Goal: Task Accomplishment & Management: Manage account settings

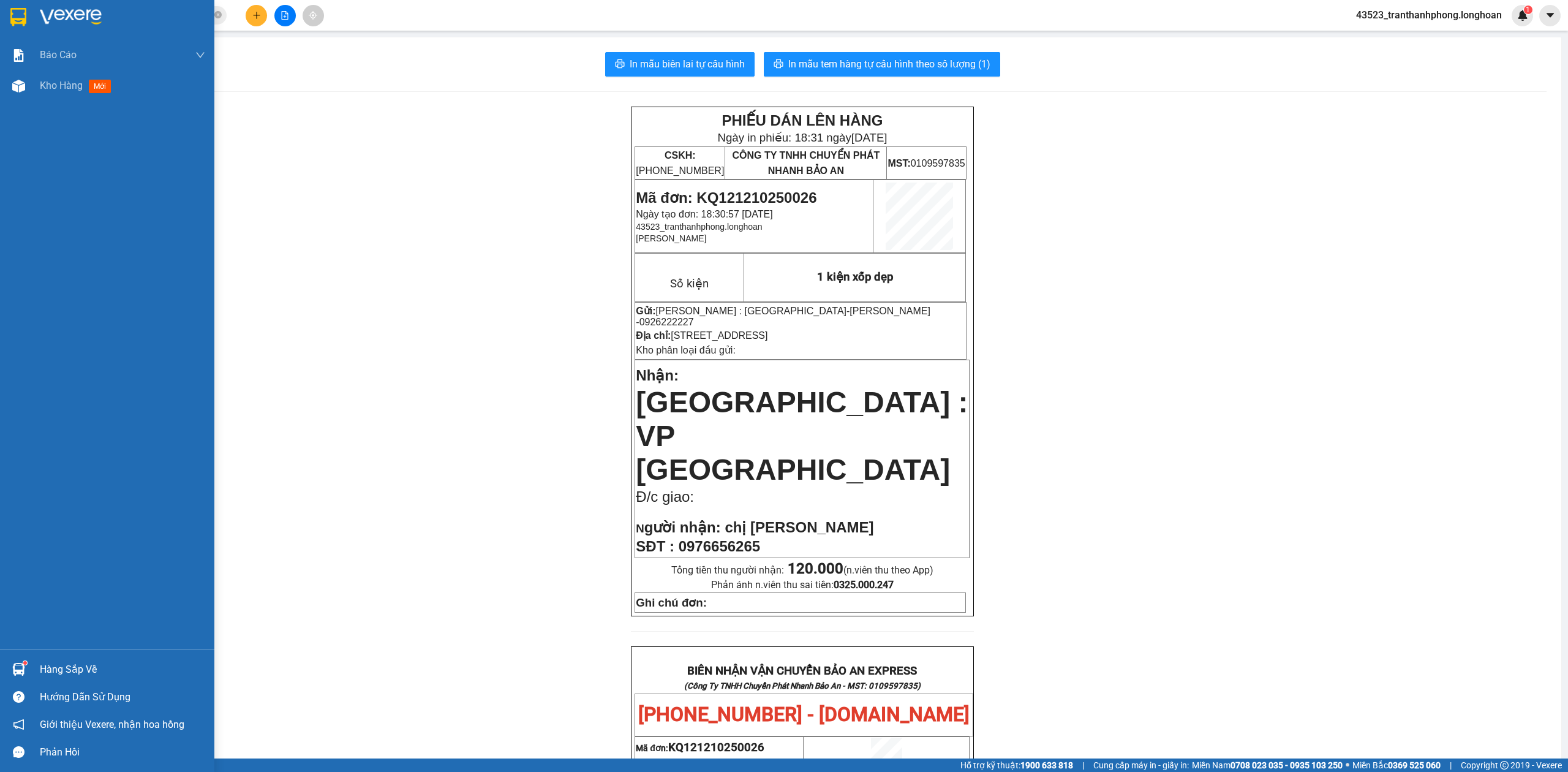
click at [20, 32] on div at bounding box center [107, 20] width 214 height 40
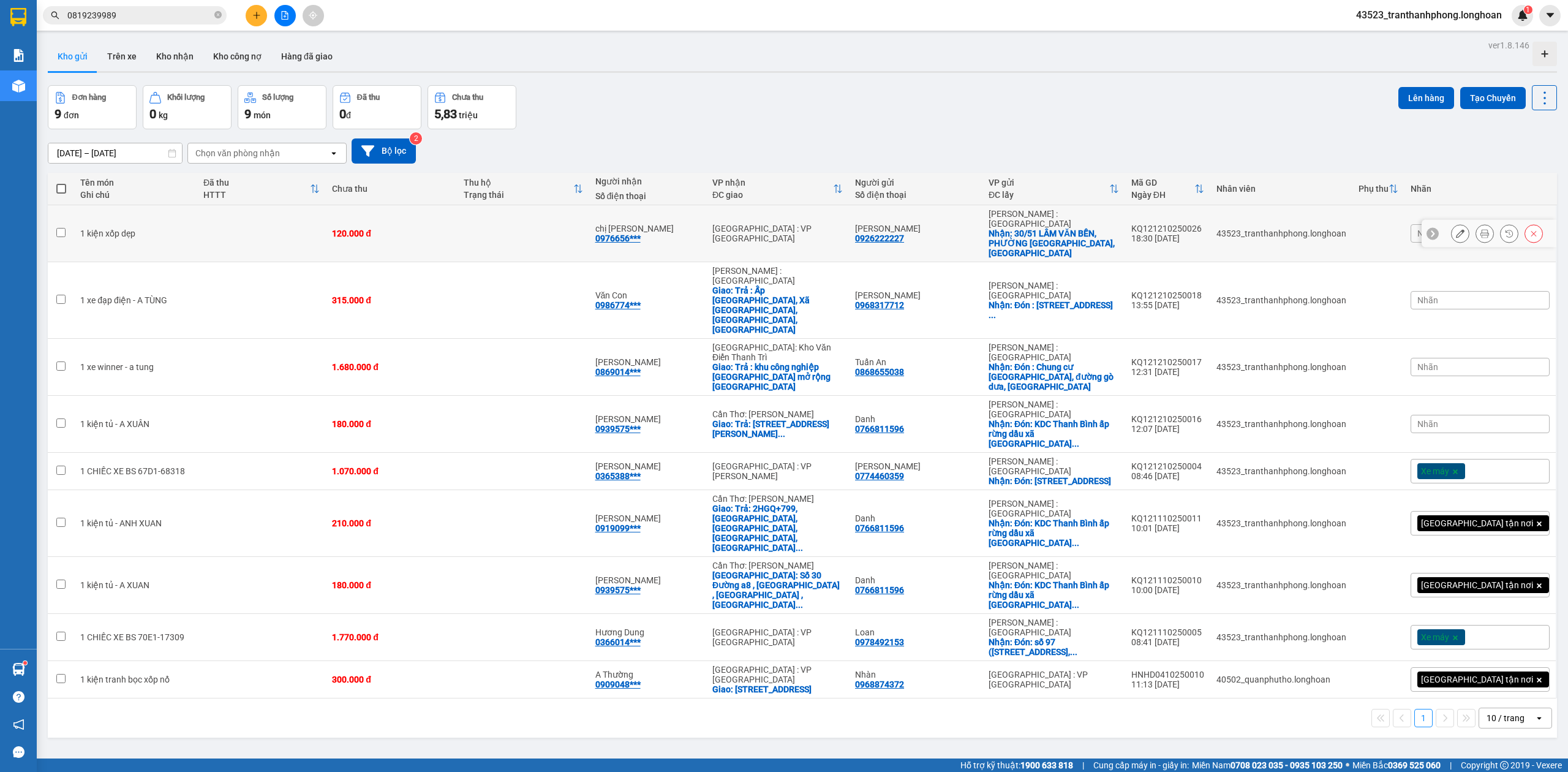
click at [907, 224] on div "[PERSON_NAME]" at bounding box center [916, 228] width 122 height 10
checkbox input "true"
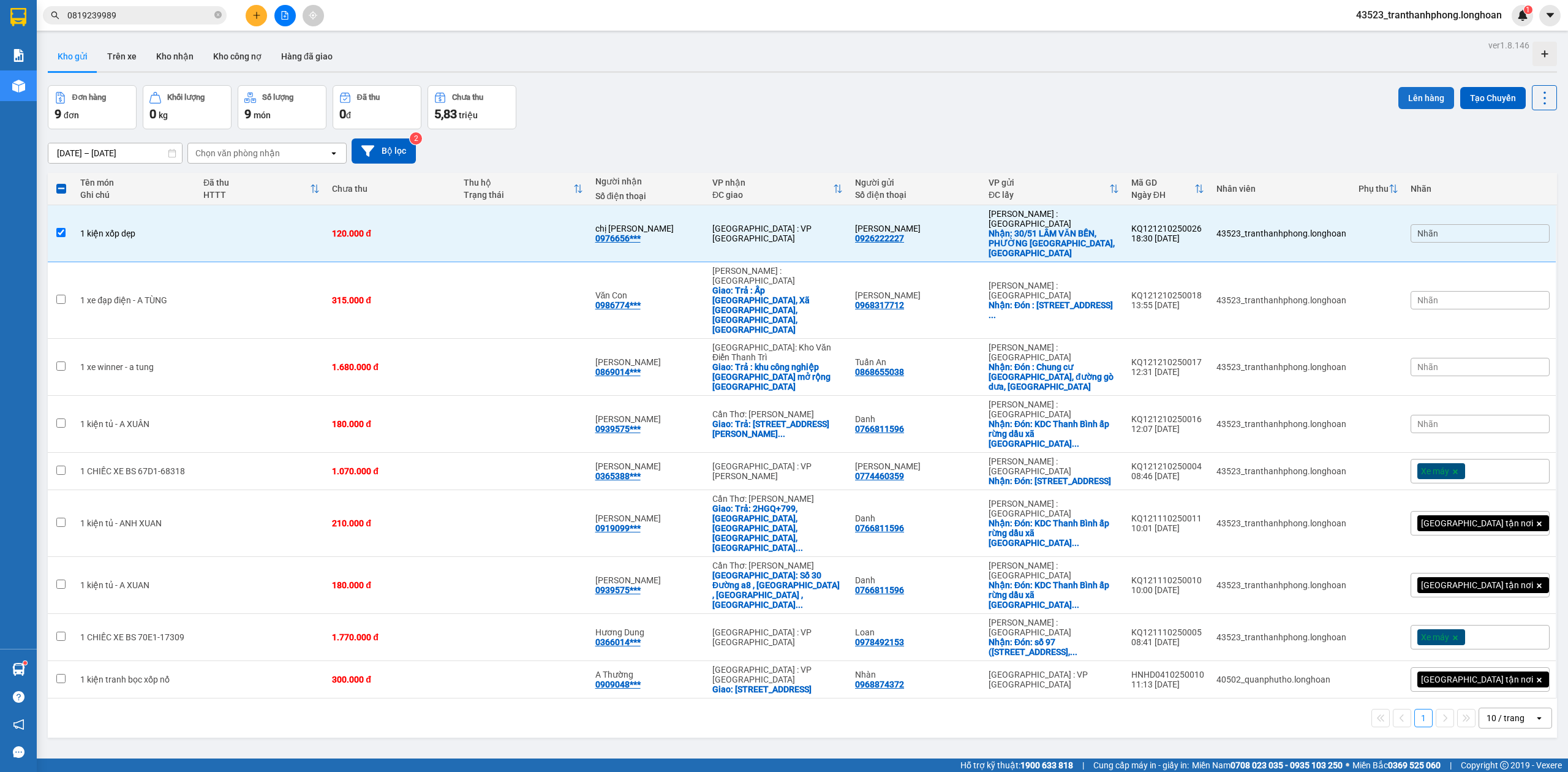
click at [1415, 87] on button "Lên hàng" at bounding box center [1426, 98] width 56 height 22
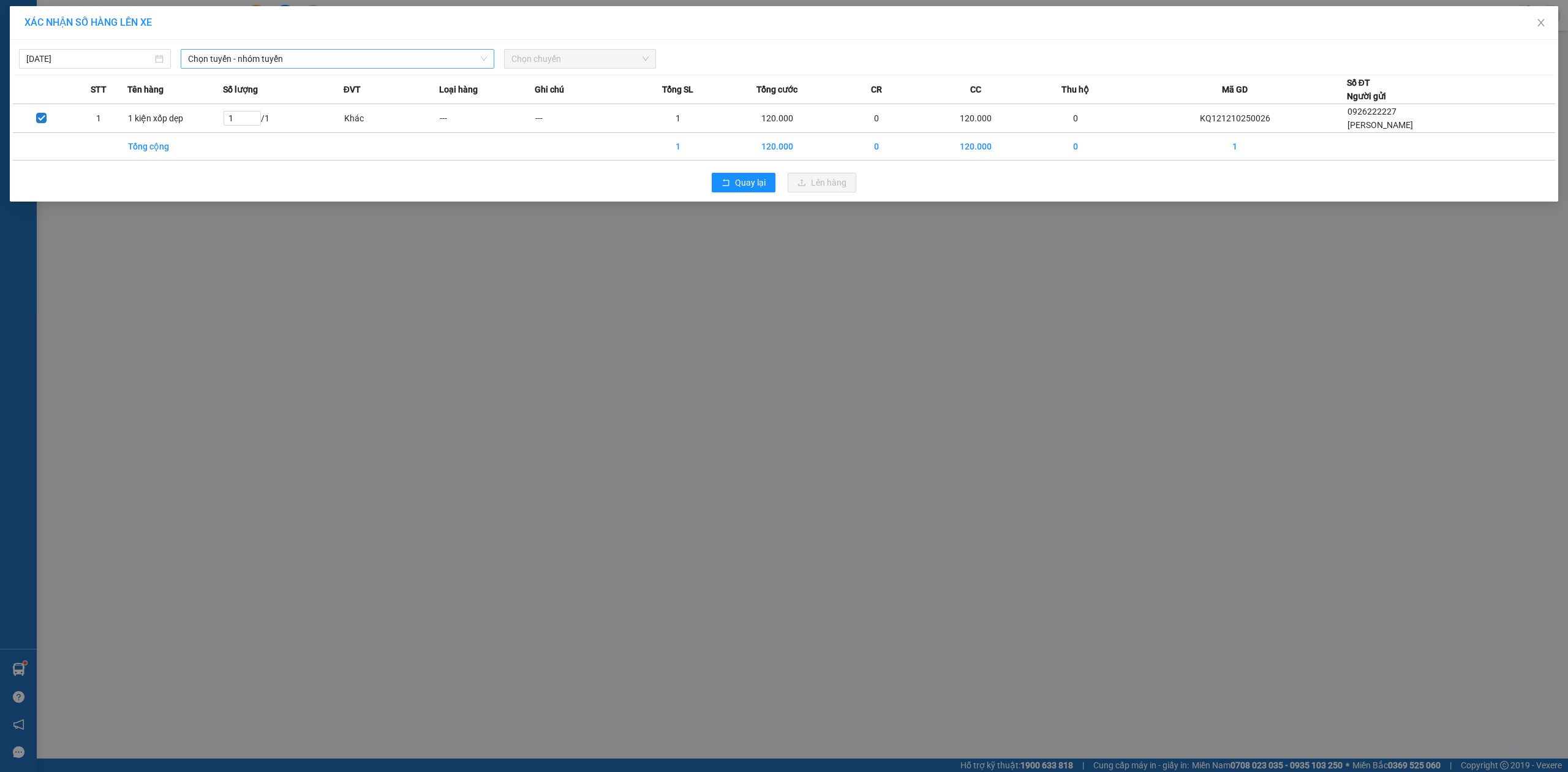
click at [241, 59] on span "Chọn tuyến - nhóm tuyến" at bounding box center [337, 59] width 299 height 19
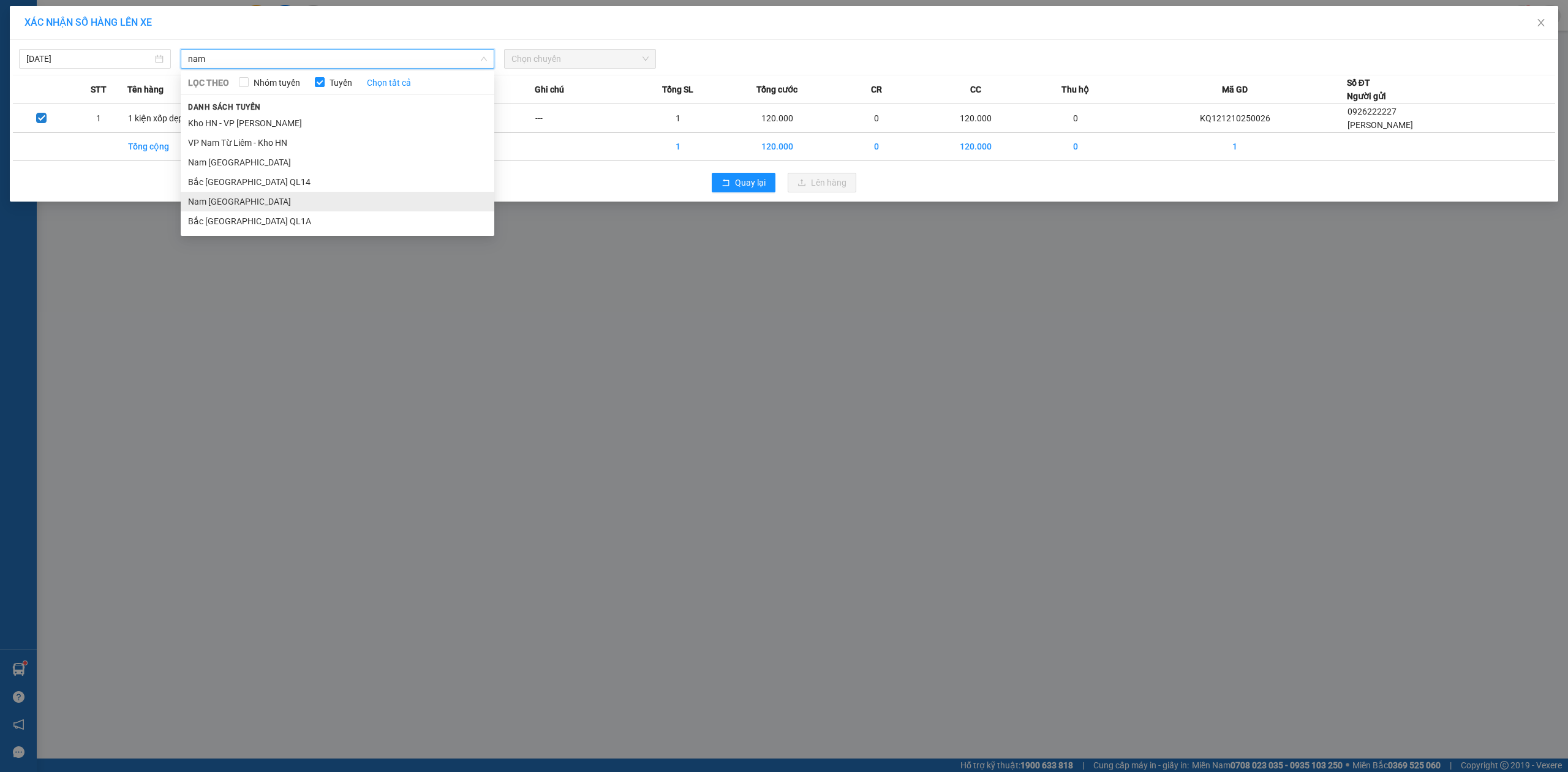
type input "nam"
click at [231, 207] on li "Nam [GEOGRAPHIC_DATA]" at bounding box center [338, 201] width 313 height 20
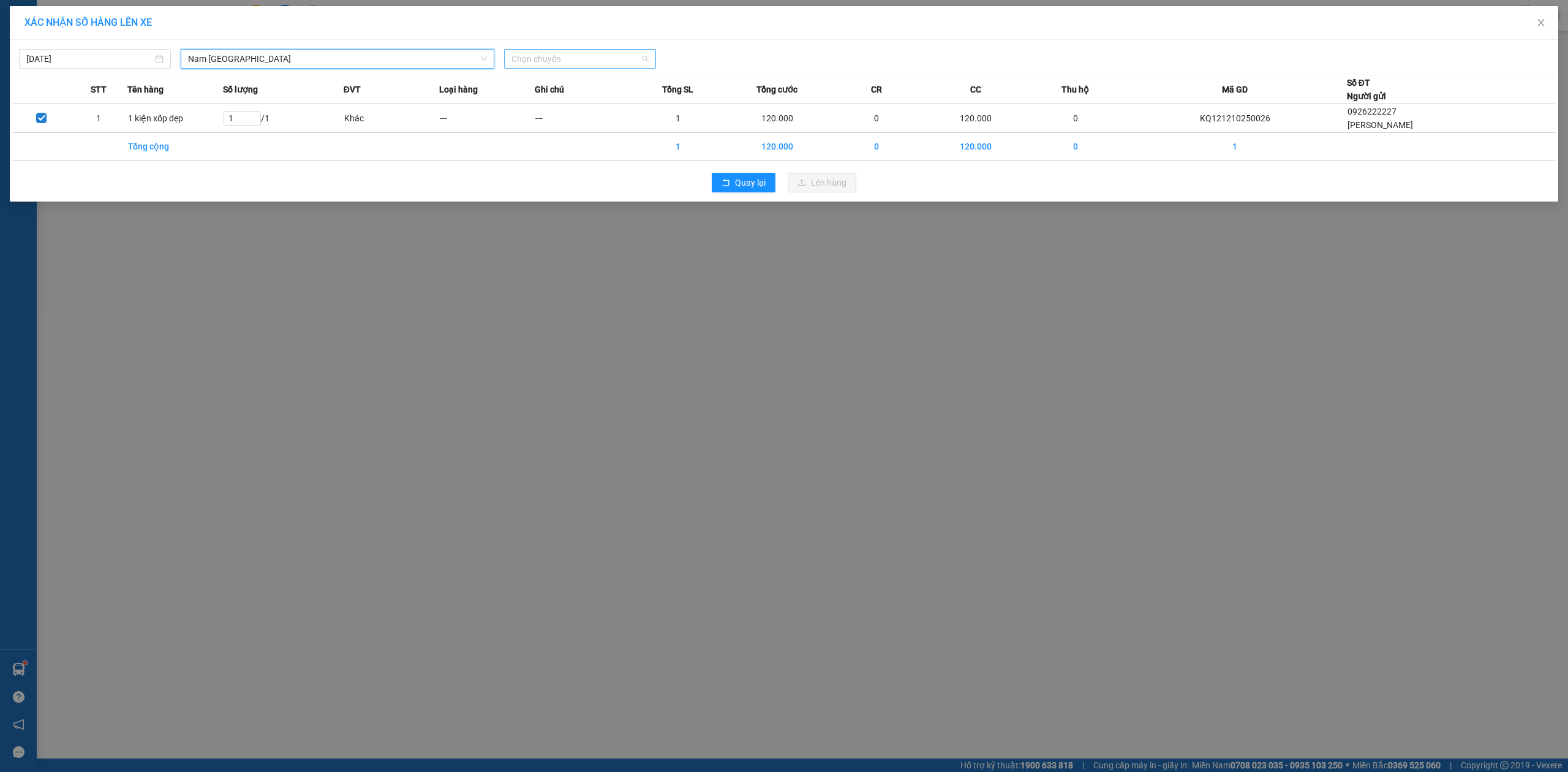
click at [645, 61] on span "Chọn chuyến" at bounding box center [580, 59] width 137 height 19
click at [583, 106] on div "20:00 (TC) - 29K-040.98" at bounding box center [559, 102] width 95 height 13
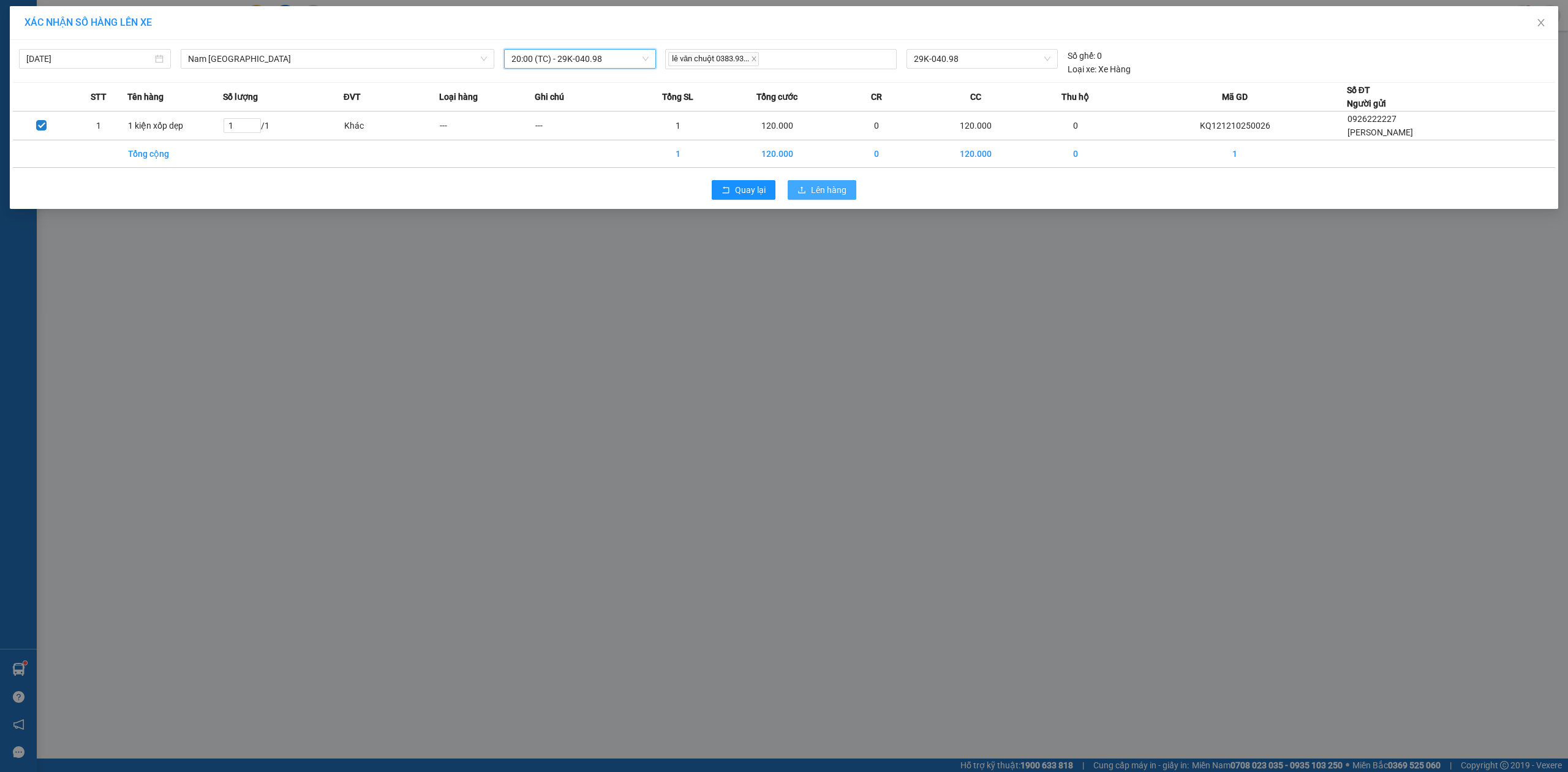
click at [804, 182] on button "Lên hàng" at bounding box center [822, 190] width 68 height 20
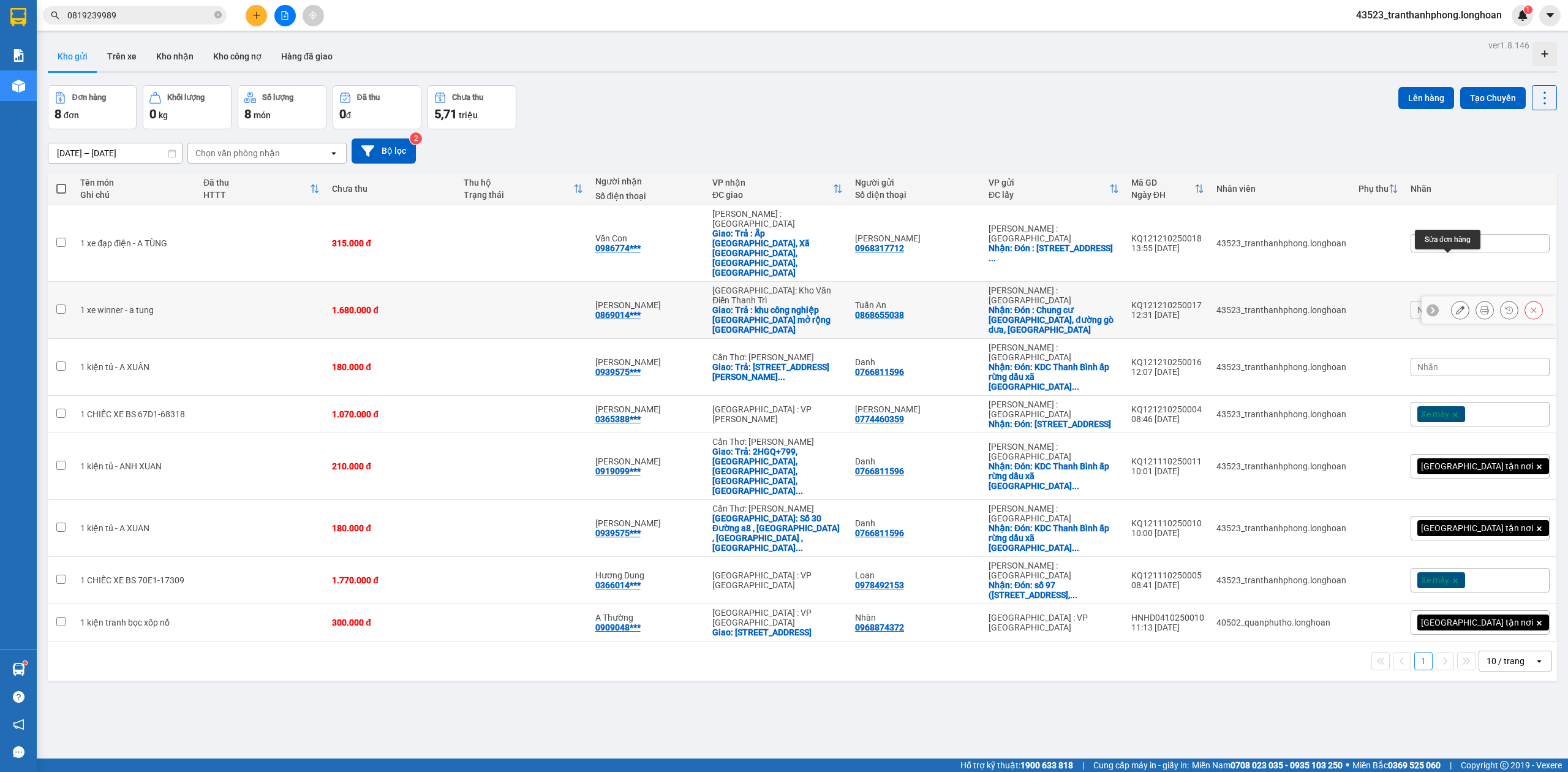
click at [1456, 306] on icon at bounding box center [1460, 310] width 8 height 8
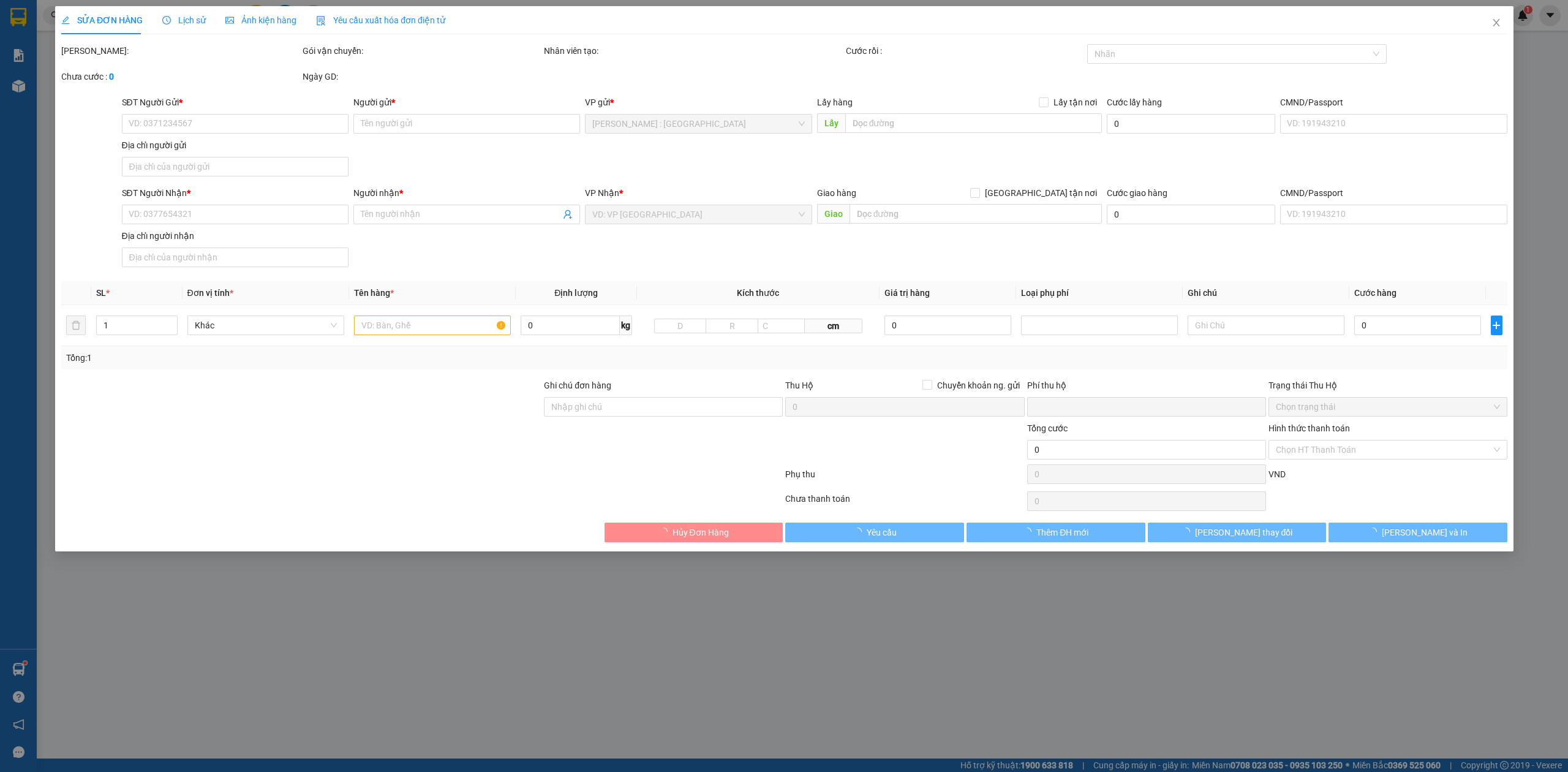
type input "0868655038"
type input "Tuấn An"
checkbox input "true"
type input "Đón : Chung cư [GEOGRAPHIC_DATA], [GEOGRAPHIC_DATA], [GEOGRAPHIC_DATA]"
type input "0869014064"
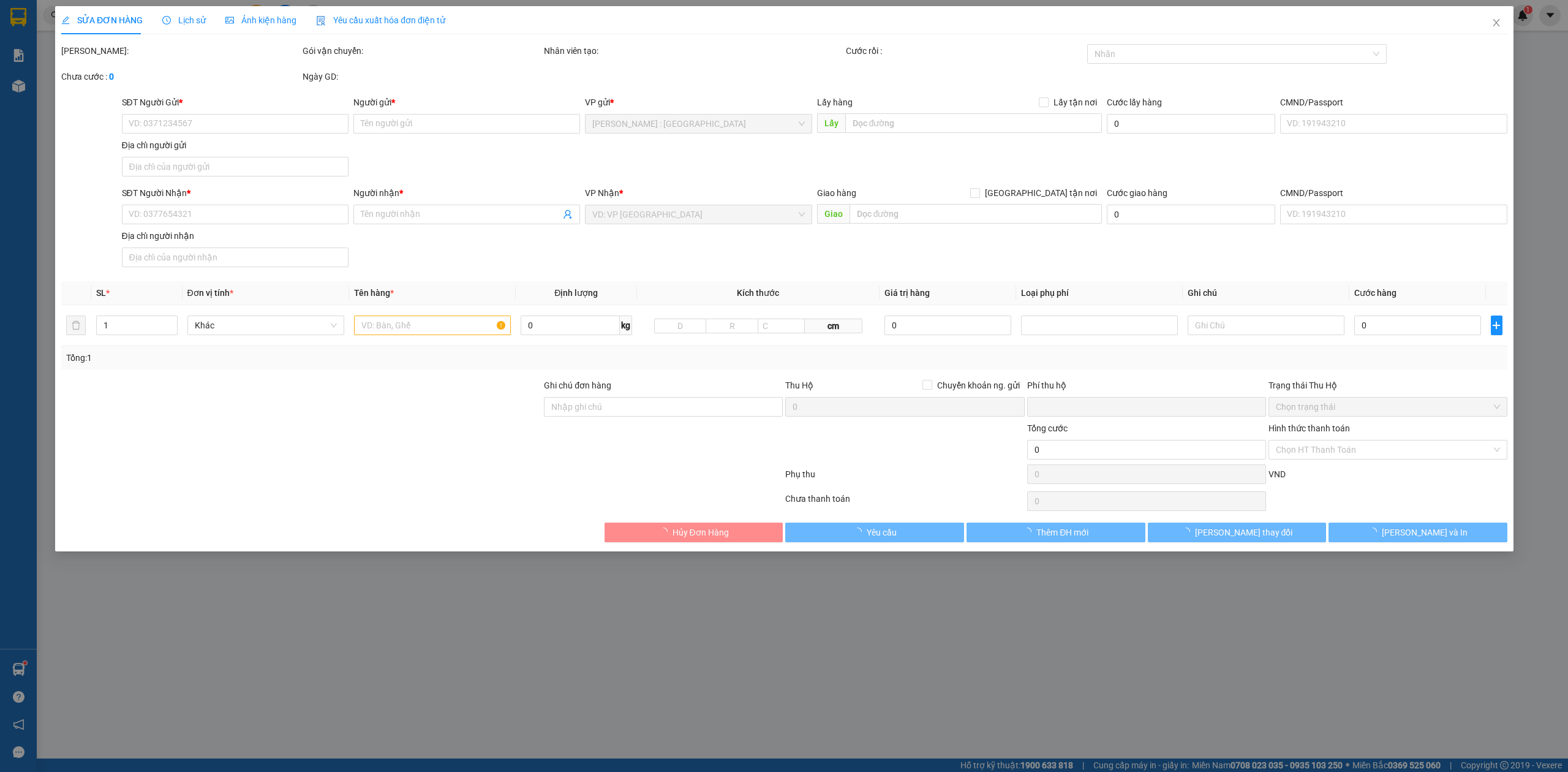
type input "[PERSON_NAME]"
checkbox input "true"
type input "Trả : khu công nghiệp [GEOGRAPHIC_DATA] mở rộng [GEOGRAPHIC_DATA]"
type input "0"
type input "1.680.000"
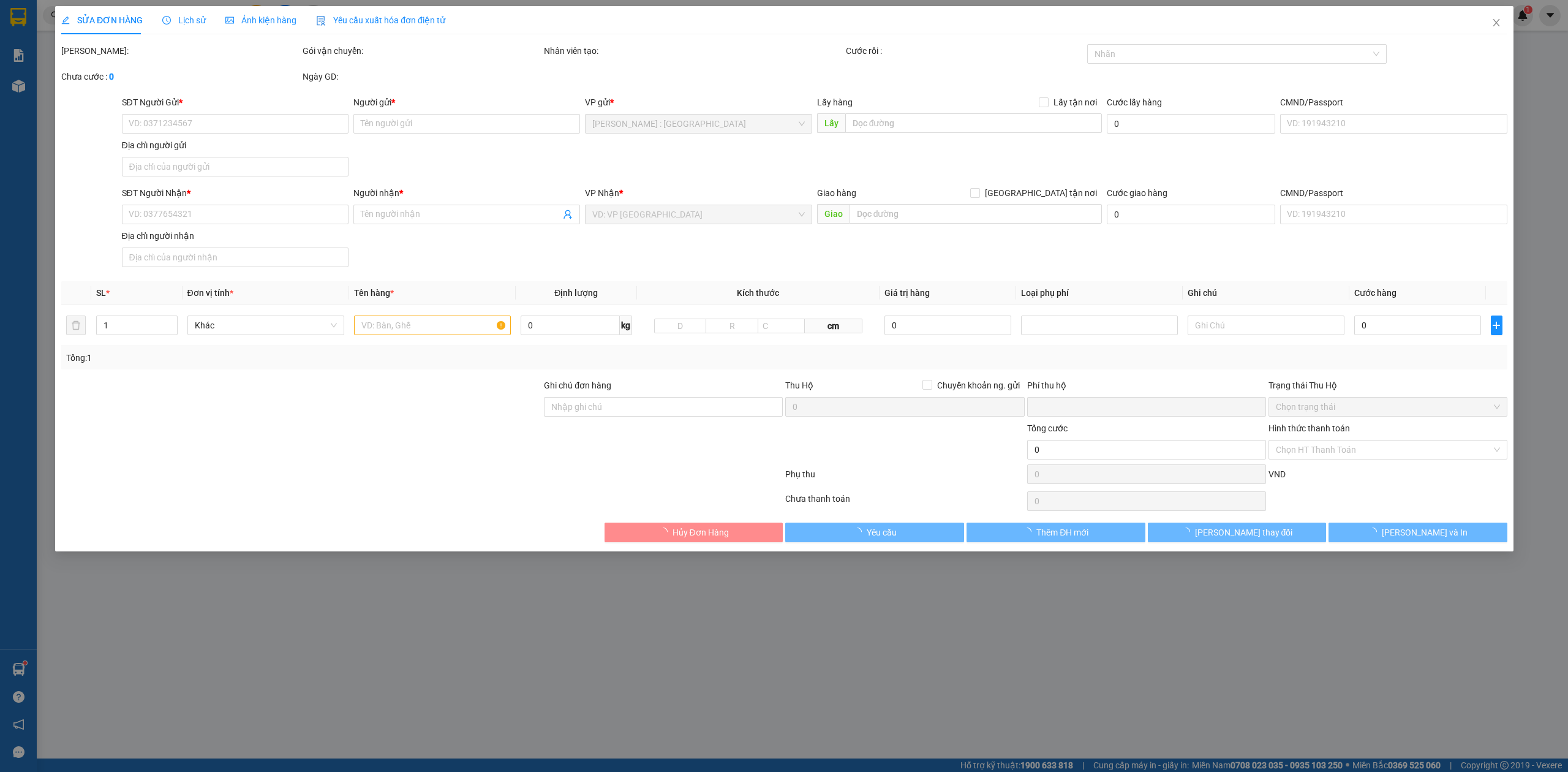
type input "1.680.000"
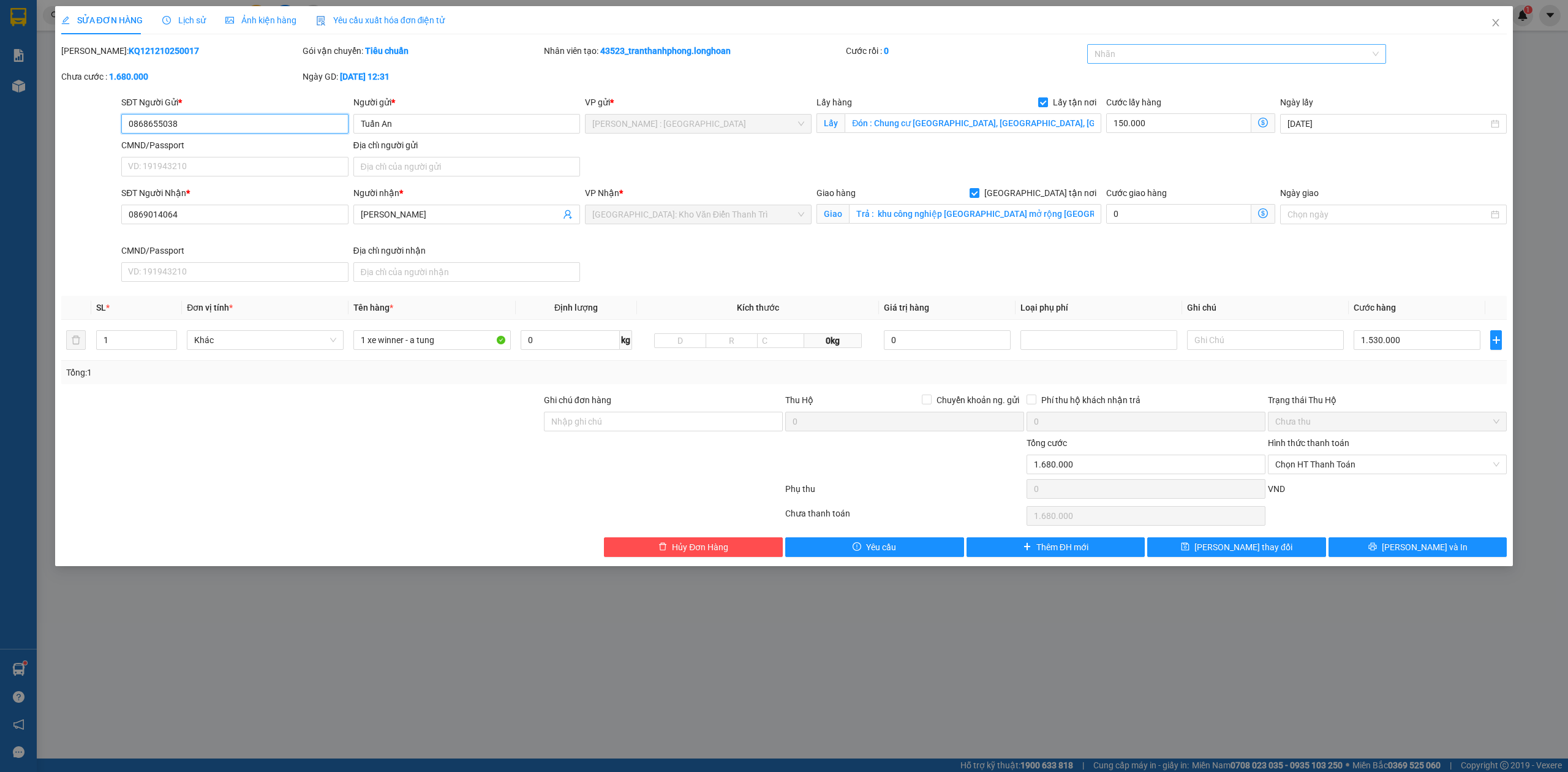
click at [1192, 57] on div at bounding box center [1231, 54] width 281 height 15
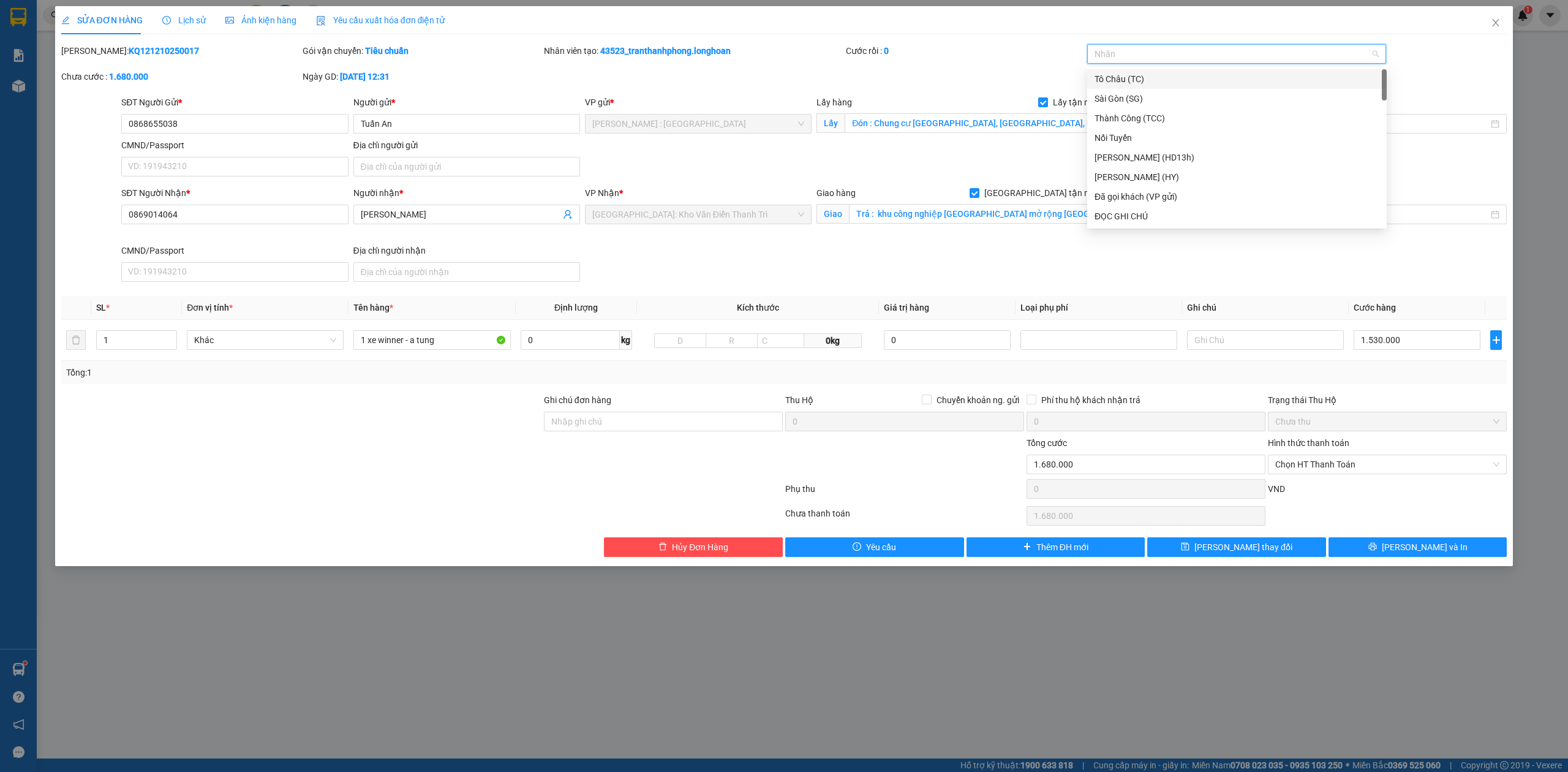
type input "g"
click at [1110, 219] on div "[GEOGRAPHIC_DATA] tận nơi" at bounding box center [1237, 216] width 285 height 13
type input "xe"
click at [1131, 81] on div "Xe máy" at bounding box center [1237, 79] width 285 height 13
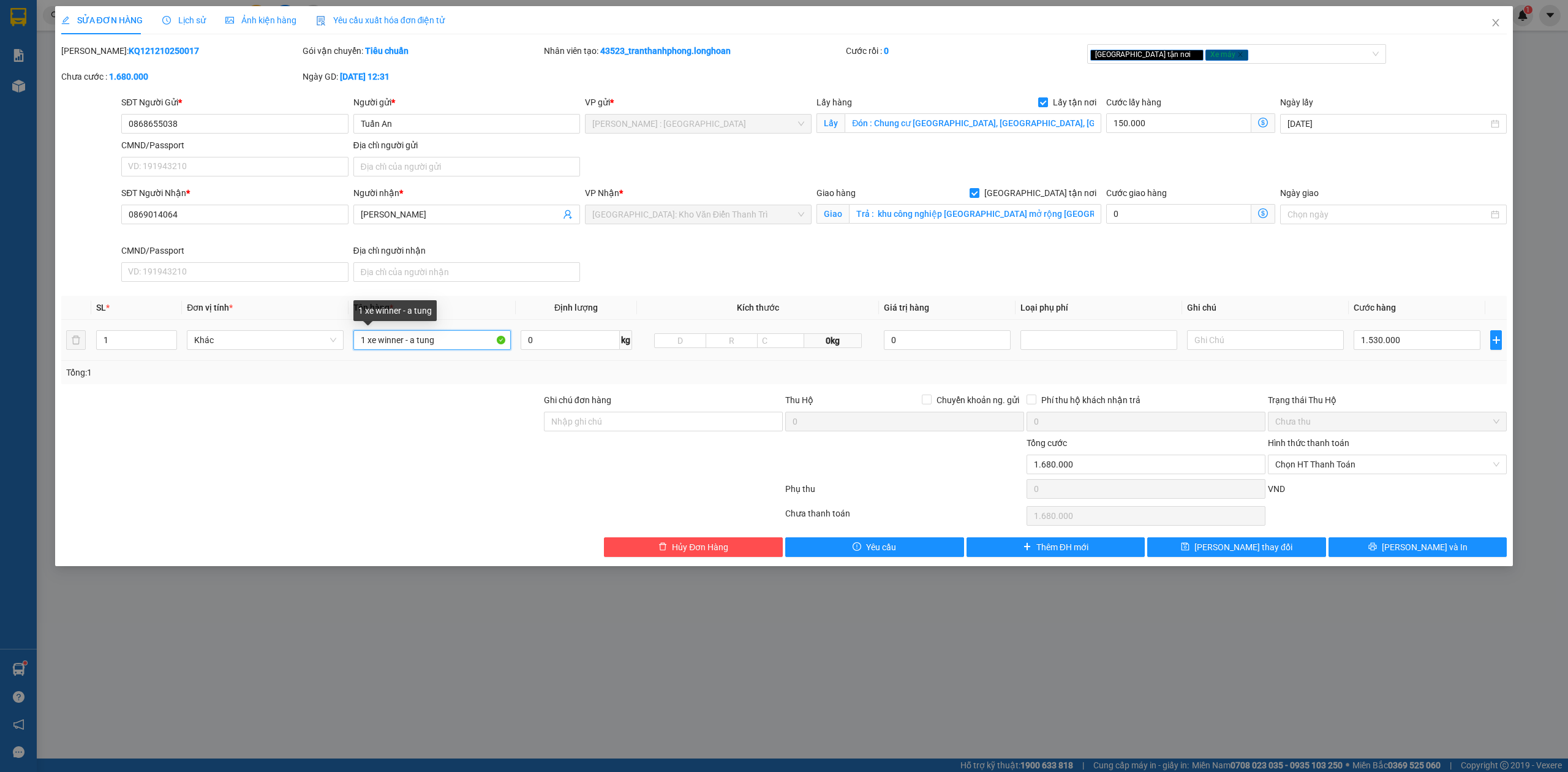
click at [81, 338] on tr "1 Khác 1 xe winner - a tung 0 kg 0kg 0 1.530.000" at bounding box center [784, 340] width 1446 height 41
type input "1 CHIẾC XE BS 93P2-66802"
click at [608, 420] on input "Ghi chú đơn hàng" at bounding box center [664, 421] width 239 height 20
type input "CÓ CHÌA KHÓA - KHÔNG CAVET"
click at [1378, 532] on div "Total Paid Fee 0 Total UnPaid Fee 1.680.000 Cash Collection Total Fee Mã ĐH: KQ…" at bounding box center [784, 301] width 1446 height 513
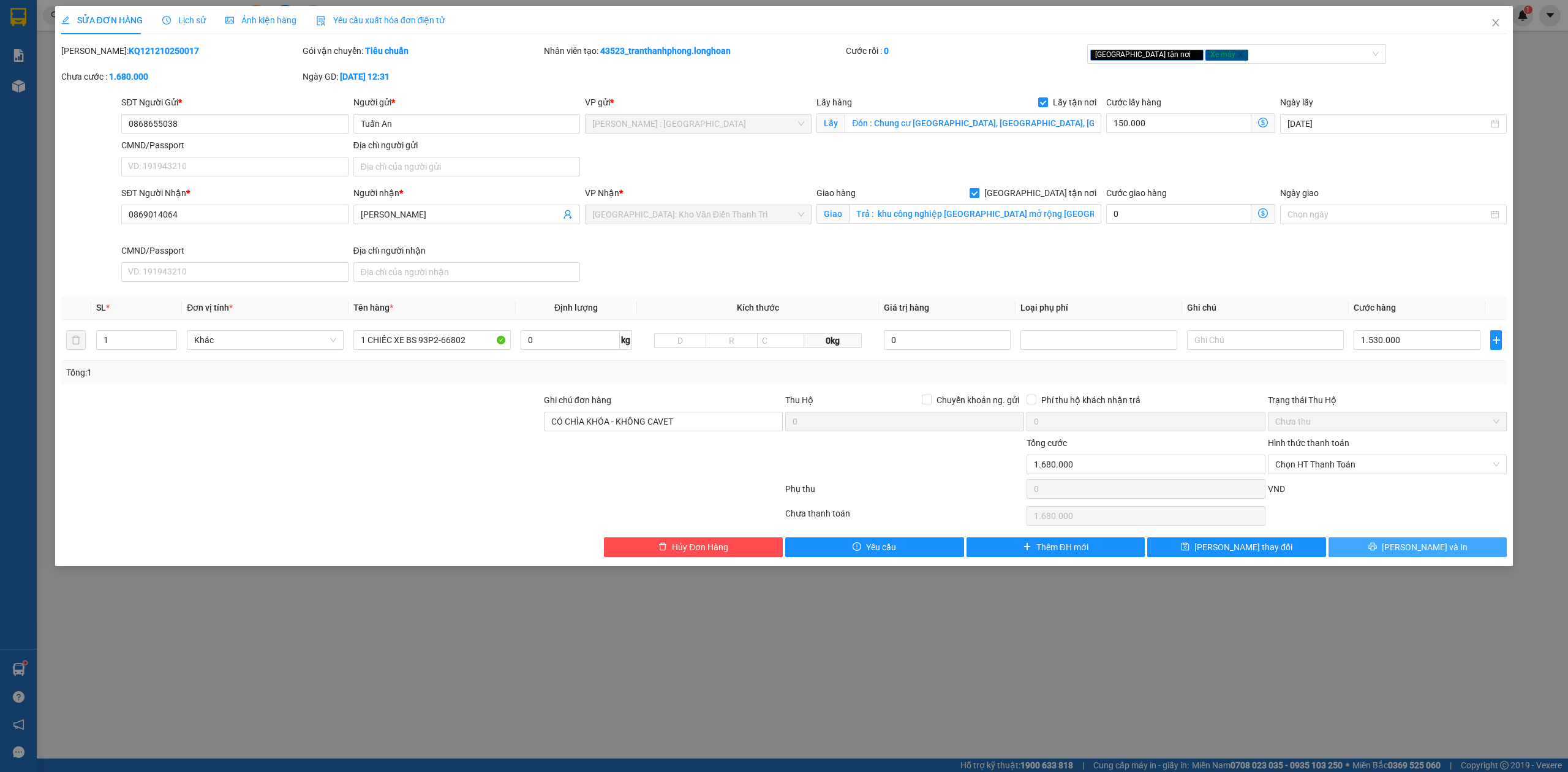
drag, startPoint x: 1398, startPoint y: 551, endPoint x: 1367, endPoint y: 552, distance: 31.0
click at [1377, 551] on icon "printer" at bounding box center [1372, 546] width 8 height 8
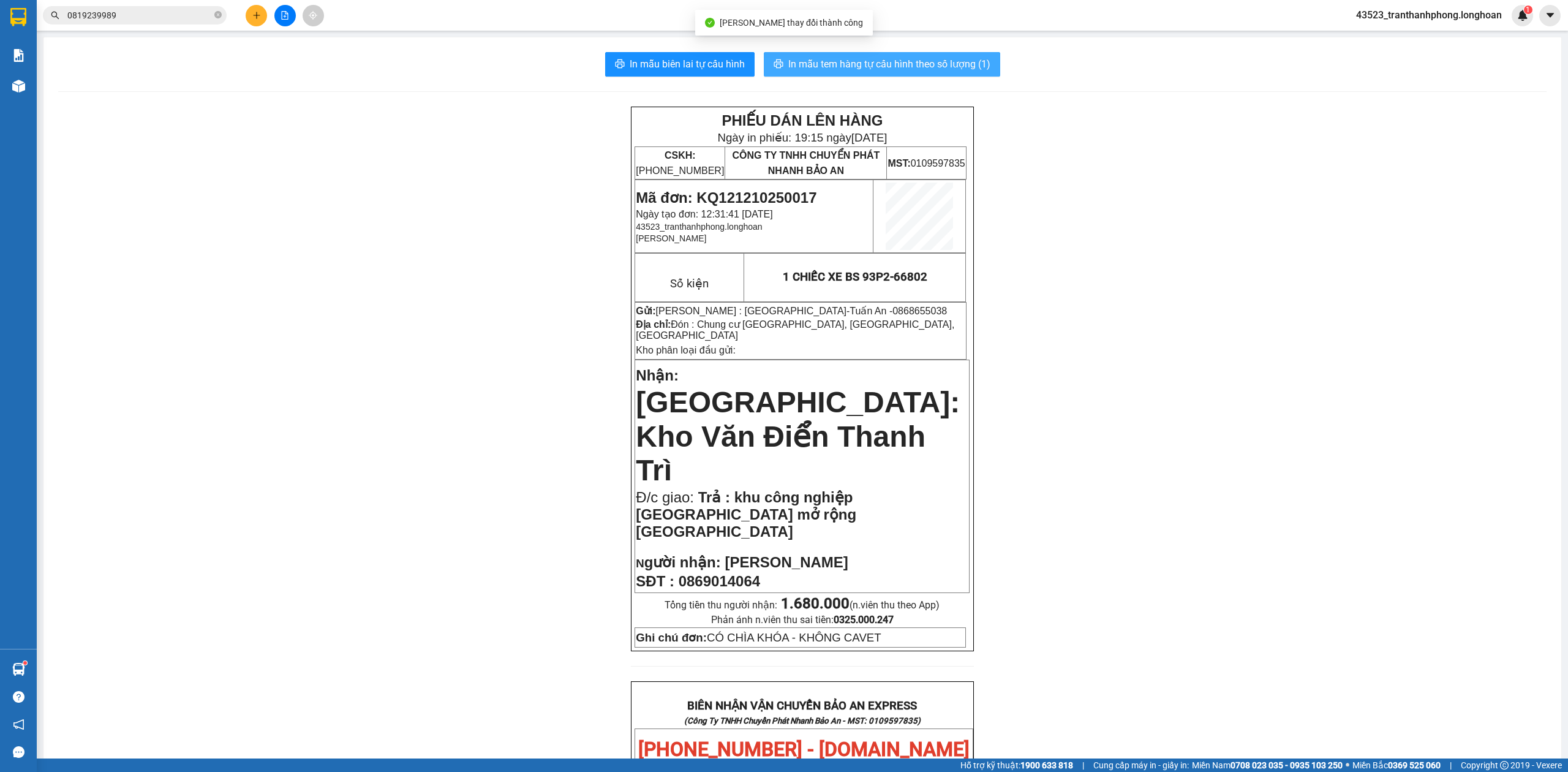
click at [810, 55] on button "In mẫu tem hàng tự cấu hình theo số lượng (1)" at bounding box center [882, 64] width 237 height 24
click at [666, 61] on span "In mẫu biên lai tự cấu hình" at bounding box center [687, 64] width 115 height 15
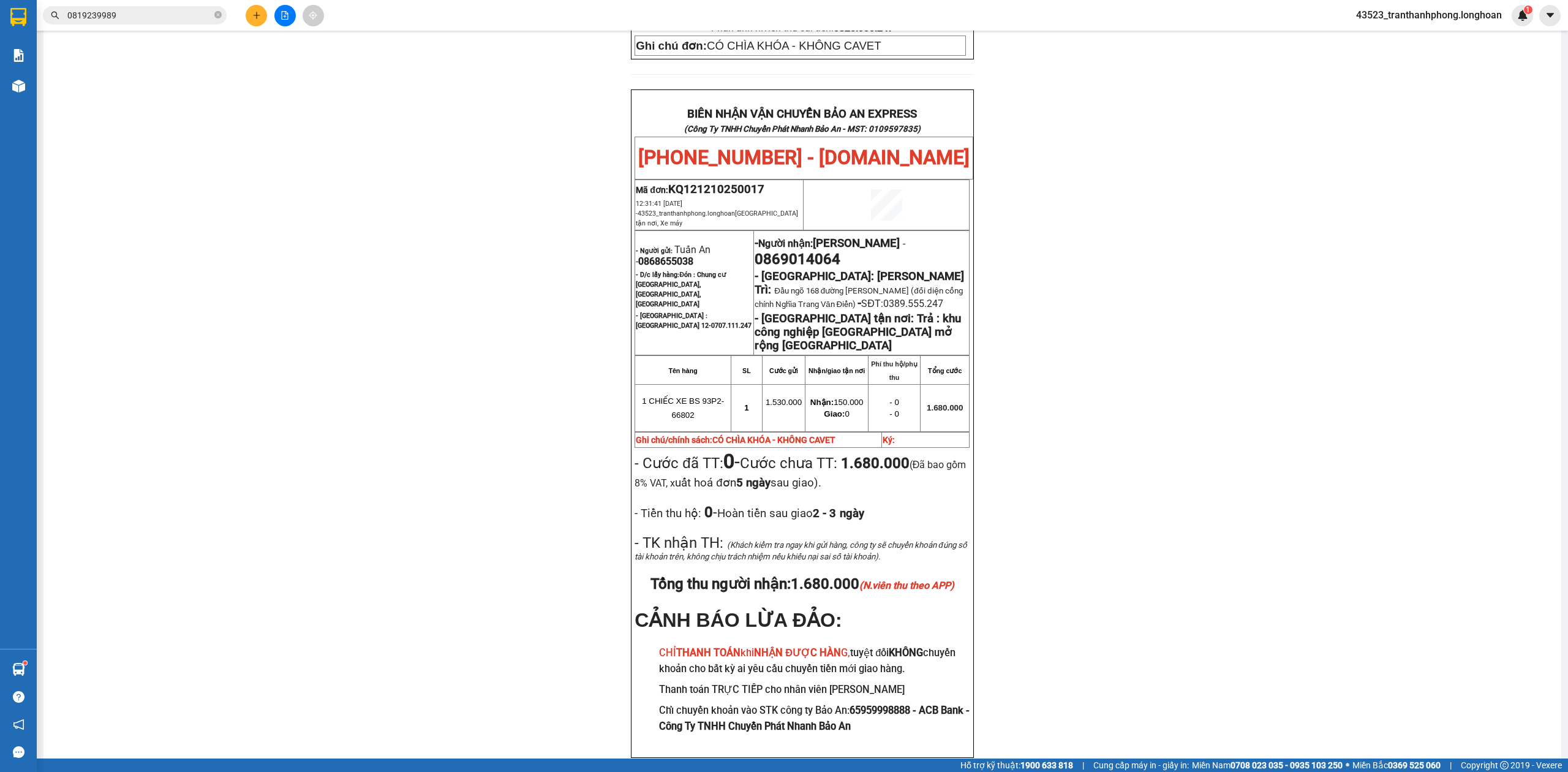
click at [681, 255] on span "0868655038" at bounding box center [666, 261] width 55 height 12
copy span "0868655038"
drag, startPoint x: 1255, startPoint y: 272, endPoint x: 373, endPoint y: 174, distance: 887.4
click at [1252, 270] on div "PHIẾU DÁN LÊN HÀNG Ngày in phiếu: 19:15 ngày 12-10-2025 CSKH: 1900.06.88.33 CÔN…" at bounding box center [802, 151] width 1488 height 1273
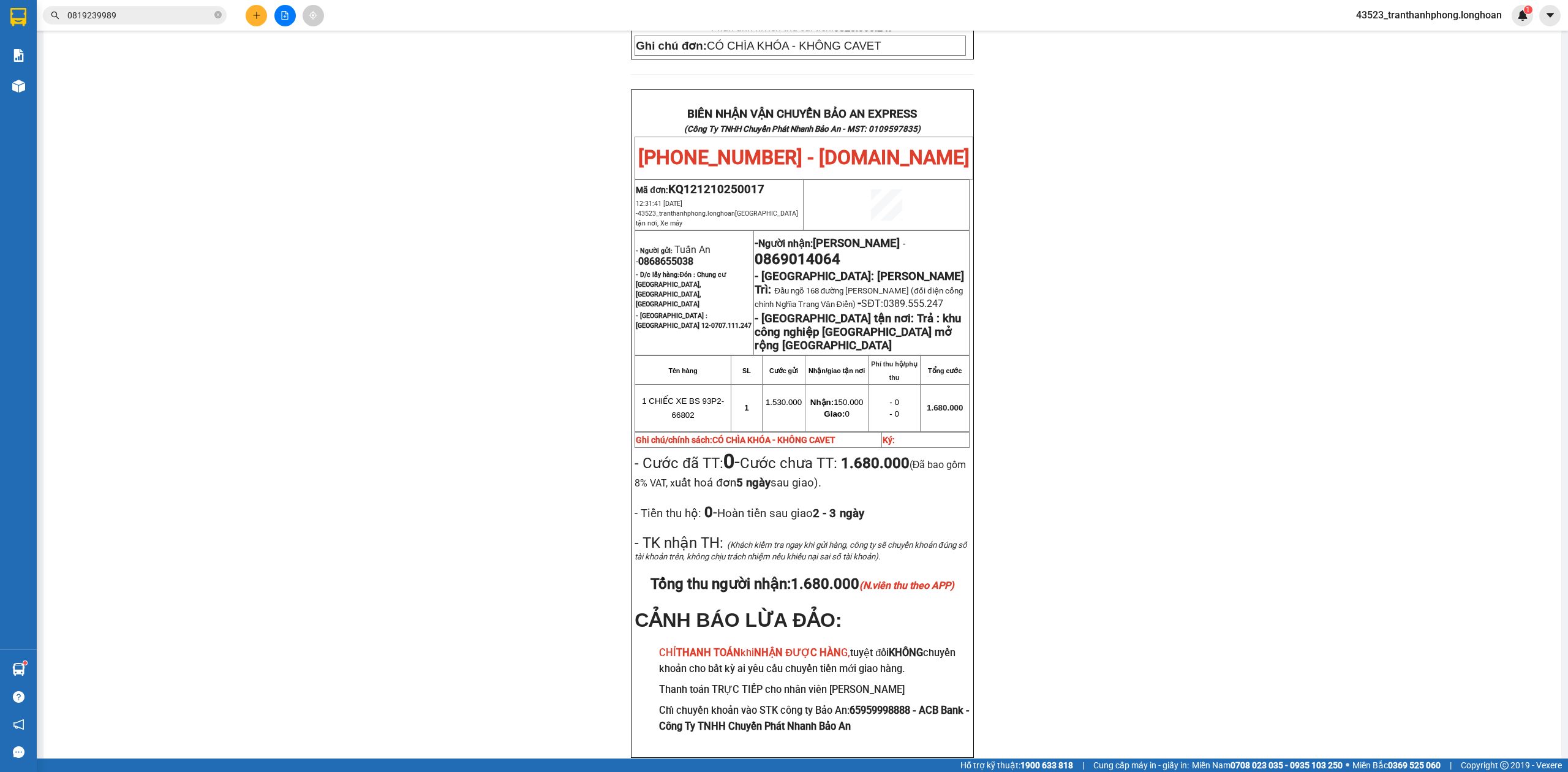
click at [823, 251] on span "0869014064" at bounding box center [797, 259] width 86 height 17
copy span "0869014064"
click at [823, 251] on span "0869014064" at bounding box center [797, 259] width 86 height 17
drag, startPoint x: 1180, startPoint y: 182, endPoint x: 478, endPoint y: 109, distance: 705.8
click at [1168, 184] on div "PHIẾU DÁN LÊN HÀNG Ngày in phiếu: 19:15 ngày 12-10-2025 CSKH: 1900.06.88.33 CÔN…" at bounding box center [802, 151] width 1488 height 1273
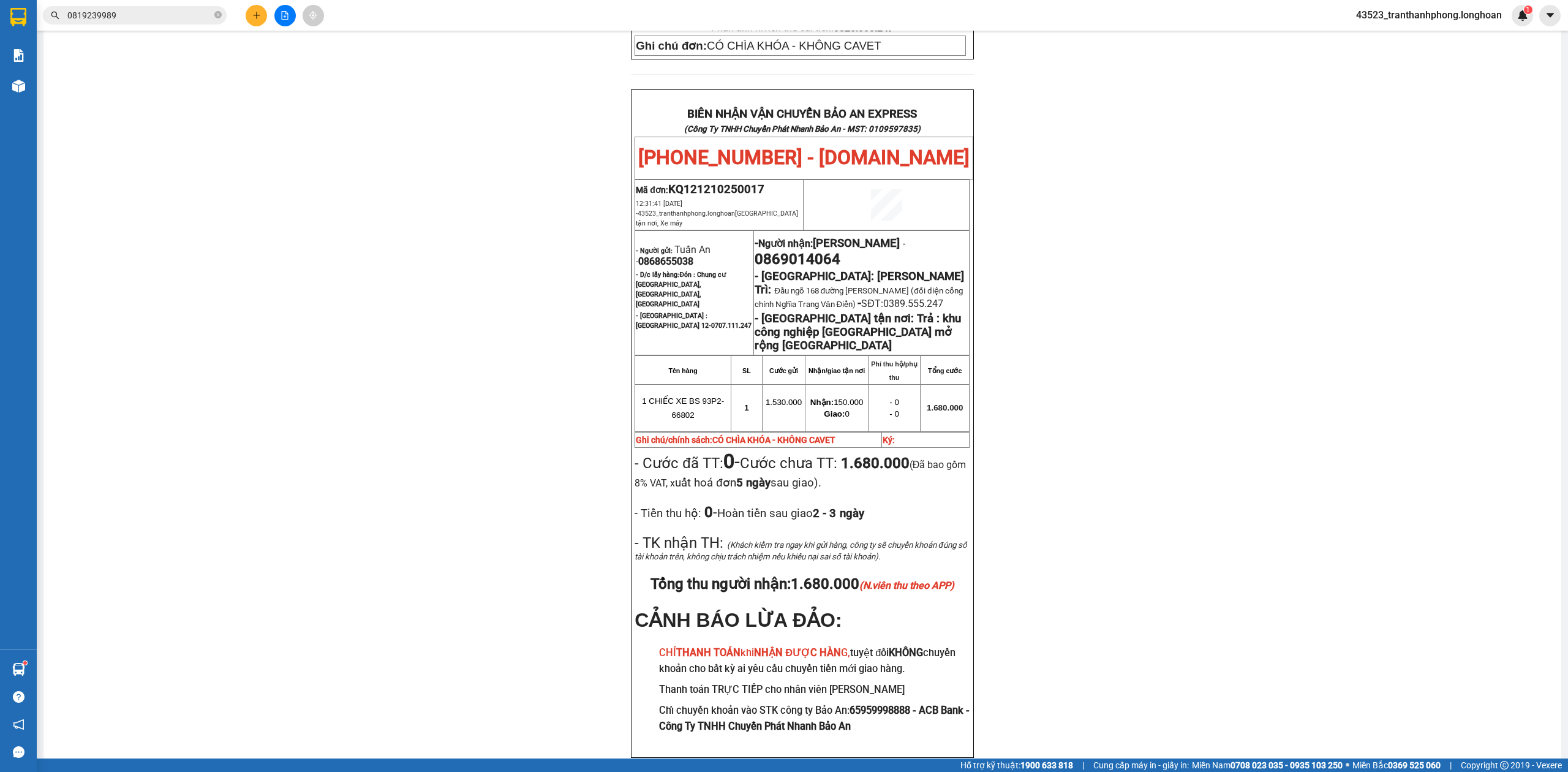
click at [661, 255] on span "0868655038" at bounding box center [666, 261] width 55 height 12
copy span "0868655038"
click at [800, 251] on span "0869014064" at bounding box center [797, 259] width 86 height 17
copy span "0869014064"
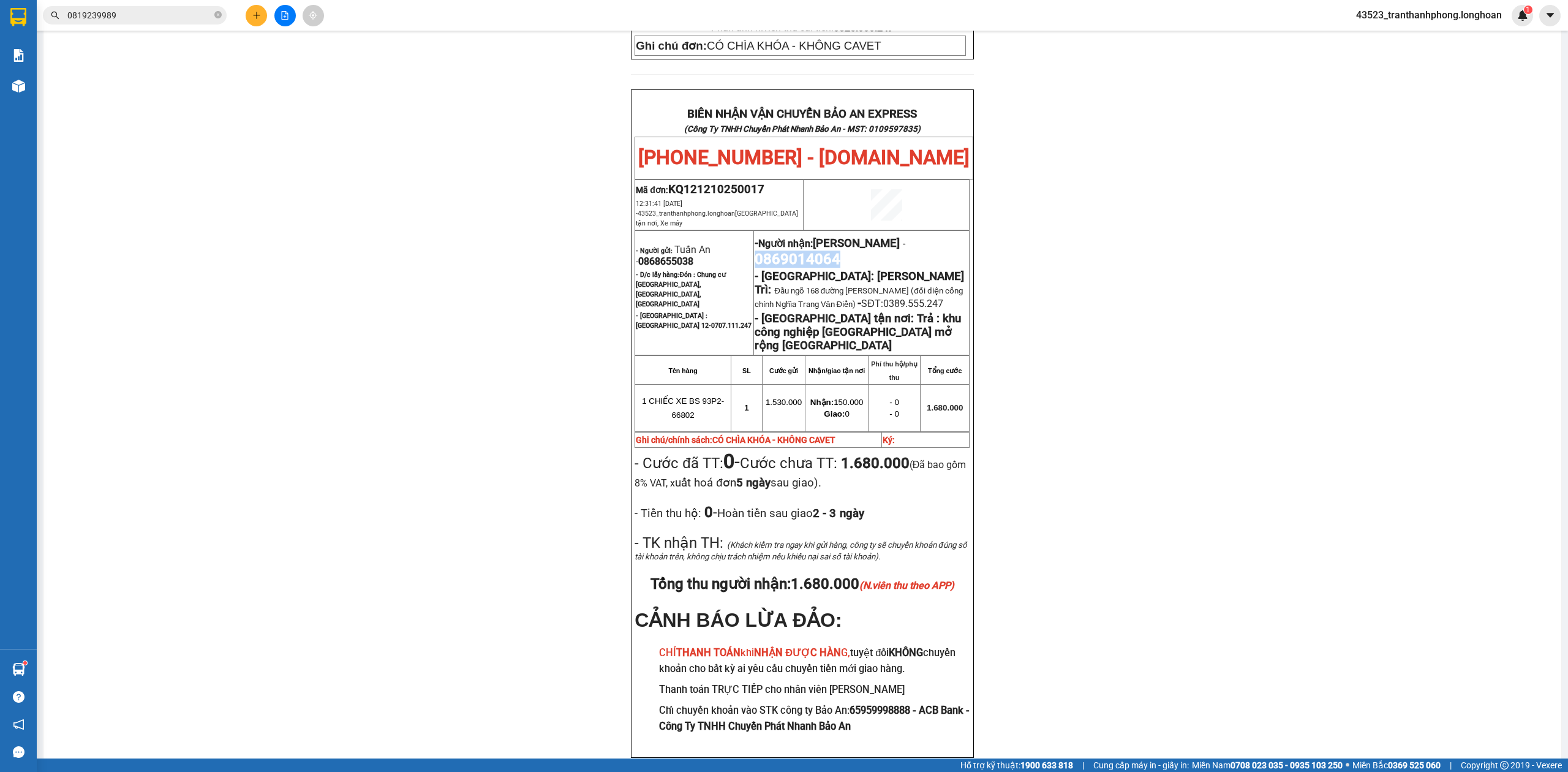
click at [800, 251] on span "0869014064" at bounding box center [797, 259] width 86 height 17
click at [1118, 182] on div "PHIẾU DÁN LÊN HÀNG Ngày in phiếu: 19:15 ngày 12-10-2025 CSKH: 1900.06.88.33 CÔN…" at bounding box center [802, 151] width 1488 height 1273
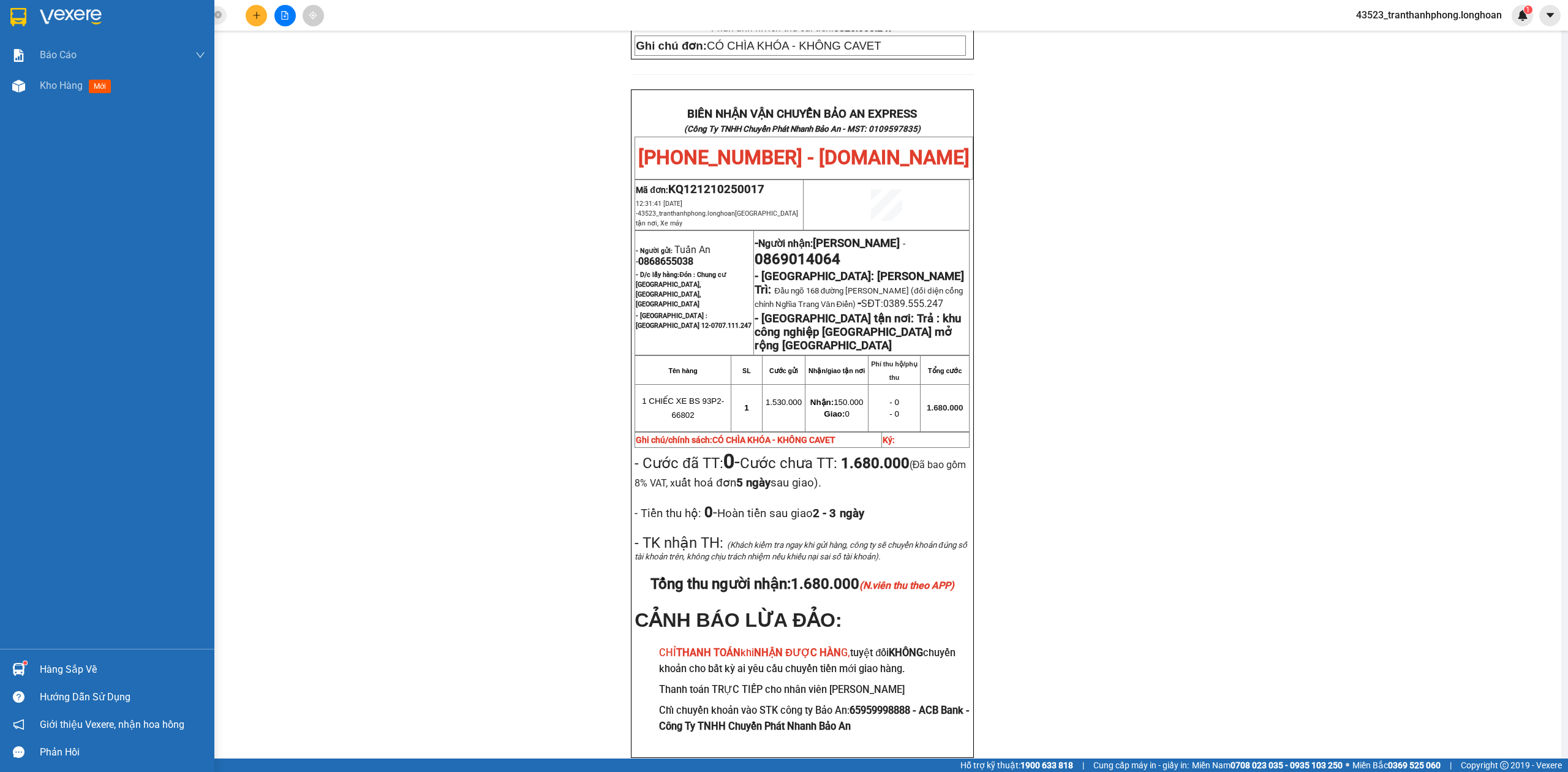
click at [0, 1] on div at bounding box center [107, 20] width 214 height 40
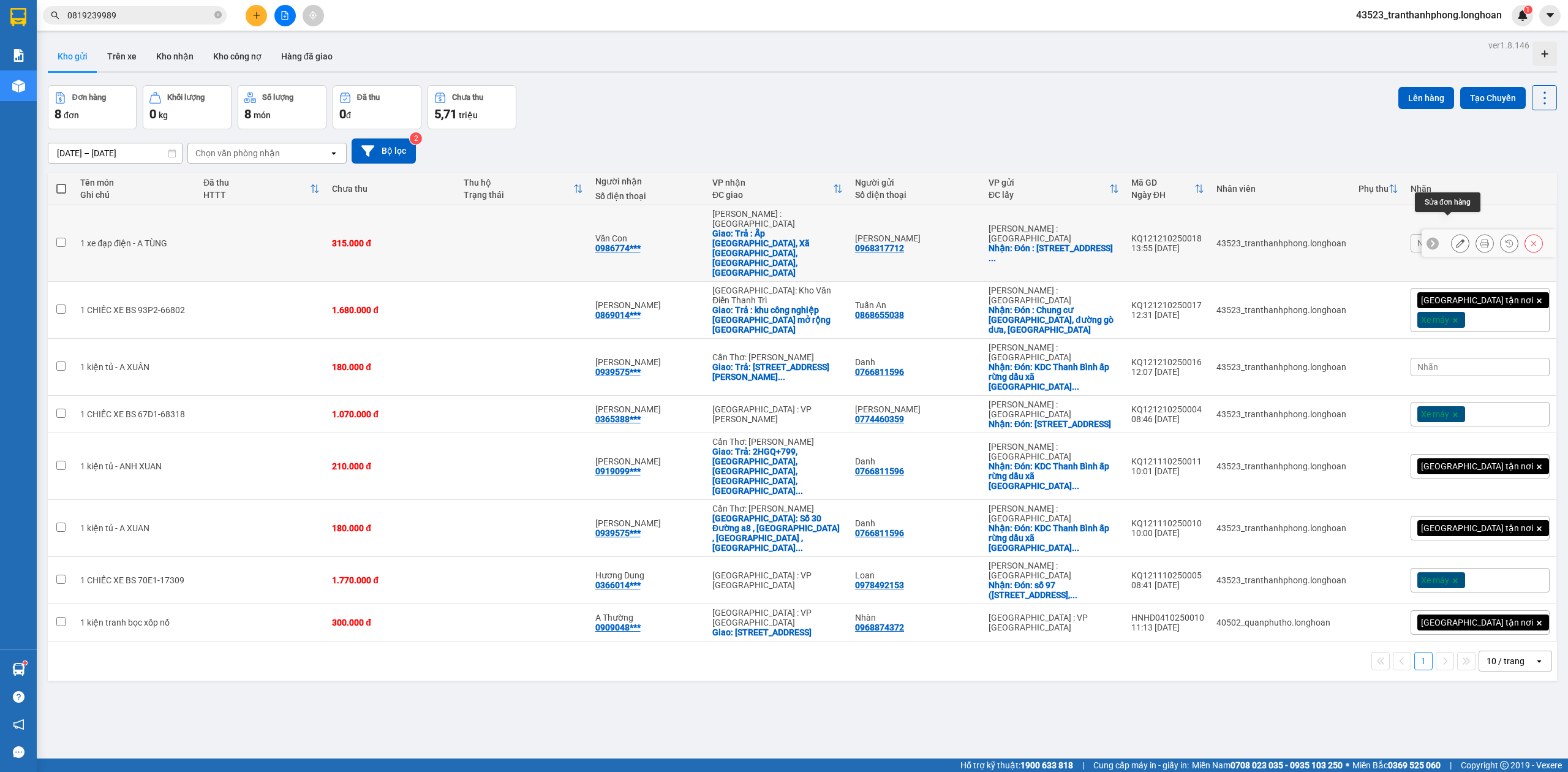
click at [1456, 239] on icon at bounding box center [1460, 243] width 8 height 8
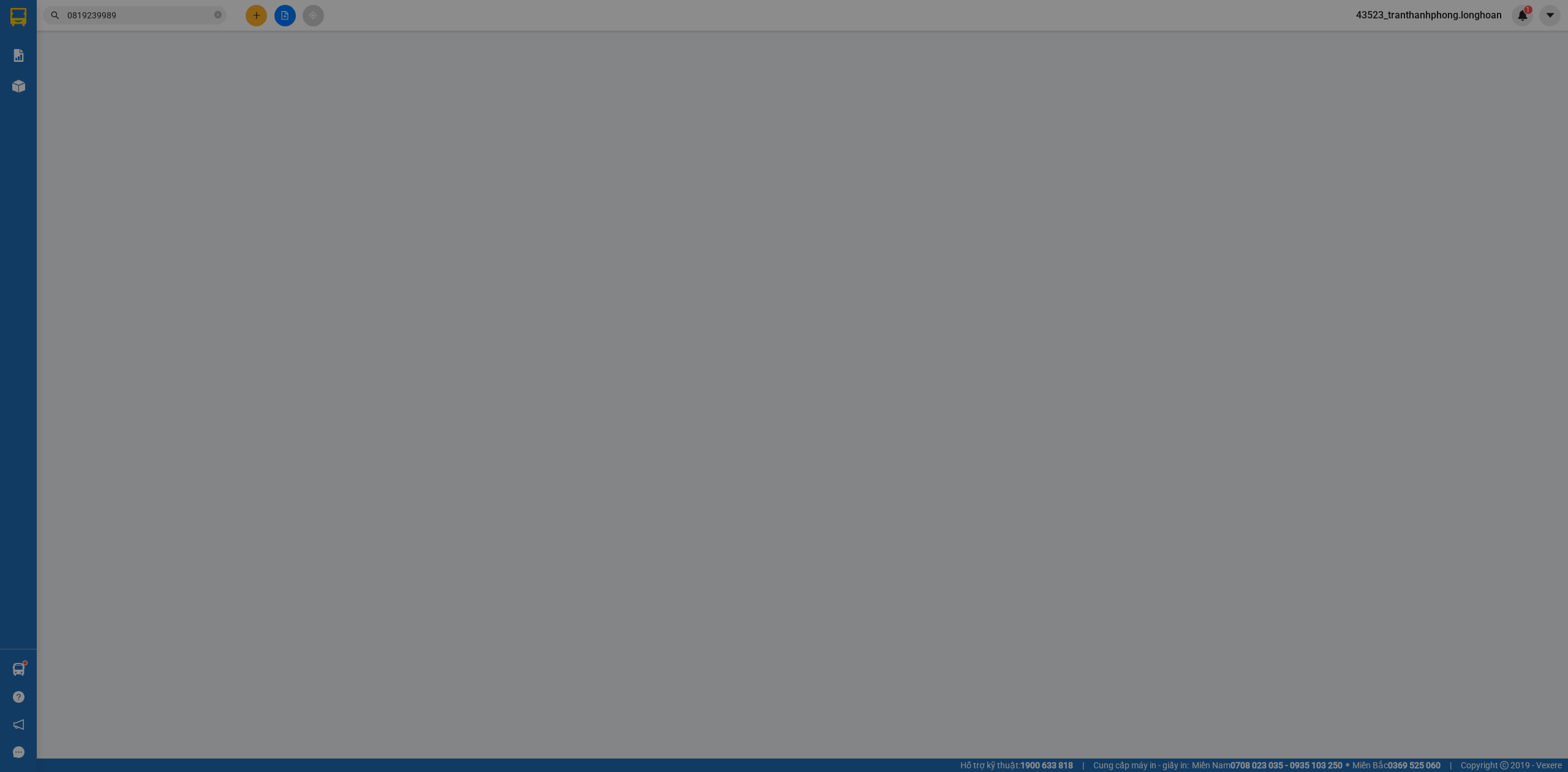
type input "0968317712"
type input "Nguyễn Ngọc Kim Huyền"
checkbox input "true"
type input "Đón : số nhà 91A, đường số 2, khu phố 1, Linh Xuân, Thủ Đức"
type input "0986774740"
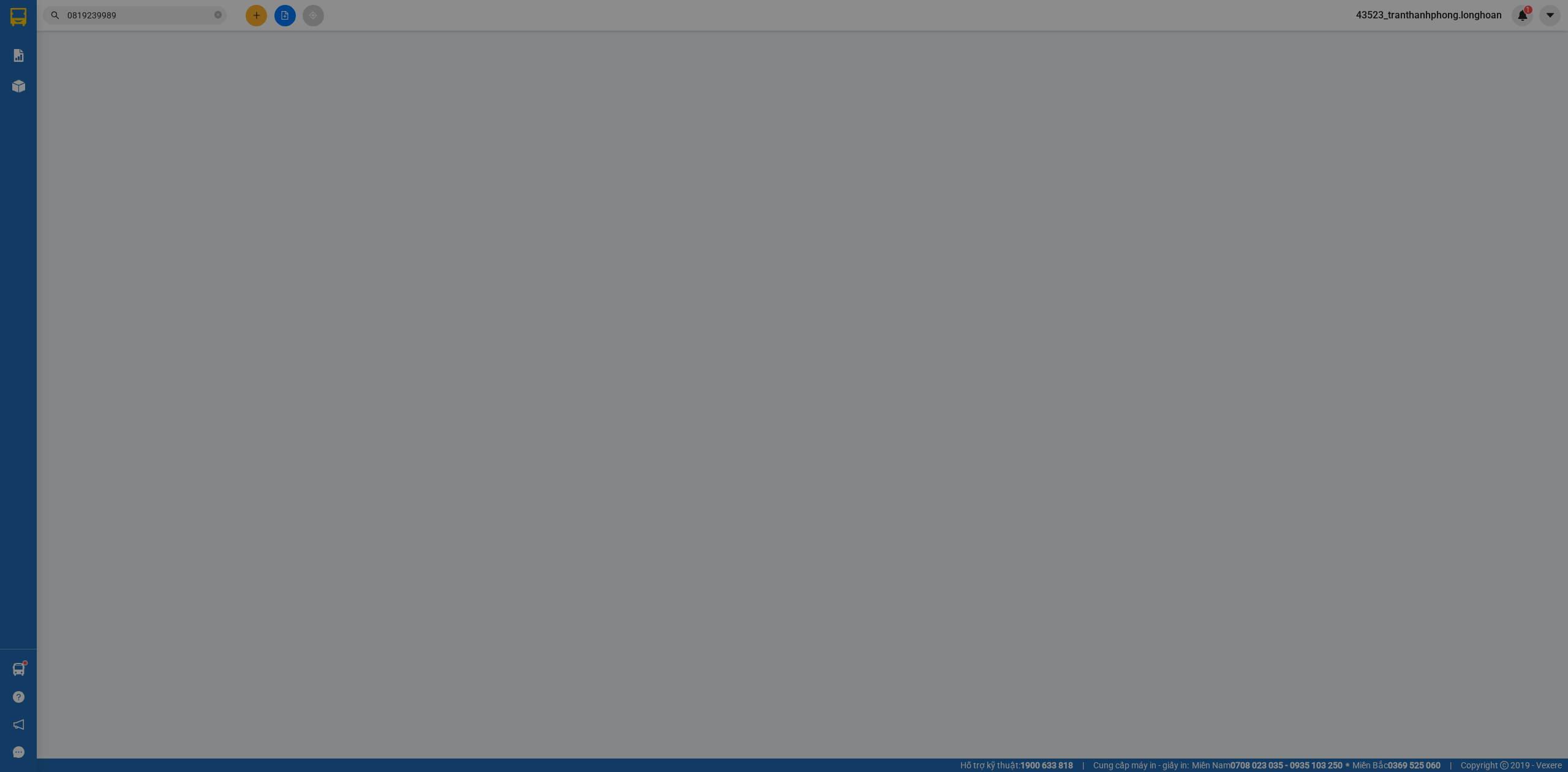
type input "Văn Con"
checkbox input "true"
type input "Trả : Ấp Đông Trị, Xã Thành An, Mỏ Cày Bắc, Bến Tre"
type input "0"
type input "315.000"
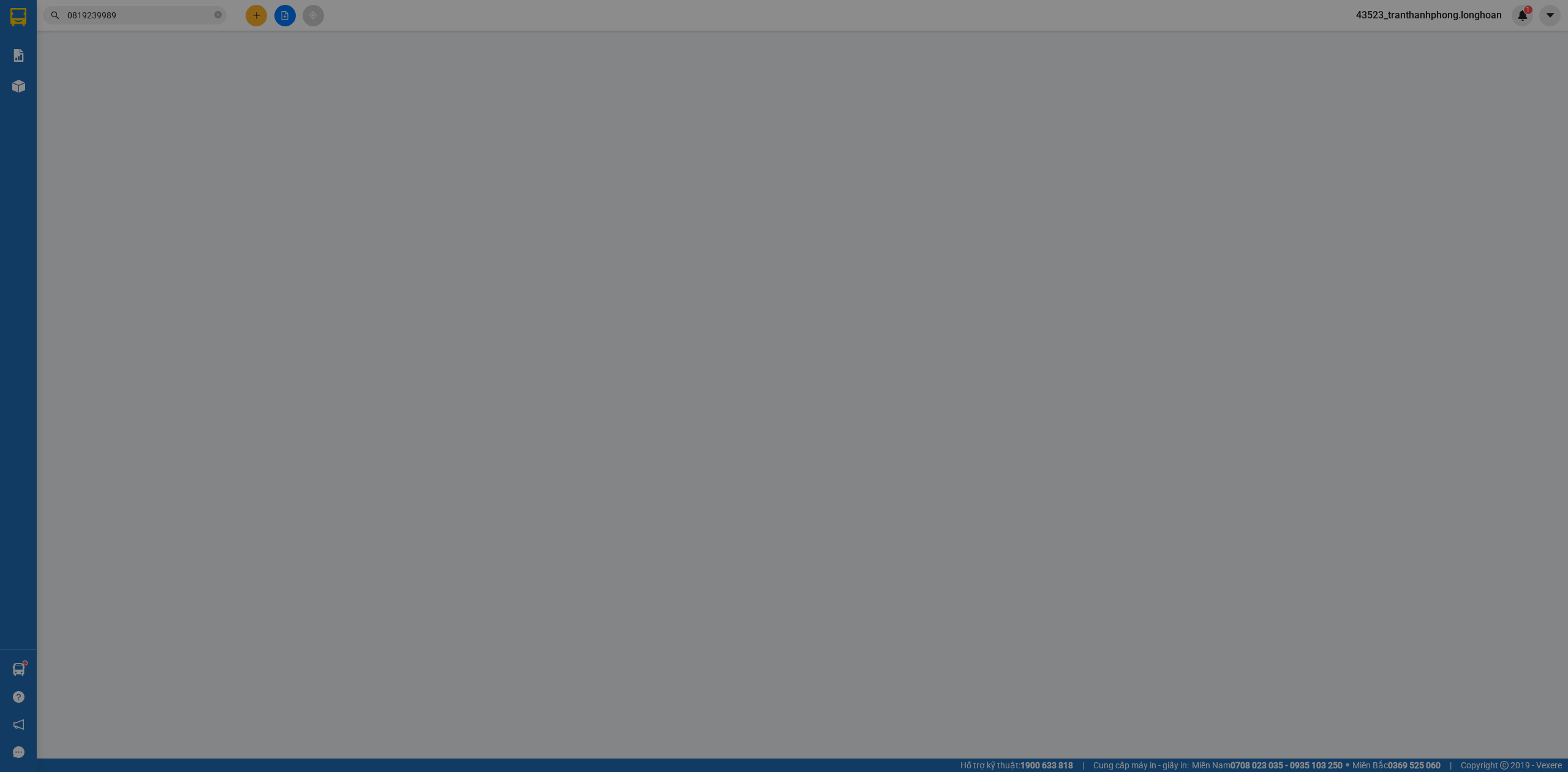
type input "315.000"
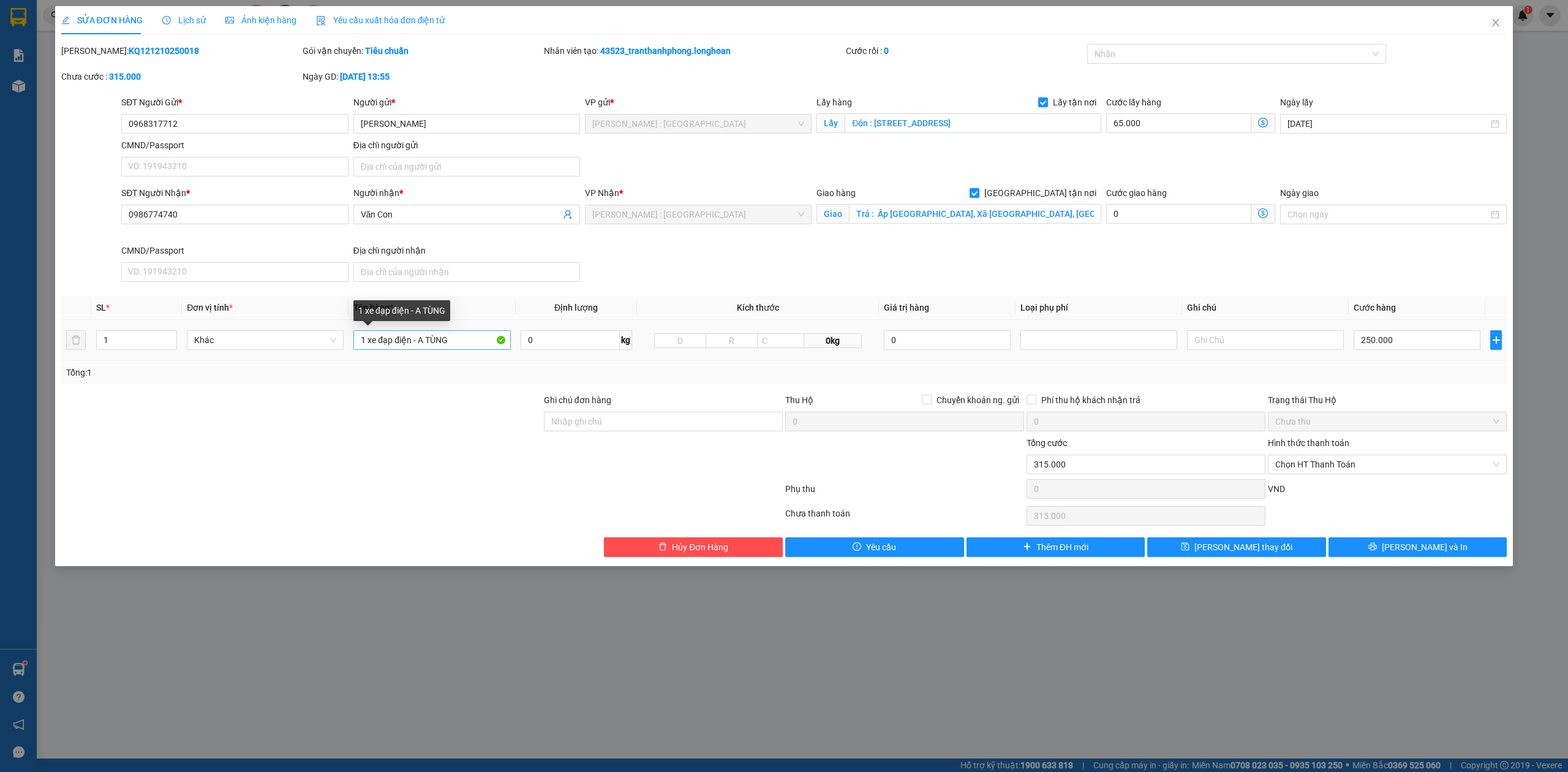
drag, startPoint x: 469, startPoint y: 329, endPoint x: 440, endPoint y: 340, distance: 31.0
click at [429, 340] on div "1 xe đạp điện - A TÙNG" at bounding box center [432, 340] width 157 height 24
drag, startPoint x: 464, startPoint y: 339, endPoint x: 410, endPoint y: 343, distance: 54.1
click at [410, 343] on input "1 xe đạp điện - A TÙNG" at bounding box center [432, 340] width 157 height 20
type input "1 xe đạp điện"
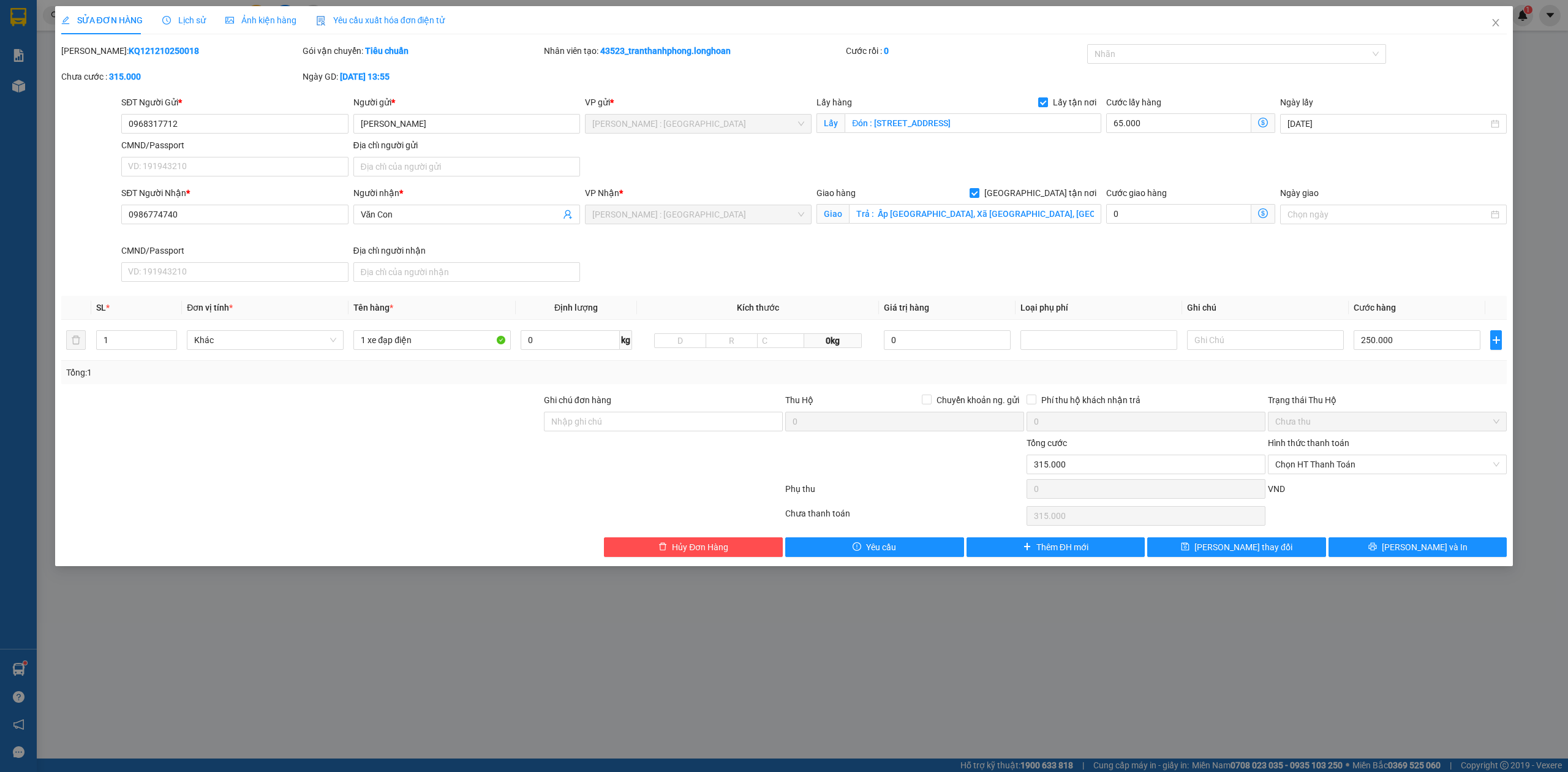
drag, startPoint x: 458, startPoint y: 402, endPoint x: 468, endPoint y: 400, distance: 10.2
click at [461, 400] on div at bounding box center [301, 414] width 483 height 43
click at [597, 423] on input "Ghi chú đơn hàng" at bounding box center [664, 421] width 239 height 20
type input "C"
click at [1149, 57] on div at bounding box center [1231, 54] width 281 height 15
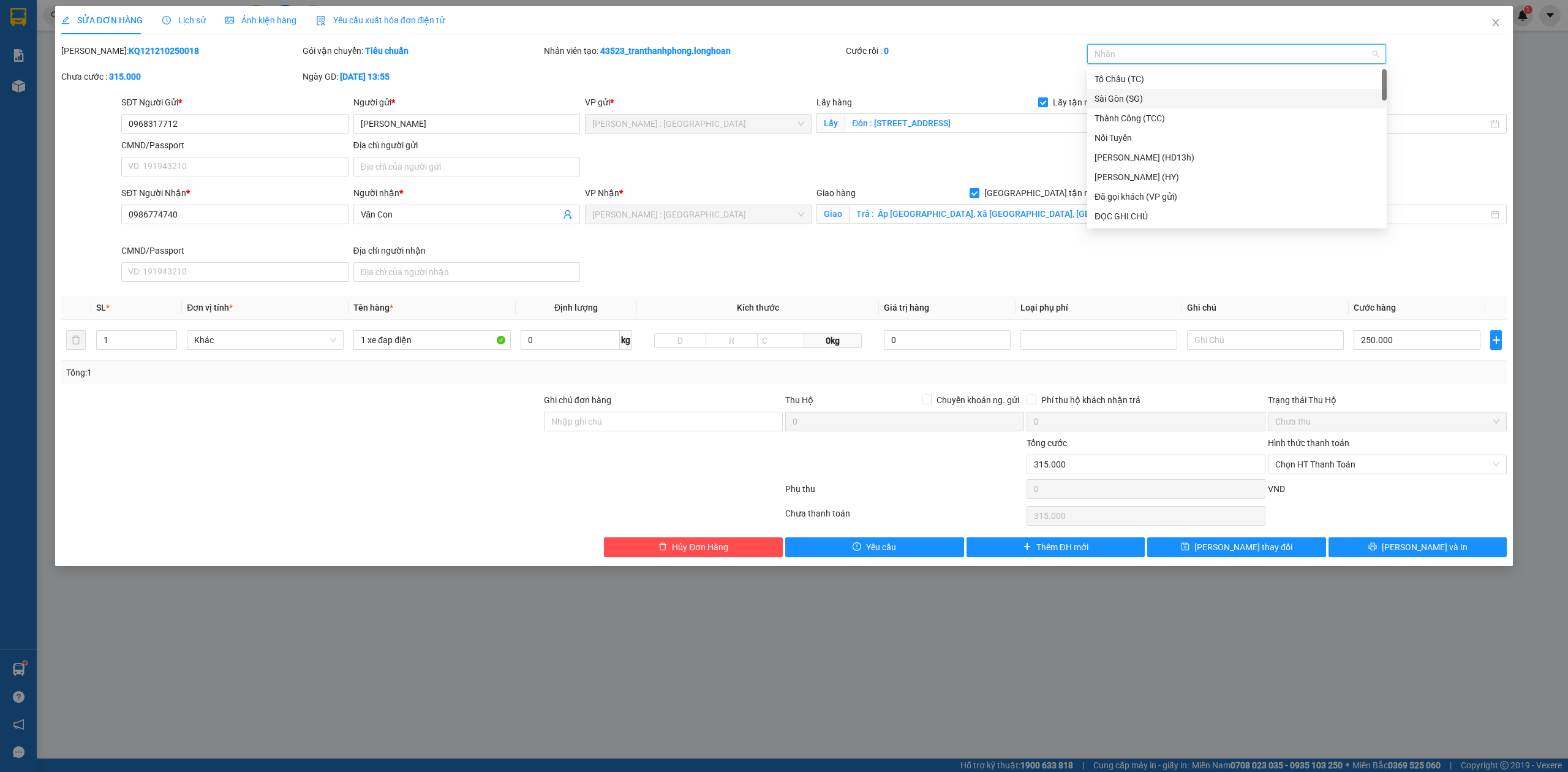
type input "G"
click at [1108, 211] on div "[GEOGRAPHIC_DATA] tận nơi" at bounding box center [1237, 216] width 285 height 13
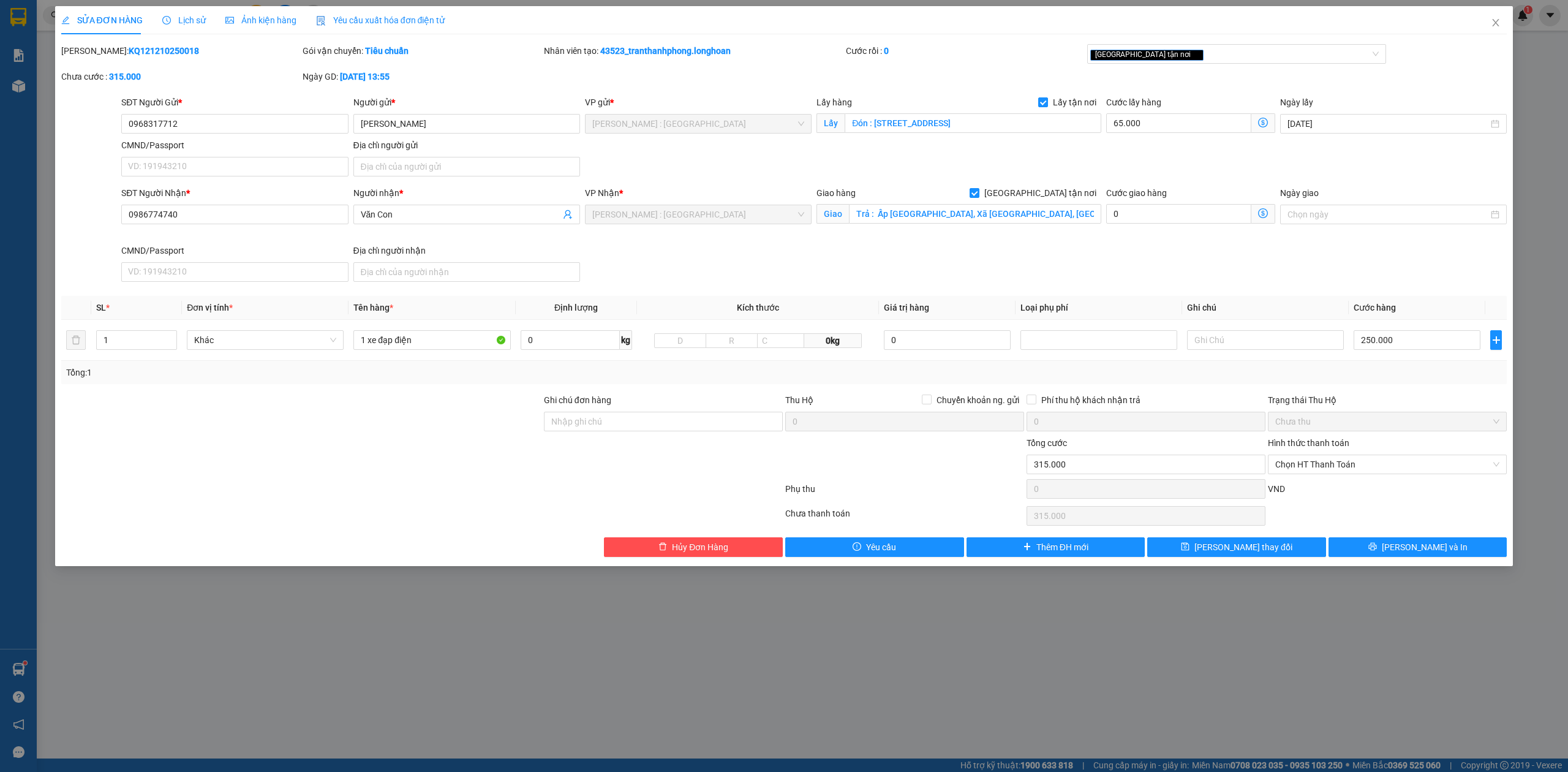
click at [1413, 537] on div "Total Paid Fee 0 Total UnPaid Fee 315.000 Cash Collection Total Fee Mã ĐH: KQ12…" at bounding box center [784, 301] width 1446 height 513
click at [1346, 553] on button "[PERSON_NAME] và In" at bounding box center [1418, 547] width 179 height 20
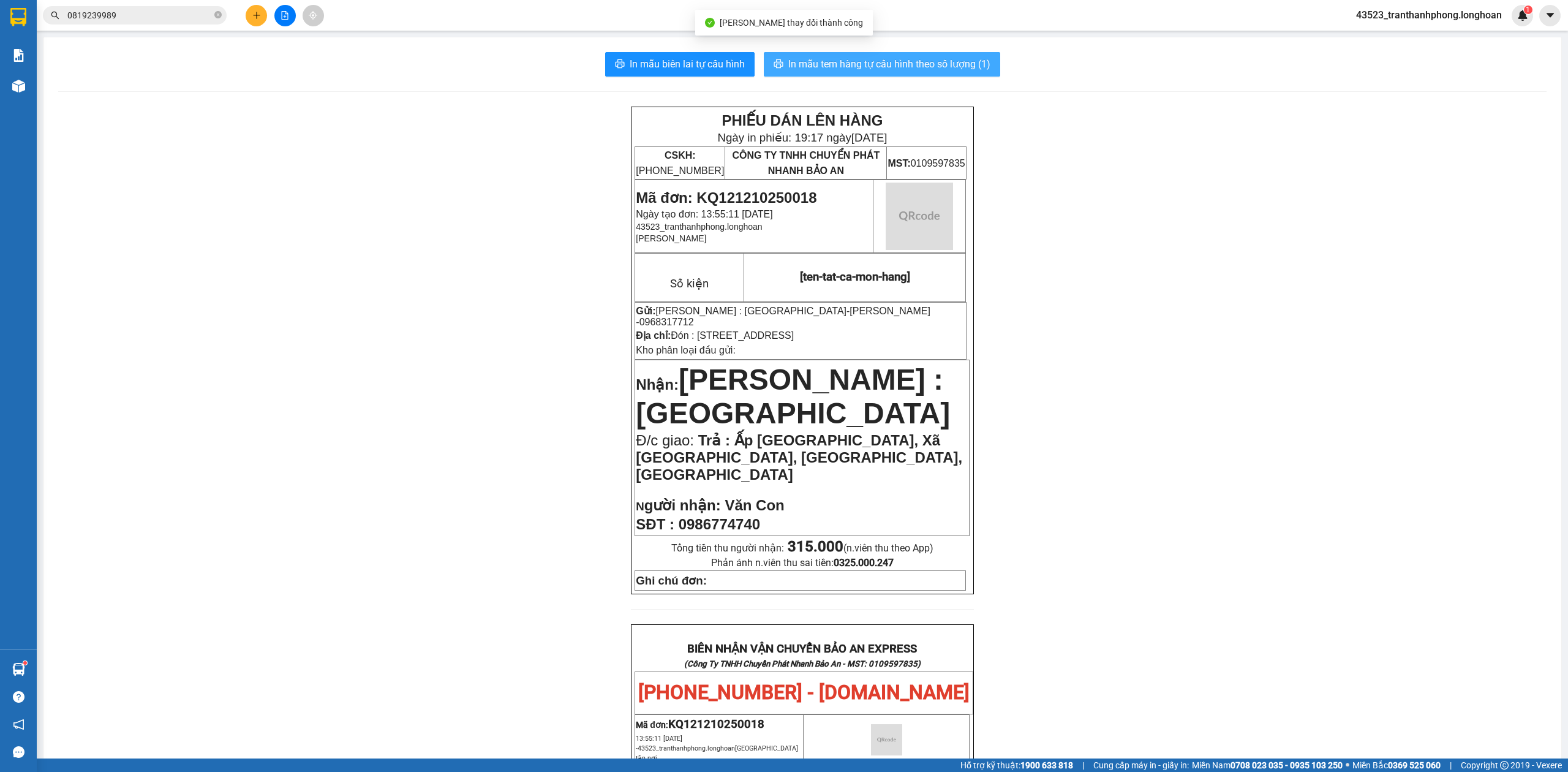
click at [936, 74] on button "In mẫu tem hàng tự cấu hình theo số lượng (1)" at bounding box center [882, 64] width 237 height 24
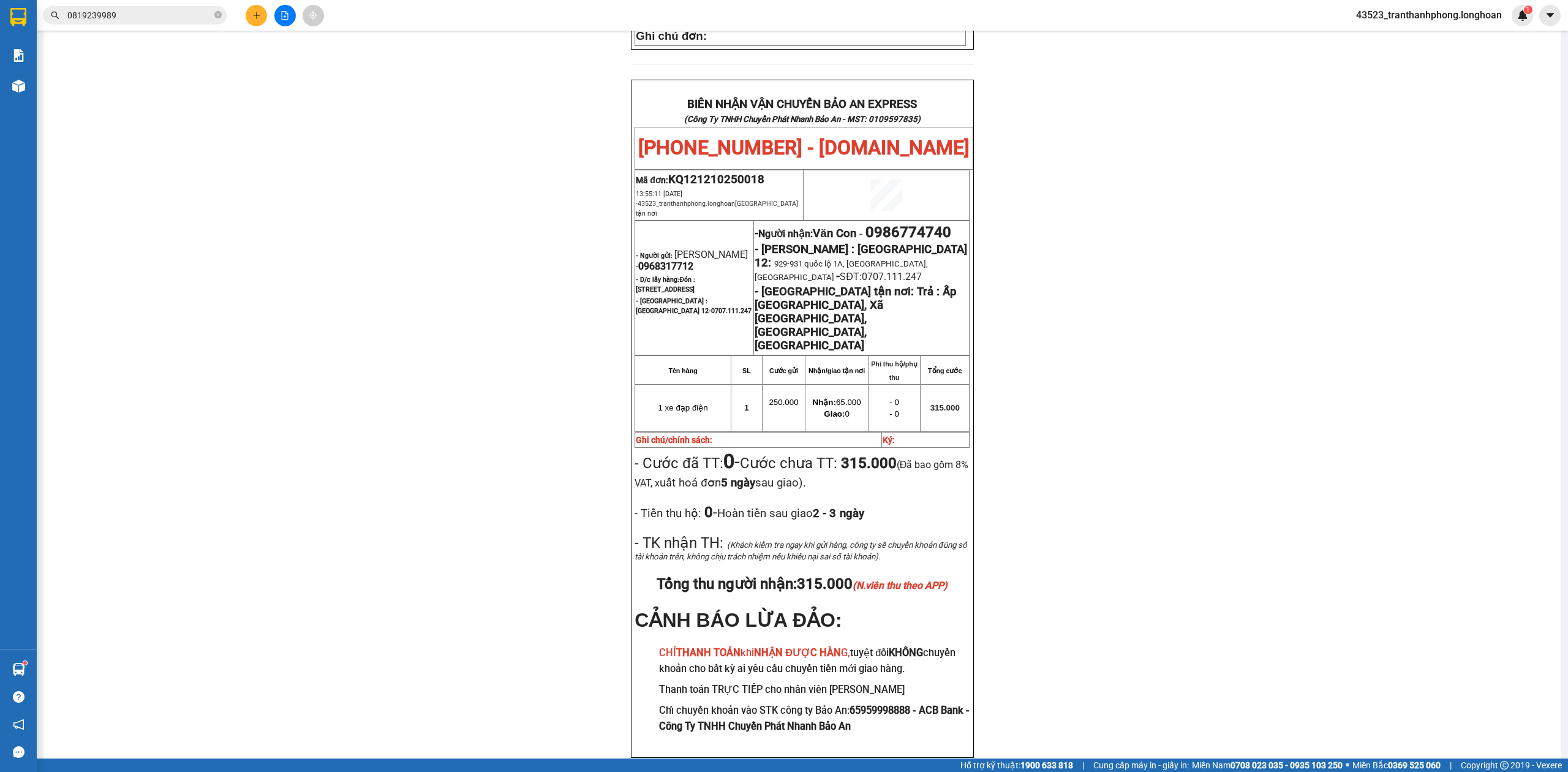
scroll to position [572, 0]
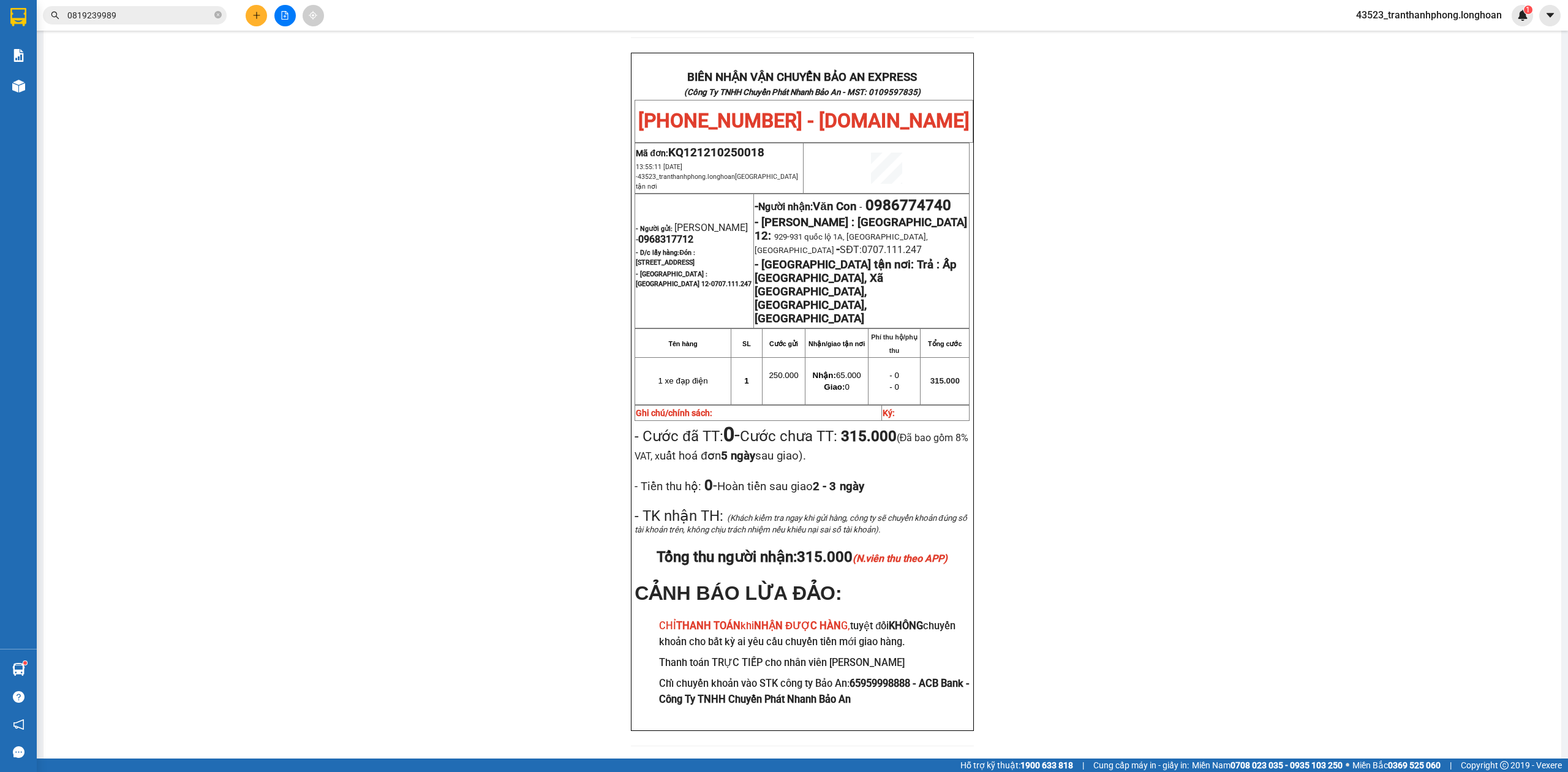
click at [693, 233] on span "0968317712" at bounding box center [666, 239] width 55 height 12
copy span "0968317712"
drag, startPoint x: 706, startPoint y: 196, endPoint x: 1030, endPoint y: 196, distance: 324.0
click at [693, 233] on span "0968317712" at bounding box center [666, 239] width 55 height 12
click at [1054, 196] on div "PHIẾU DÁN LÊN HÀNG Ngày in phiếu: 19:17 ngày 12-10-2025 CSKH: 1900.06.88.33 CÔN…" at bounding box center [802, 148] width 1488 height 1226
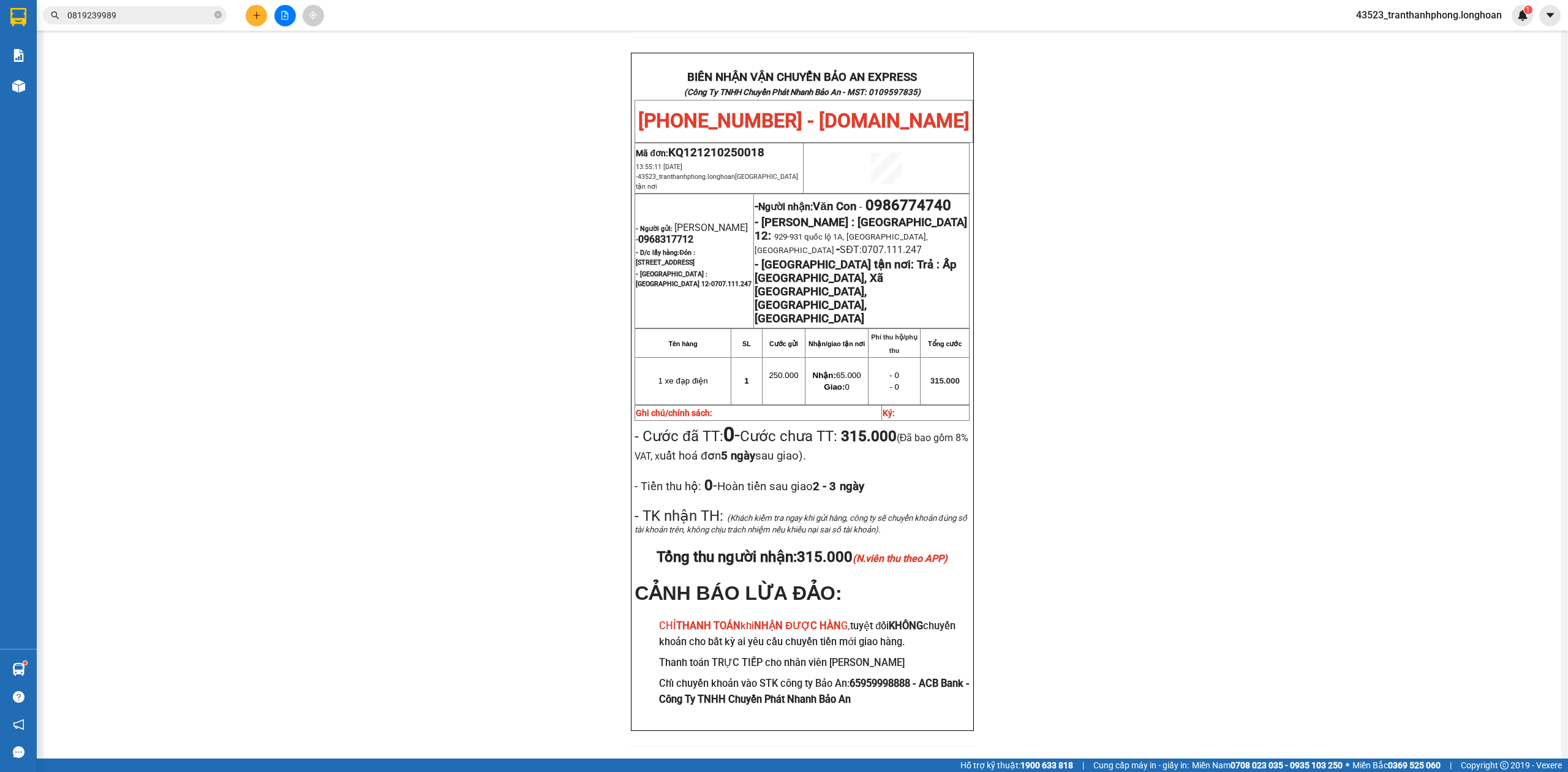
click at [914, 196] on span "0986774740" at bounding box center [908, 205] width 86 height 17
click at [914, 196] on span "0986774740" at bounding box center [908, 205] width 86 height 17
click at [865, 201] on span "-" at bounding box center [861, 207] width 9 height 12
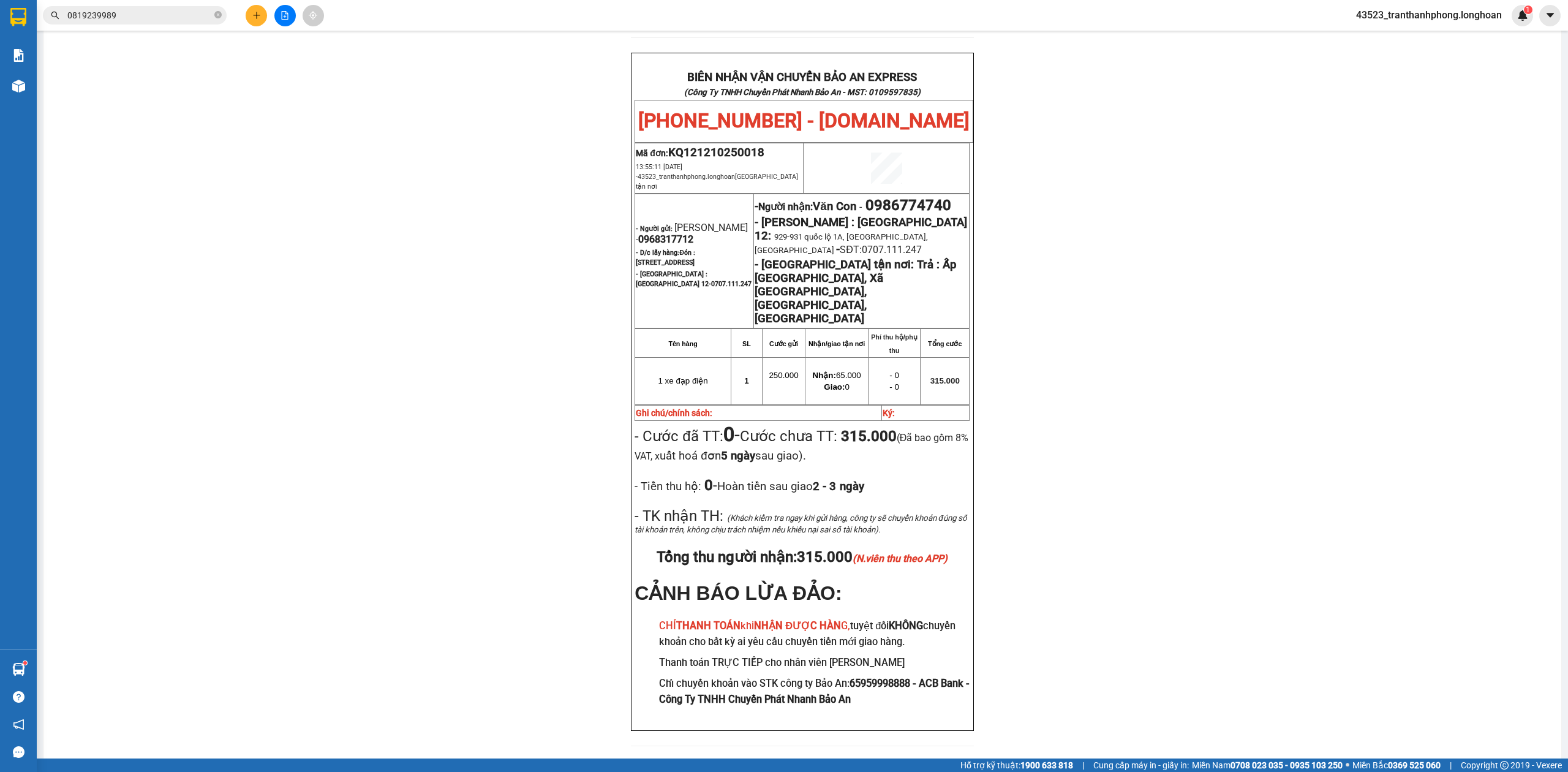
click at [909, 196] on span "0986774740" at bounding box center [908, 205] width 86 height 17
drag, startPoint x: 1311, startPoint y: 228, endPoint x: 618, endPoint y: 152, distance: 697.2
click at [1294, 228] on div "PHIẾU DÁN LÊN HÀNG Ngày in phiếu: 19:17 ngày 12-10-2025 CSKH: 1900.06.88.33 CÔN…" at bounding box center [802, 148] width 1488 height 1226
click at [943, 196] on span "0986774740" at bounding box center [908, 205] width 86 height 17
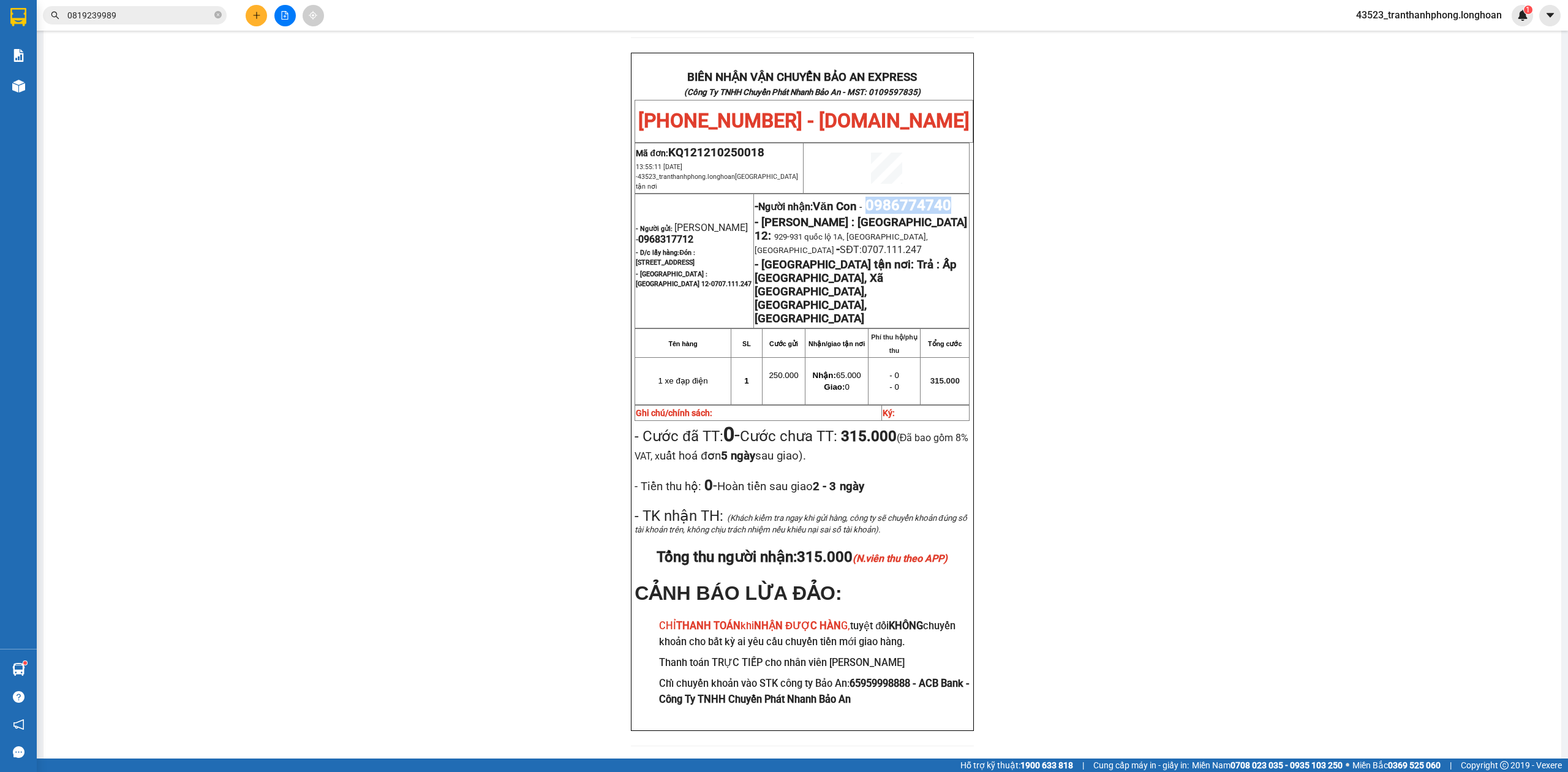
click at [943, 196] on span "0986774740" at bounding box center [908, 205] width 86 height 17
copy span "0986774740"
drag, startPoint x: 1189, startPoint y: 203, endPoint x: 733, endPoint y: 170, distance: 457.2
click at [1168, 212] on div "PHIẾU DÁN LÊN HÀNG Ngày in phiếu: 19:17 ngày 12-10-2025 CSKH: 1900.06.88.33 CÔN…" at bounding box center [802, 148] width 1488 height 1226
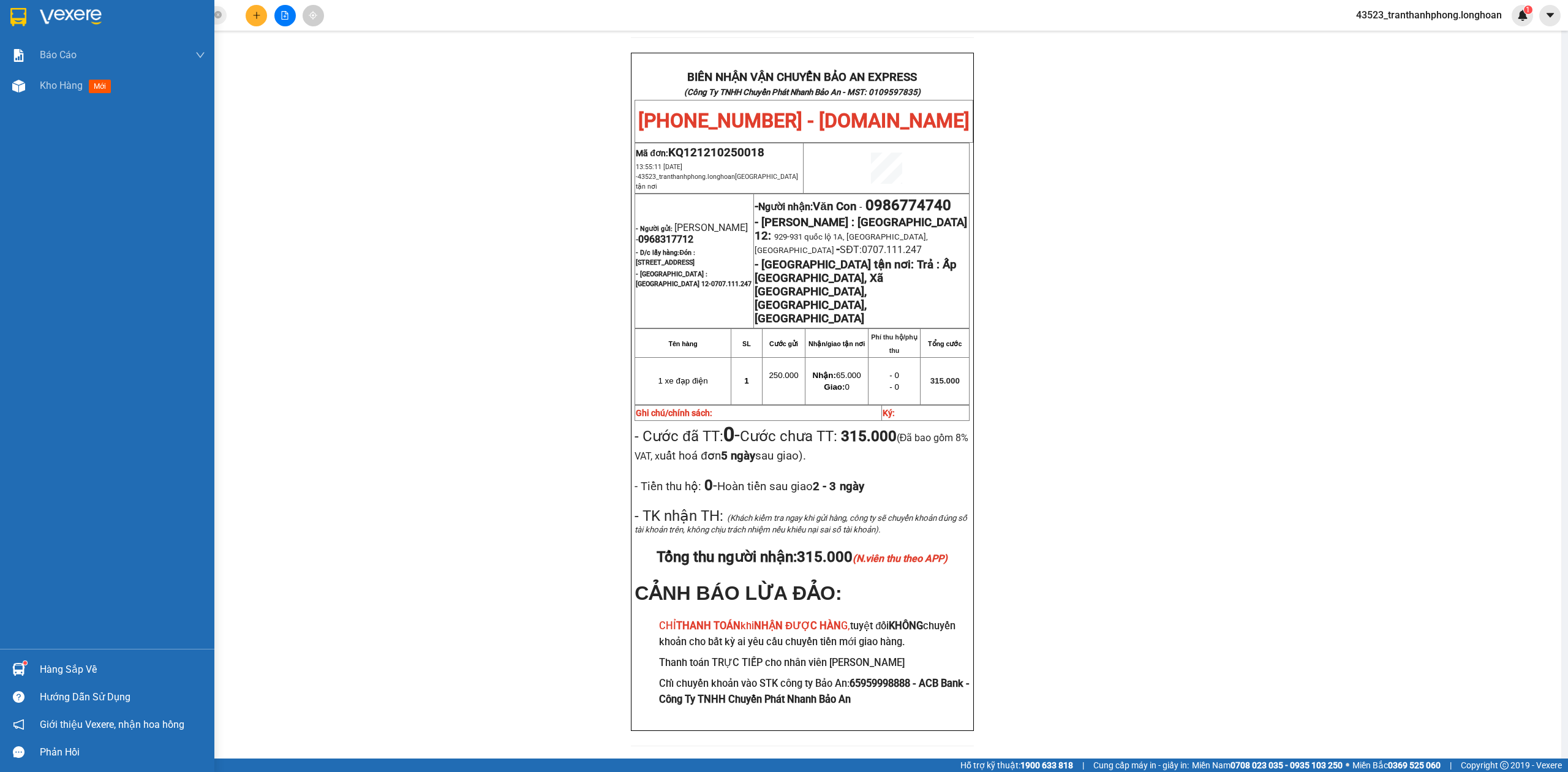
click at [0, 16] on div at bounding box center [107, 20] width 214 height 40
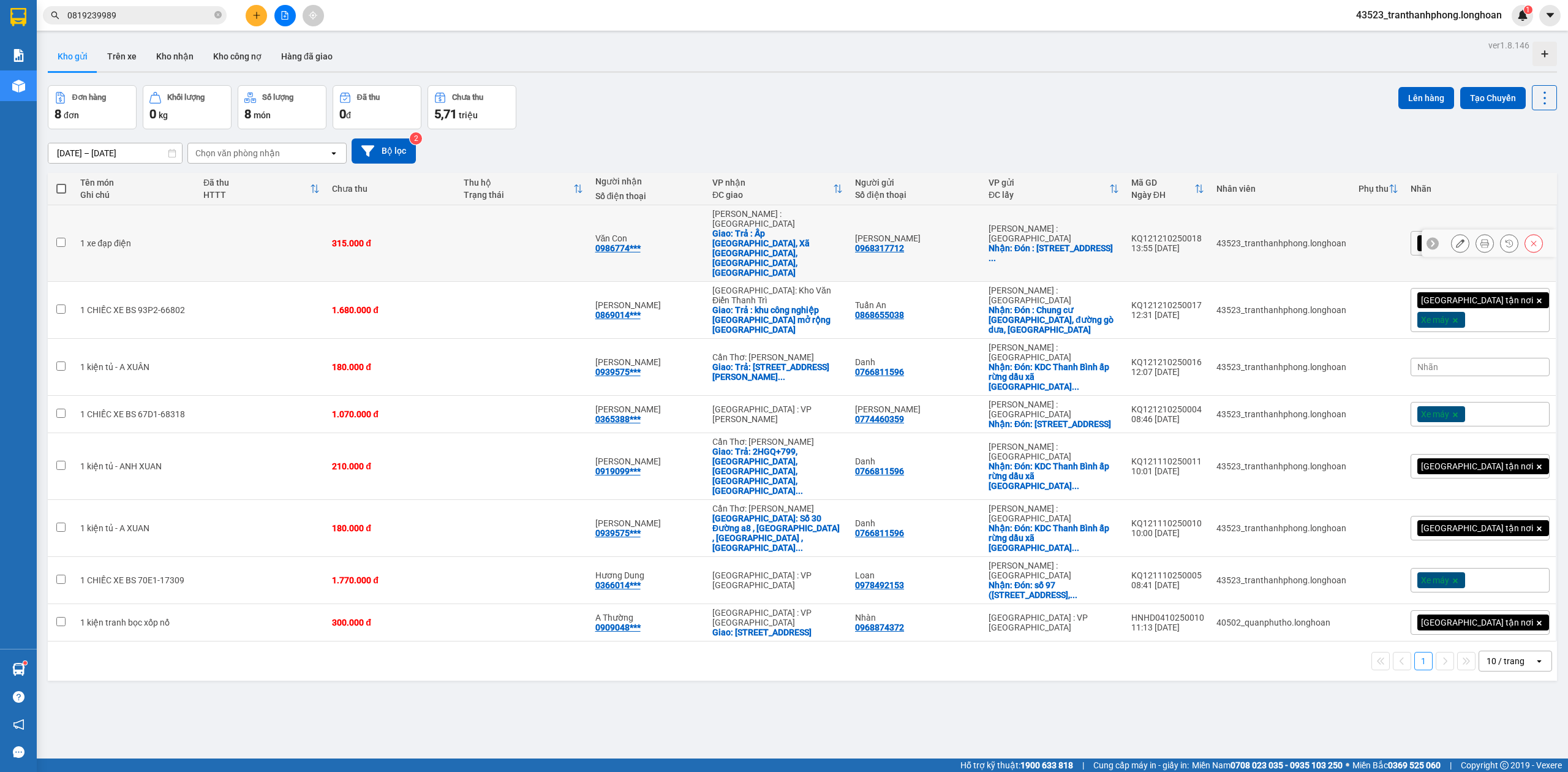
click at [326, 237] on td at bounding box center [261, 244] width 129 height 77
checkbox input "true"
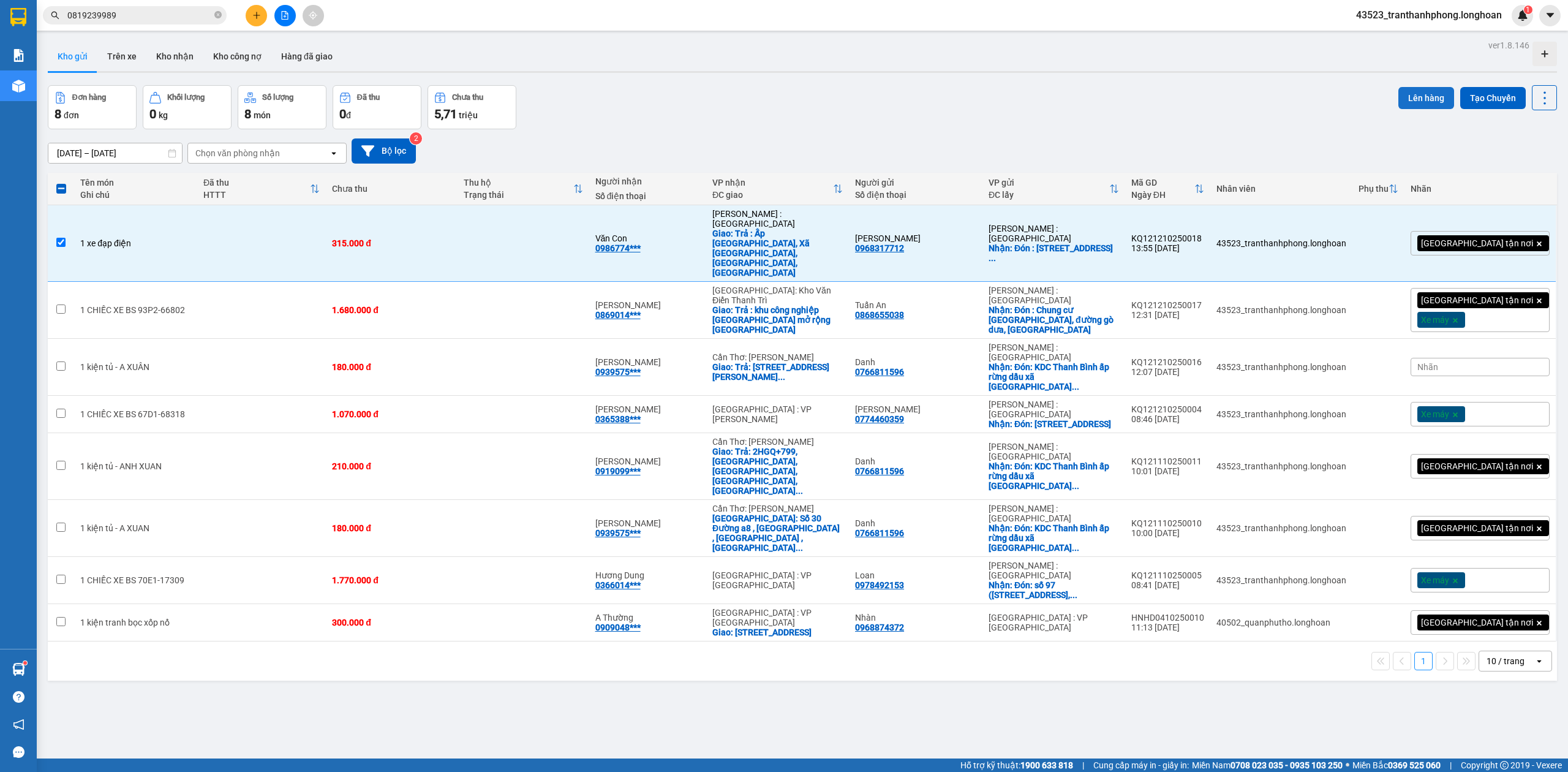
drag, startPoint x: 1405, startPoint y: 96, endPoint x: 1383, endPoint y: 100, distance: 22.4
click at [1399, 98] on button "Lên hàng" at bounding box center [1426, 98] width 56 height 22
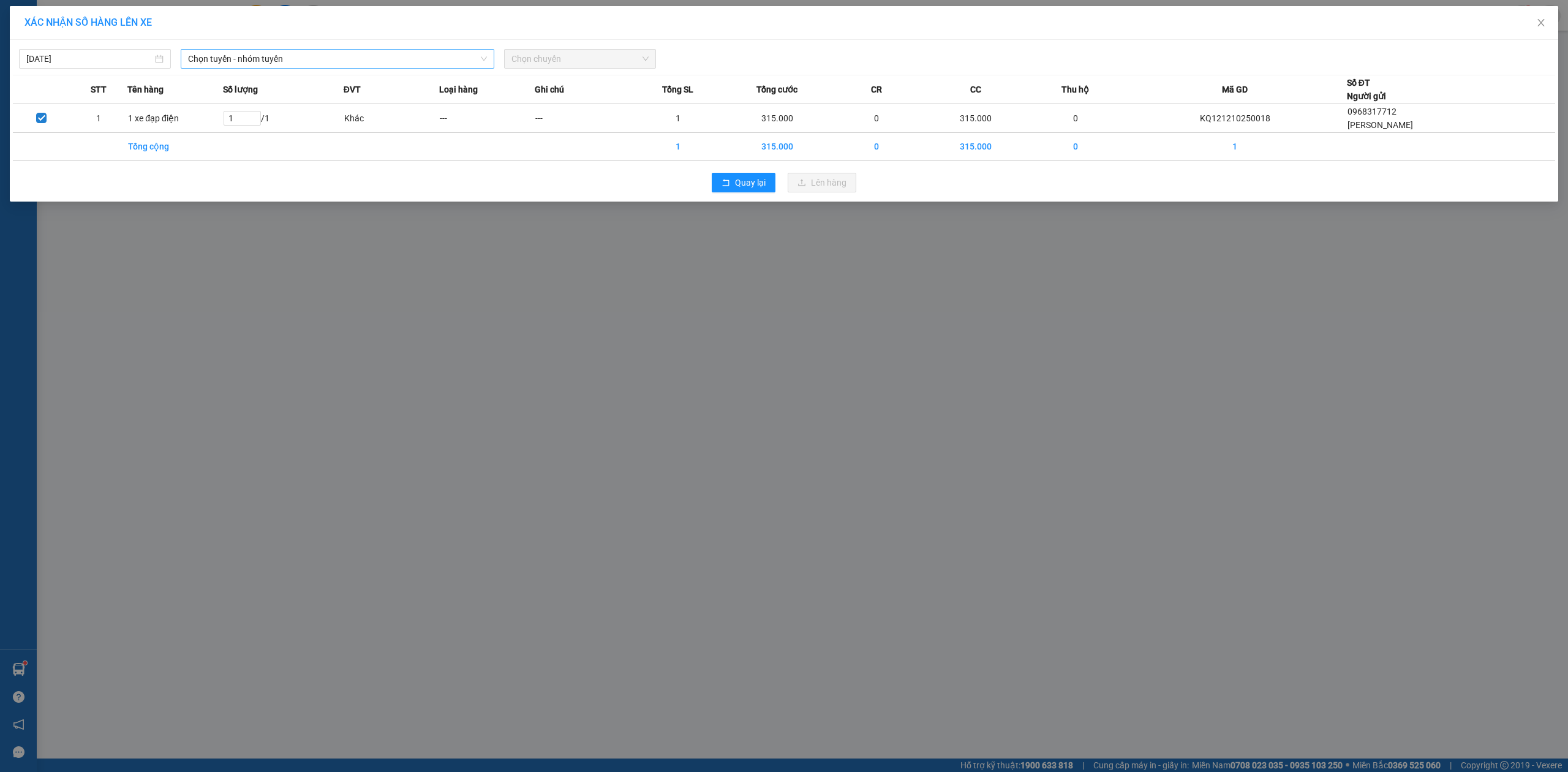
click at [308, 61] on span "Chọn tuyến - nhóm tuyến" at bounding box center [337, 59] width 299 height 19
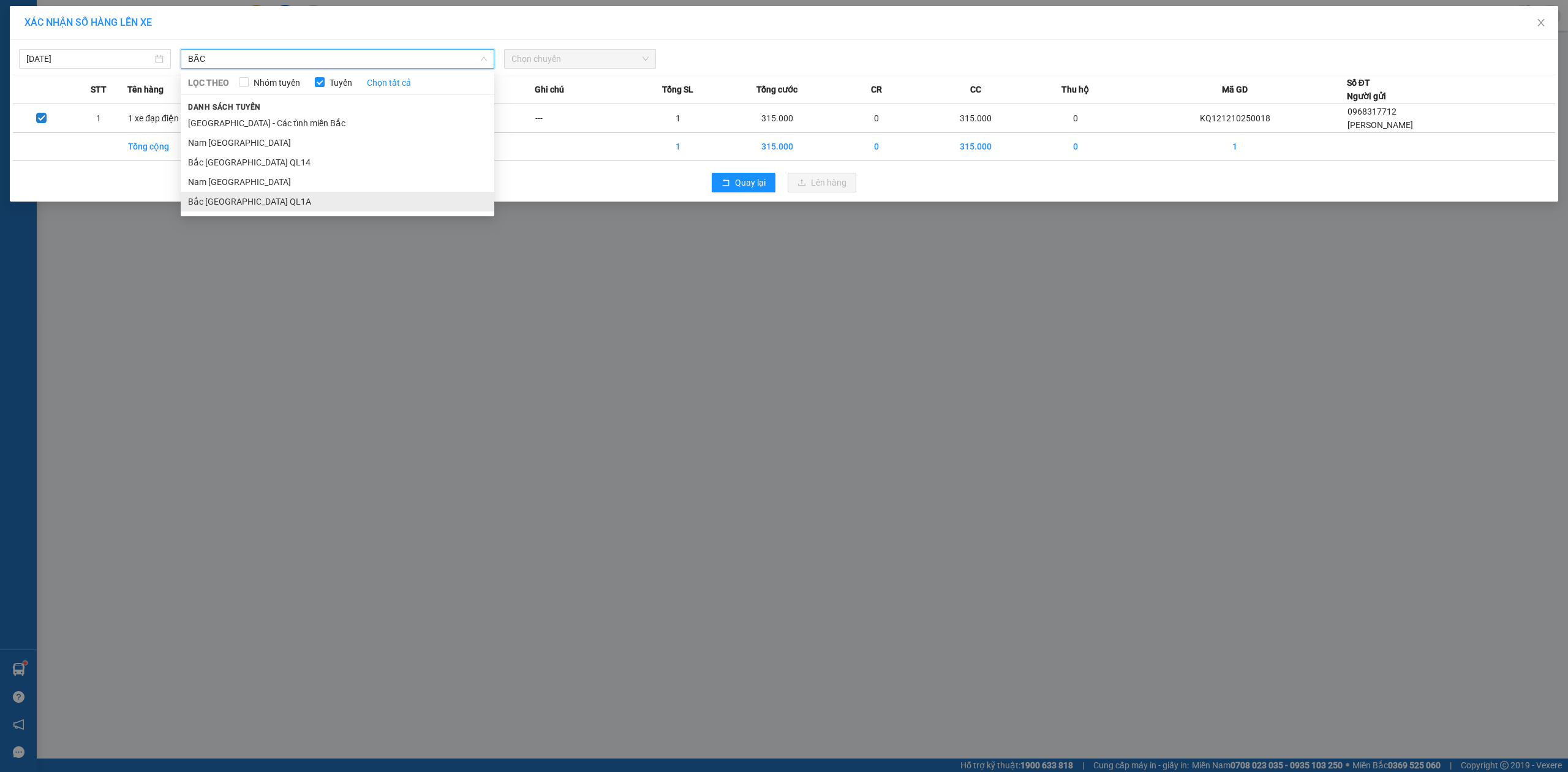
type input "BẮC"
click at [241, 206] on li "Bắc Trung Nam QL1A" at bounding box center [338, 201] width 313 height 20
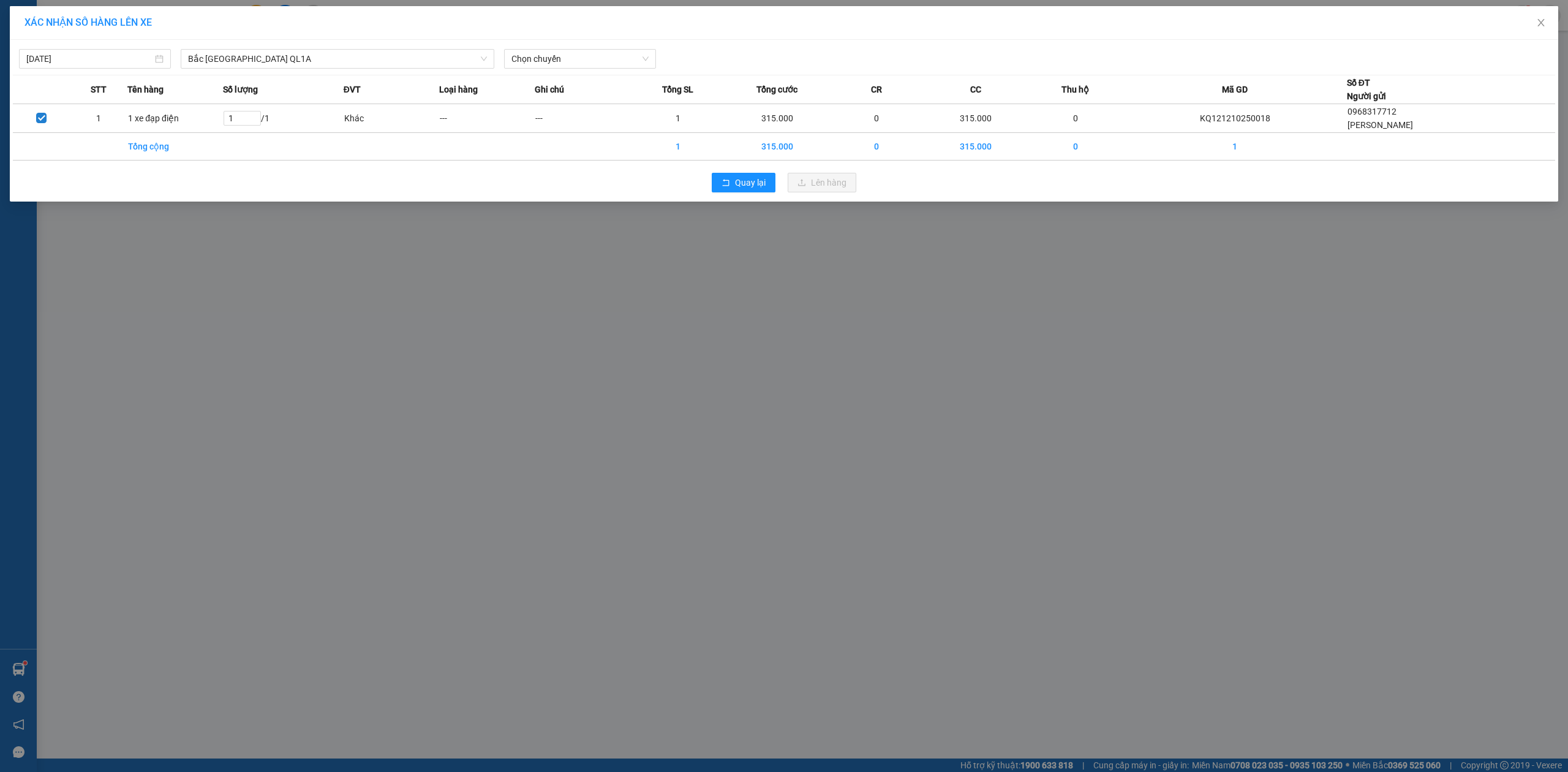
click at [581, 77] on th "Ghi chú" at bounding box center [582, 90] width 95 height 29
click at [58, 71] on div "12/10/2025 Bắc Trung Nam QL1A LỌC THEO Nhóm tuyến Tuyến Chọn tất cả Danh sách t…" at bounding box center [783, 120] width 1548 height 162
click at [62, 59] on input "[DATE]" at bounding box center [89, 58] width 126 height 13
click at [57, 169] on div "13" at bounding box center [59, 167] width 15 height 15
click at [98, 67] on div "13/10/2025" at bounding box center [95, 59] width 152 height 20
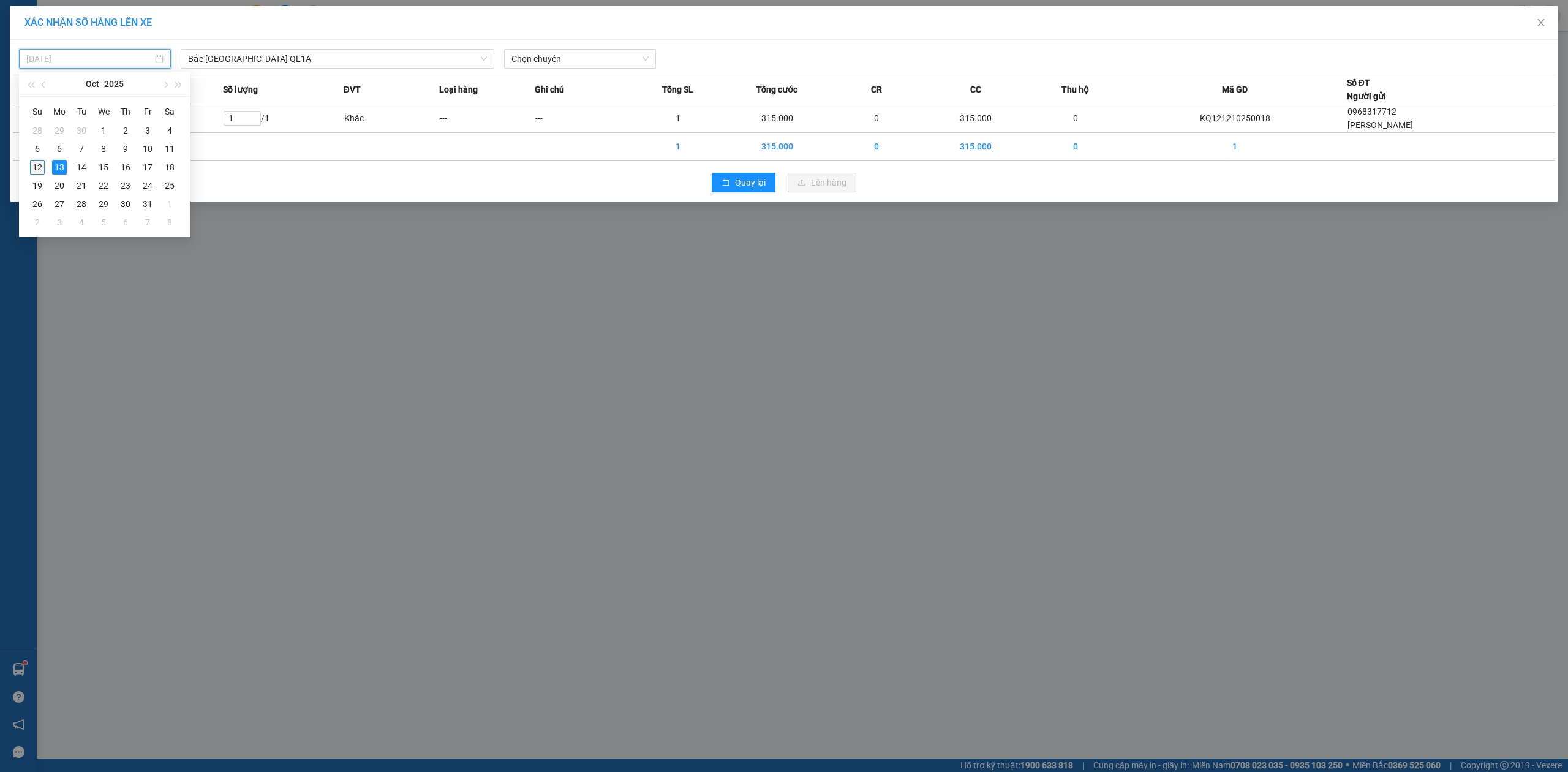
click at [35, 162] on div "12" at bounding box center [37, 167] width 15 height 15
click at [96, 65] on div "[DATE]" at bounding box center [95, 59] width 152 height 20
click at [173, 146] on div "11" at bounding box center [169, 148] width 15 height 15
type input "11/10/2025"
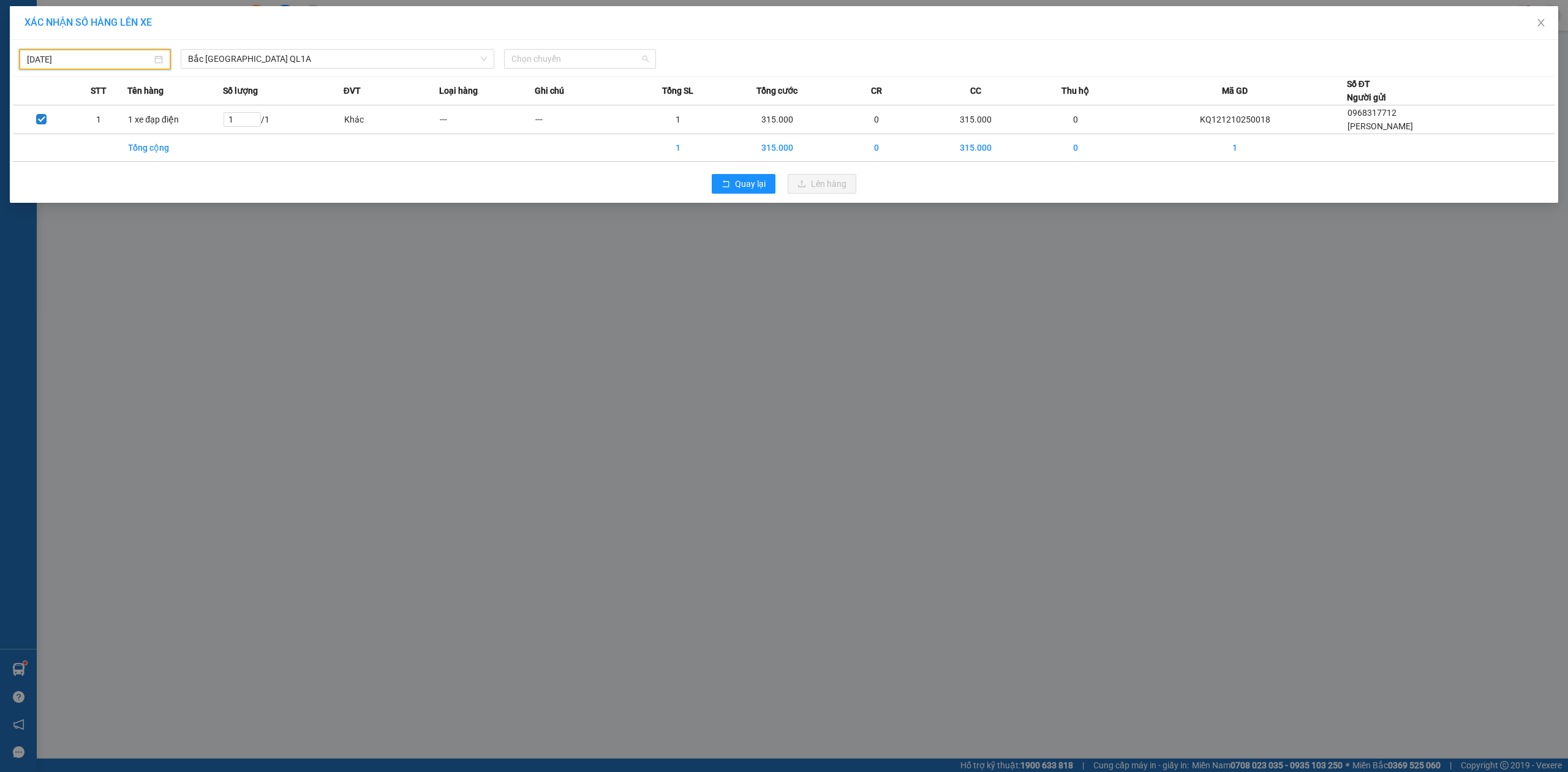
drag, startPoint x: 524, startPoint y: 61, endPoint x: 518, endPoint y: 132, distance: 71.3
click at [527, 61] on span "Chọn chuyến" at bounding box center [580, 59] width 137 height 19
click at [535, 123] on div "23:00 (TC) - 29H-954.95" at bounding box center [559, 122] width 95 height 13
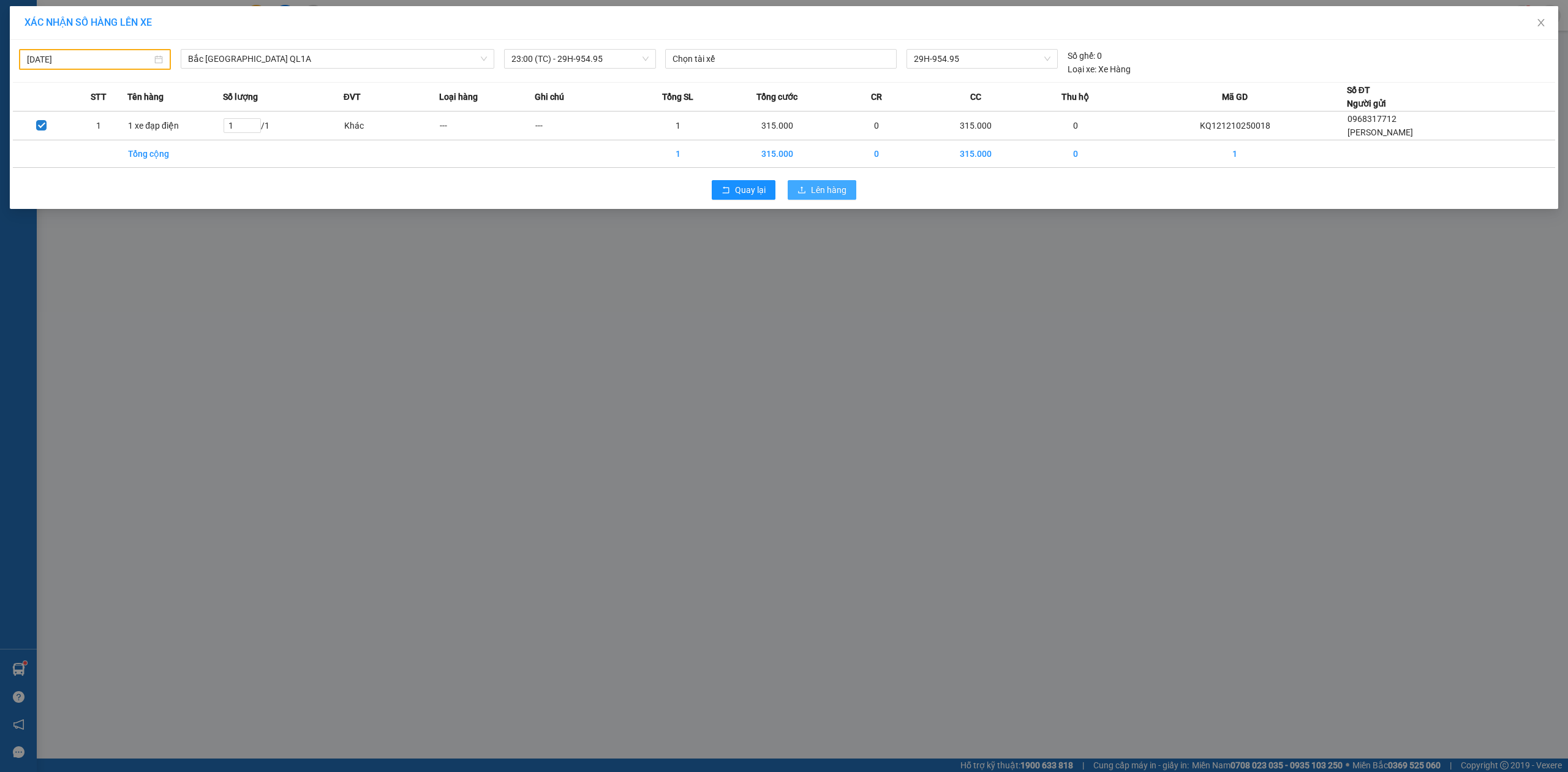
click at [814, 189] on span "Lên hàng" at bounding box center [829, 189] width 36 height 13
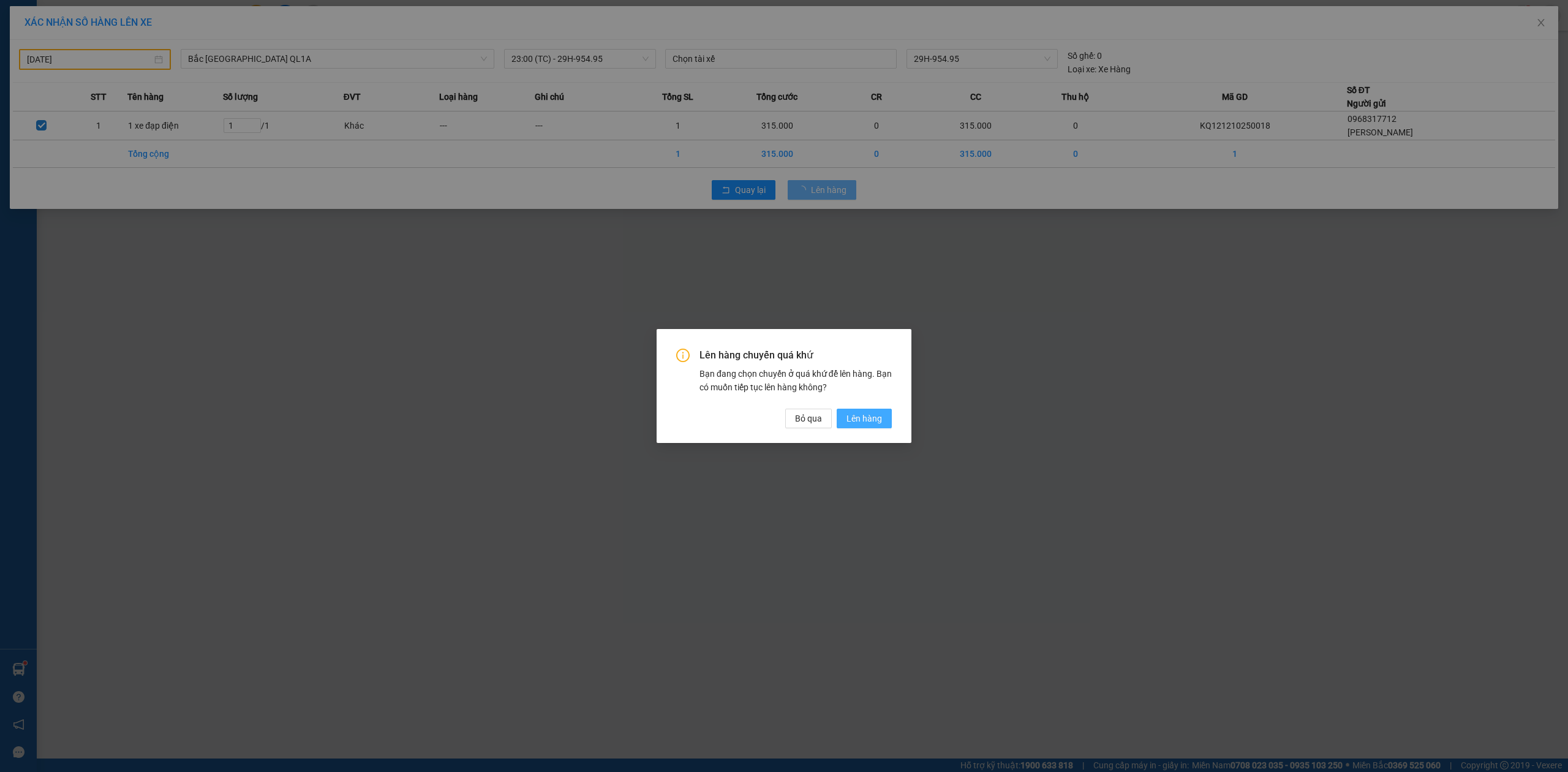
click at [865, 418] on span "Lên hàng" at bounding box center [865, 418] width 36 height 13
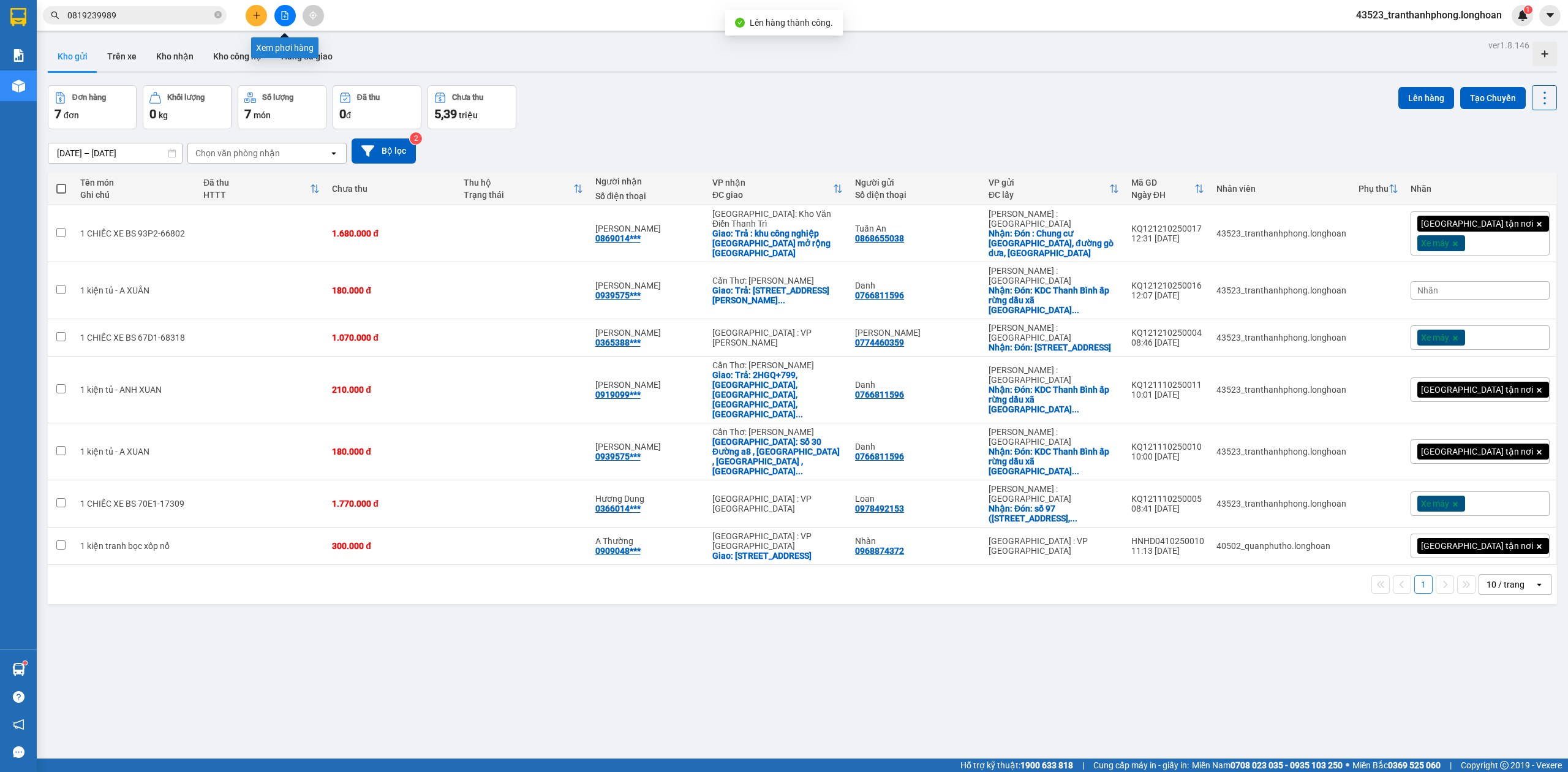
click at [288, 20] on button at bounding box center [285, 16] width 22 height 22
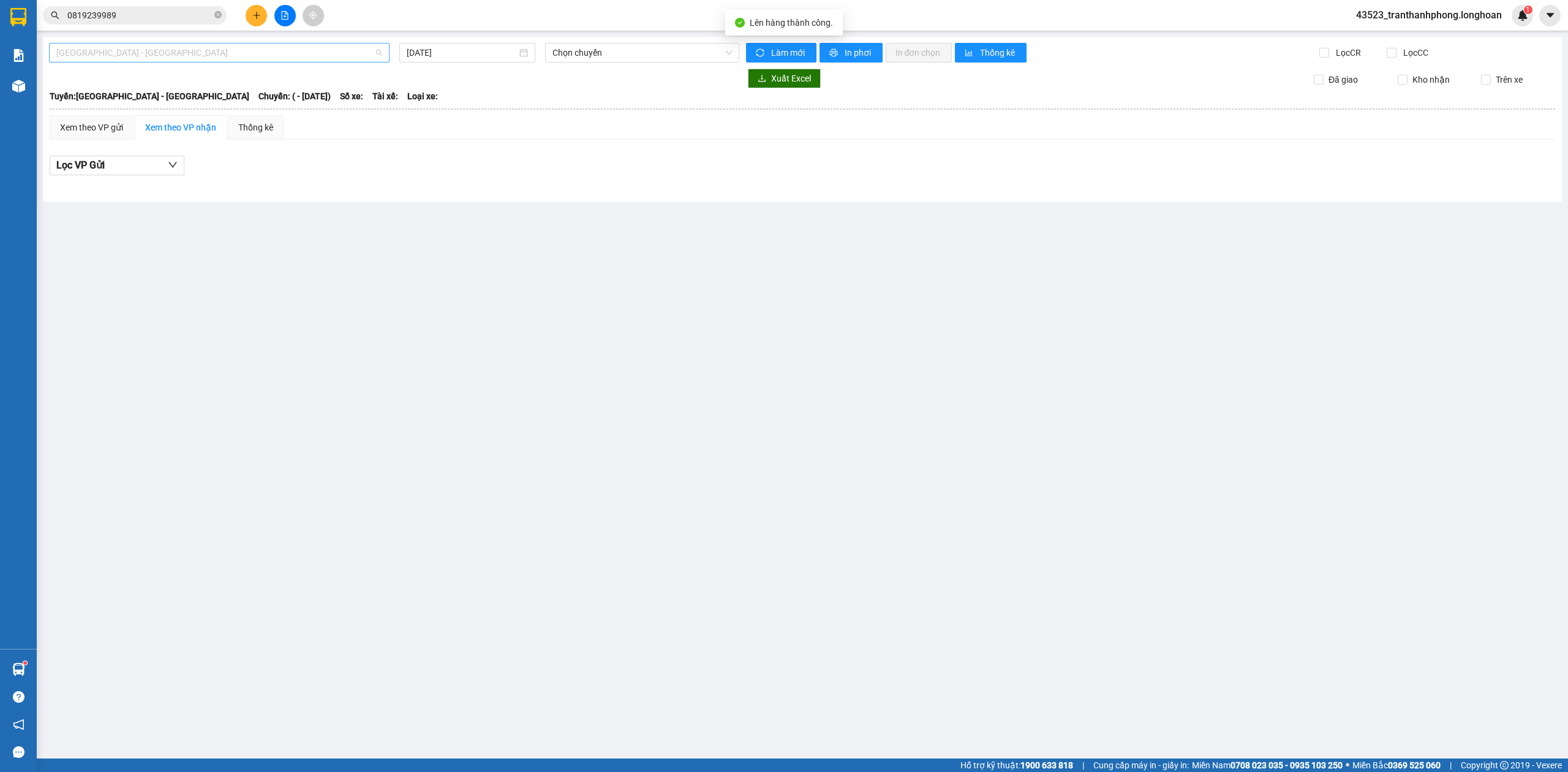
click at [147, 55] on span "Hải Phòng - Hà Nội" at bounding box center [219, 52] width 326 height 19
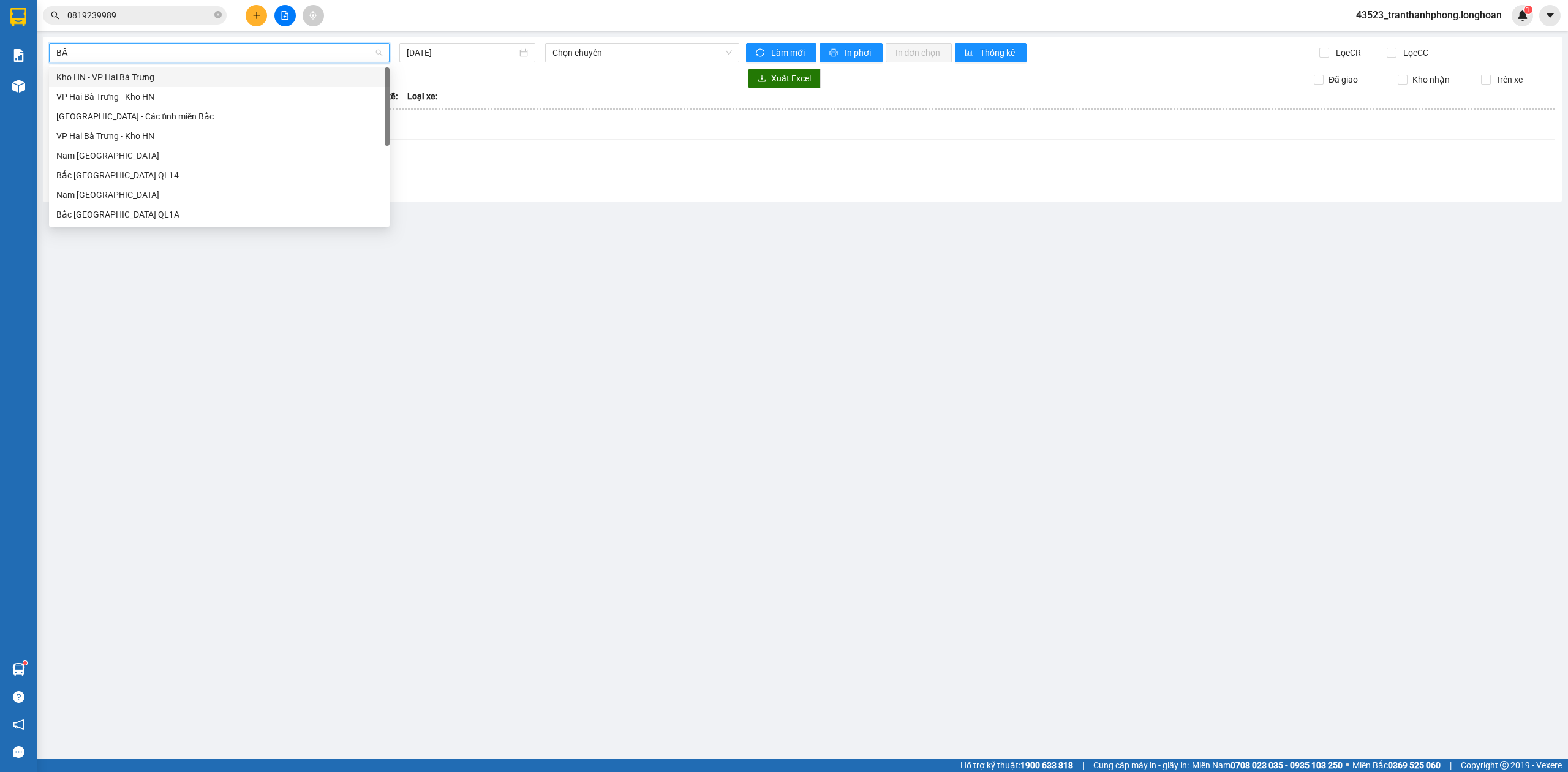
type input "B"
type input "BẮC"
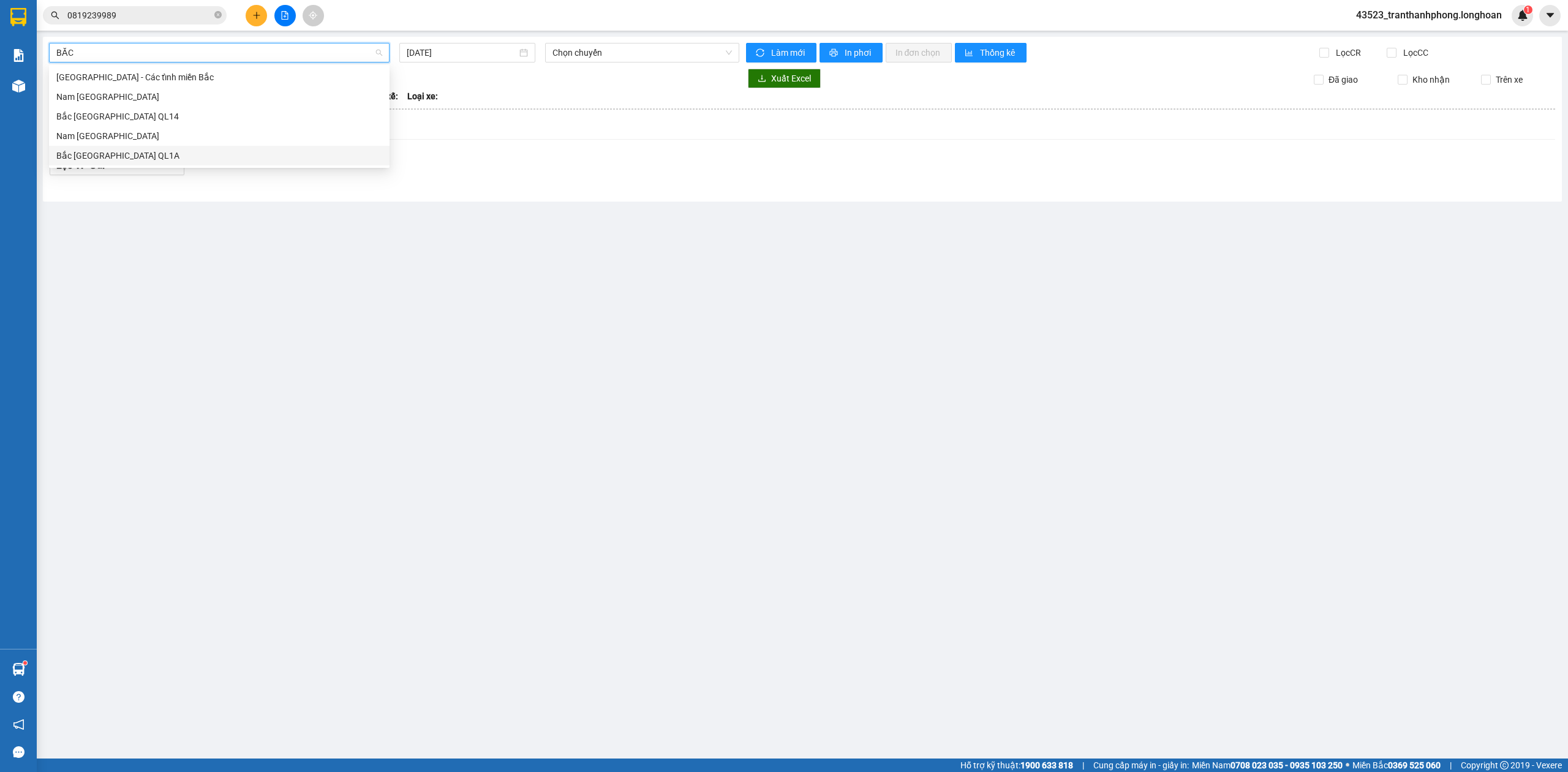
click at [147, 157] on div "Bắc Trung Nam QL1A" at bounding box center [219, 155] width 326 height 13
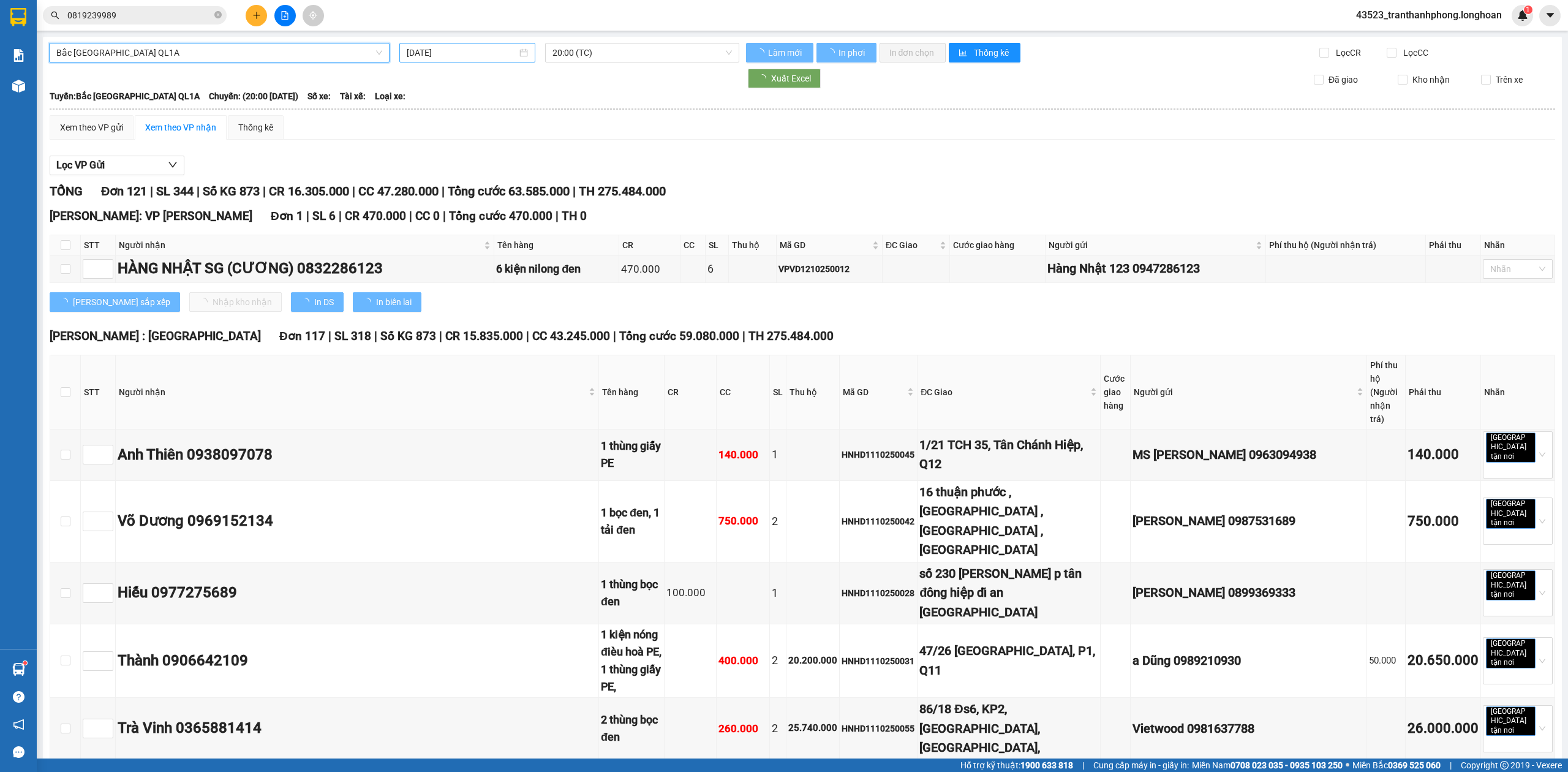
click at [462, 44] on div "[DATE]" at bounding box center [467, 52] width 136 height 20
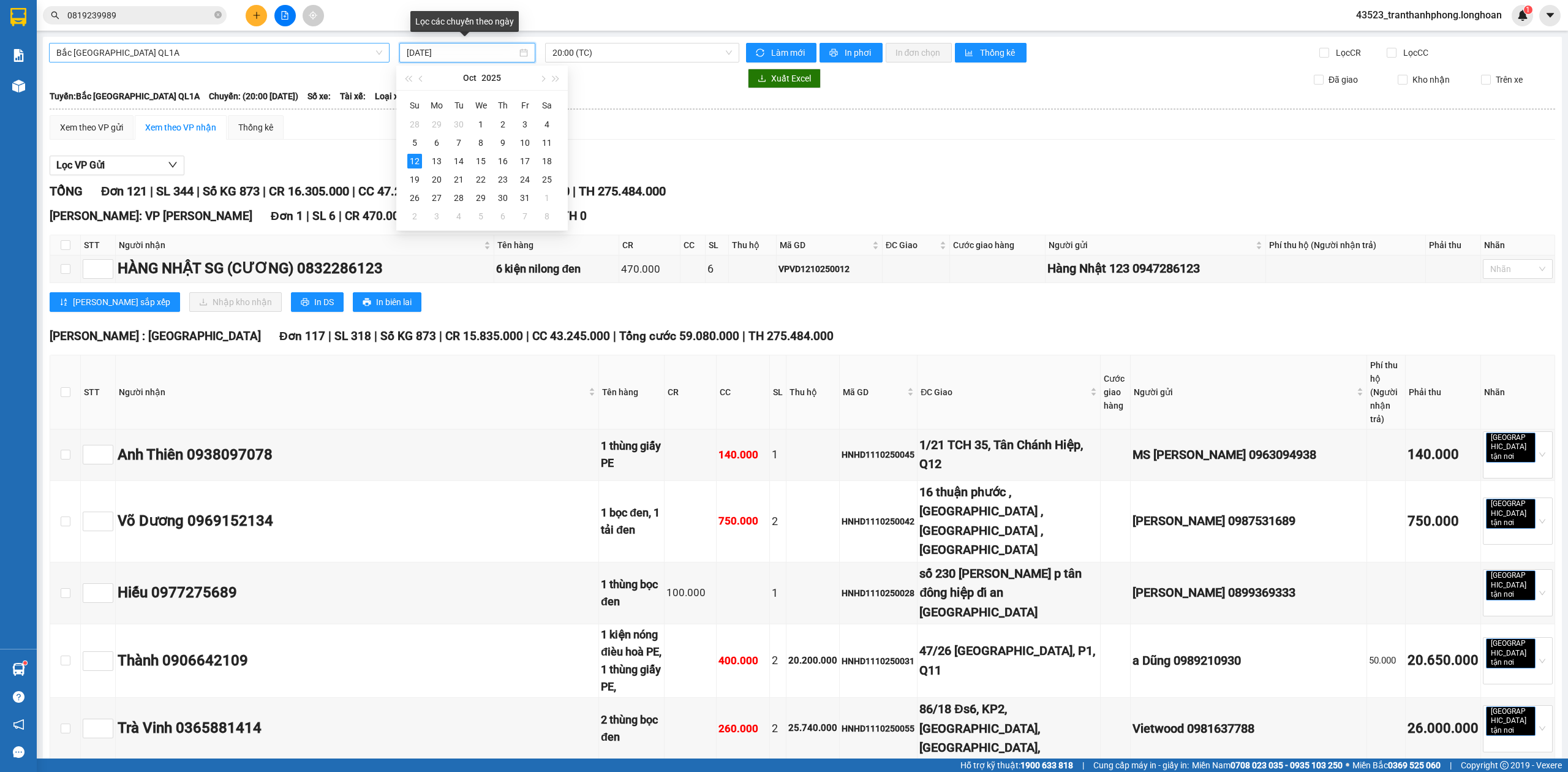
click at [459, 52] on input "[DATE]" at bounding box center [462, 52] width 110 height 13
click at [551, 148] on div "11" at bounding box center [547, 143] width 15 height 15
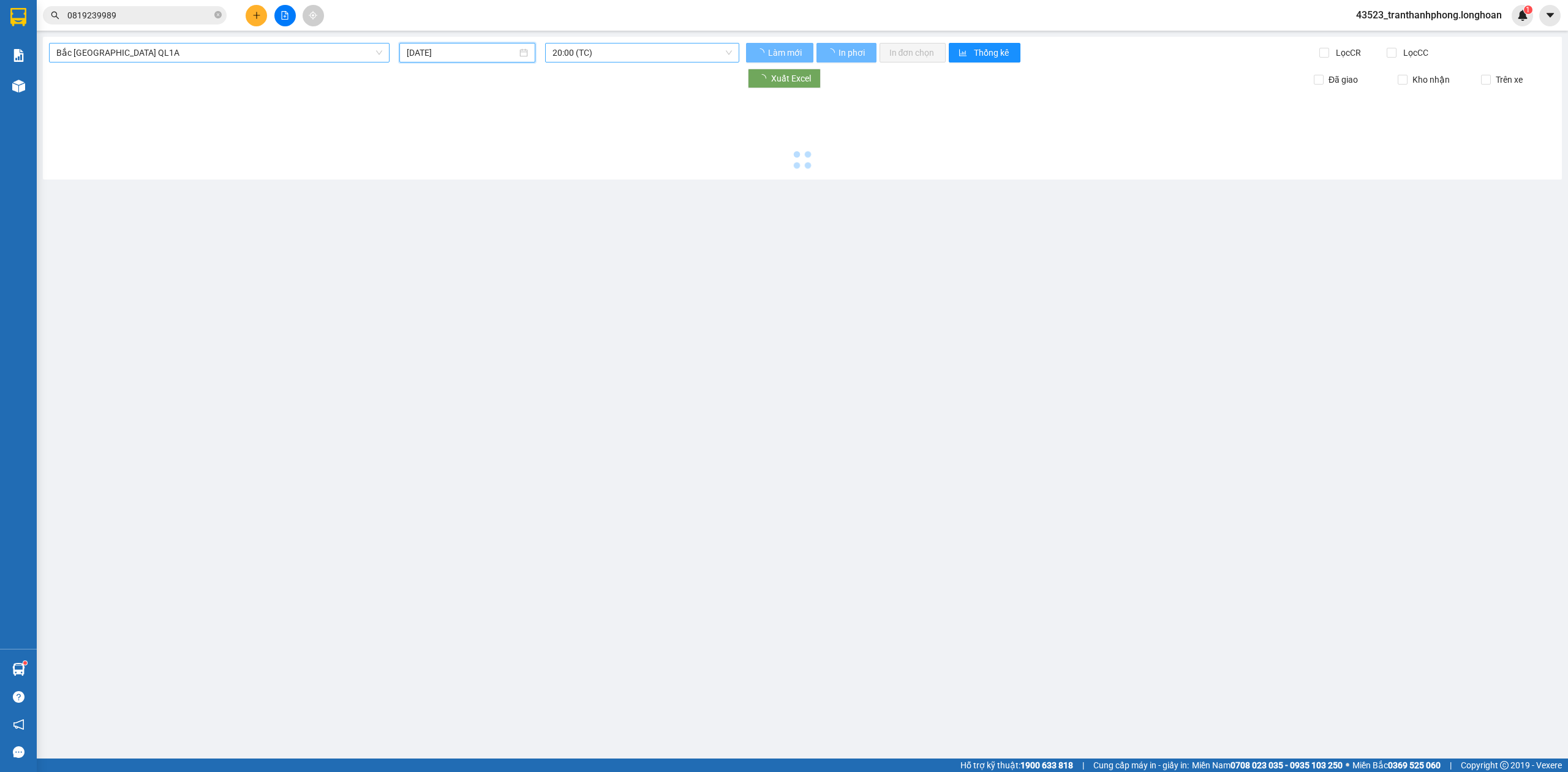
type input "11/10/2025"
click at [586, 59] on span "20:00 (TC)" at bounding box center [643, 52] width 180 height 19
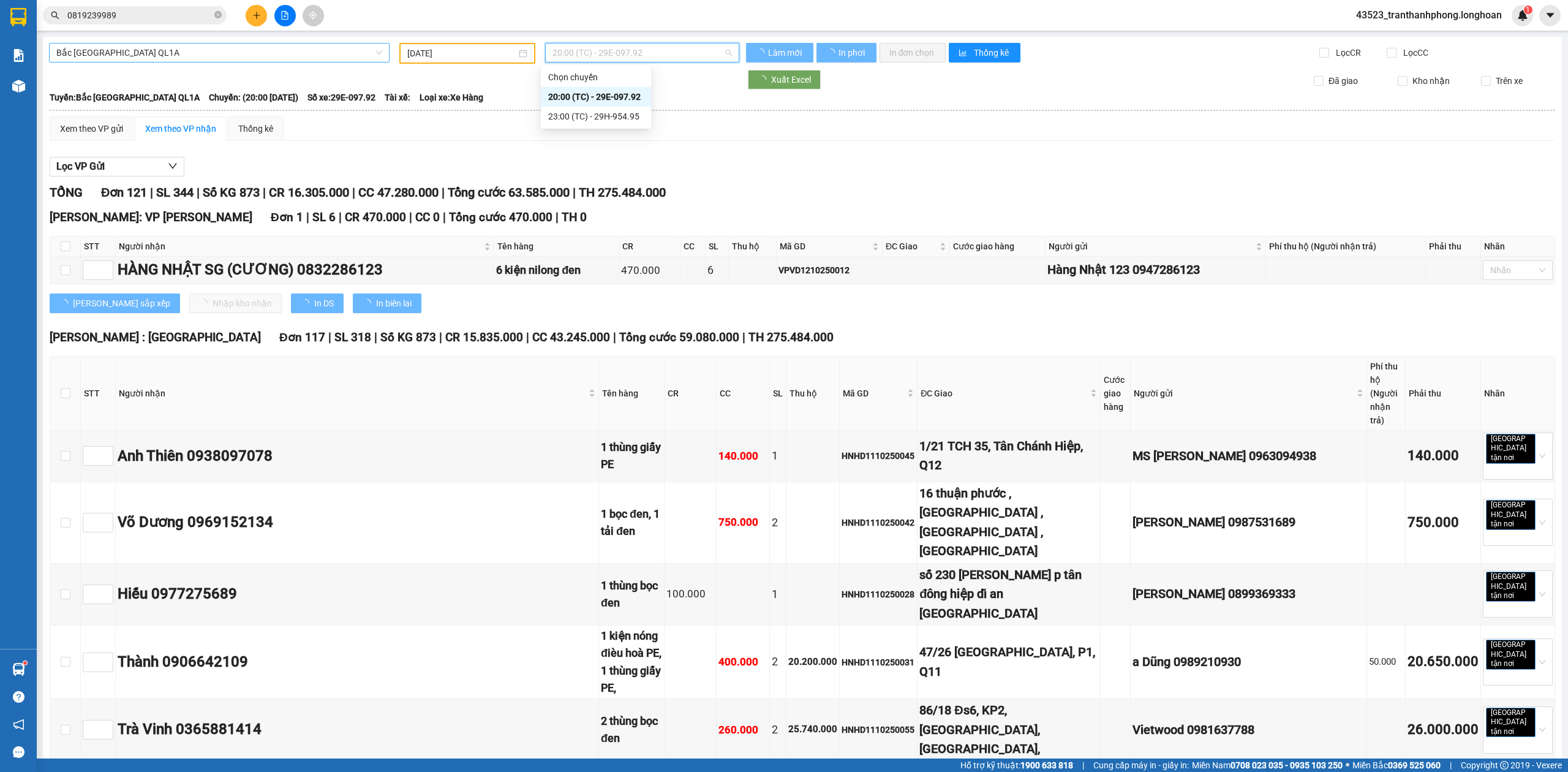
click at [588, 57] on span "20:00 (TC) - 29E-097.92" at bounding box center [643, 52] width 180 height 19
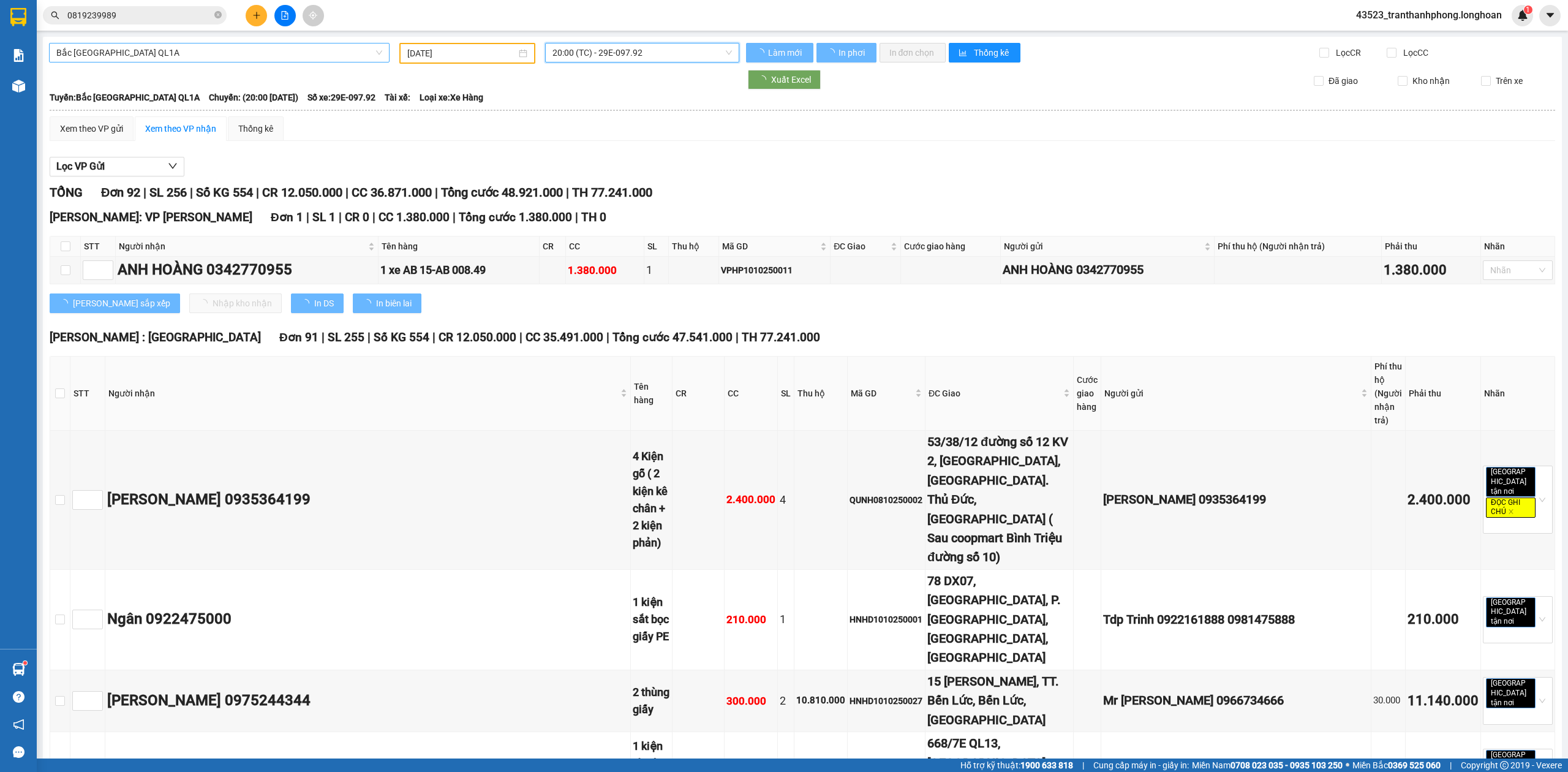
click at [571, 116] on div "Xem theo VP gửi Xem theo VP nhận Thống kê" at bounding box center [803, 129] width 1505 height 24
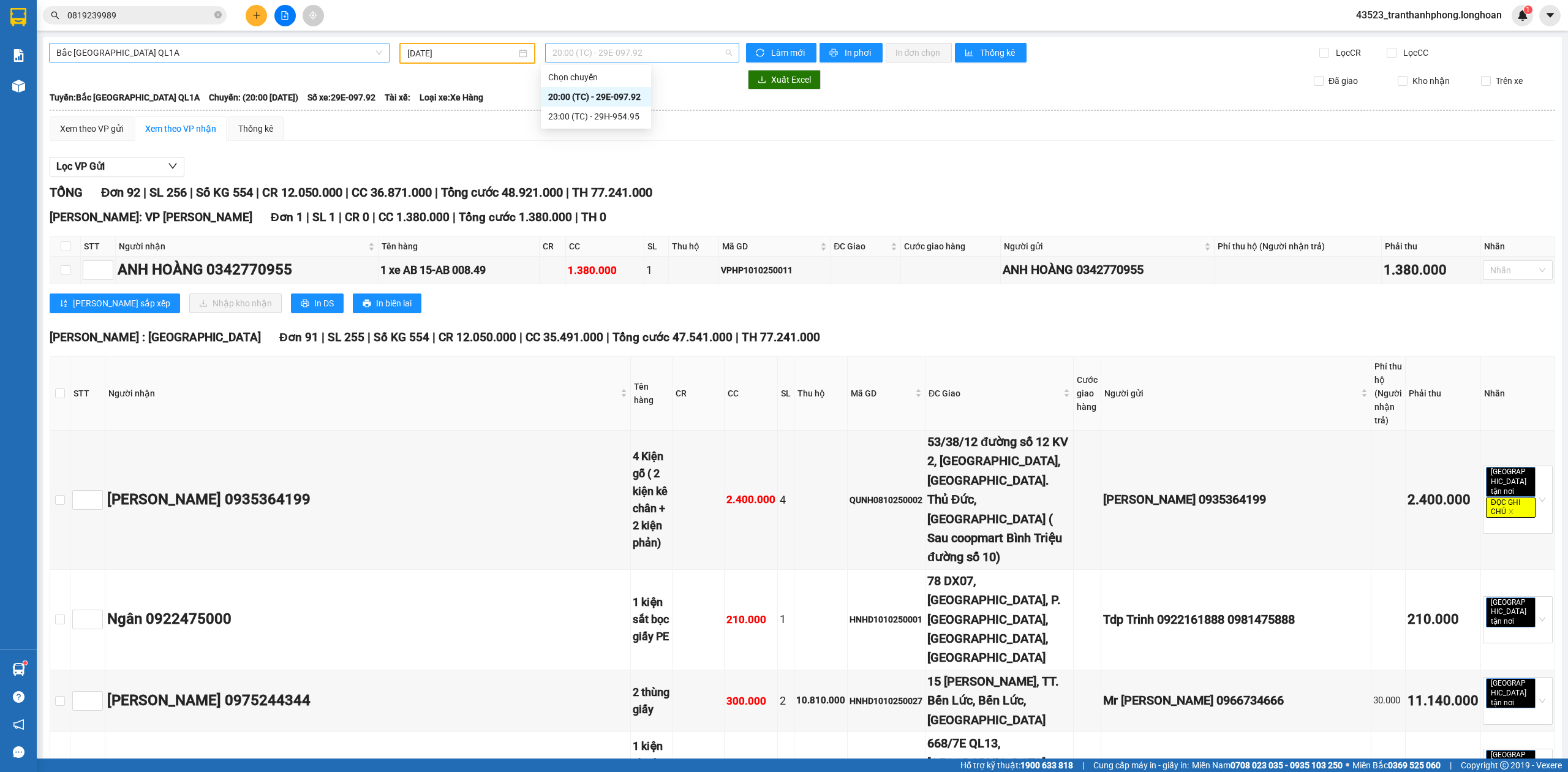
click at [588, 57] on span "20:00 (TC) - 29E-097.92" at bounding box center [643, 52] width 180 height 19
click at [593, 110] on div "23:00 (TC) - 29H-954.95" at bounding box center [595, 116] width 95 height 13
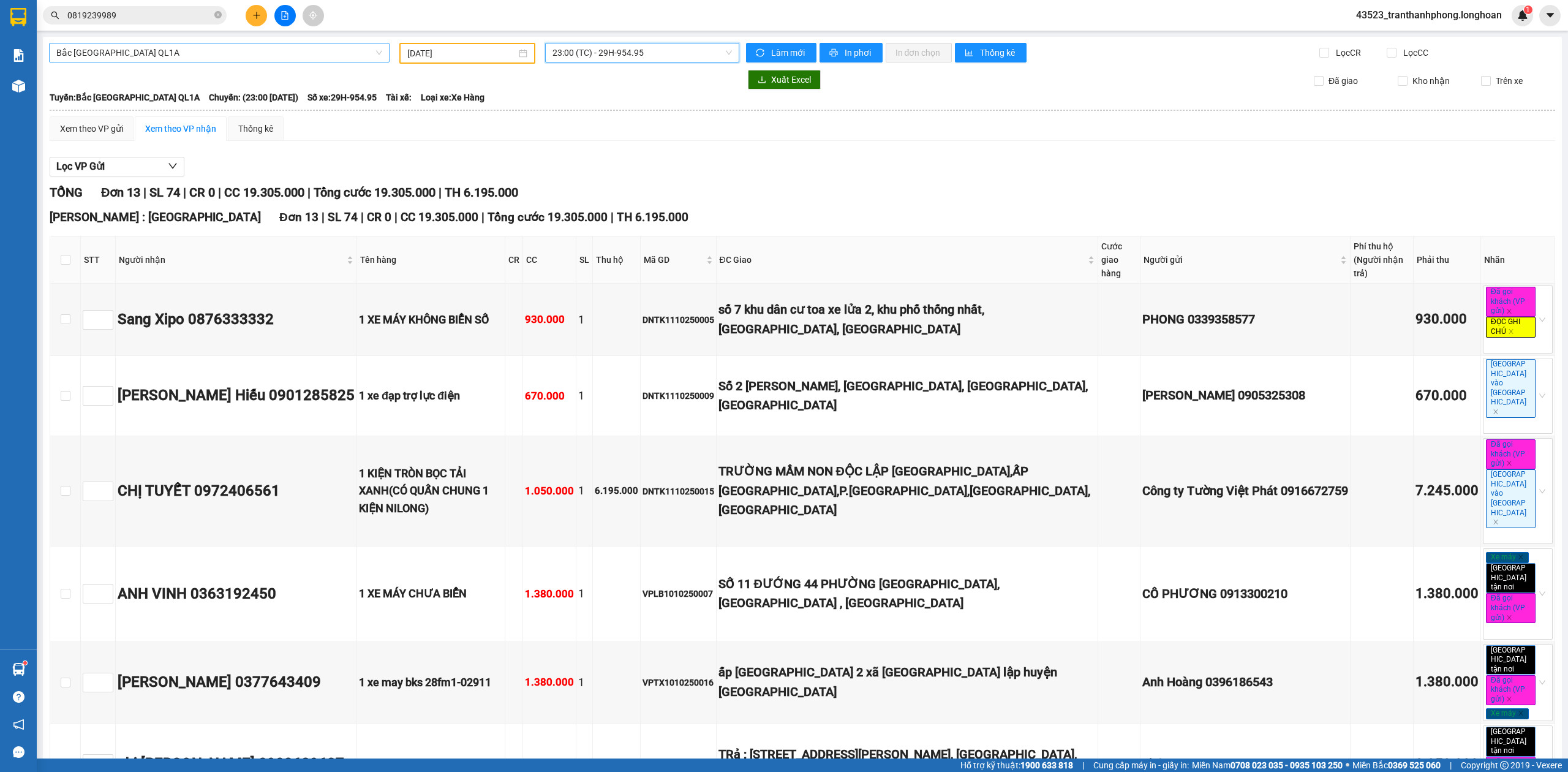
scroll to position [466, 0]
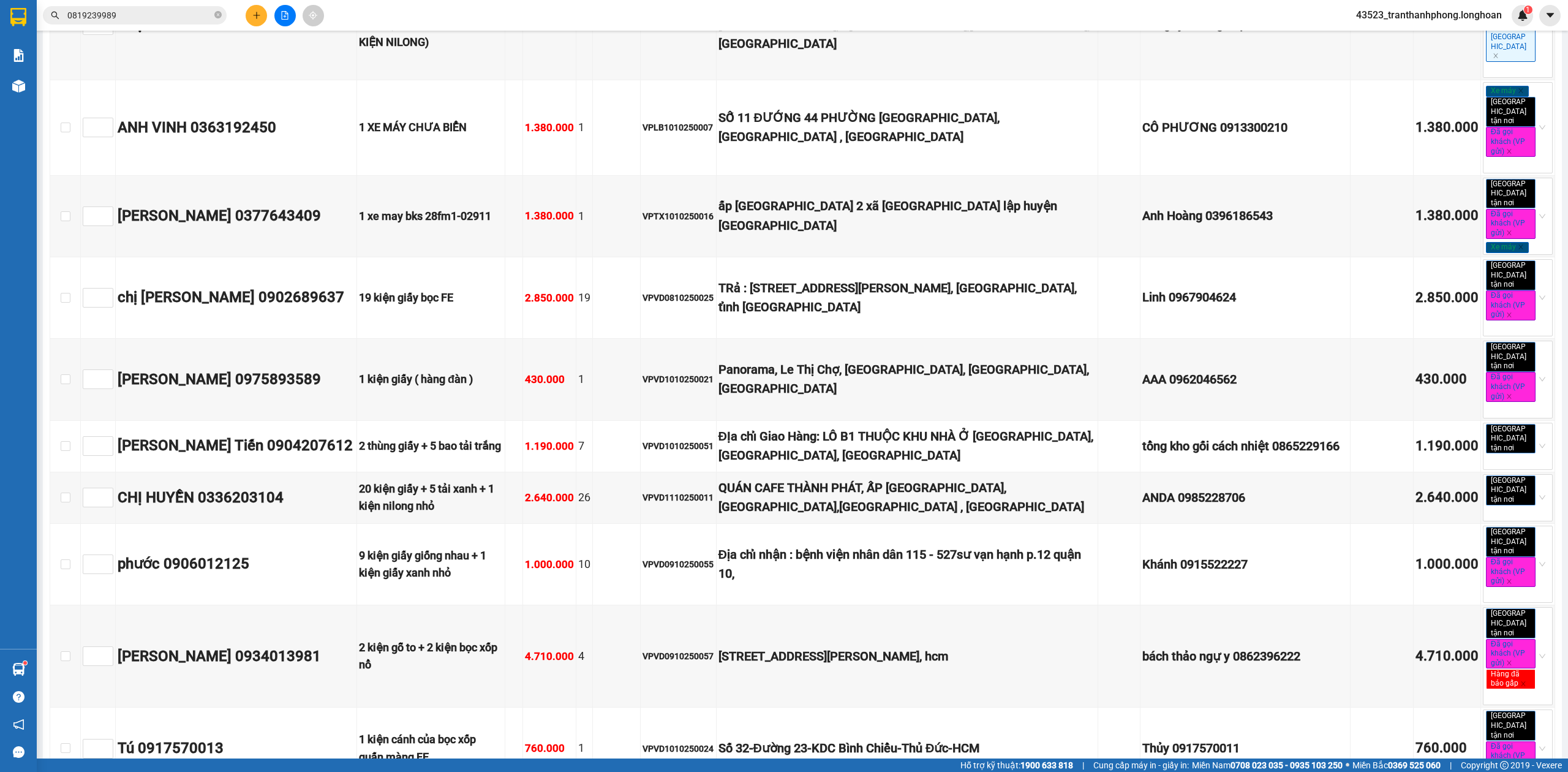
checkbox input "true"
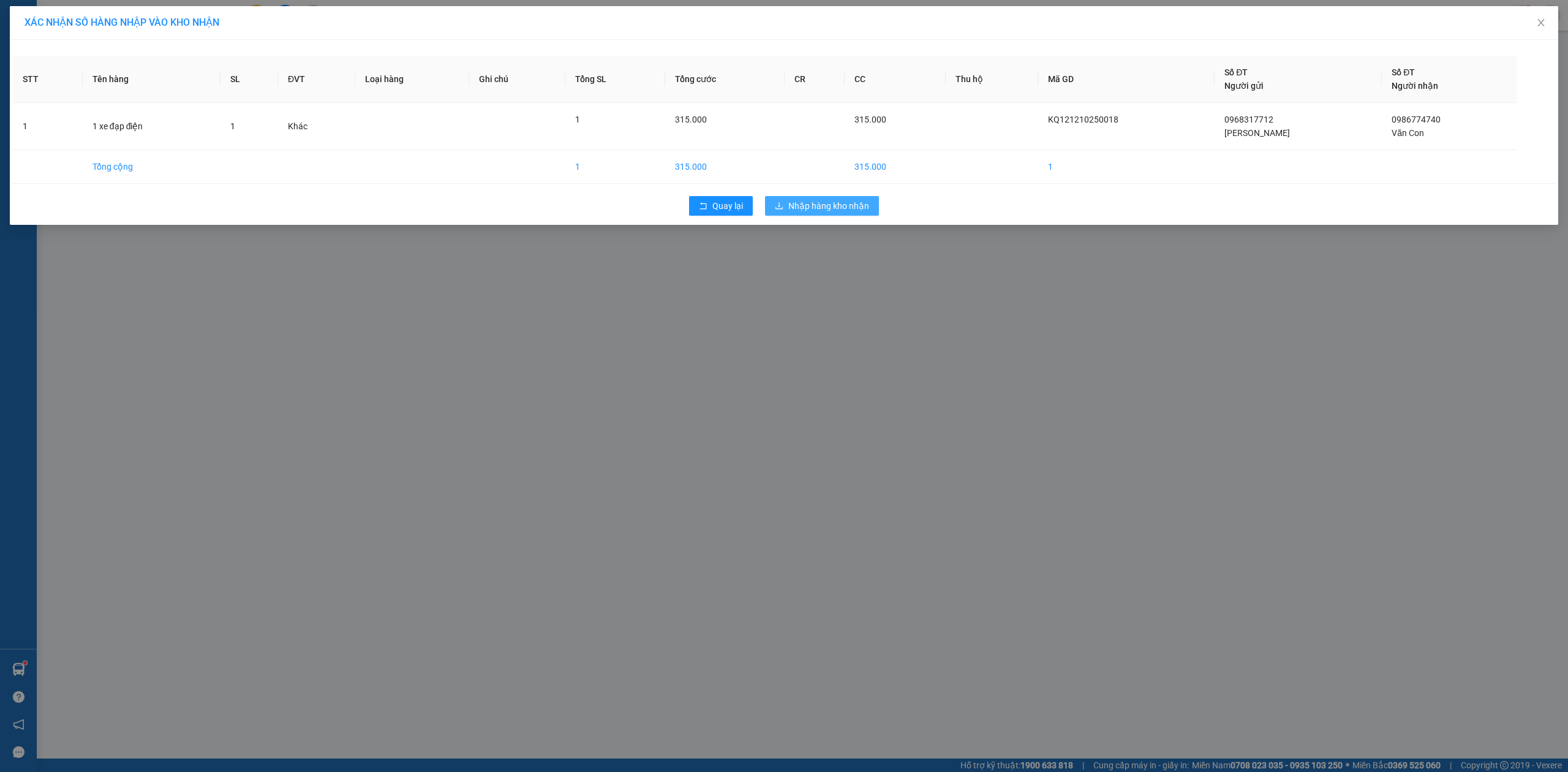
click at [859, 210] on span "Nhập hàng kho nhận" at bounding box center [829, 205] width 81 height 13
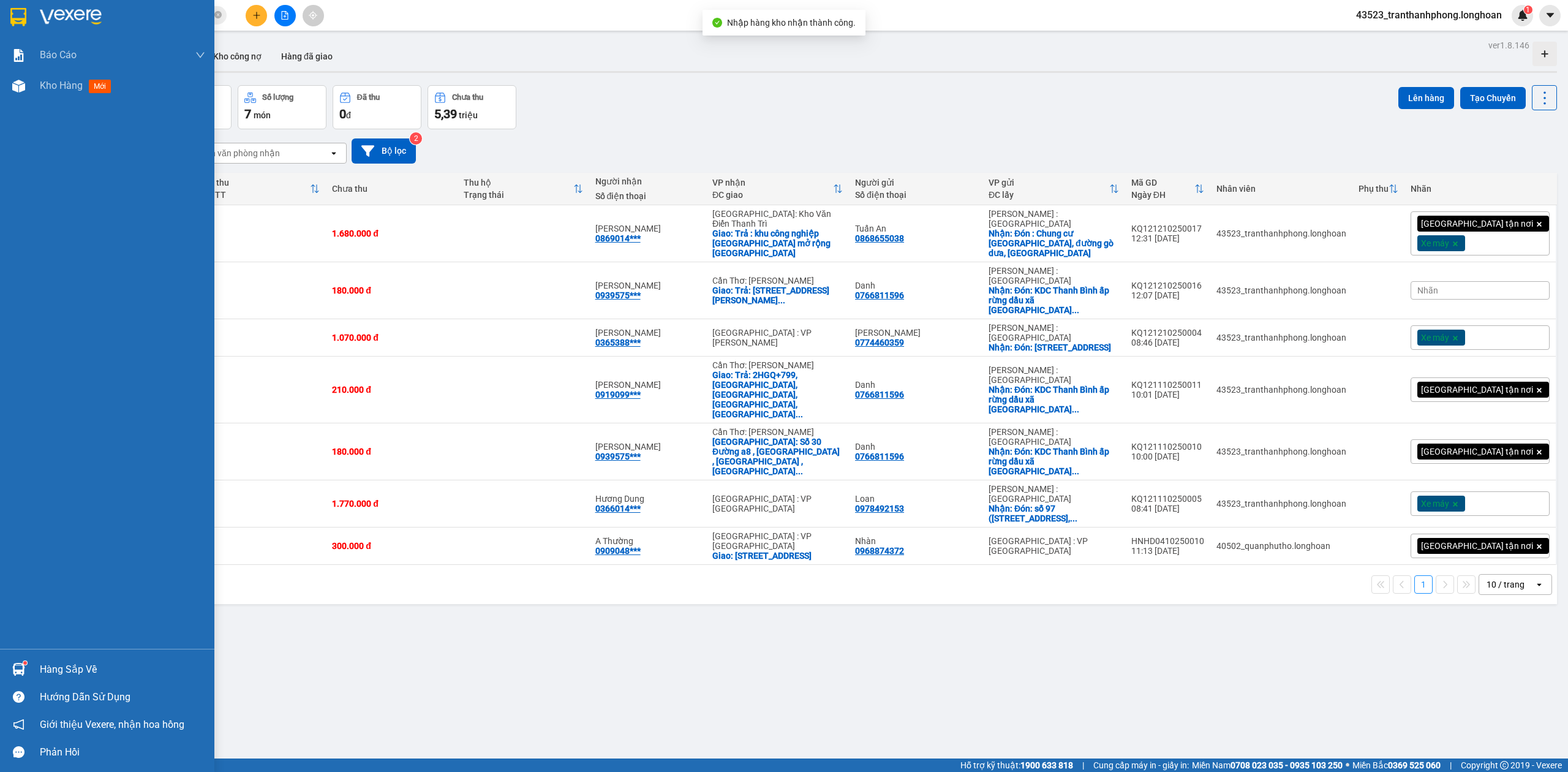
click at [26, 20] on img at bounding box center [18, 17] width 16 height 19
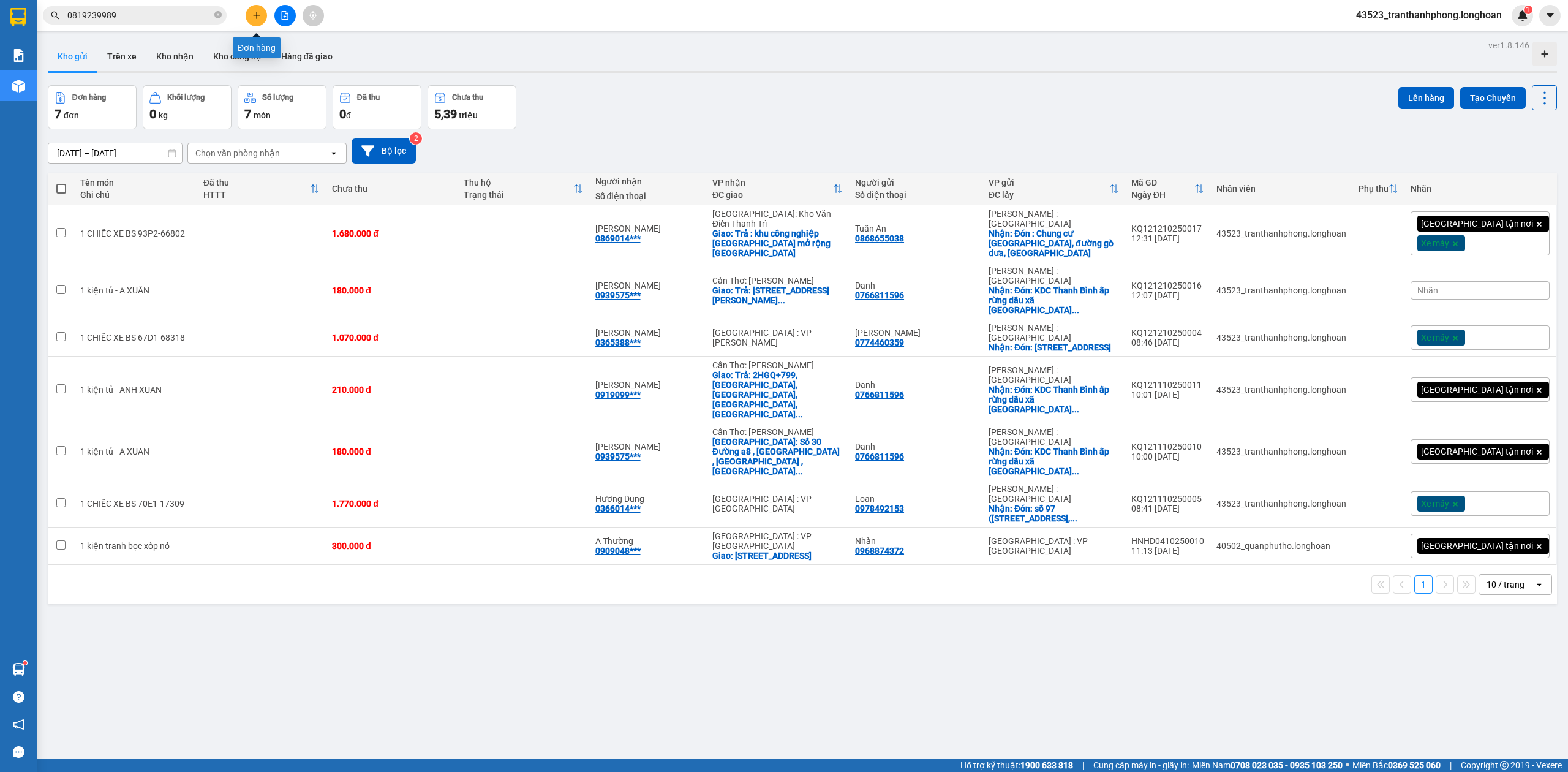
click at [255, 16] on icon "plus" at bounding box center [256, 15] width 8 height 8
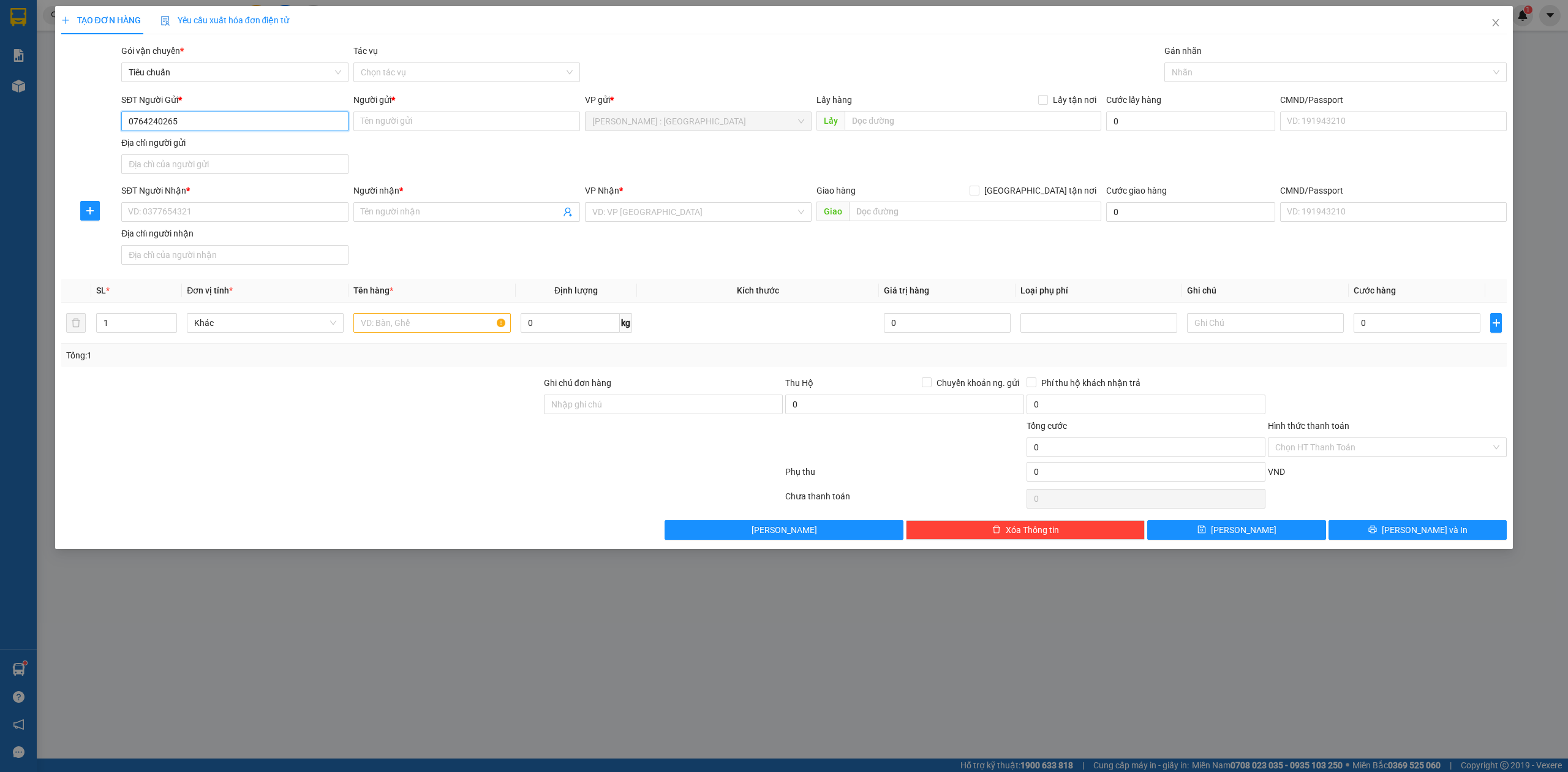
type input "0764240265"
click at [442, 109] on div "Người gửi *" at bounding box center [467, 102] width 226 height 19
click at [442, 111] on div "Người gửi *" at bounding box center [467, 102] width 226 height 19
drag, startPoint x: 444, startPoint y: 118, endPoint x: 453, endPoint y: 123, distance: 10.3
click at [446, 118] on input "Người gửi *" at bounding box center [467, 121] width 226 height 20
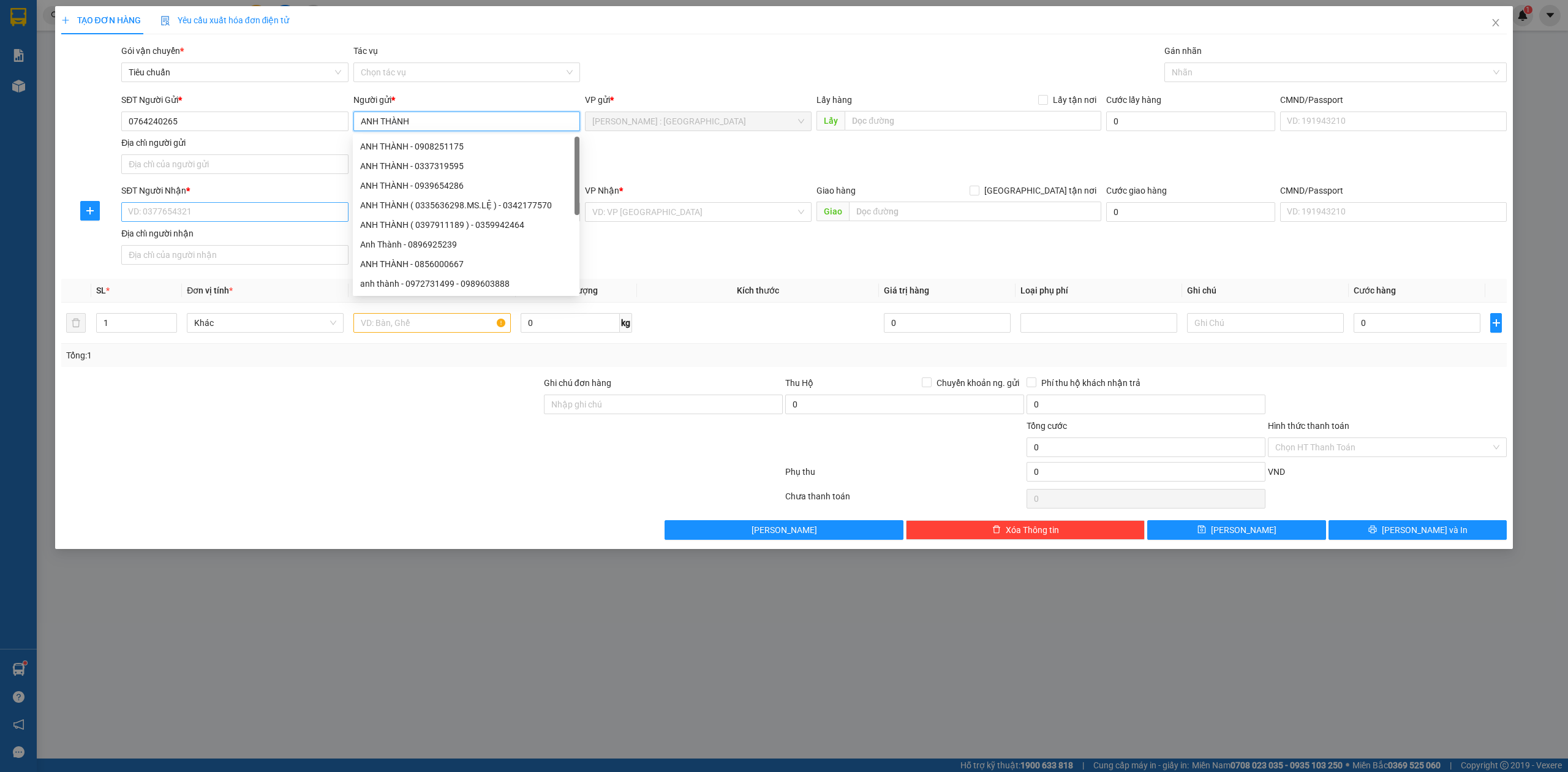
type input "ANH THÀNH"
click at [281, 216] on input "SĐT Người Nhận *" at bounding box center [235, 212] width 226 height 20
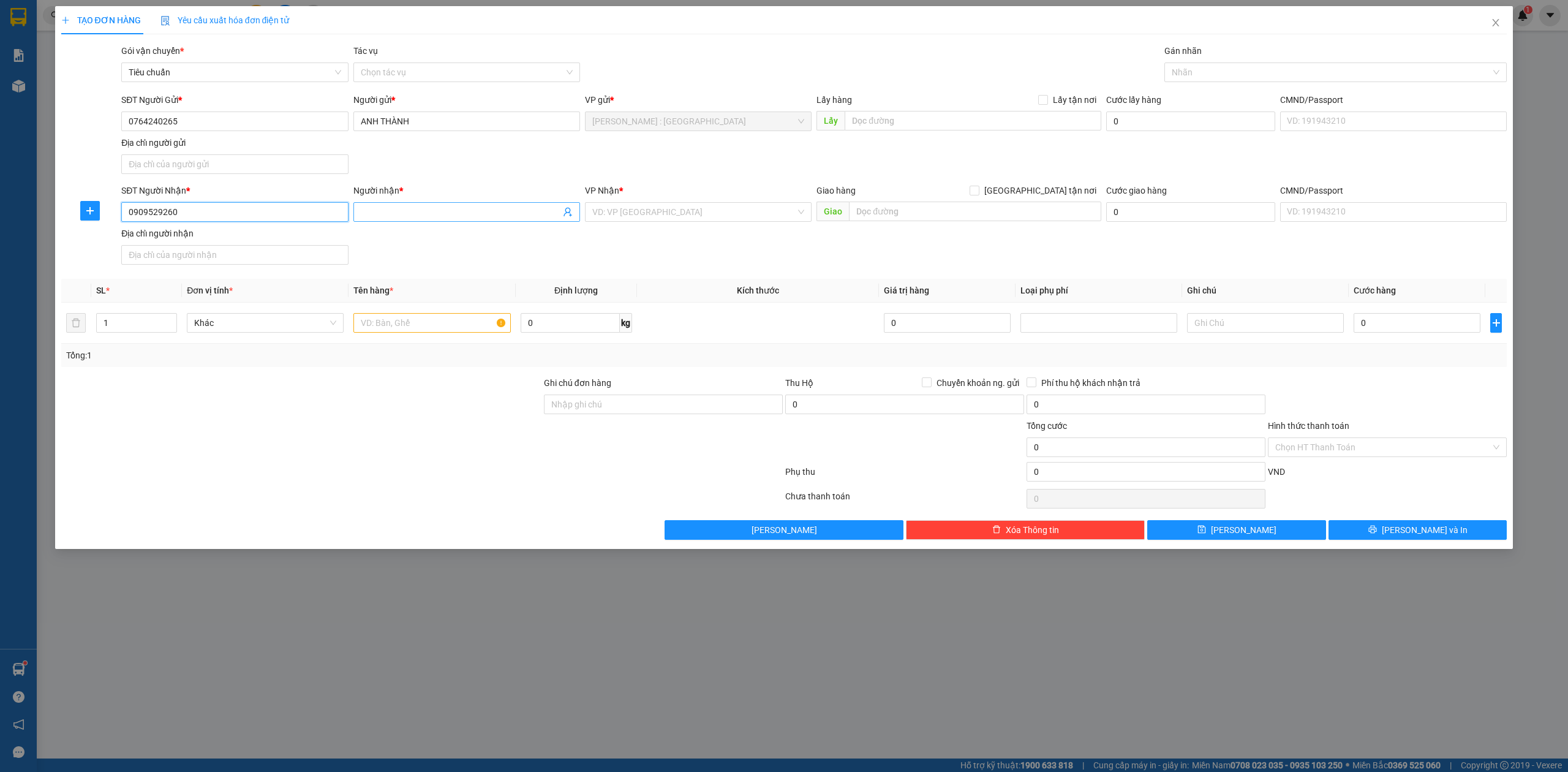
type input "0909529260"
click at [464, 214] on input "Người nhận *" at bounding box center [460, 212] width 200 height 13
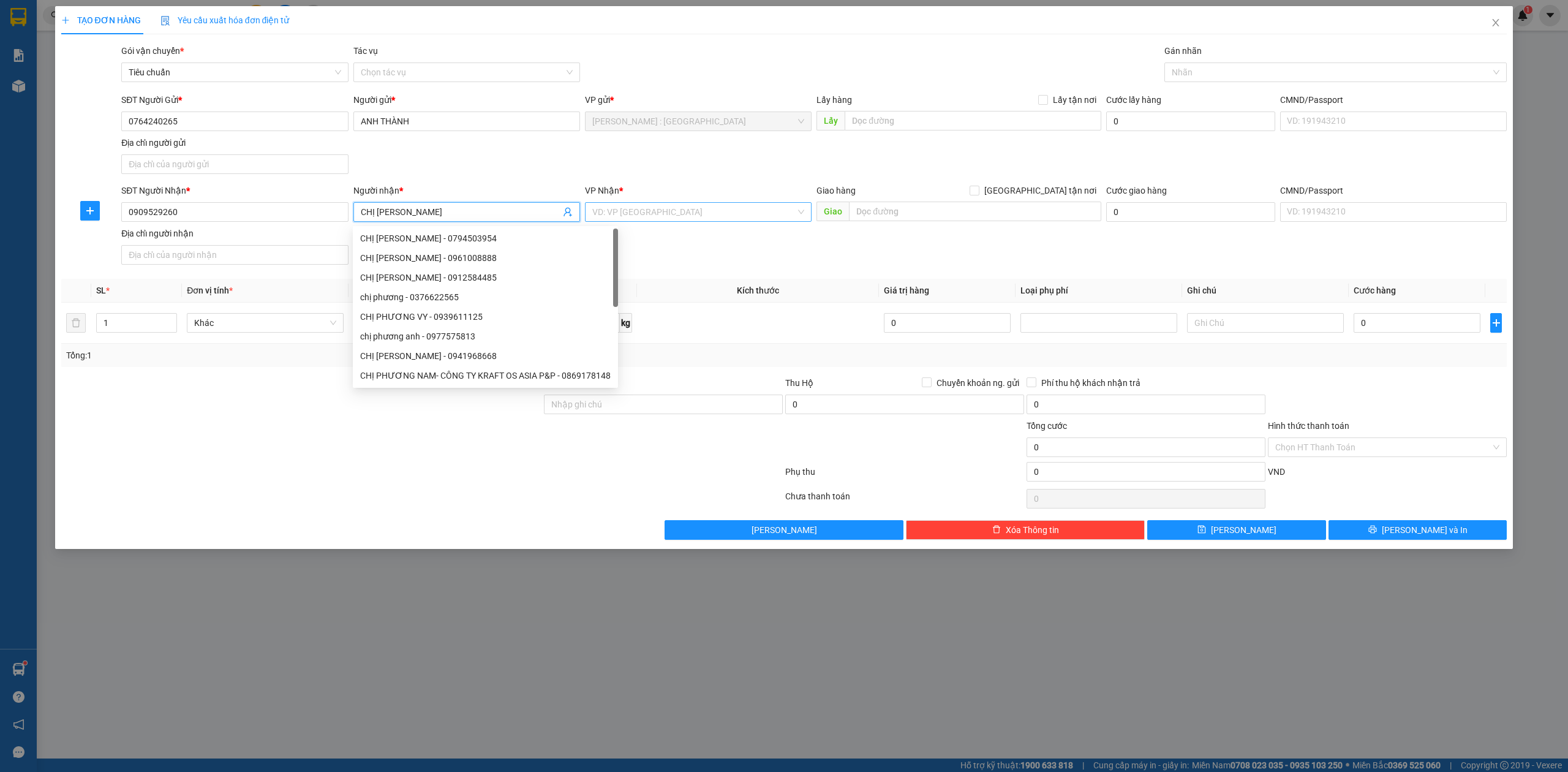
type input "CHỊ PHƯƠNG"
click at [648, 211] on input "search" at bounding box center [694, 212] width 203 height 19
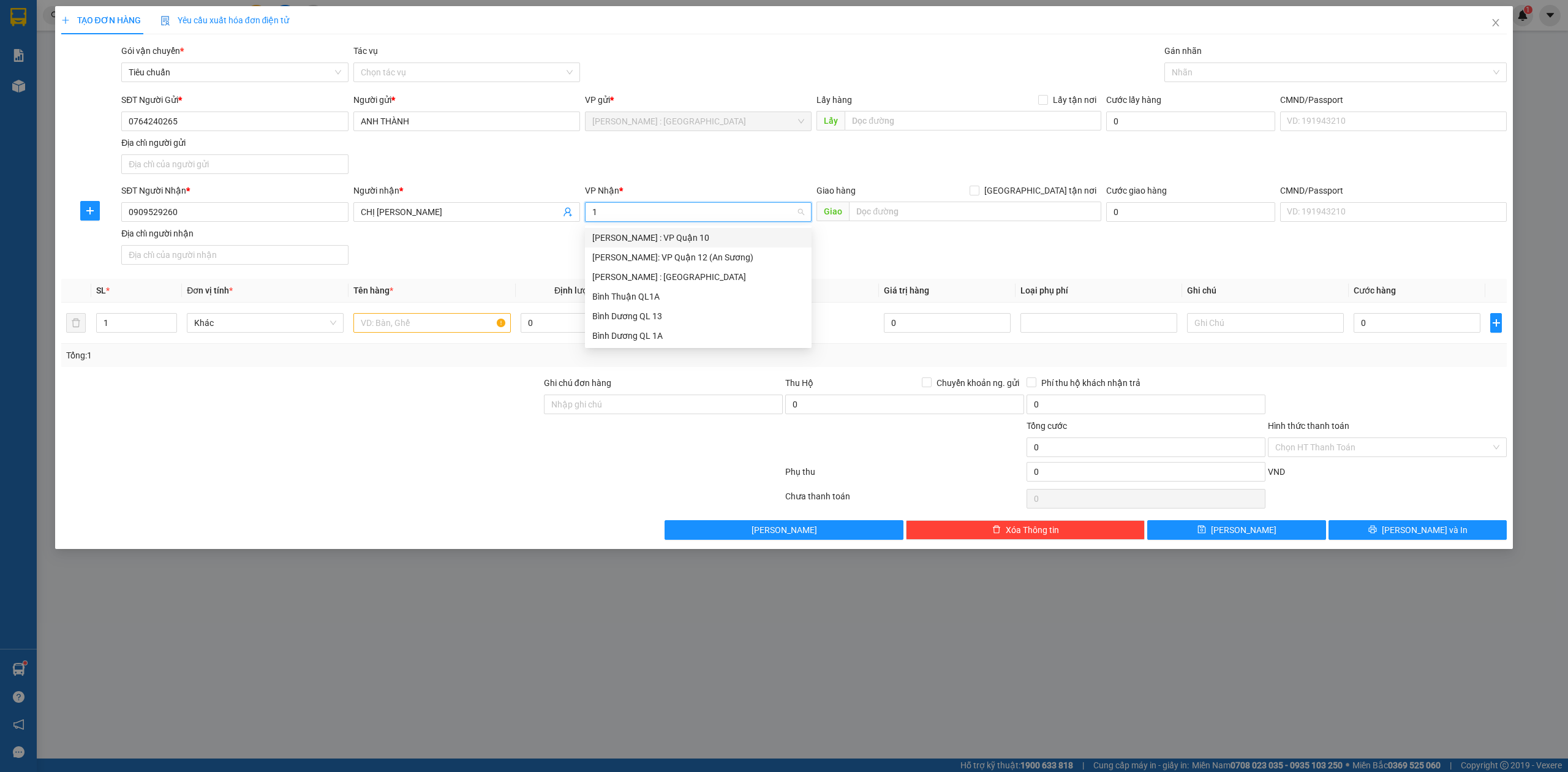
type input "12"
click at [689, 258] on div "[PERSON_NAME] : [GEOGRAPHIC_DATA]" at bounding box center [698, 257] width 212 height 13
drag, startPoint x: 1052, startPoint y: 192, endPoint x: 1002, endPoint y: 206, distance: 51.9
click at [1051, 193] on span "[GEOGRAPHIC_DATA] tận nơi" at bounding box center [1040, 190] width 122 height 13
click at [978, 193] on input "[GEOGRAPHIC_DATA] tận nơi" at bounding box center [973, 189] width 8 height 8
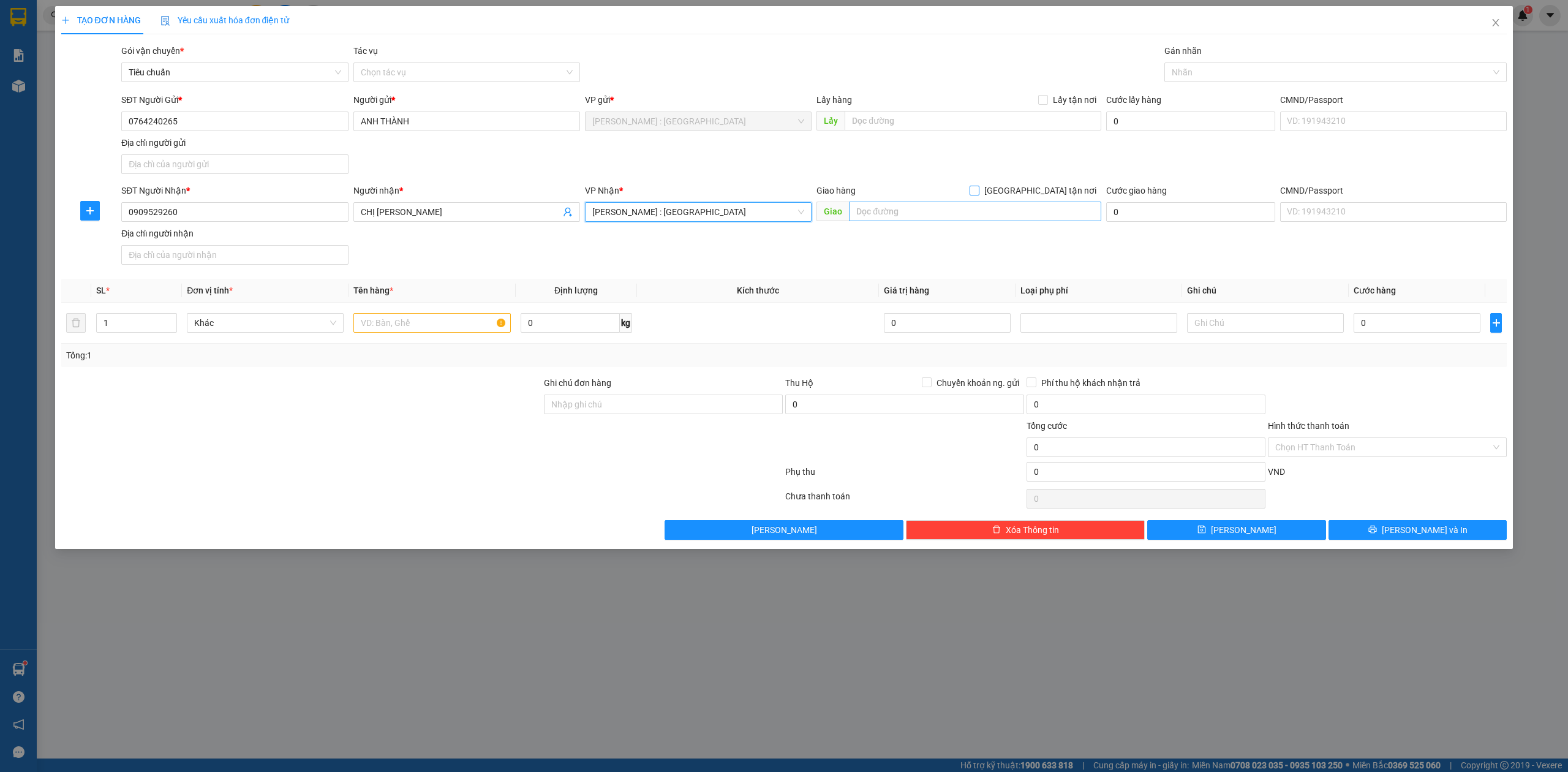
checkbox input "true"
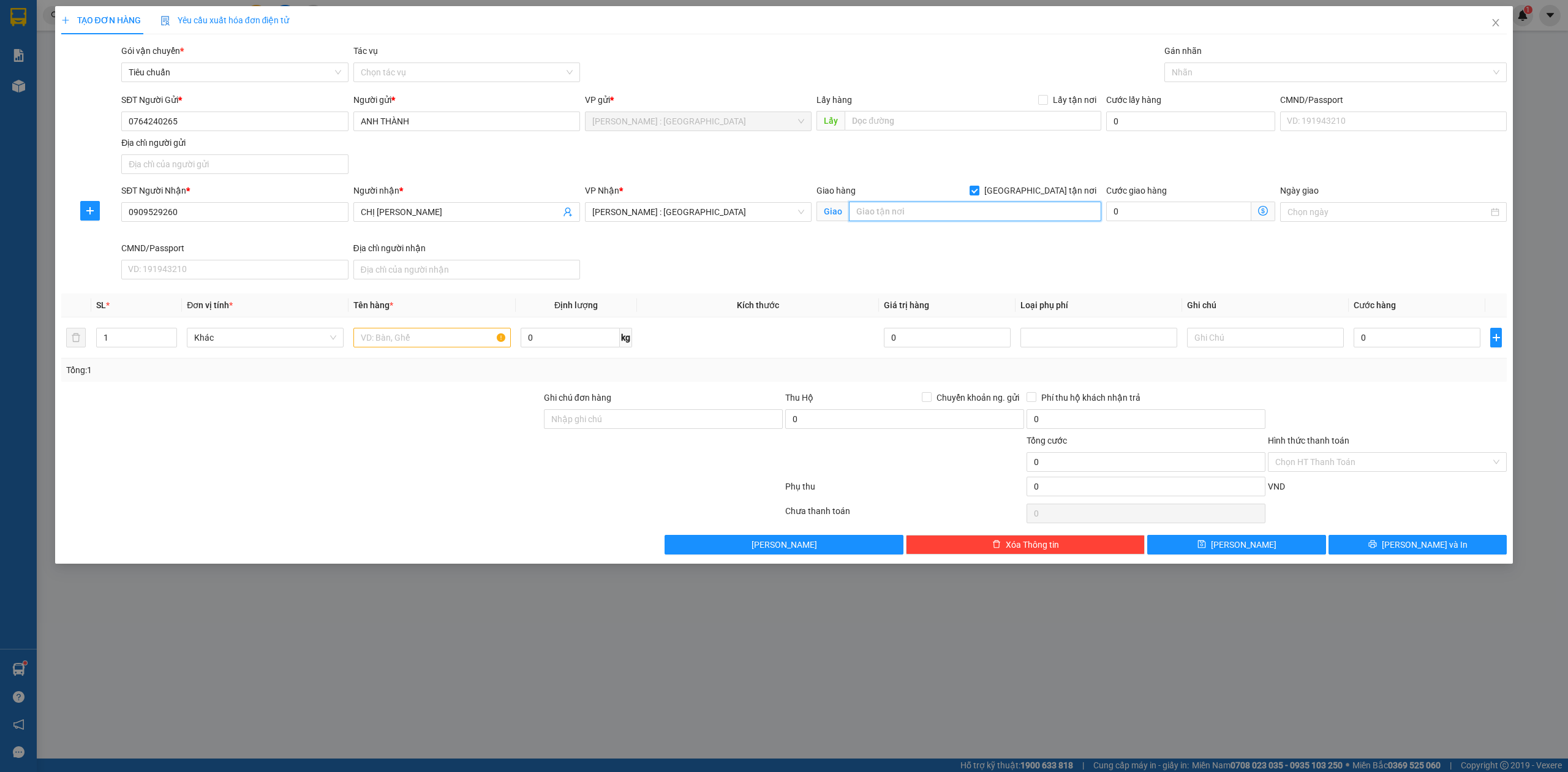
click at [980, 214] on input "text" at bounding box center [975, 211] width 253 height 20
click at [1059, 219] on input "text" at bounding box center [975, 211] width 253 height 20
click at [1230, 63] on div "Nhãn" at bounding box center [1336, 72] width 343 height 20
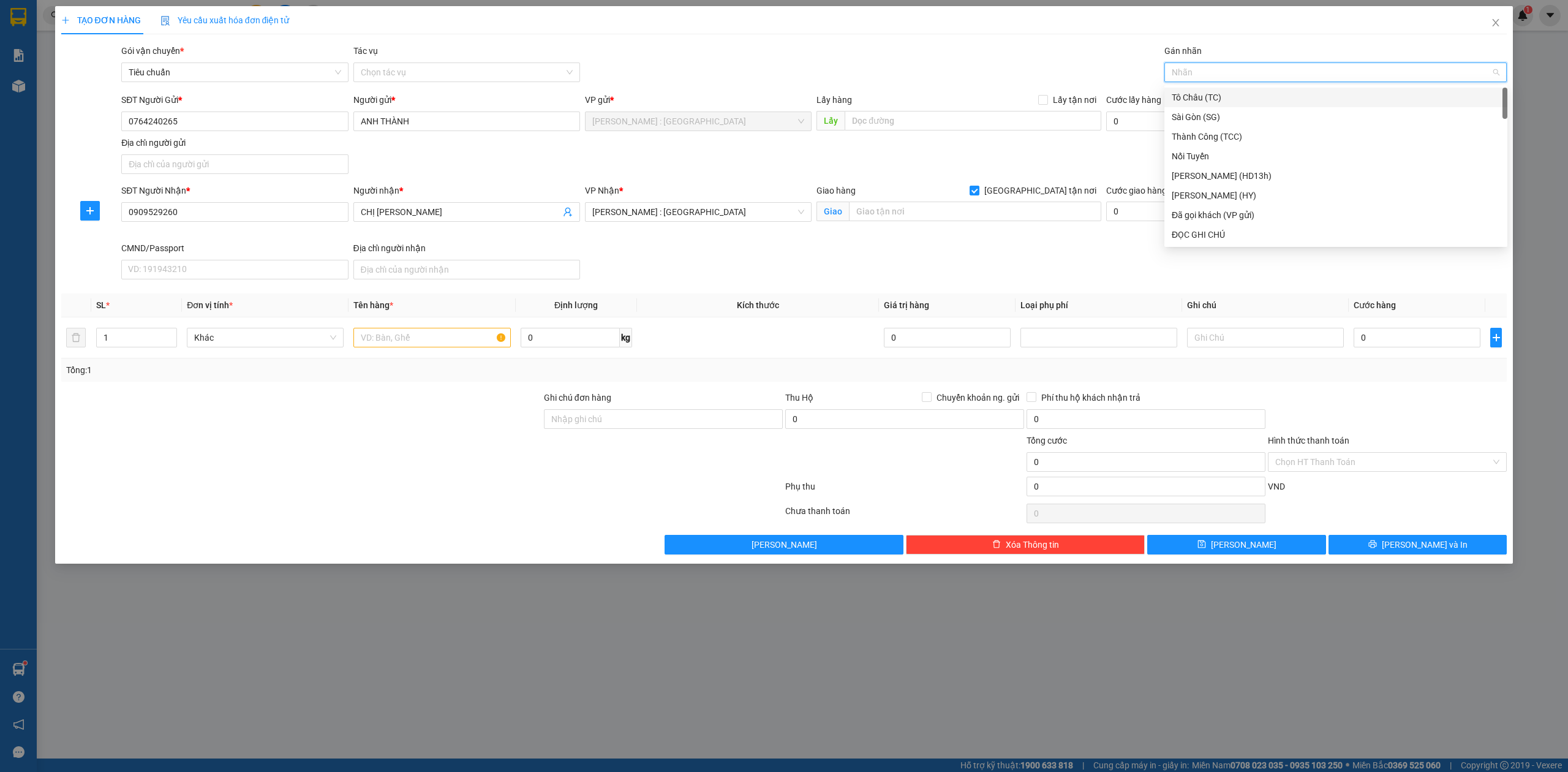
click at [1230, 63] on div "Nhãn" at bounding box center [1336, 72] width 343 height 20
type input "G"
drag, startPoint x: 1199, startPoint y: 233, endPoint x: 1083, endPoint y: 229, distance: 116.1
click at [1189, 233] on div "[GEOGRAPHIC_DATA] tận nơi" at bounding box center [1335, 234] width 328 height 13
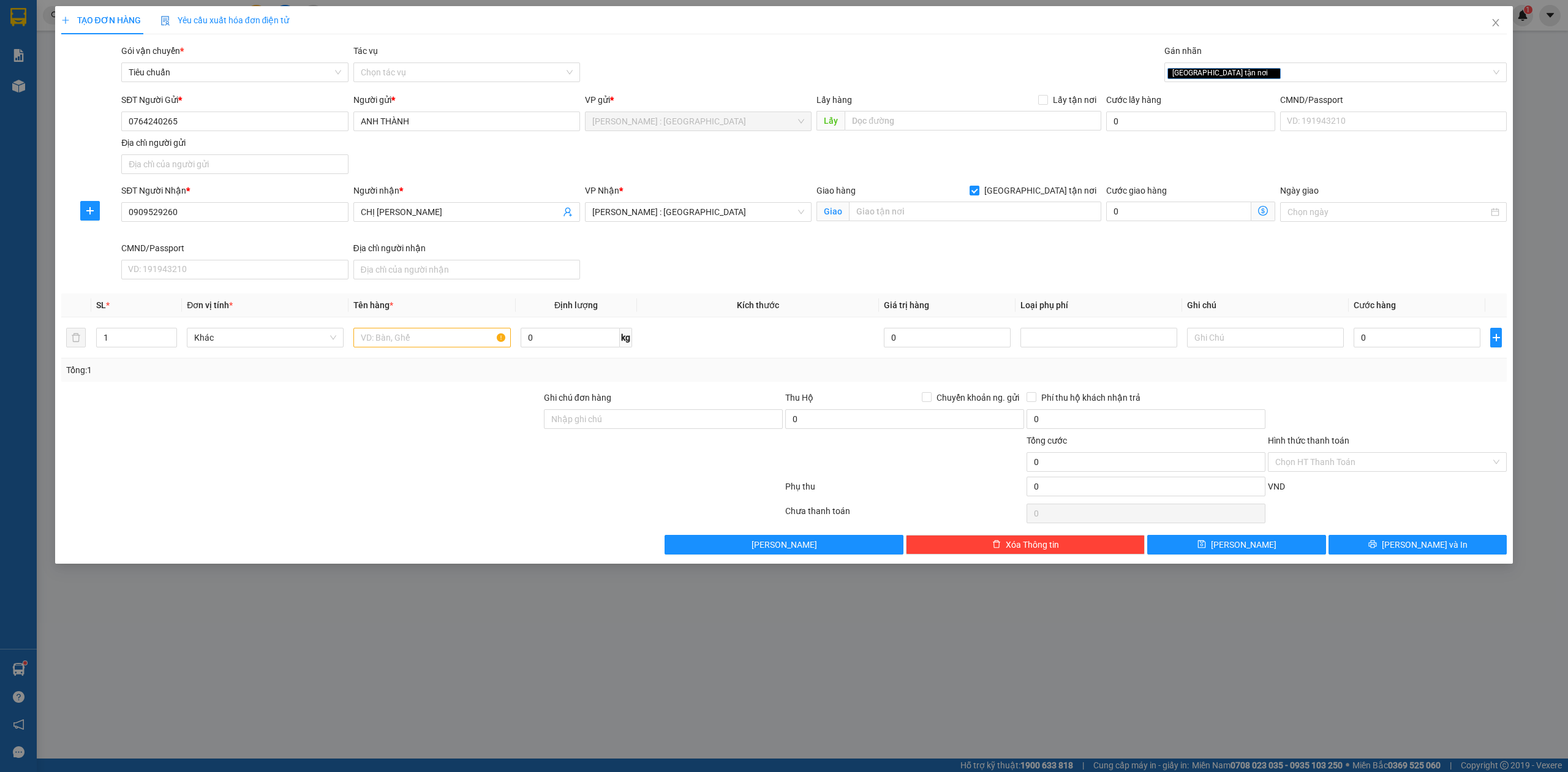
click at [1012, 228] on div "Giao hàng Giao tận nơi Giao" at bounding box center [959, 212] width 290 height 58
click at [1009, 221] on input "text" at bounding box center [975, 211] width 253 height 20
type input "5A ĐINH TIÊN HOÀNG, P2, TP VŨNG TÀU"
click at [414, 340] on input "text" at bounding box center [432, 337] width 157 height 20
type input "2"
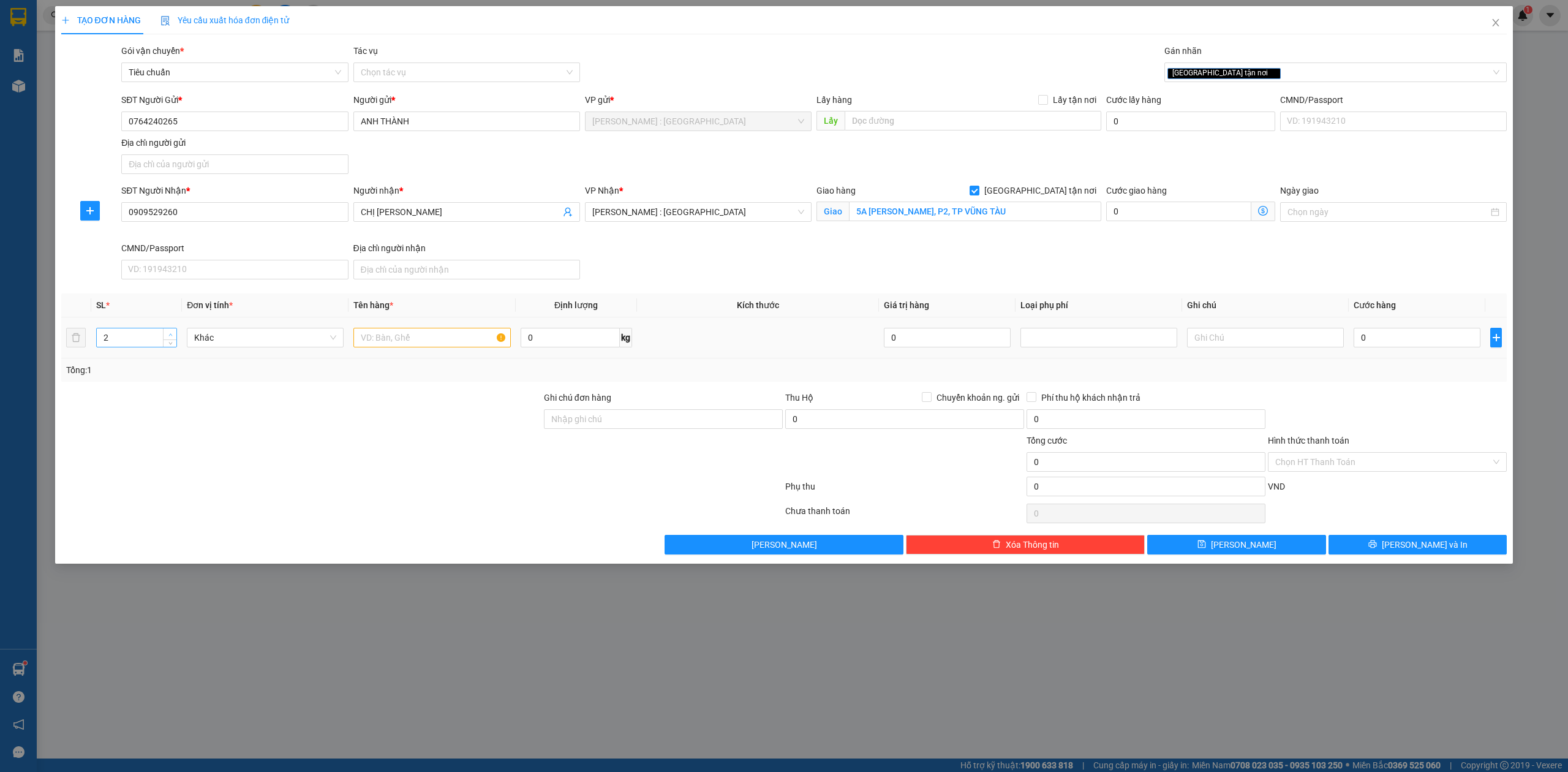
click at [168, 333] on span "up" at bounding box center [170, 334] width 7 height 7
click at [393, 338] on input "text" at bounding box center [432, 337] width 157 height 20
type input "2 VALI"
click at [1379, 338] on input "0" at bounding box center [1417, 337] width 127 height 20
type input "1"
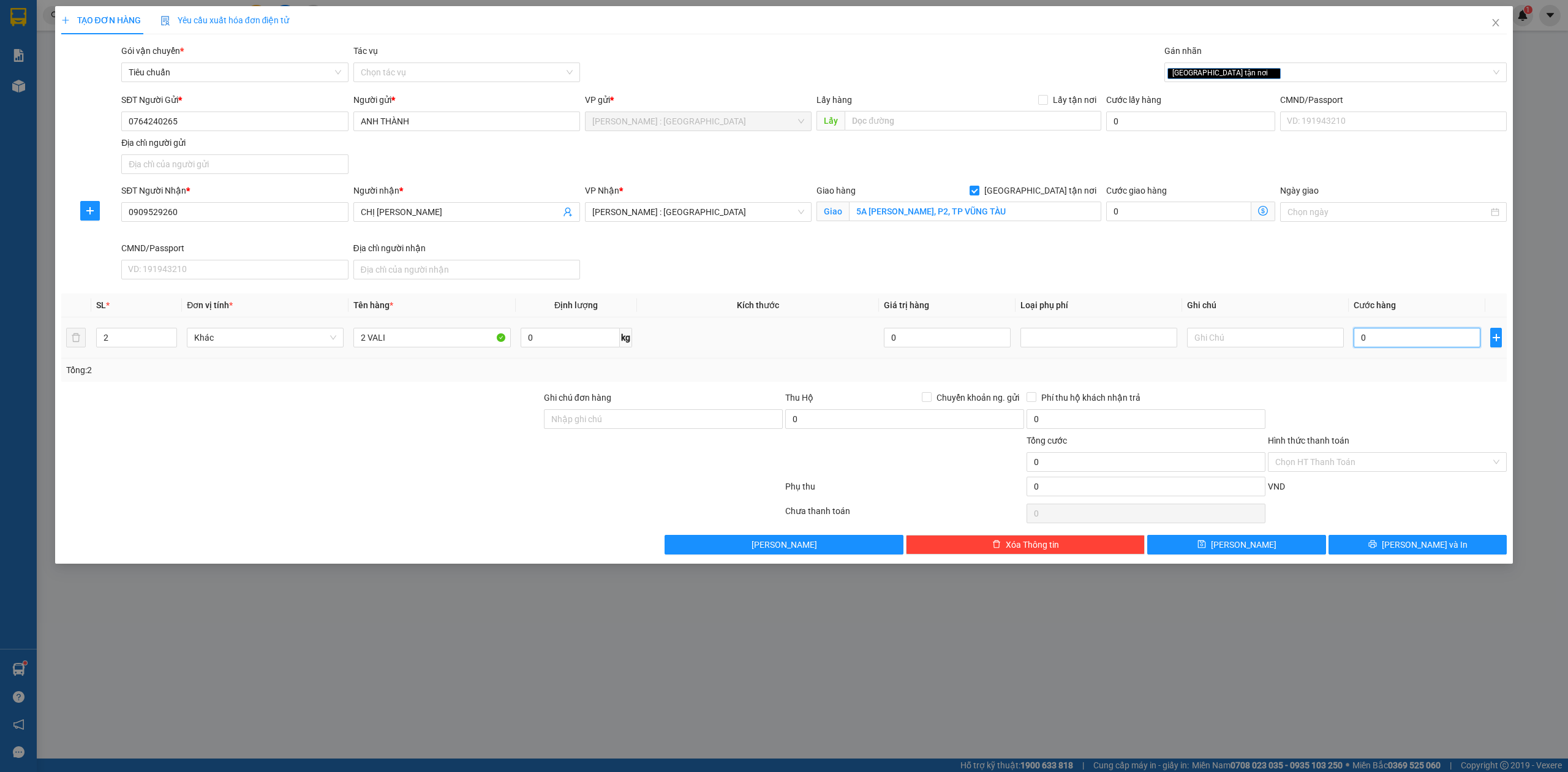
type input "1"
type input "10"
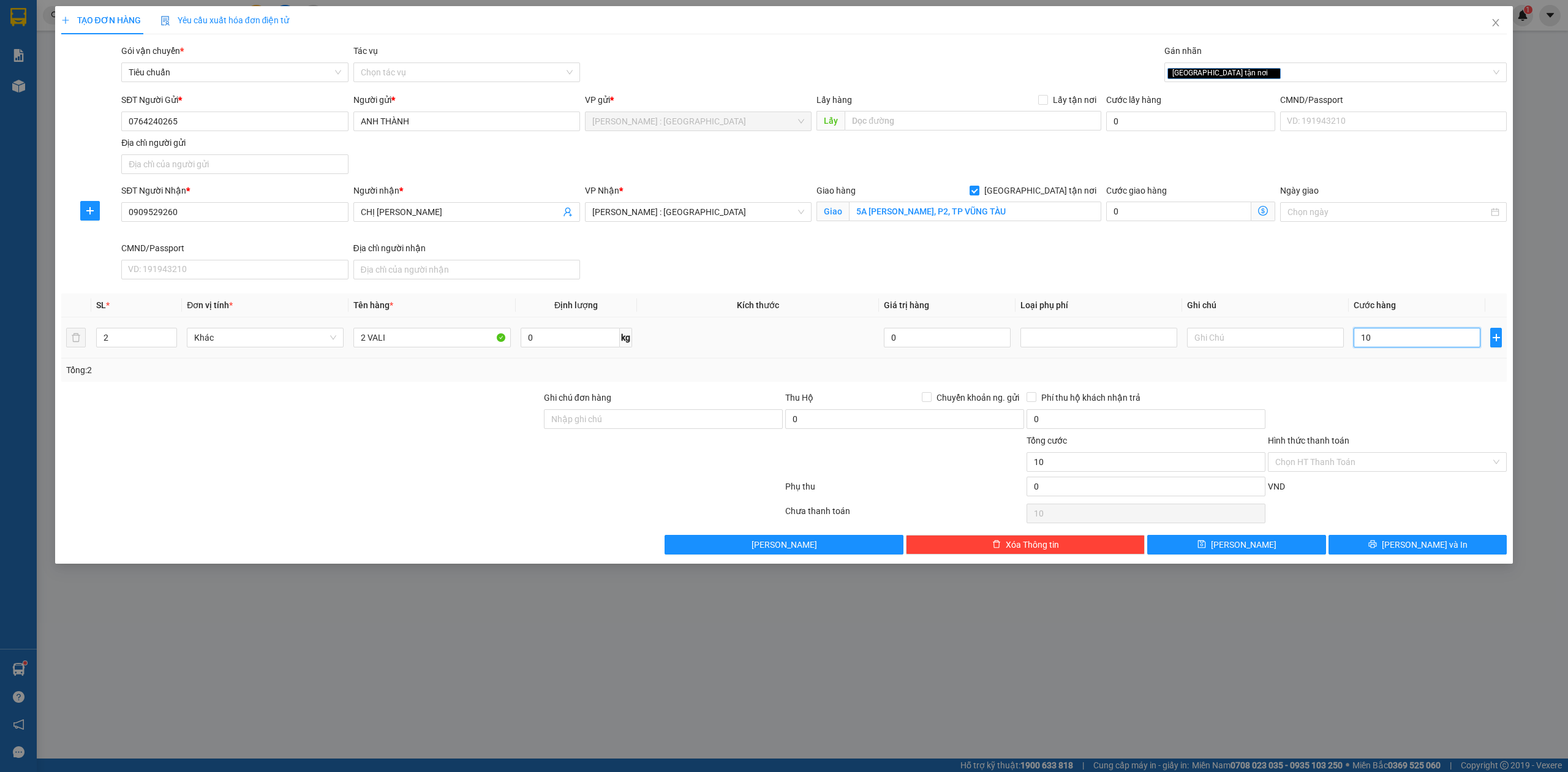
type input "100"
type input "100.000"
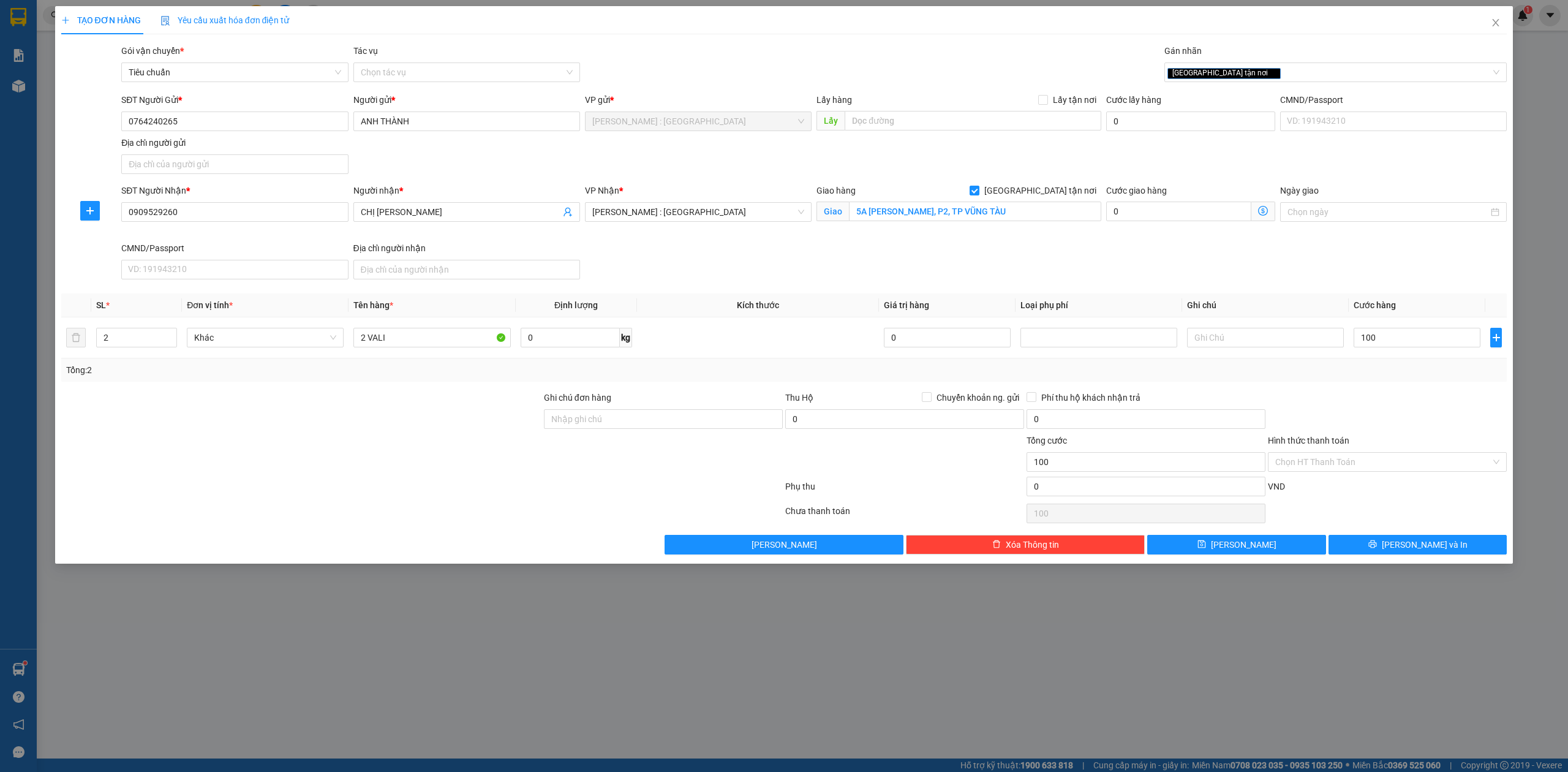
type input "100.000"
click at [1404, 384] on div "Transit Pickup Surcharge Ids Transit Deliver Surcharge Ids Transit Deliver Surc…" at bounding box center [784, 299] width 1446 height 510
drag, startPoint x: 1414, startPoint y: 555, endPoint x: 0, endPoint y: 530, distance: 1414.2
click at [1404, 555] on button "[PERSON_NAME] và In" at bounding box center [1418, 544] width 179 height 20
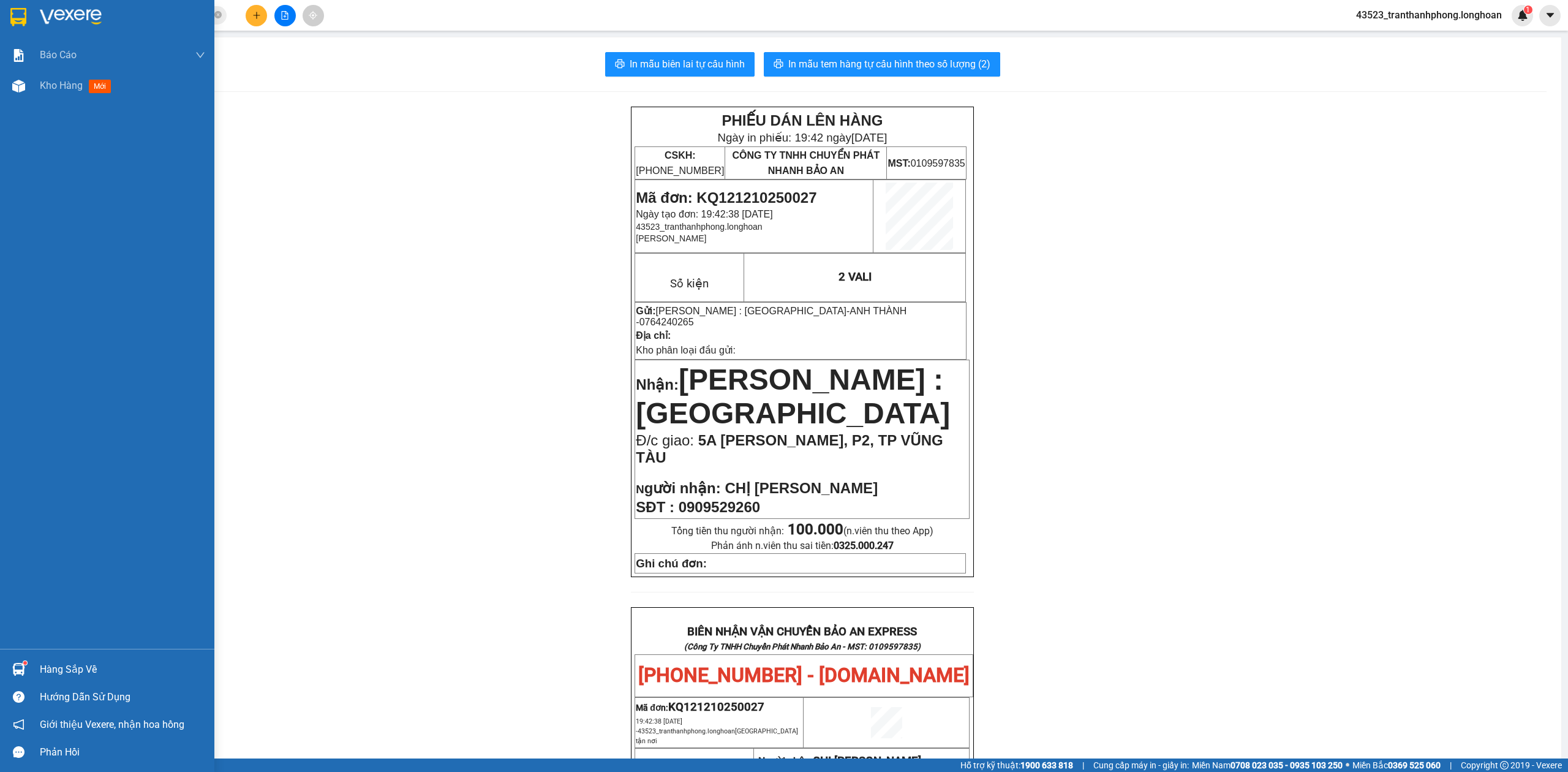
click at [20, 29] on div at bounding box center [107, 20] width 214 height 40
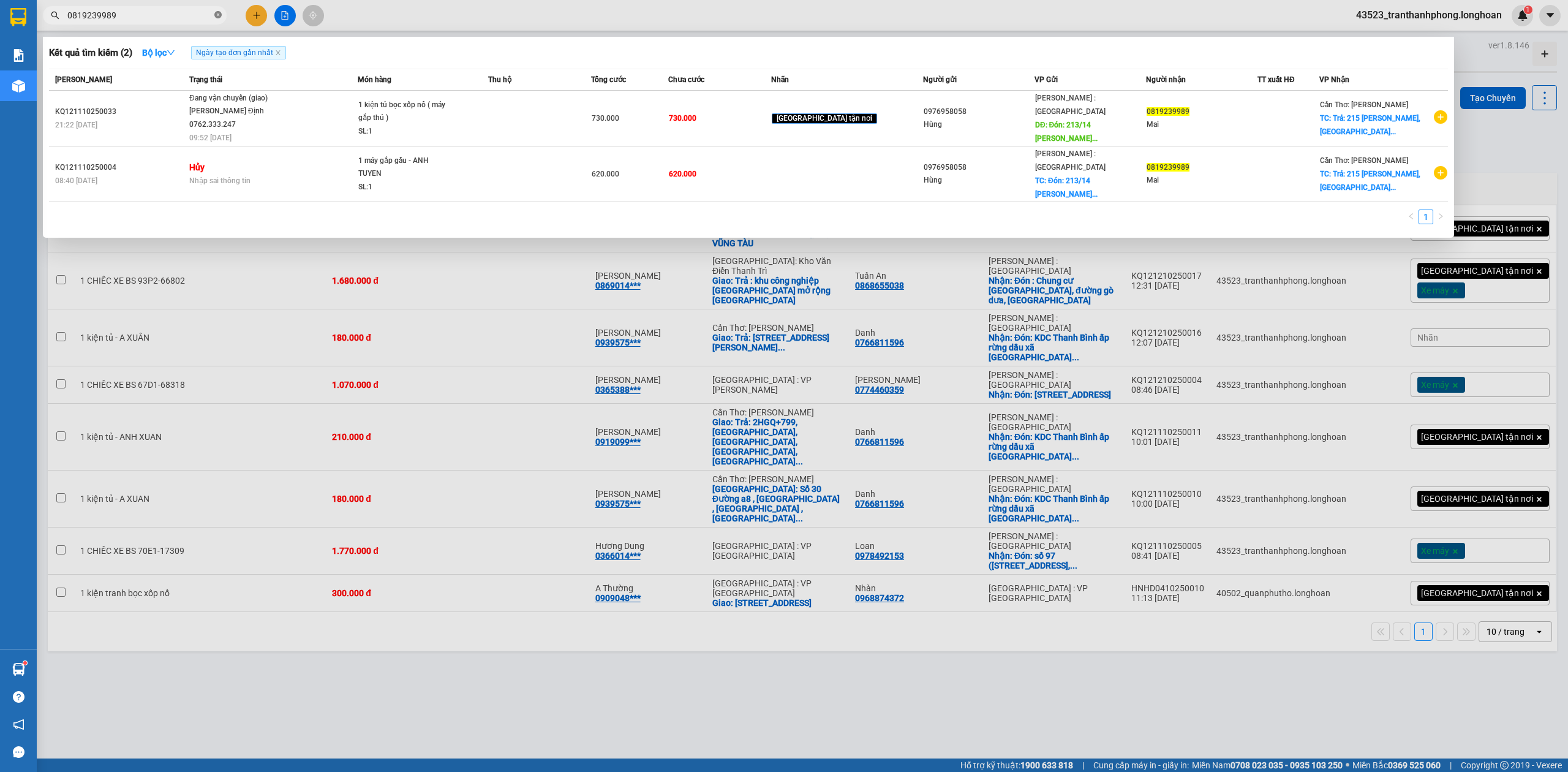
click at [219, 15] on icon "close-circle" at bounding box center [217, 14] width 7 height 7
paste input "0906561975"
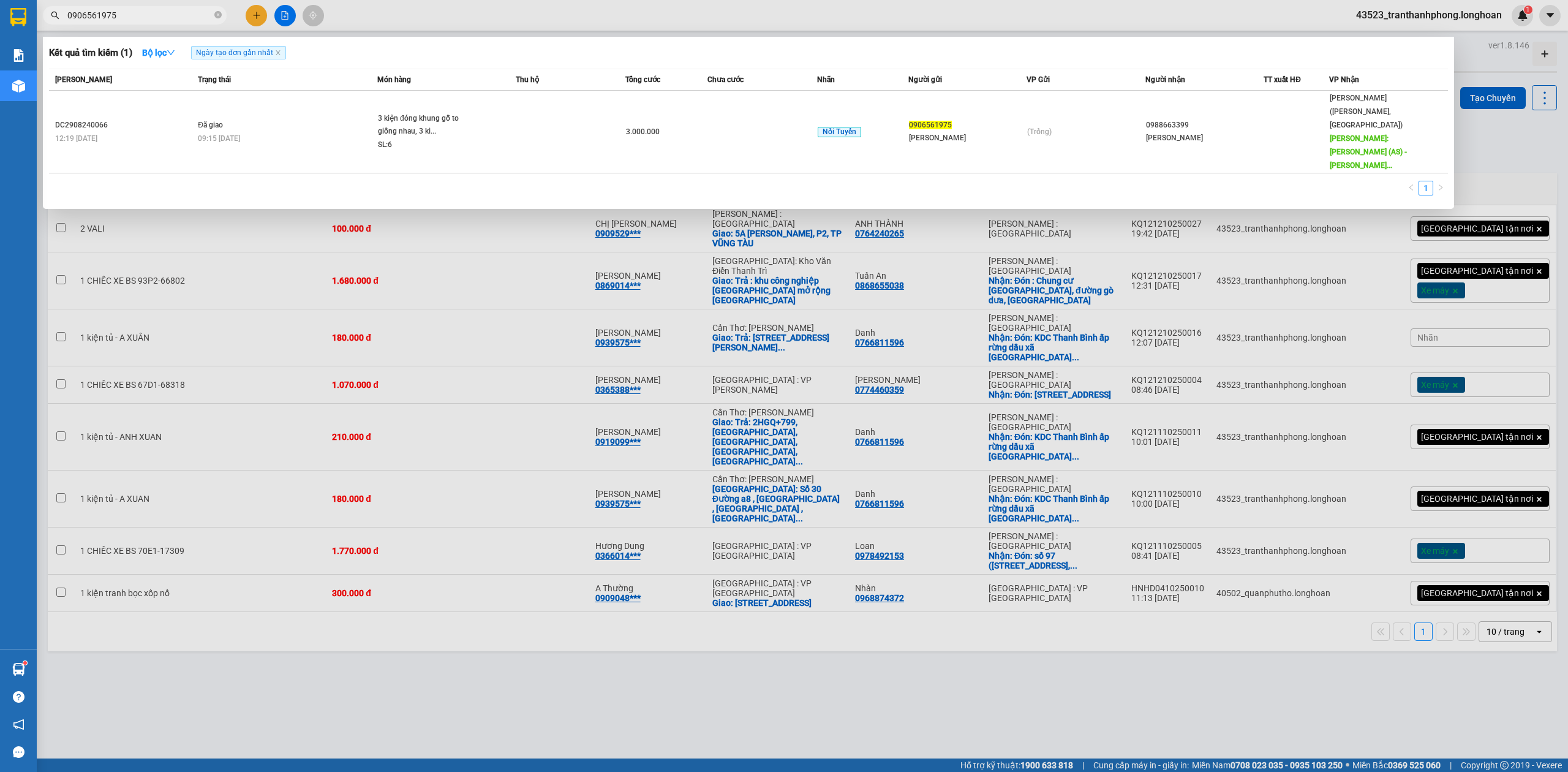
type input "0906561975"
click at [253, 16] on div at bounding box center [784, 386] width 1568 height 772
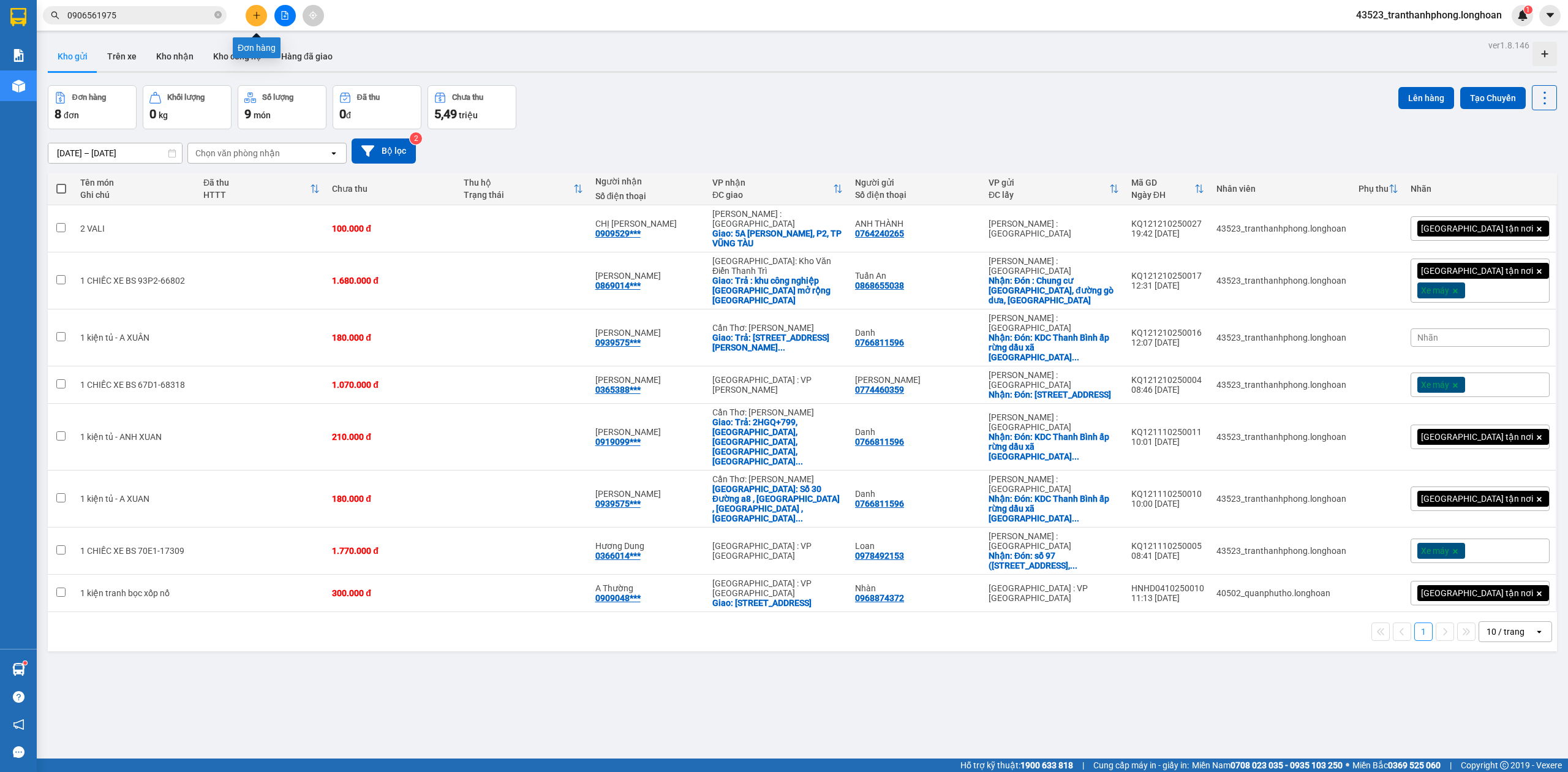
click at [253, 16] on icon "plus" at bounding box center [256, 15] width 8 height 8
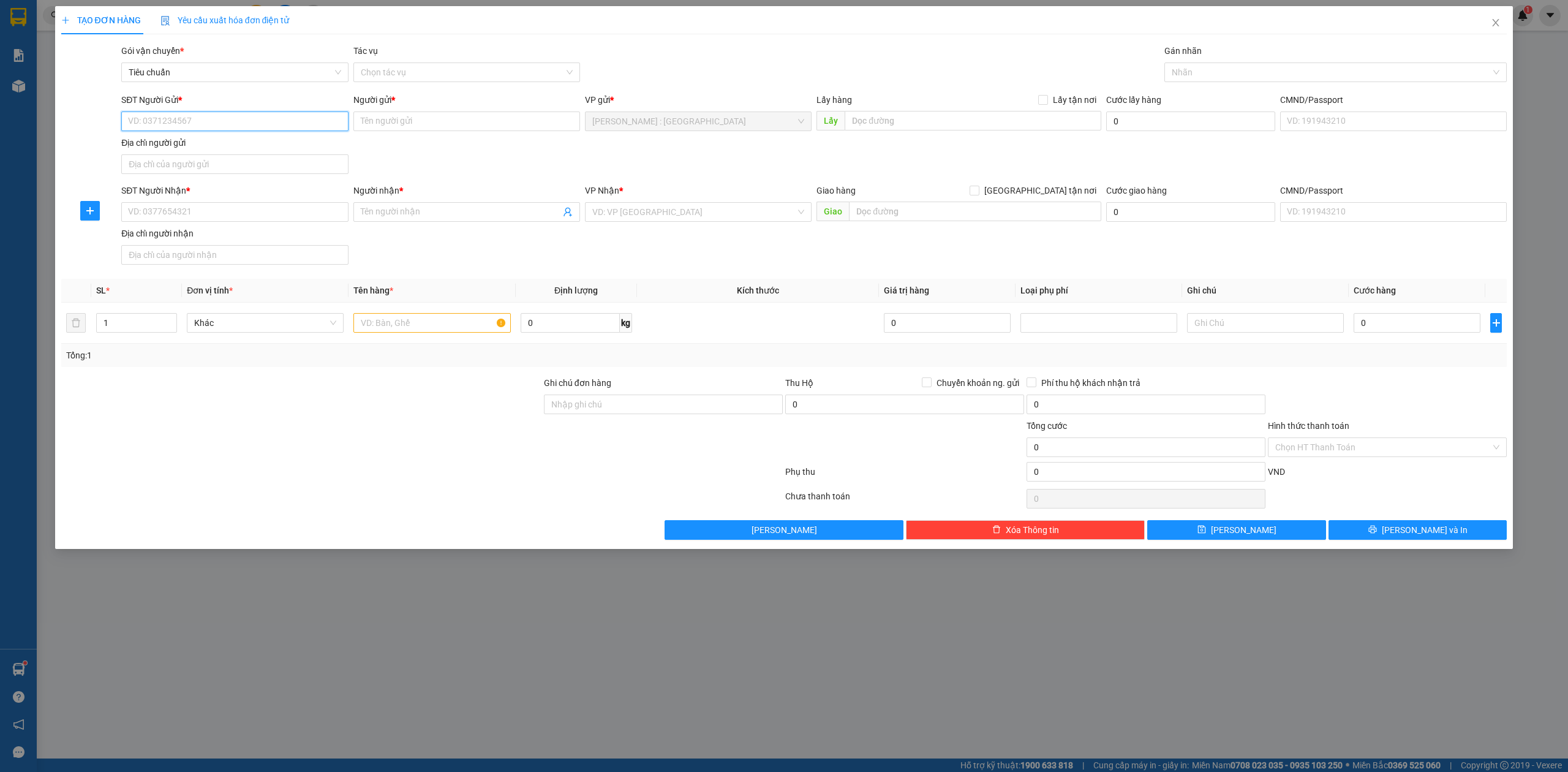
paste input "0938619885"
type input "0938619885"
click at [226, 209] on input "SĐT Người Nhận *" at bounding box center [235, 212] width 226 height 20
paste input "0906561975"
type input "0906561975"
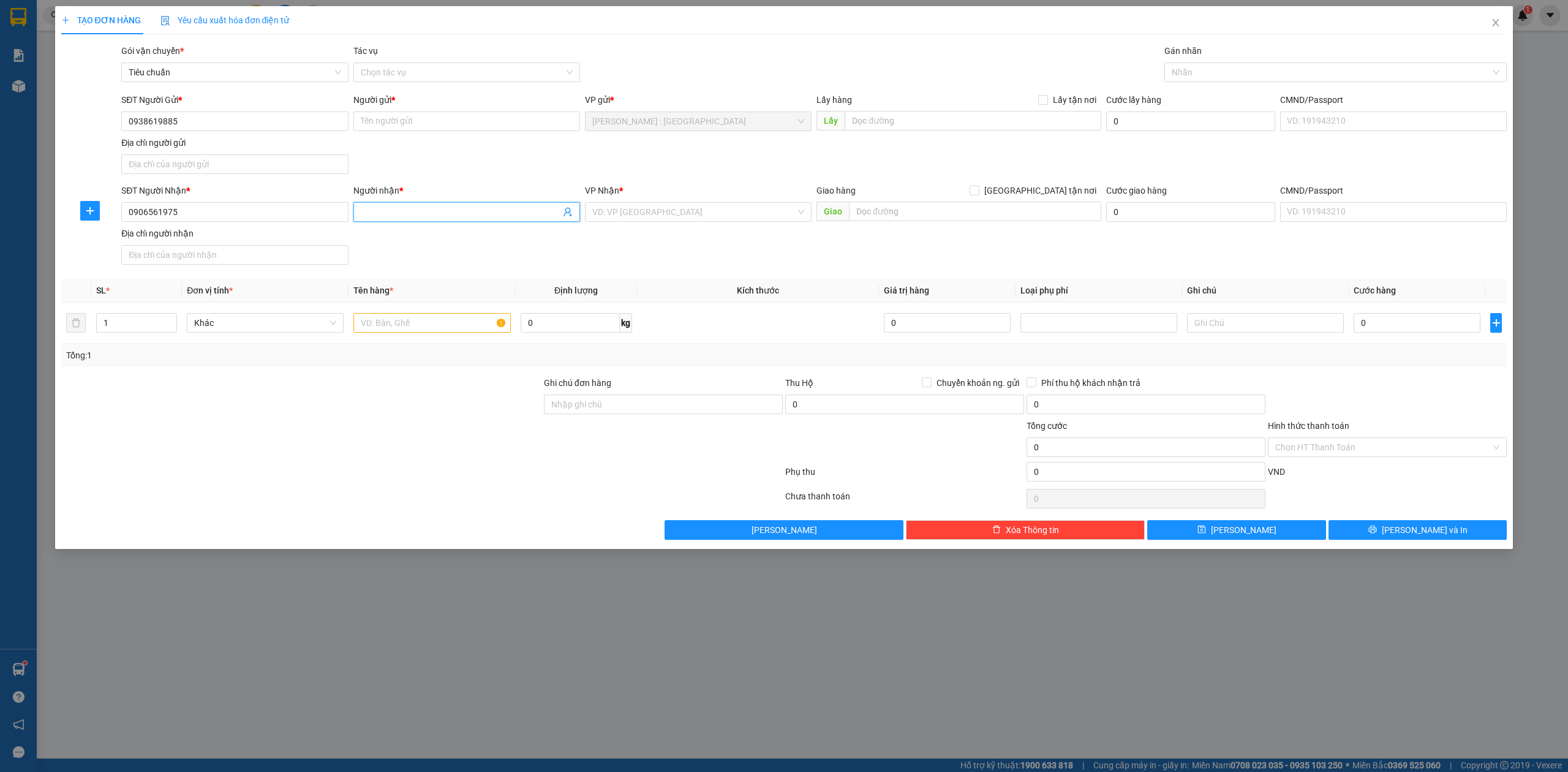
click at [500, 210] on input "Người nhận *" at bounding box center [460, 212] width 200 height 13
paste input "Sơn"
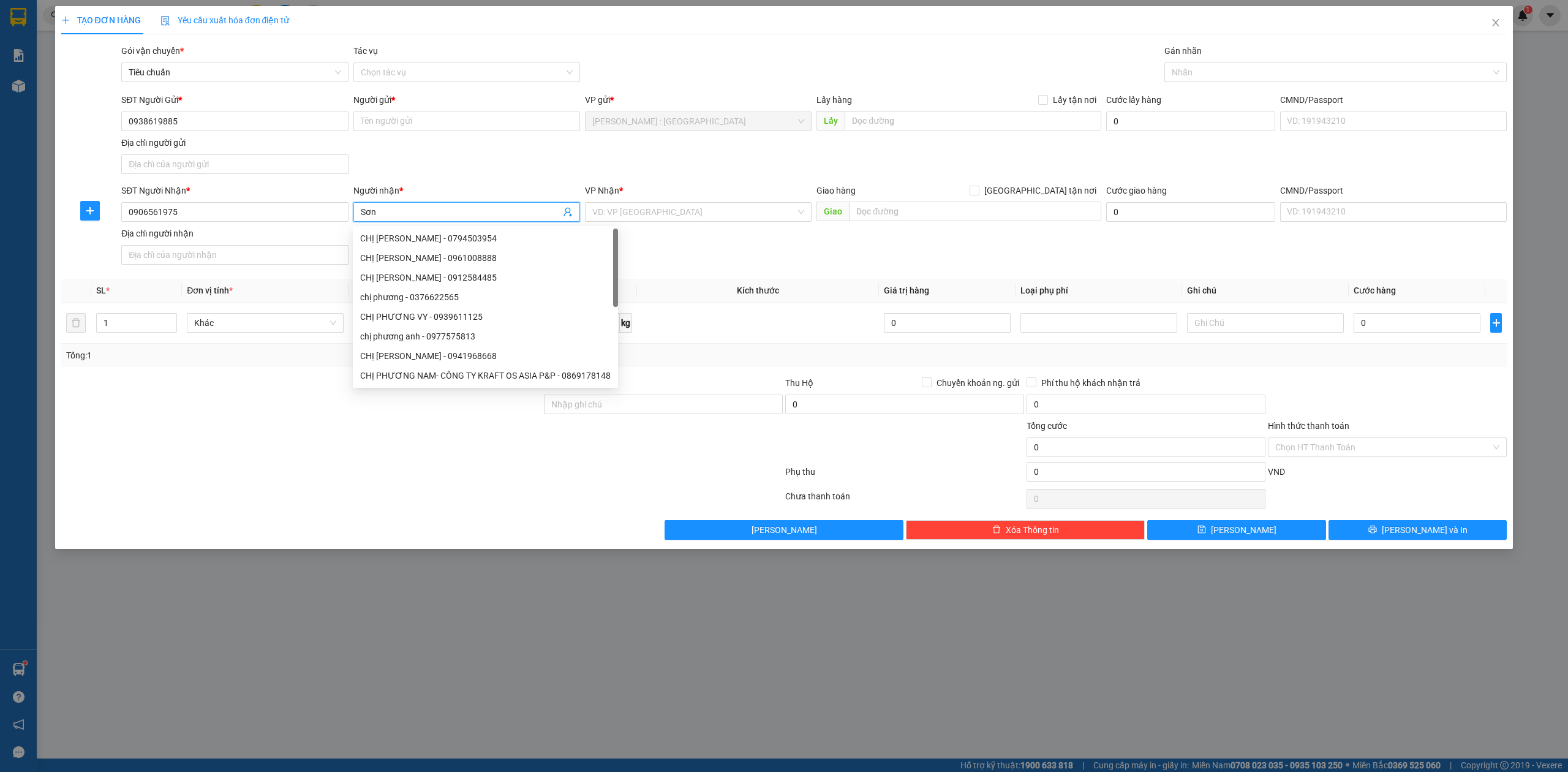
type input "Sơn"
click at [520, 111] on div "Người gửi *" at bounding box center [467, 102] width 226 height 19
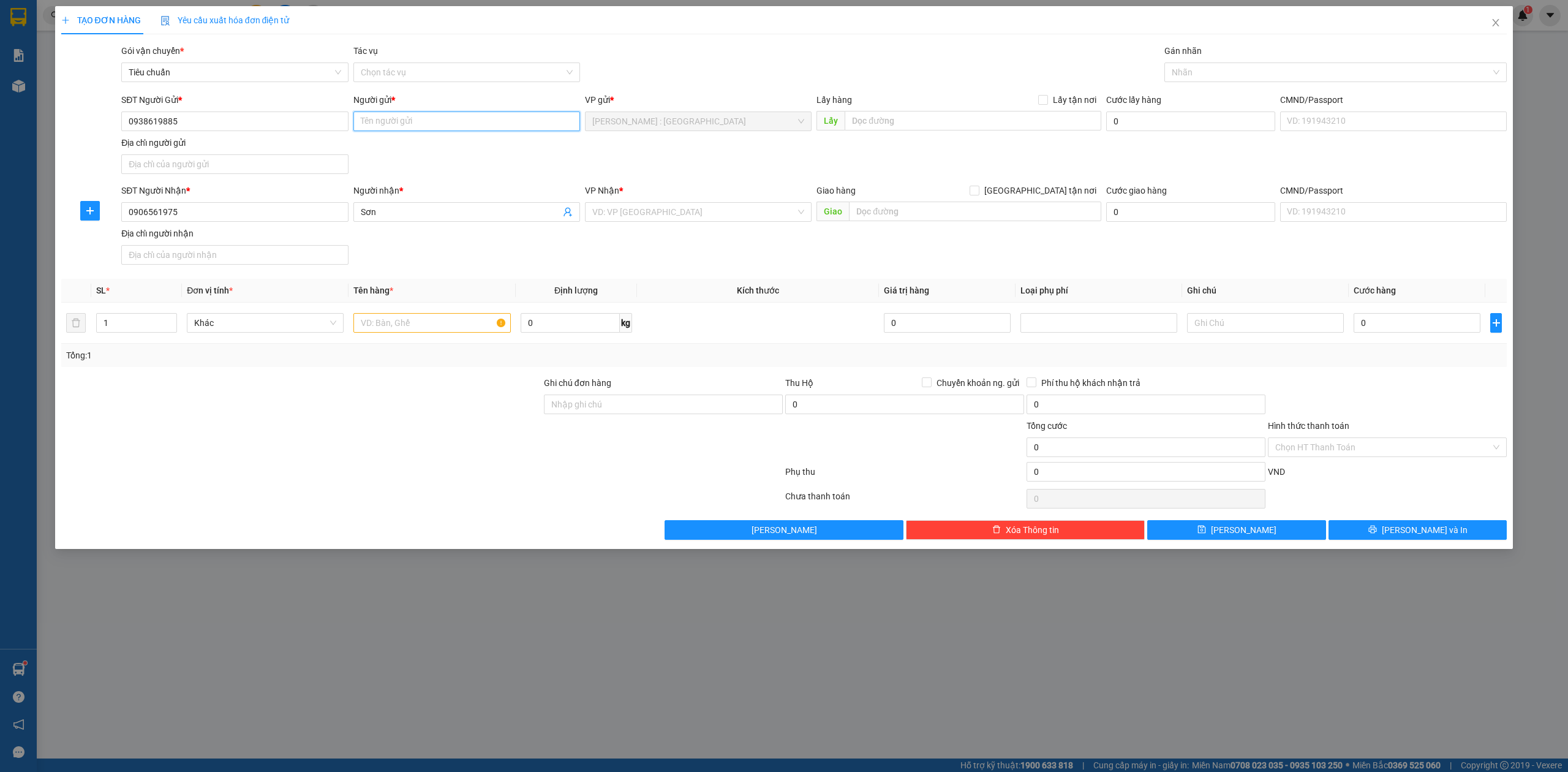
paste input "Hiếu phúc hương)"
click at [505, 123] on input "Hiếu phúc hương)" at bounding box center [467, 121] width 226 height 20
type input "Hiếu phúc hương)"
click at [1024, 226] on div "Giao hàng Giao tận nơi Giao" at bounding box center [959, 205] width 285 height 43
click at [1027, 217] on input "text" at bounding box center [975, 211] width 253 height 20
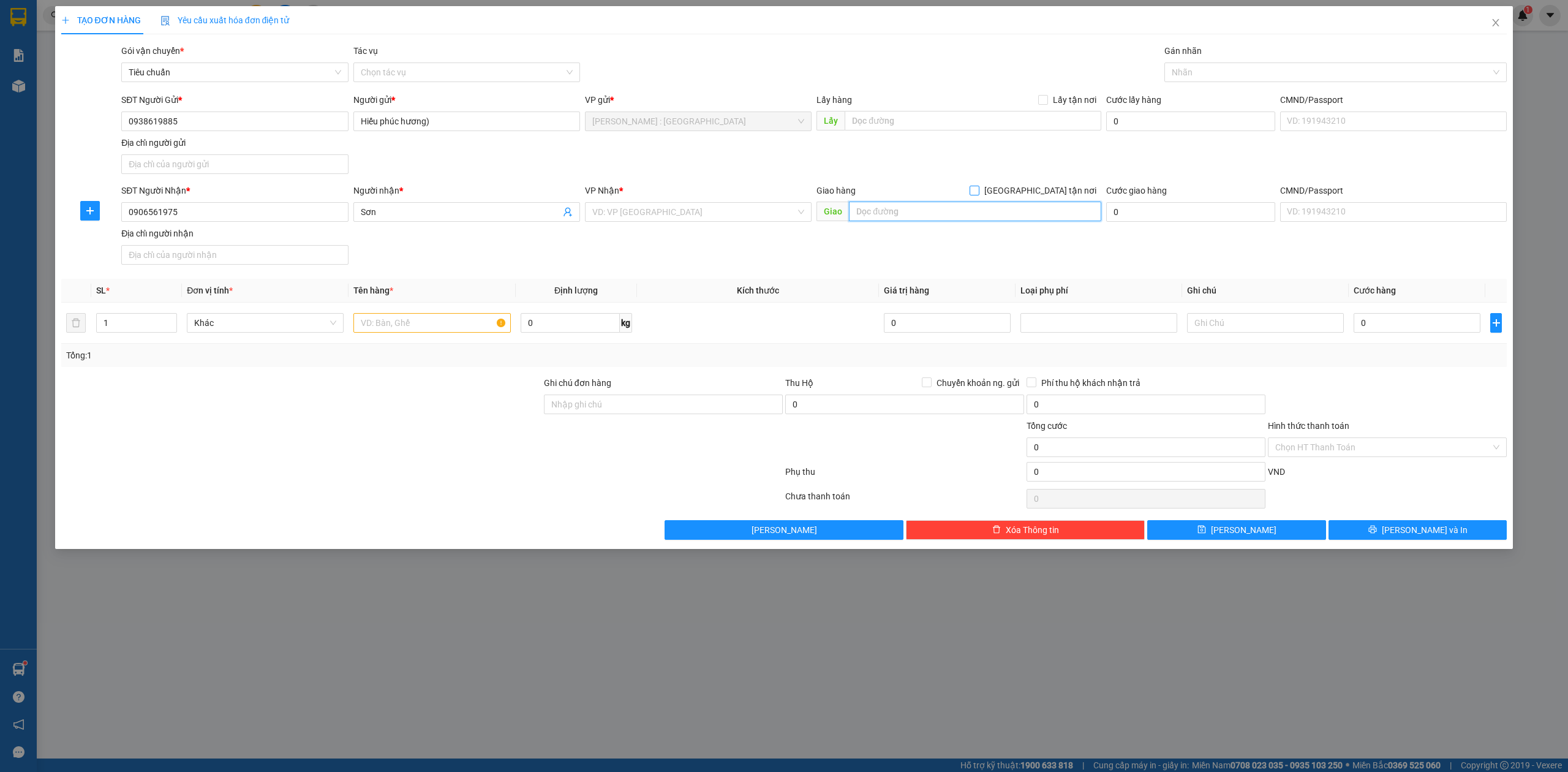
paste input "trả: [STREET_ADDRESS][PERSON_NAME] ."
type input "trả: [STREET_ADDRESS][PERSON_NAME] ."
click at [978, 190] on input "[GEOGRAPHIC_DATA] tận nơi" at bounding box center [973, 189] width 8 height 8
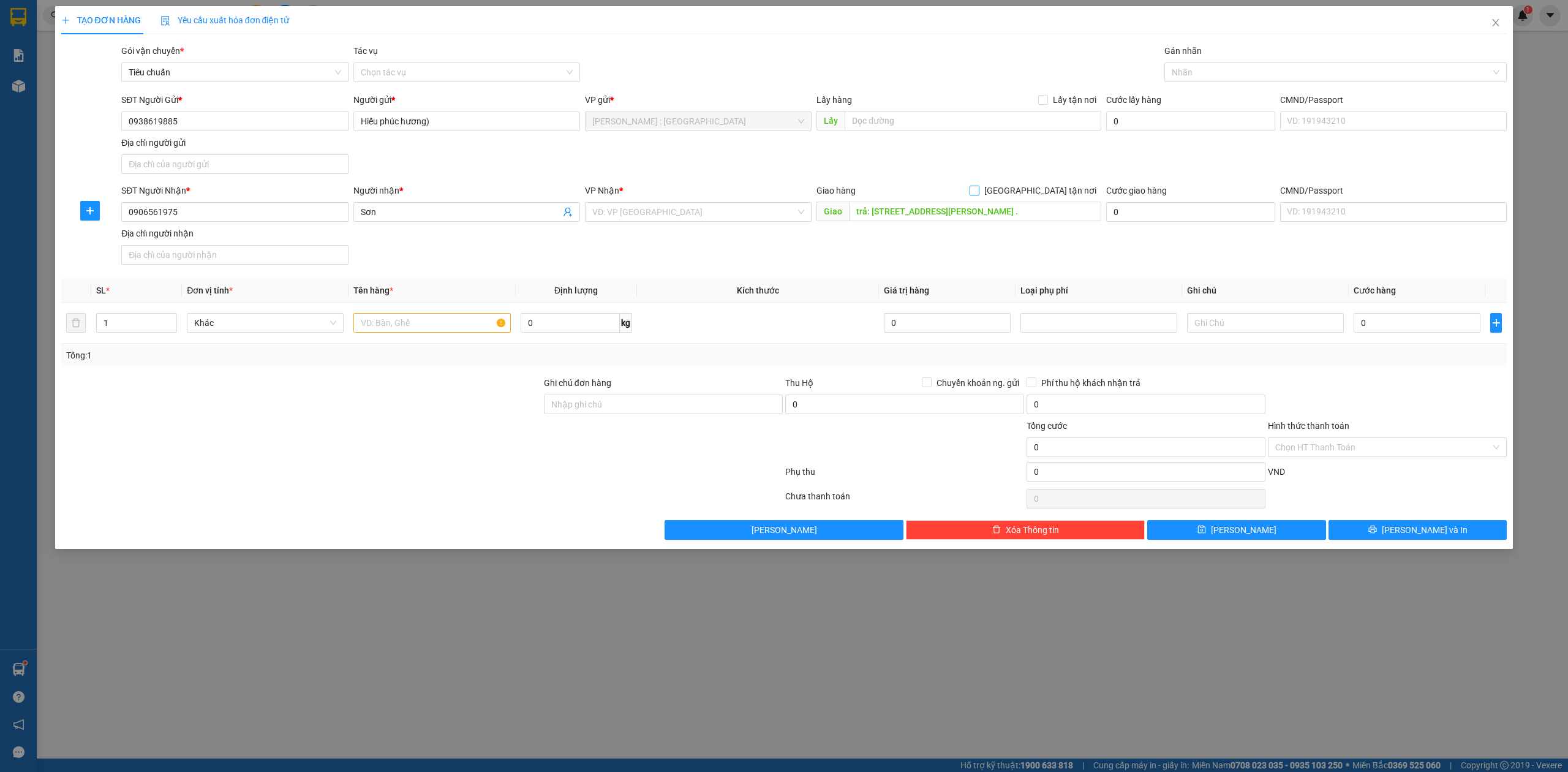
checkbox input "true"
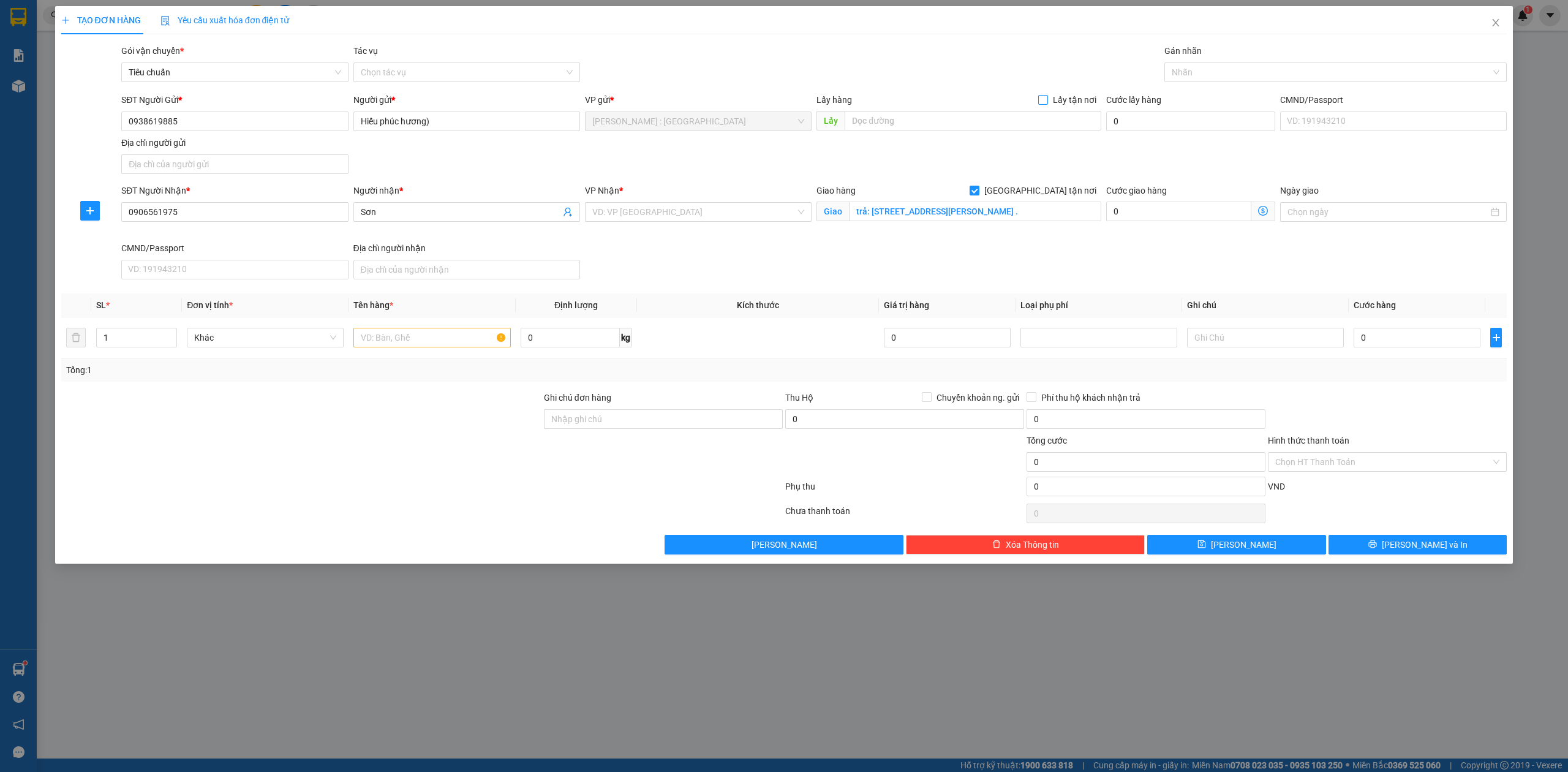
click at [1060, 106] on span "Lấy tận nơi" at bounding box center [1074, 100] width 53 height 13
click at [1047, 104] on input "Lấy tận nơi" at bounding box center [1042, 98] width 8 height 8
checkbox input "true"
click at [1040, 129] on input "text" at bounding box center [973, 120] width 256 height 20
paste input "đón Địa chỉ đón : 36a [PERSON_NAME] , [GEOGRAPHIC_DATA],[GEOGRAPHIC_DATA] , [GE…"
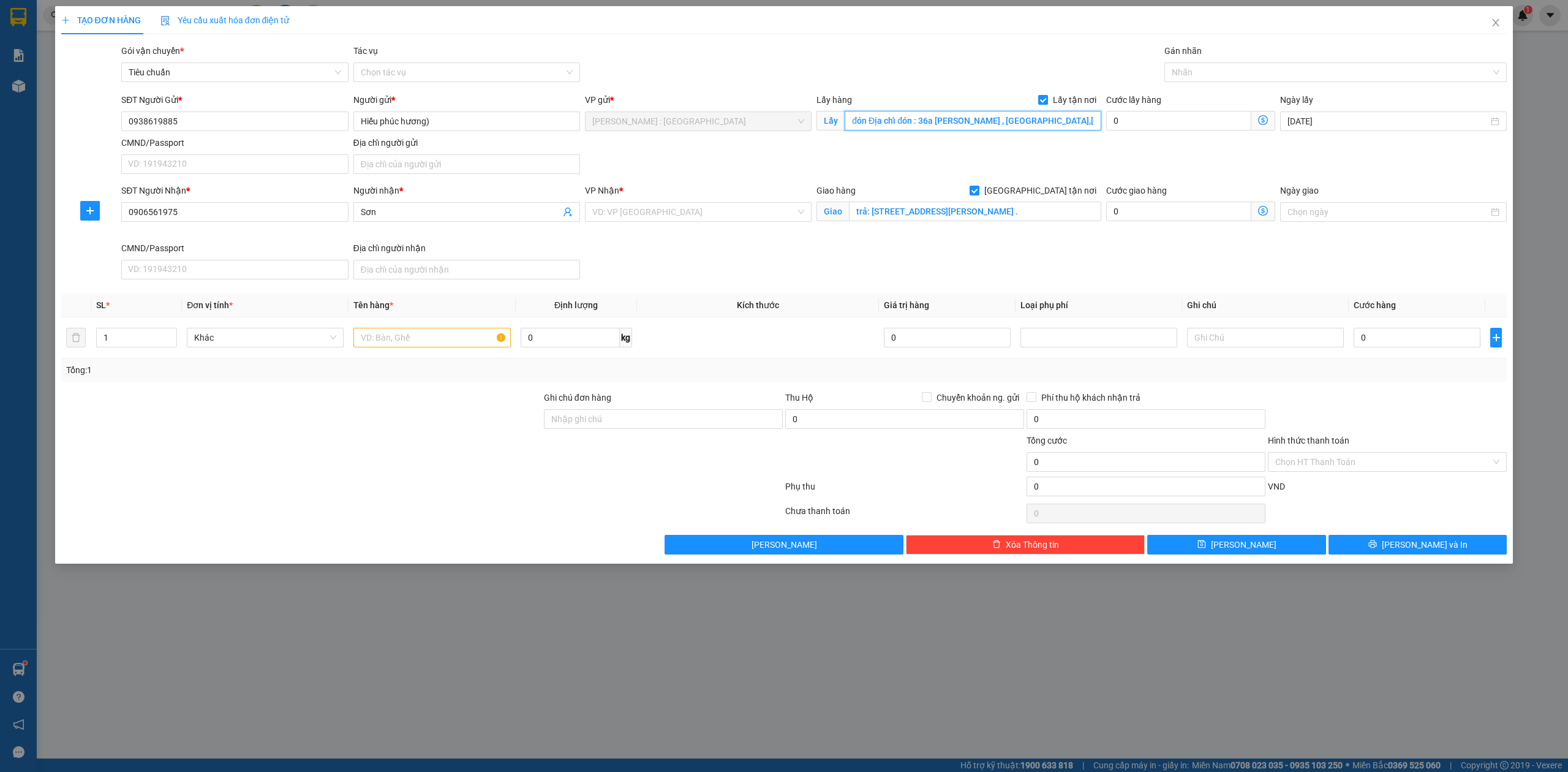
scroll to position [0, 45]
type input "đón Địa chỉ đón : 36a [PERSON_NAME] , [GEOGRAPHIC_DATA],[GEOGRAPHIC_DATA] , [GE…"
click at [637, 218] on input "search" at bounding box center [694, 212] width 203 height 19
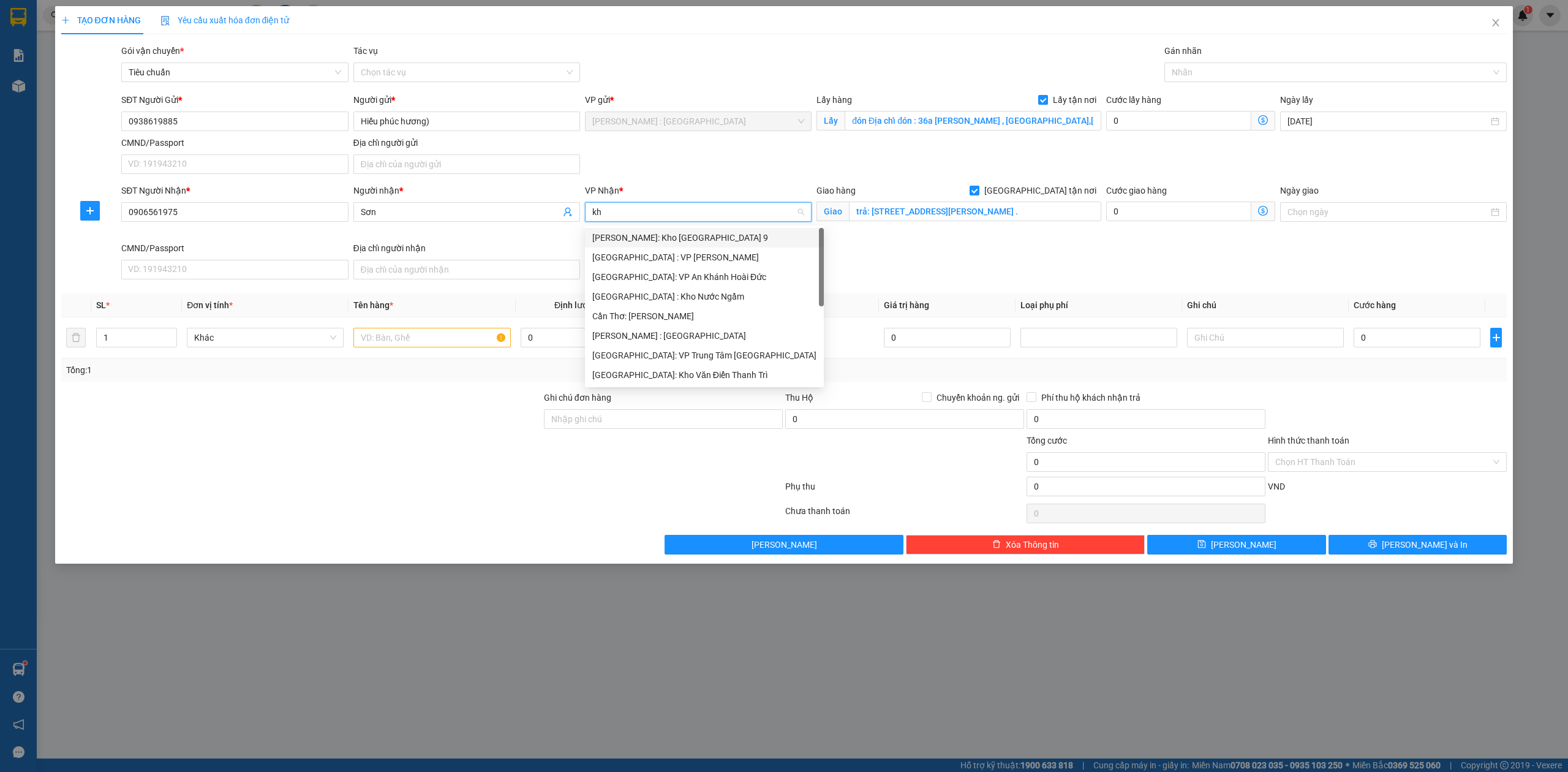
type input "kho"
click at [687, 300] on div "[PERSON_NAME] : [GEOGRAPHIC_DATA]" at bounding box center [698, 296] width 212 height 13
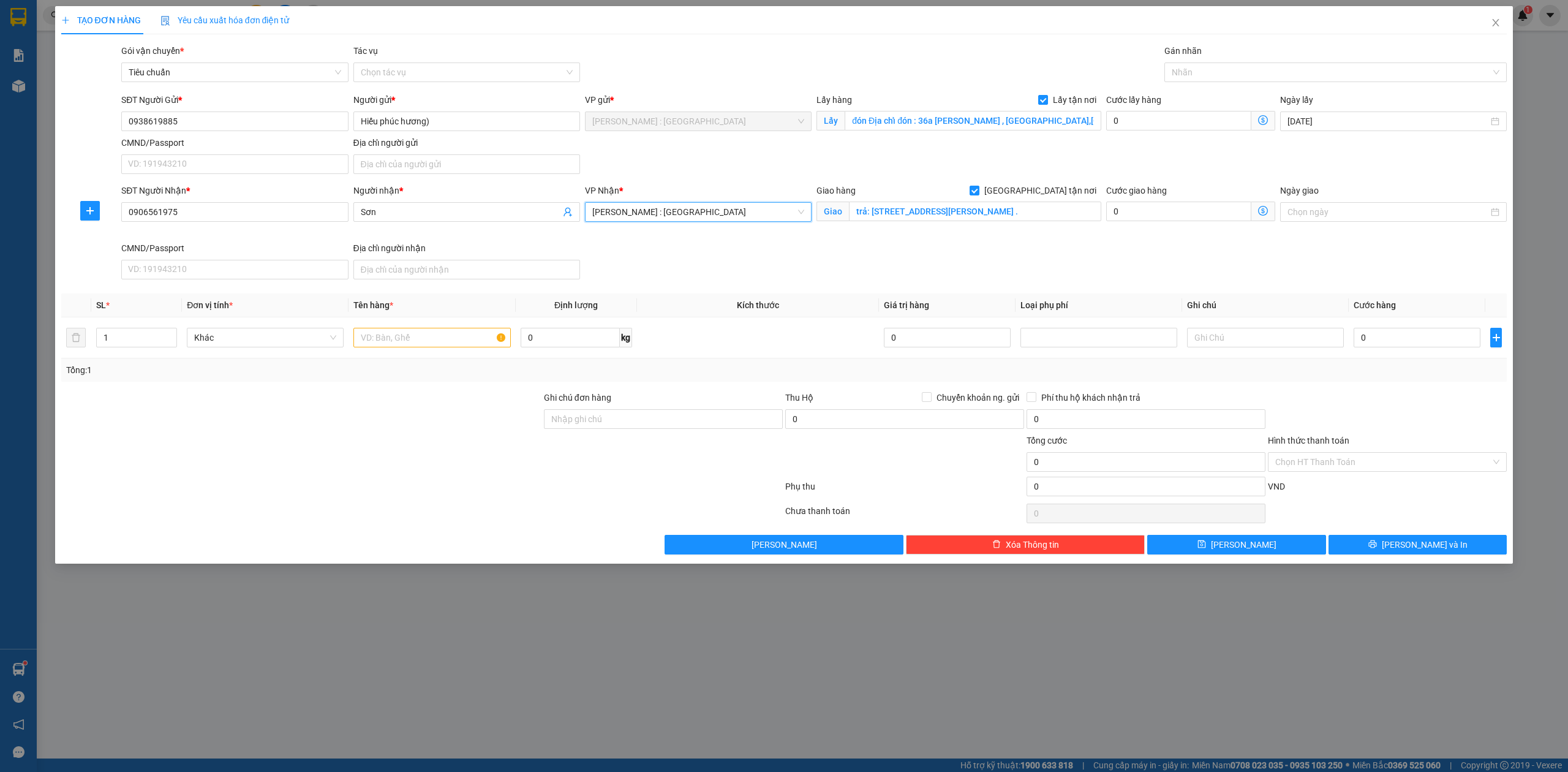
click at [702, 214] on span "[PERSON_NAME] : [GEOGRAPHIC_DATA]" at bounding box center [698, 212] width 212 height 19
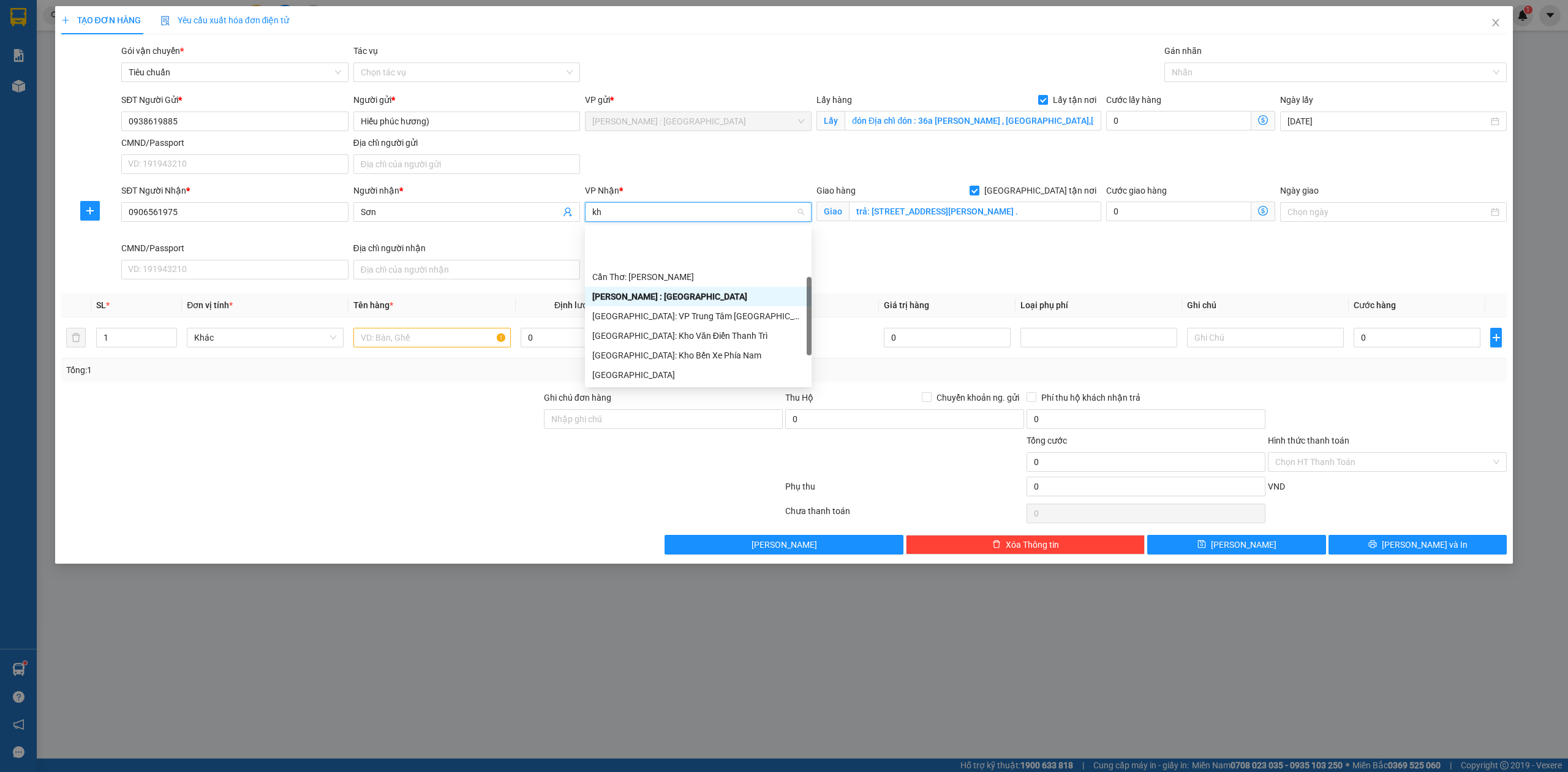
type input "kho"
click at [672, 317] on div "[GEOGRAPHIC_DATA]: Kho Văn Điển Thanh Trì" at bounding box center [698, 316] width 212 height 13
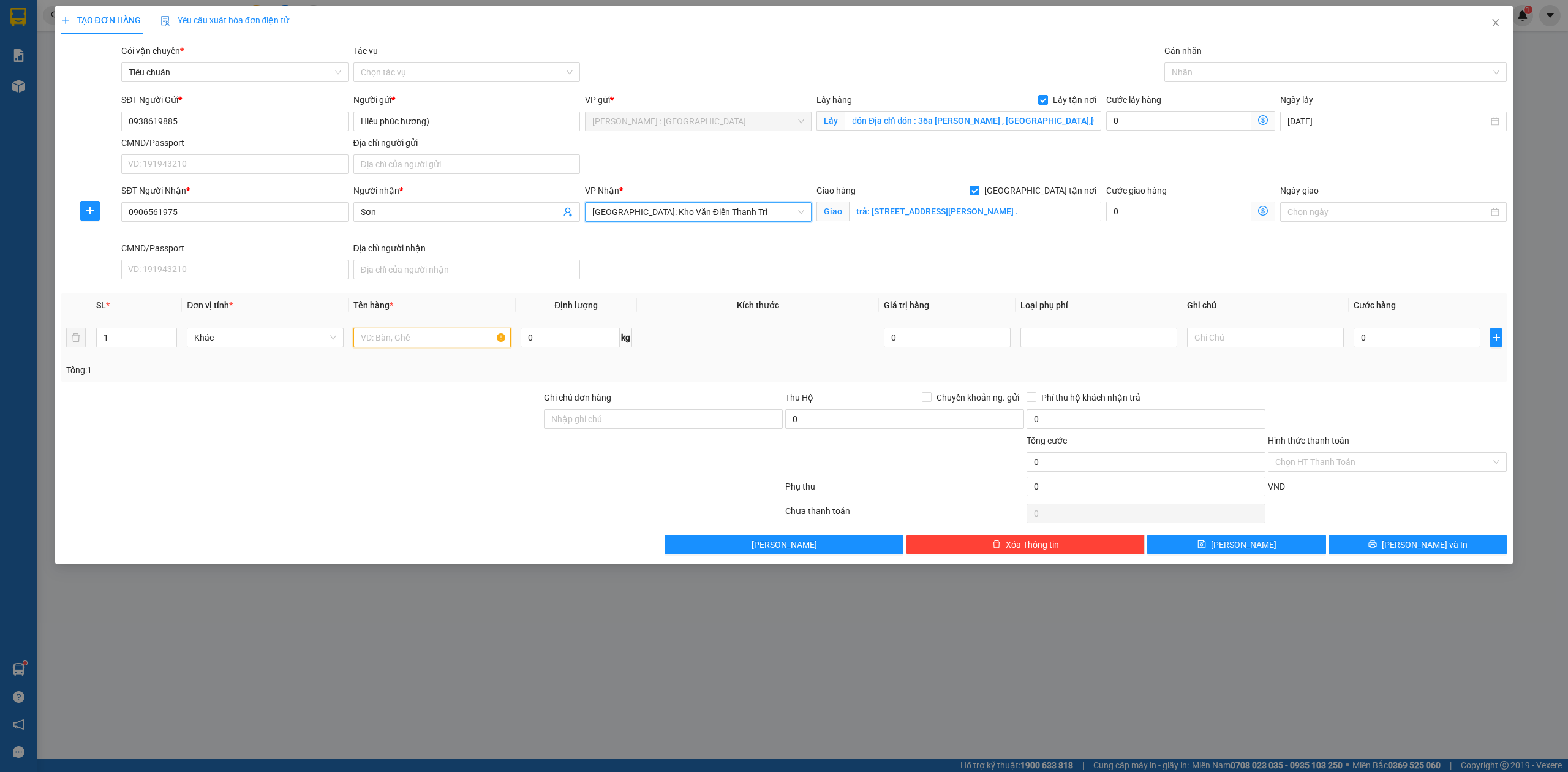
click at [427, 340] on input "text" at bounding box center [432, 337] width 157 height 20
type input "1 kiện giấy"
click at [1390, 338] on input "0" at bounding box center [1417, 337] width 127 height 20
type input "1"
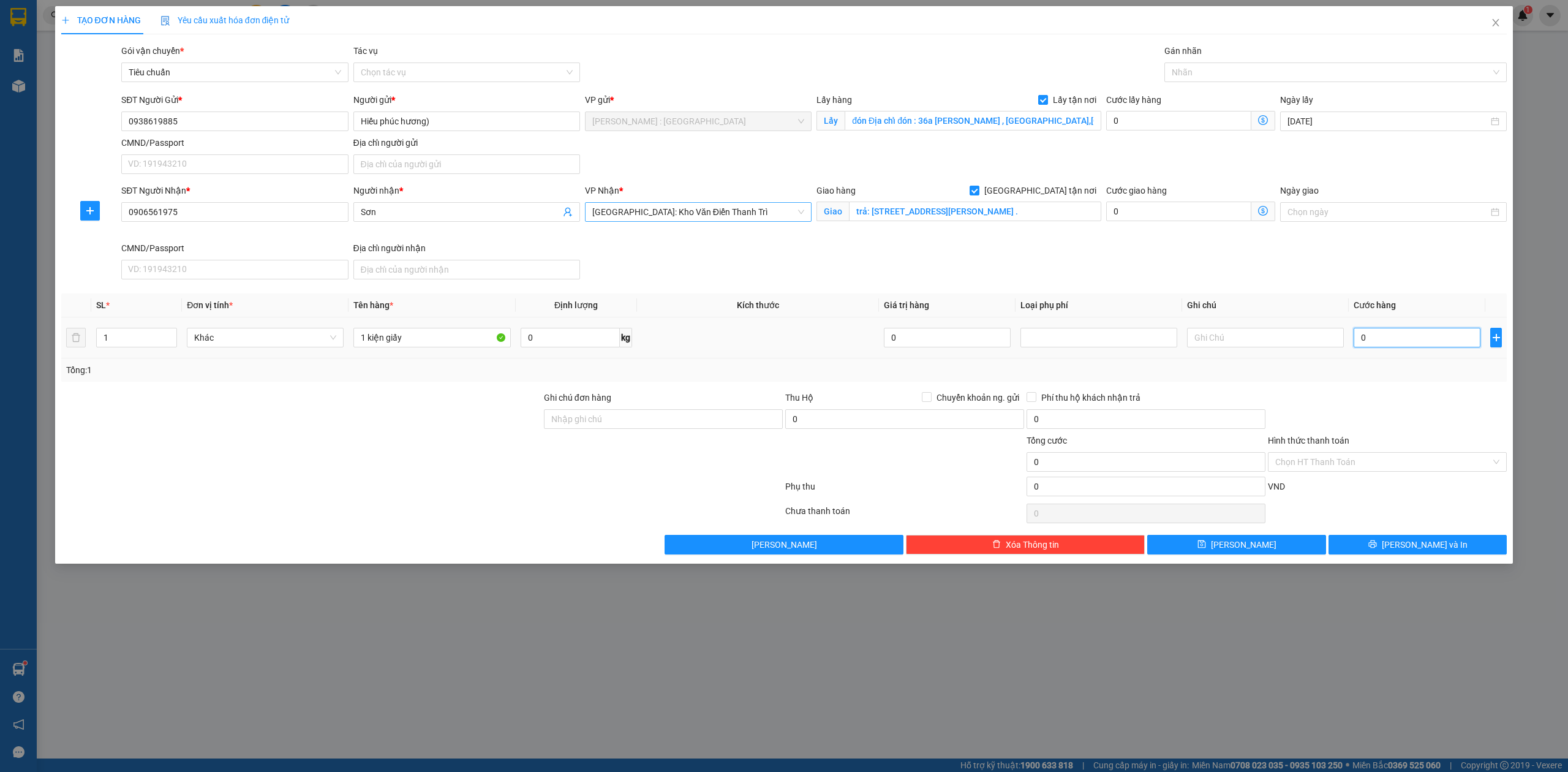
type input "1"
type input "1.000"
click at [1241, 555] on button "Lưu" at bounding box center [1237, 544] width 179 height 20
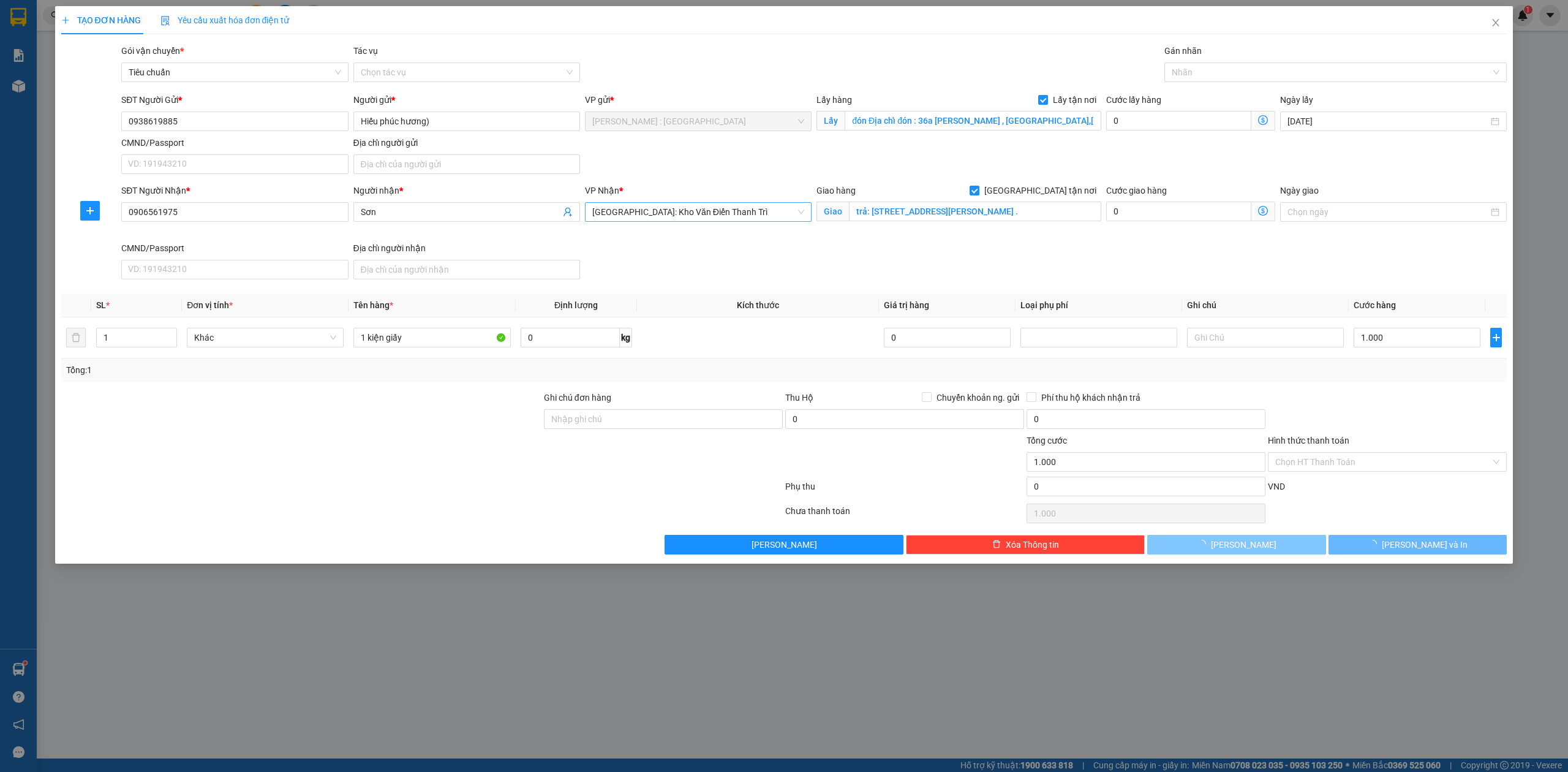
checkbox input "false"
type input "0"
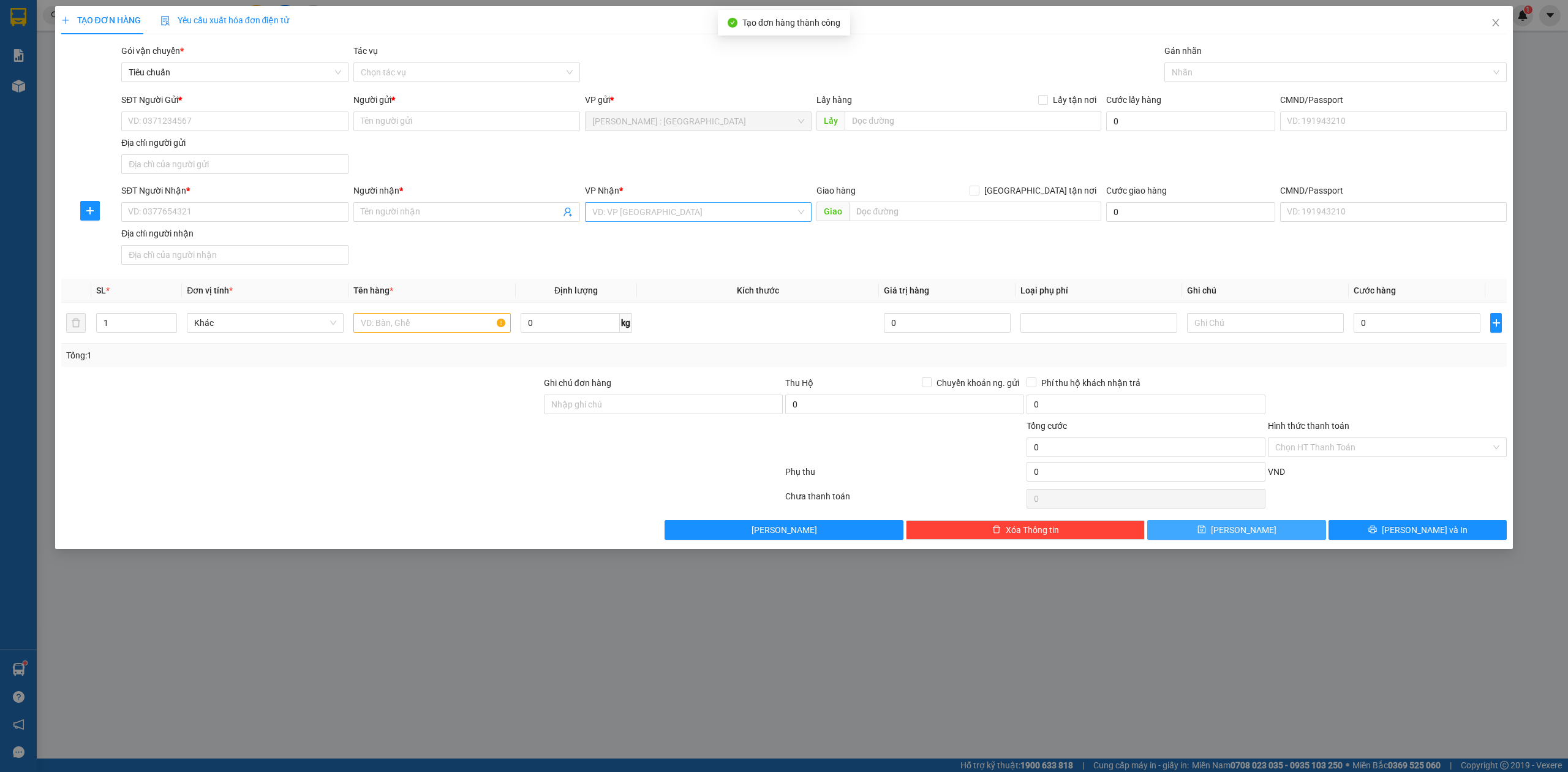
drag, startPoint x: 1232, startPoint y: 510, endPoint x: 1199, endPoint y: 489, distance: 39.1
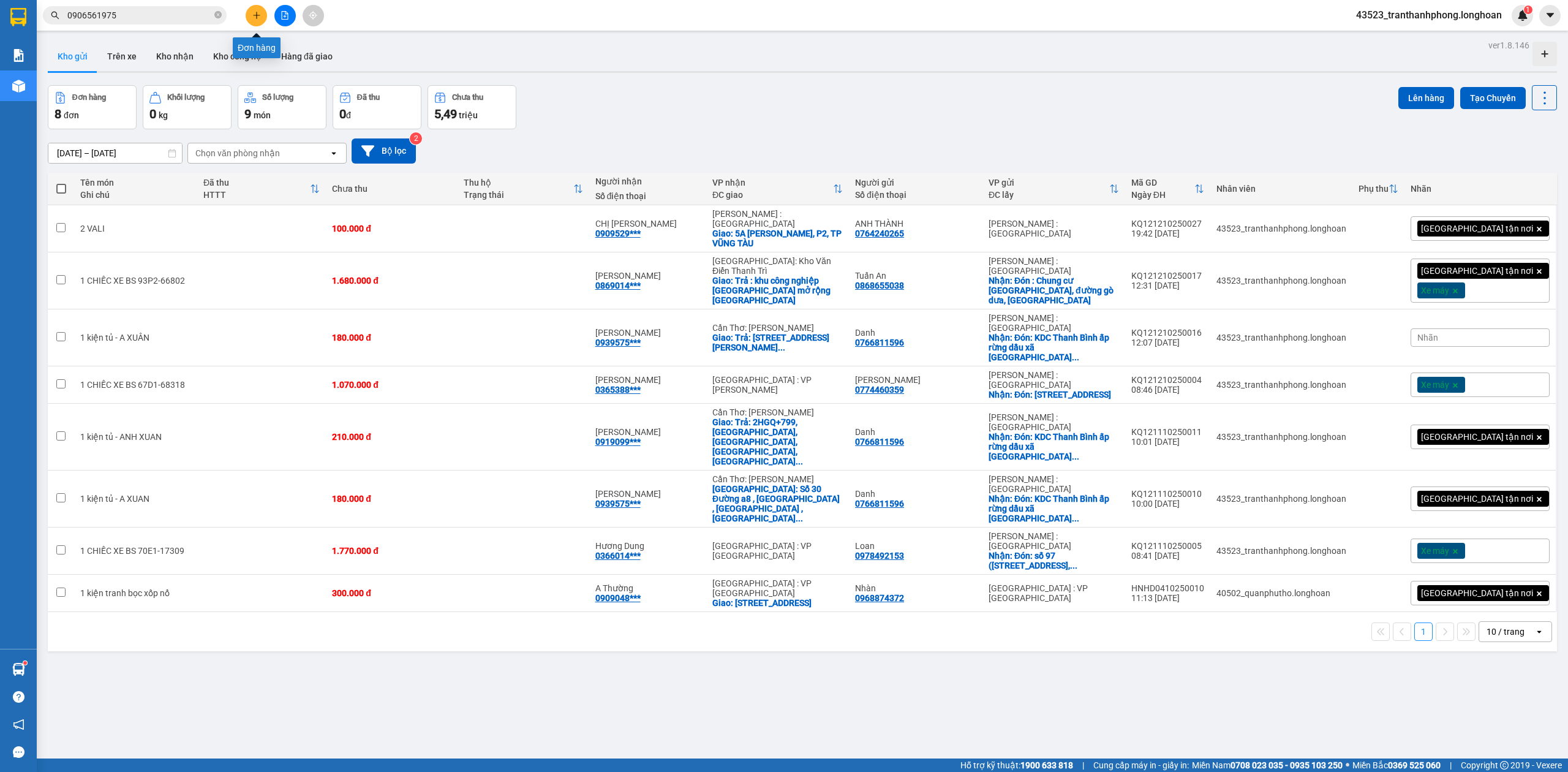
click at [251, 7] on button at bounding box center [256, 16] width 22 height 22
click at [586, 228] on td at bounding box center [523, 229] width 132 height 47
checkbox input "true"
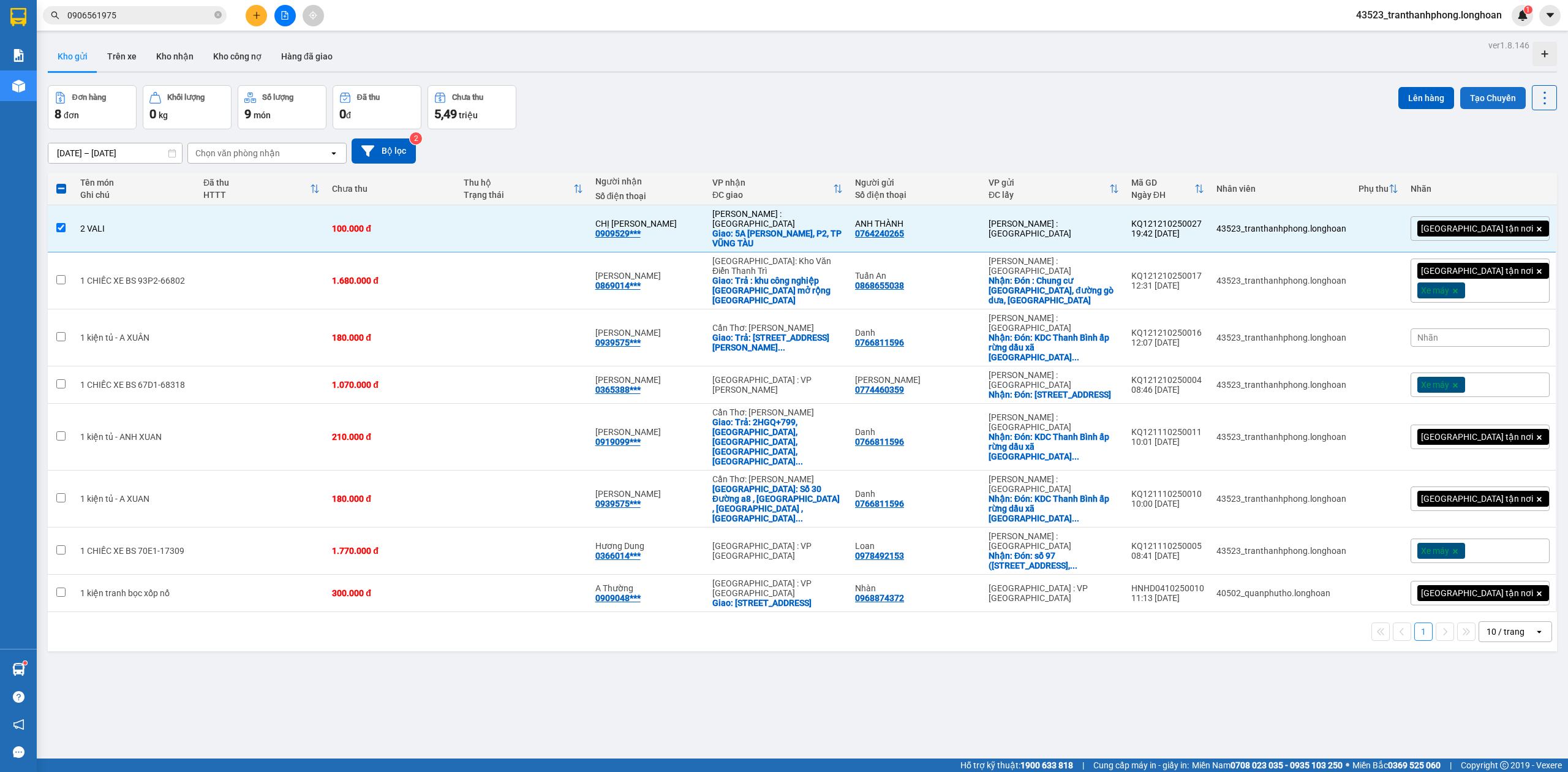
click at [1469, 103] on button "Tạo Chuyến" at bounding box center [1493, 98] width 65 height 22
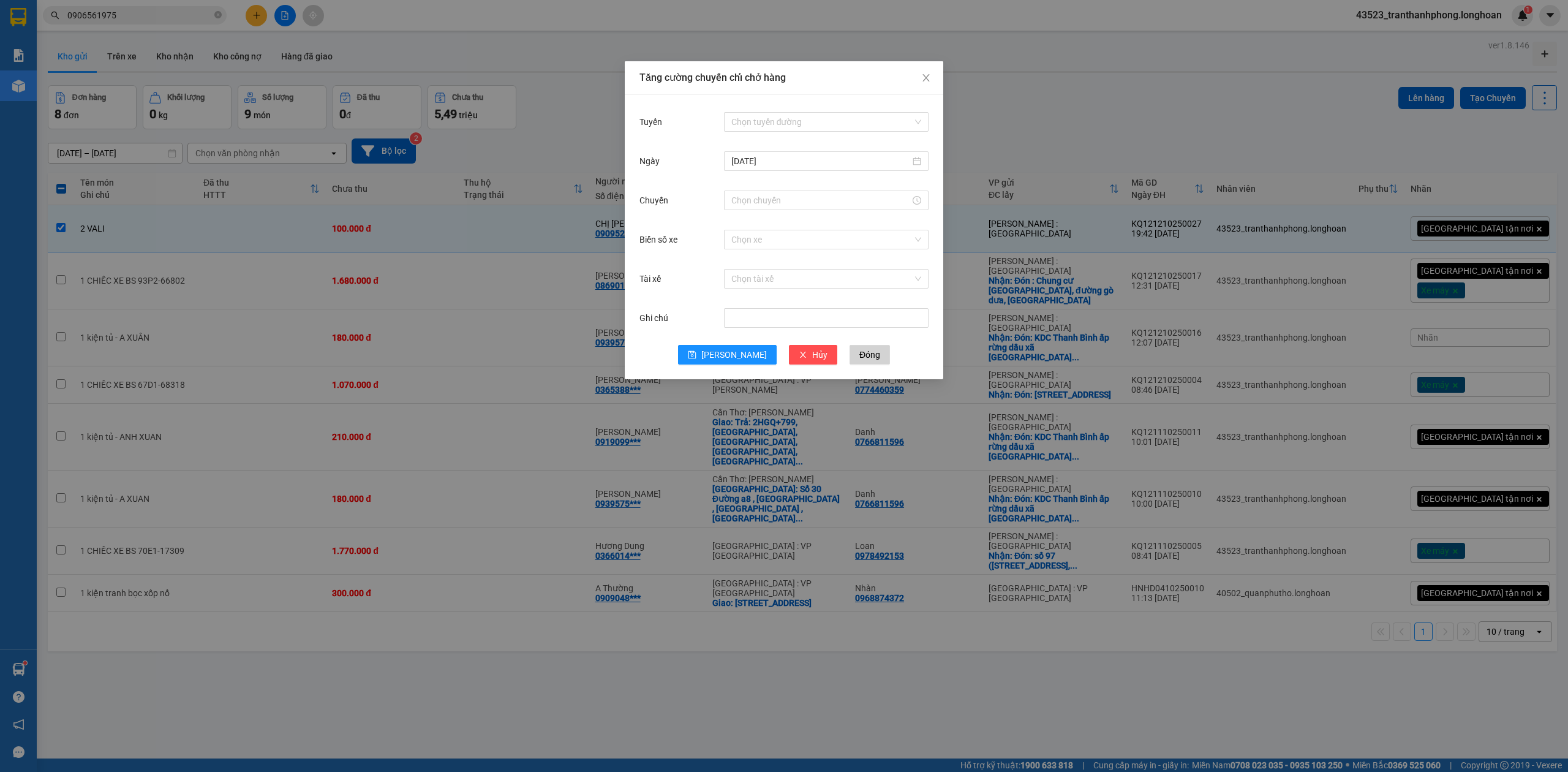
click at [1289, 101] on div "Tăng cường chuyến chỉ chở hàng Tuyến Chọn tuyến đường Ngày 12/10/2025 Chuyến Bi…" at bounding box center [784, 386] width 1568 height 772
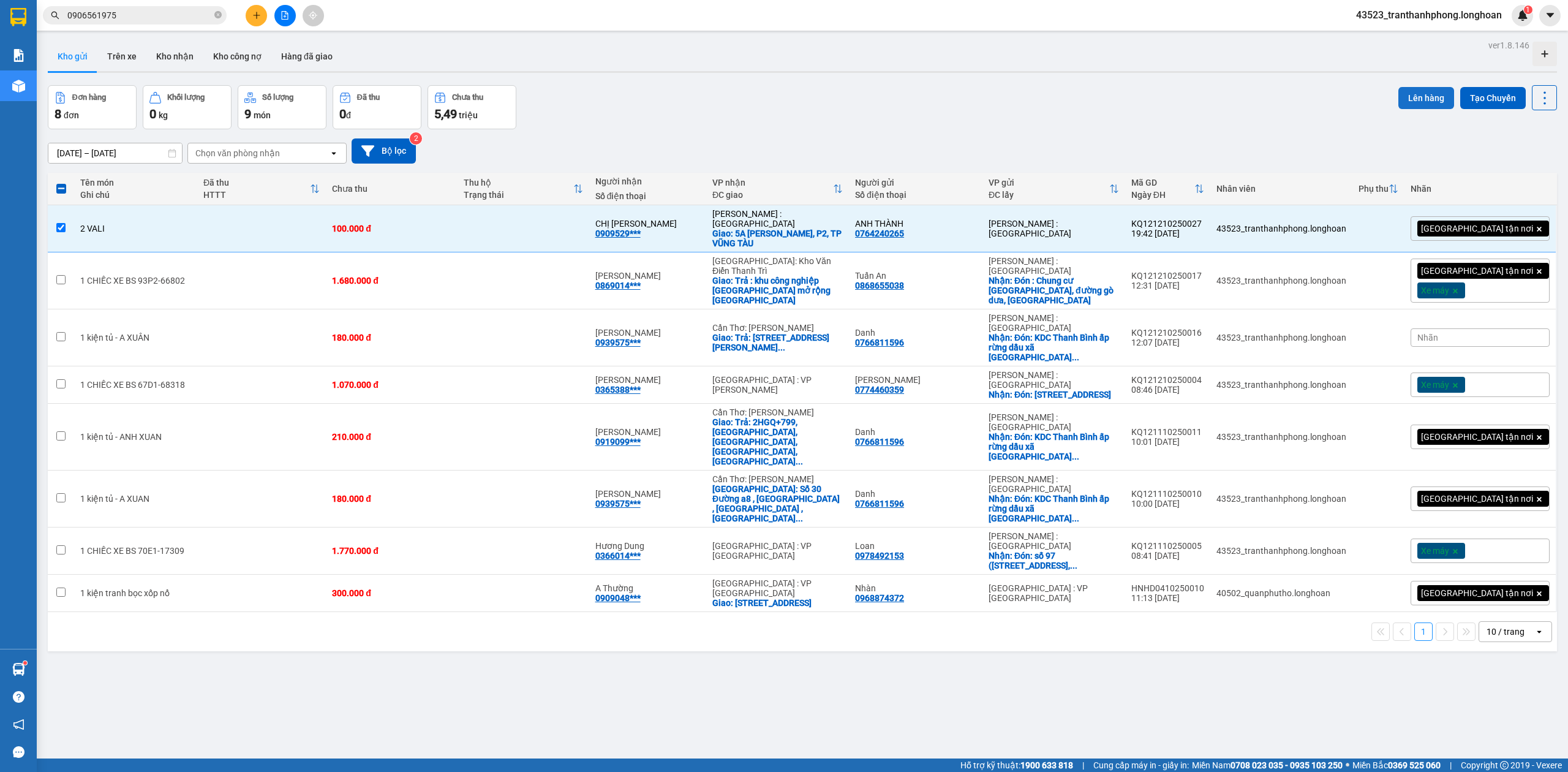
click at [1399, 95] on button "Lên hàng" at bounding box center [1426, 98] width 56 height 22
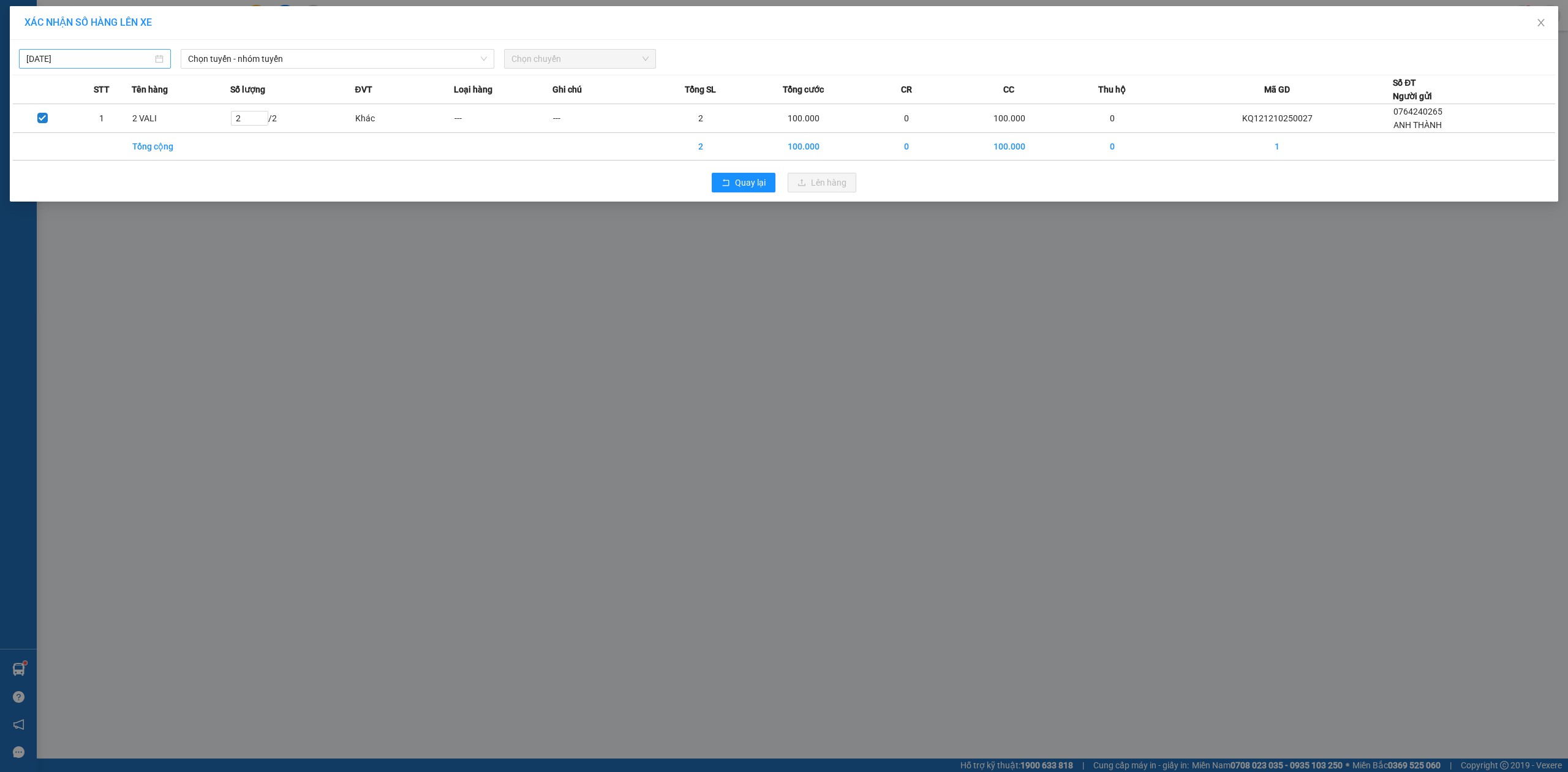
click at [40, 60] on input "[DATE]" at bounding box center [89, 58] width 126 height 13
click at [169, 155] on div "11" at bounding box center [169, 148] width 15 height 15
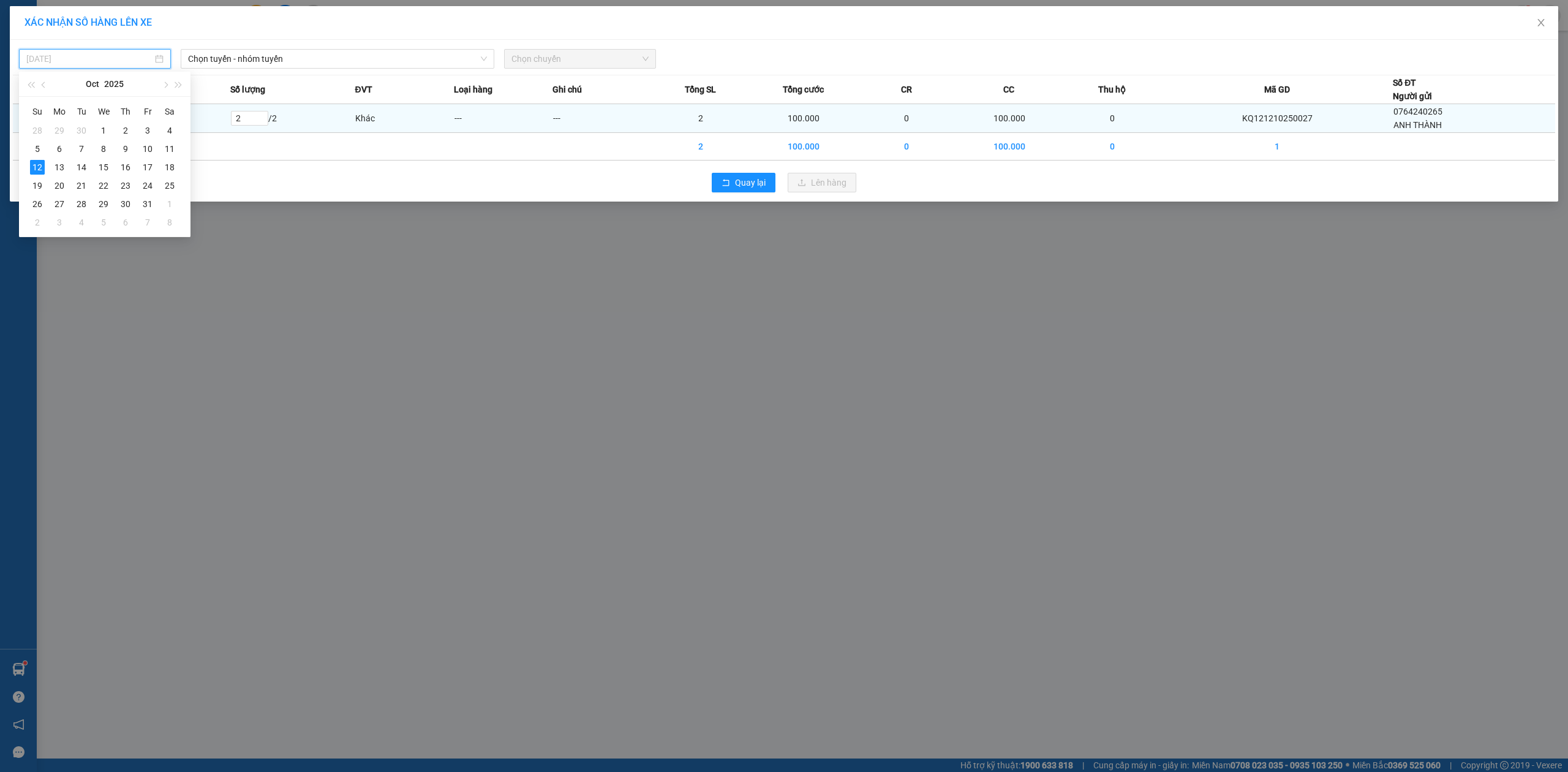
type input "11/10/2025"
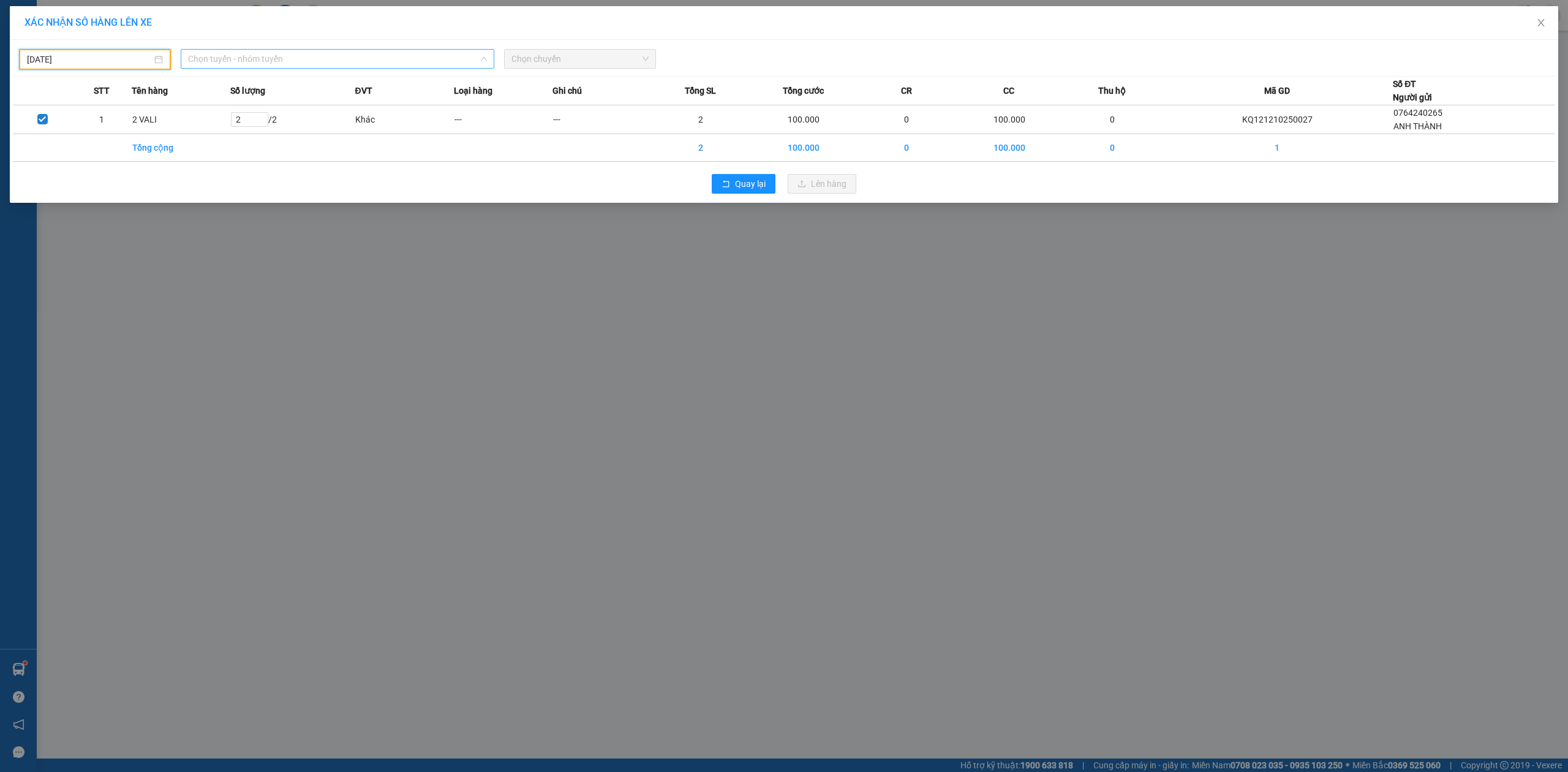
click at [307, 62] on span "Chọn tuyến - nhóm tuyến" at bounding box center [337, 59] width 299 height 19
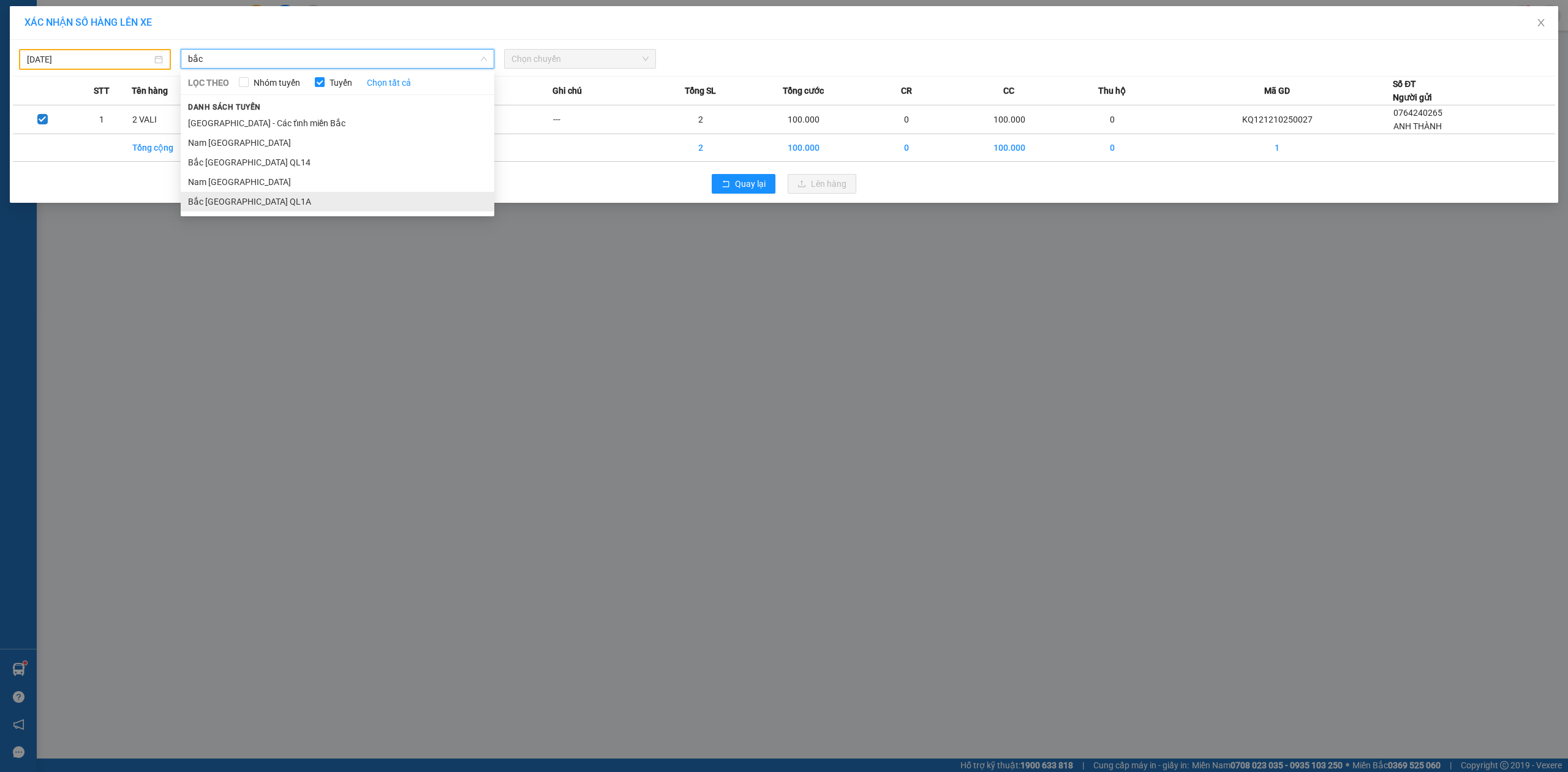
type input "bắc"
click at [244, 196] on li "Bắc Trung Nam QL1A" at bounding box center [338, 201] width 313 height 20
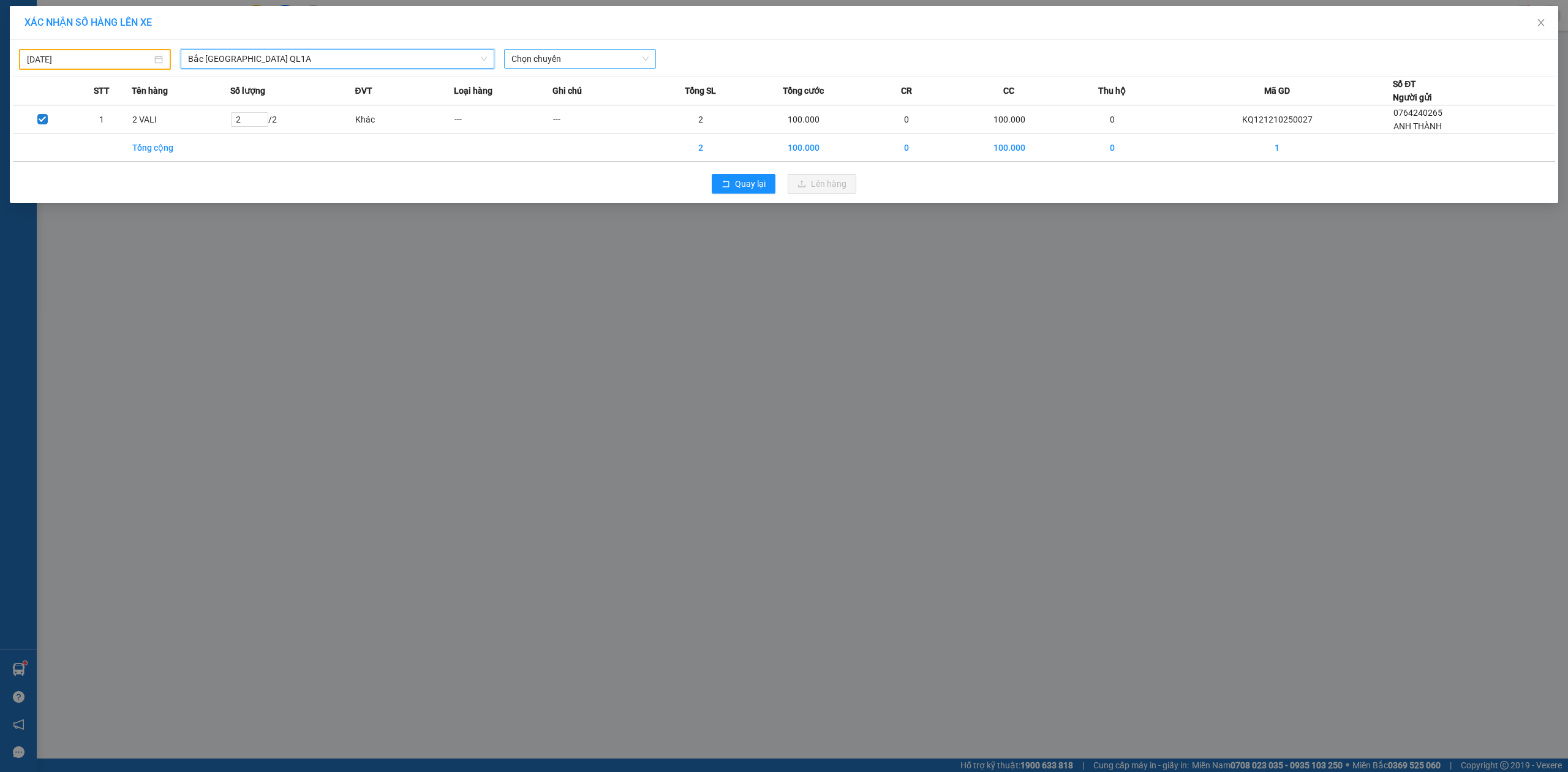
click at [534, 54] on span "Chọn chuyến" at bounding box center [580, 59] width 137 height 19
click at [525, 127] on div "23:00 (TC) - 29H-954.95" at bounding box center [559, 122] width 95 height 13
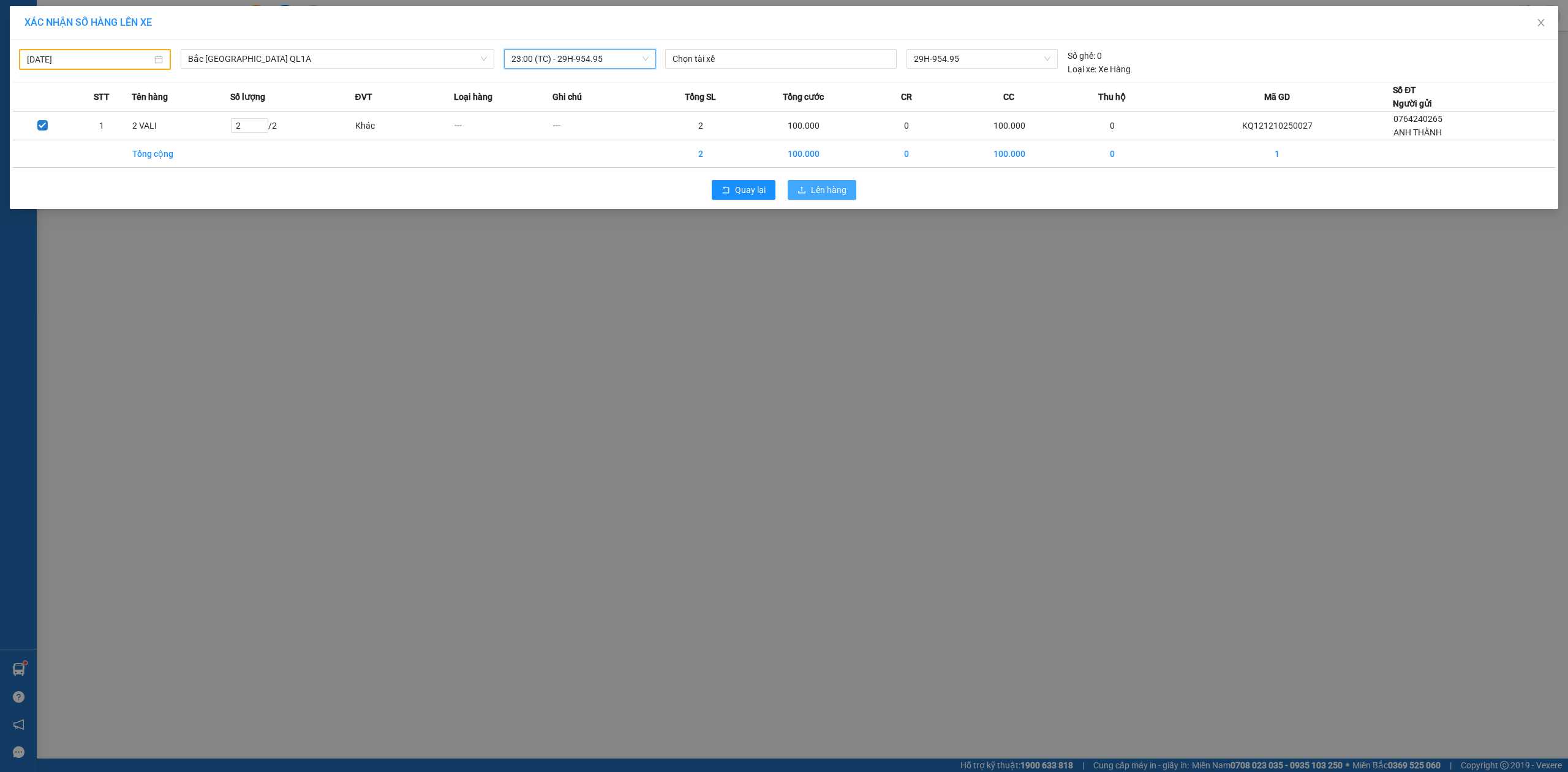
click at [821, 194] on span "Lên hàng" at bounding box center [829, 189] width 36 height 13
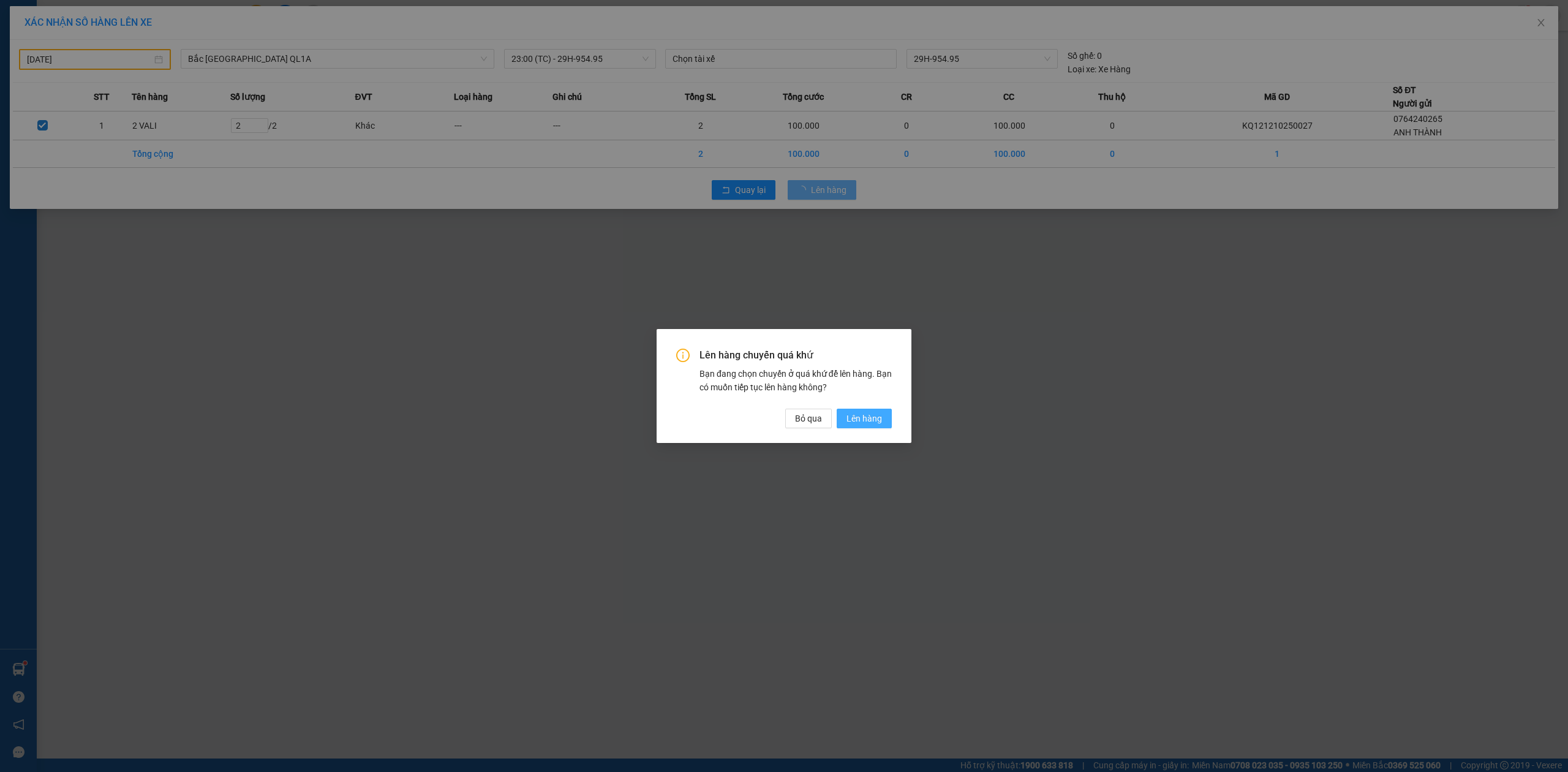
click at [867, 414] on span "Lên hàng" at bounding box center [865, 418] width 36 height 13
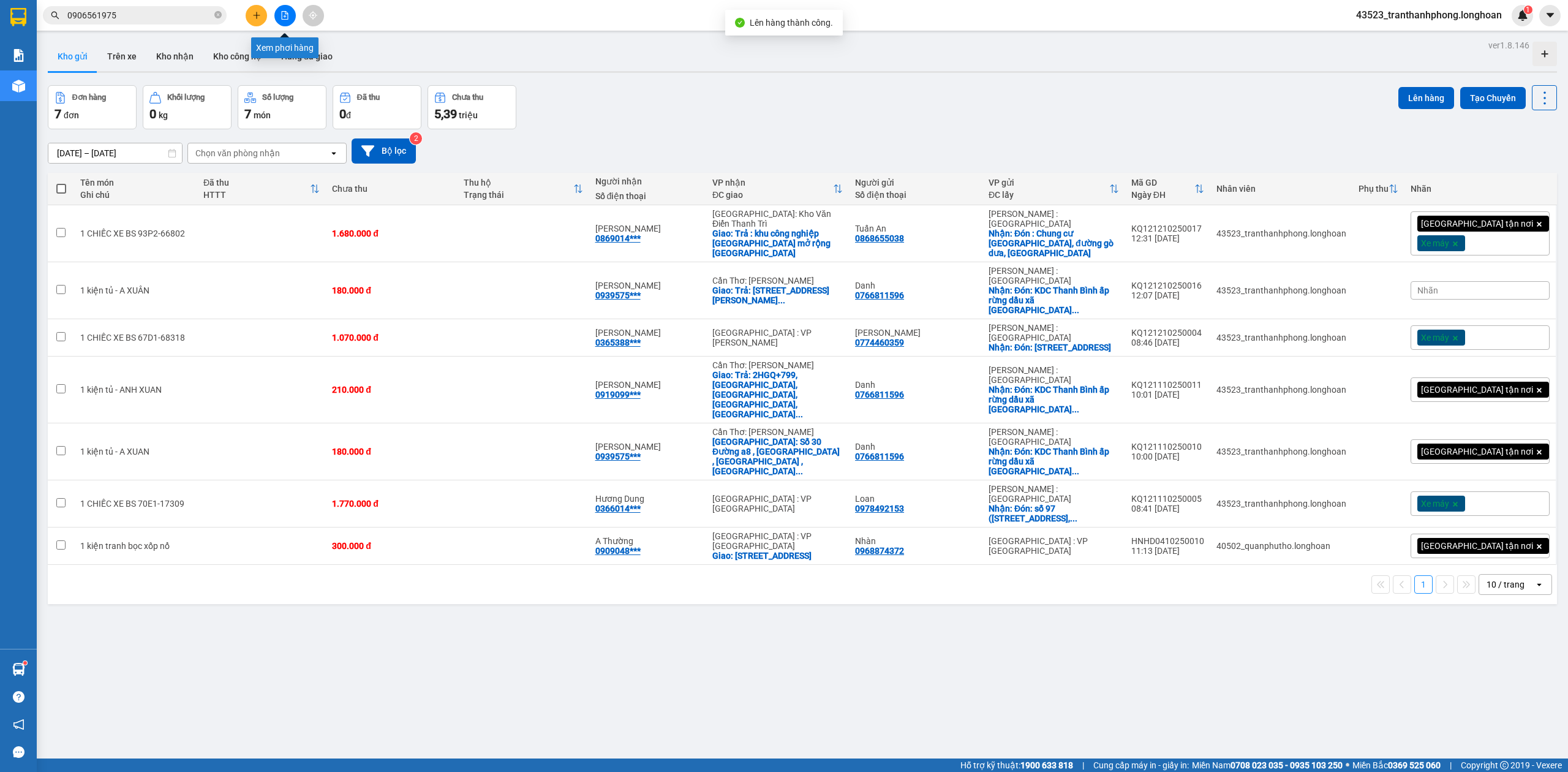
click at [288, 15] on icon "file-add" at bounding box center [285, 15] width 8 height 8
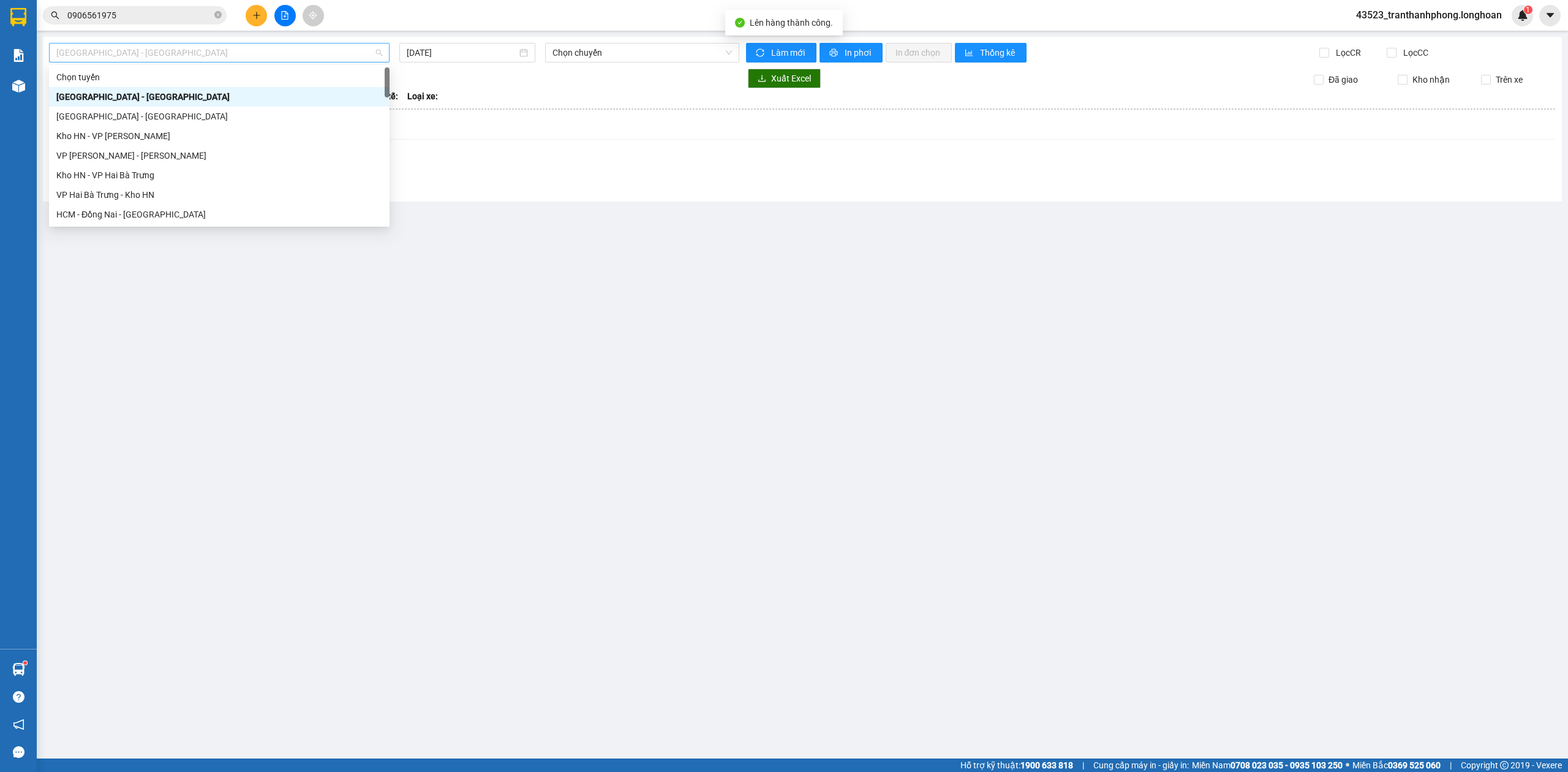
click at [180, 52] on span "Hải Phòng - Hà Nội" at bounding box center [219, 52] width 326 height 19
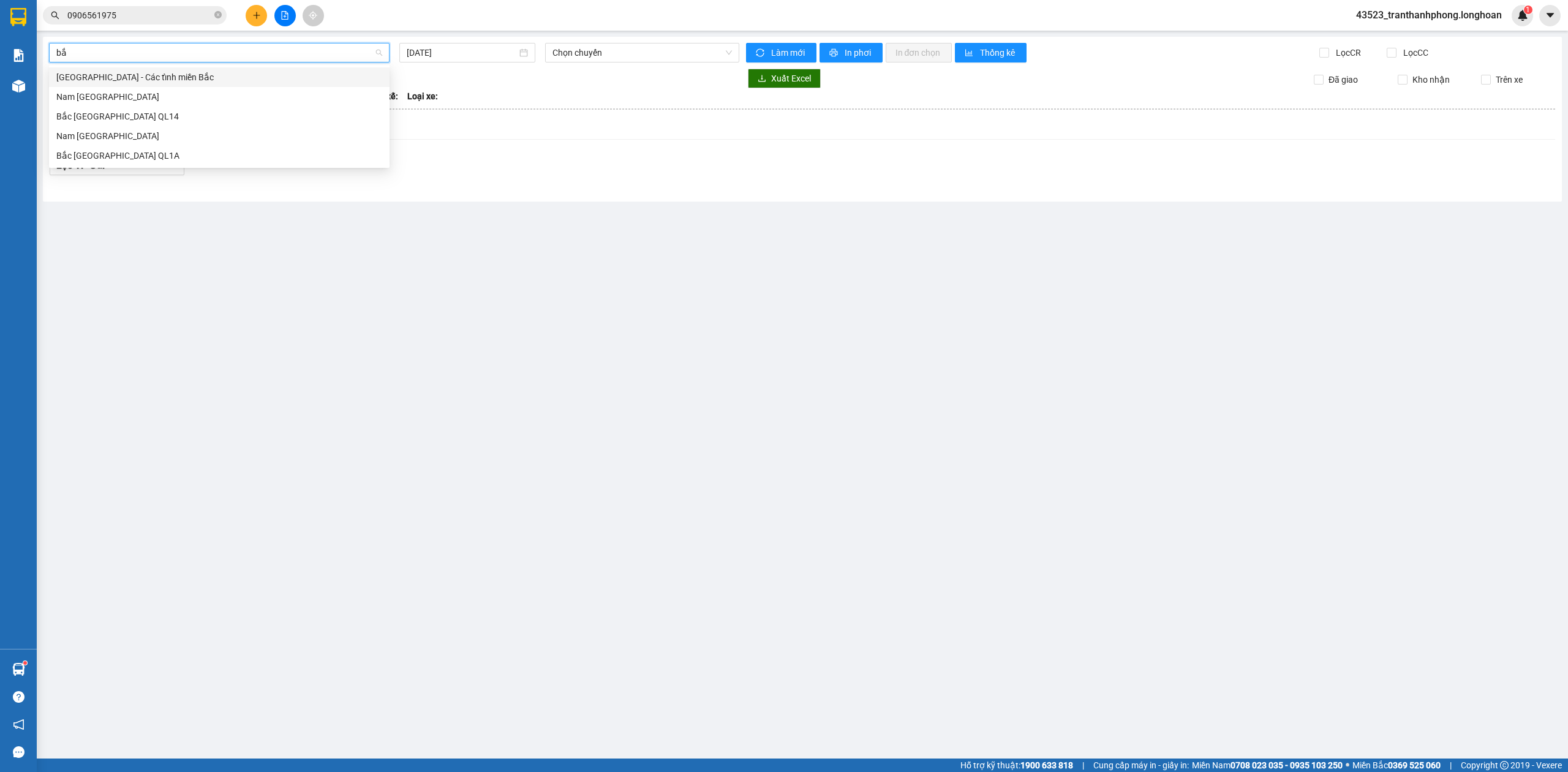
type input "bắc"
click at [107, 150] on div "Bắc Trung Nam QL1A" at bounding box center [219, 155] width 326 height 13
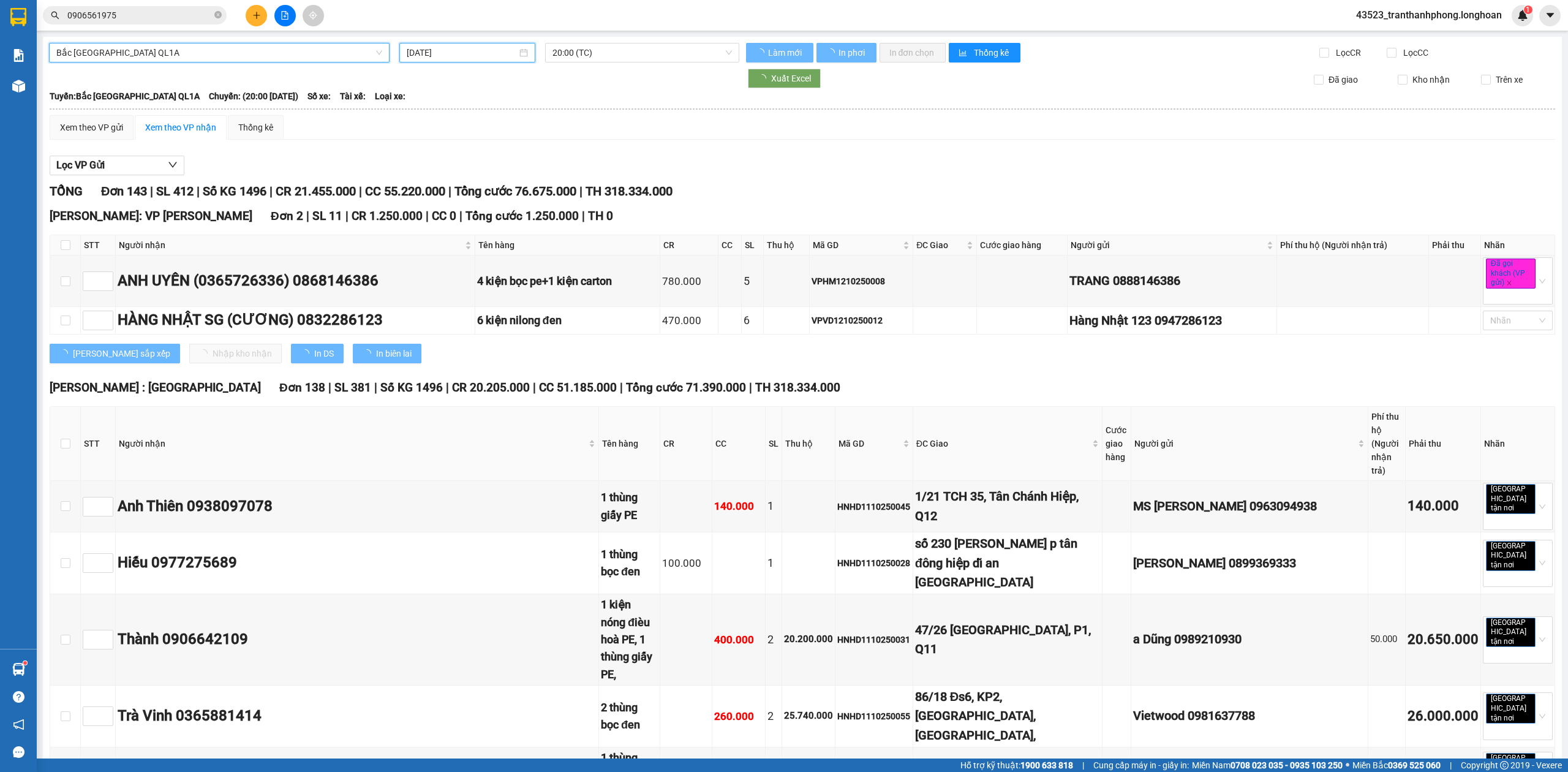
click at [485, 51] on input "[DATE]" at bounding box center [462, 52] width 110 height 13
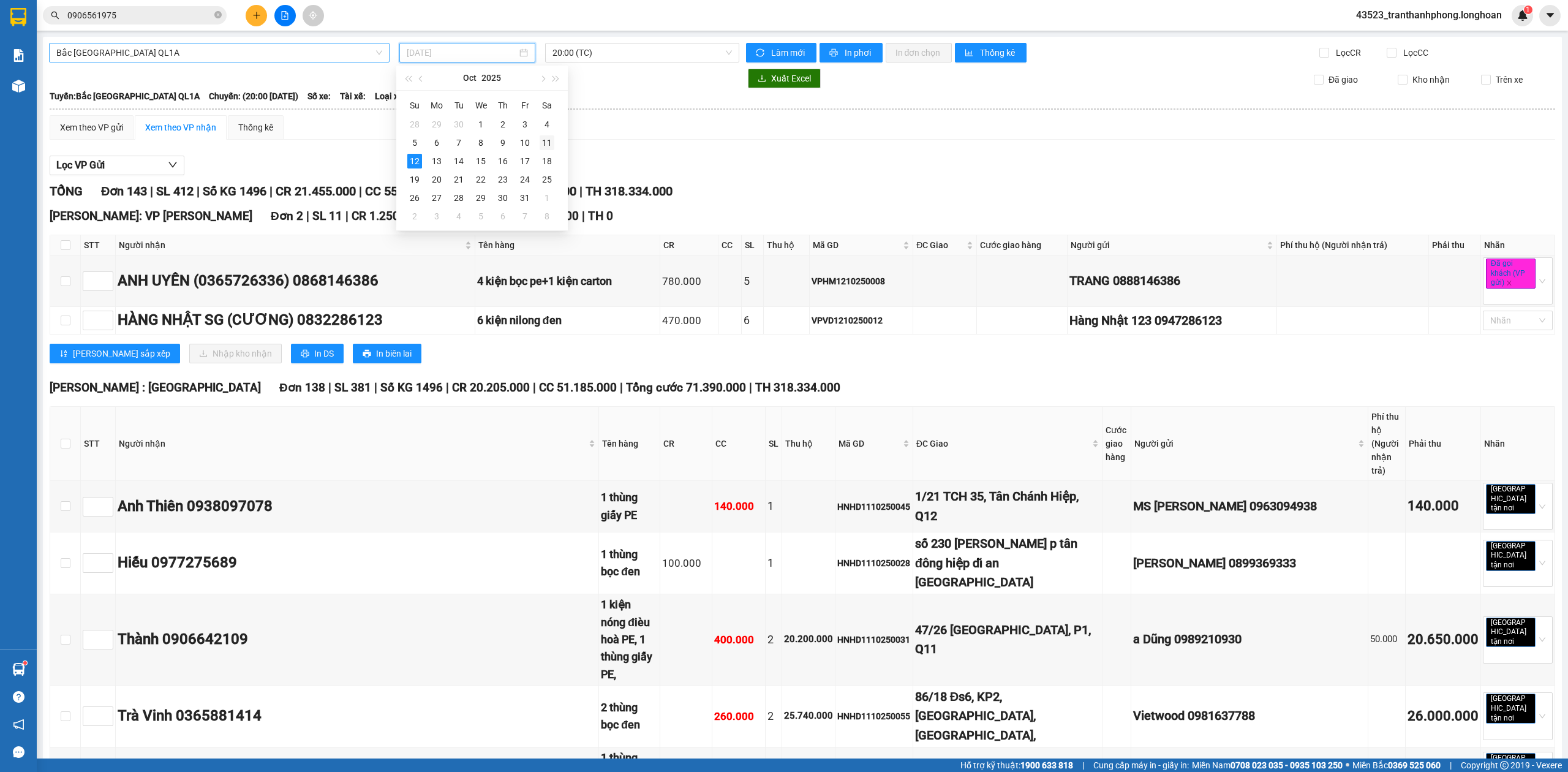
click at [546, 143] on div "11" at bounding box center [547, 143] width 15 height 15
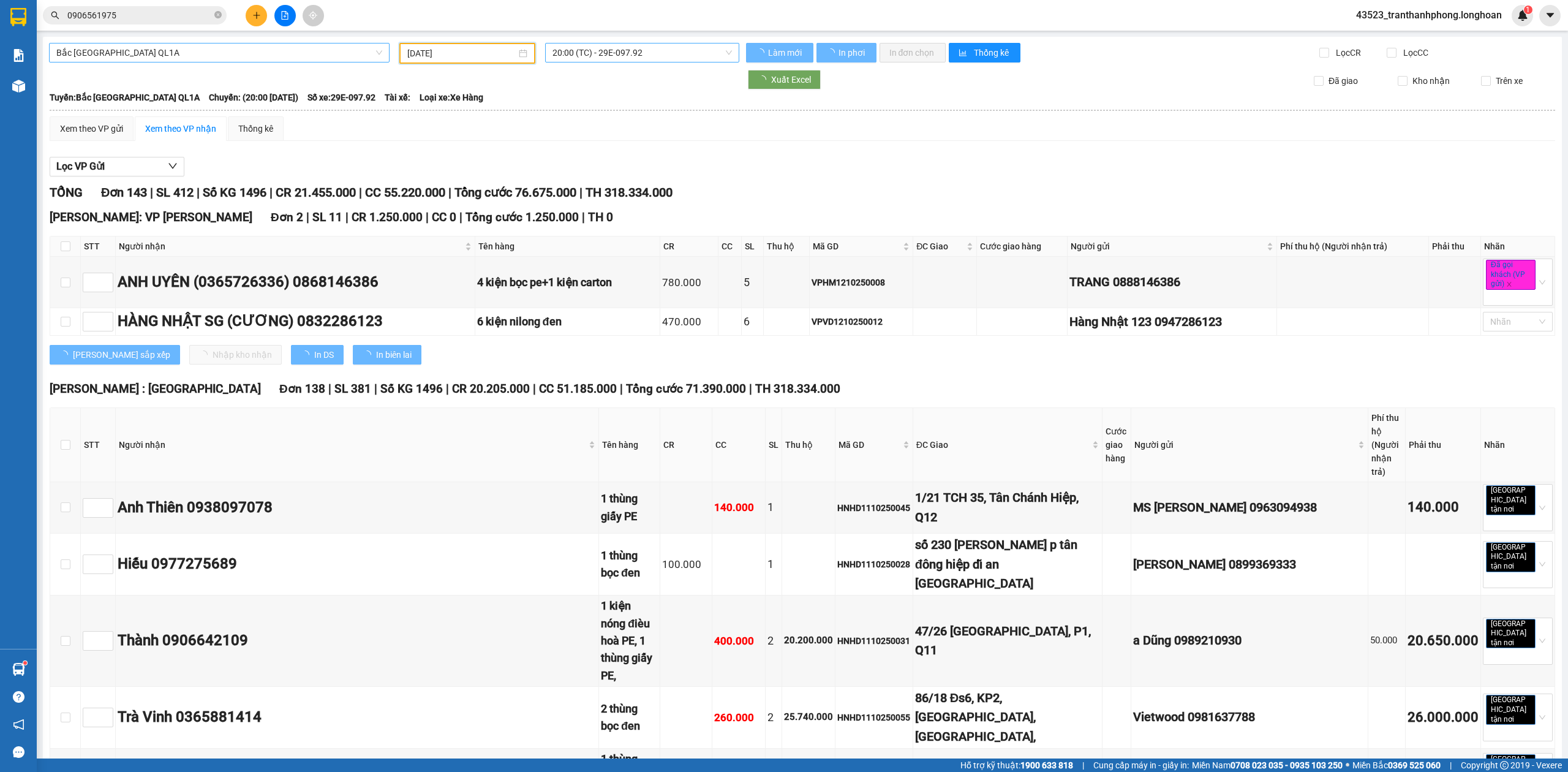
type input "11/10/2025"
click at [567, 54] on span "20:00 (TC) - 29E-097.92" at bounding box center [643, 52] width 180 height 19
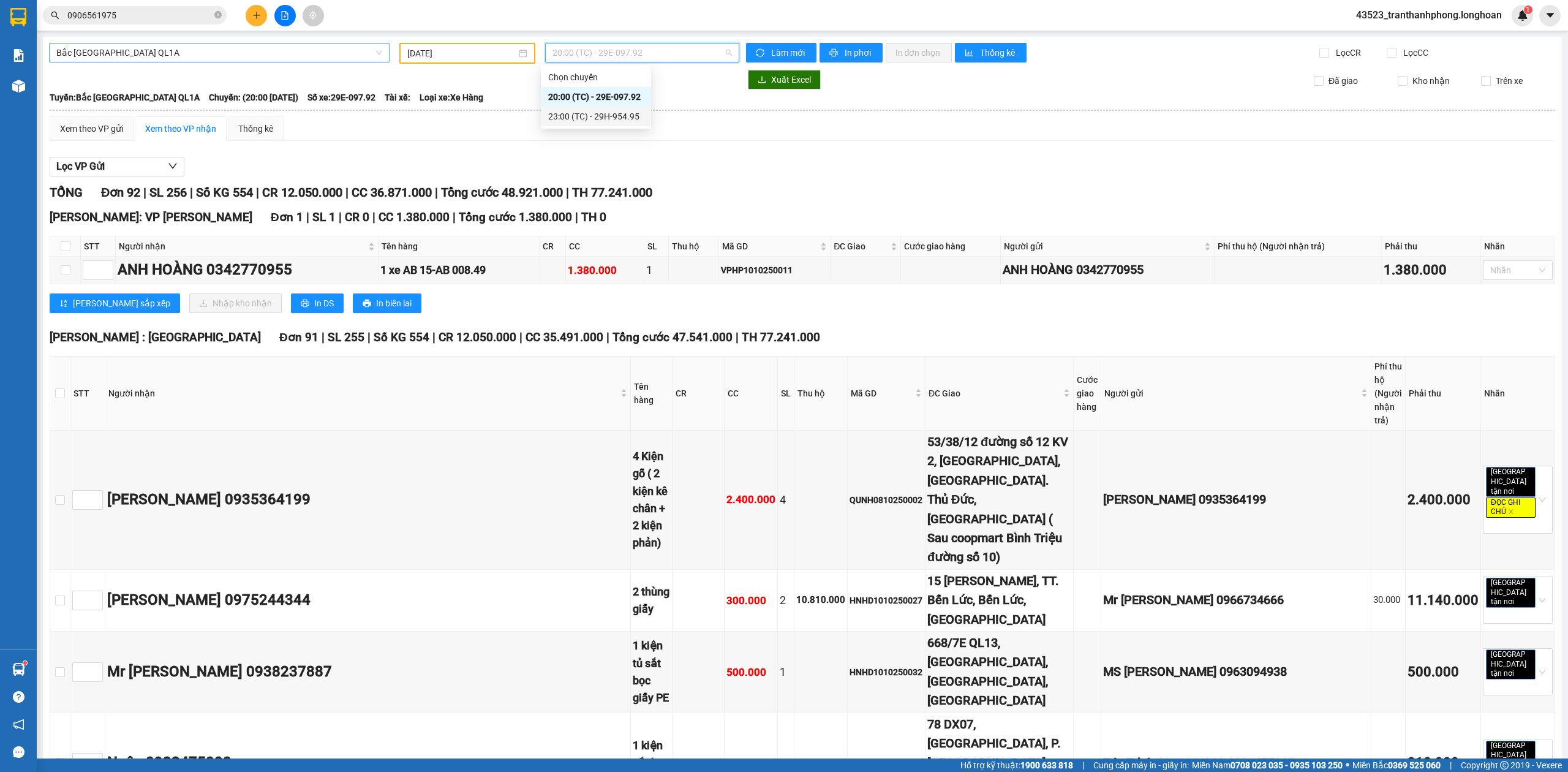
click at [540, 123] on body "Kết quả tìm kiếm ( 1 ) Bộ lọc Ngày tạo đơn gần nhất Mã ĐH Trạng thái Món hàng T…" at bounding box center [784, 386] width 1568 height 772
click at [588, 118] on div "23:00 (TC) - 29H-954.95" at bounding box center [595, 116] width 95 height 13
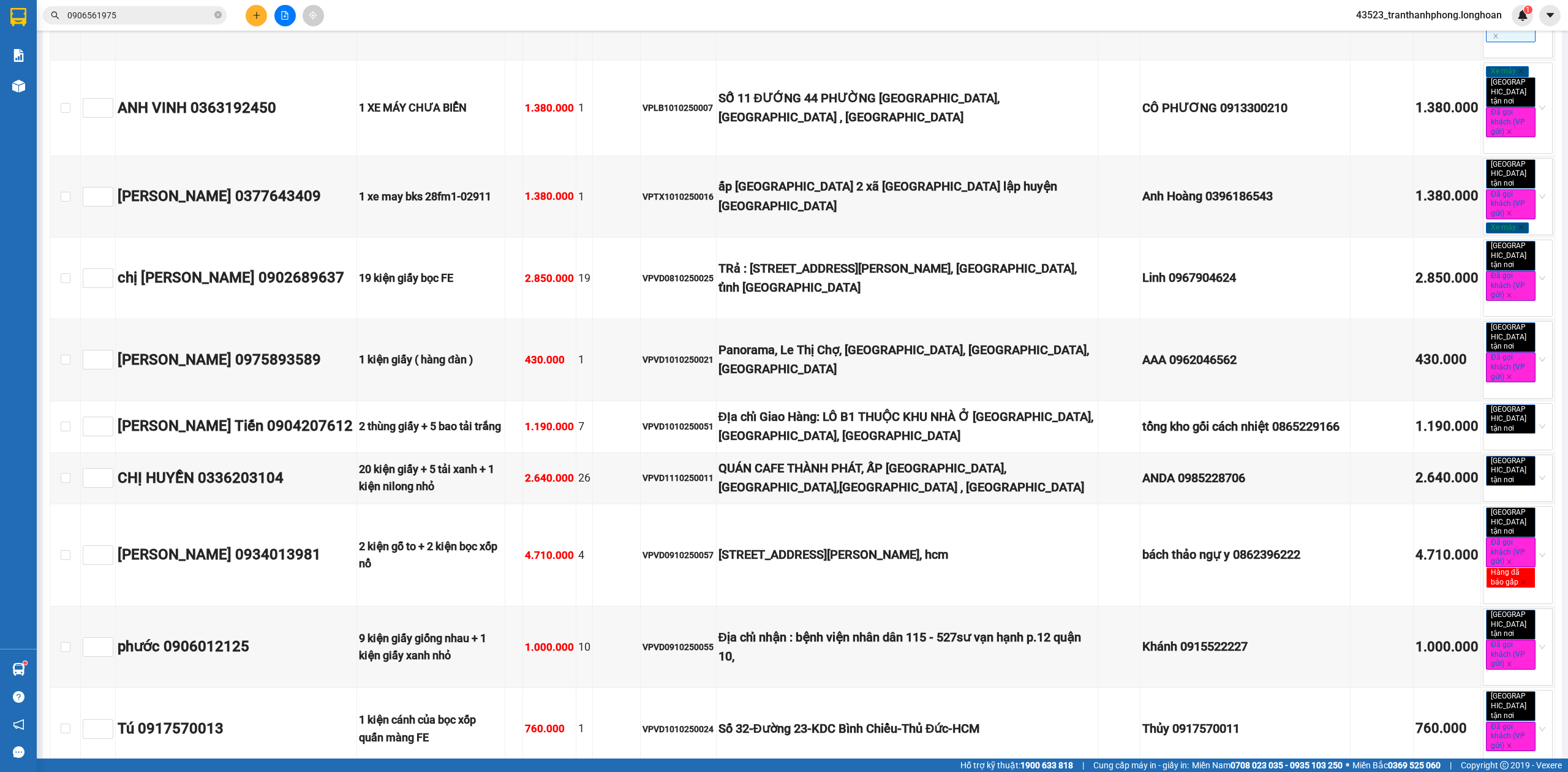
scroll to position [510, 0]
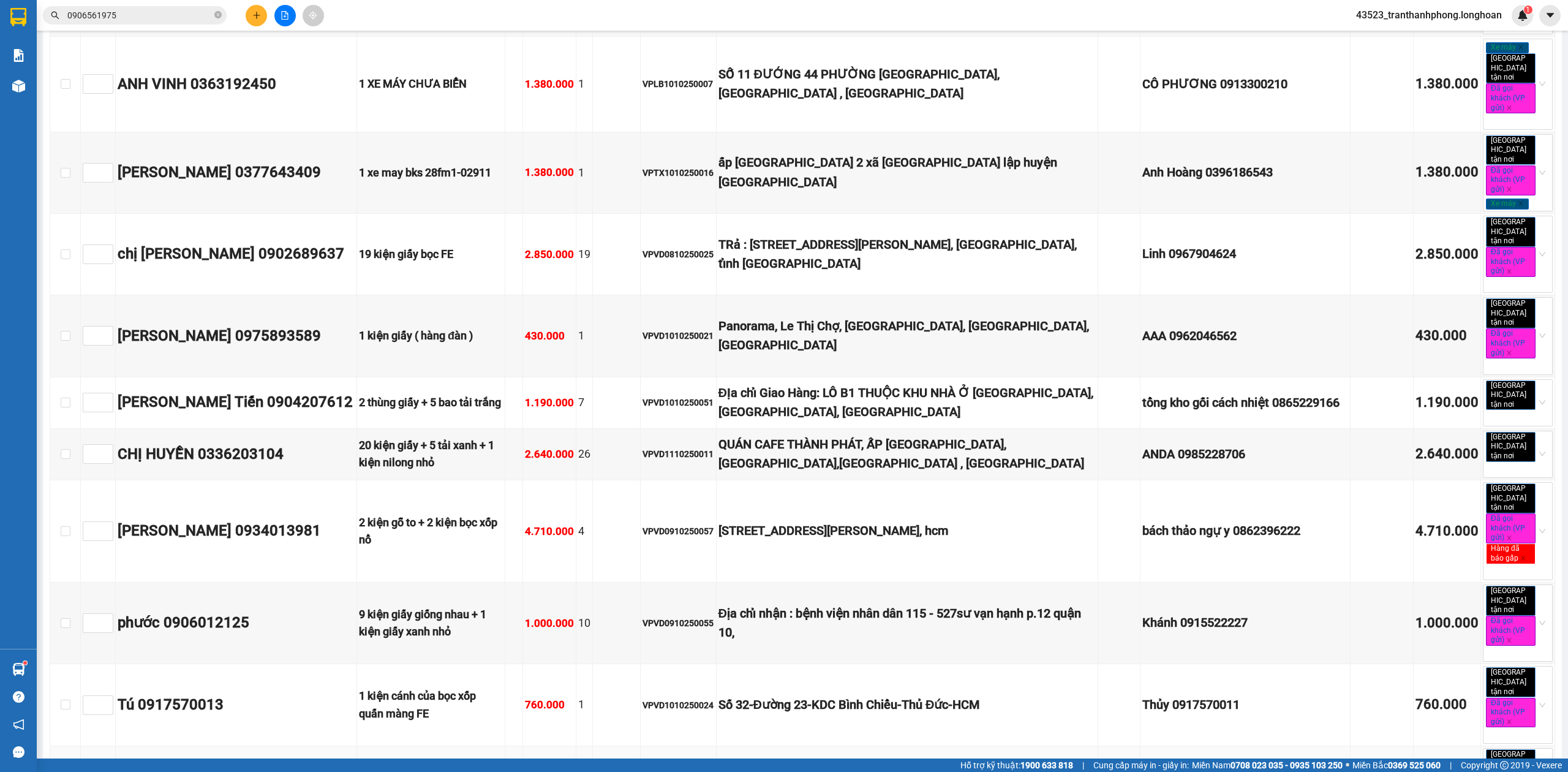
click at [54, 746] on td at bounding box center [66, 772] width 31 height 51
click at [63, 766] on input "checkbox" at bounding box center [65, 771] width 10 height 10
checkbox input "true"
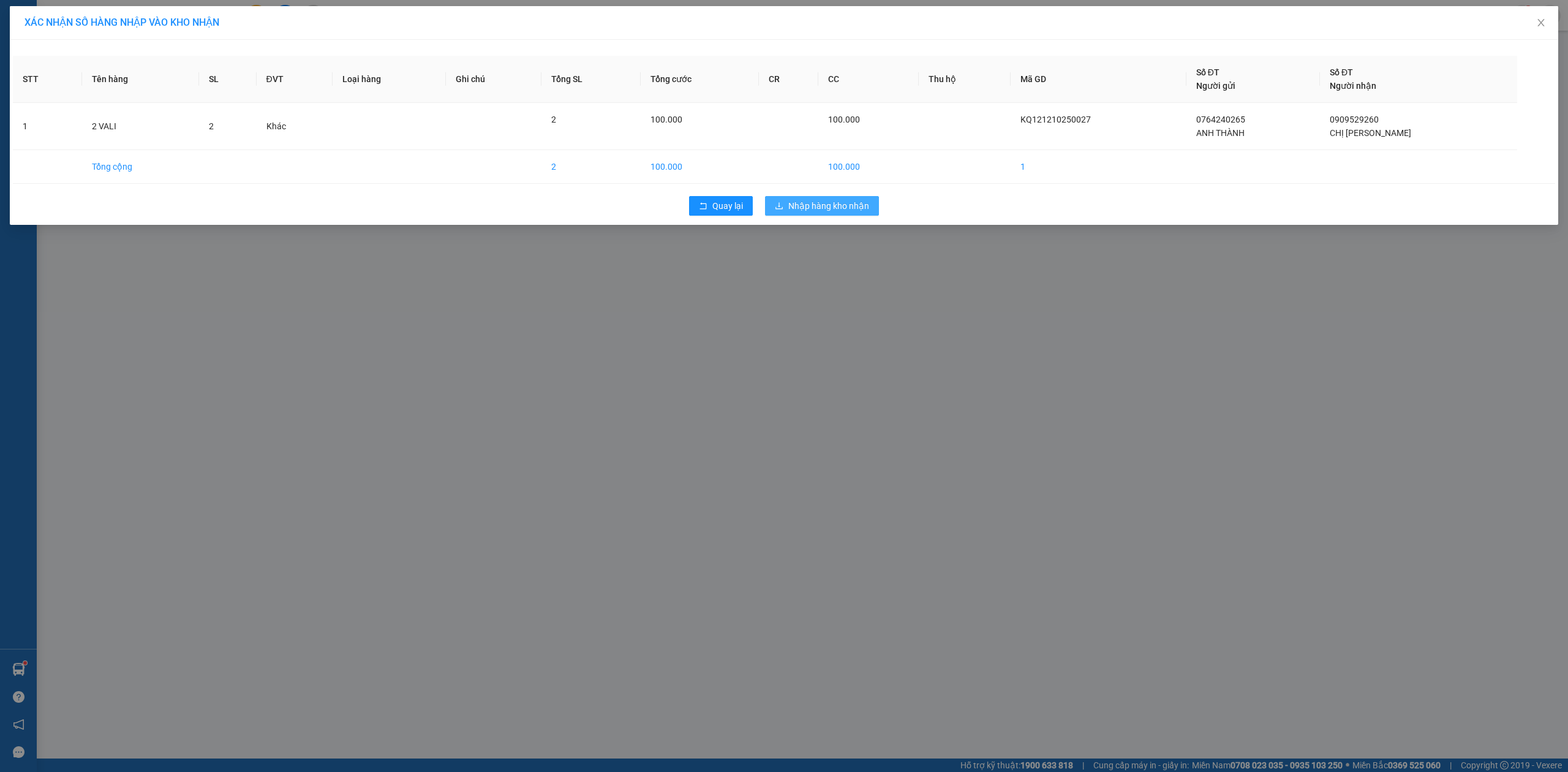
click at [790, 203] on span "Nhập hàng kho nhận" at bounding box center [829, 205] width 81 height 13
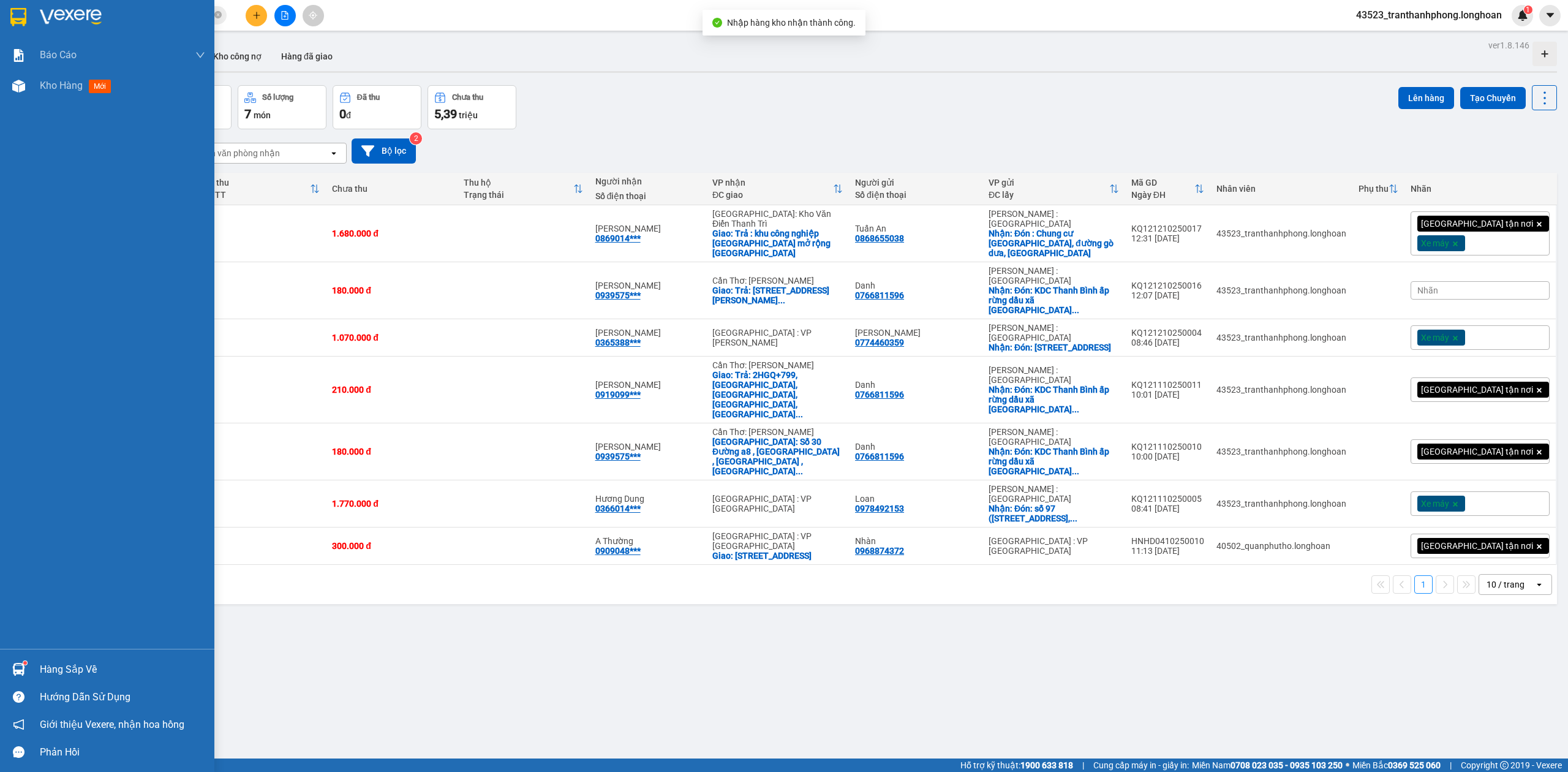
click at [0, 6] on div at bounding box center [107, 20] width 214 height 40
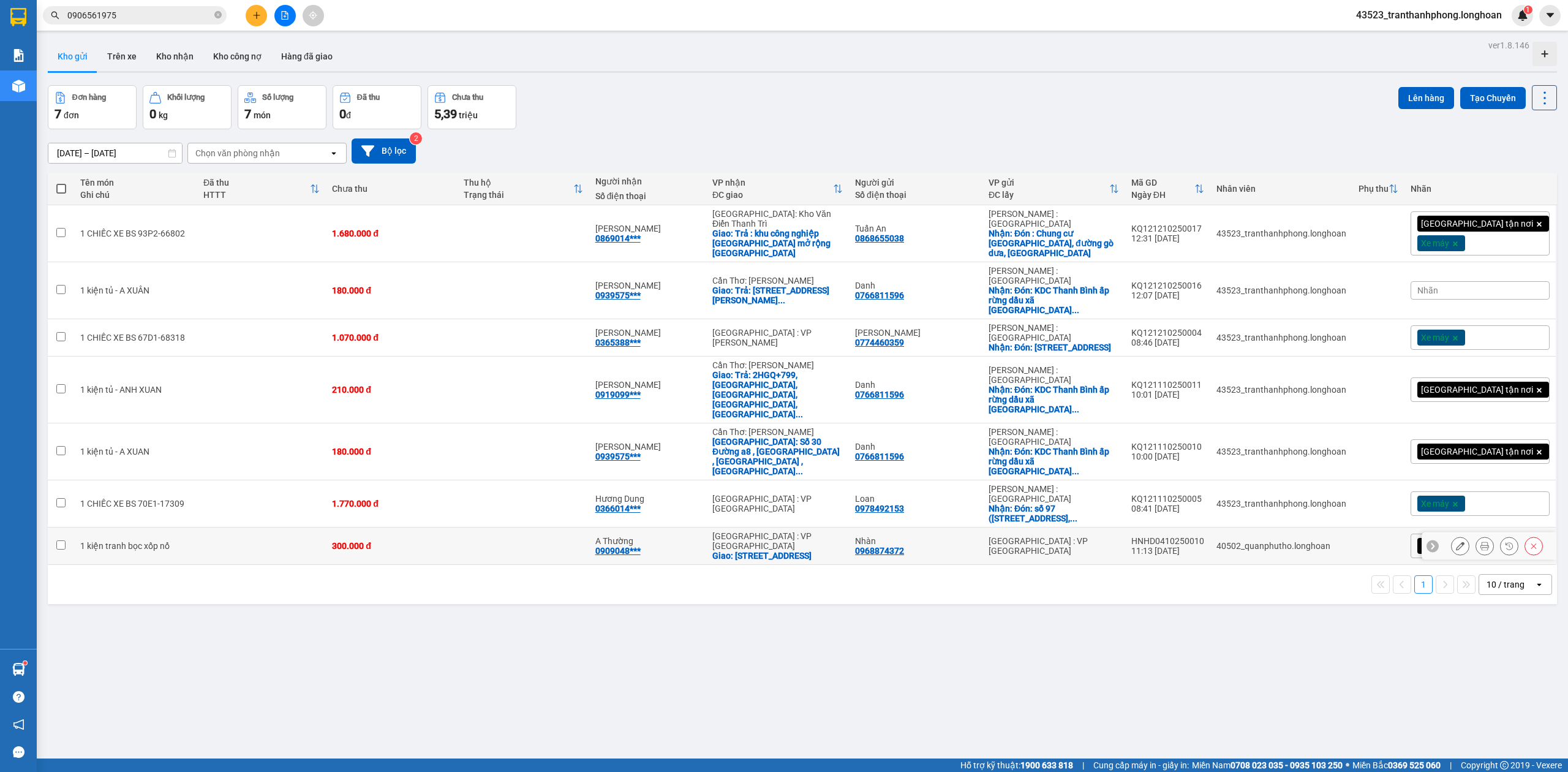
click at [1103, 536] on div "[GEOGRAPHIC_DATA] : VP [GEOGRAPHIC_DATA]" at bounding box center [1054, 546] width 130 height 20
checkbox input "true"
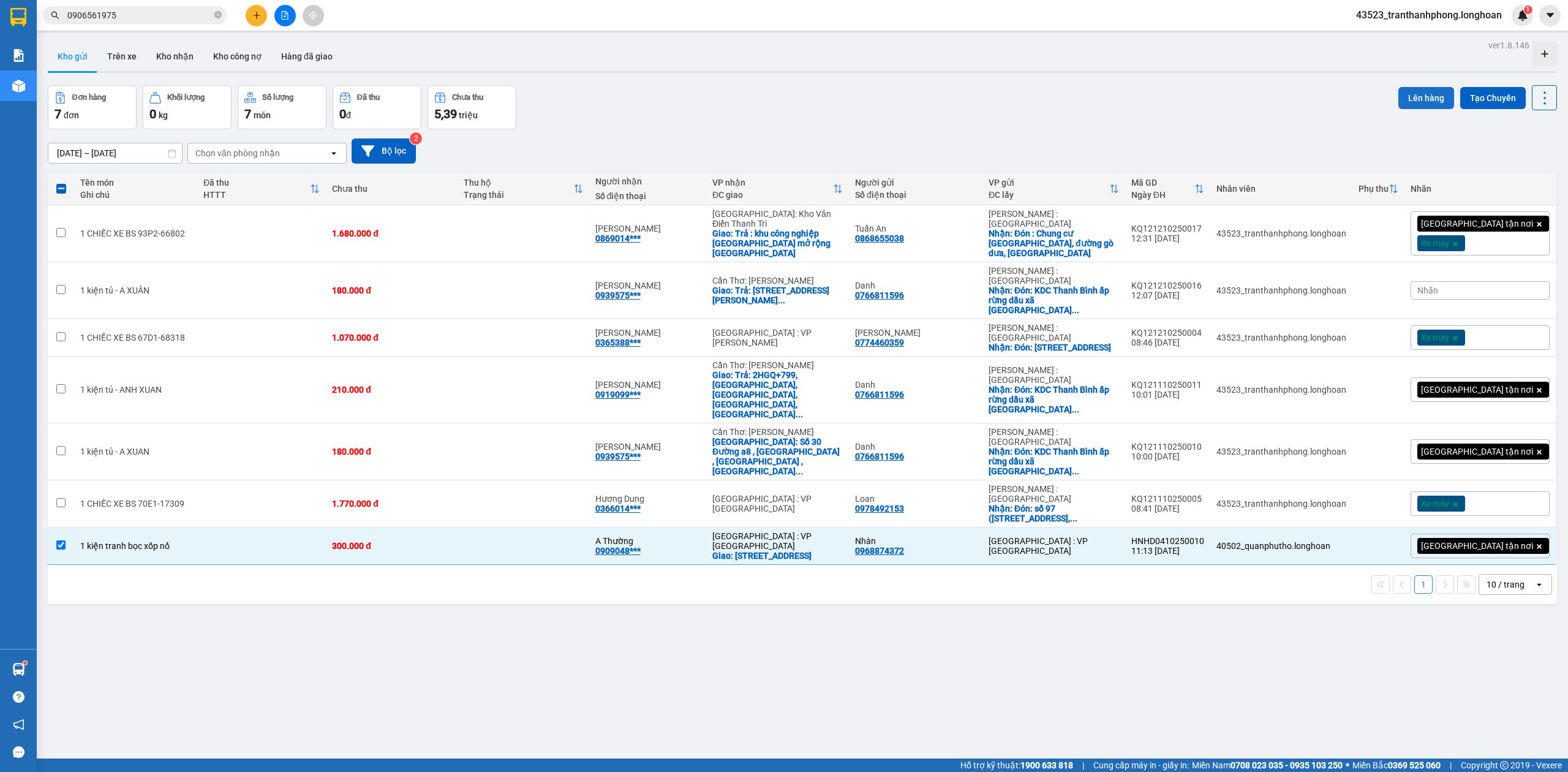
click at [1399, 93] on button "Lên hàng" at bounding box center [1426, 98] width 56 height 22
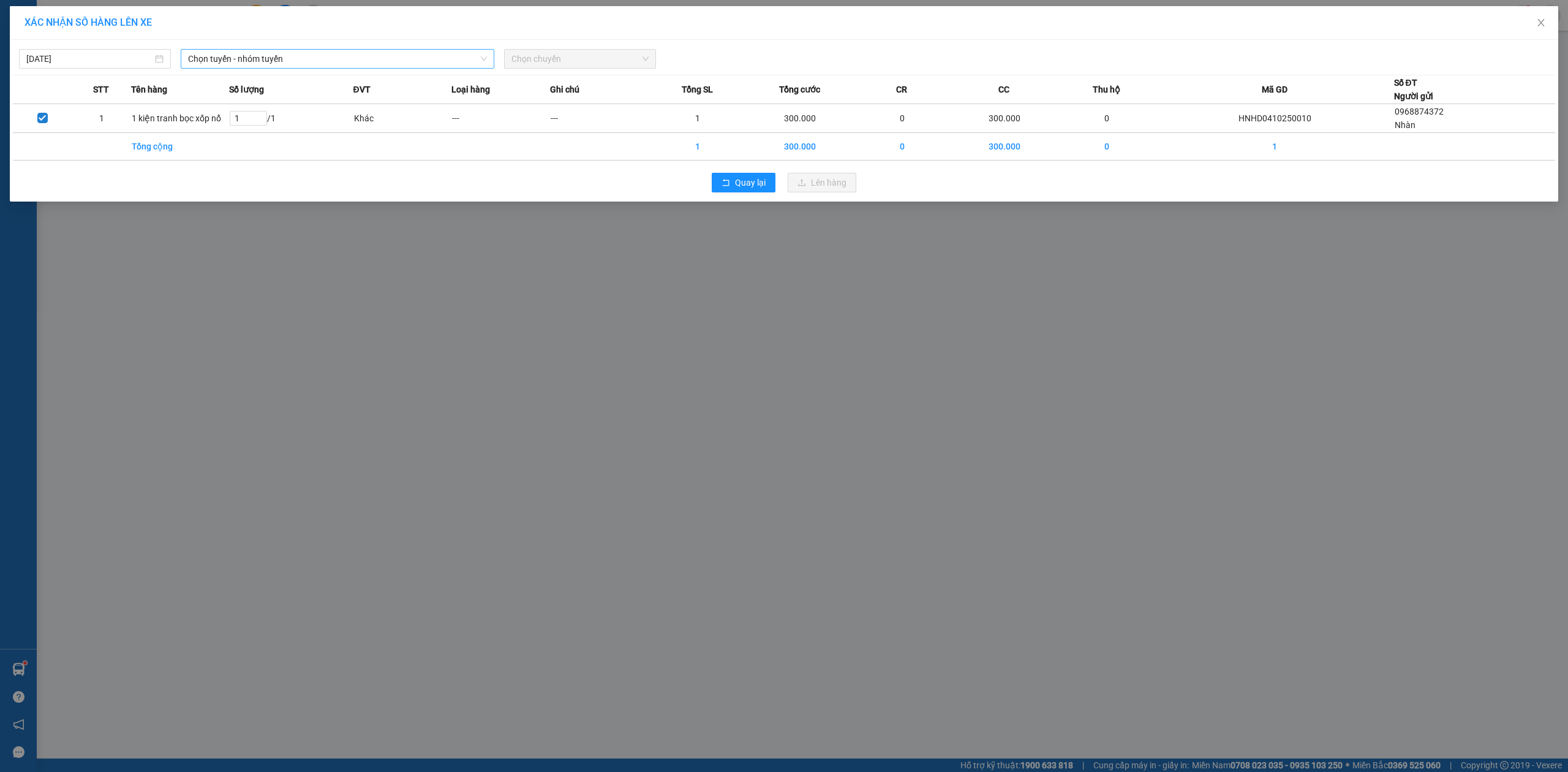
click at [255, 60] on span "Chọn tuyến - nhóm tuyến" at bounding box center [337, 59] width 299 height 19
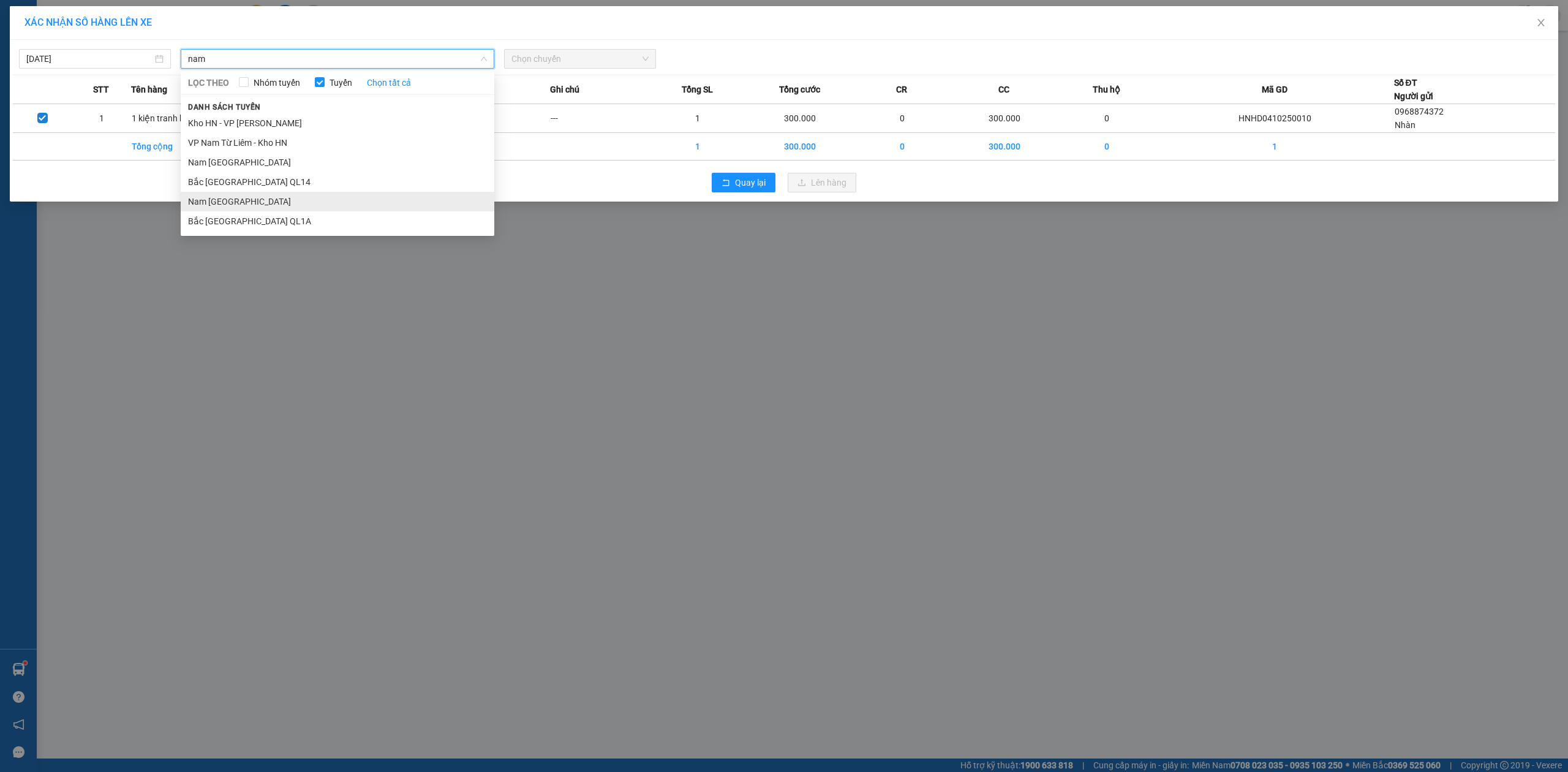
type input "nam"
click at [258, 201] on li "Nam Trung Bắc QL1A" at bounding box center [338, 201] width 313 height 20
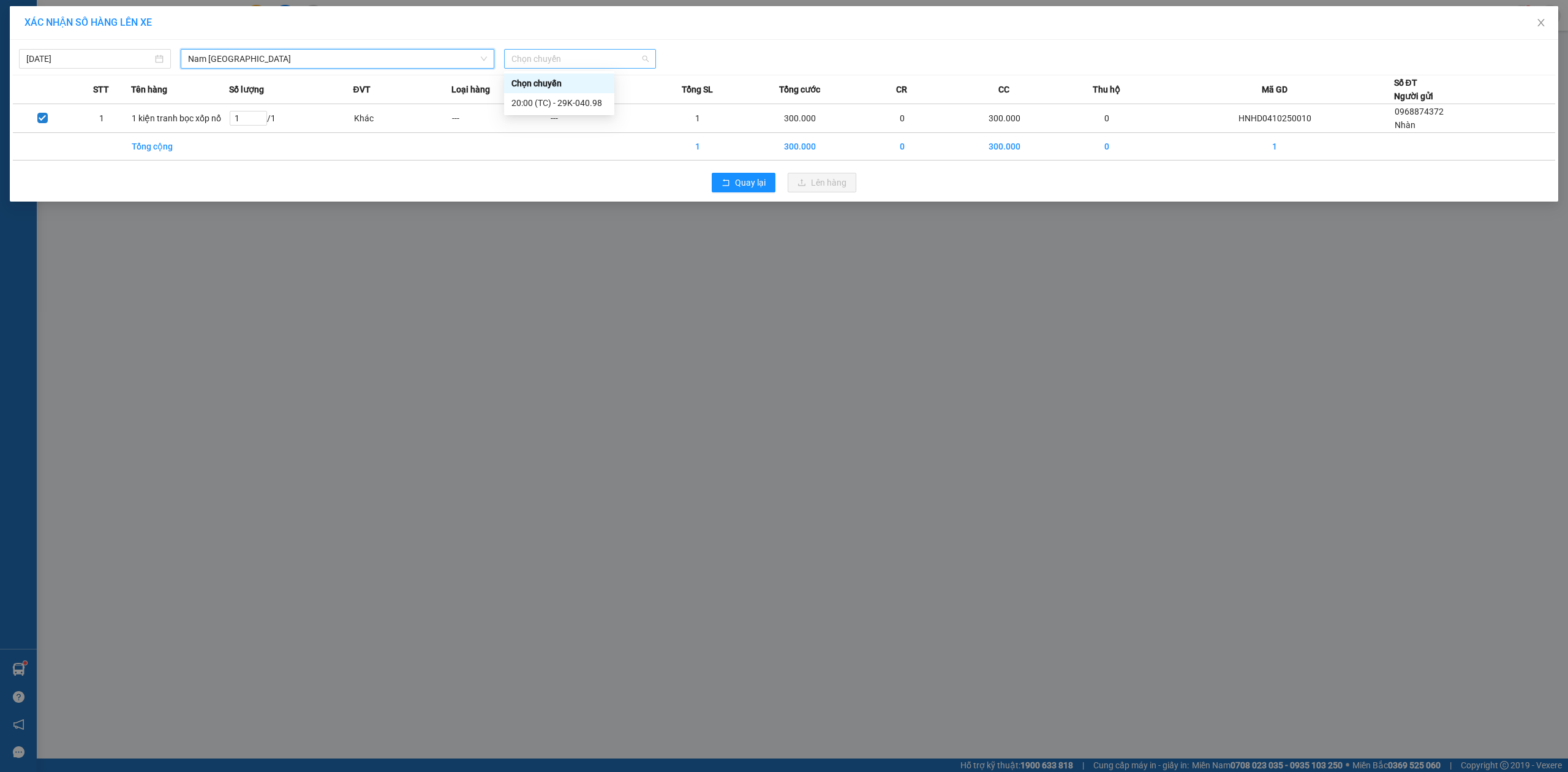
click at [570, 61] on span "Chọn chuyến" at bounding box center [580, 59] width 137 height 19
click at [547, 106] on div "20:00 (TC) - 29K-040.98" at bounding box center [559, 102] width 95 height 13
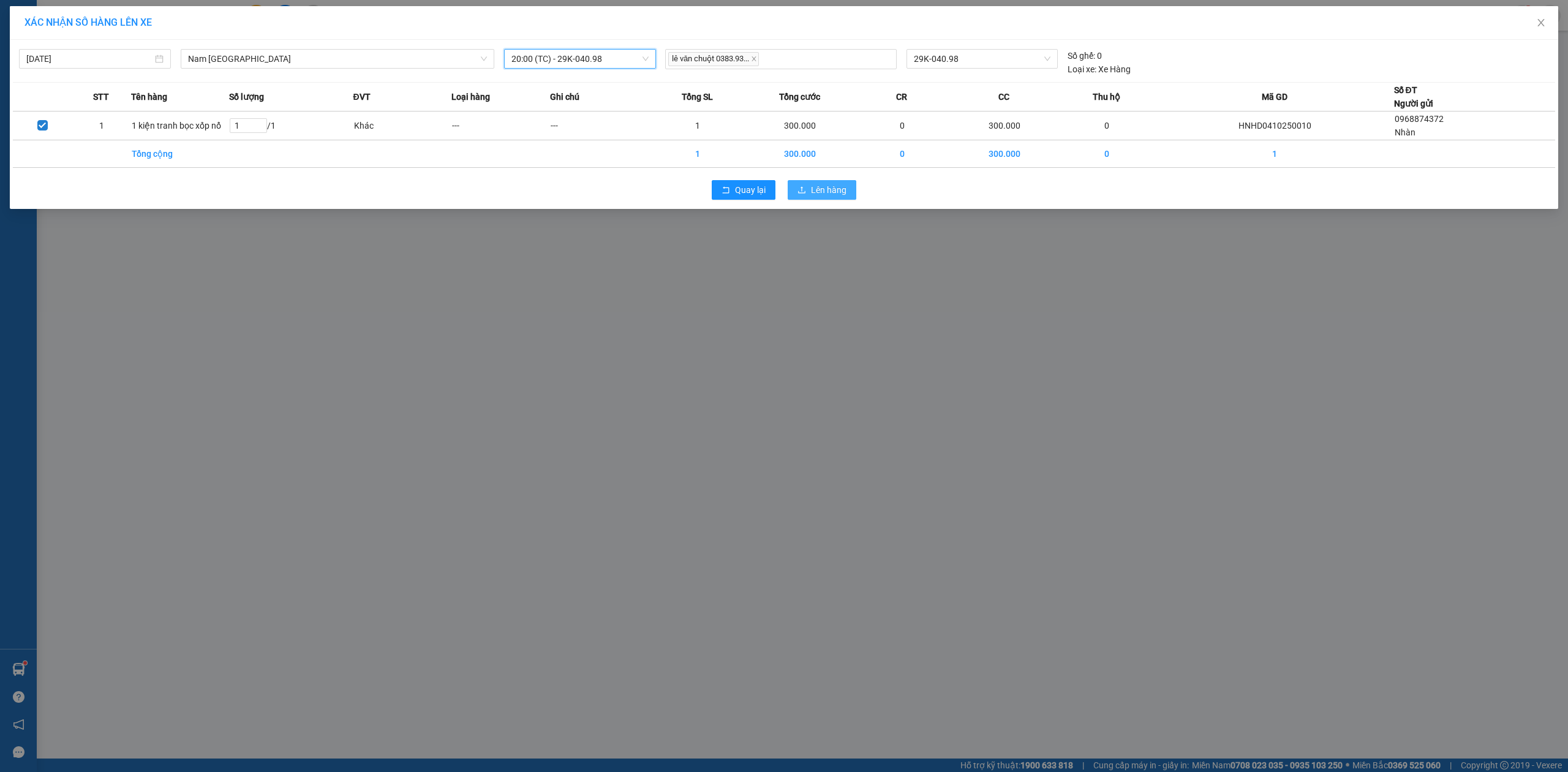
click at [809, 194] on button "Lên hàng" at bounding box center [822, 190] width 68 height 20
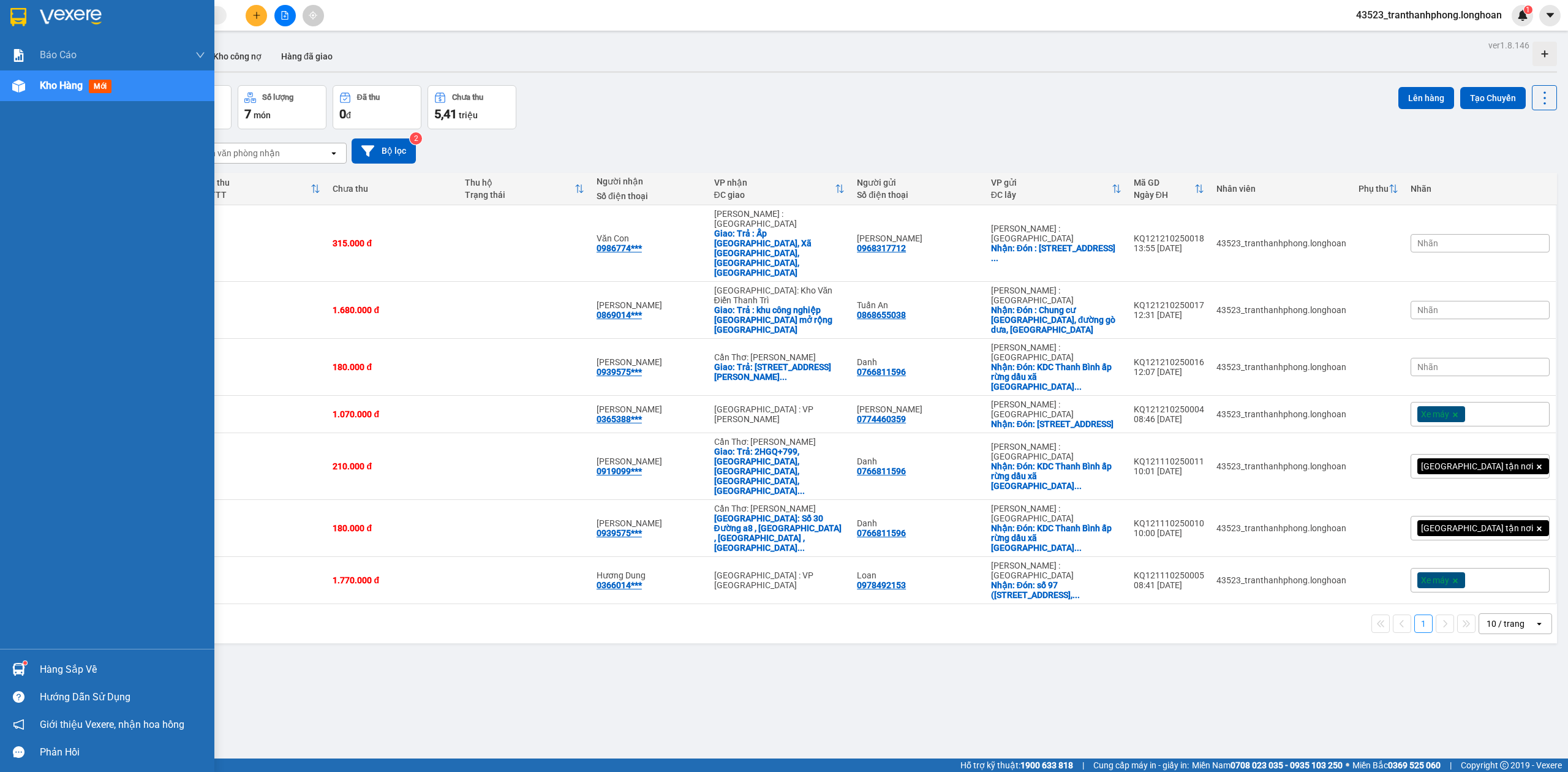
click at [10, 1] on div at bounding box center [107, 20] width 214 height 40
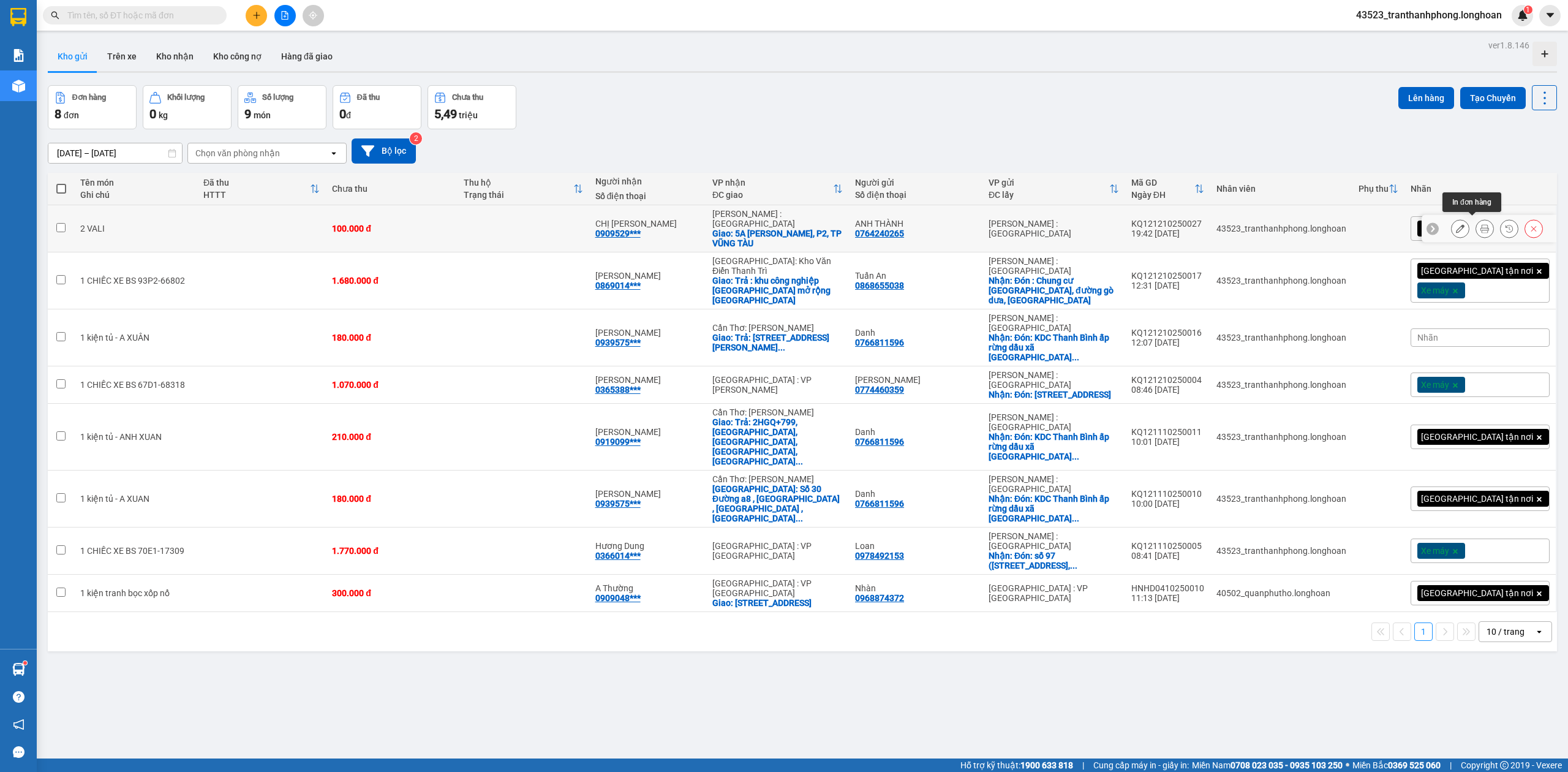
click at [1480, 225] on icon at bounding box center [1484, 228] width 8 height 8
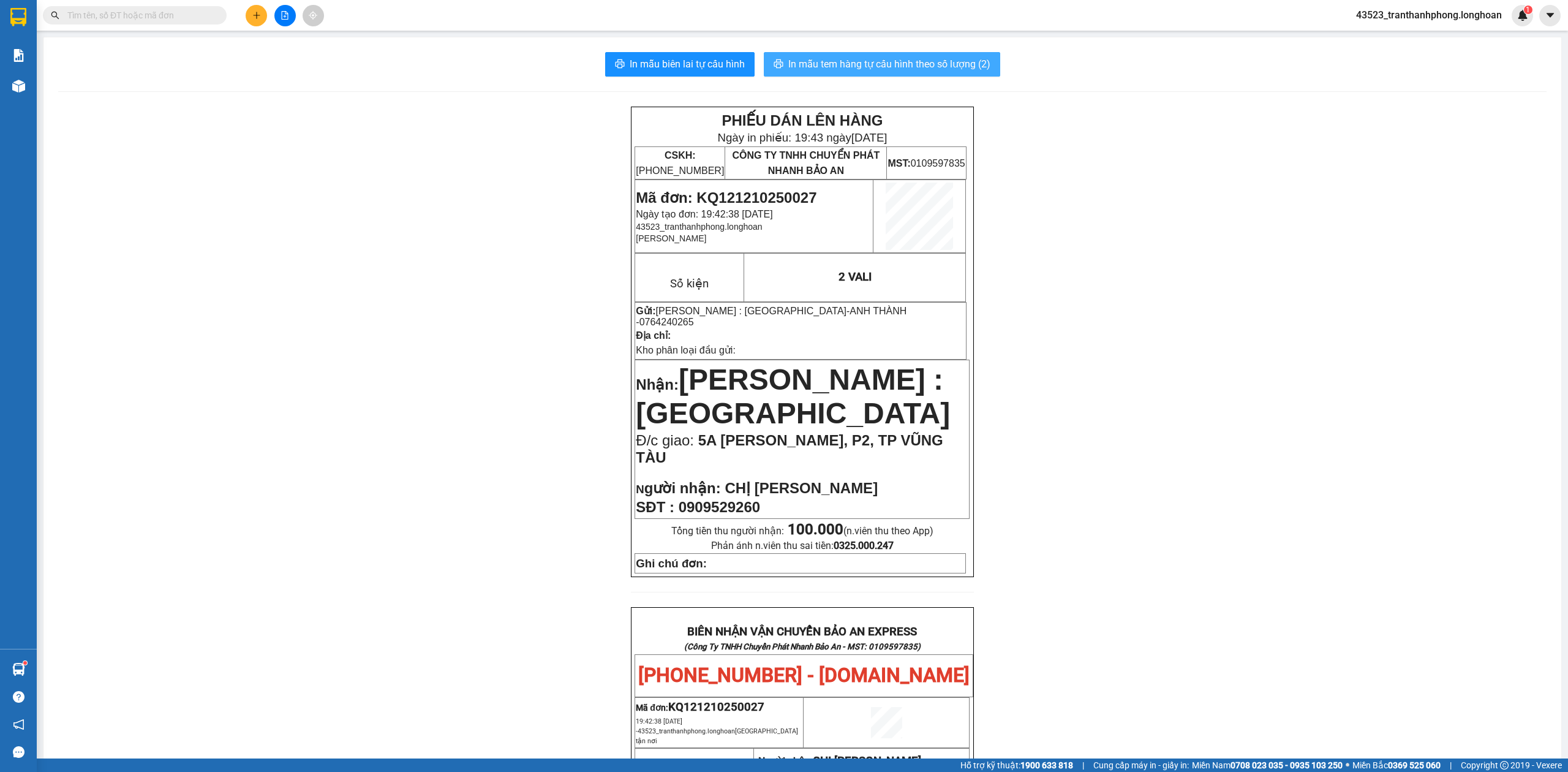
click at [941, 59] on span "In mẫu tem hàng tự cấu hình theo số lượng (2)" at bounding box center [890, 64] width 202 height 15
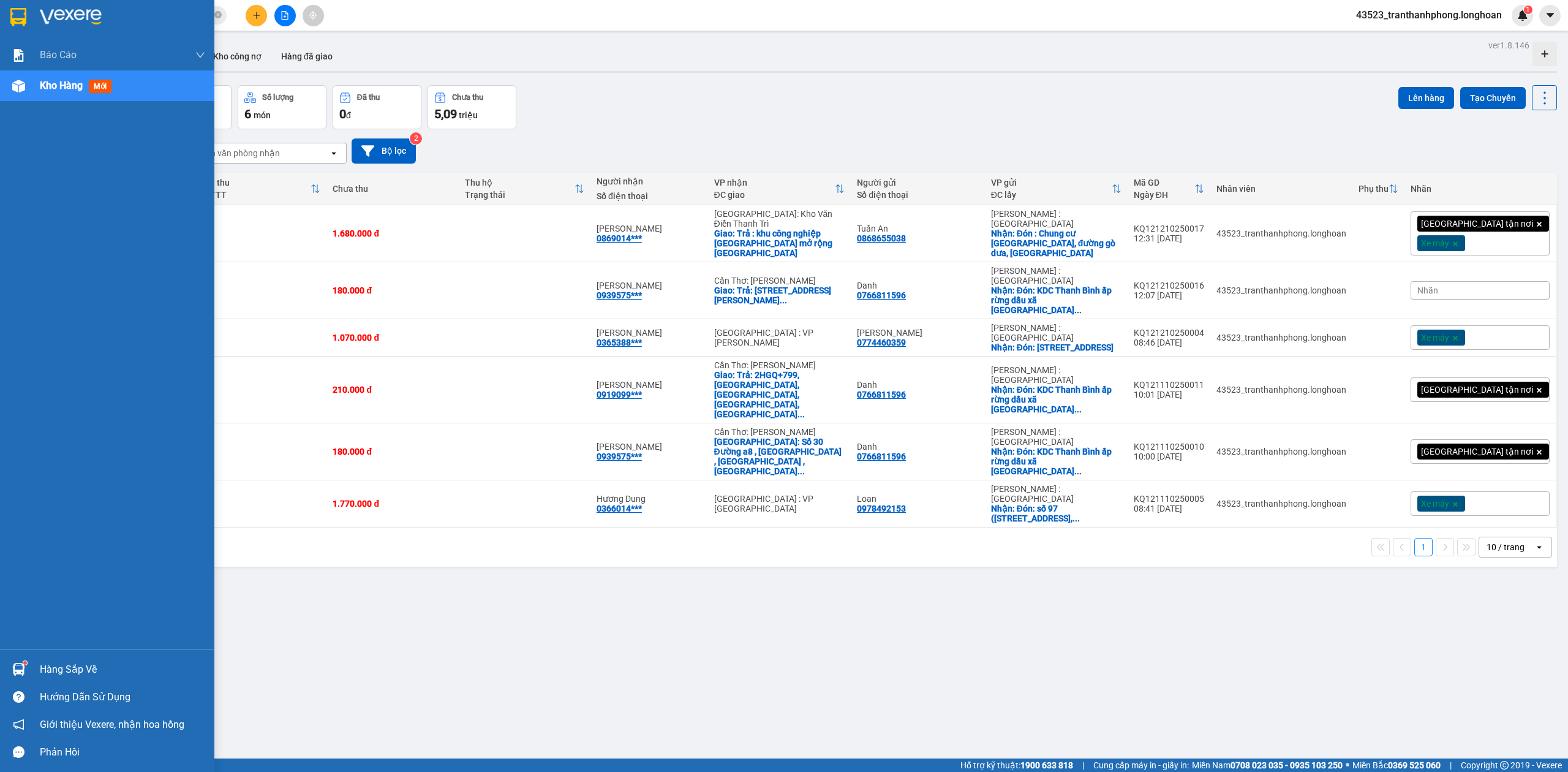
click at [0, 28] on div at bounding box center [107, 20] width 214 height 40
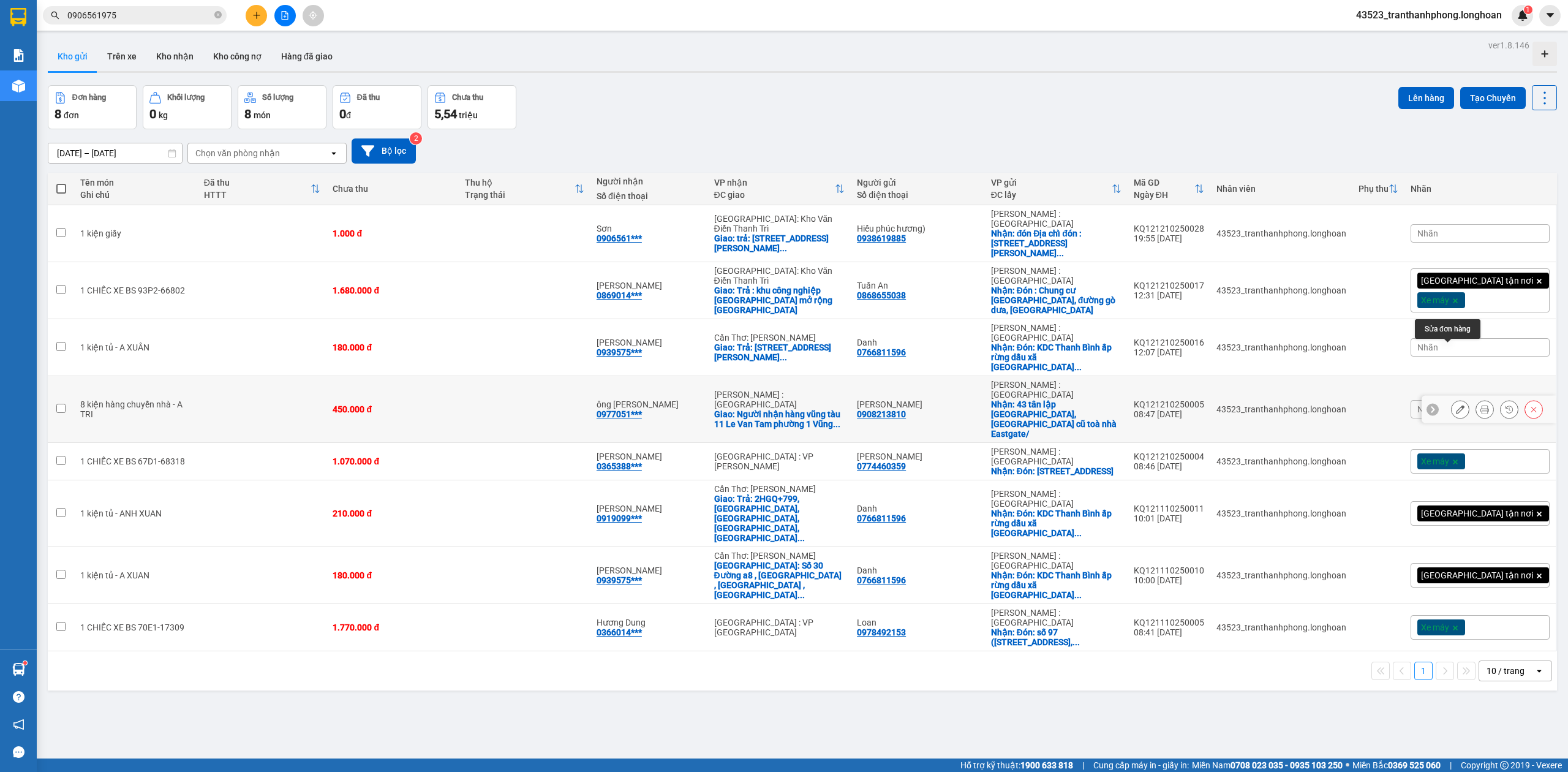
click at [1456, 405] on icon at bounding box center [1460, 409] width 8 height 8
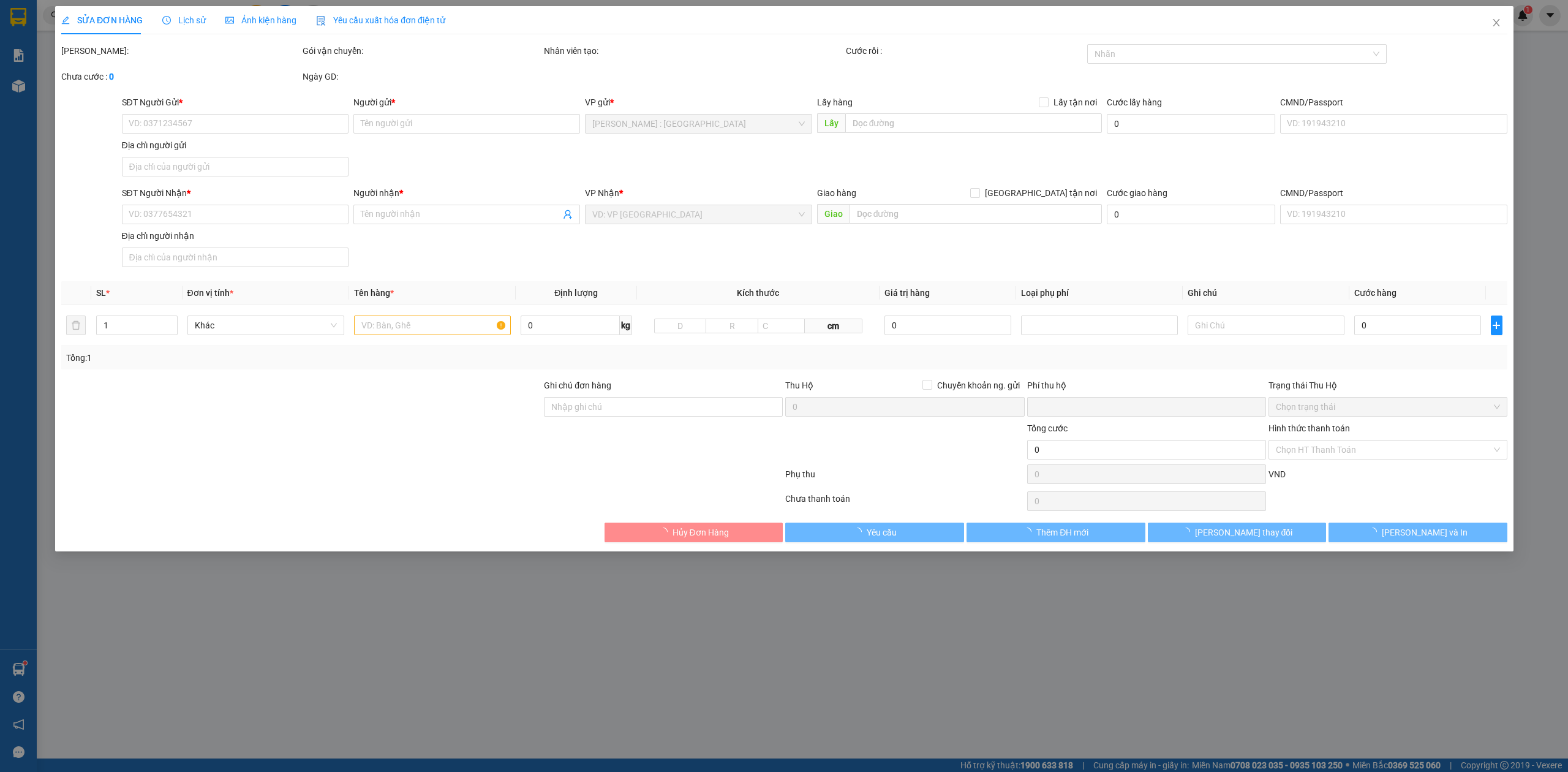
type input "0908213810"
type input "kim oanh"
checkbox input "true"
type input "43 tân lập phường đồng hoà, dĩ an cũ toà nhà Eastgate/"
type input "0977051500"
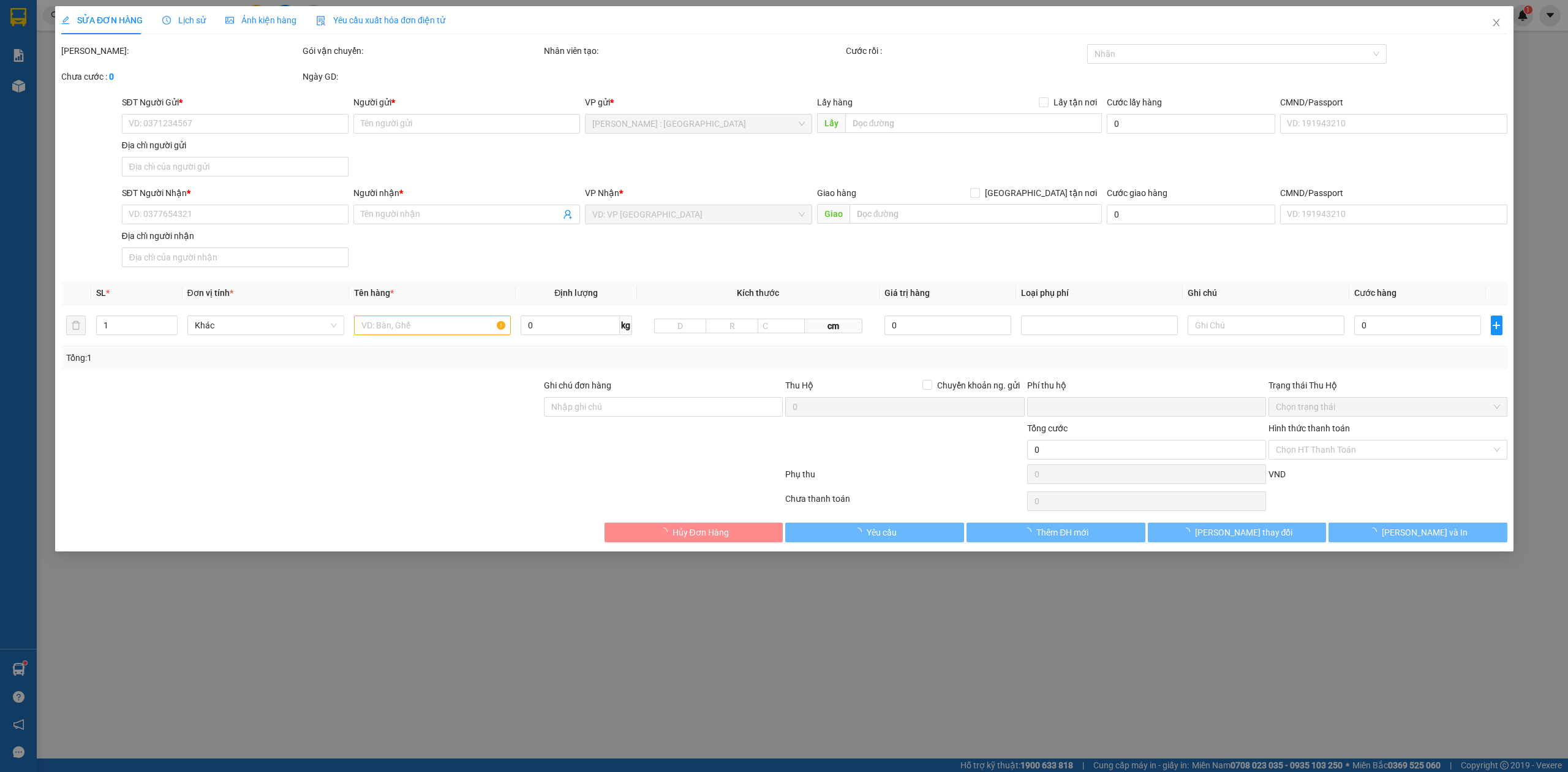
type input "ông Dai"
checkbox input "true"
type input "Người nhận hàng vũng tàu 11 Le Van Tam phường 1 Vũng Tau"
type input "0"
type input "450.000"
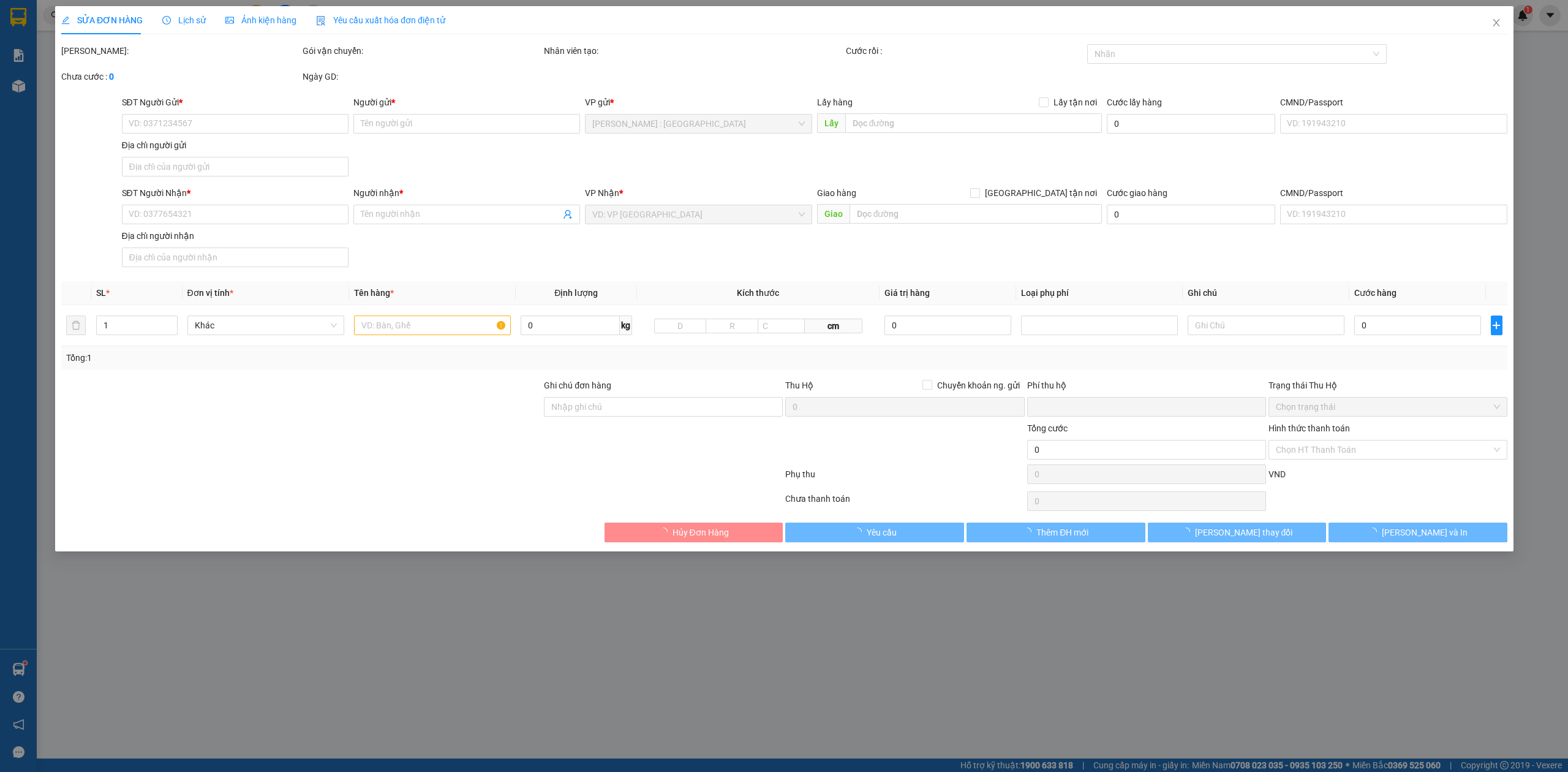
type input "450.000"
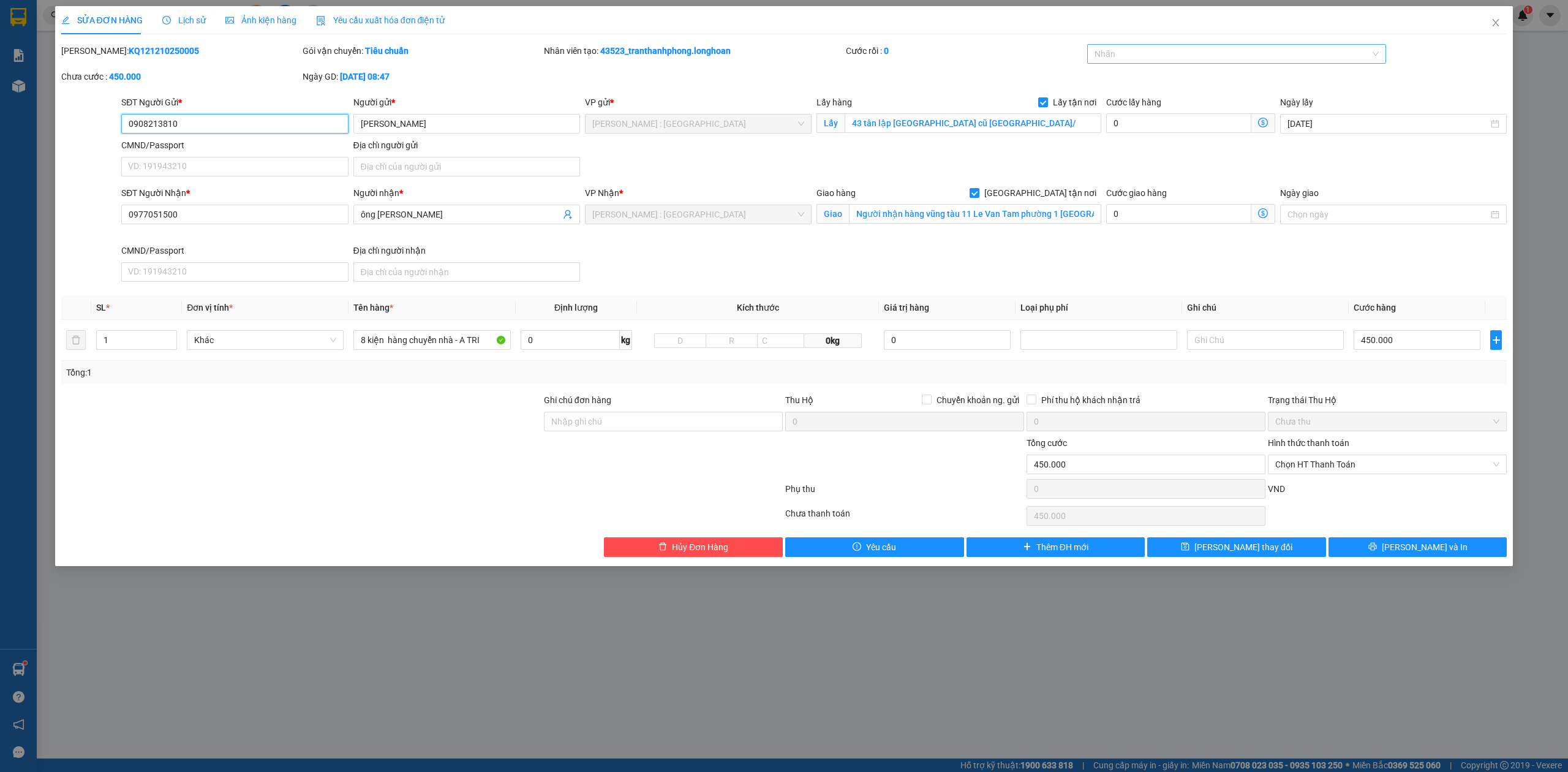
click at [1277, 56] on div at bounding box center [1231, 54] width 281 height 15
type input "g"
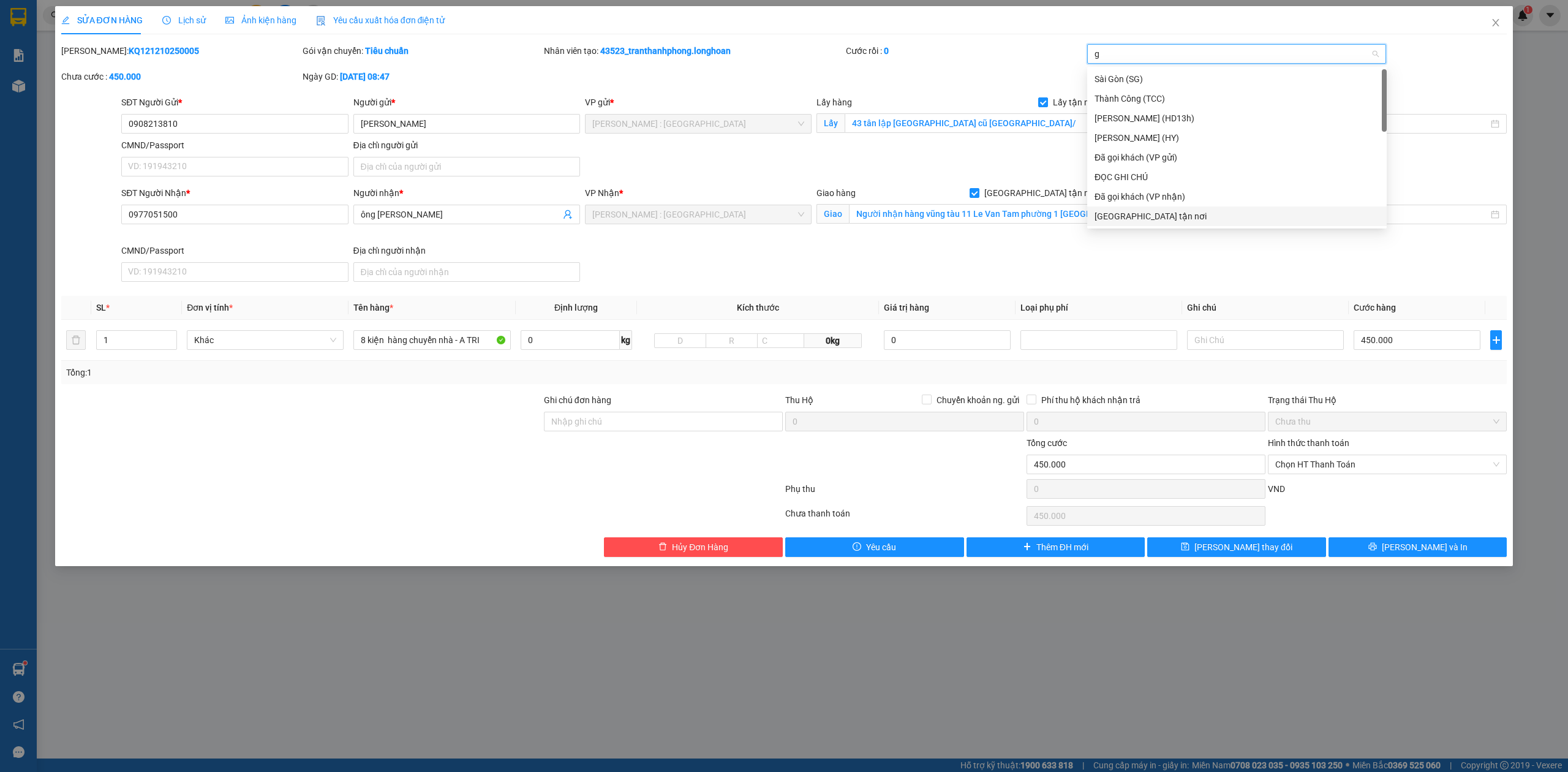
click at [1153, 221] on div "[GEOGRAPHIC_DATA] tận nơi" at bounding box center [1237, 216] width 285 height 13
click at [162, 337] on input "1" at bounding box center [136, 340] width 80 height 19
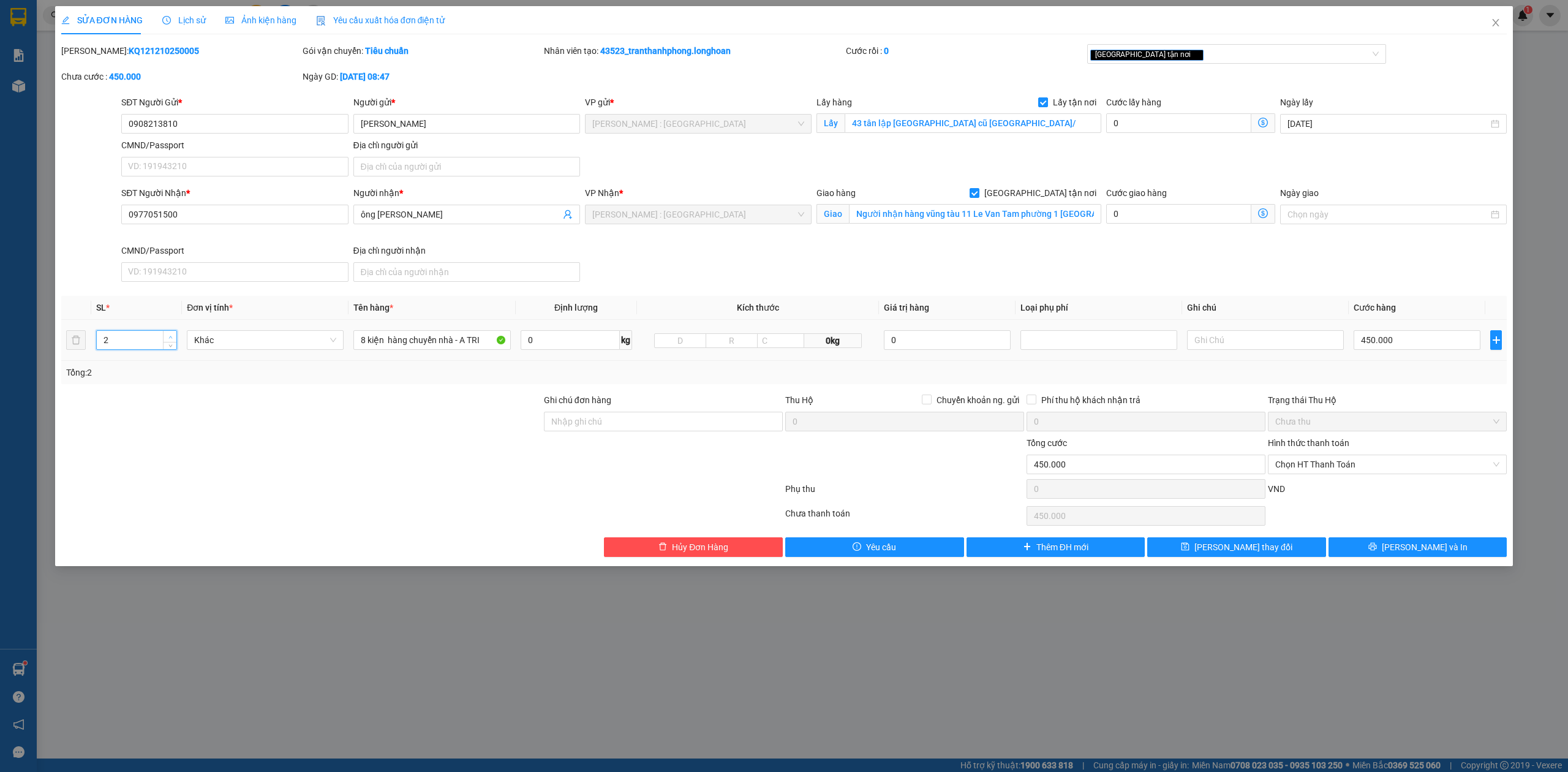
click at [166, 337] on span "Increase Value" at bounding box center [169, 336] width 13 height 11
click at [167, 337] on span "up" at bounding box center [170, 336] width 7 height 7
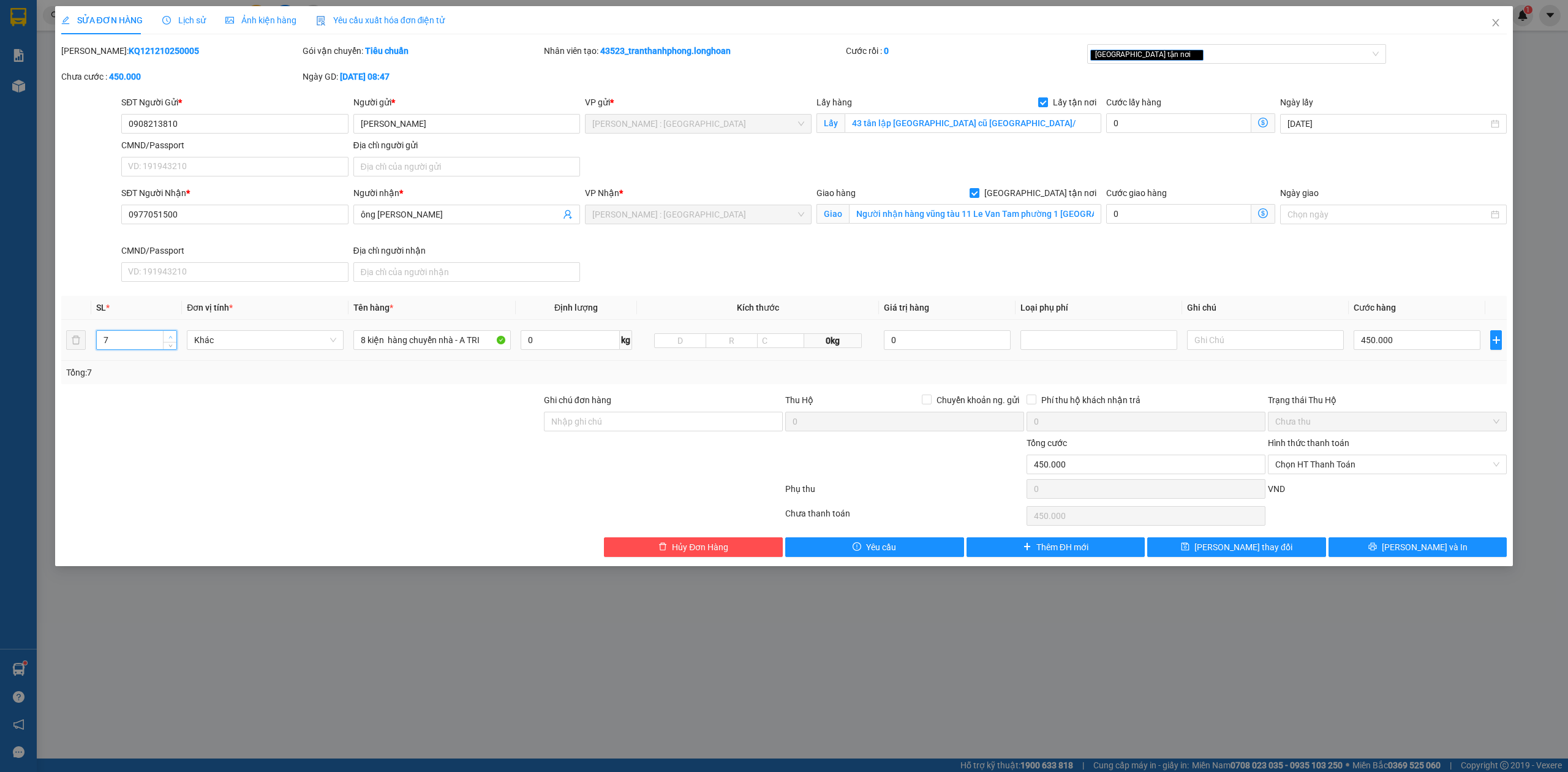
click at [169, 337] on icon "up" at bounding box center [170, 337] width 4 height 4
type input "8"
click at [171, 340] on icon "up" at bounding box center [170, 337] width 4 height 4
click at [397, 352] on div "8 kiện hàng chuyển nhà - A TRI" at bounding box center [432, 340] width 157 height 24
click at [400, 349] on input "8 kiện hàng chuyển nhà - A TRI" at bounding box center [432, 340] width 157 height 20
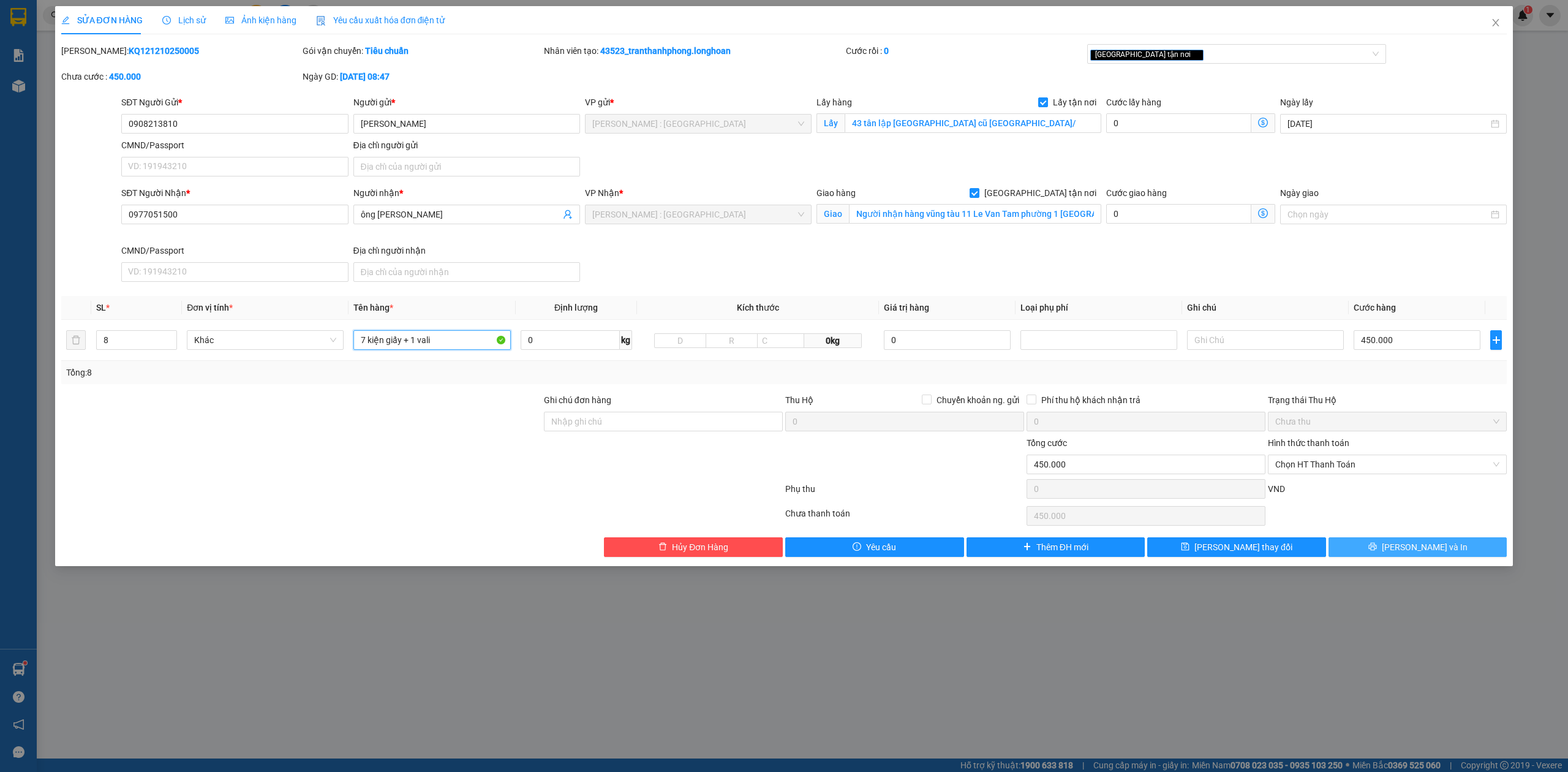
type input "7 kiện giấy + 1 vali"
click at [1420, 540] on button "[PERSON_NAME] và In" at bounding box center [1418, 547] width 179 height 20
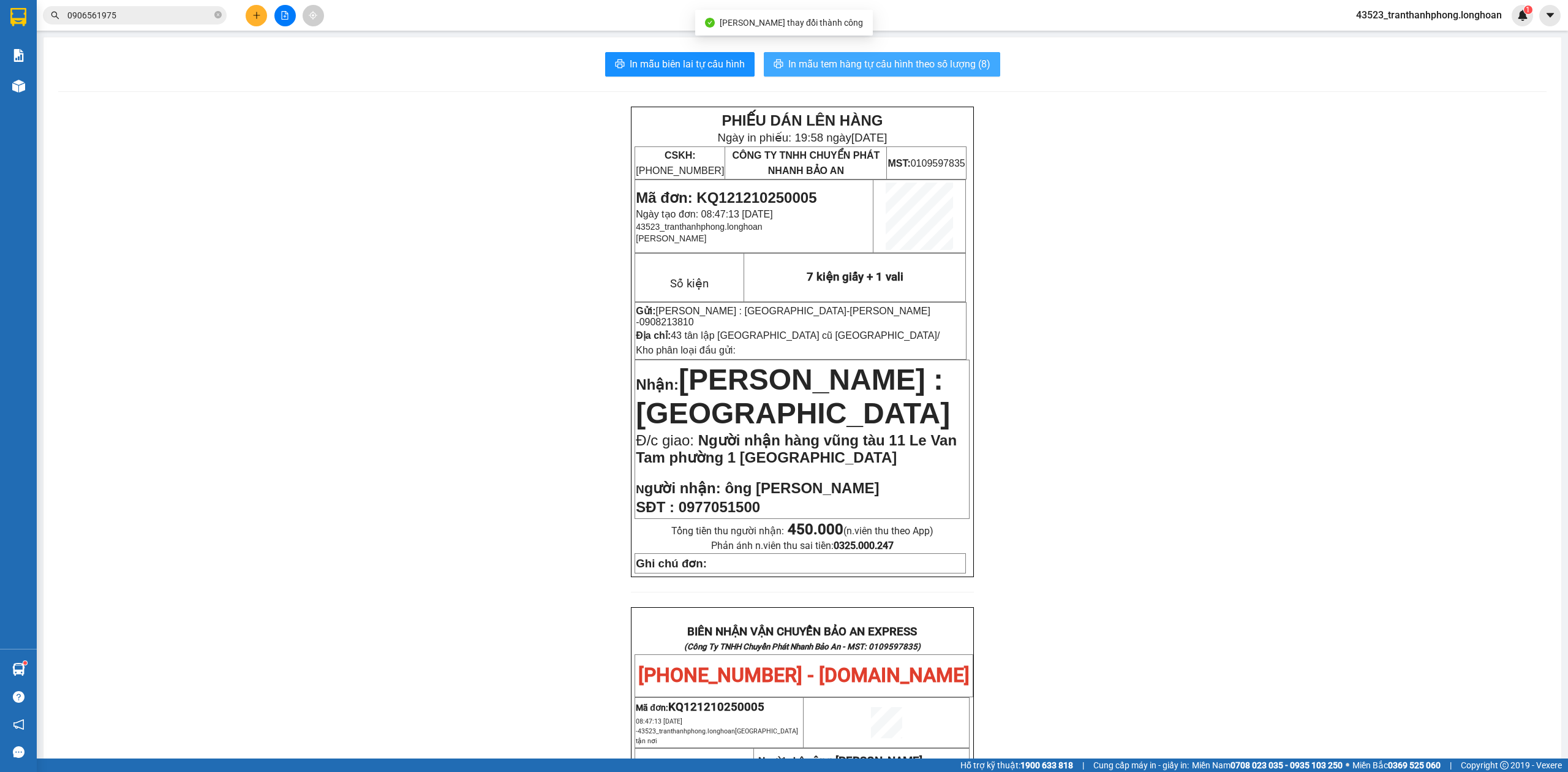
click at [897, 68] on span "In mẫu tem hàng tự cấu hình theo số lượng (8)" at bounding box center [890, 64] width 202 height 15
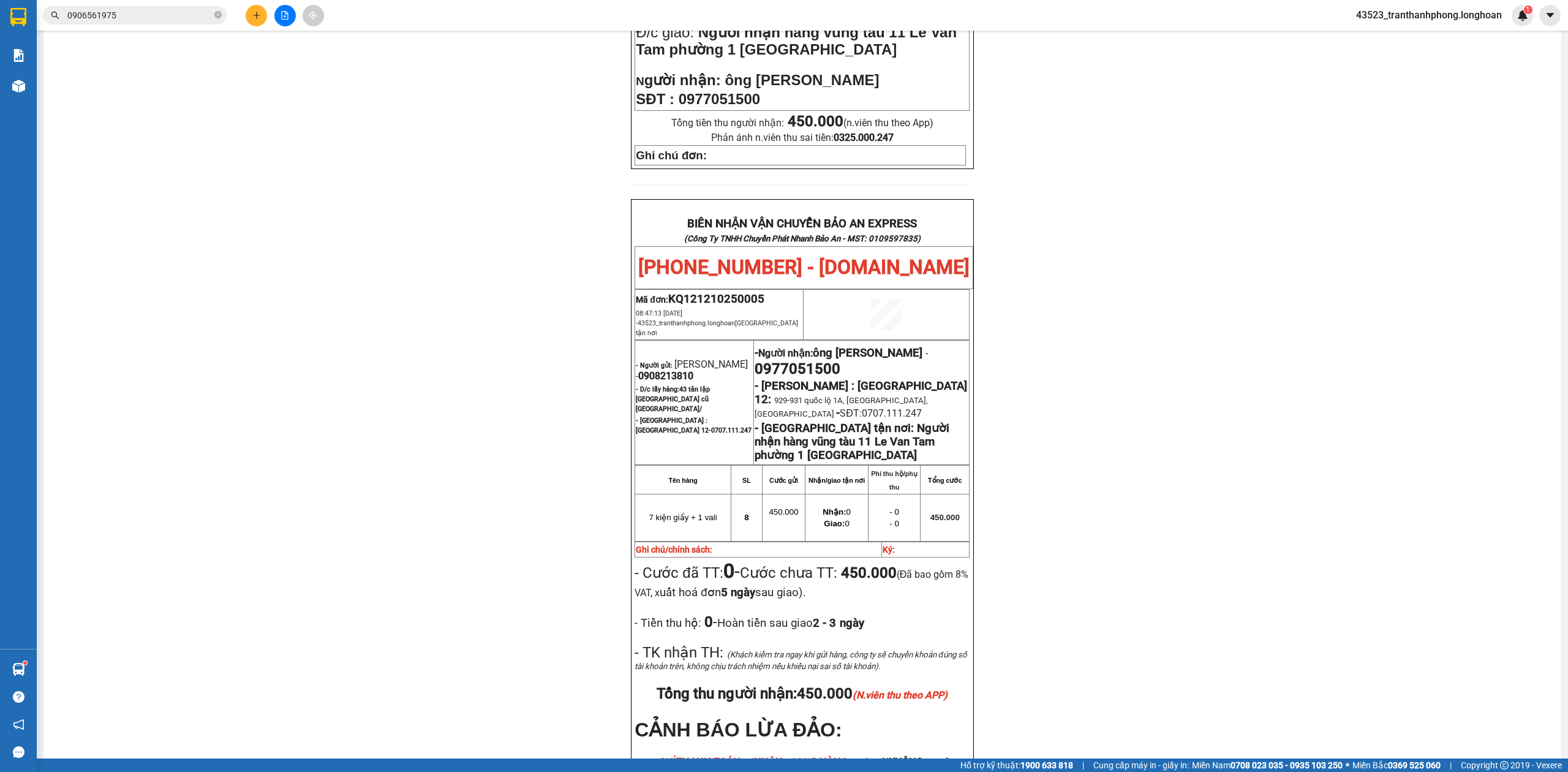
scroll to position [560, 0]
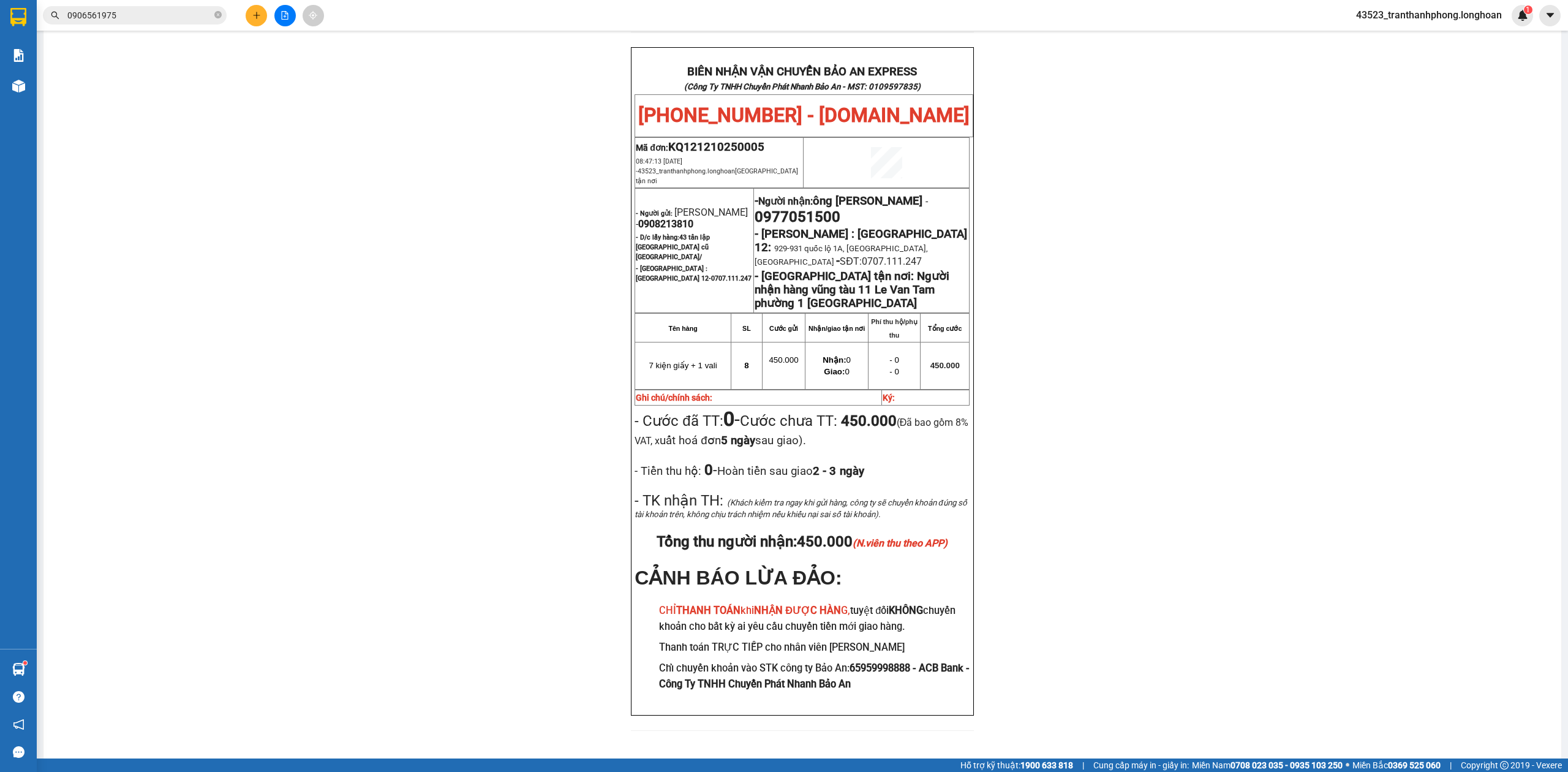
click at [664, 218] on span "0908213810" at bounding box center [666, 224] width 55 height 12
copy span "0908213810"
click at [1215, 211] on div "PHIẾU DÁN LÊN HÀNG Ngày in phiếu: 19:58 ngày 12-10-2025 CSKH: 1900.06.88.33 CÔN…" at bounding box center [802, 146] width 1488 height 1199
click at [217, 19] on icon "close-circle" at bounding box center [217, 14] width 7 height 7
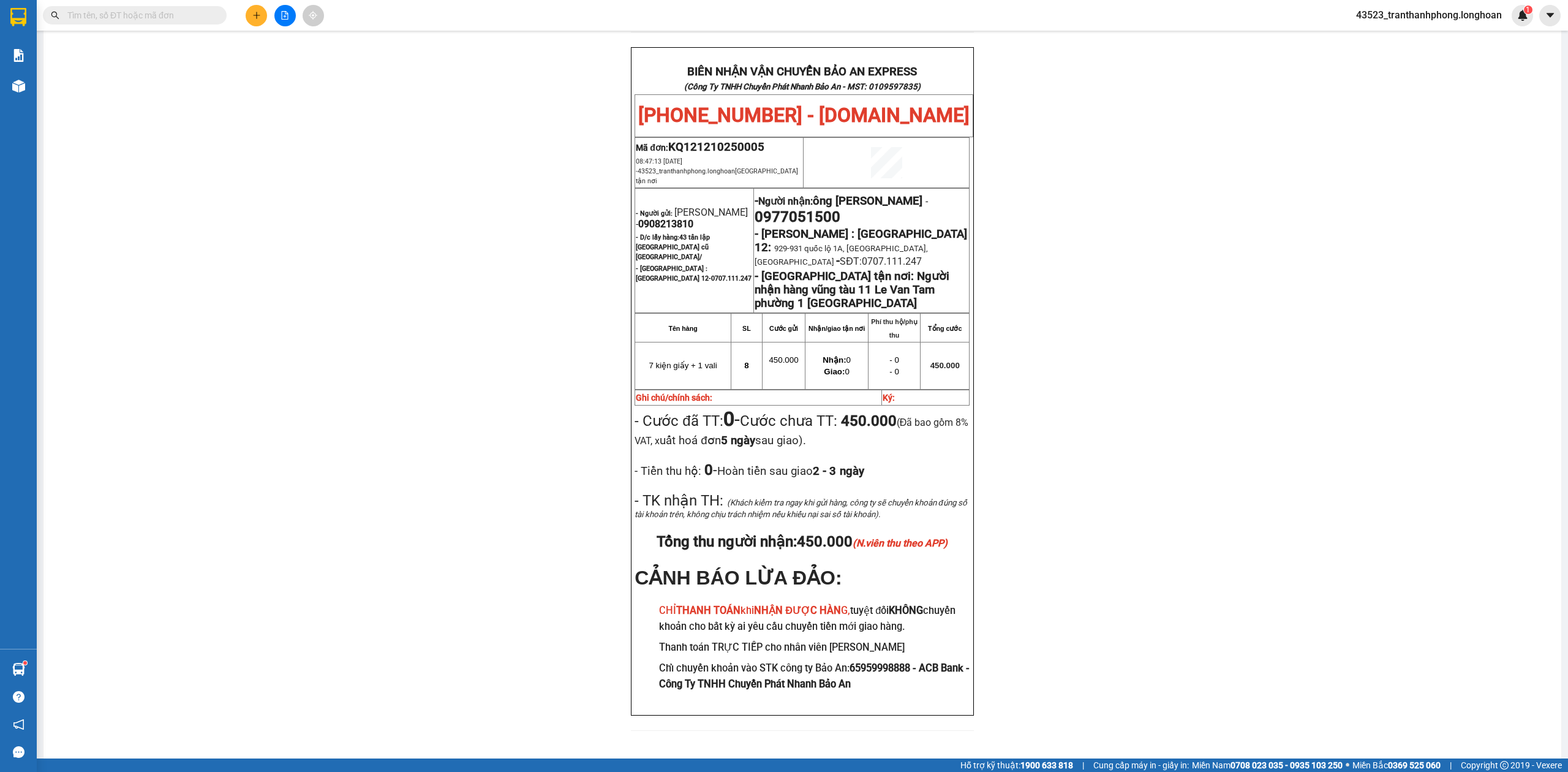
click at [840, 209] on span "0977051500" at bounding box center [797, 217] width 86 height 17
copy span "0977051500"
drag, startPoint x: 920, startPoint y: 196, endPoint x: 936, endPoint y: 196, distance: 16.0
click at [840, 209] on span "0977051500" at bounding box center [797, 217] width 86 height 17
click at [1103, 194] on div "PHIẾU DÁN LÊN HÀNG Ngày in phiếu: 19:58 ngày 12-10-2025 CSKH: 1900.06.88.33 CÔN…" at bounding box center [802, 146] width 1488 height 1199
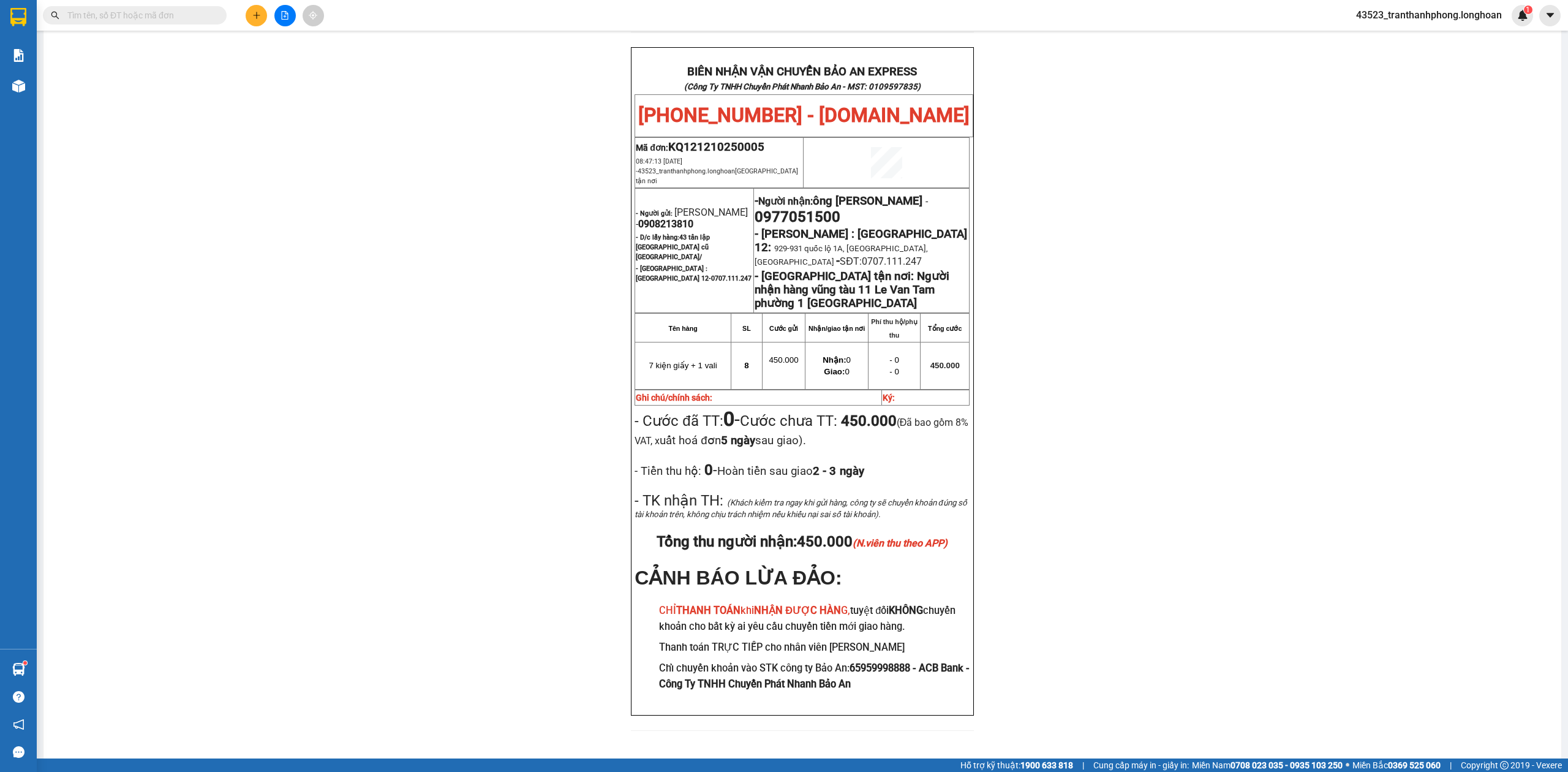
click at [662, 210] on strong "- Người gửi:" at bounding box center [654, 214] width 36 height 8
click at [662, 218] on span "0908213810" at bounding box center [666, 224] width 55 height 12
copy span "0908213810"
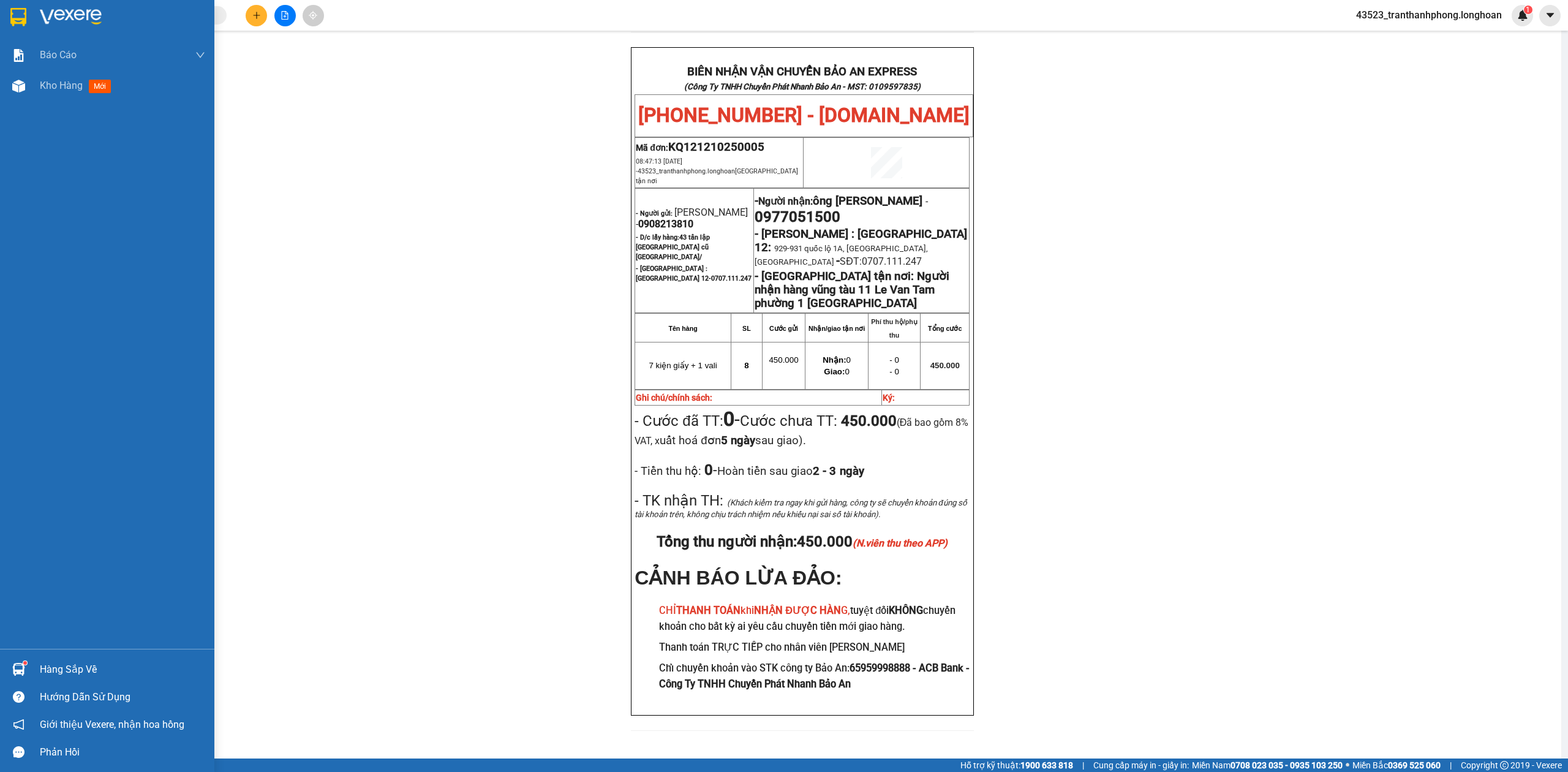
click at [22, 28] on div at bounding box center [107, 20] width 214 height 40
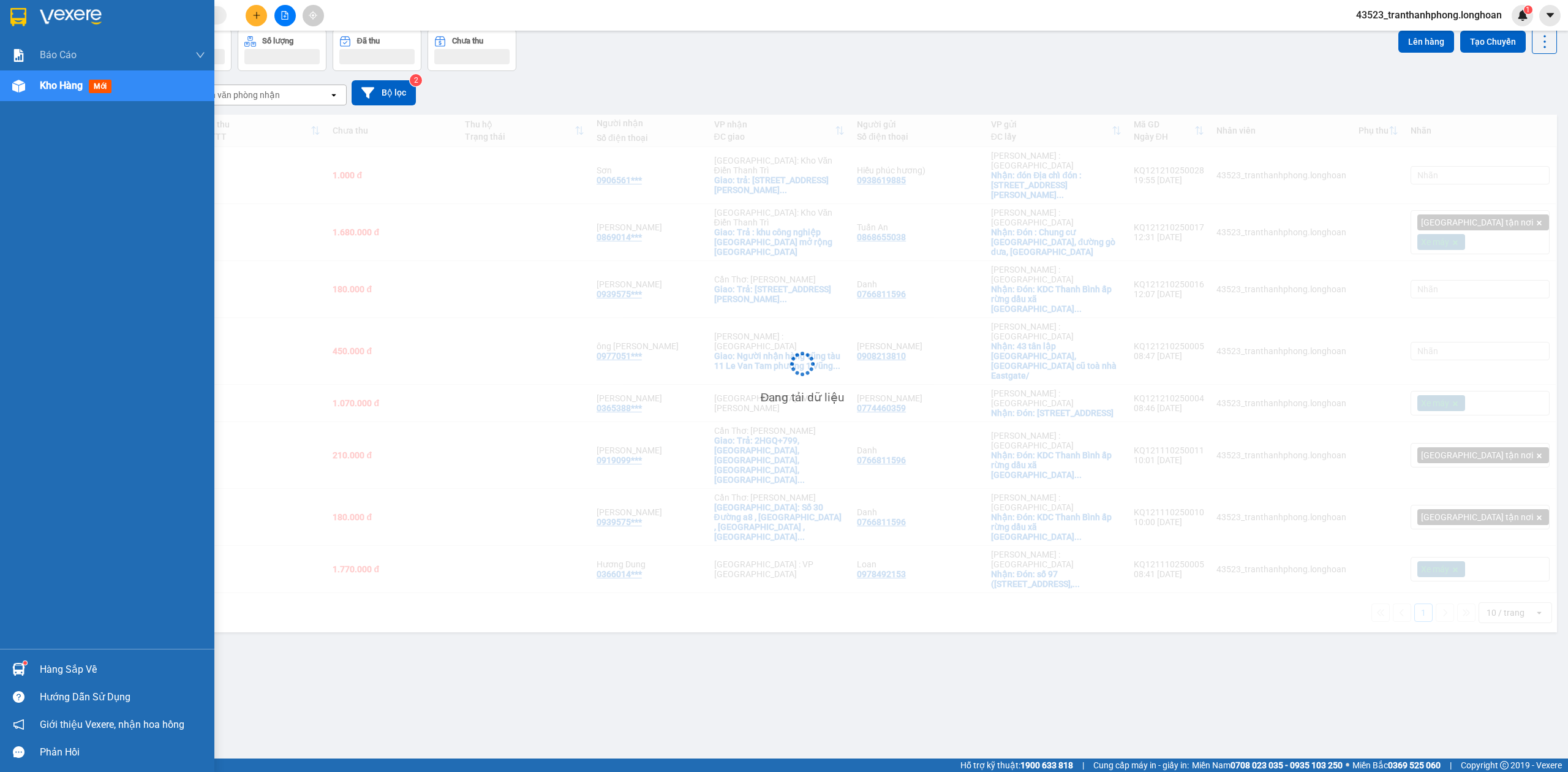
scroll to position [56, 0]
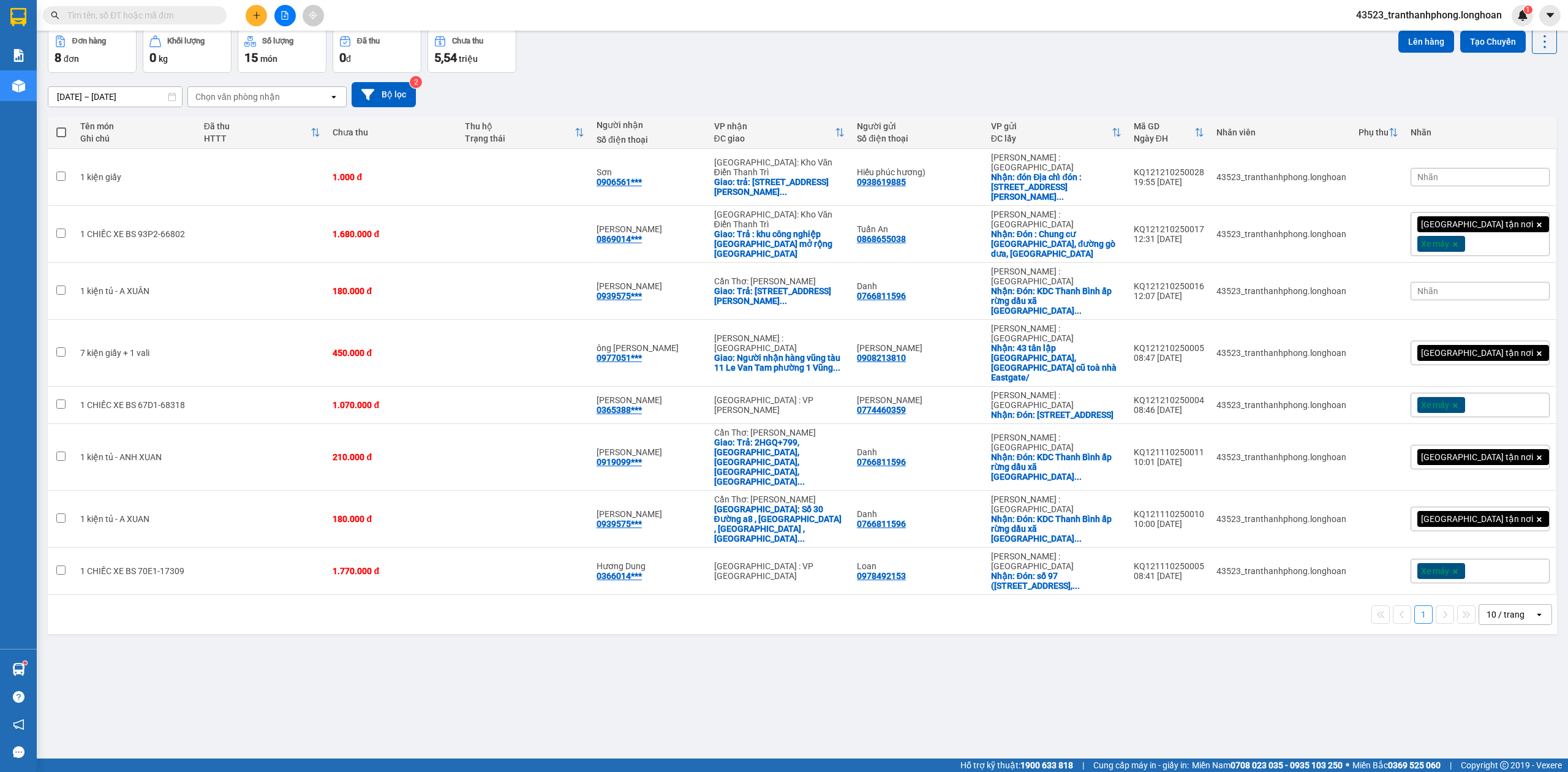
click at [168, 15] on input "text" at bounding box center [139, 15] width 145 height 13
click at [169, 15] on input "text" at bounding box center [139, 15] width 145 height 13
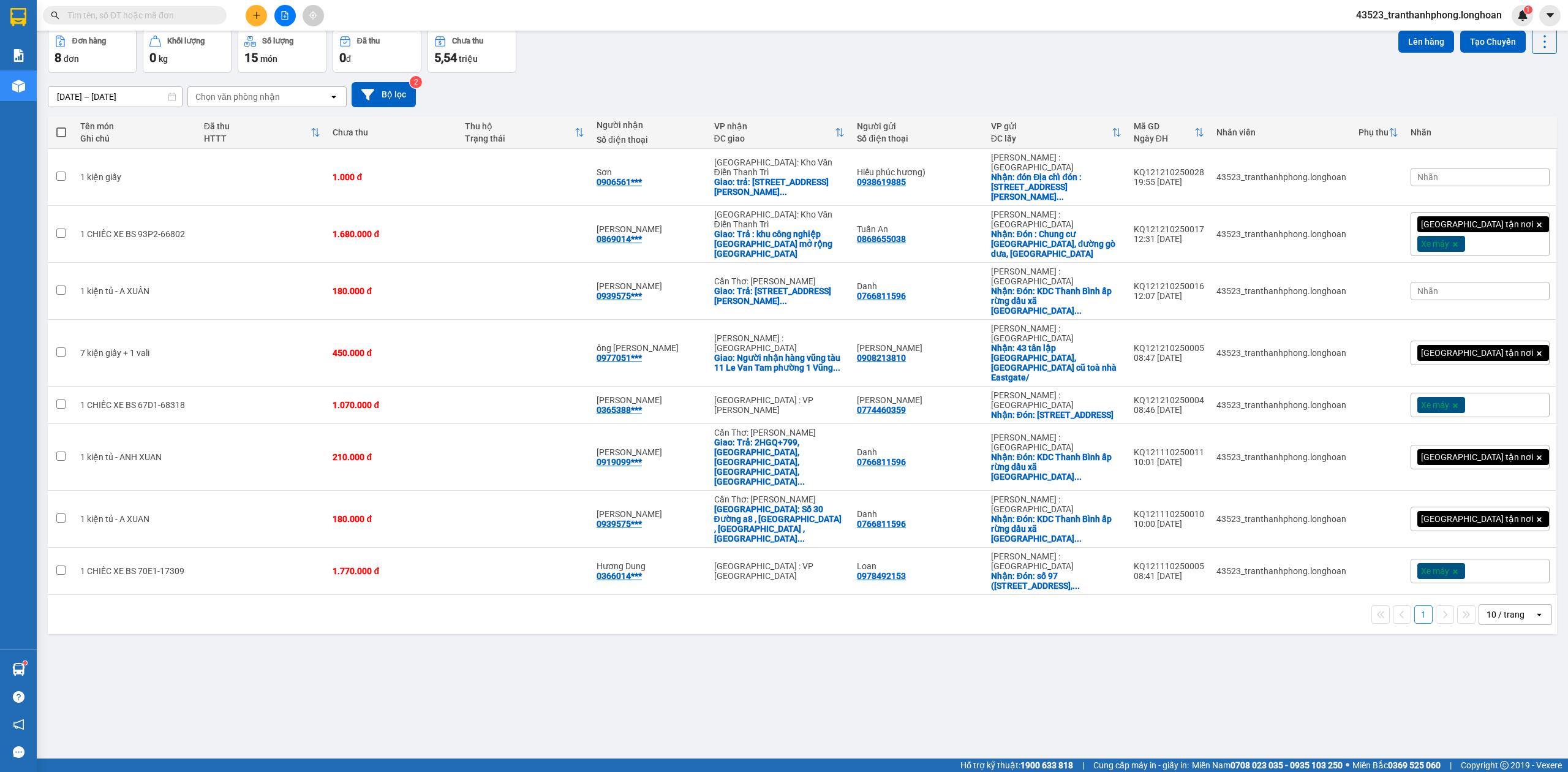
click at [169, 15] on input "text" at bounding box center [139, 15] width 145 height 13
click at [169, 15] on input "text" at bounding box center [139, 15] width 145 height 13
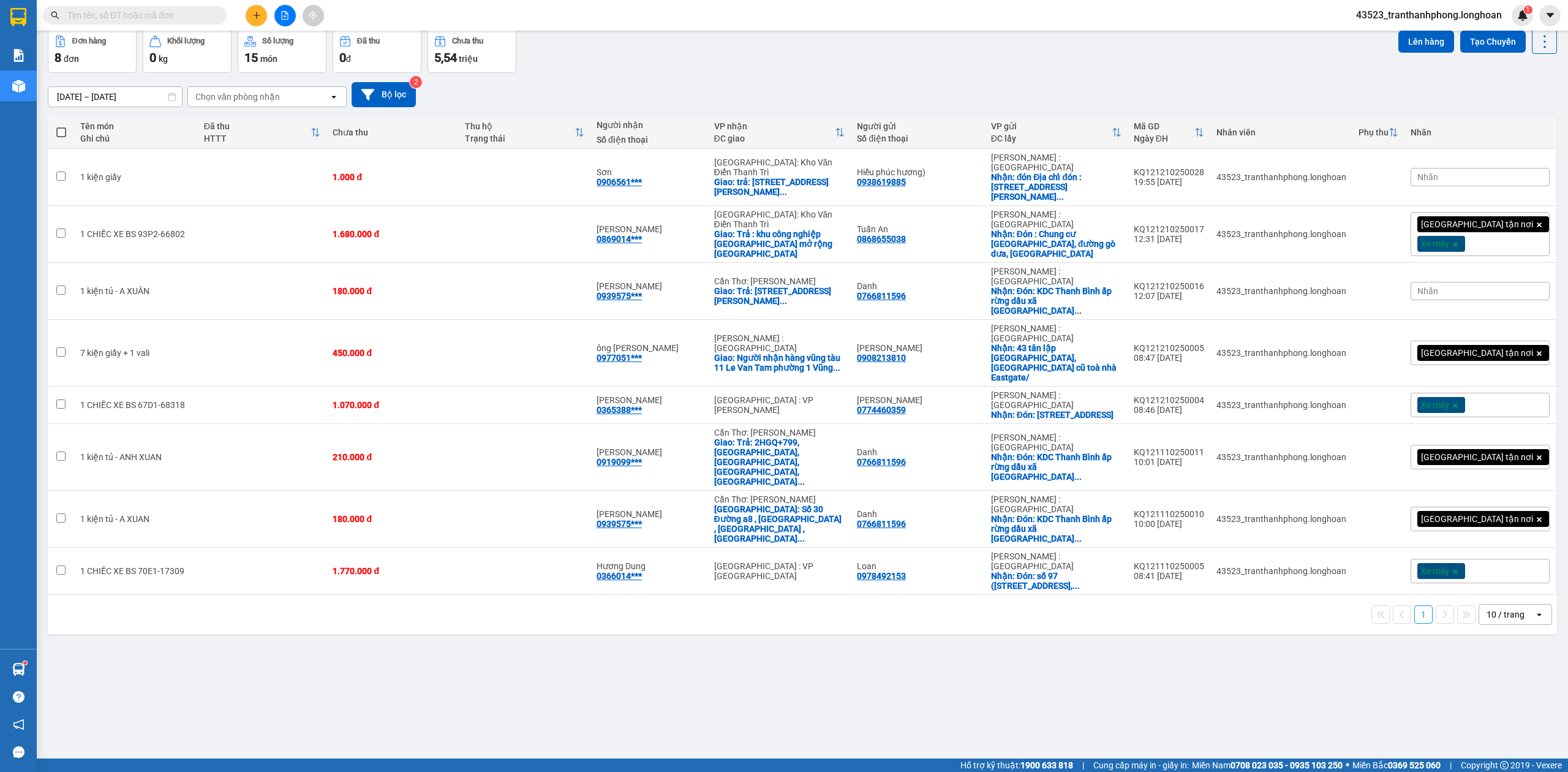
click at [169, 15] on input "text" at bounding box center [139, 15] width 145 height 13
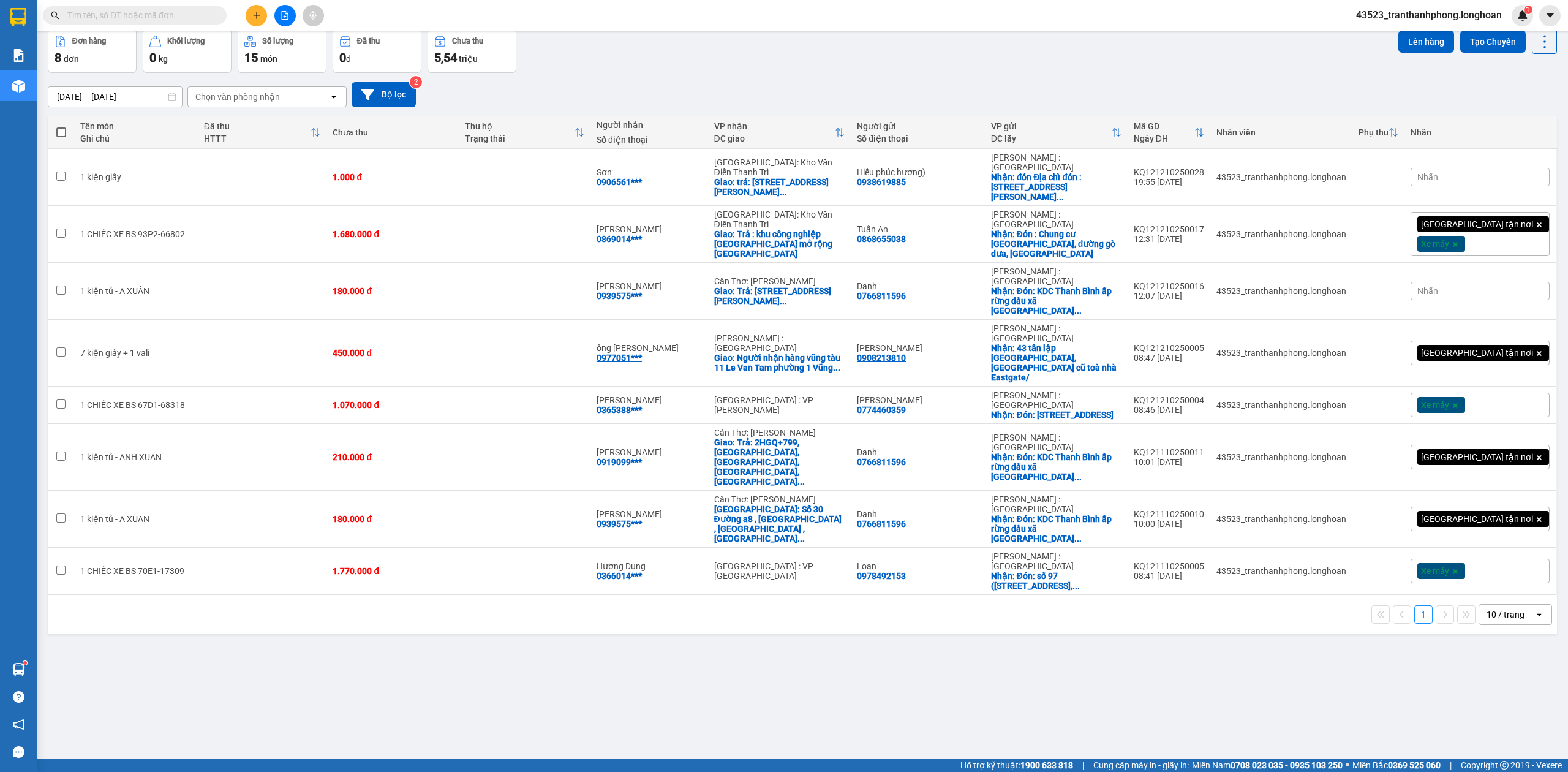
click at [169, 15] on input "text" at bounding box center [139, 15] width 145 height 13
click at [170, 15] on input "text" at bounding box center [139, 15] width 145 height 13
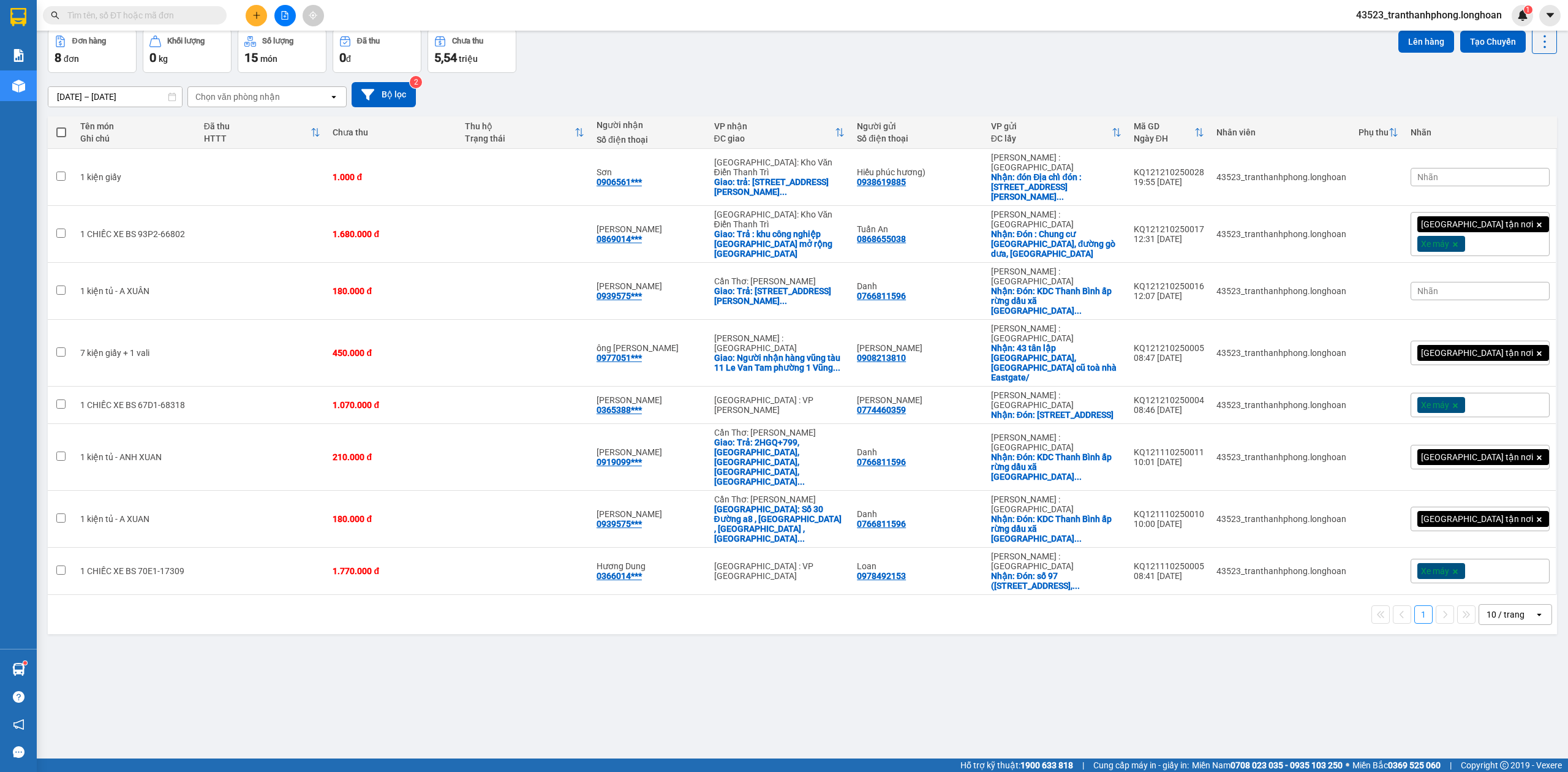
click at [172, 16] on input "text" at bounding box center [139, 15] width 145 height 13
click at [176, 17] on input "text" at bounding box center [139, 15] width 145 height 13
click at [130, 19] on input "text" at bounding box center [139, 15] width 145 height 13
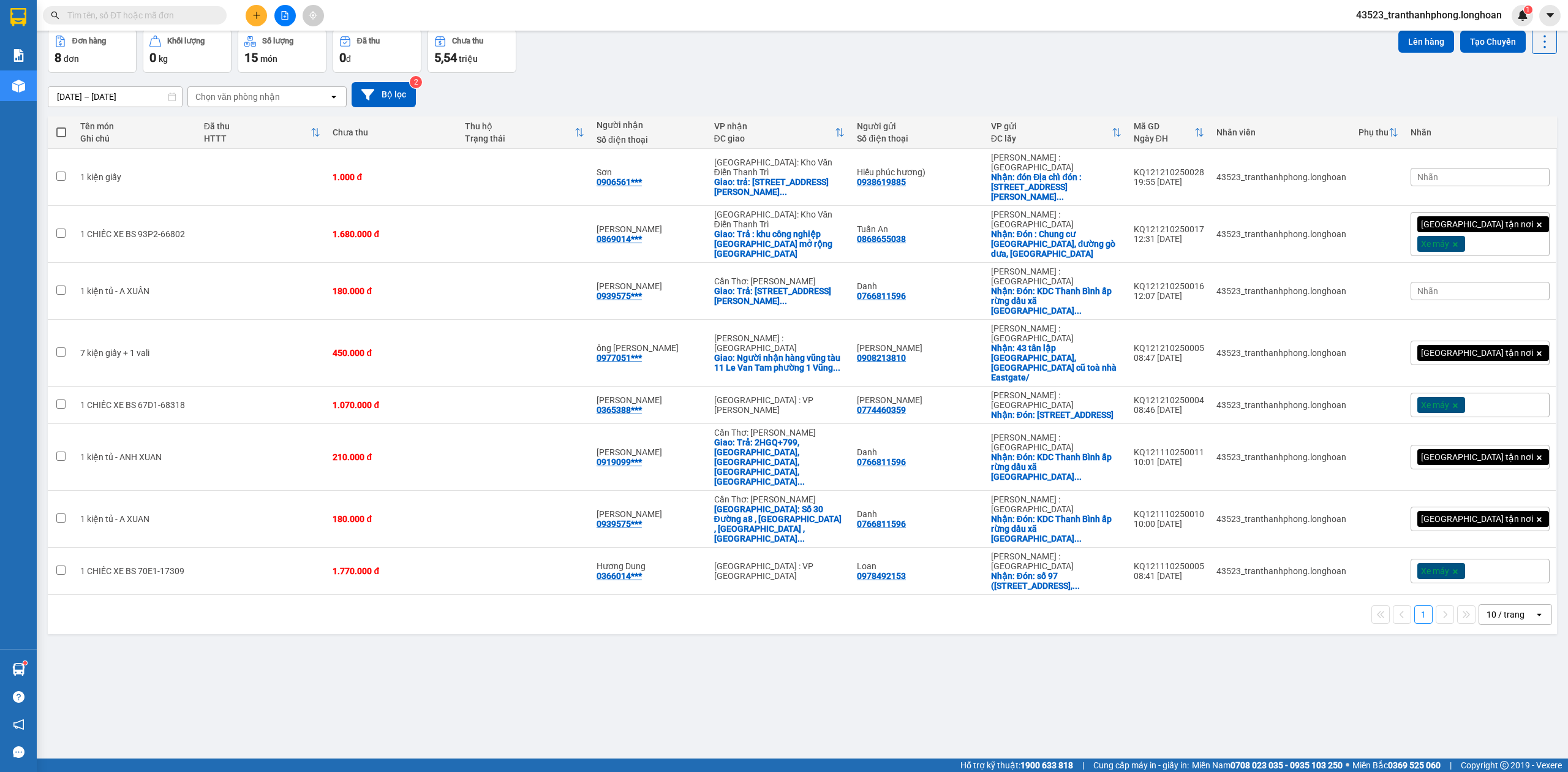
click at [130, 19] on input "text" at bounding box center [139, 15] width 145 height 13
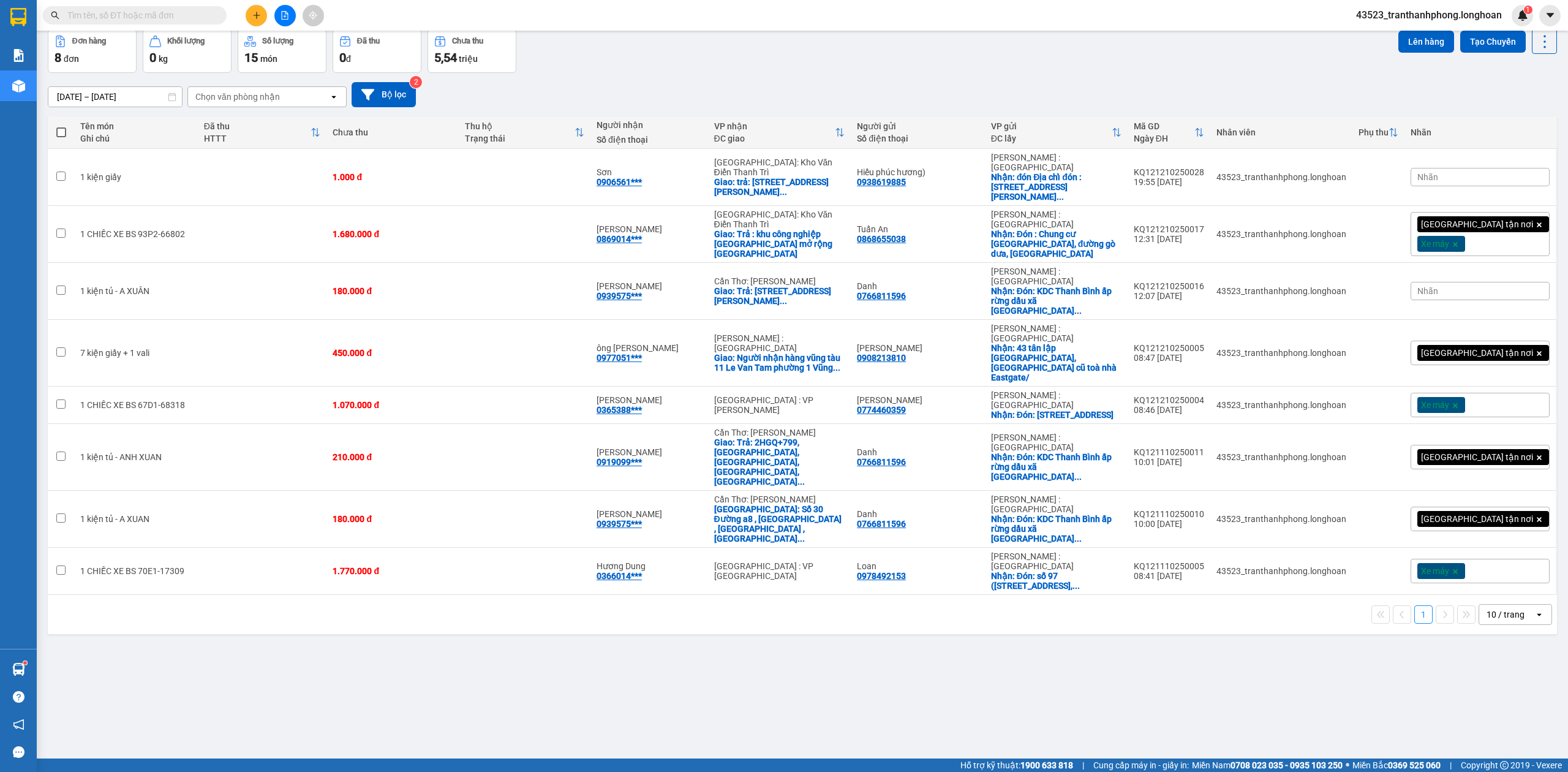
click at [128, 18] on input "text" at bounding box center [139, 15] width 145 height 13
click at [126, 17] on input "text" at bounding box center [139, 15] width 145 height 13
click at [123, 15] on input "text" at bounding box center [139, 15] width 145 height 13
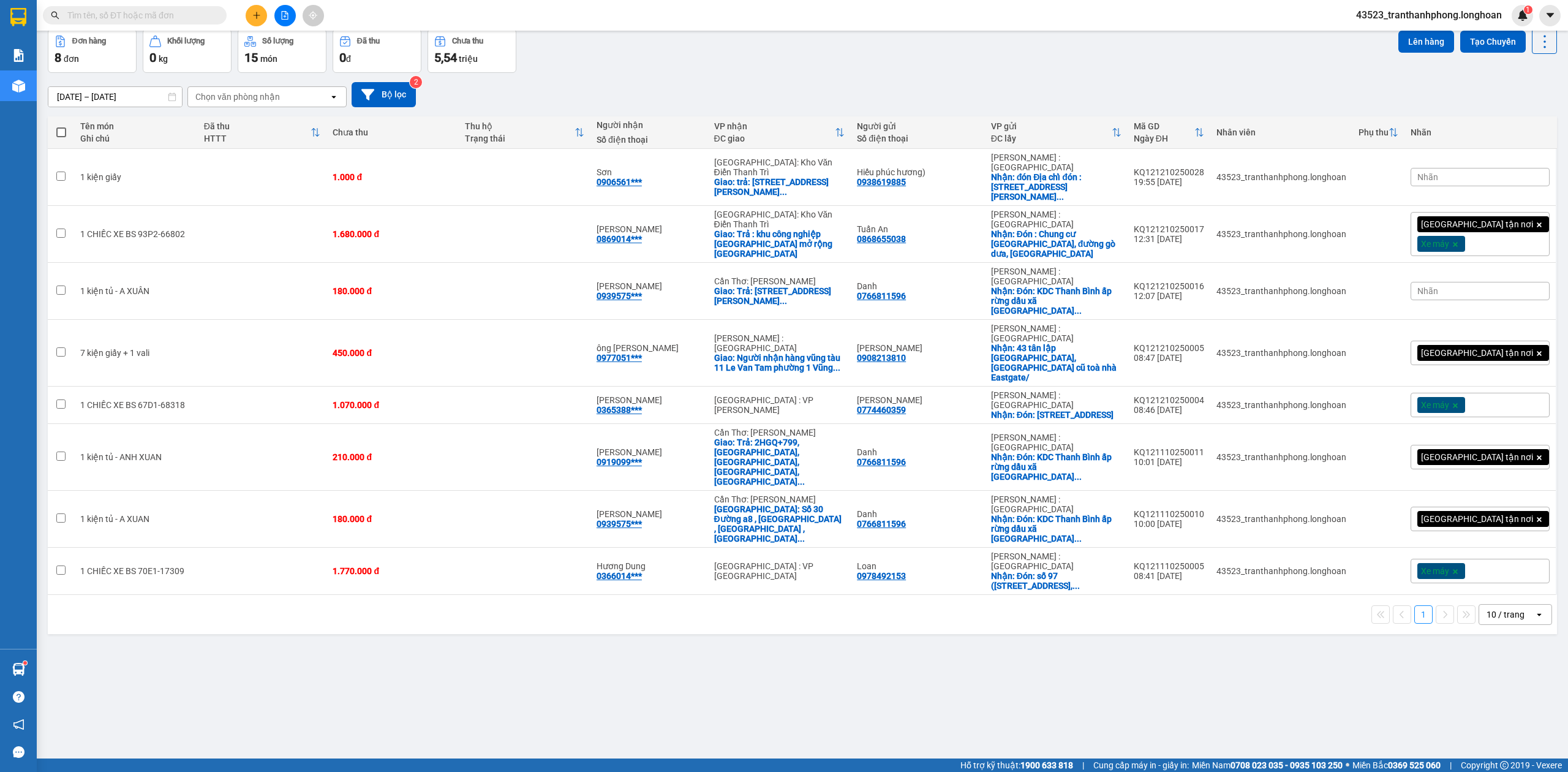
click at [123, 15] on input "text" at bounding box center [139, 15] width 145 height 13
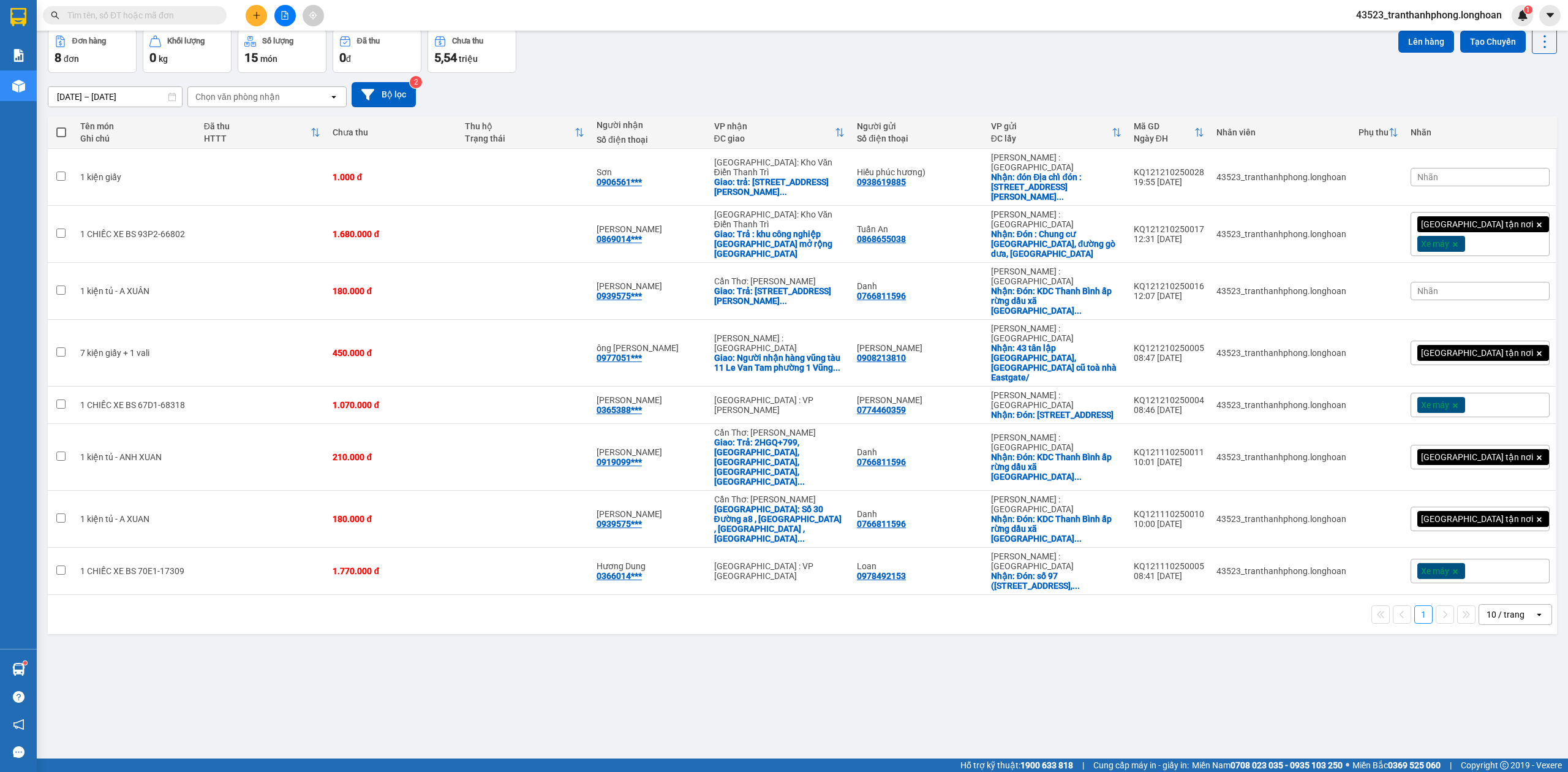
click at [123, 15] on input "text" at bounding box center [139, 15] width 145 height 13
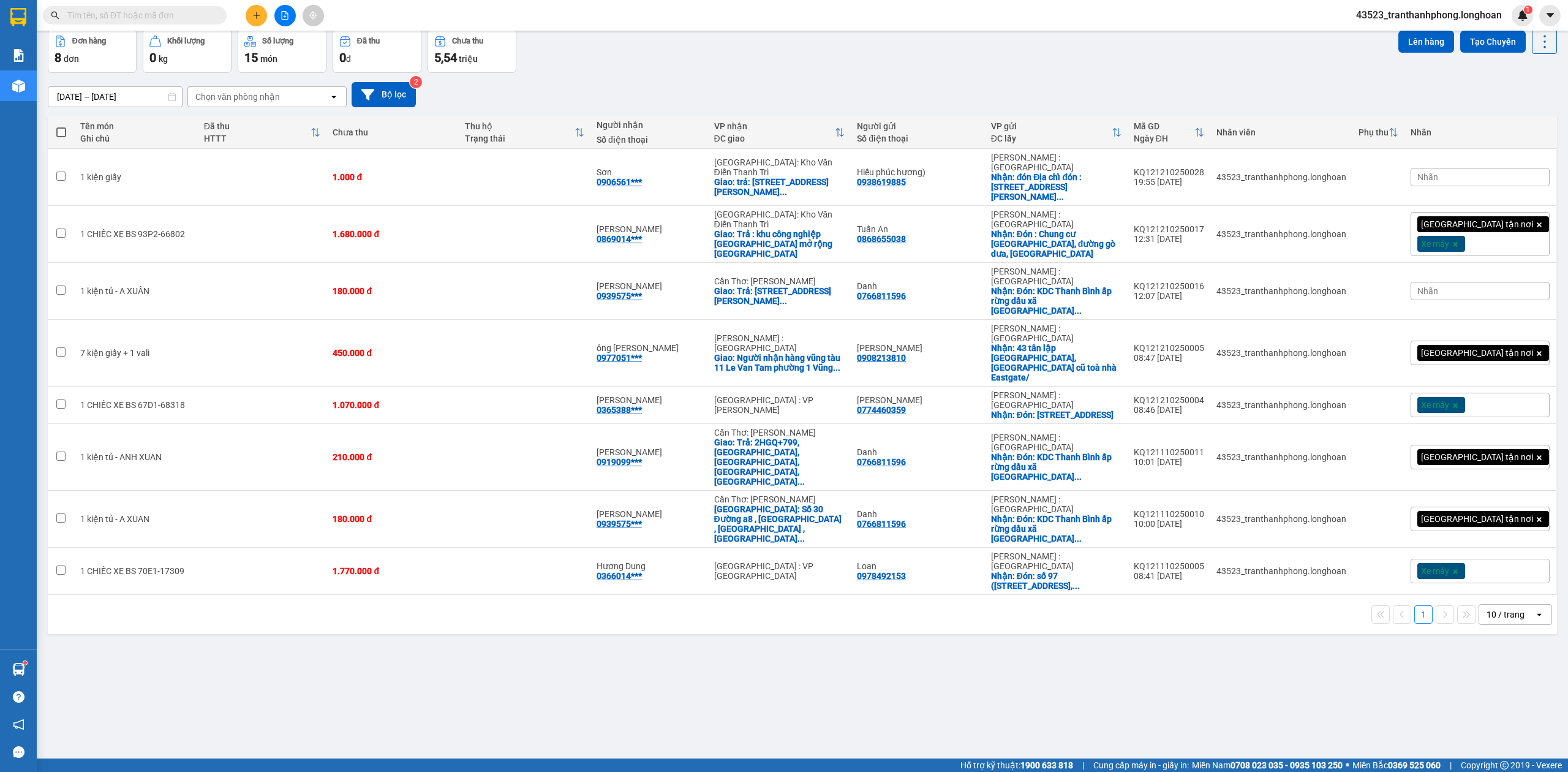
click at [123, 15] on input "text" at bounding box center [139, 15] width 145 height 13
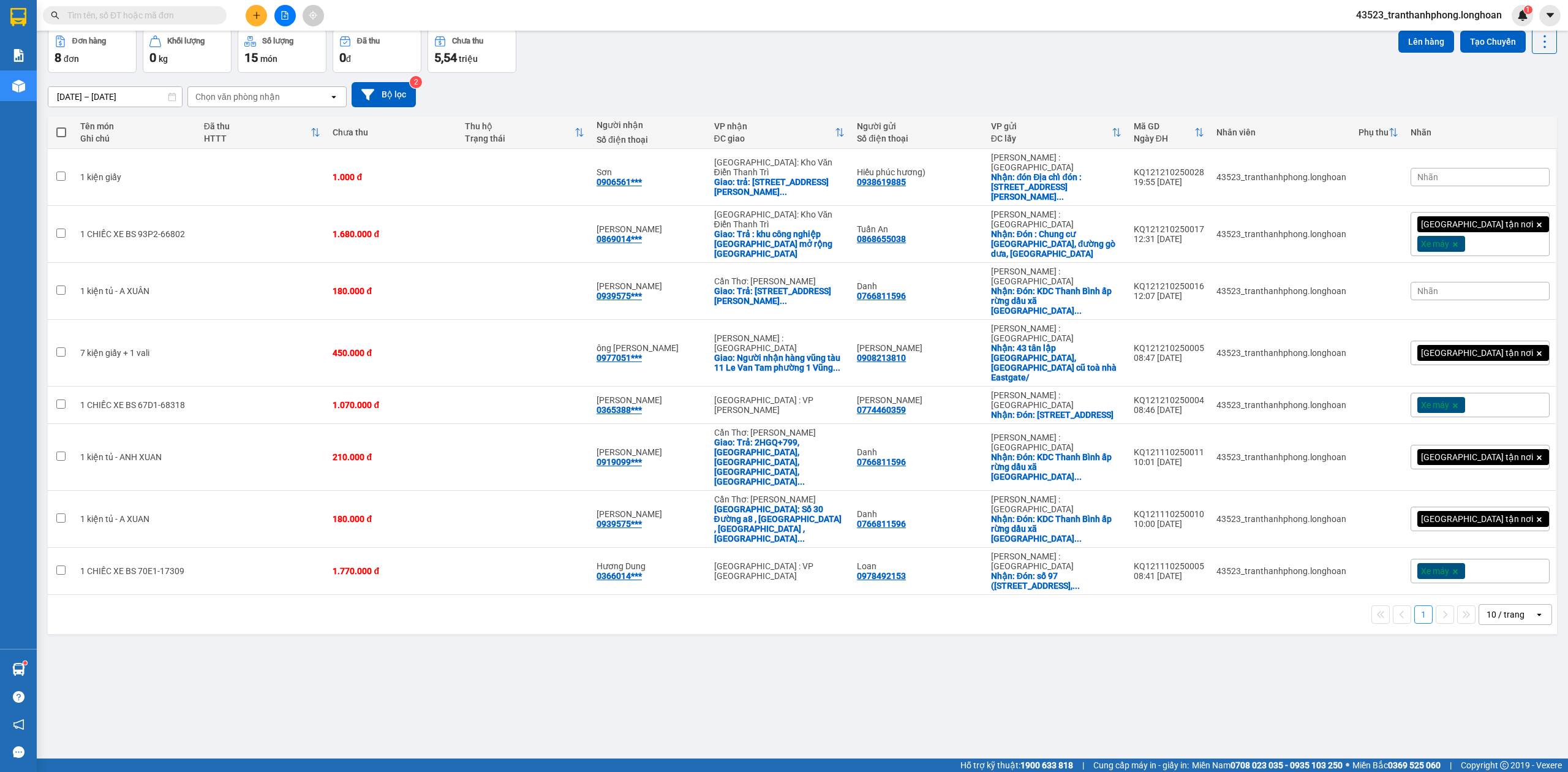
click at [123, 15] on input "text" at bounding box center [139, 15] width 145 height 13
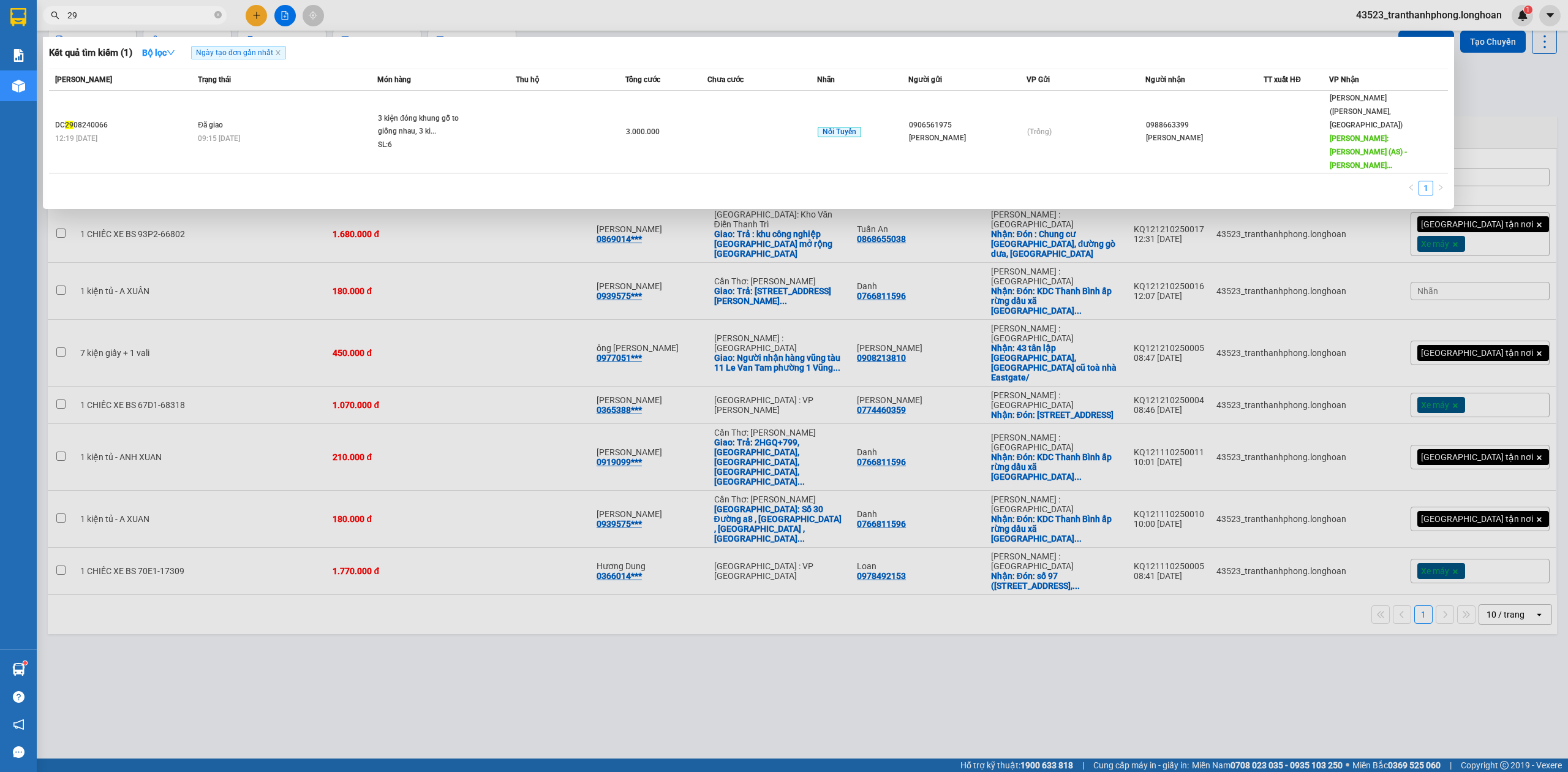
type input "2"
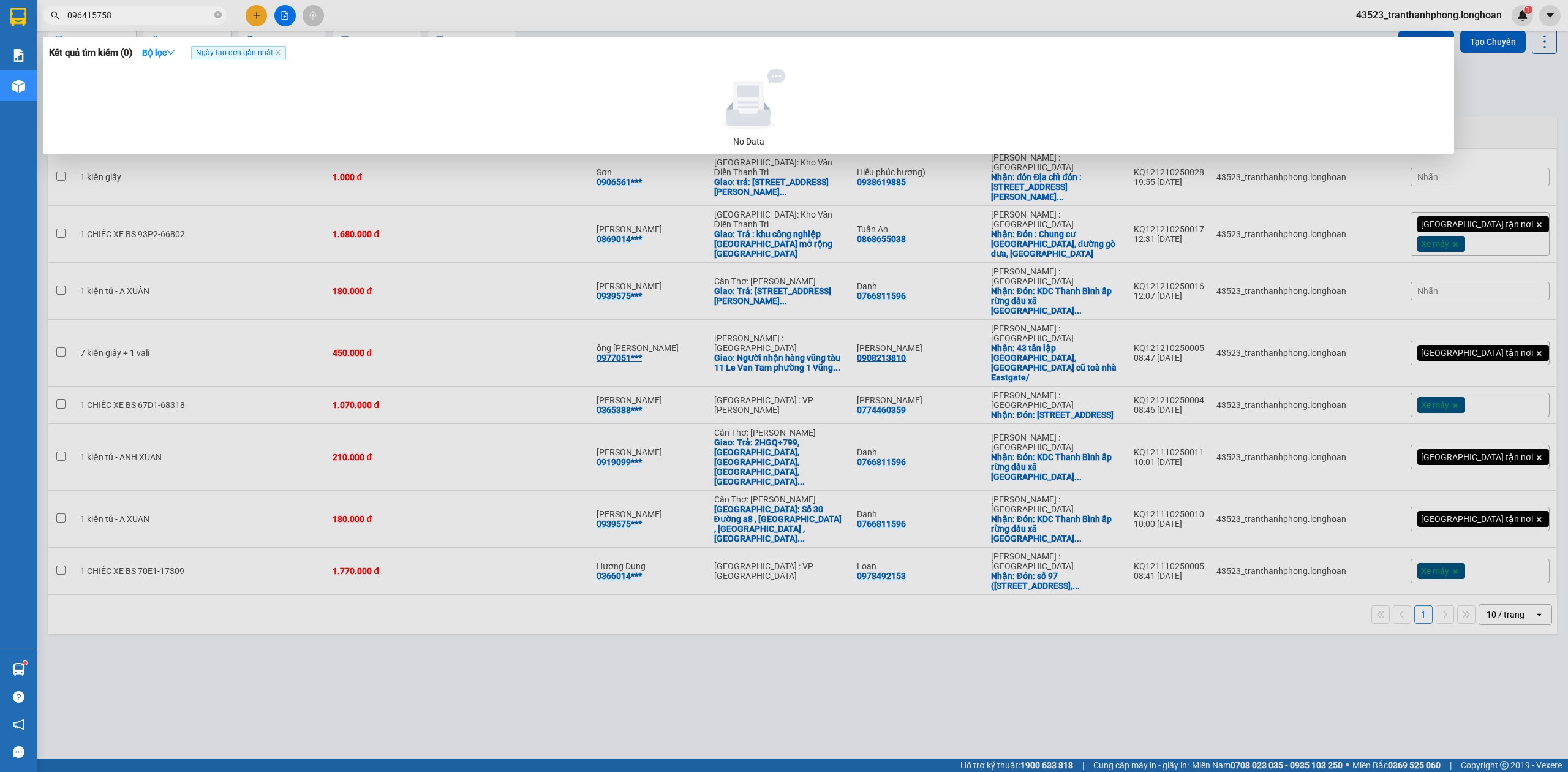
type input "0964157589"
click at [221, 17] on icon "close-circle" at bounding box center [217, 14] width 7 height 7
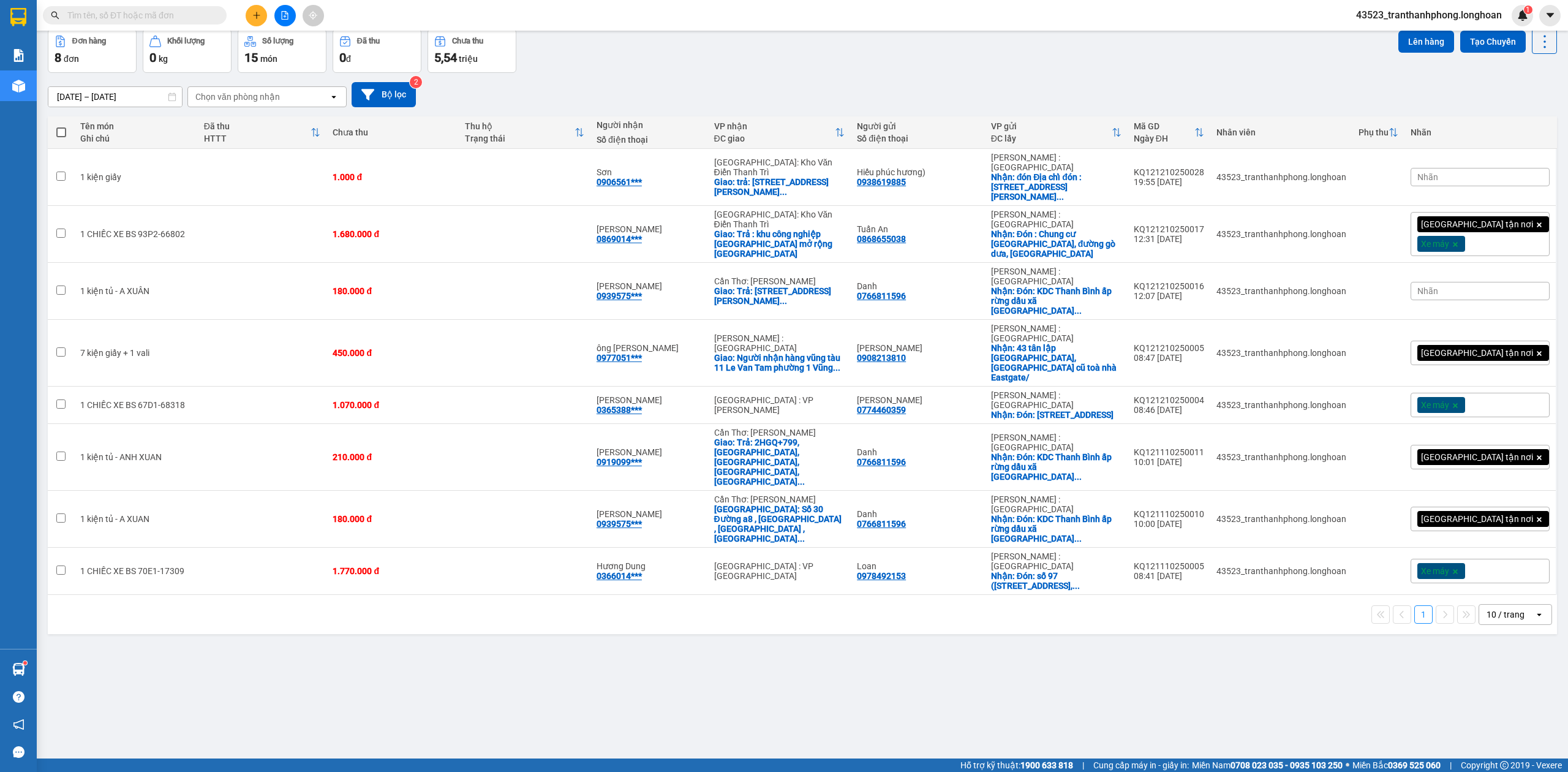
click at [187, 13] on input "text" at bounding box center [139, 15] width 145 height 13
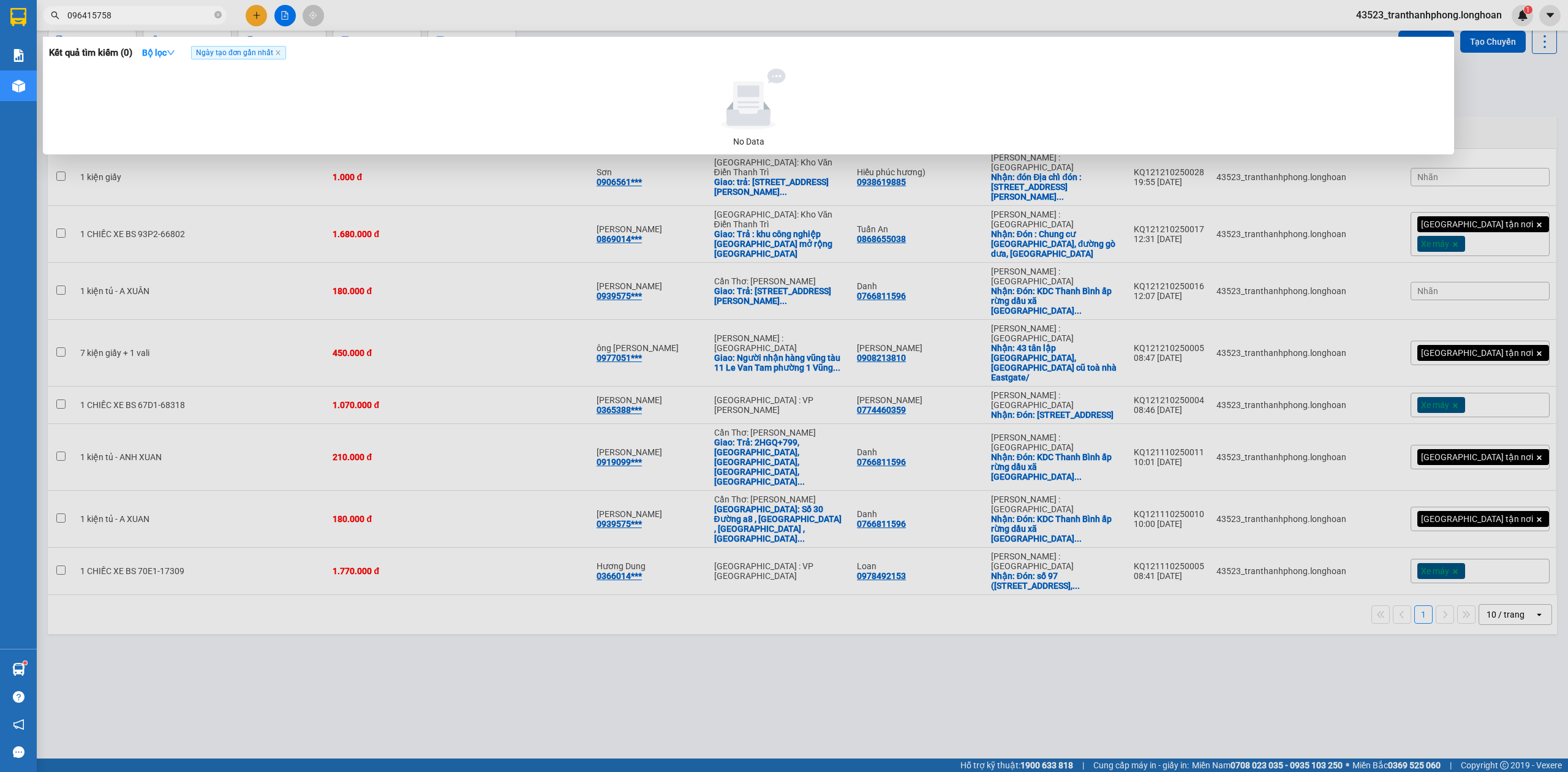
type input "0964157589"
click at [154, 19] on input "0964157589" at bounding box center [139, 15] width 145 height 13
click at [96, 8] on input "0964157589" at bounding box center [139, 15] width 145 height 13
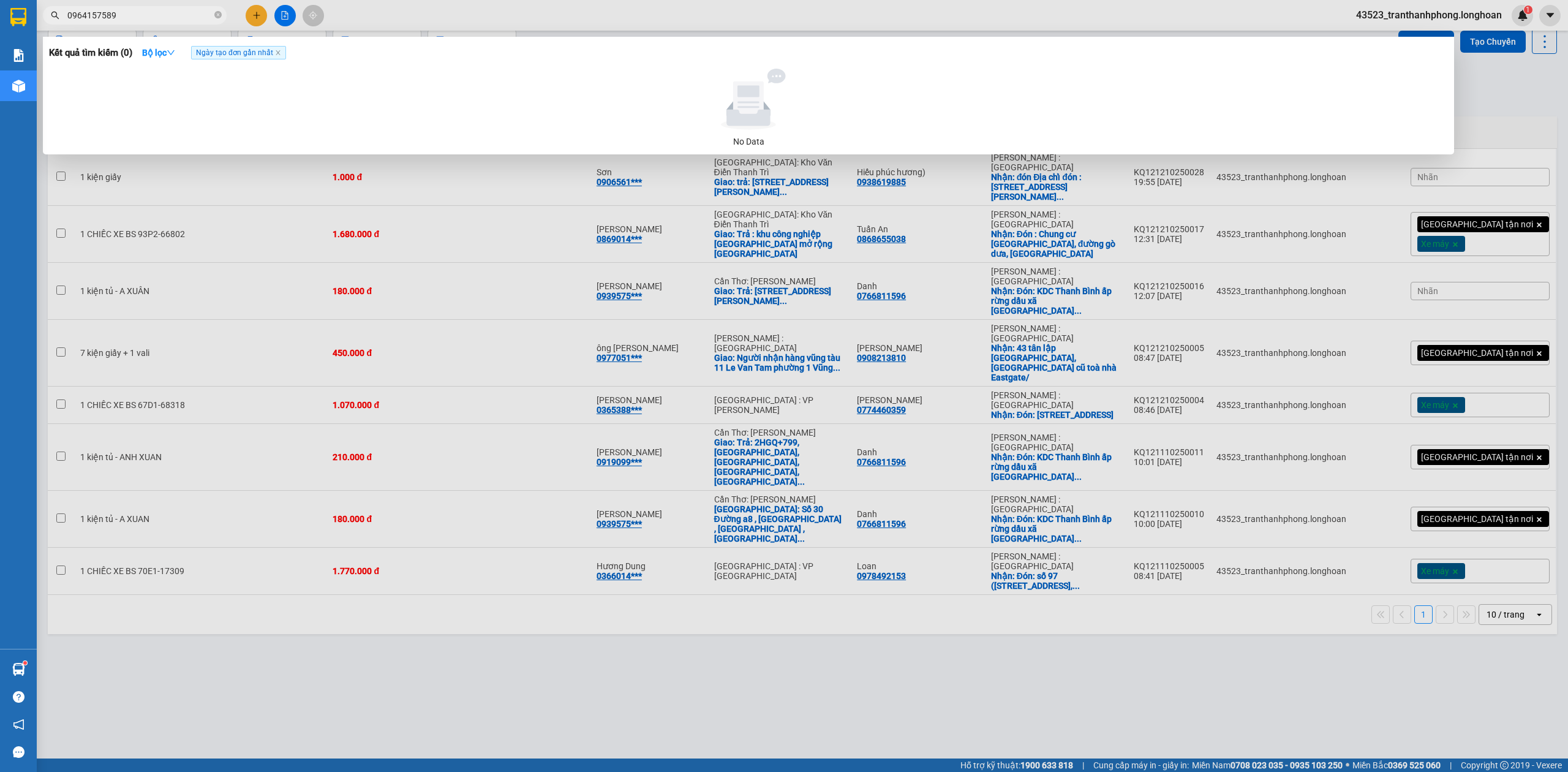
click at [89, 15] on input "0964157589" at bounding box center [139, 15] width 145 height 13
click at [91, 15] on input "0964157589" at bounding box center [139, 15] width 145 height 13
click at [98, 11] on input "0964157589" at bounding box center [139, 15] width 145 height 13
drag, startPoint x: 99, startPoint y: 10, endPoint x: 120, endPoint y: 10, distance: 21.0
click at [118, 10] on input "0964157589" at bounding box center [139, 15] width 145 height 13
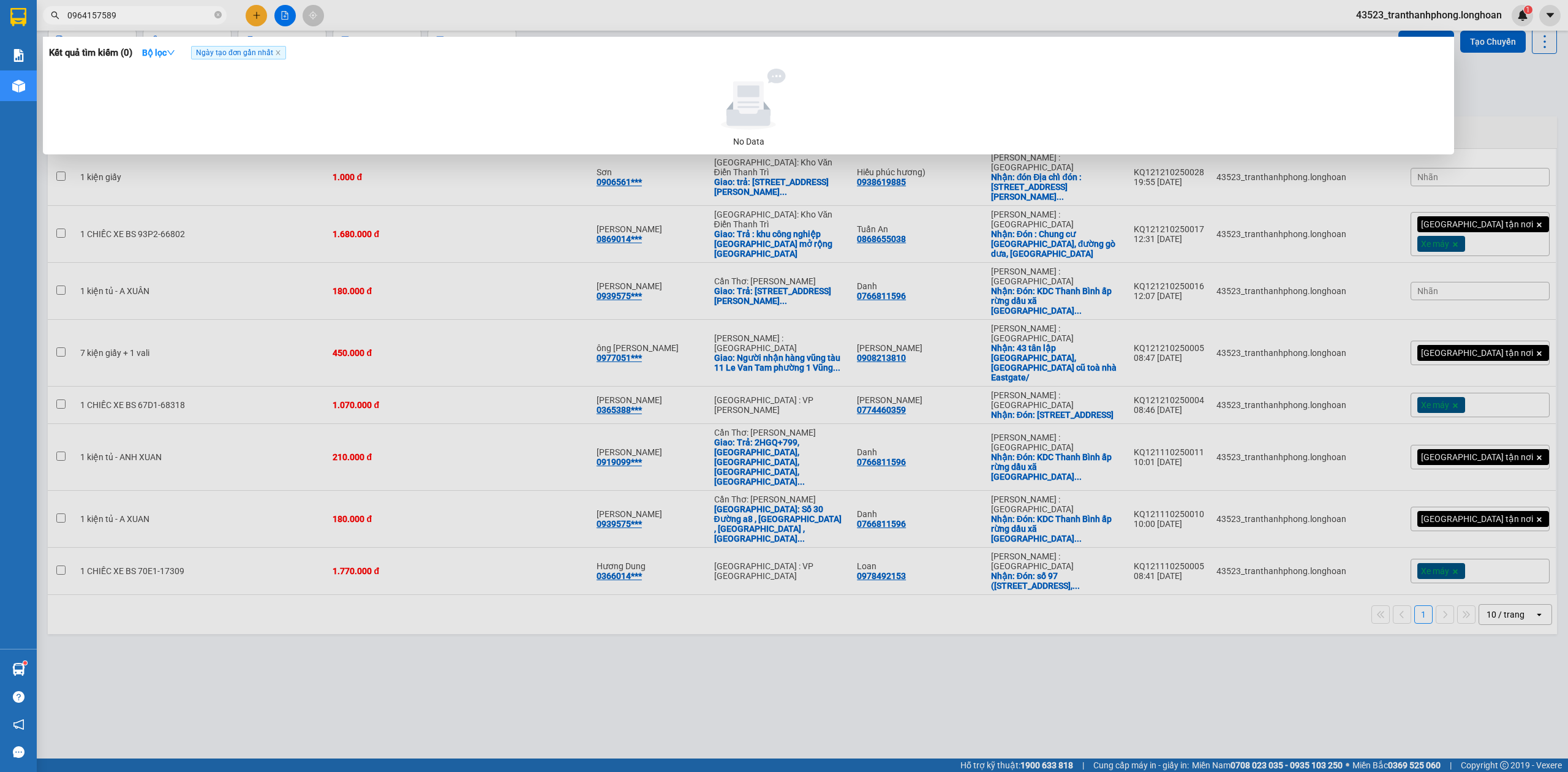
click at [192, 21] on input "0964157589" at bounding box center [139, 15] width 145 height 13
click at [221, 16] on icon "close-circle" at bounding box center [217, 14] width 7 height 7
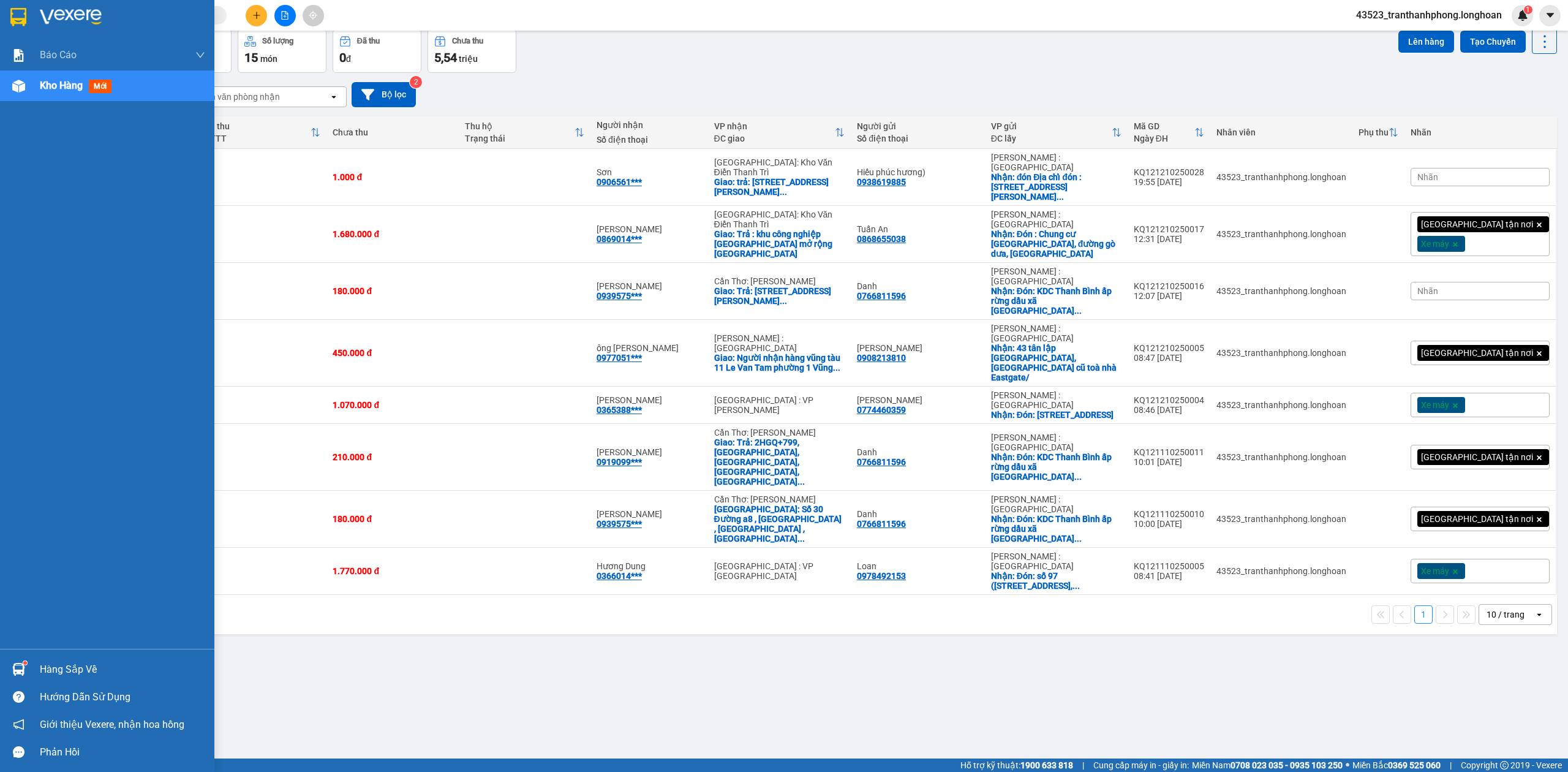
scroll to position [0, 0]
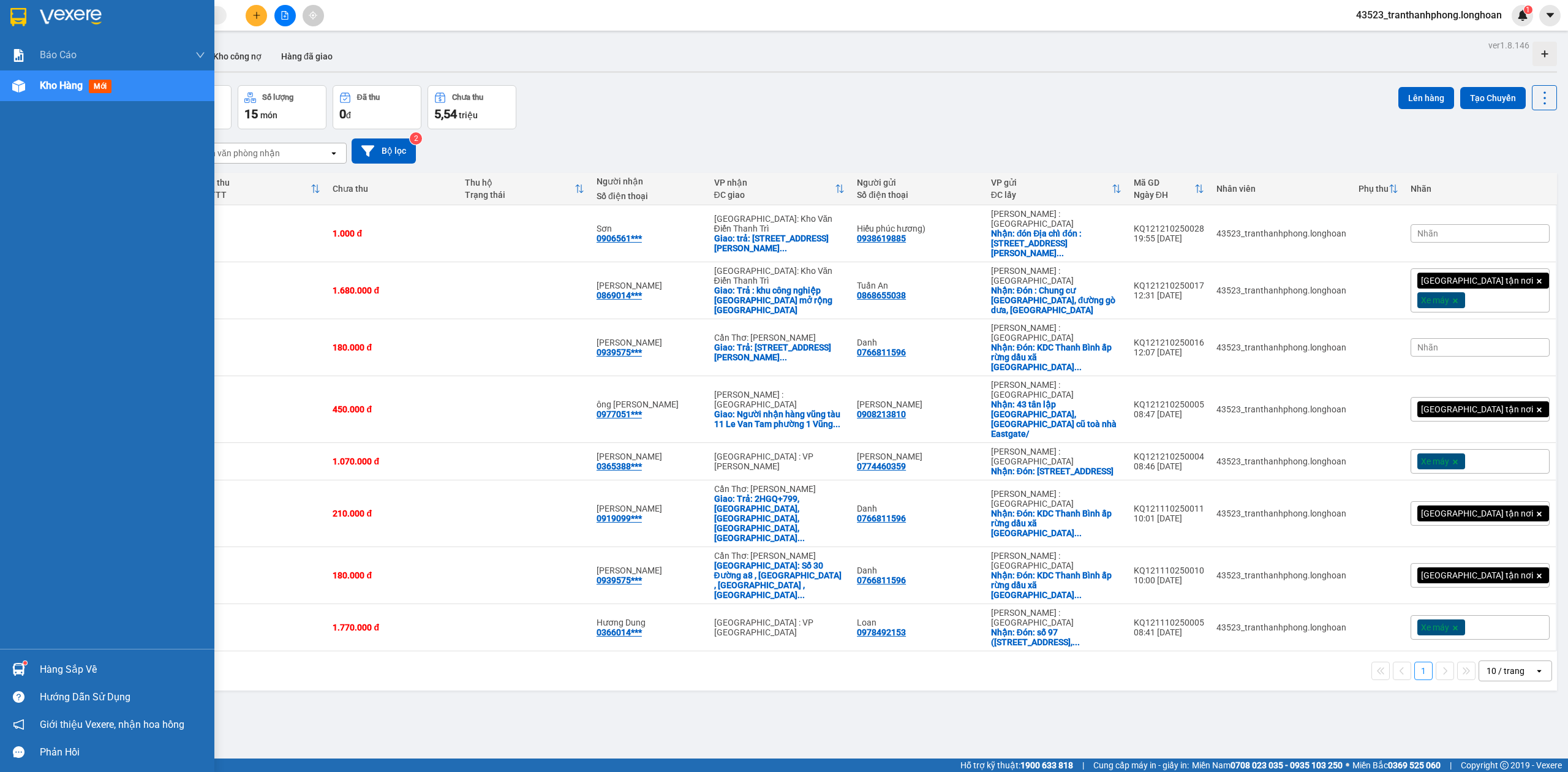
drag, startPoint x: 27, startPoint y: 13, endPoint x: 107, endPoint y: 0, distance: 81.0
click at [29, 13] on div at bounding box center [107, 20] width 214 height 40
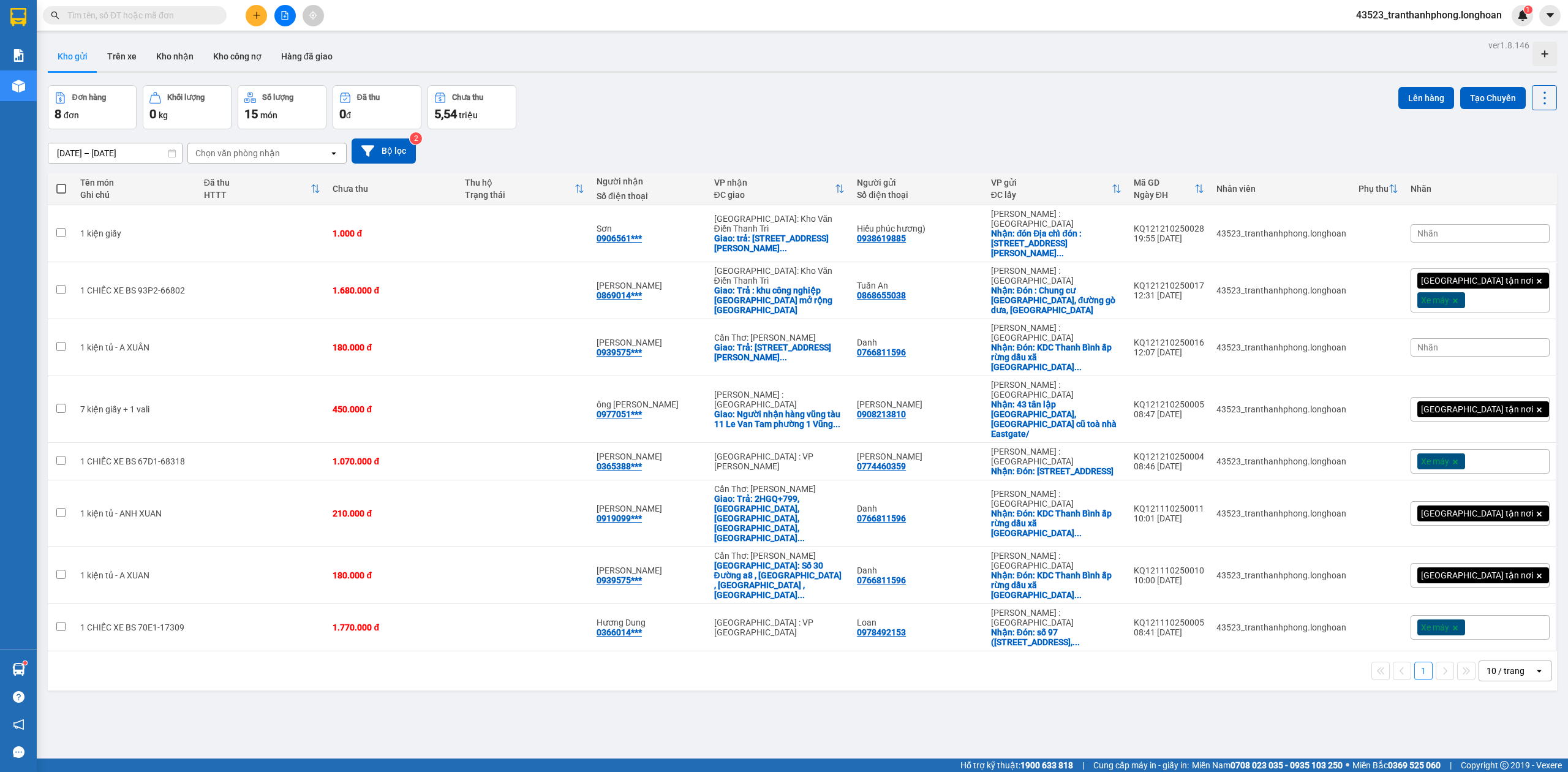
click at [194, 13] on input "text" at bounding box center [139, 15] width 145 height 13
paste input "0966666245"
type input "0966666245"
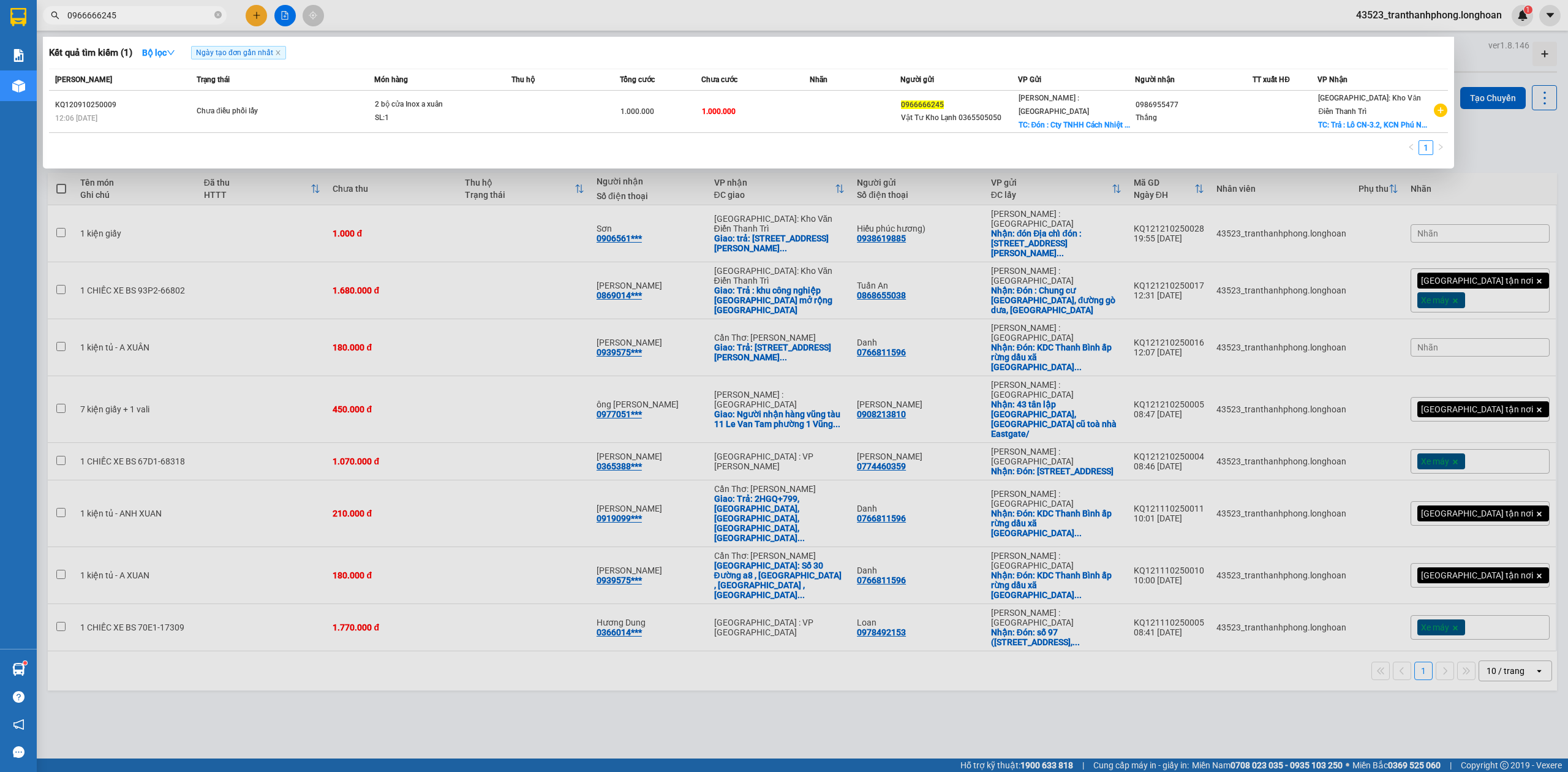
click at [205, 15] on input "0966666245" at bounding box center [139, 15] width 145 height 13
click at [217, 15] on icon "close-circle" at bounding box center [217, 14] width 7 height 7
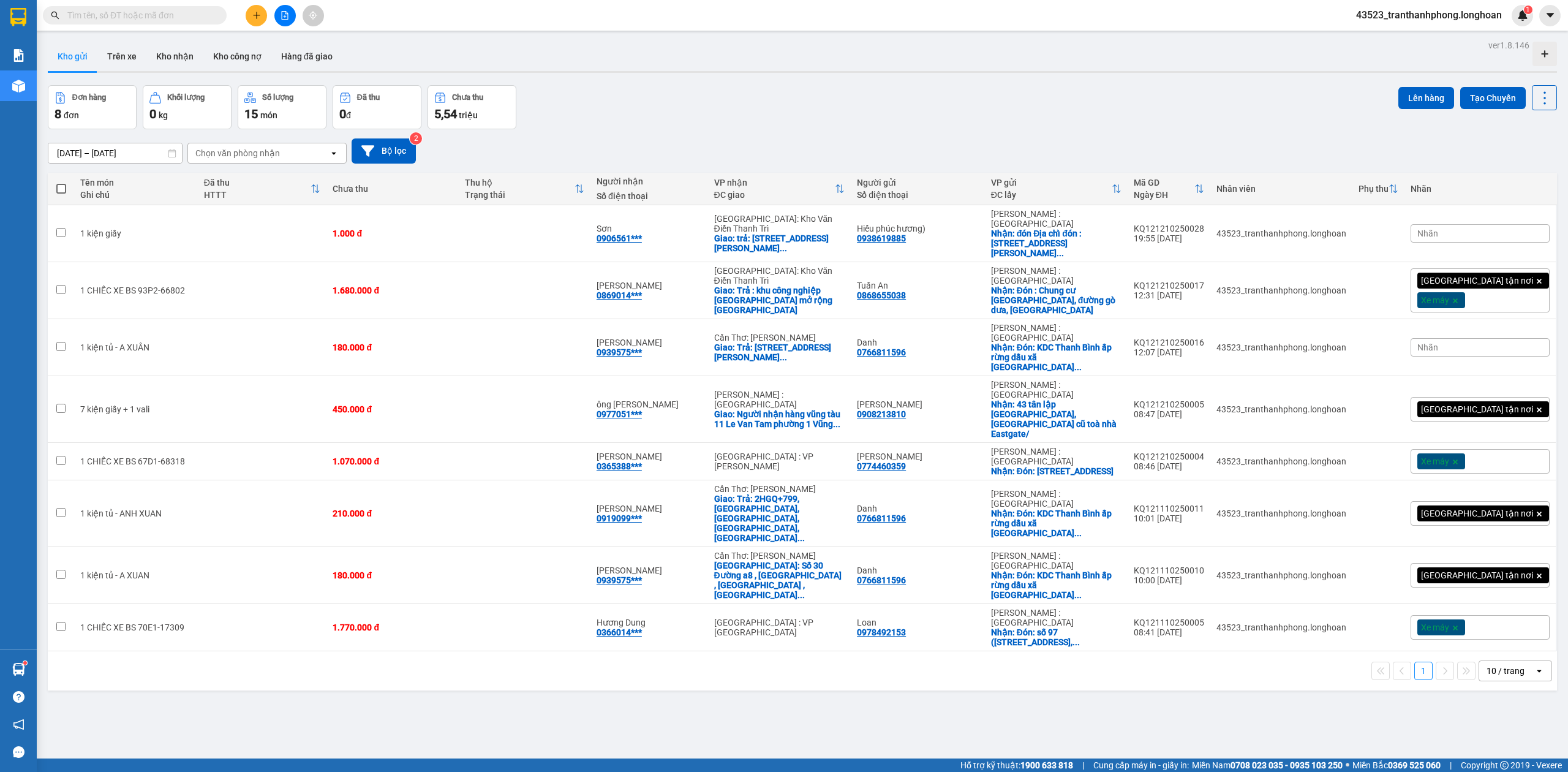
click at [145, 8] on input "text" at bounding box center [139, 15] width 145 height 13
paste input "0966666245"
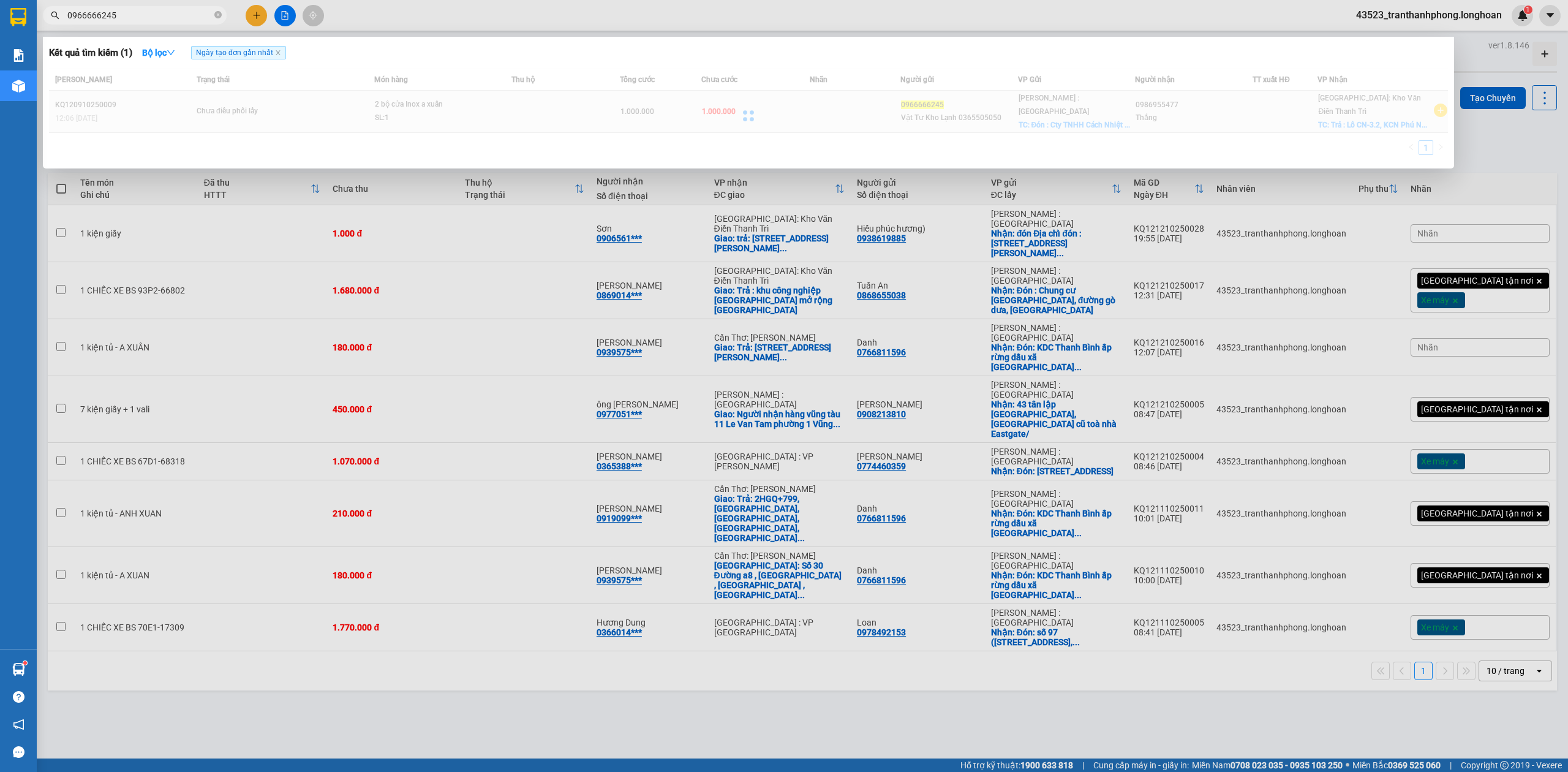
type input "0966666245"
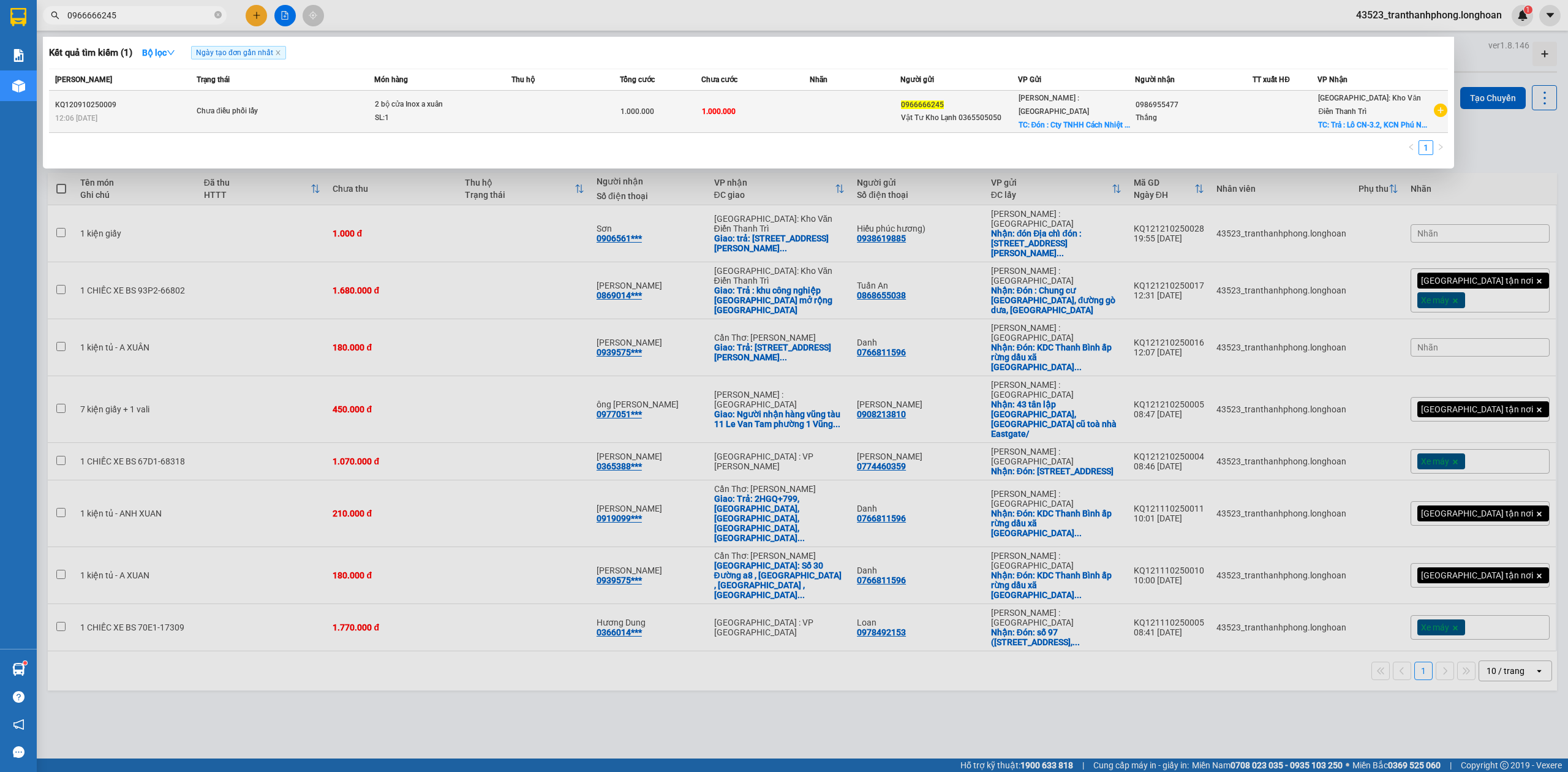
click at [251, 109] on td "Chưa điều phối lấy" at bounding box center [284, 112] width 181 height 42
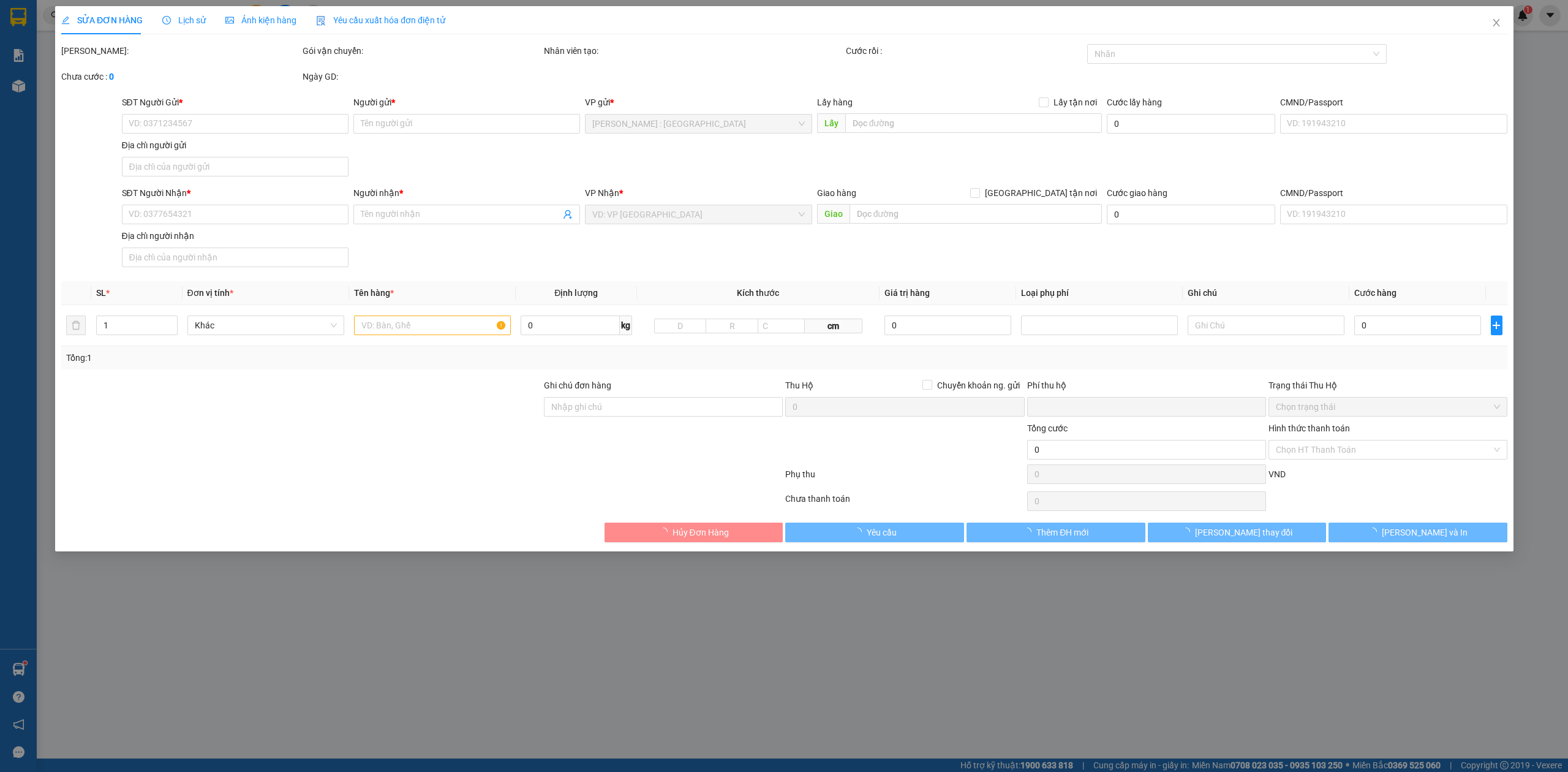
type input "0966666245"
type input "Vật Tư Kho Lạnh 0365505050"
checkbox input "true"
type input "Đón : Cty TNHH Cách Nhiệt Inside, Lô HD1, Đường Số 3, Mỹ Hạnh Bắc, Đức Hòa, Lon…"
type input "0986955477"
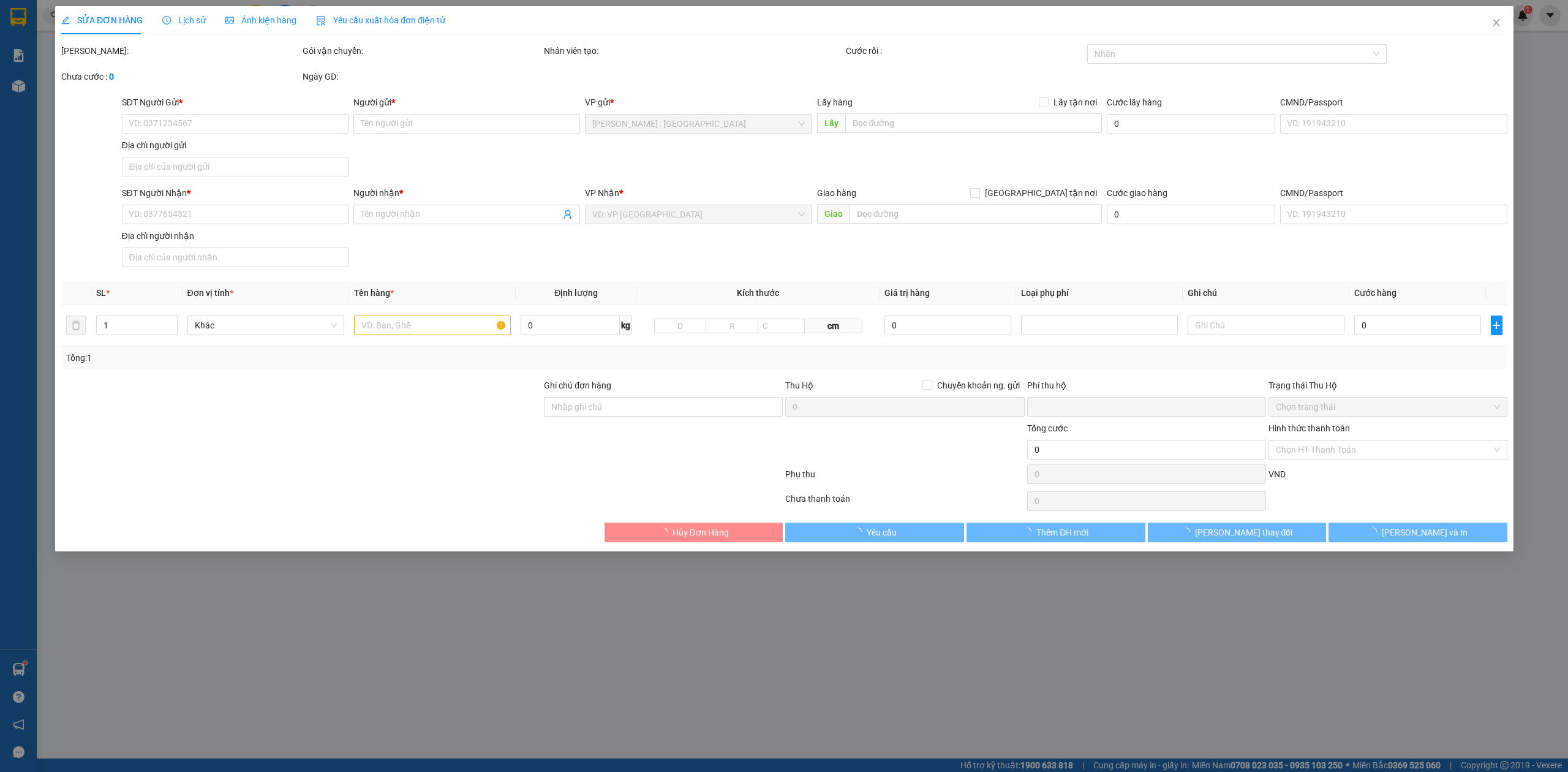
type input "Thắng"
checkbox input "true"
type input "Trả : Lô CN-3.2, KCN Phú Nghĩa, Xã Phú Nghĩa, huyện Chương Mỹ, TP. Hà Nội, Việt…"
type input "Người gửi : Nguyễn Hữu Minh-0974707936. gửi bill qua zalo số này"
type input "0"
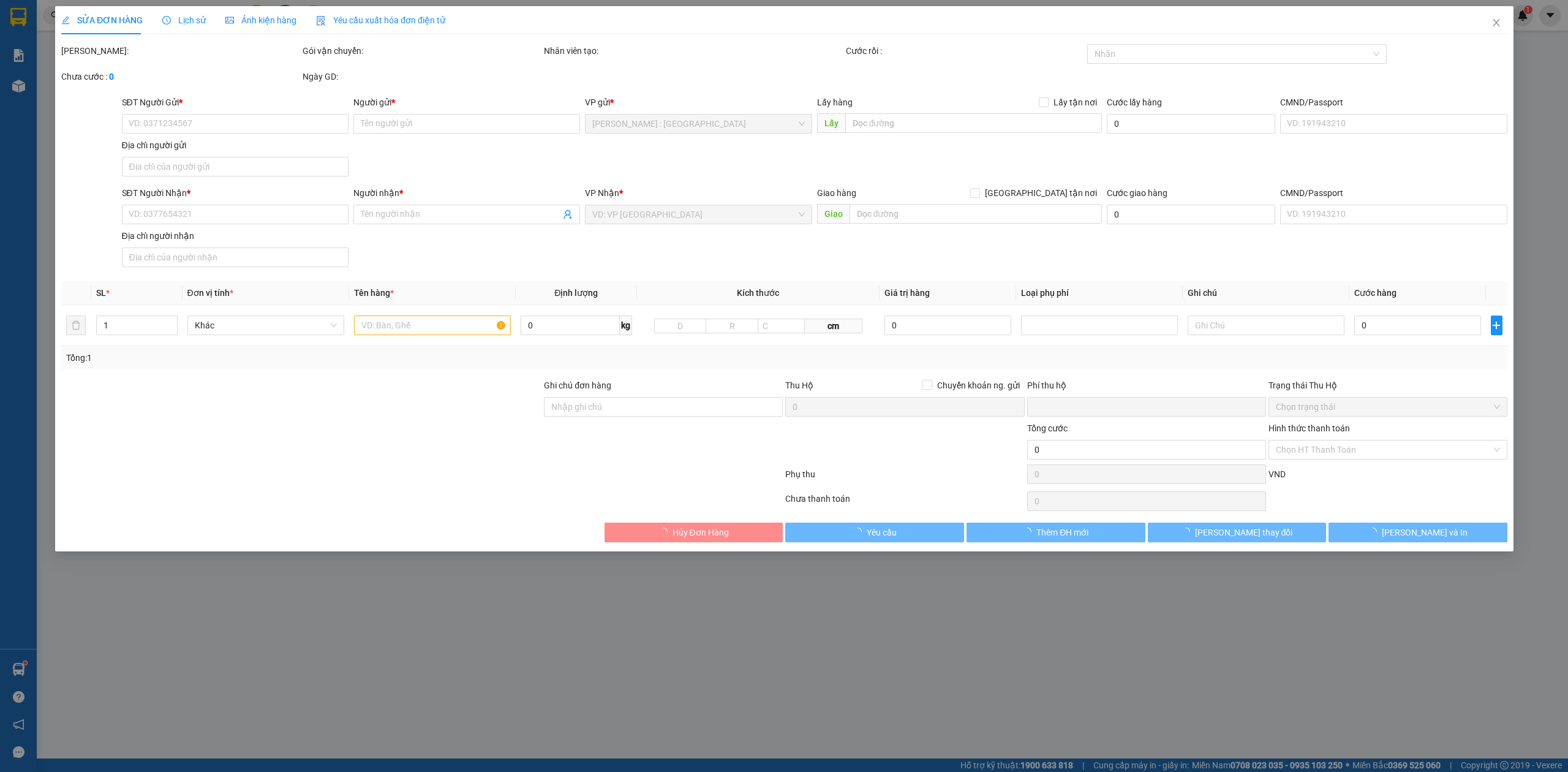
type input "1.000.000"
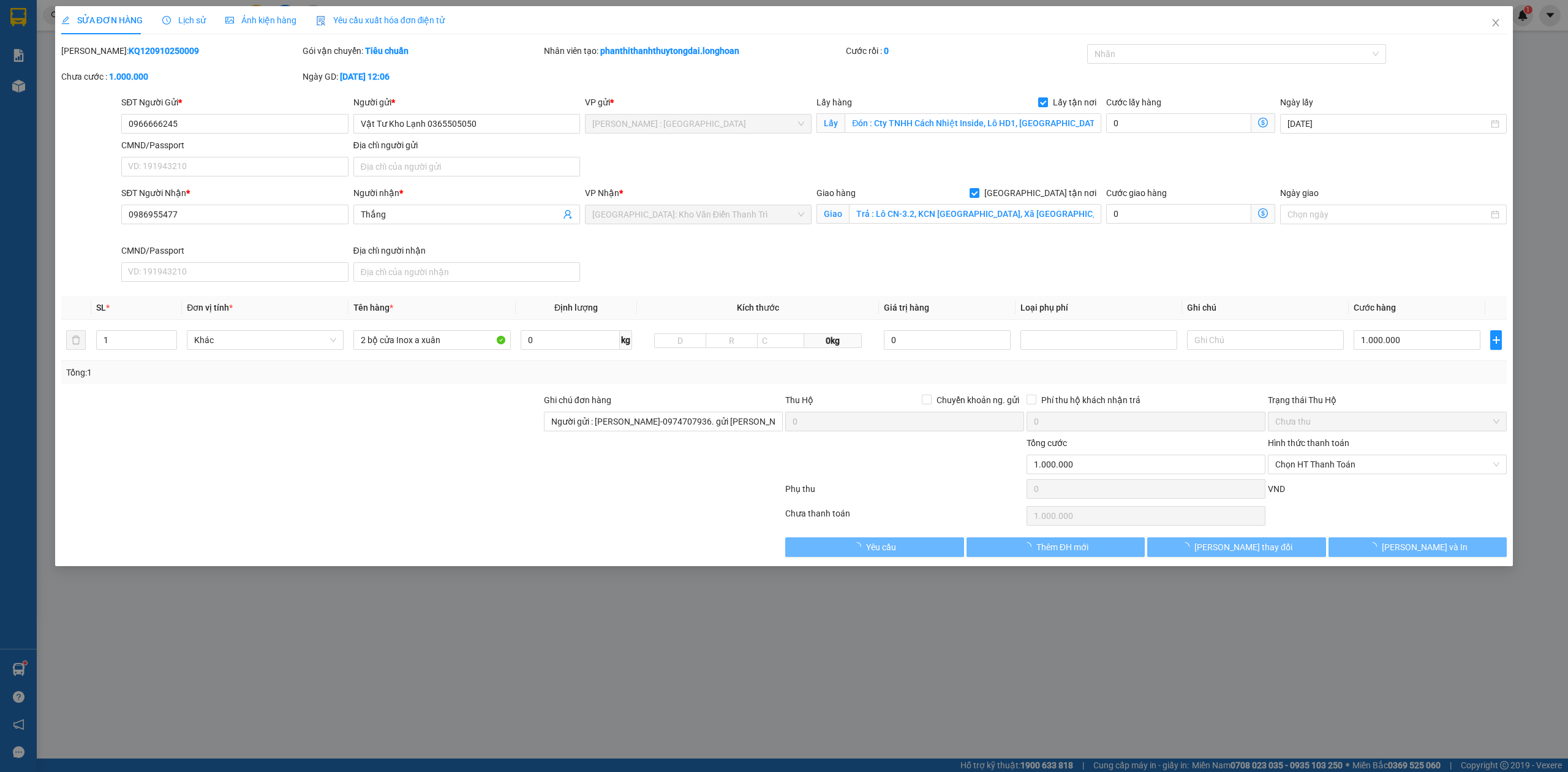
click at [176, 3] on div "SỬA ĐƠN HÀNG Lịch sử Ảnh kiện hàng Yêu cầu xuất hóa đơn điện tử Total Paid Fee …" at bounding box center [784, 386] width 1568 height 772
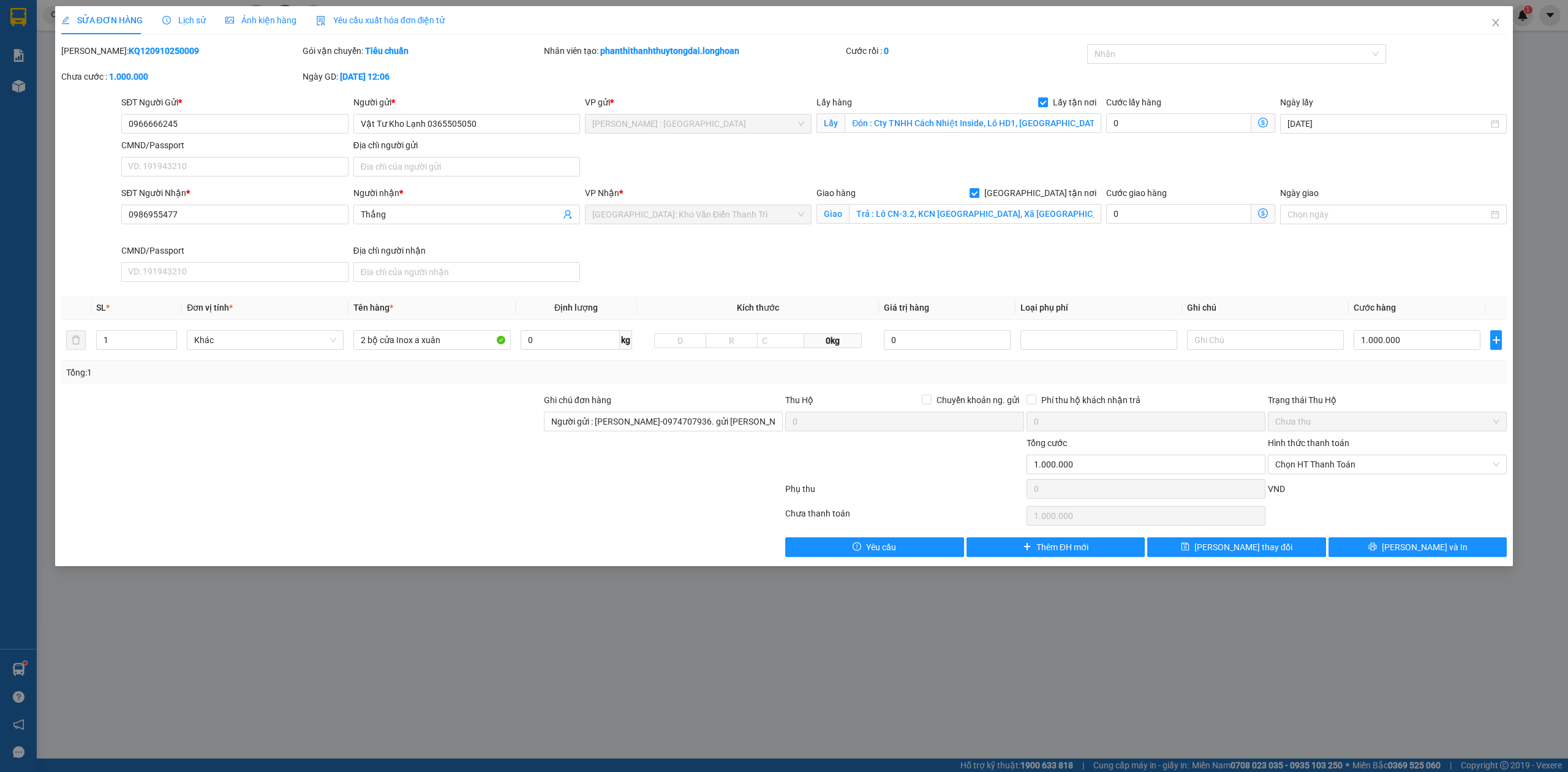
click at [187, 13] on div "Lịch sử" at bounding box center [184, 20] width 43 height 13
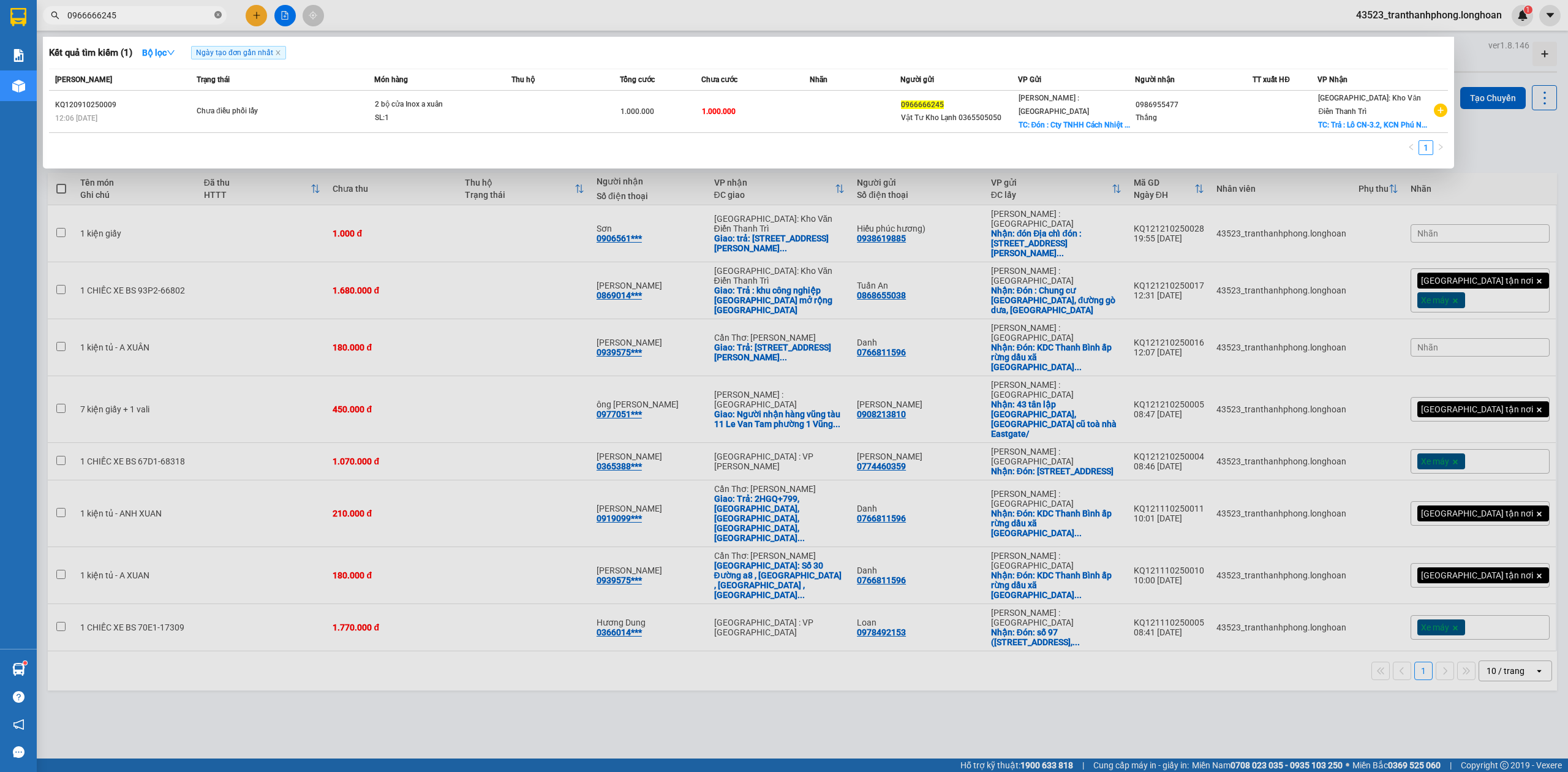
click at [216, 15] on icon "close-circle" at bounding box center [217, 14] width 7 height 7
paste input "0966666245"
type input "0966666245"
click at [216, 15] on icon "close-circle" at bounding box center [217, 14] width 7 height 7
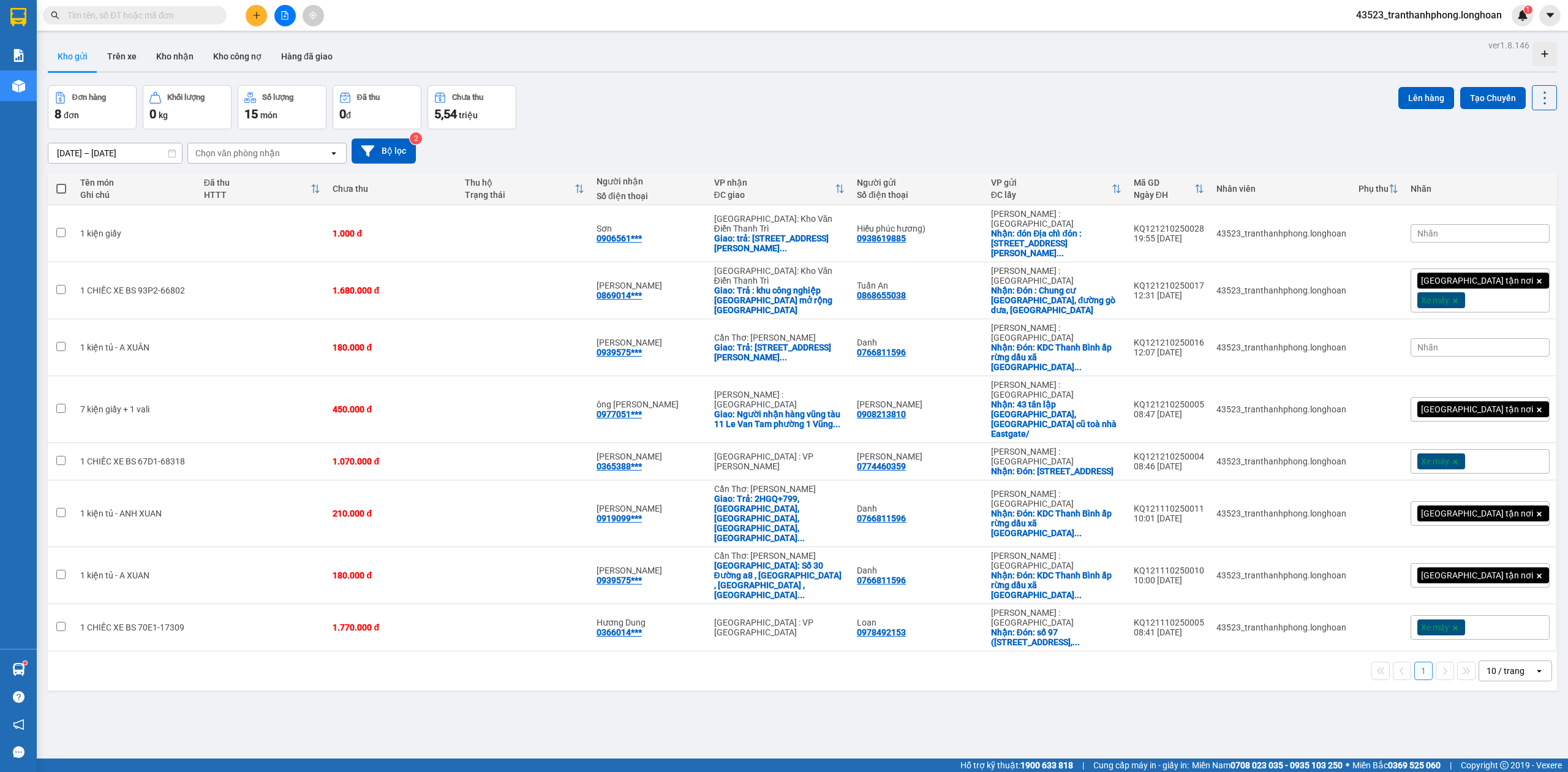
click at [151, 12] on input "text" at bounding box center [139, 15] width 145 height 13
paste input "0901428882"
type input "0901428882"
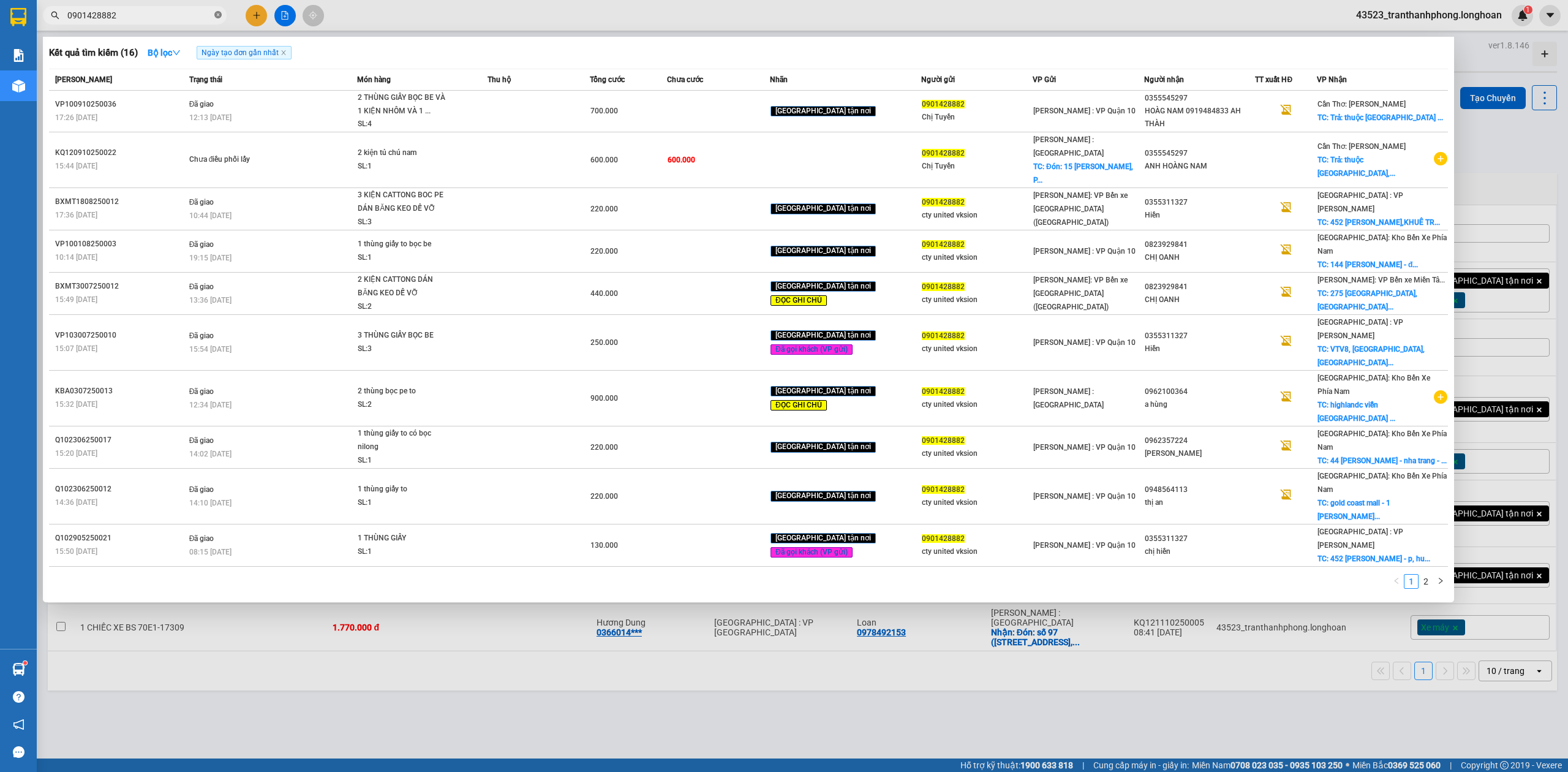
click at [219, 19] on icon "close-circle" at bounding box center [217, 14] width 7 height 7
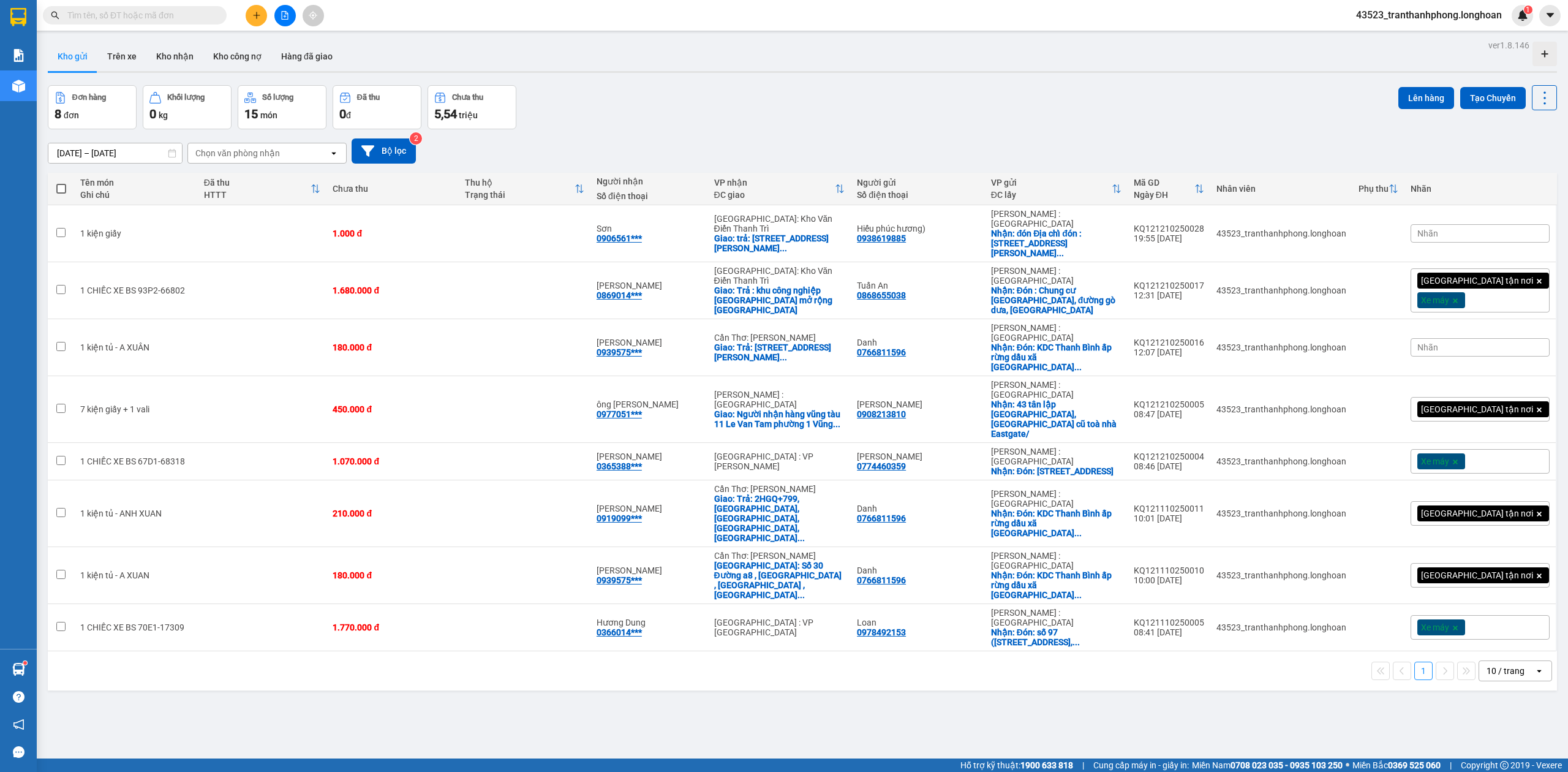
paste input "0901428882"
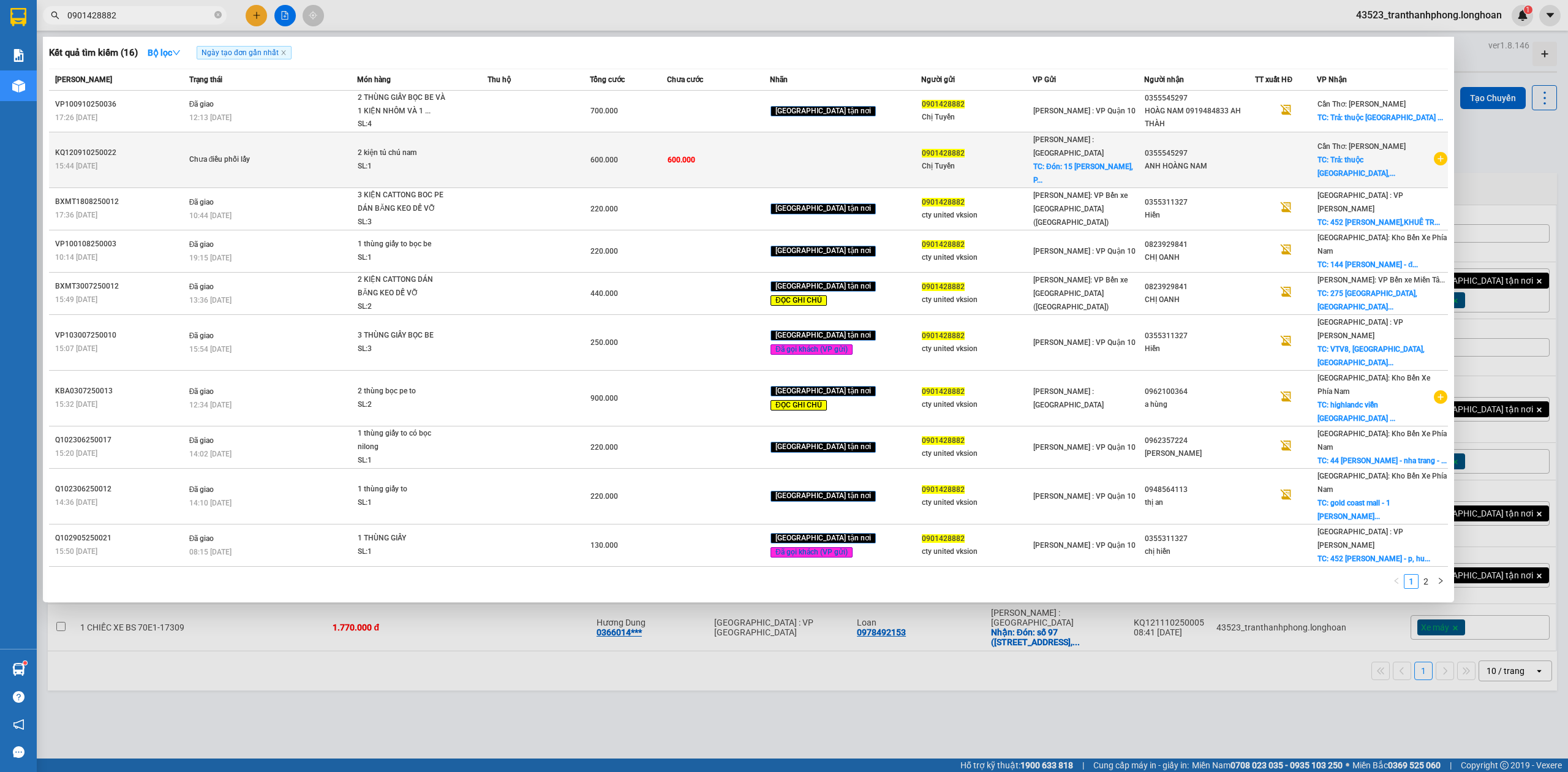
type input "0901428882"
click at [450, 148] on div "2 kiện tủ chú nam" at bounding box center [404, 153] width 92 height 13
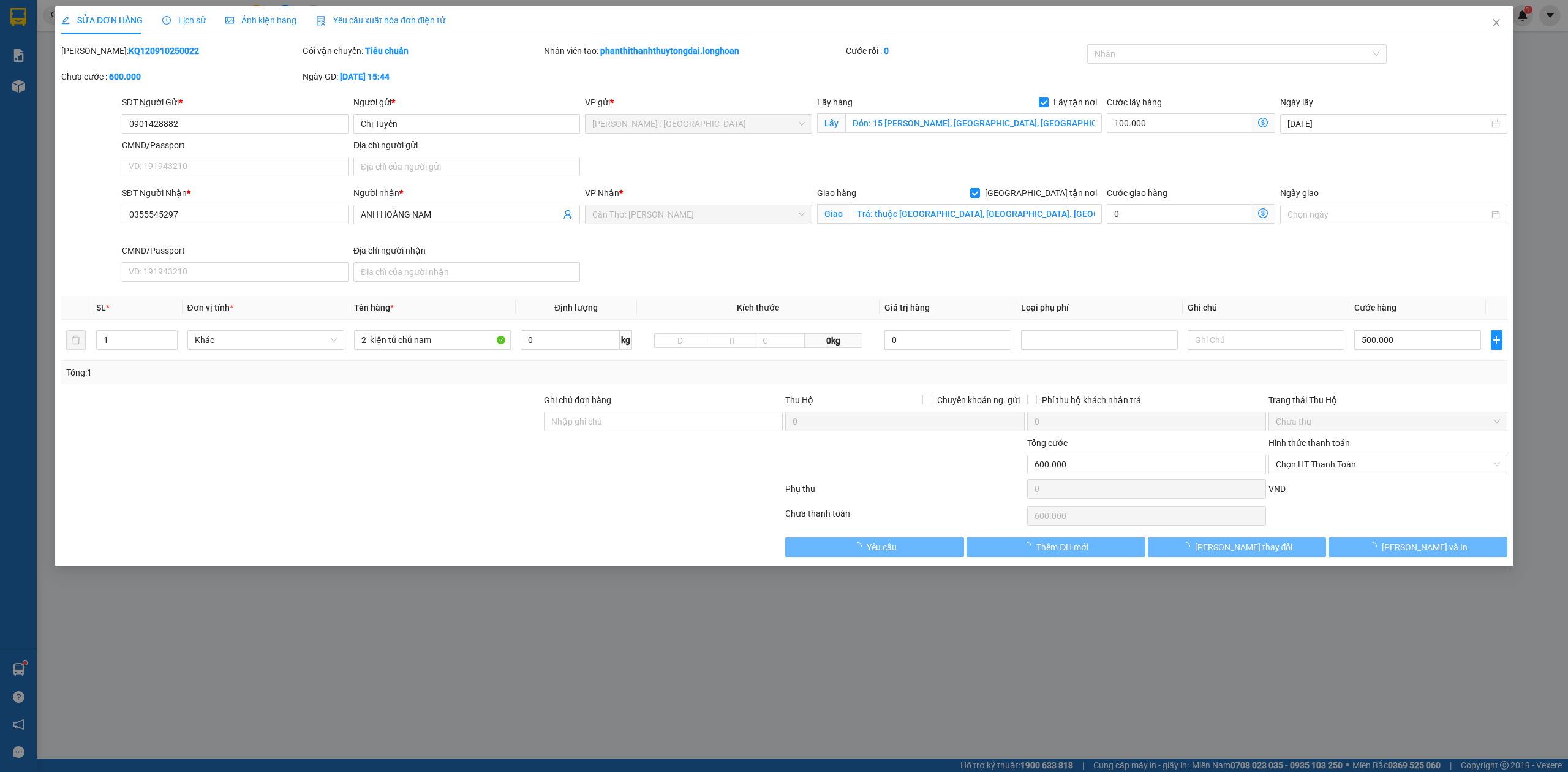
click at [456, 148] on div "SĐT Người Gửi * 0901428882 Người gửi * Chị Tuyền VP gửi * Hồ Chí Minh : Kho Quậ…" at bounding box center [814, 138] width 1390 height 86
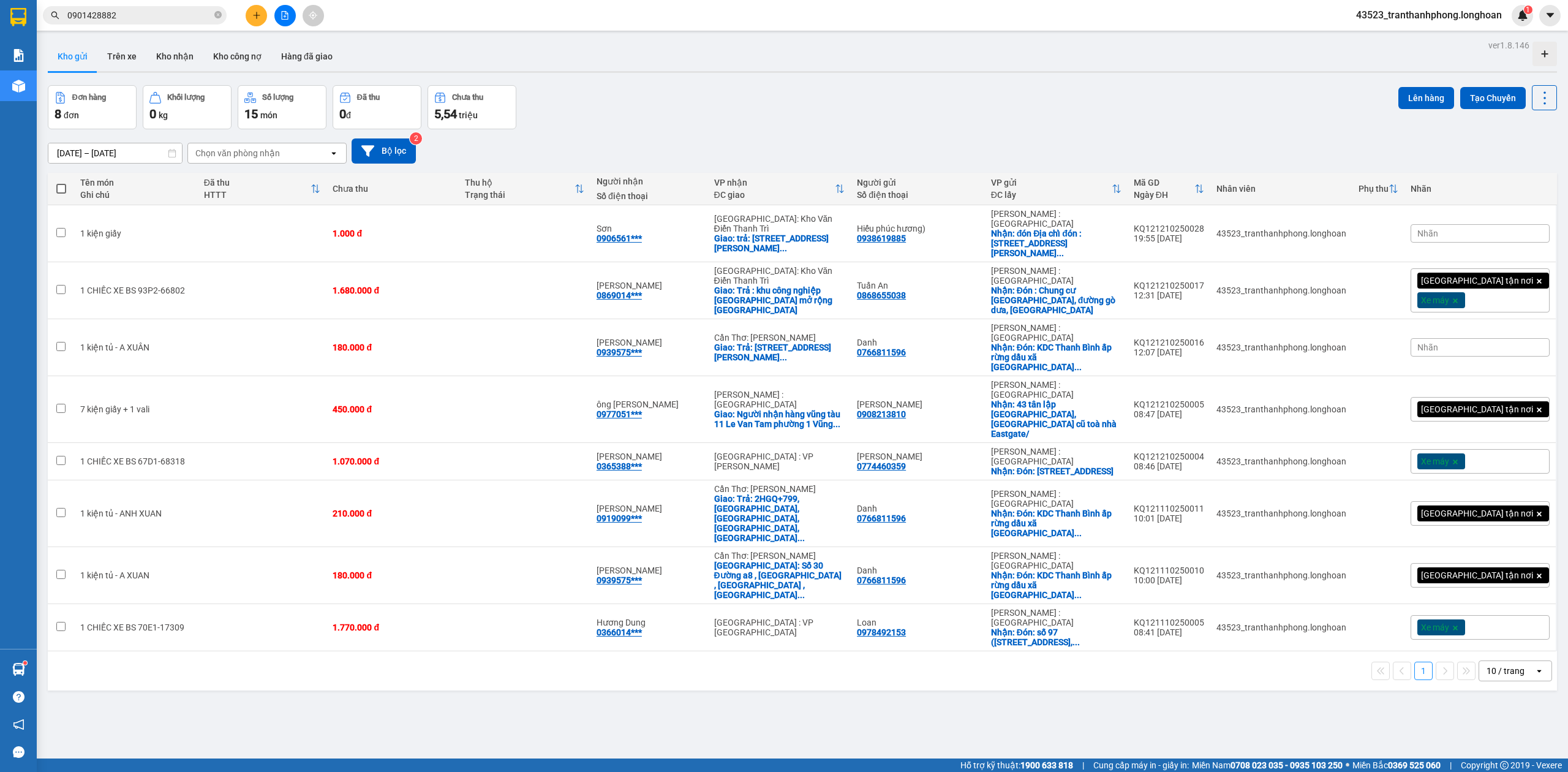
click at [162, 26] on div "Kết quả tìm kiếm ( 16 ) Bộ lọc Ngày tạo đơn gần nhất Mã ĐH Trạng thái Món hàng …" at bounding box center [784, 15] width 1568 height 31
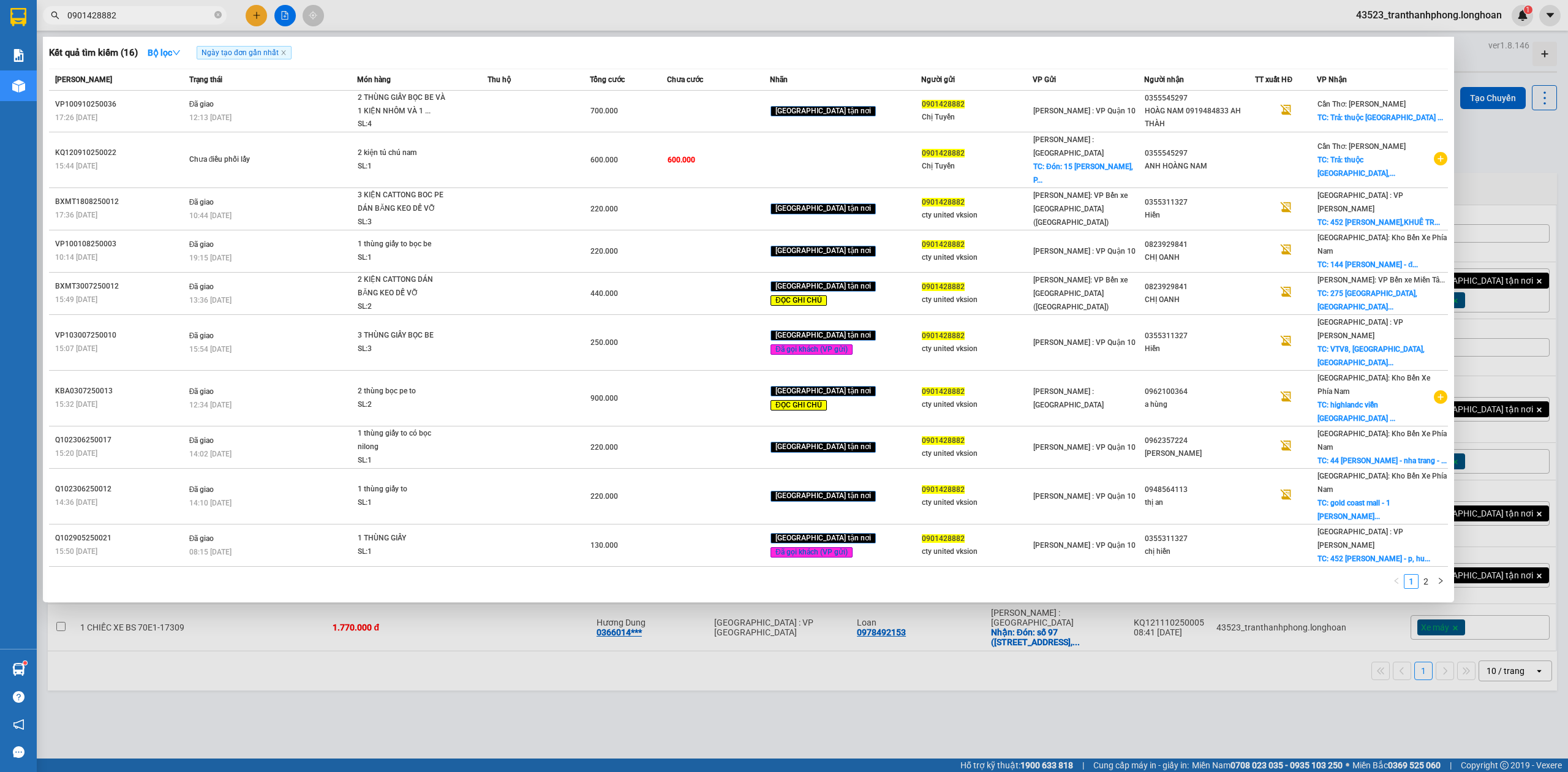
drag, startPoint x: 154, startPoint y: 17, endPoint x: 168, endPoint y: 26, distance: 16.6
click at [153, 16] on input "0901428882" at bounding box center [139, 15] width 145 height 13
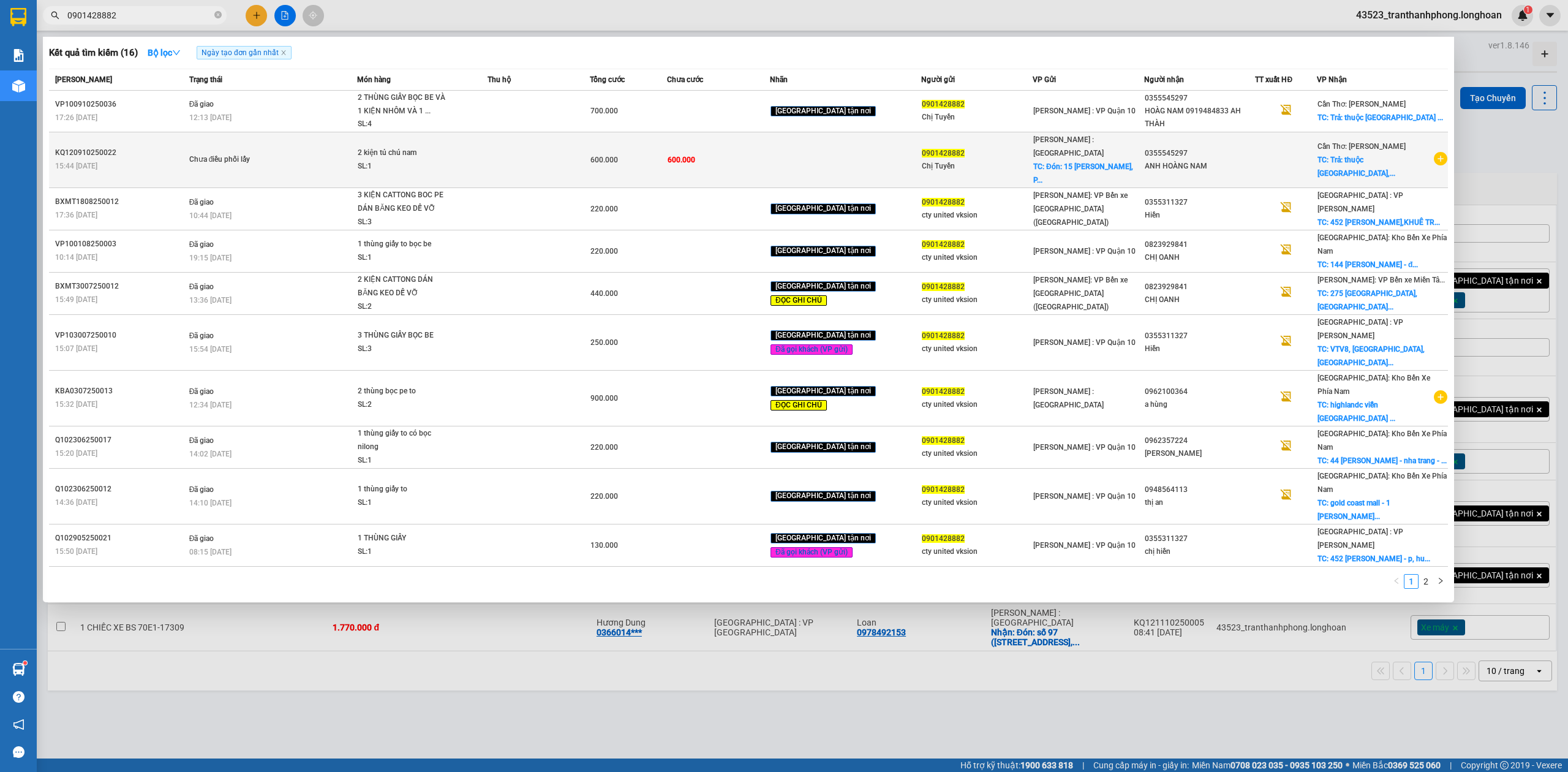
click at [573, 160] on td at bounding box center [538, 159] width 103 height 56
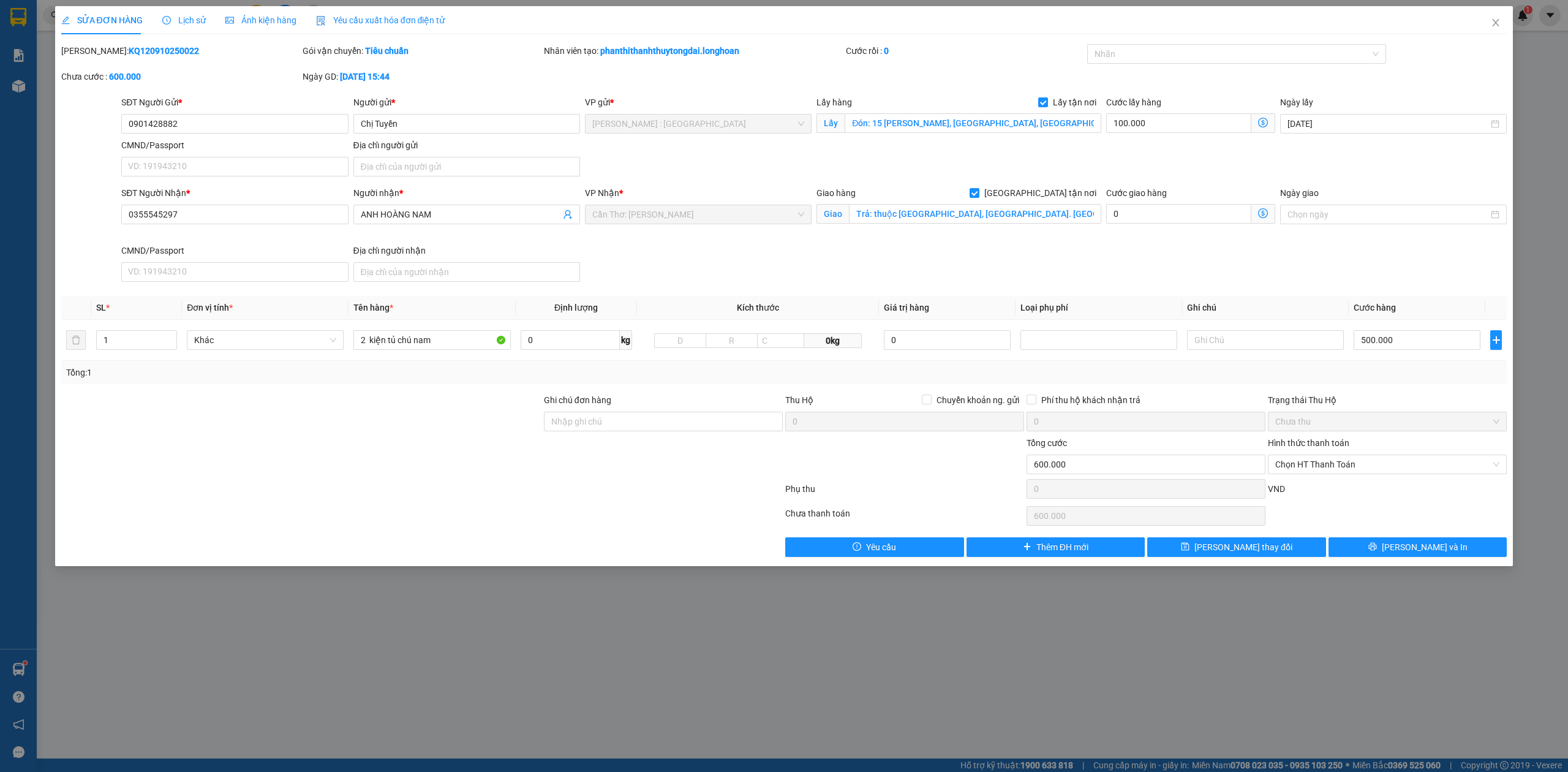
click at [195, 15] on span "Lịch sử" at bounding box center [184, 20] width 43 height 10
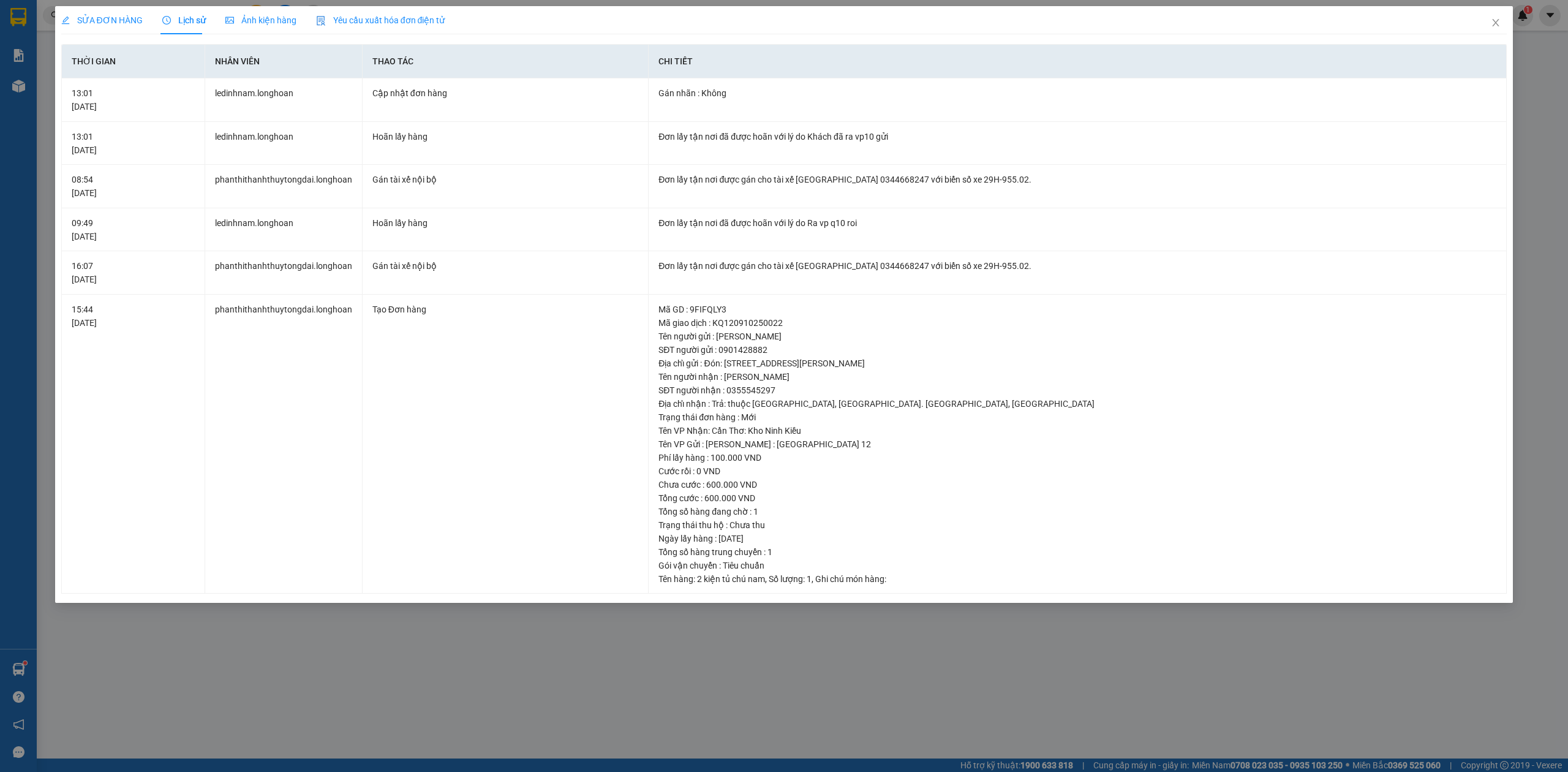
click at [98, 17] on span "SỬA ĐƠN HÀNG" at bounding box center [102, 20] width 81 height 10
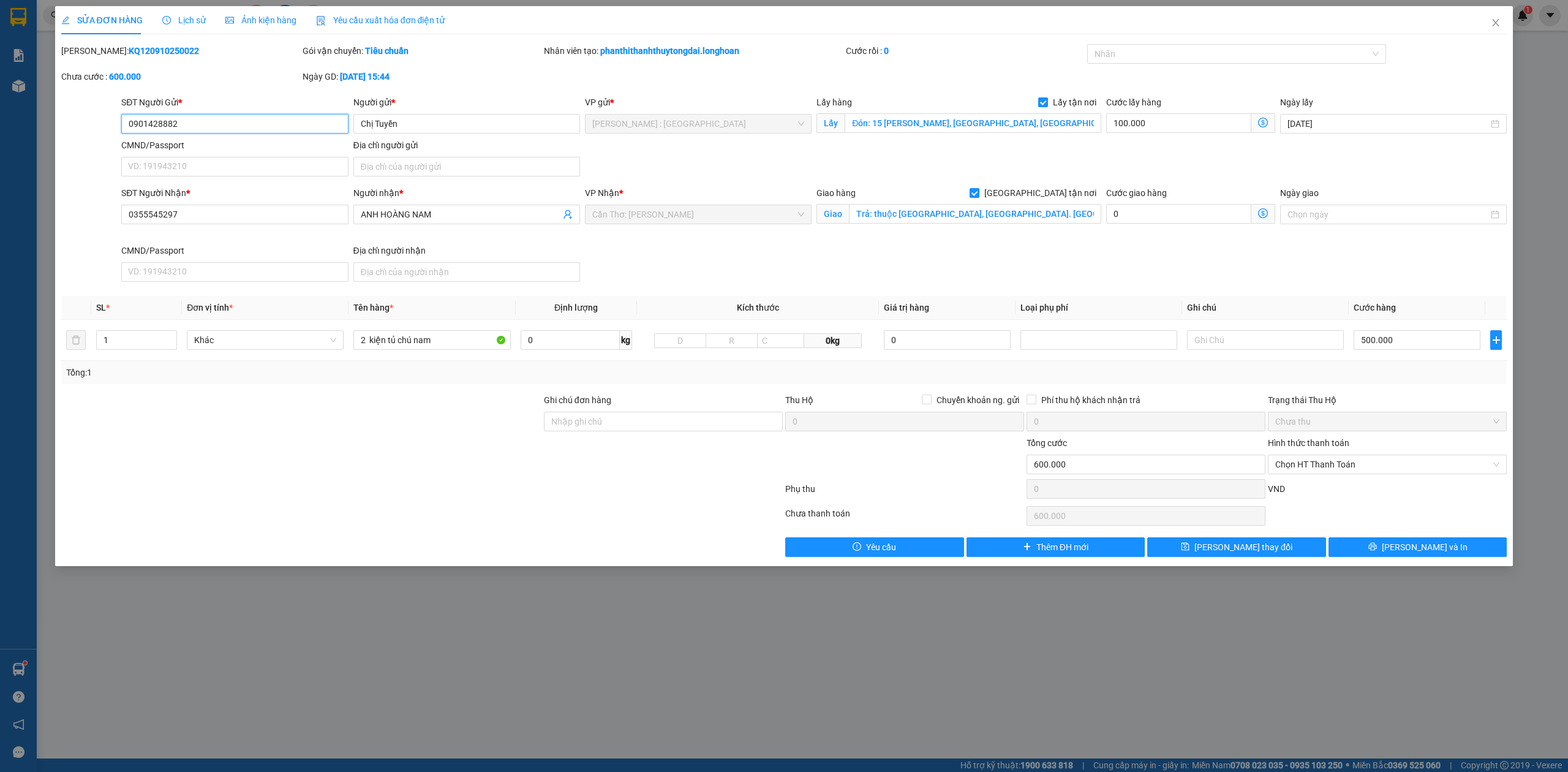
click at [341, 127] on input "0901428882" at bounding box center [235, 123] width 226 height 20
click at [1045, 96] on label "Lấy tận nơi" at bounding box center [1069, 102] width 63 height 13
click at [1045, 97] on input "Lấy tận nơi" at bounding box center [1042, 101] width 8 height 8
checkbox input "false"
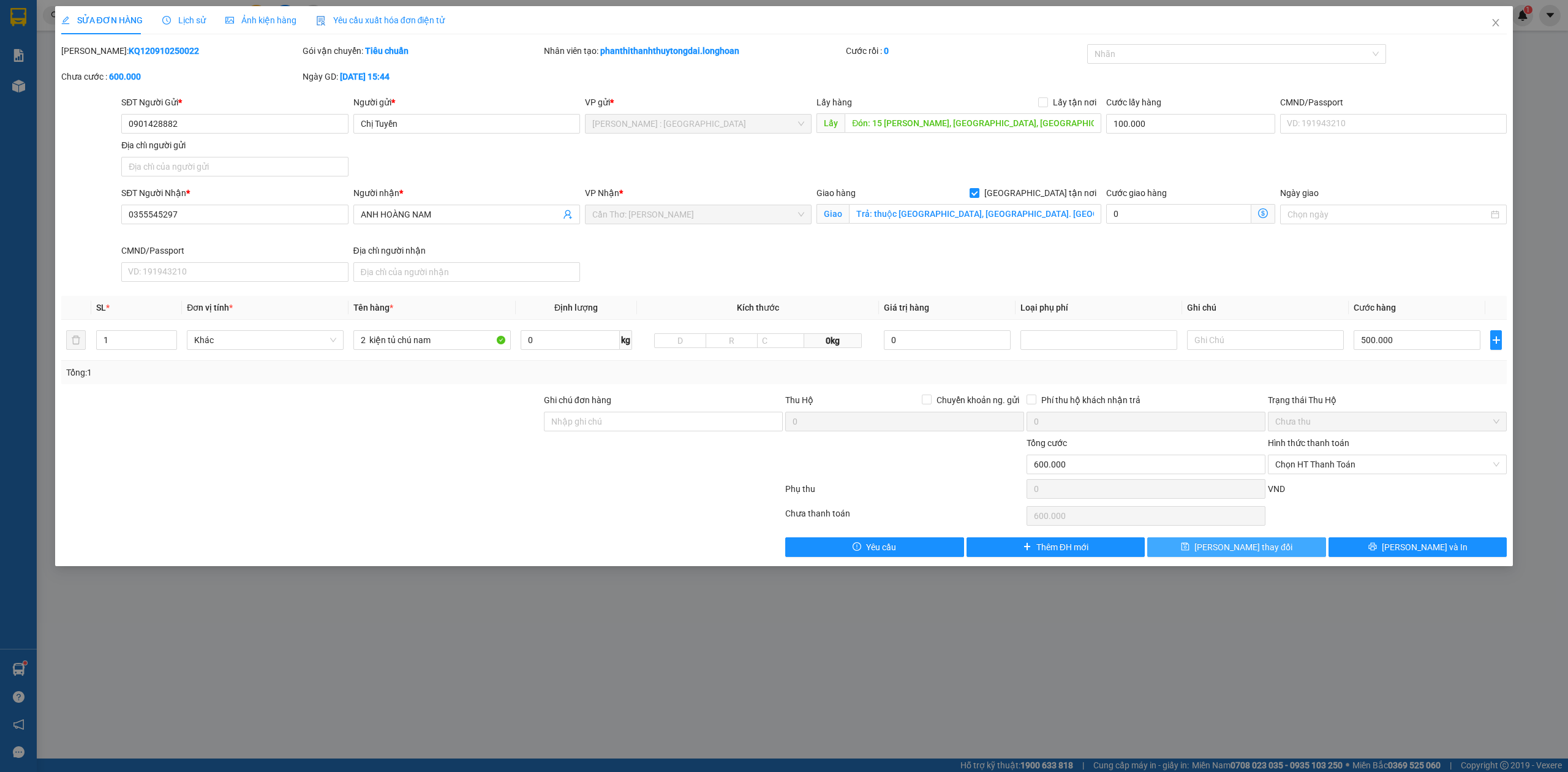
click at [1219, 544] on span "[PERSON_NAME] thay đổi" at bounding box center [1243, 547] width 98 height 13
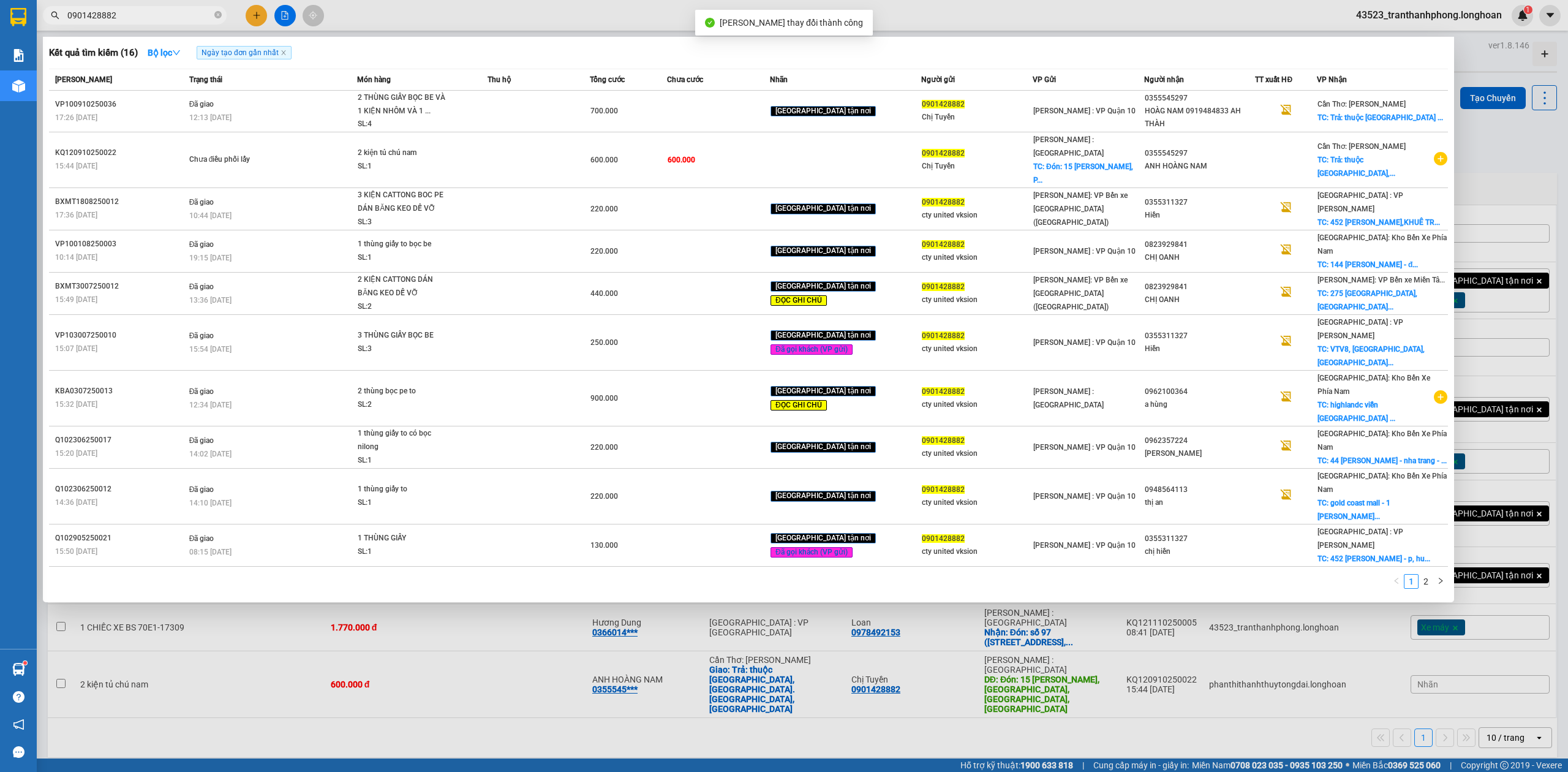
click at [177, 18] on input "0901428882" at bounding box center [139, 15] width 145 height 13
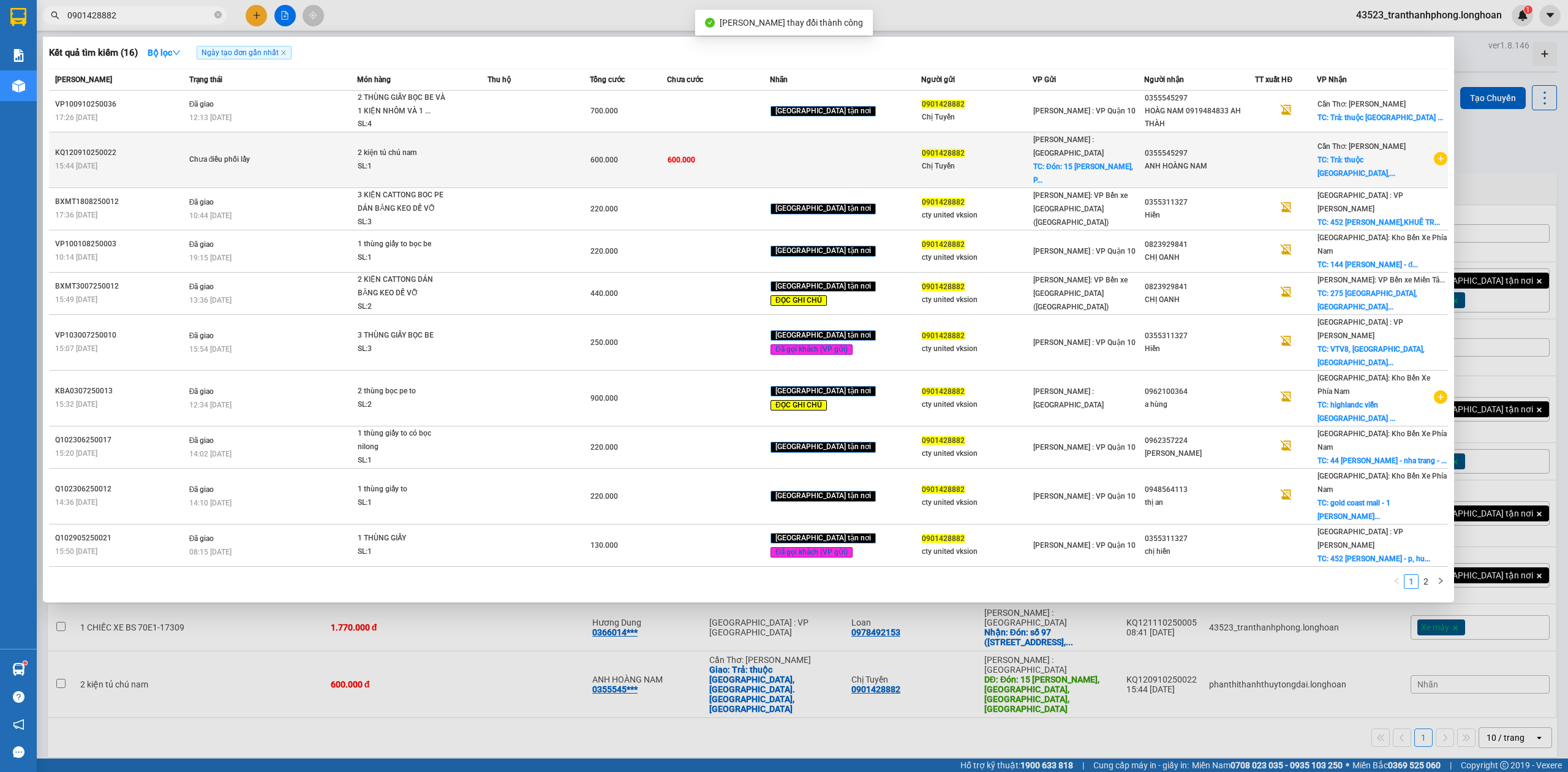
click at [277, 139] on td "Chưa điều phối lấy" at bounding box center [272, 159] width 171 height 56
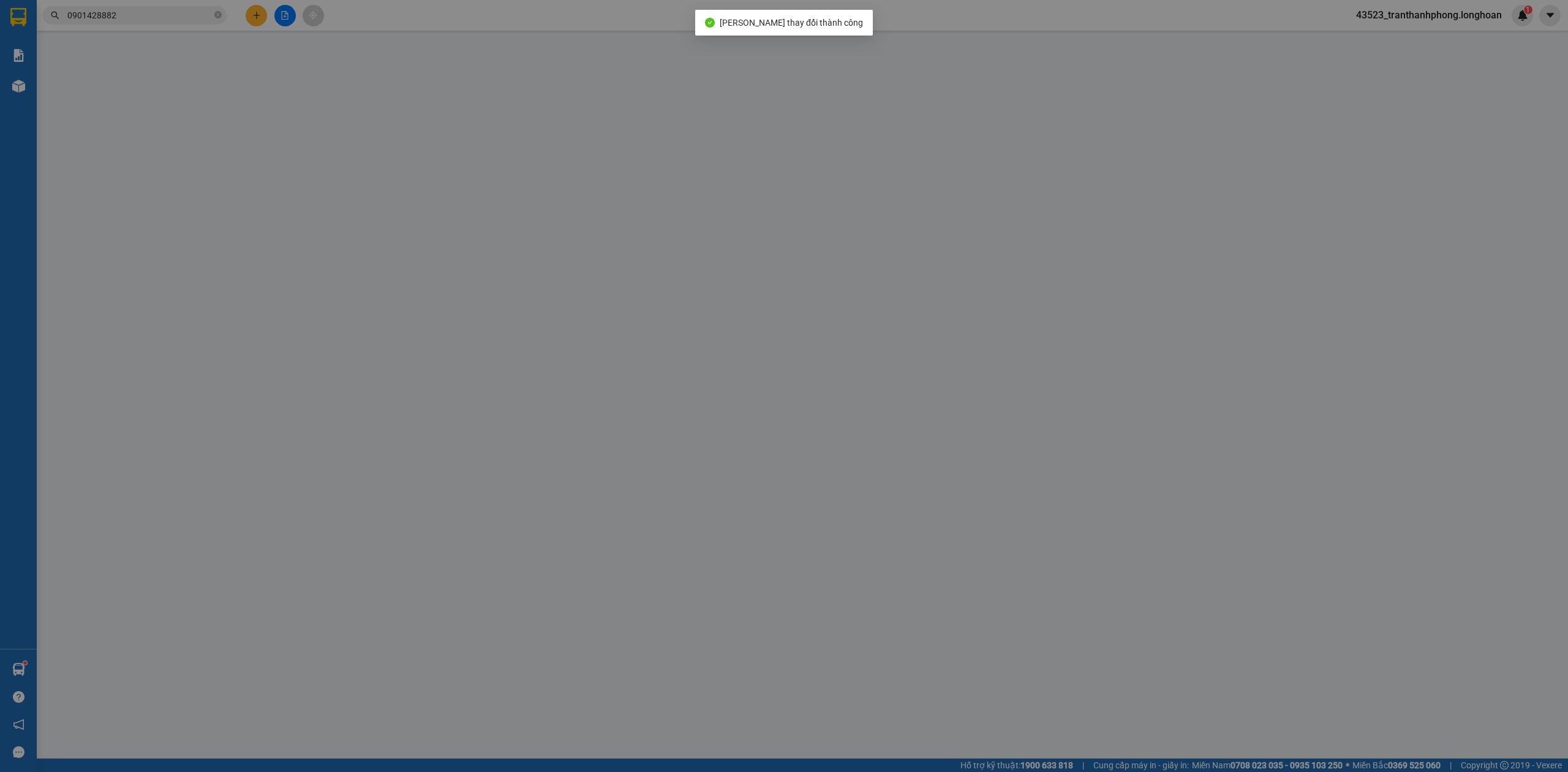
type input "0901428882"
type input "Chị Tuyền"
type input "Đón: 15 TRẦN BÌNH TRỌNG, PHƯỜNG 1, QUẬN 5, TP.HCM"
type input "100.000"
type input "0355545297"
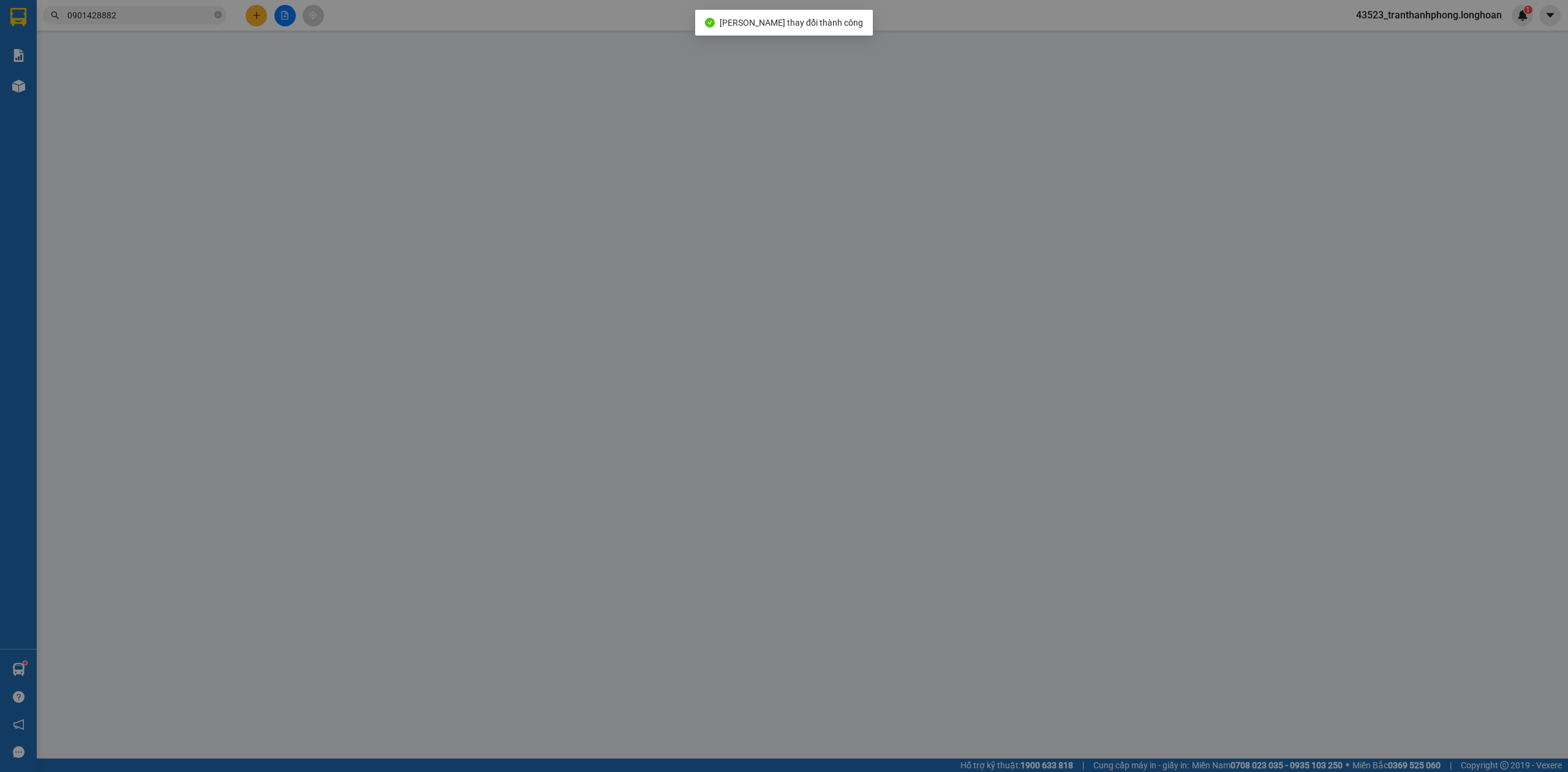
type input "ANH HOÀNG NAM"
checkbox input "true"
type input "Trả: thuộc Phường An Bình, TP. Rạch Giá, Tỉnh Kiên Giang"
type input "0"
type input "600.000"
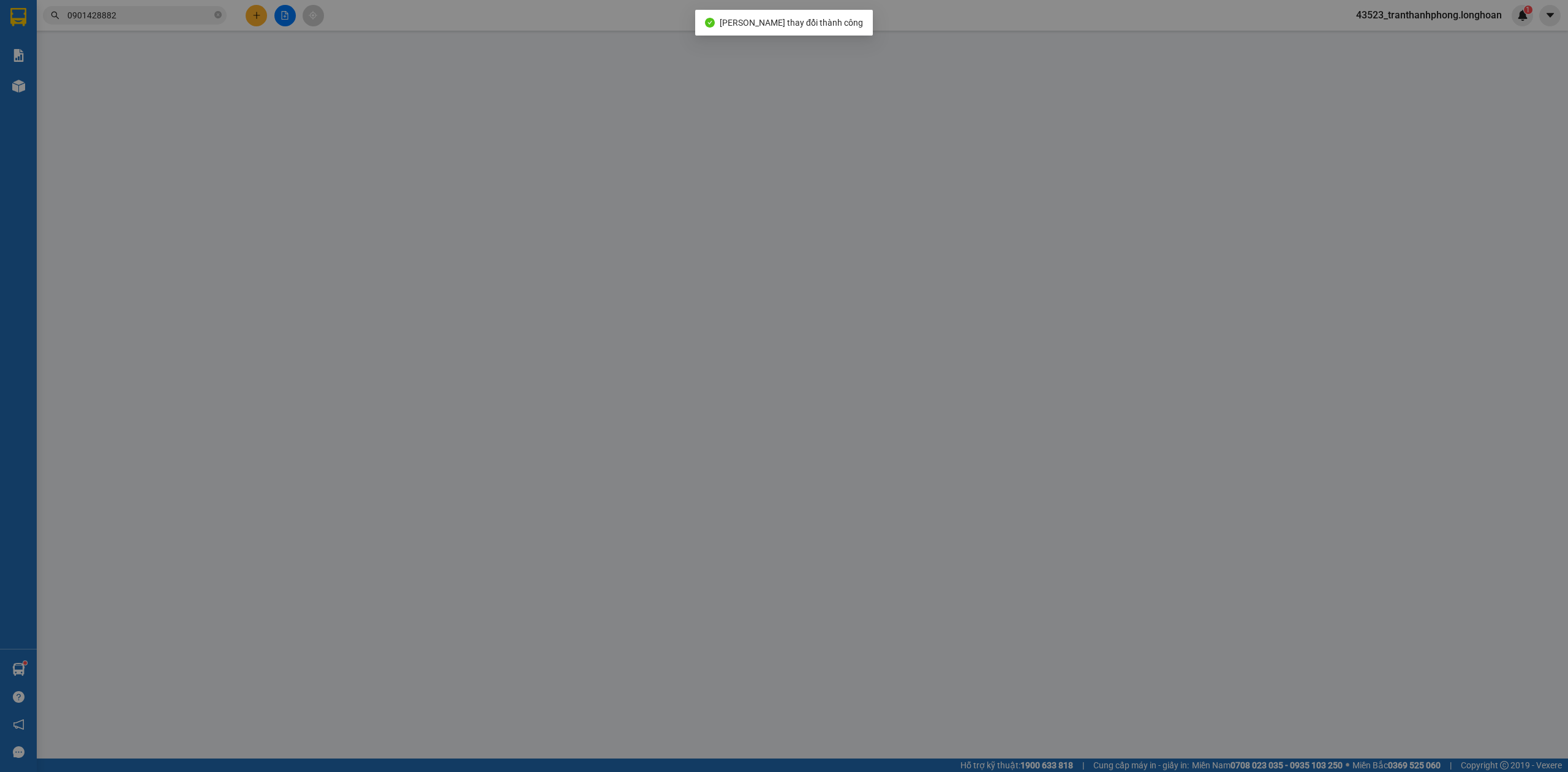
type input "600.000"
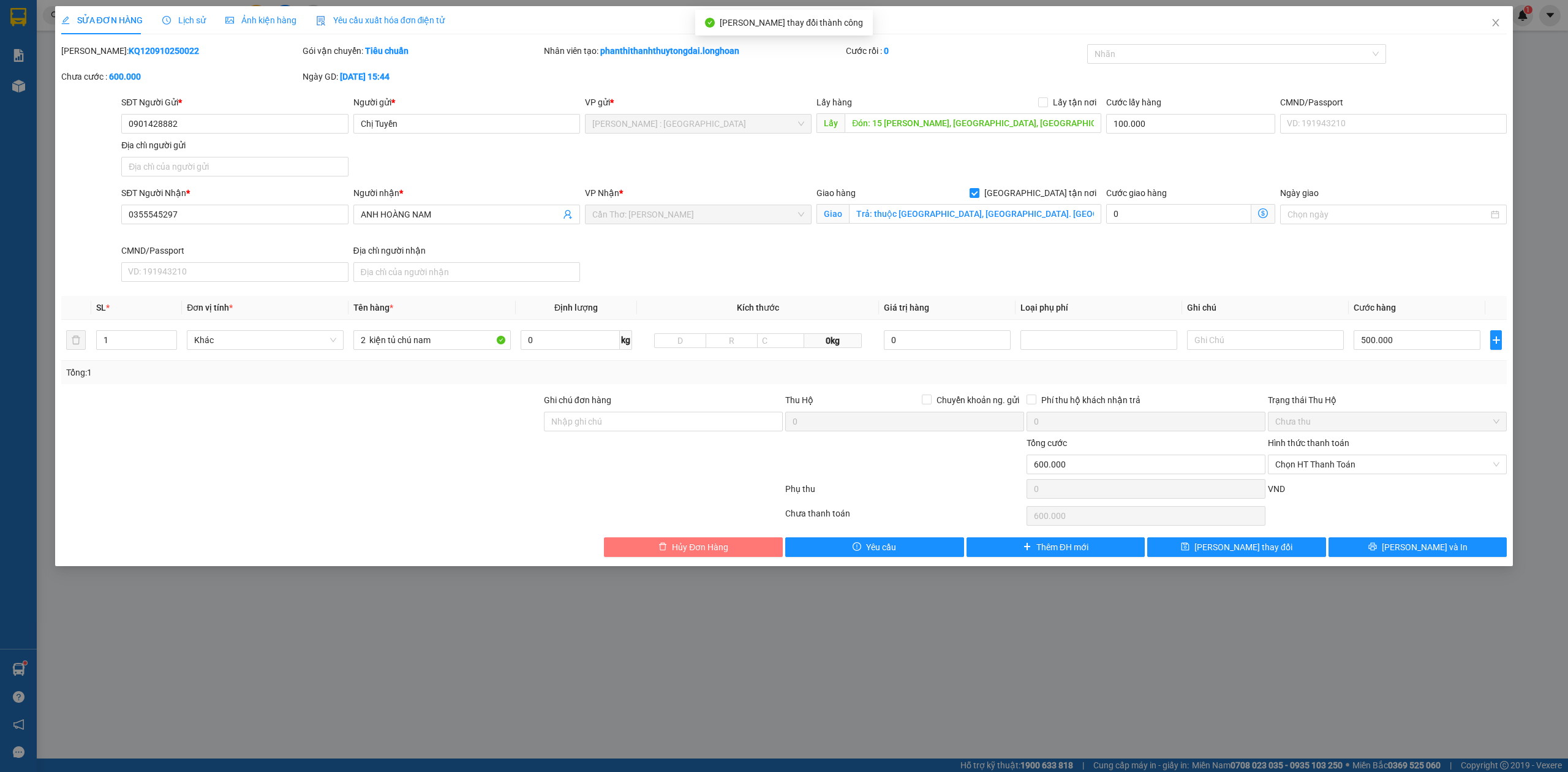
click at [735, 549] on button "Hủy Đơn Hàng" at bounding box center [693, 547] width 179 height 20
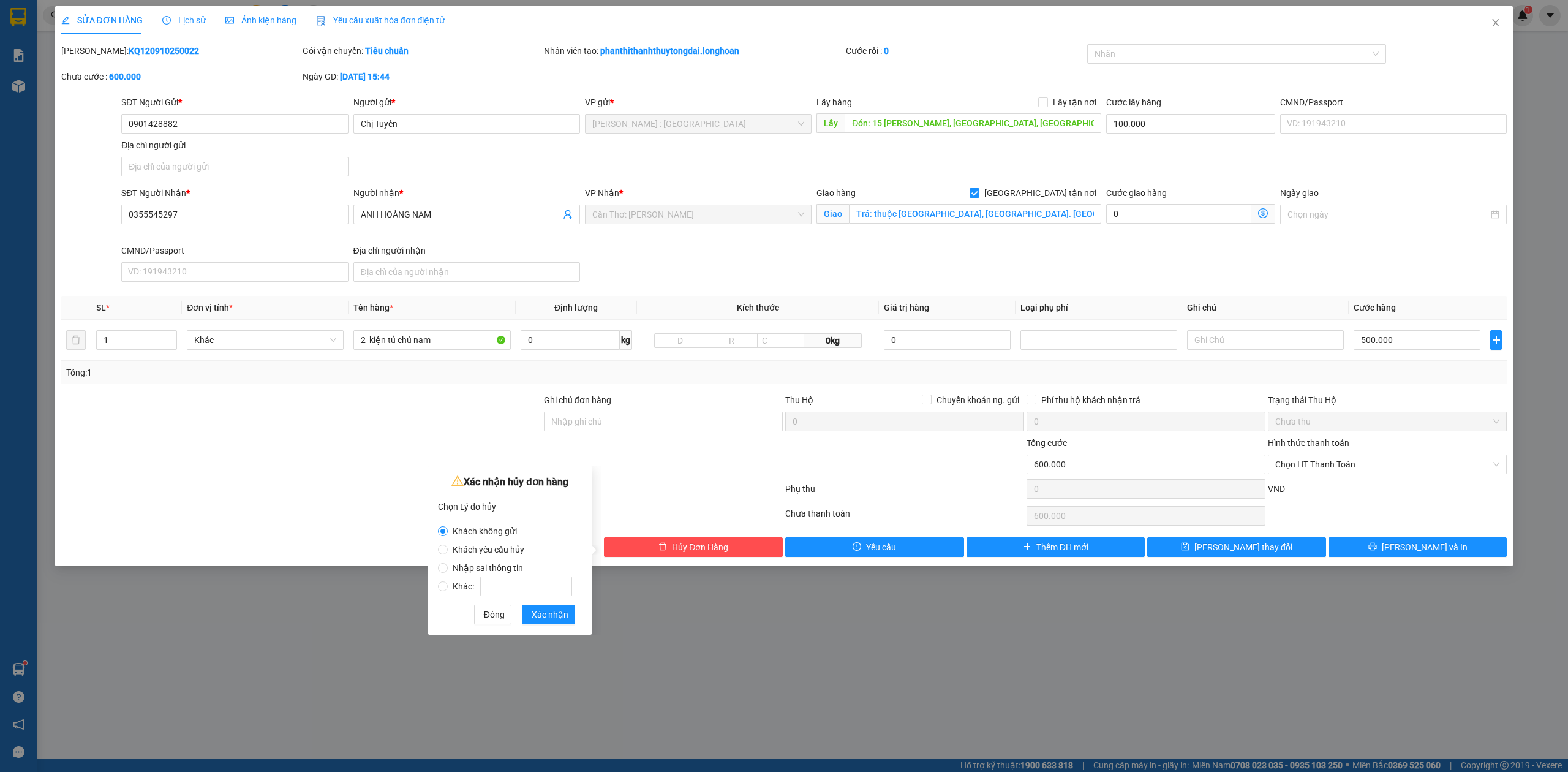
click at [506, 559] on label "Nhập sai thông tin" at bounding box center [507, 562] width 139 height 19
click at [448, 563] on input "Nhập sai thông tin" at bounding box center [443, 567] width 10 height 10
radio input "true"
click at [492, 532] on span "Khách không gửi" at bounding box center [485, 531] width 74 height 10
click at [448, 532] on input "Khách không gửi" at bounding box center [443, 531] width 10 height 10
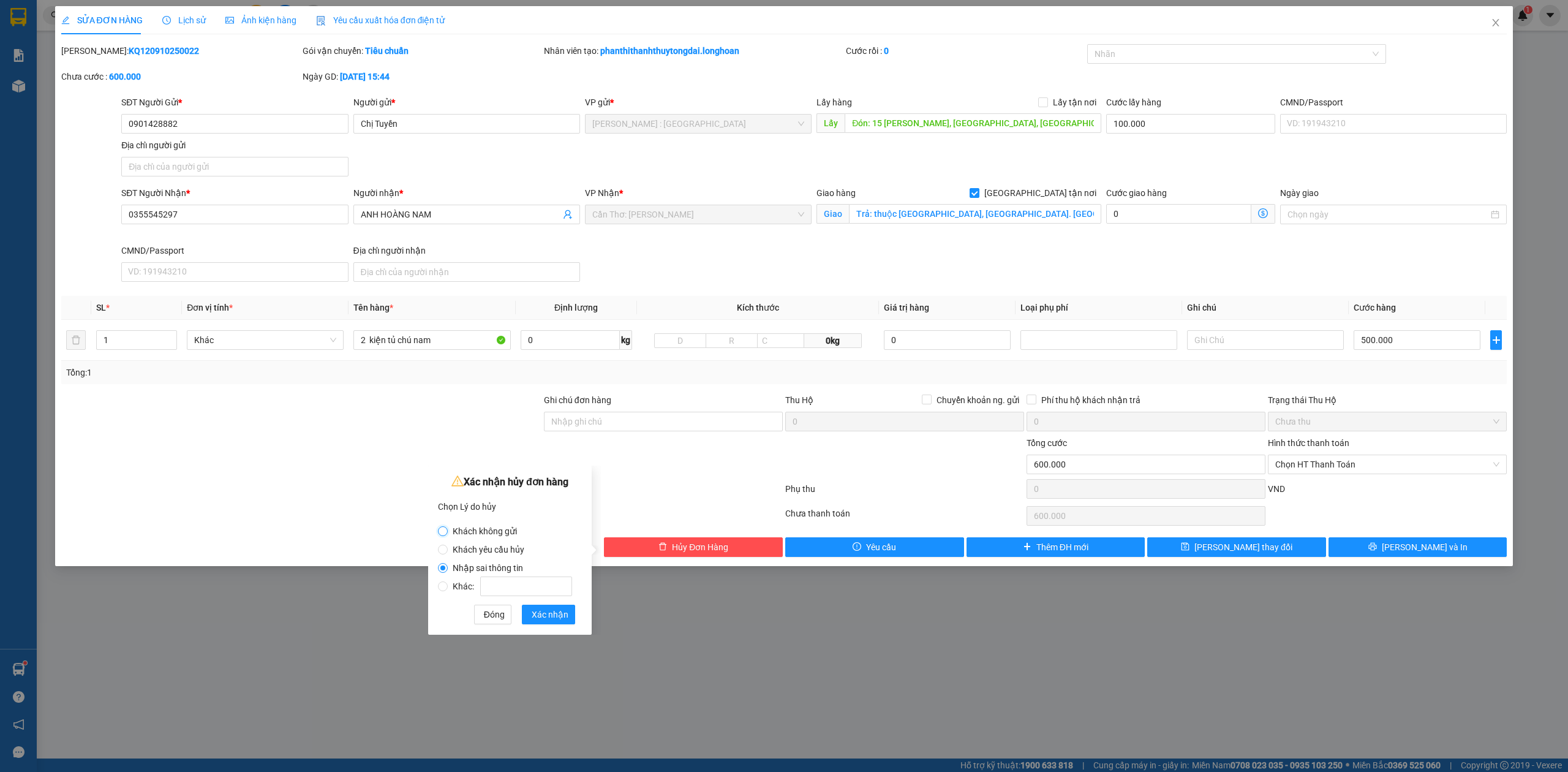
radio input "true"
radio input "false"
click at [559, 620] on span "Xác nhận" at bounding box center [549, 614] width 36 height 13
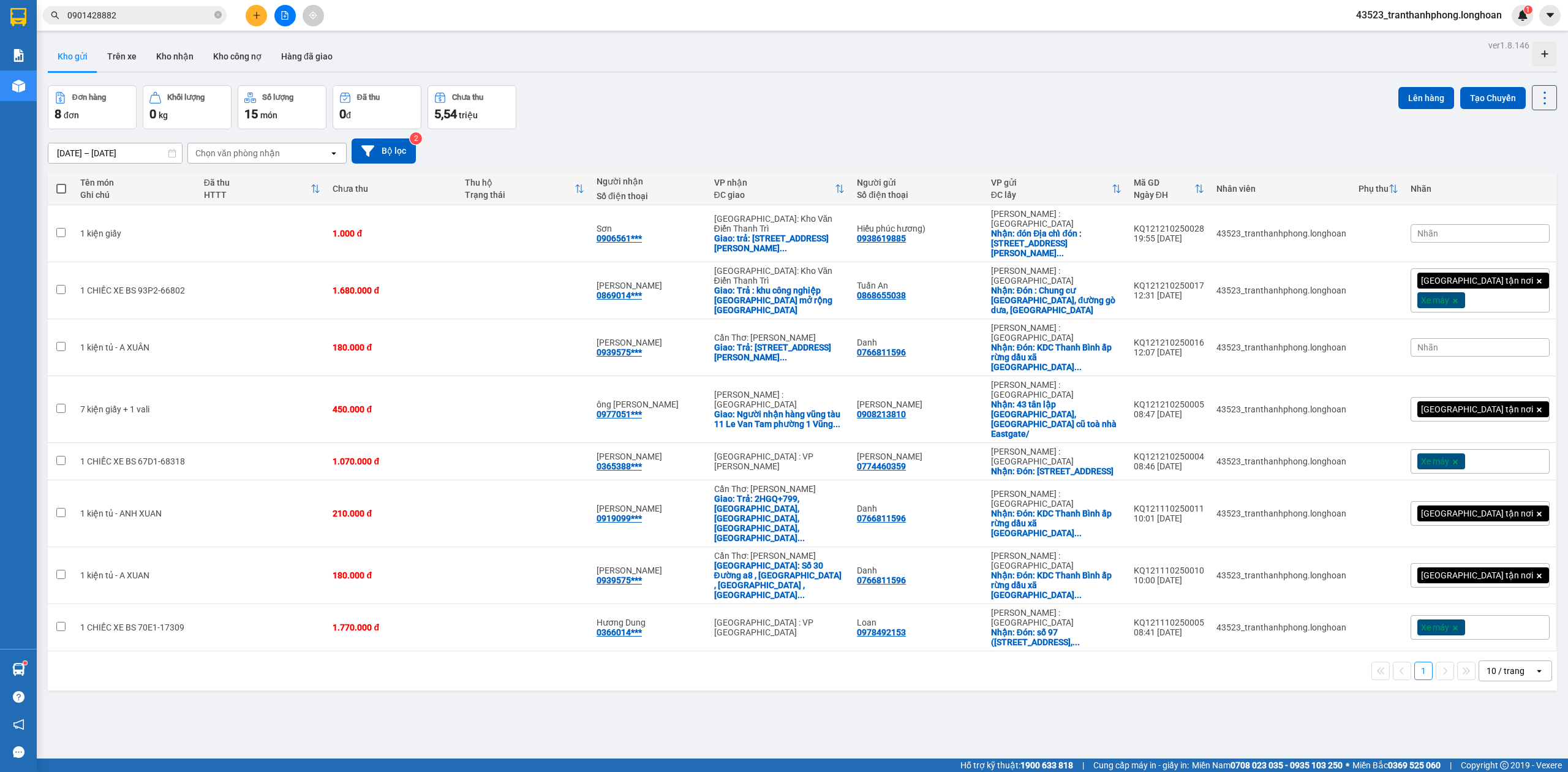
click at [197, 13] on input "0901428882" at bounding box center [139, 15] width 145 height 13
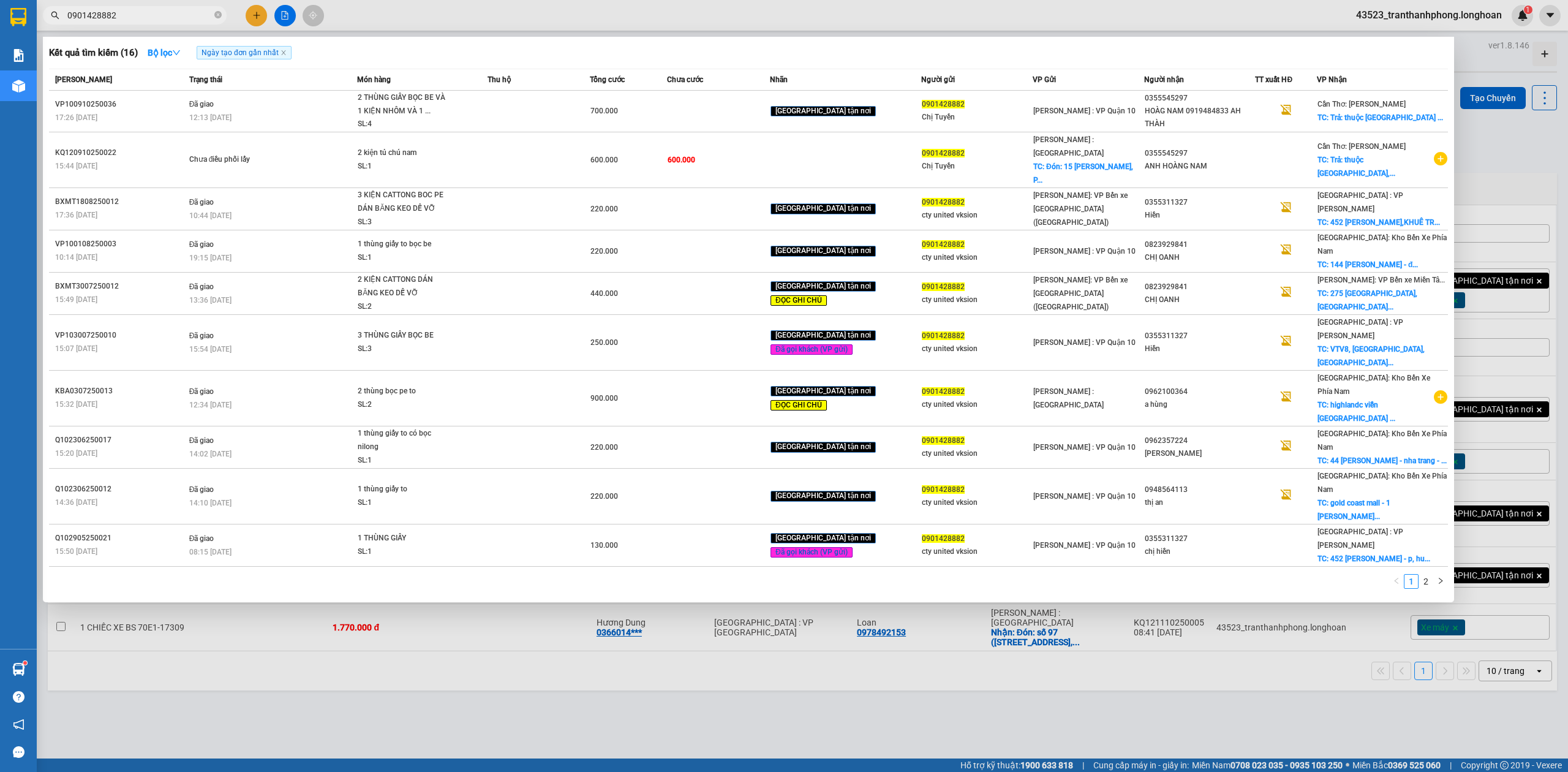
paste input "0901428882"
type input "09014288820901428882"
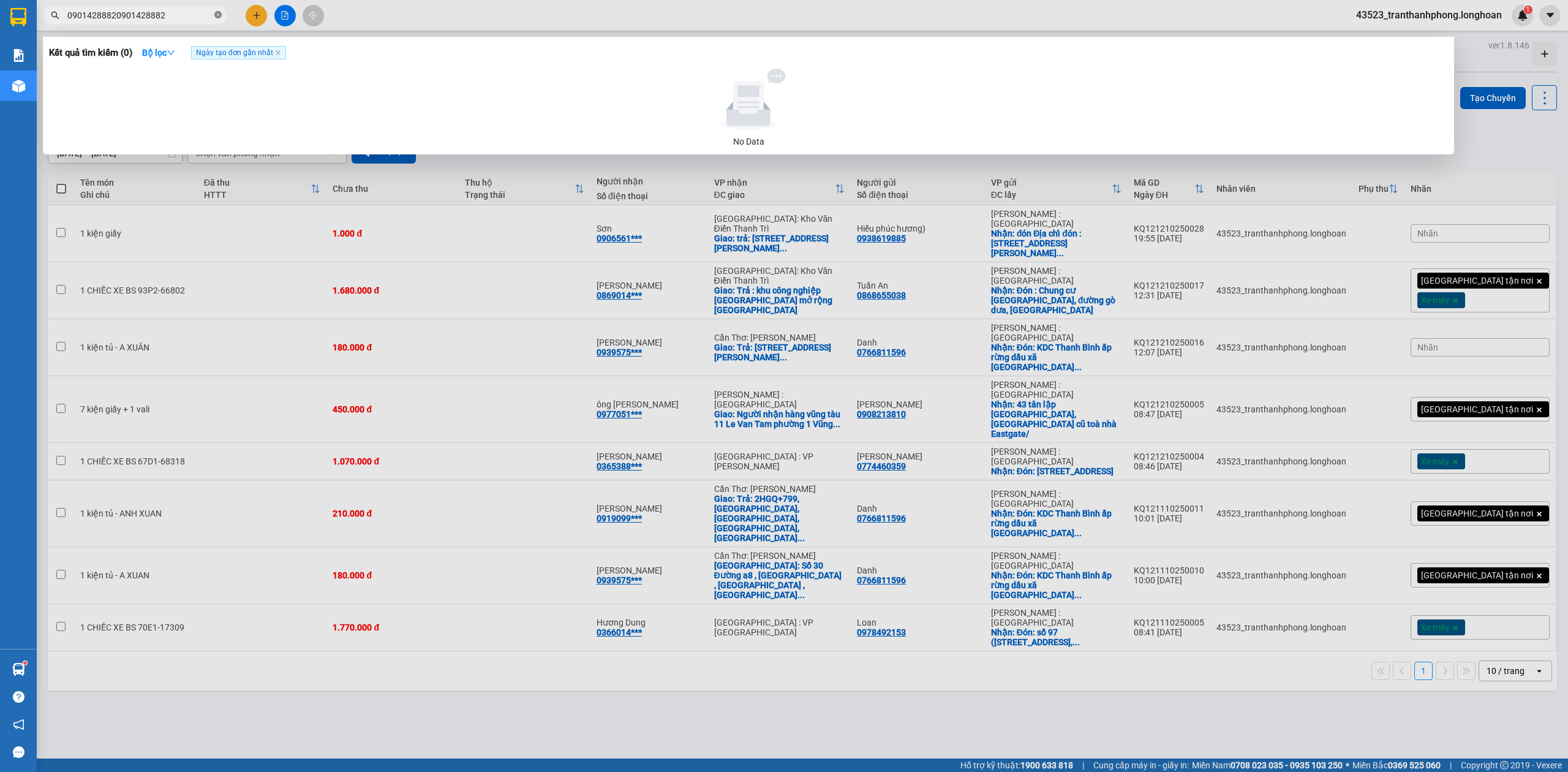
click at [216, 16] on icon "close-circle" at bounding box center [217, 14] width 7 height 7
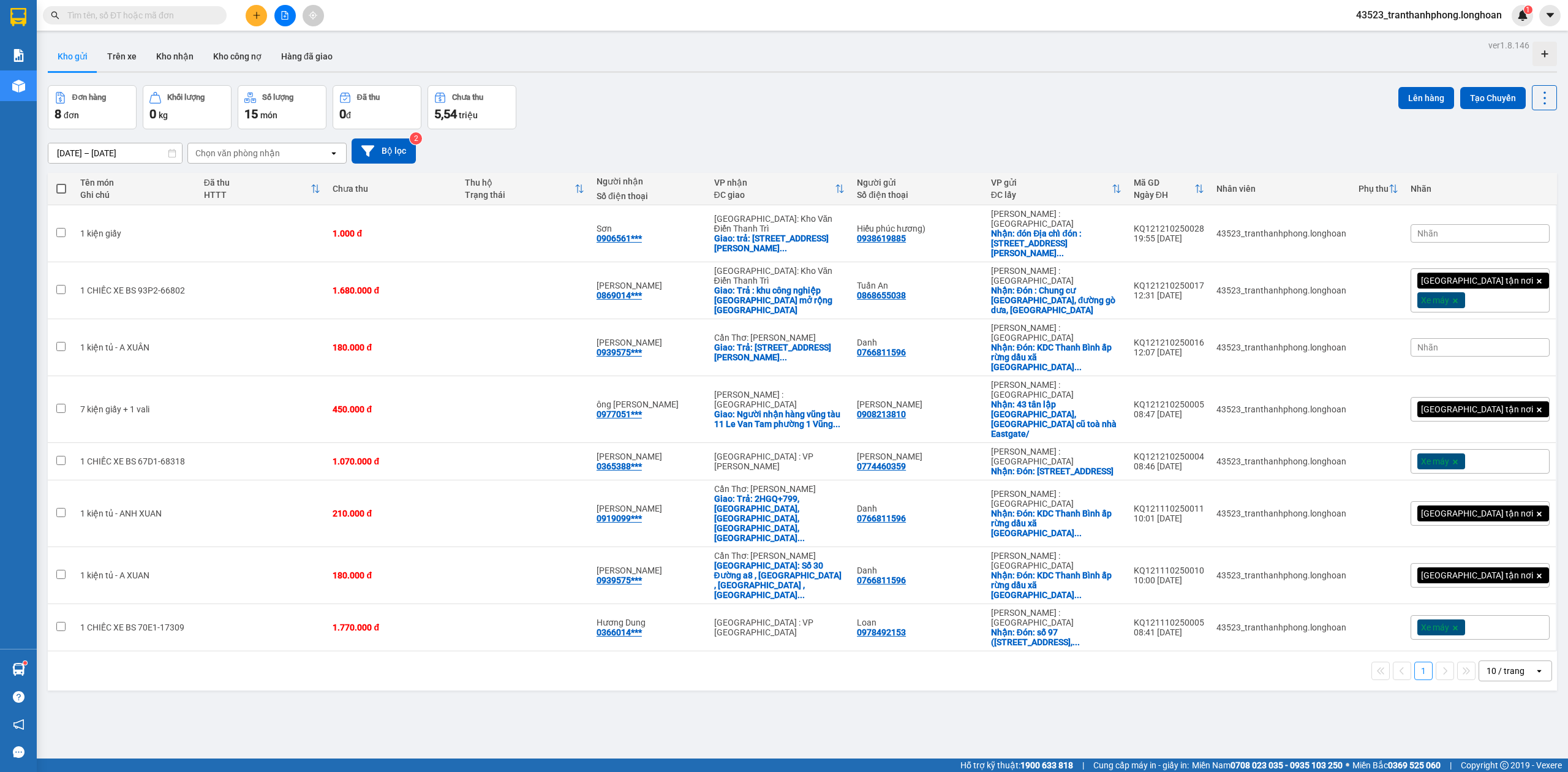
paste input "0901428882"
type input "0901428882"
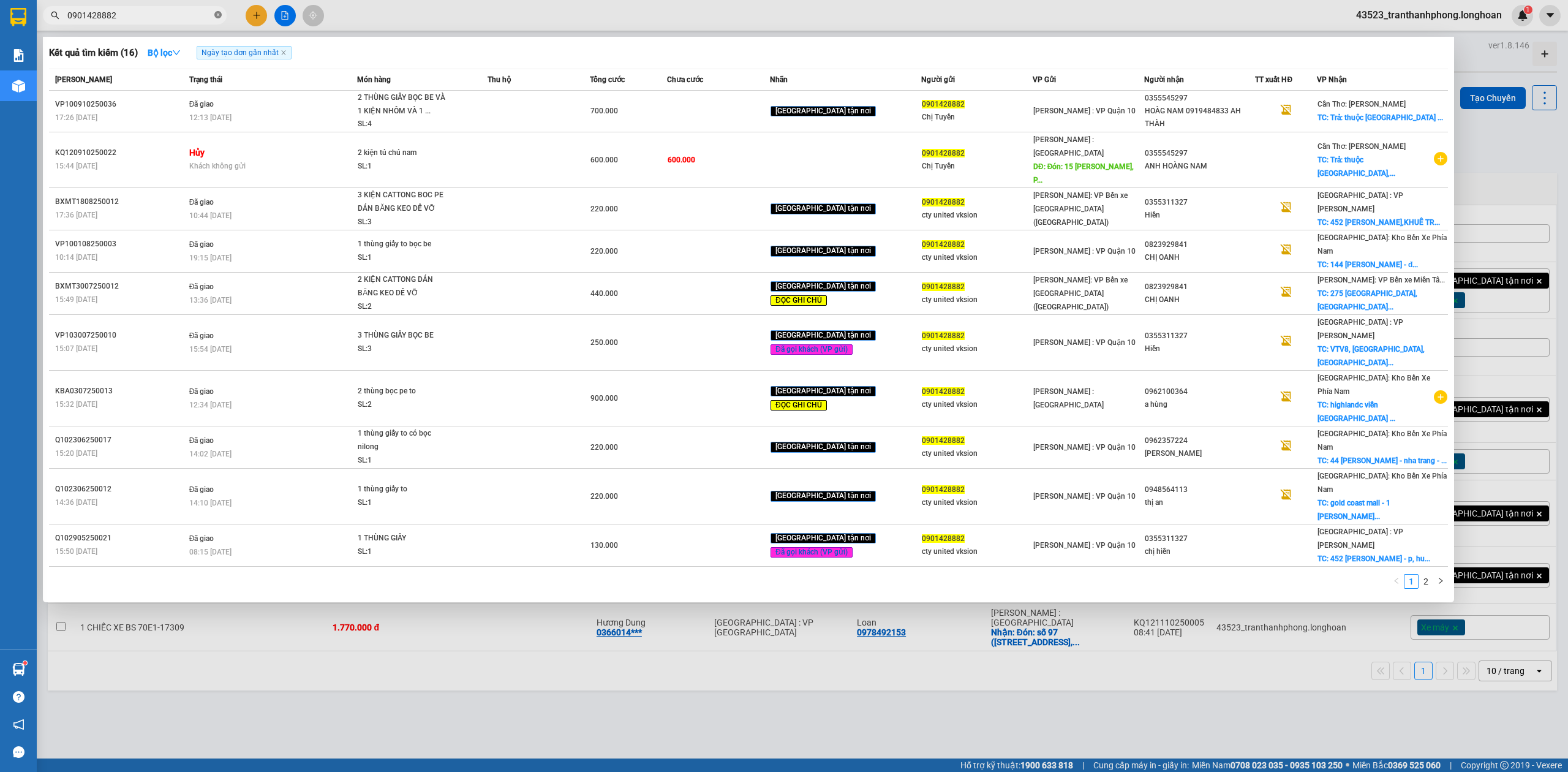
click at [216, 16] on icon "close-circle" at bounding box center [217, 14] width 7 height 7
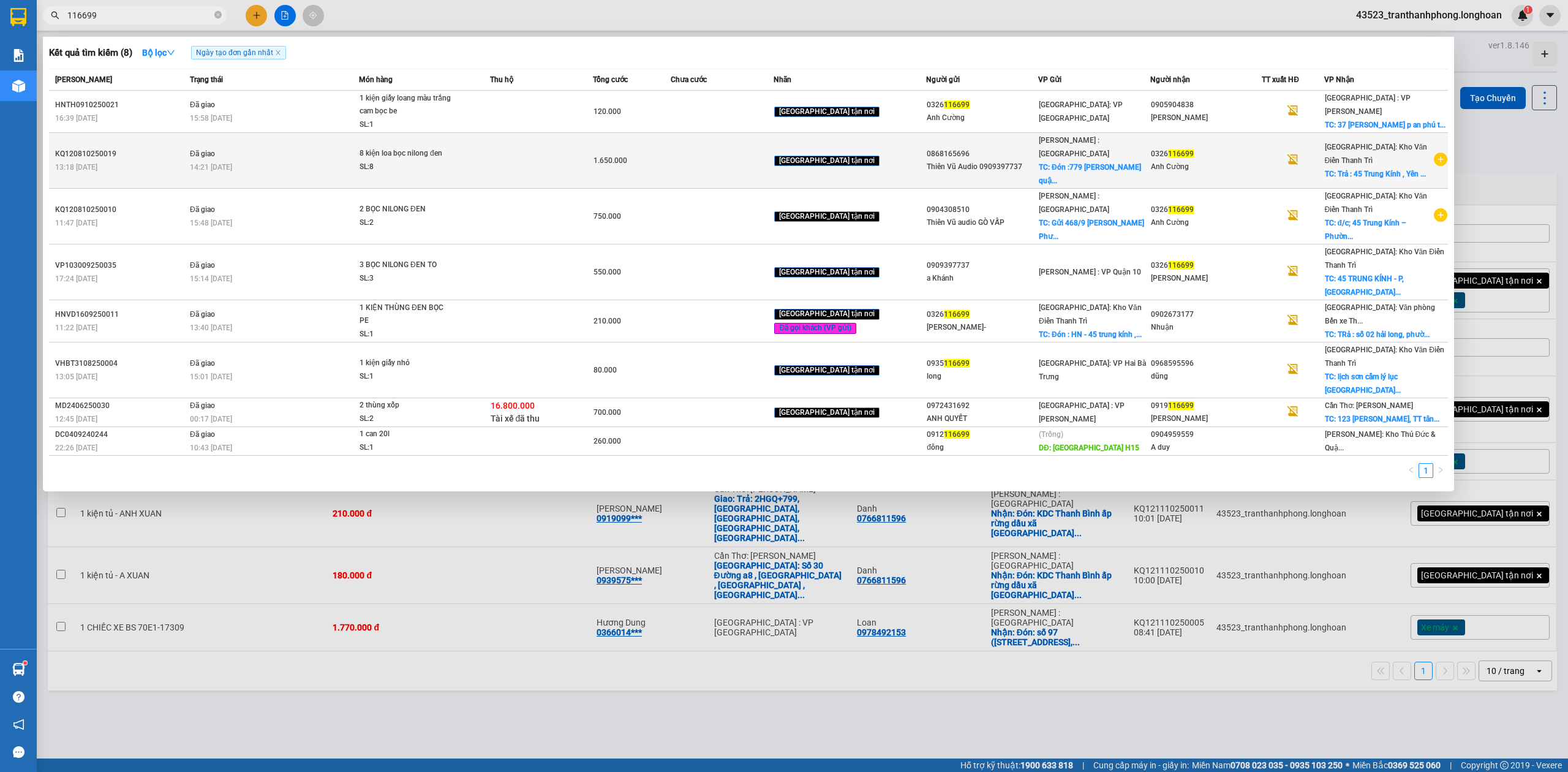
type input "116699"
click at [348, 161] on div "14:21 - 12/10" at bounding box center [274, 167] width 168 height 13
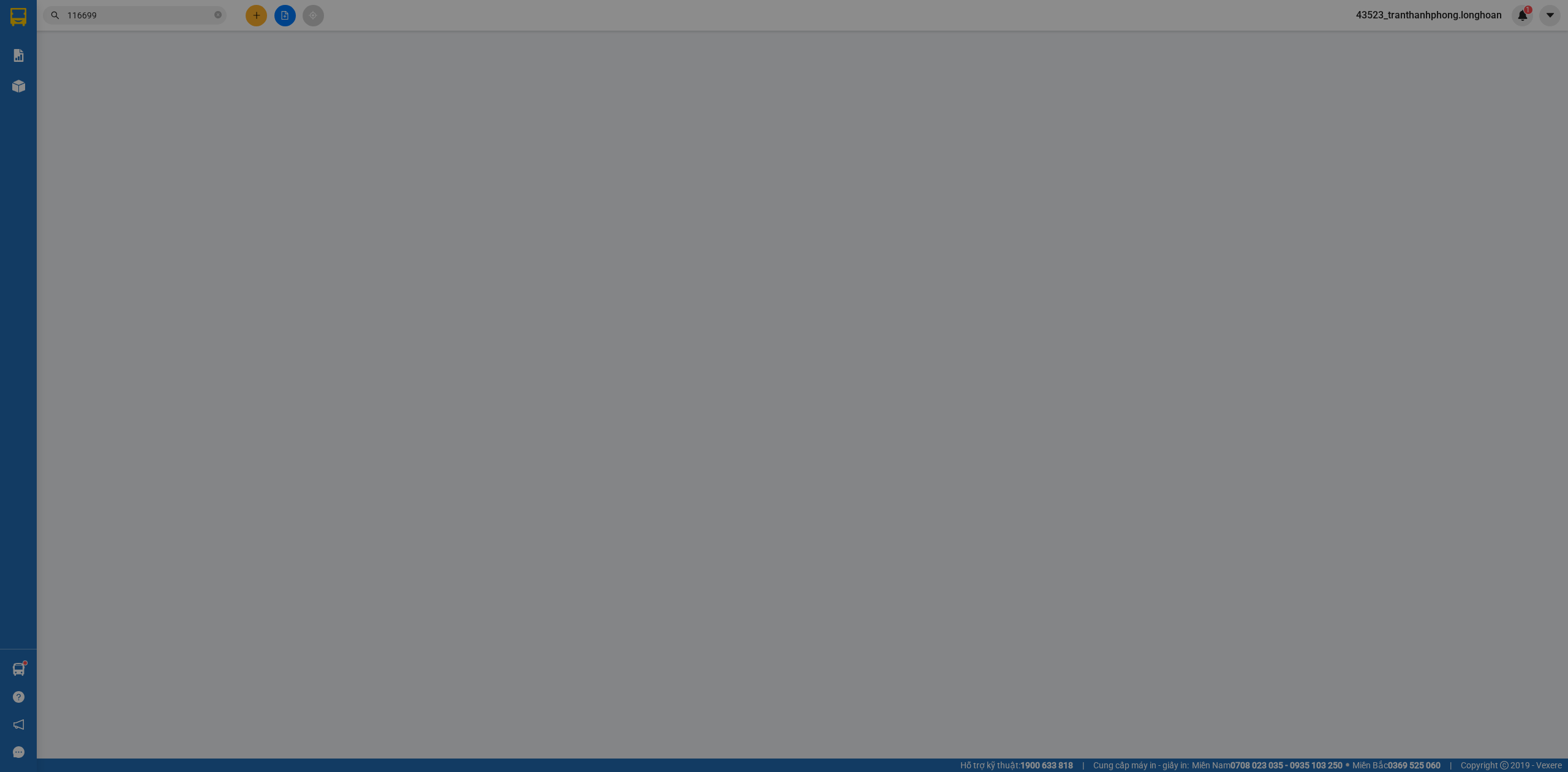
type input "0868165696"
type input "Thiên Vũ Audio 0909397737"
checkbox input "true"
type input "Đón :779 trần hưng đạo quận 5 HCM"
type input "150.000"
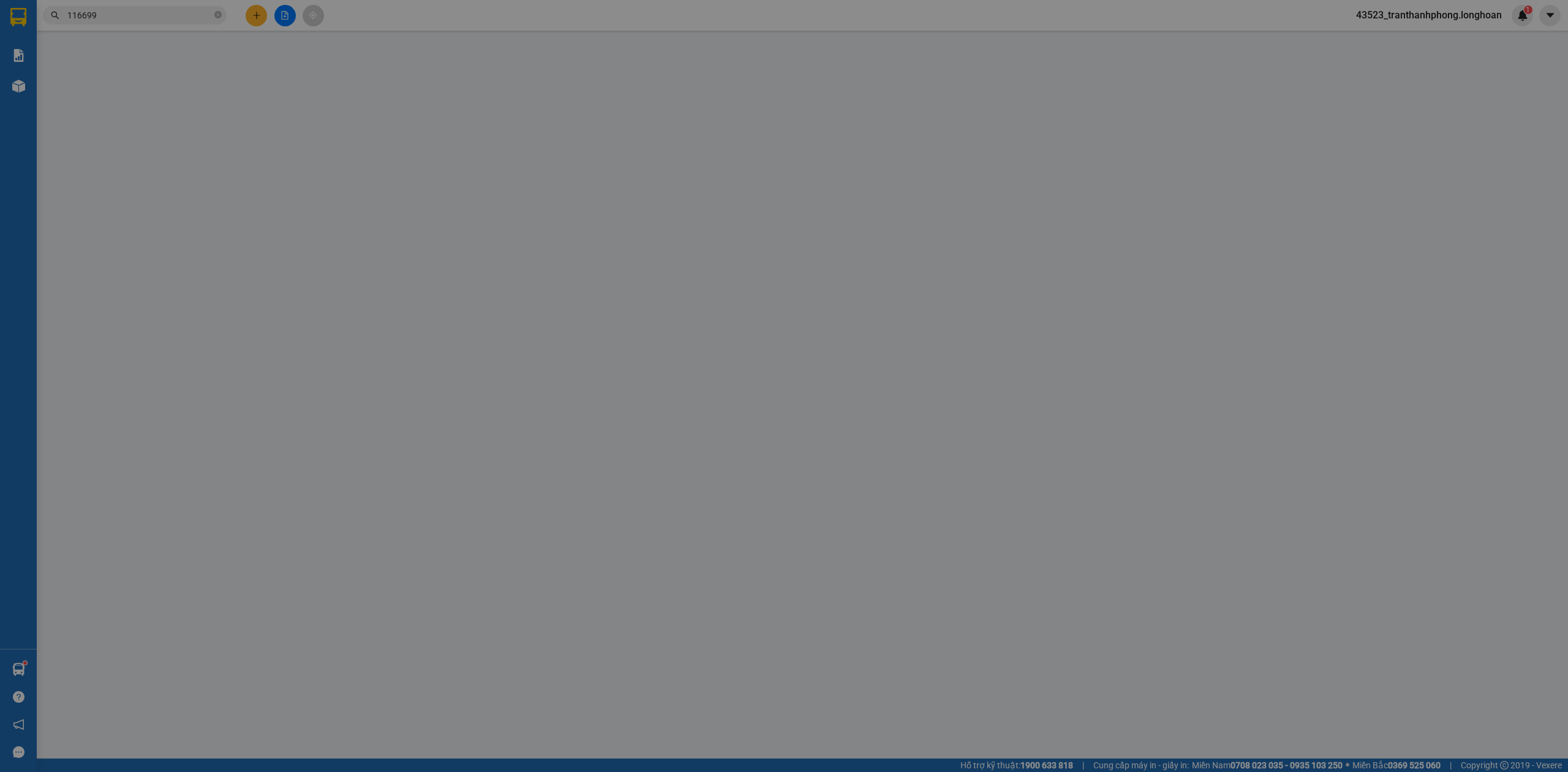
type input "0326116699"
type input "Anh Cường"
checkbox input "true"
type input "Trả : 45 Trung Kính , Yên Hoà, Cầu Giấy , Hà Nội"
type input "0"
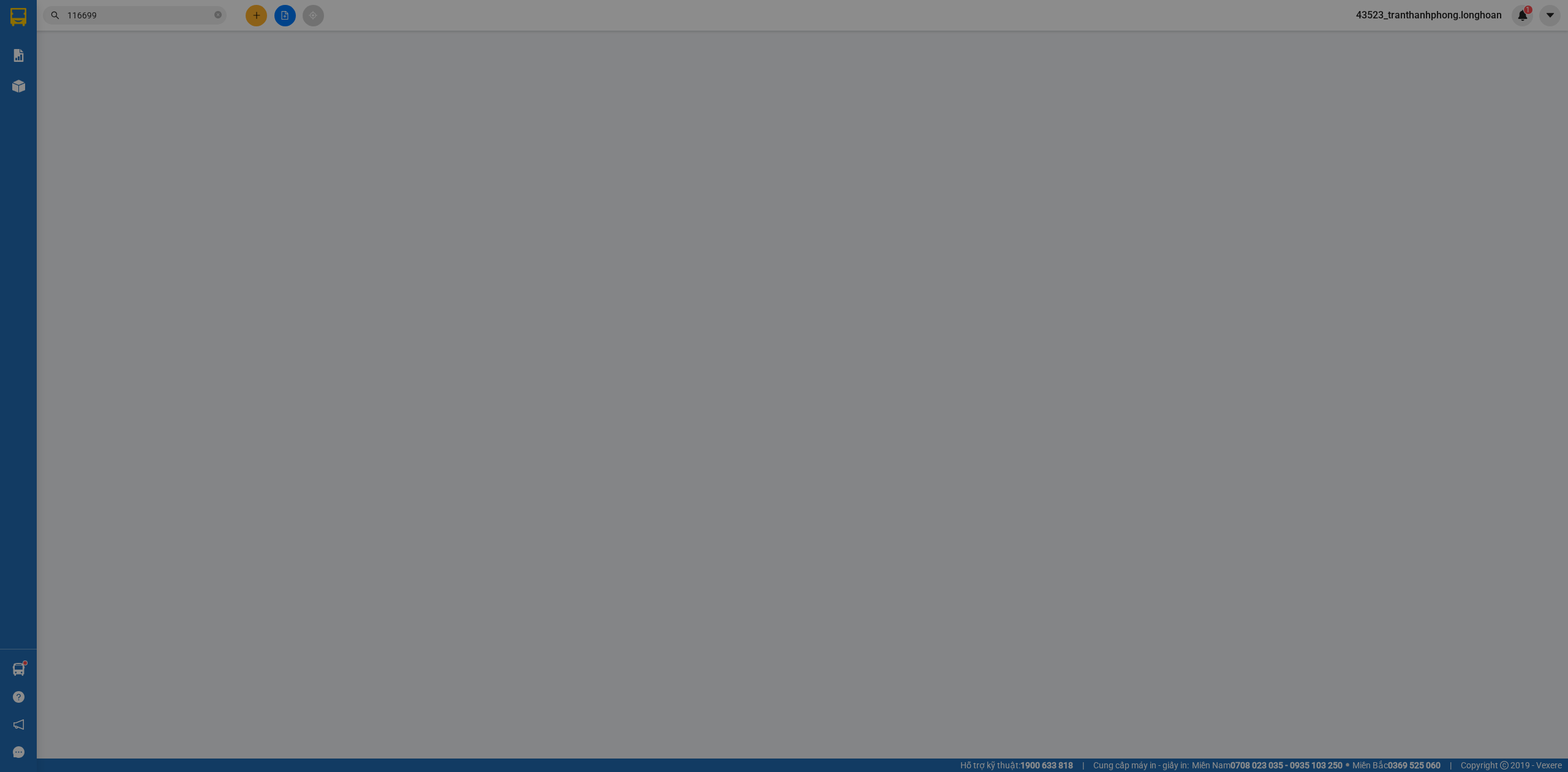
type input "1.650.000"
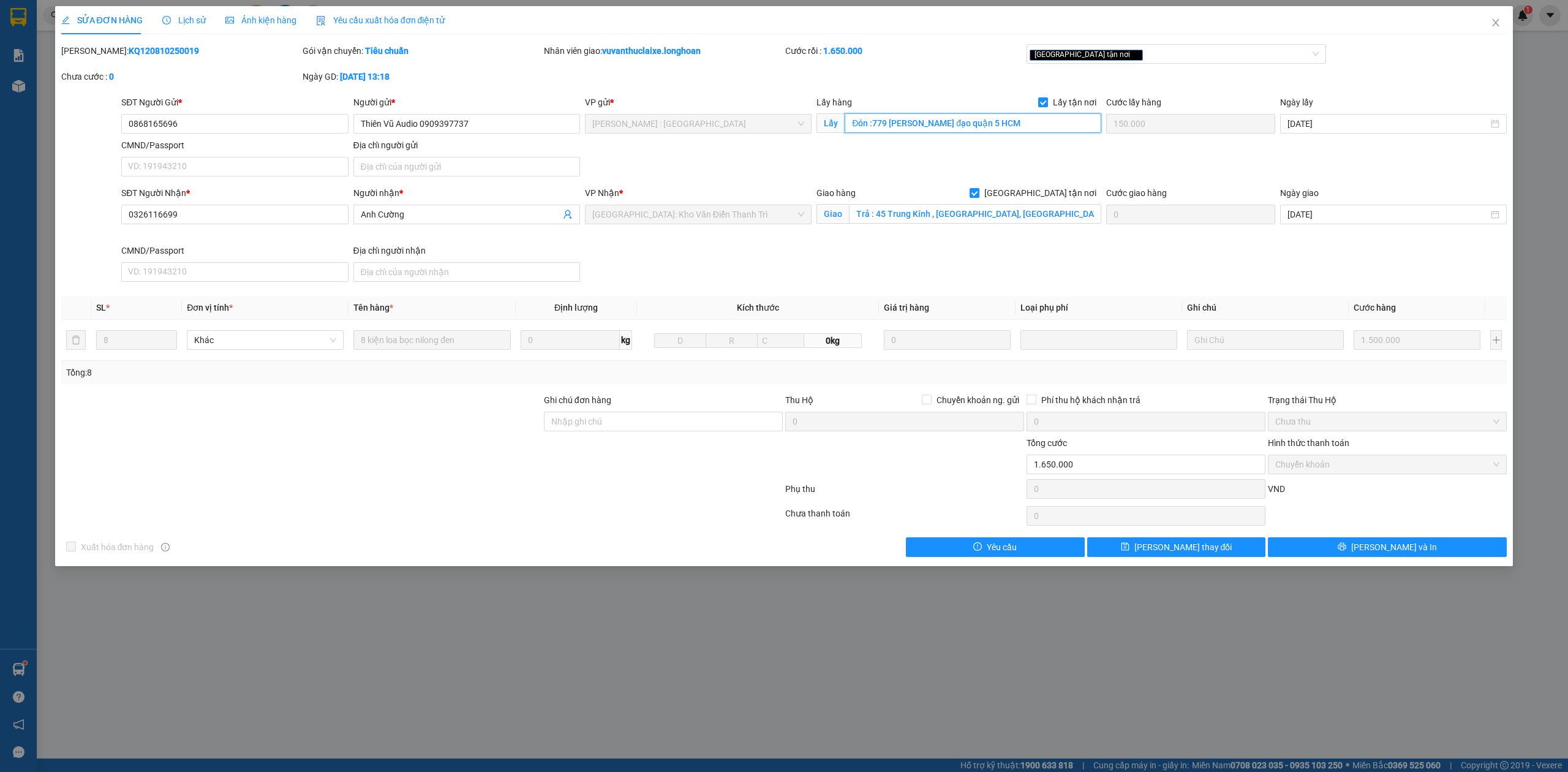
click at [938, 129] on input "Đón :779 trần hưng đạo quận 5 HCM" at bounding box center [973, 123] width 256 height 20
click at [129, 54] on b "KQ120810250019" at bounding box center [164, 51] width 70 height 10
drag, startPoint x: 108, startPoint y: 54, endPoint x: 191, endPoint y: 20, distance: 89.7
click at [157, 30] on div "SỬA ĐƠN HÀNG Lịch sử Ảnh kiện hàng Yêu cầu xuất hóa đơn điện tử Total Paid Fee …" at bounding box center [784, 281] width 1446 height 551
copy b "KQ120810250019"
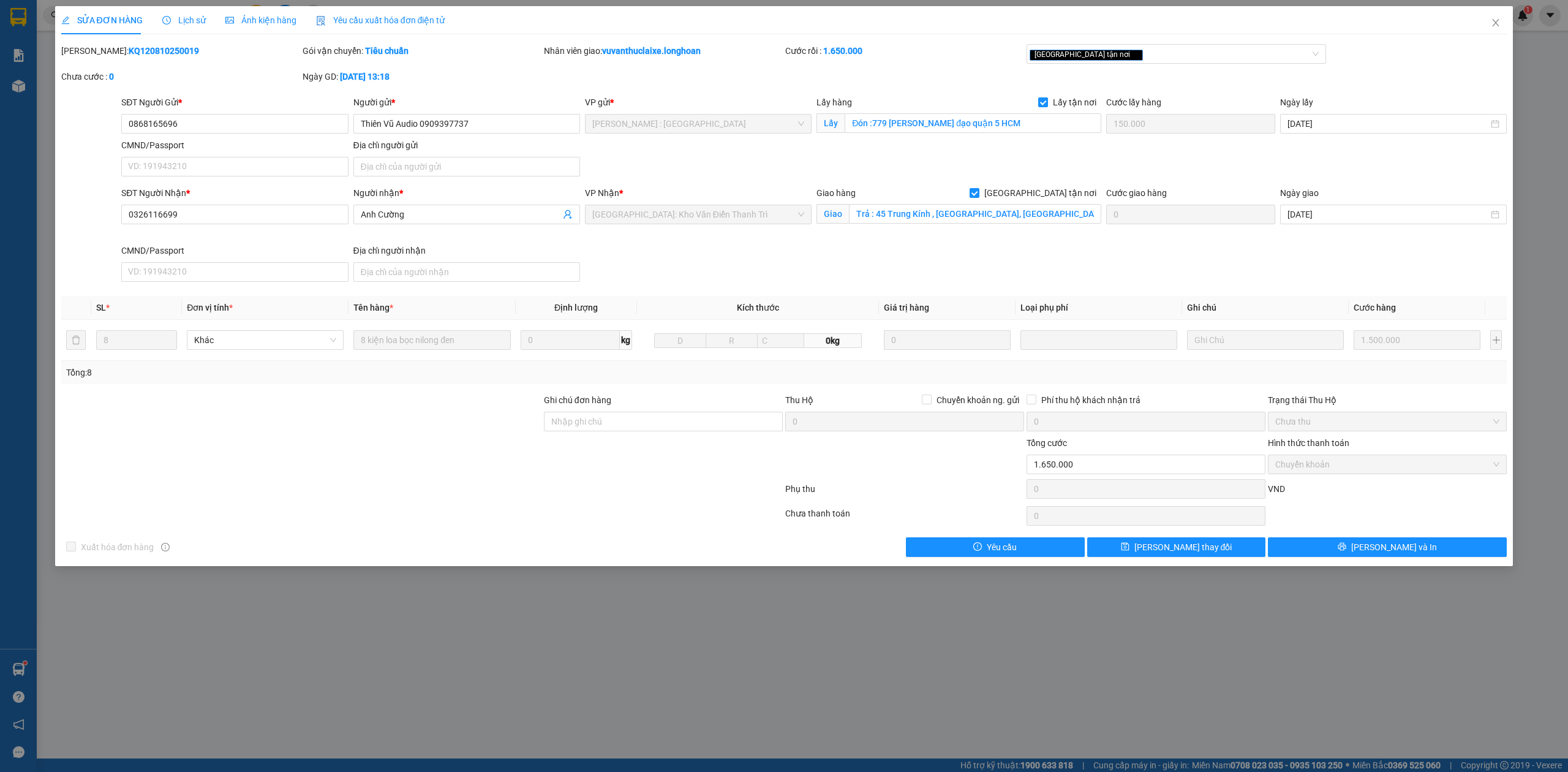
click at [115, 42] on div "SỬA ĐƠN HÀNG Lịch sử Ảnh kiện hàng Yêu cầu xuất hóa đơn điện tử Total Paid Fee …" at bounding box center [784, 281] width 1446 height 551
click at [129, 46] on b "KQ120810250019" at bounding box center [164, 51] width 70 height 10
copy b "KQ120810250019"
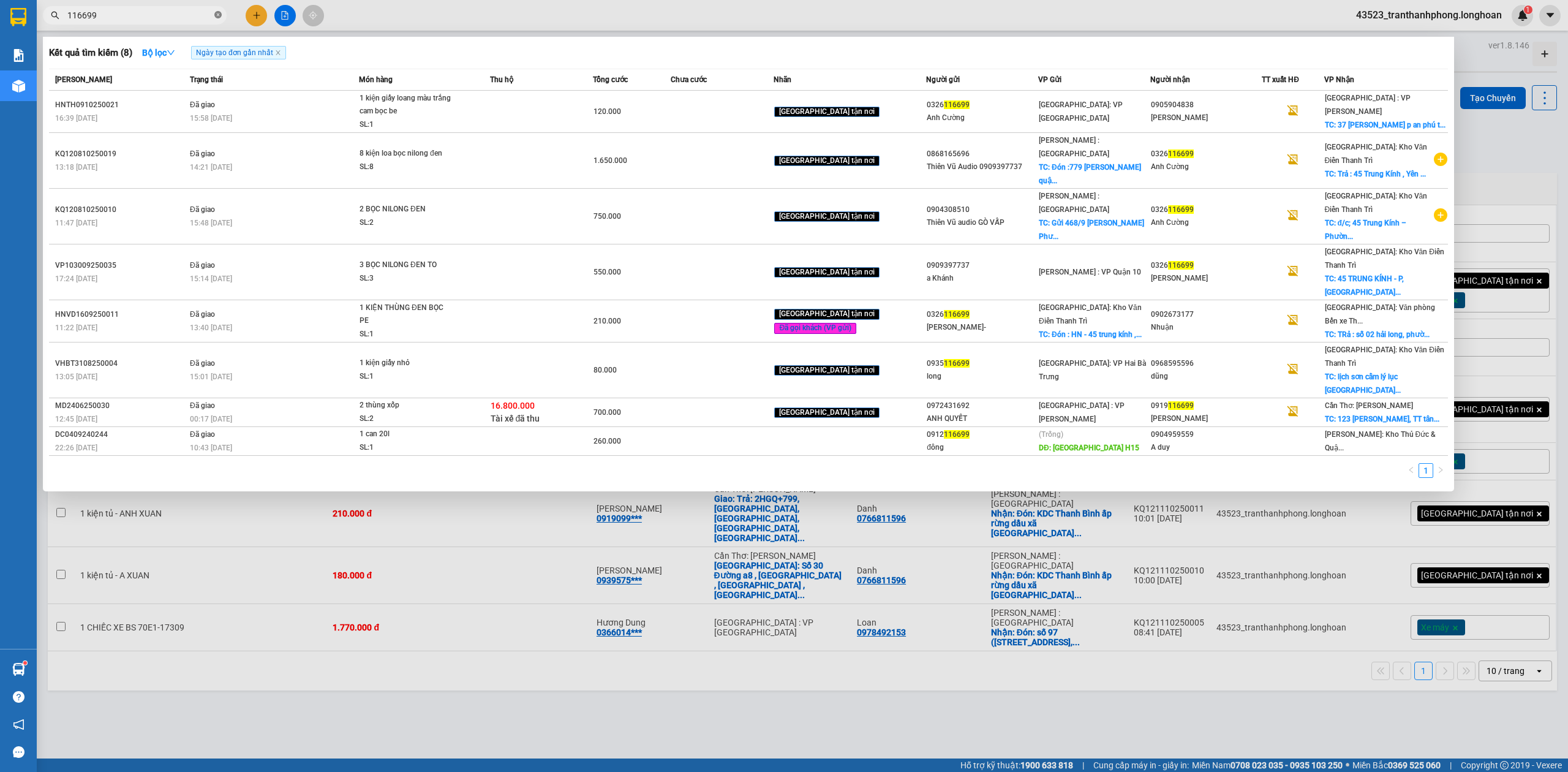
click at [214, 16] on icon "close-circle" at bounding box center [217, 14] width 7 height 7
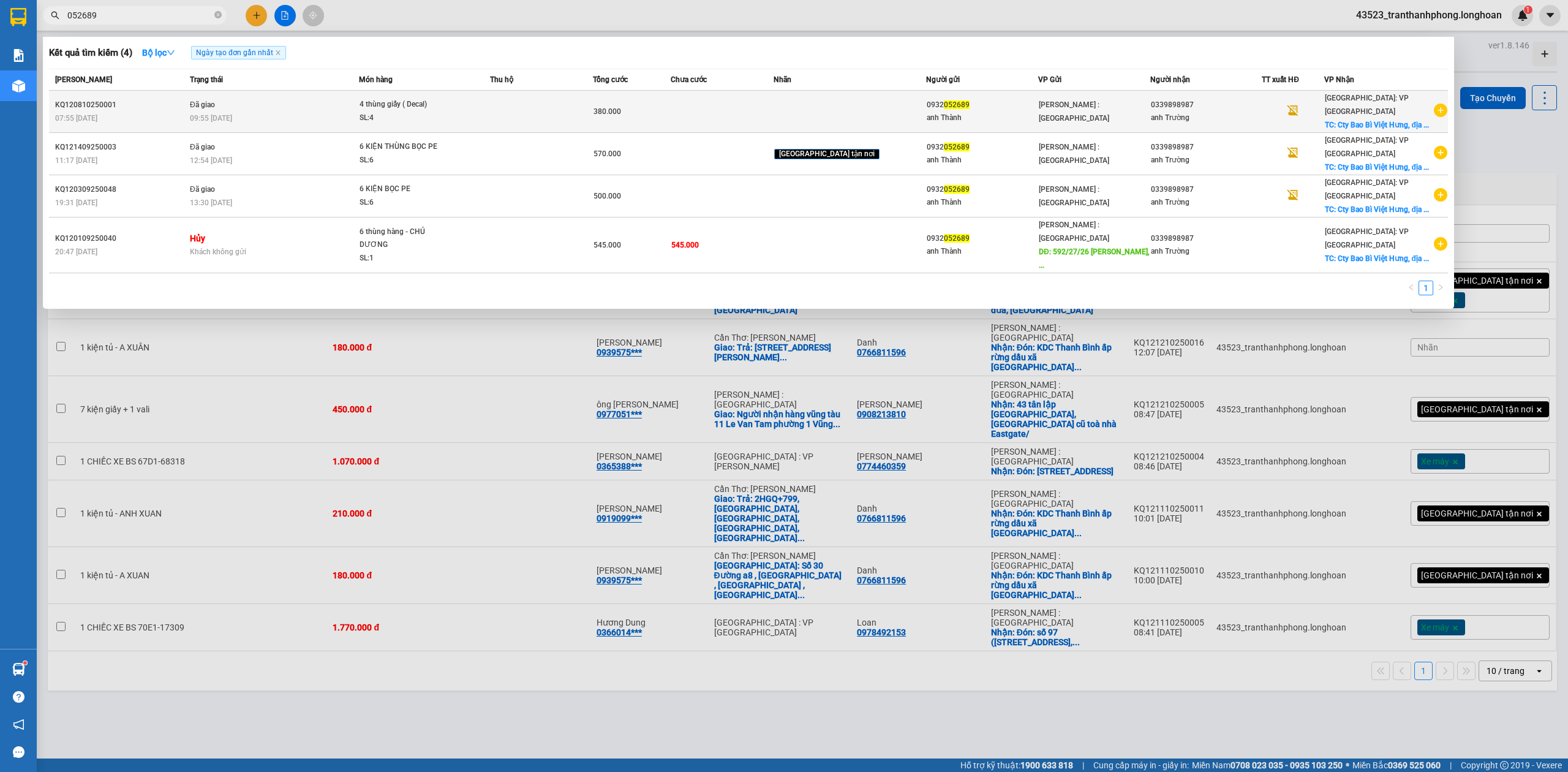
type input "052689"
click at [414, 106] on div "4 thùng giấy ( Decal)" at bounding box center [405, 104] width 92 height 13
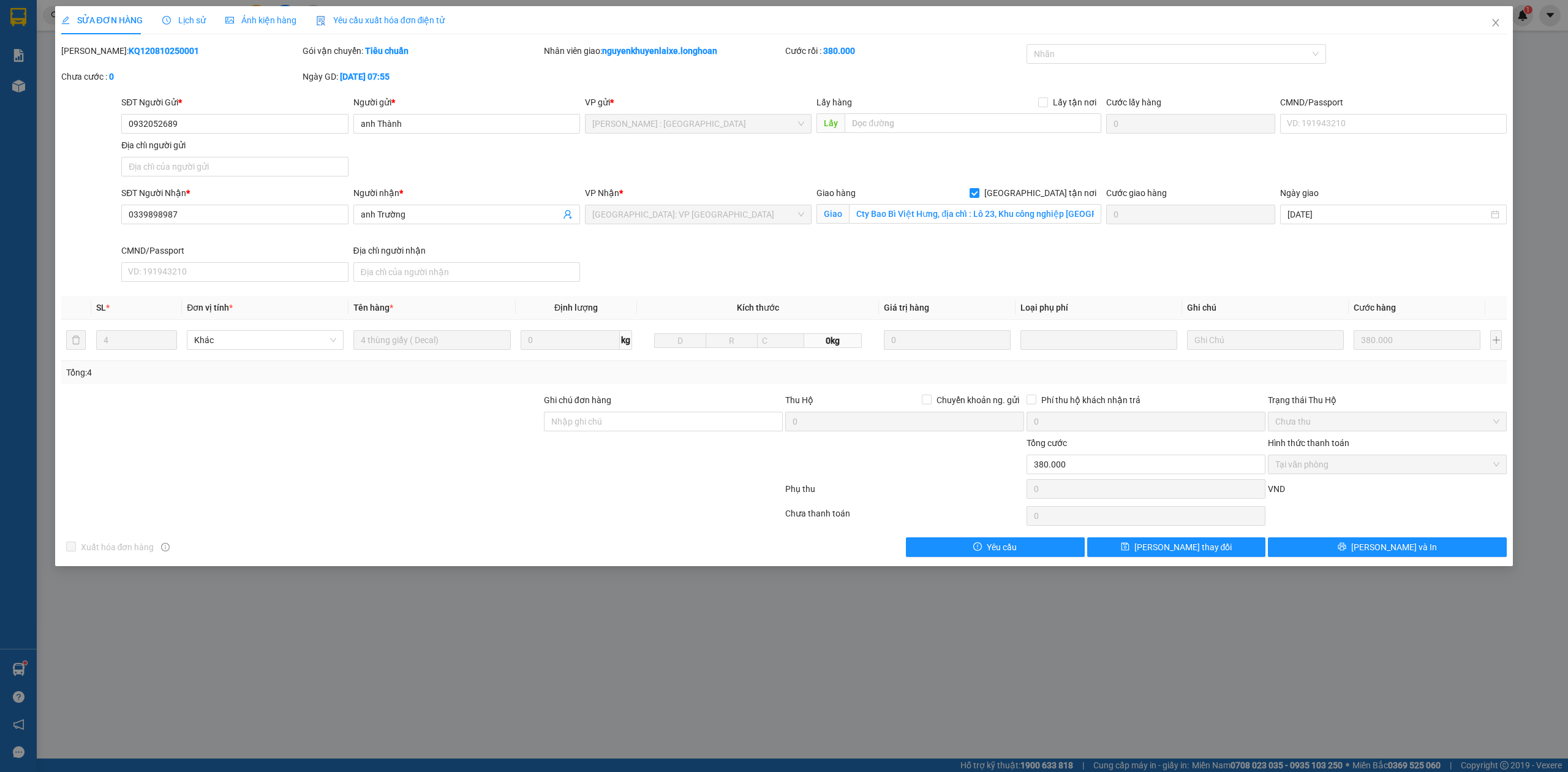
click at [139, 54] on b "KQ120810250001" at bounding box center [164, 51] width 70 height 10
copy b "KQ120810250001"
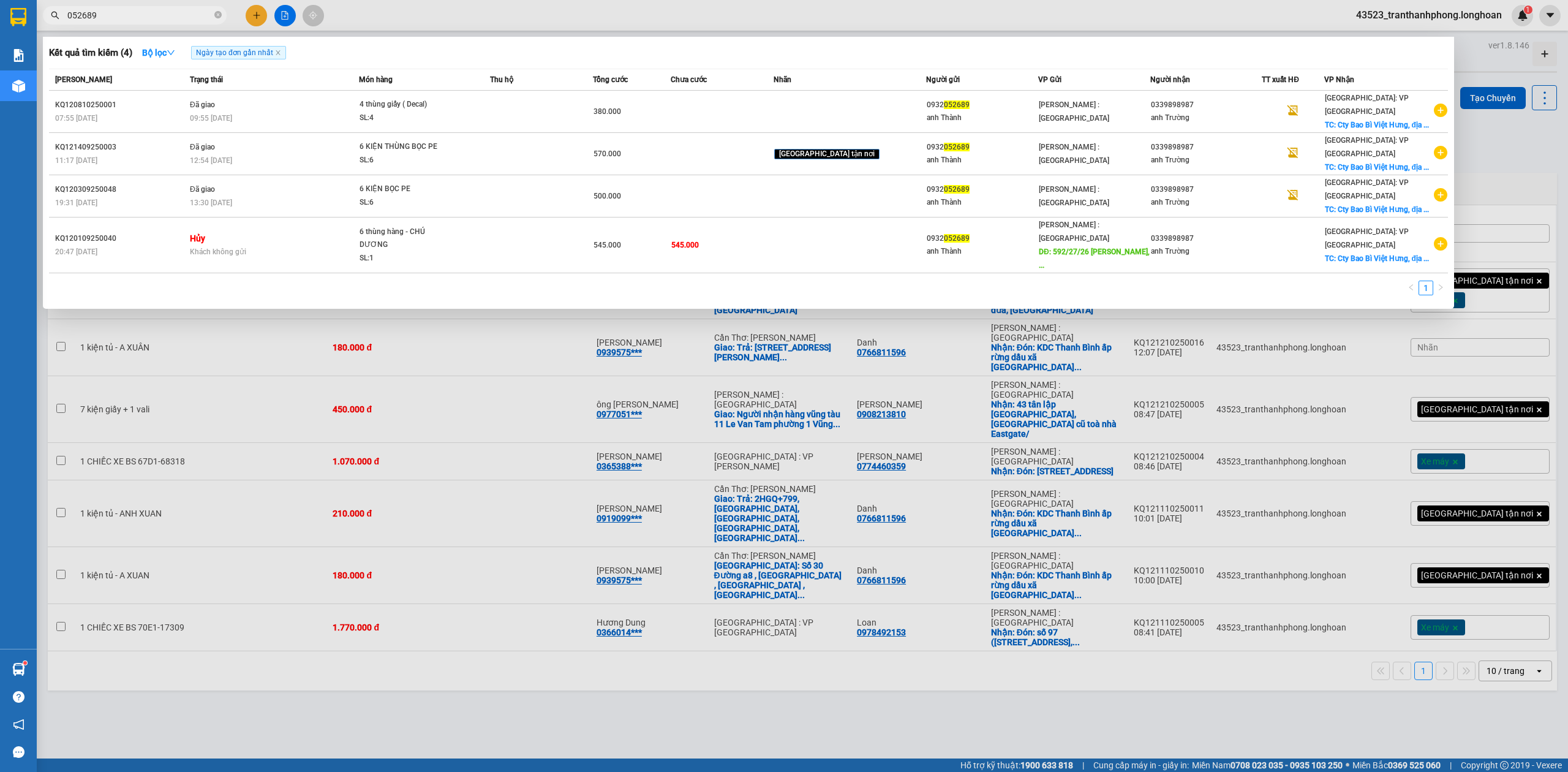
click at [207, 18] on input "052689" at bounding box center [139, 15] width 145 height 13
click at [214, 16] on icon "close-circle" at bounding box center [217, 14] width 7 height 7
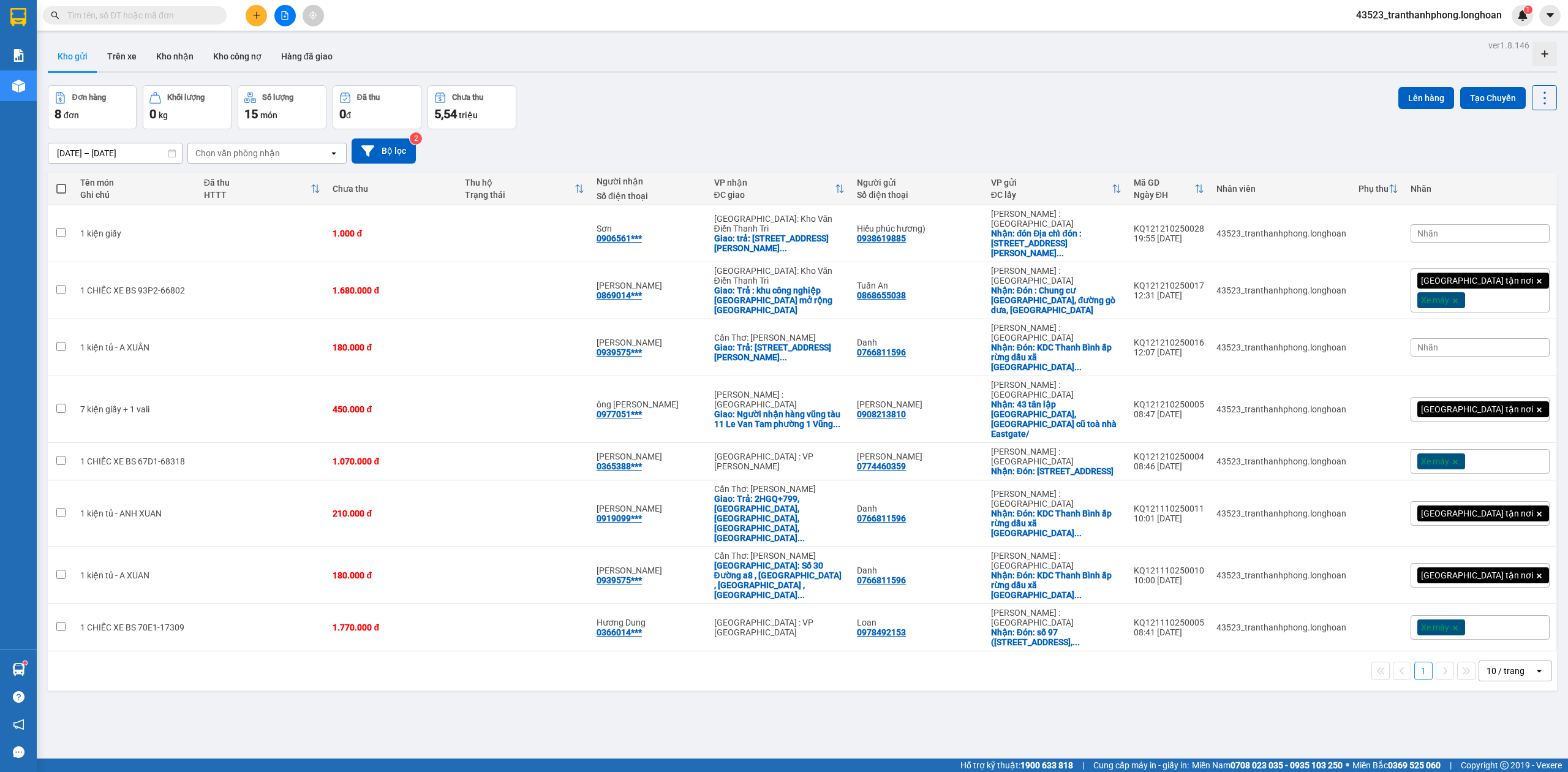
paste input "0338271360"
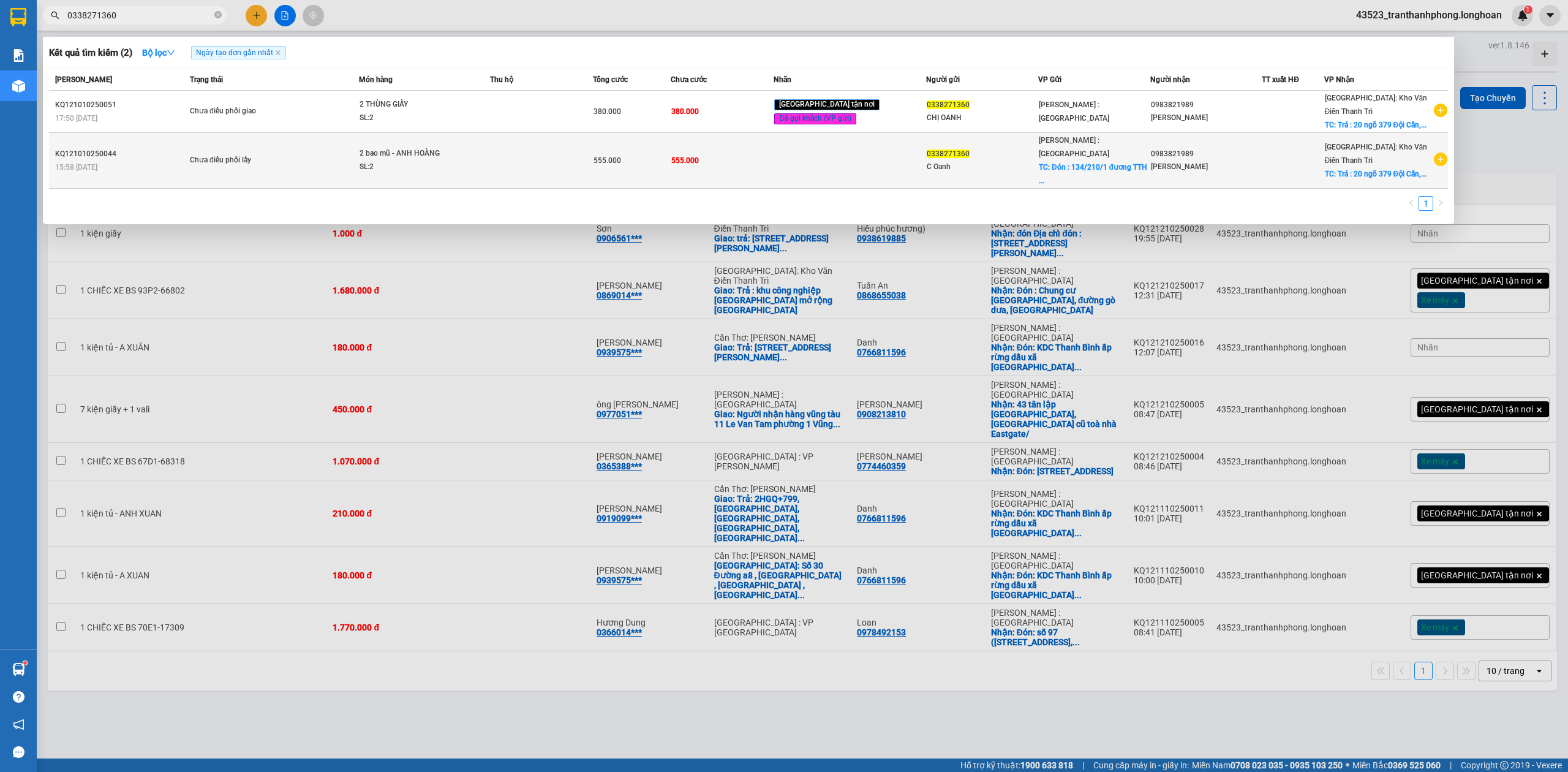
type input "0338271360"
click at [989, 187] on td "0338271360 C Oanh" at bounding box center [982, 161] width 112 height 56
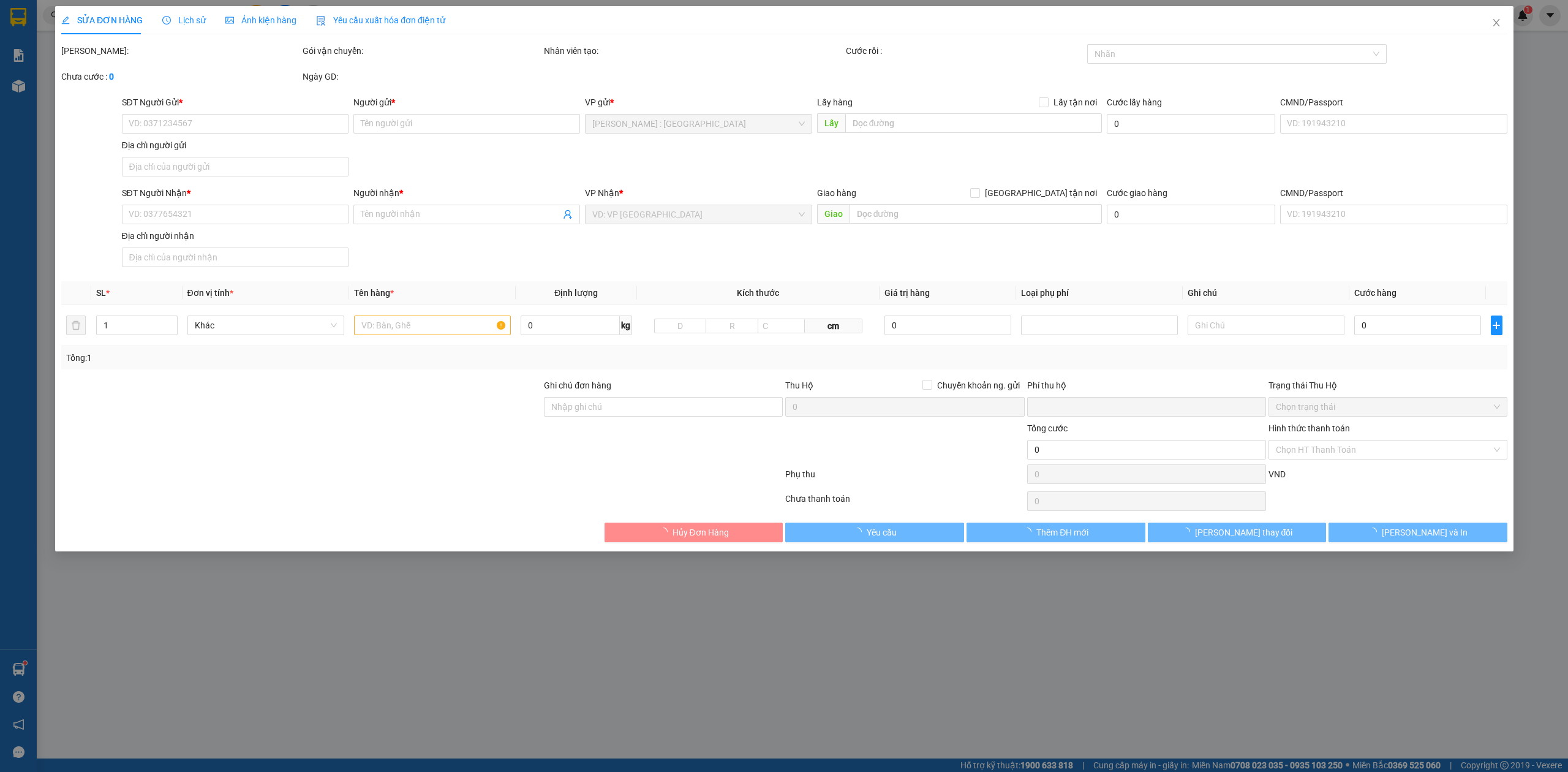
type input "0338271360"
type input "C Oanh"
checkbox input "true"
type input "Đón : 134/210/1 đương TTH 02 phường Tân Thới Hiệp q12 . hcm"
type input "0983821989"
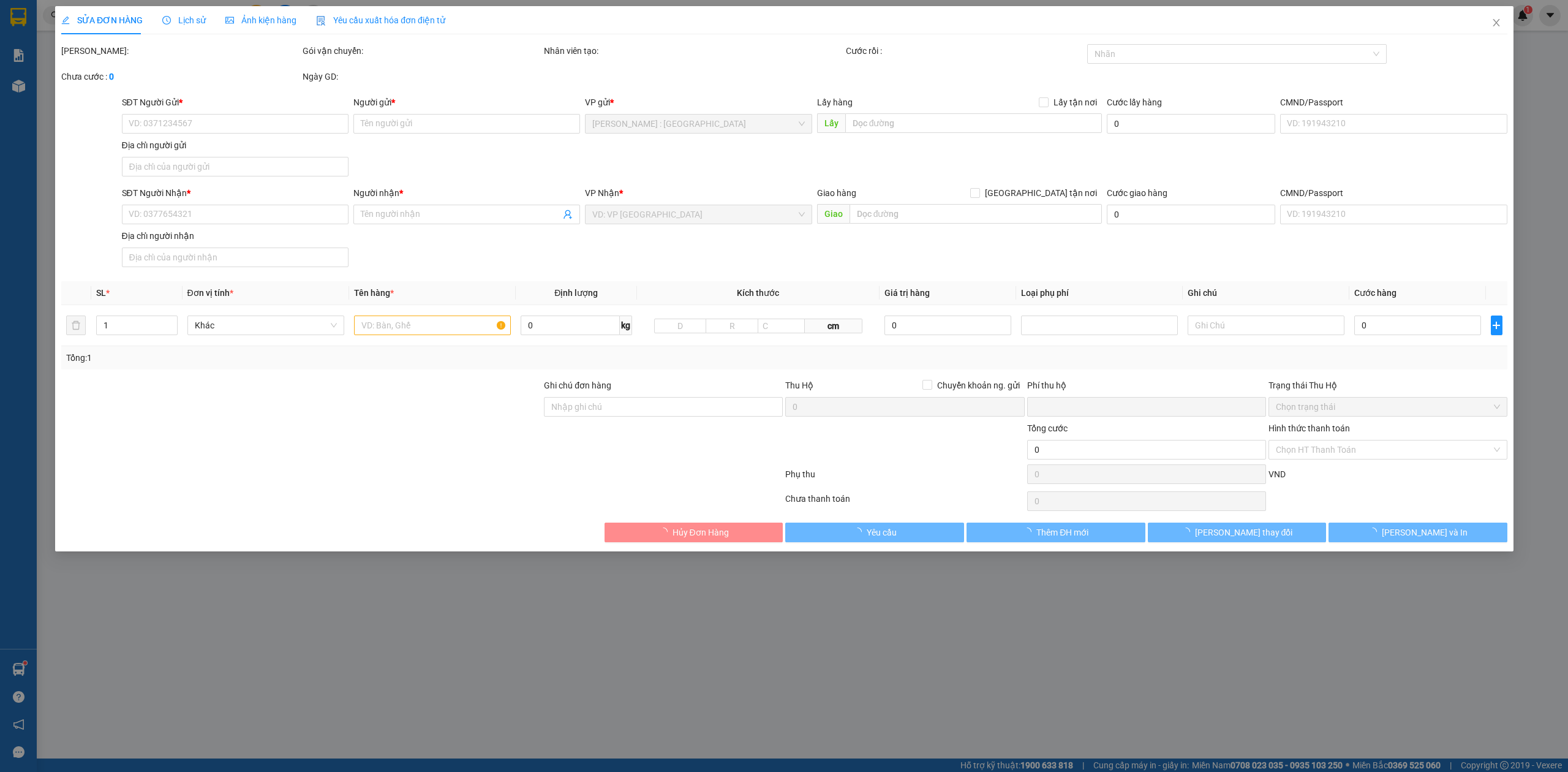
type input "Vân Anh"
checkbox input "true"
type input "Trả : 20 ngõ 379 Đội Cấn, Ngọc Hà, Hà Nội"
type input "0"
type input "555.000"
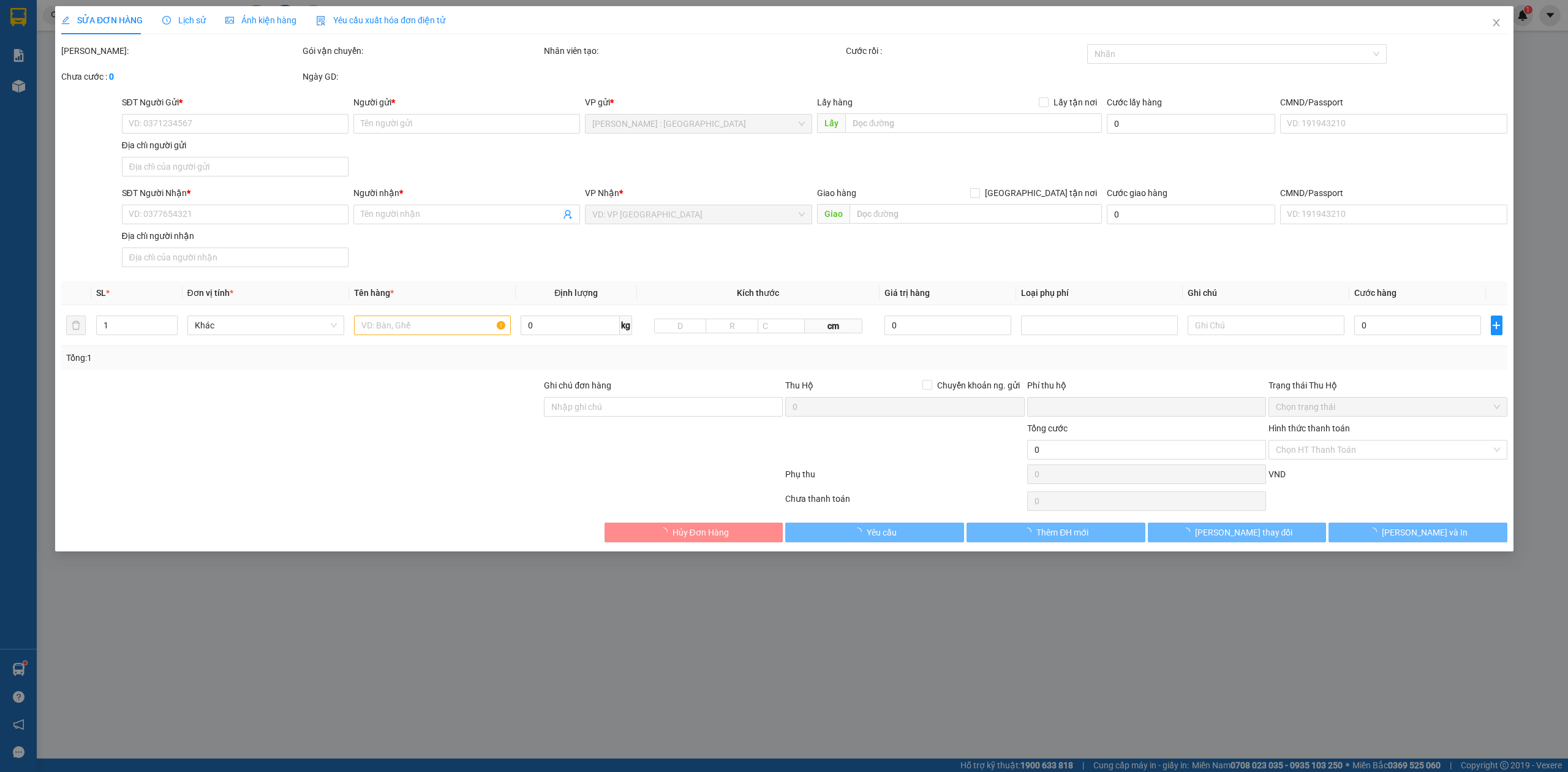
type input "555.000"
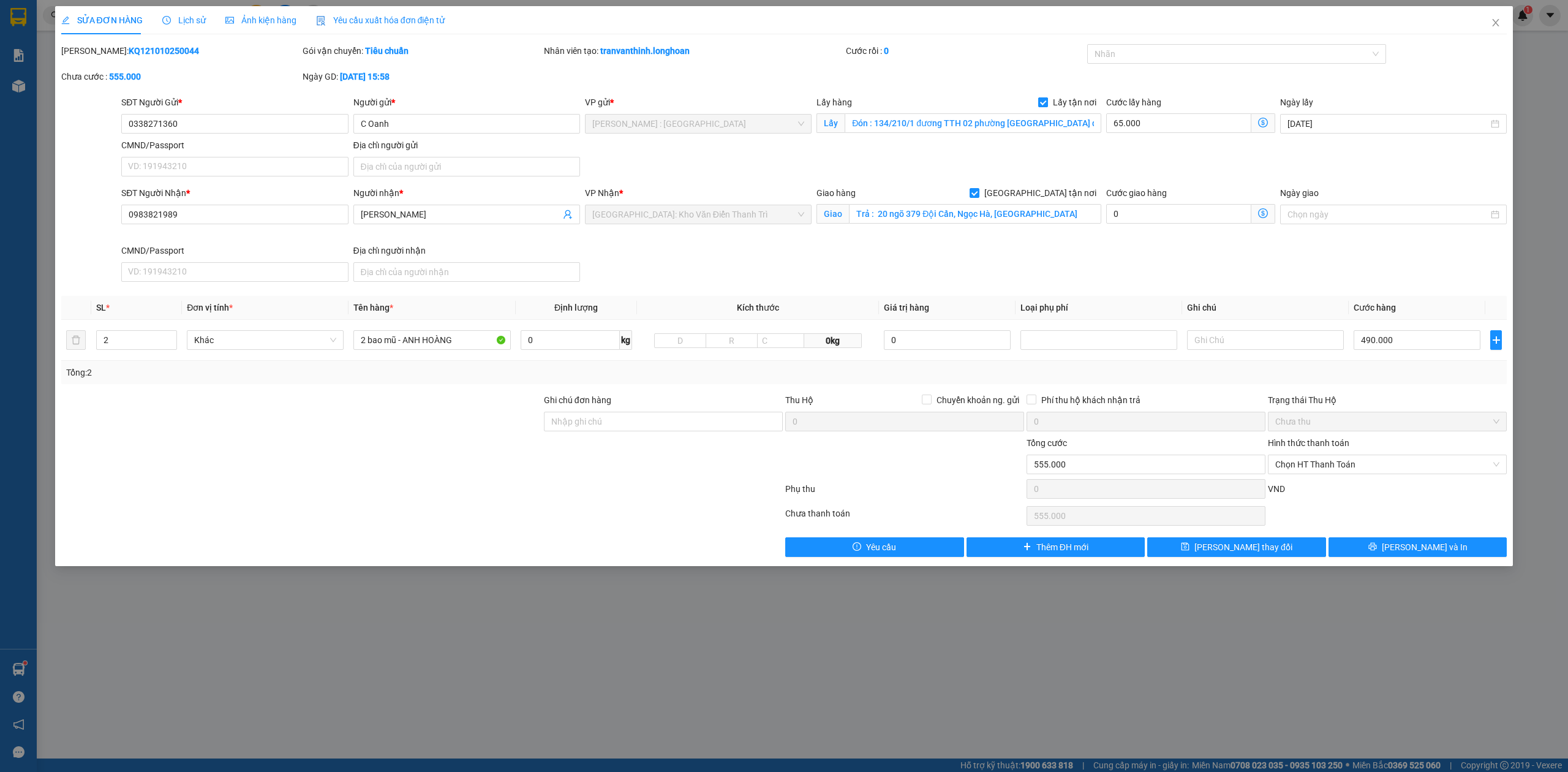
click at [1045, 98] on input "Lấy tận nơi" at bounding box center [1042, 101] width 8 height 8
checkbox input "false"
click at [1255, 539] on div "Total Paid Fee 0 Total UnPaid Fee 555.000 Cash Collection Total Fee Mã ĐH: KQ12…" at bounding box center [784, 301] width 1446 height 513
click at [1227, 554] on span "[PERSON_NAME] thay đổi" at bounding box center [1243, 547] width 98 height 13
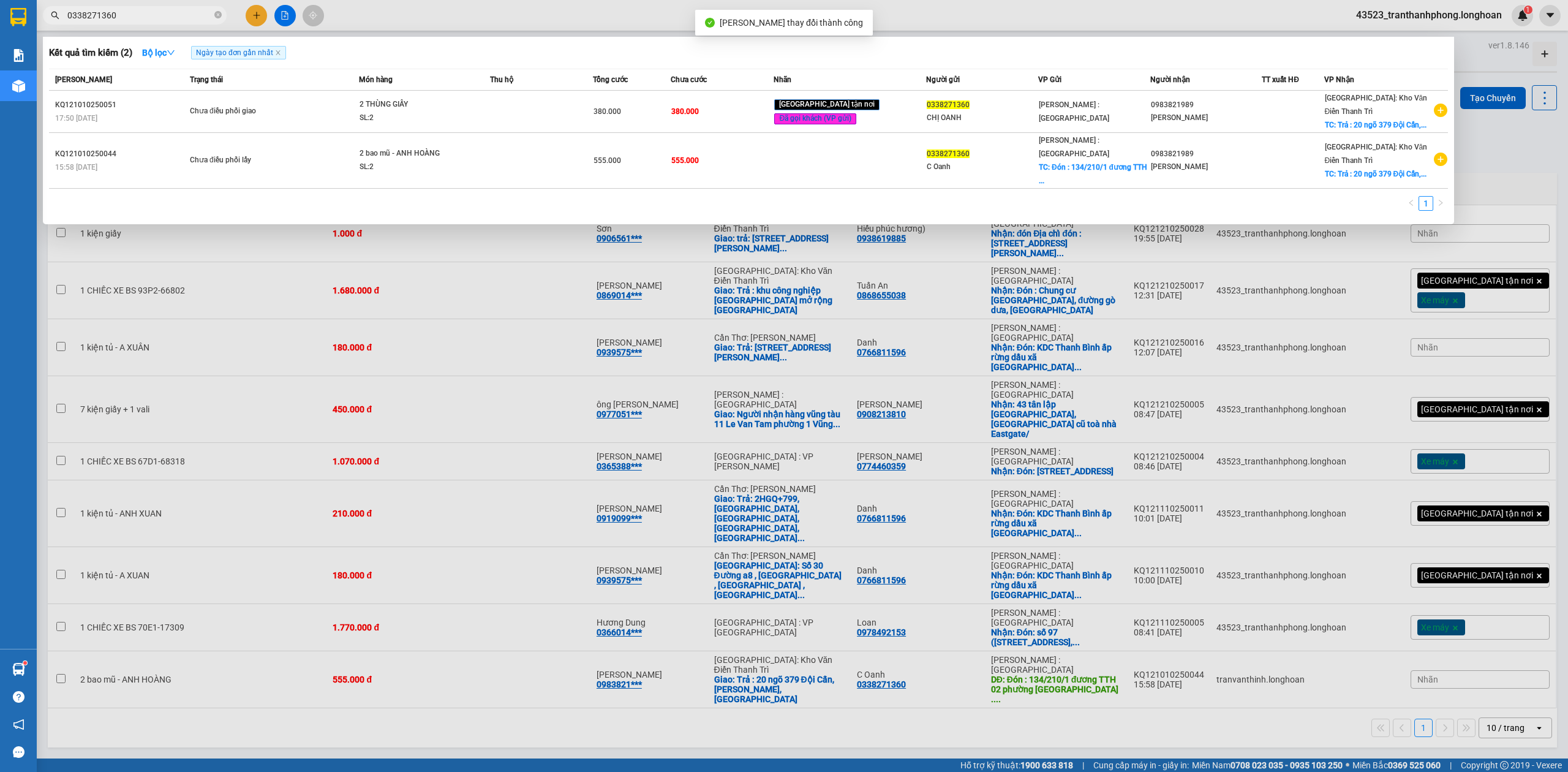
click at [197, 6] on span "0338271360" at bounding box center [134, 15] width 184 height 19
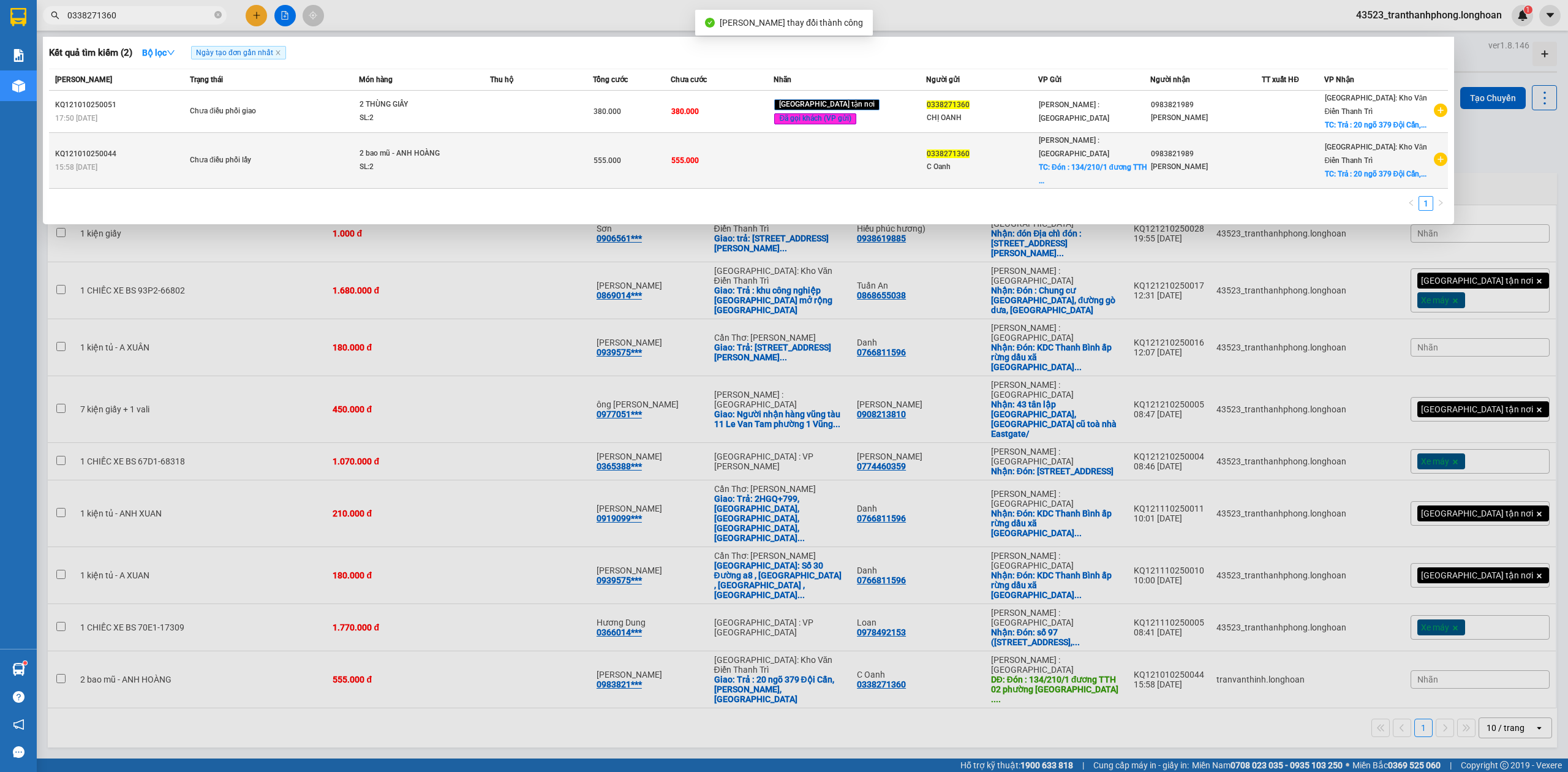
click at [260, 160] on td "Chưa điều phối lấy" at bounding box center [272, 161] width 172 height 56
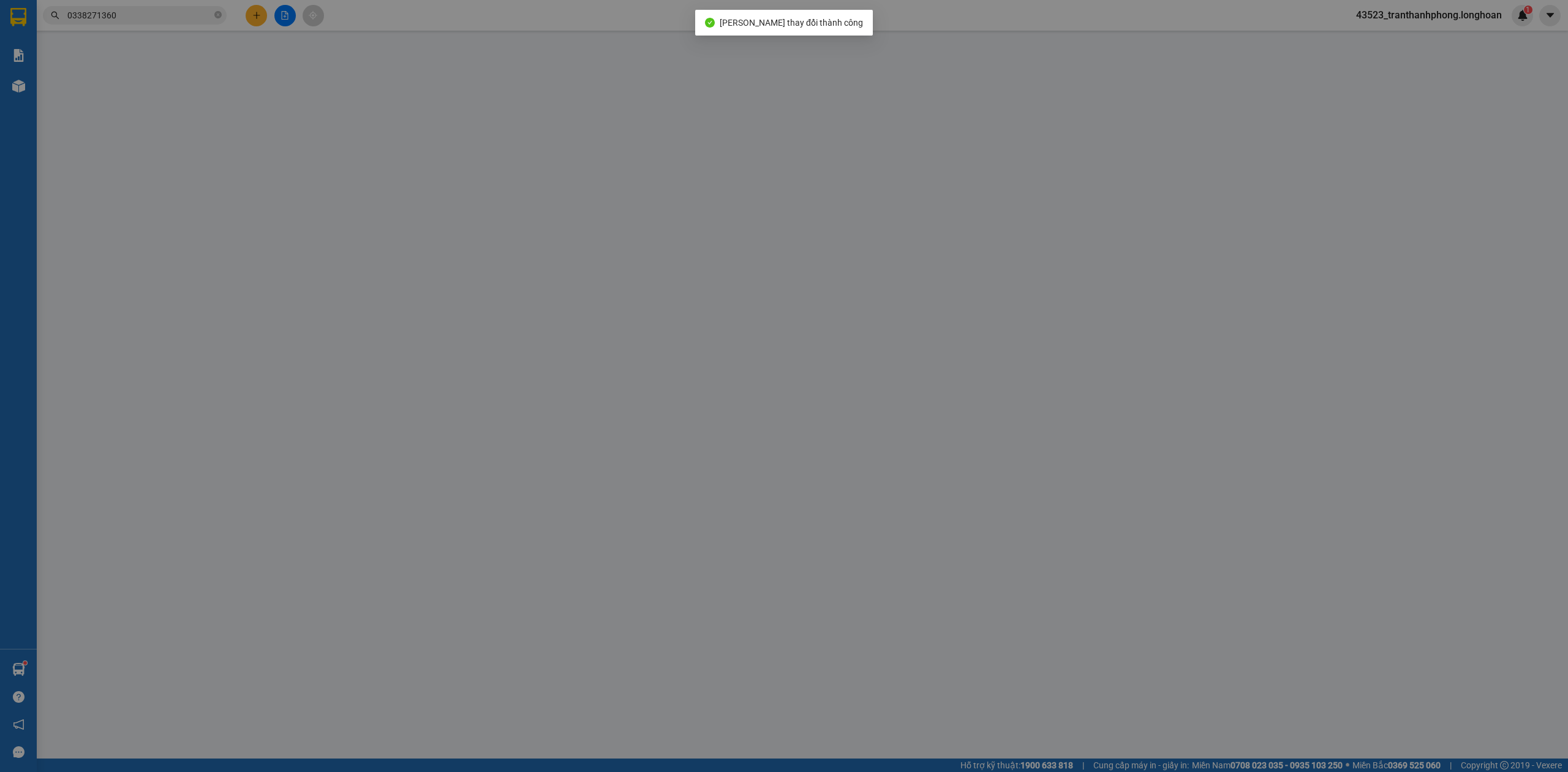
type input "0338271360"
type input "C Oanh"
type input "Đón : 134/210/1 đương TTH 02 phường Tân Thới Hiệp q12 . hcm"
type input "65.000"
type input "0983821989"
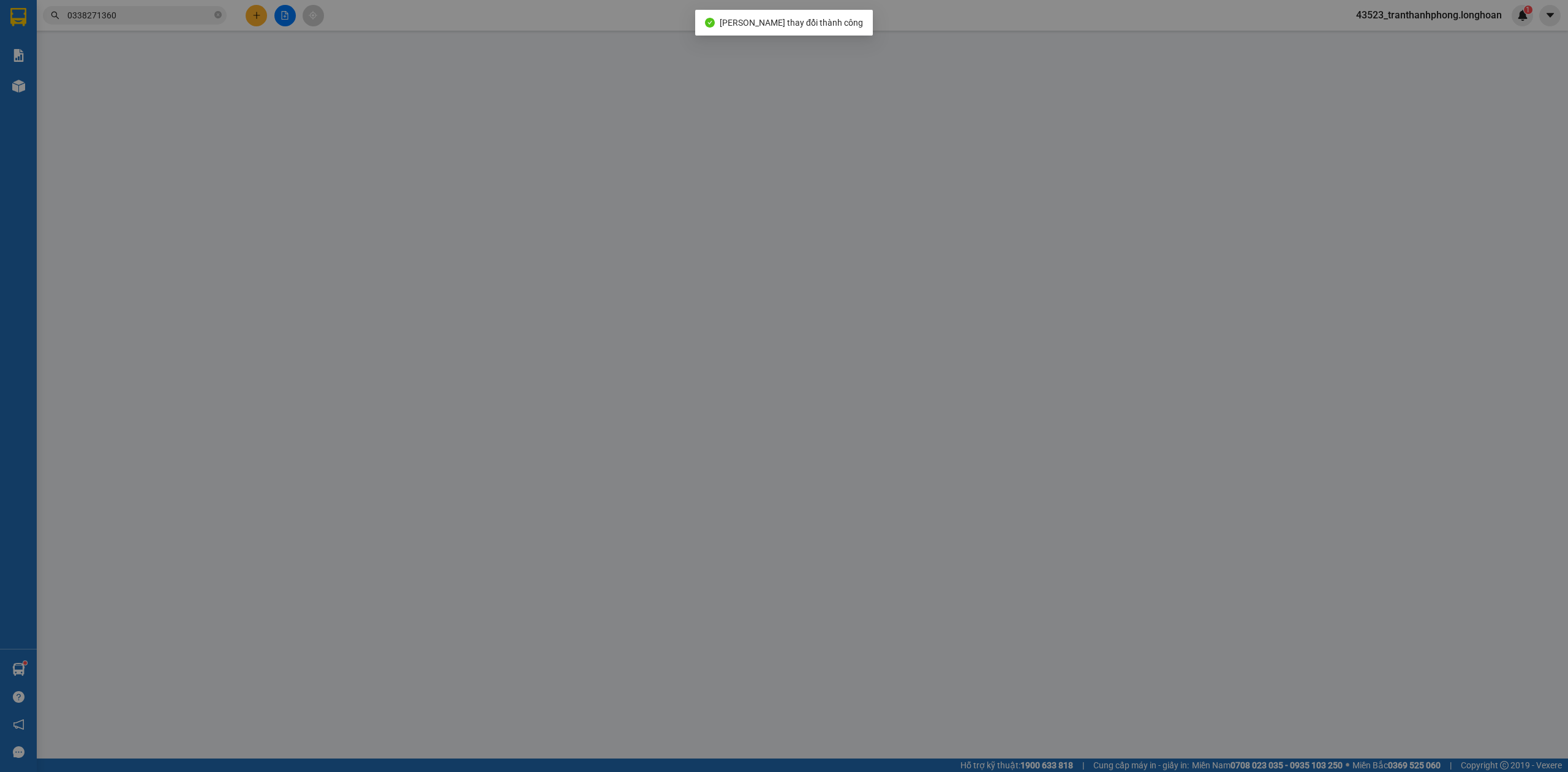
type input "Vân Anh"
checkbox input "true"
type input "Trả : 20 ngõ 379 Đội Cấn, Ngọc Hà, Hà Nội"
type input "0"
type input "555.000"
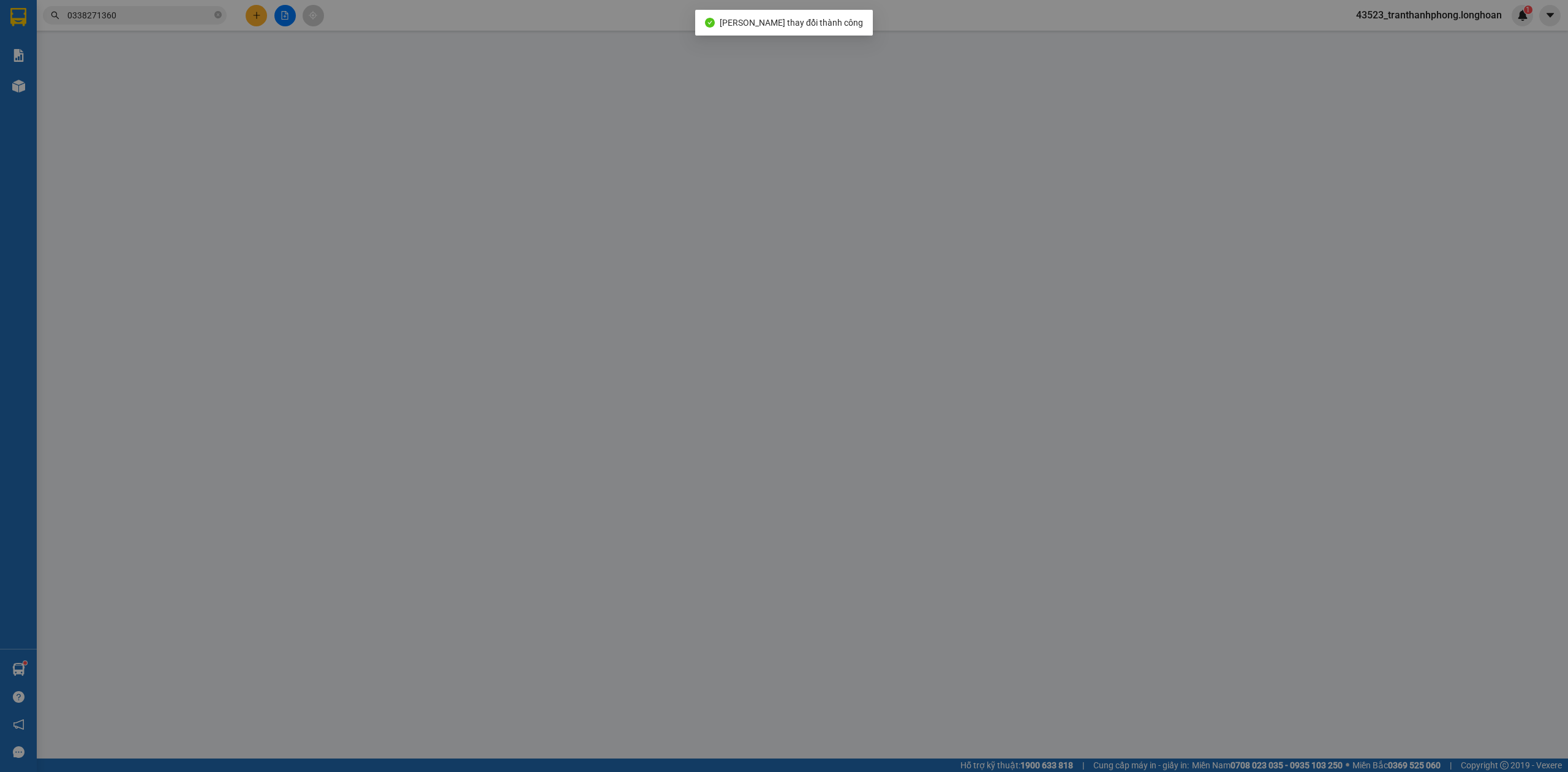
type input "555.000"
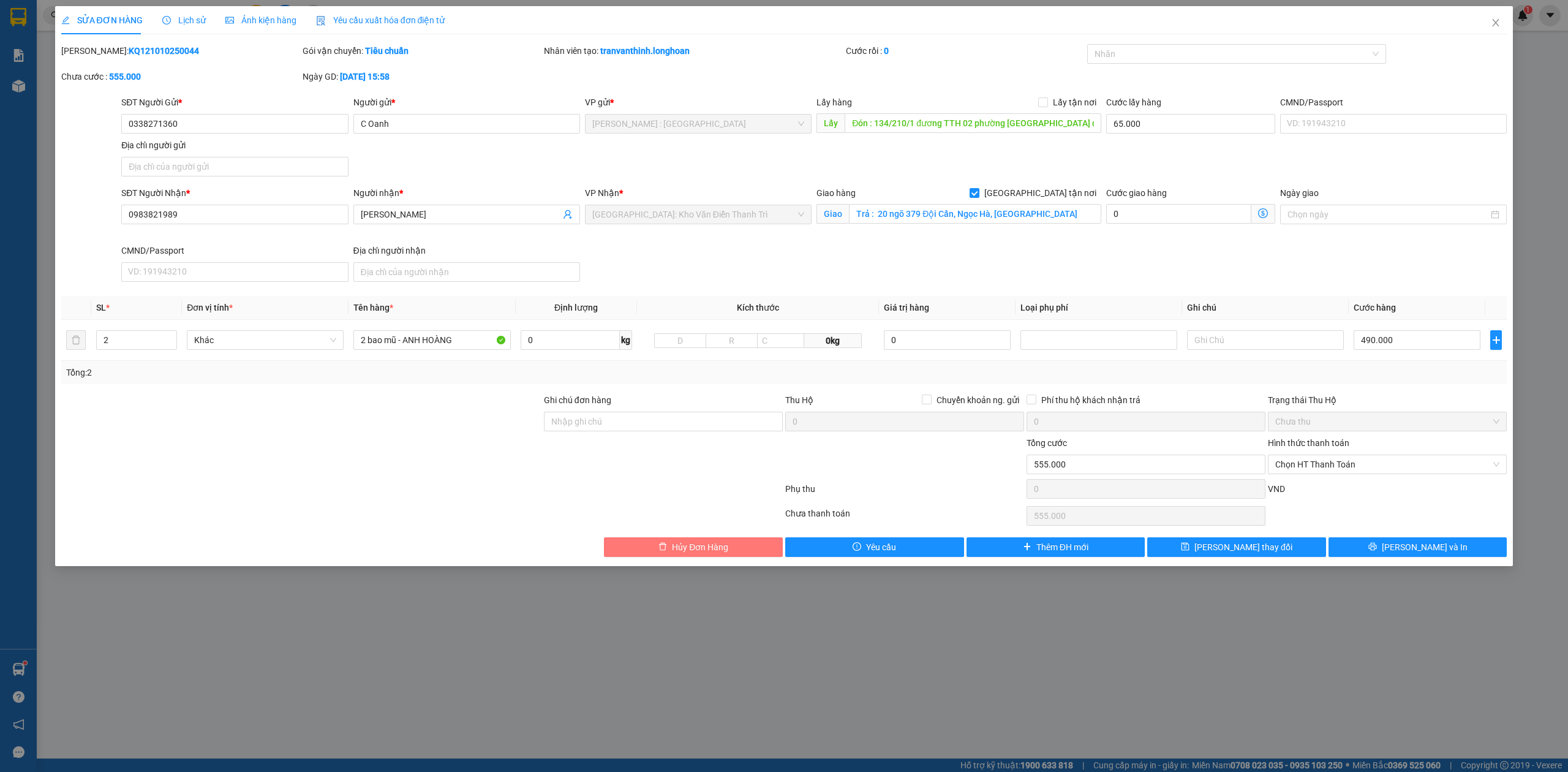
click at [689, 551] on span "Hủy Đơn Hàng" at bounding box center [700, 547] width 56 height 13
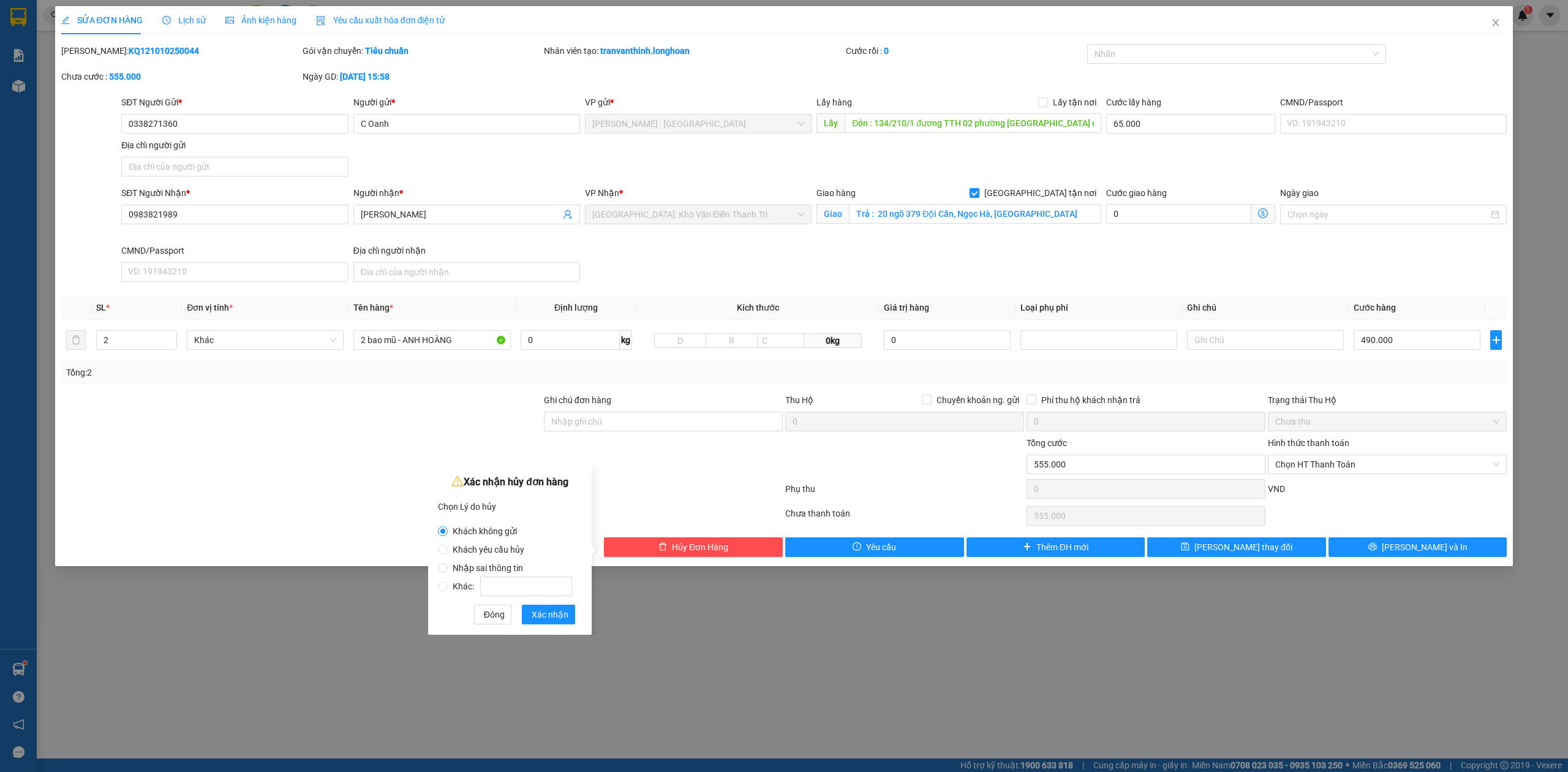
click at [496, 563] on span "Nhập sai thông tin" at bounding box center [487, 567] width 80 height 10
click at [448, 563] on input "Nhập sai thông tin" at bounding box center [443, 567] width 10 height 10
radio input "true"
radio input "false"
click at [549, 616] on span "Xác nhận" at bounding box center [549, 614] width 36 height 13
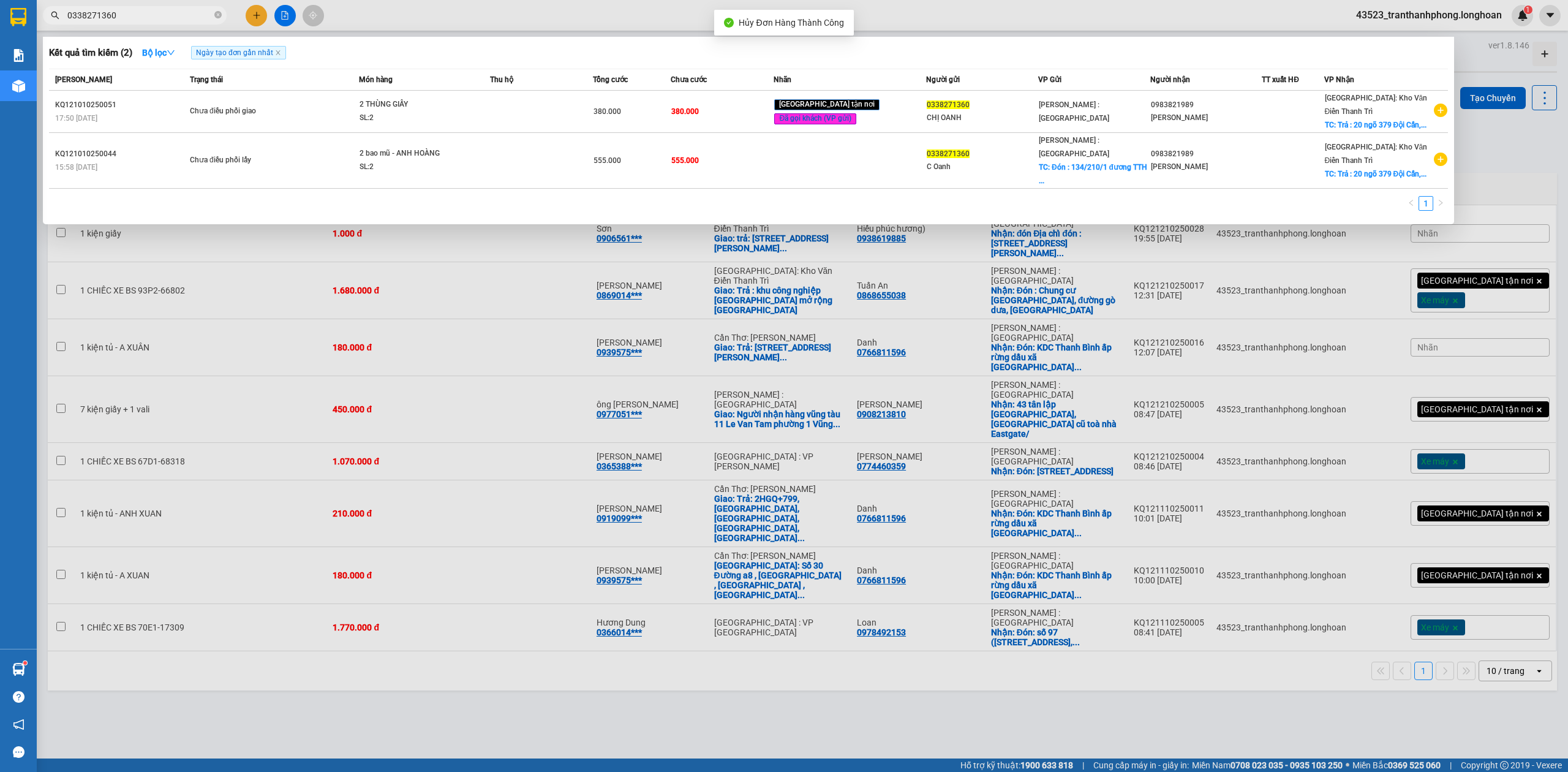
click at [122, 15] on input "0338271360" at bounding box center [139, 15] width 145 height 13
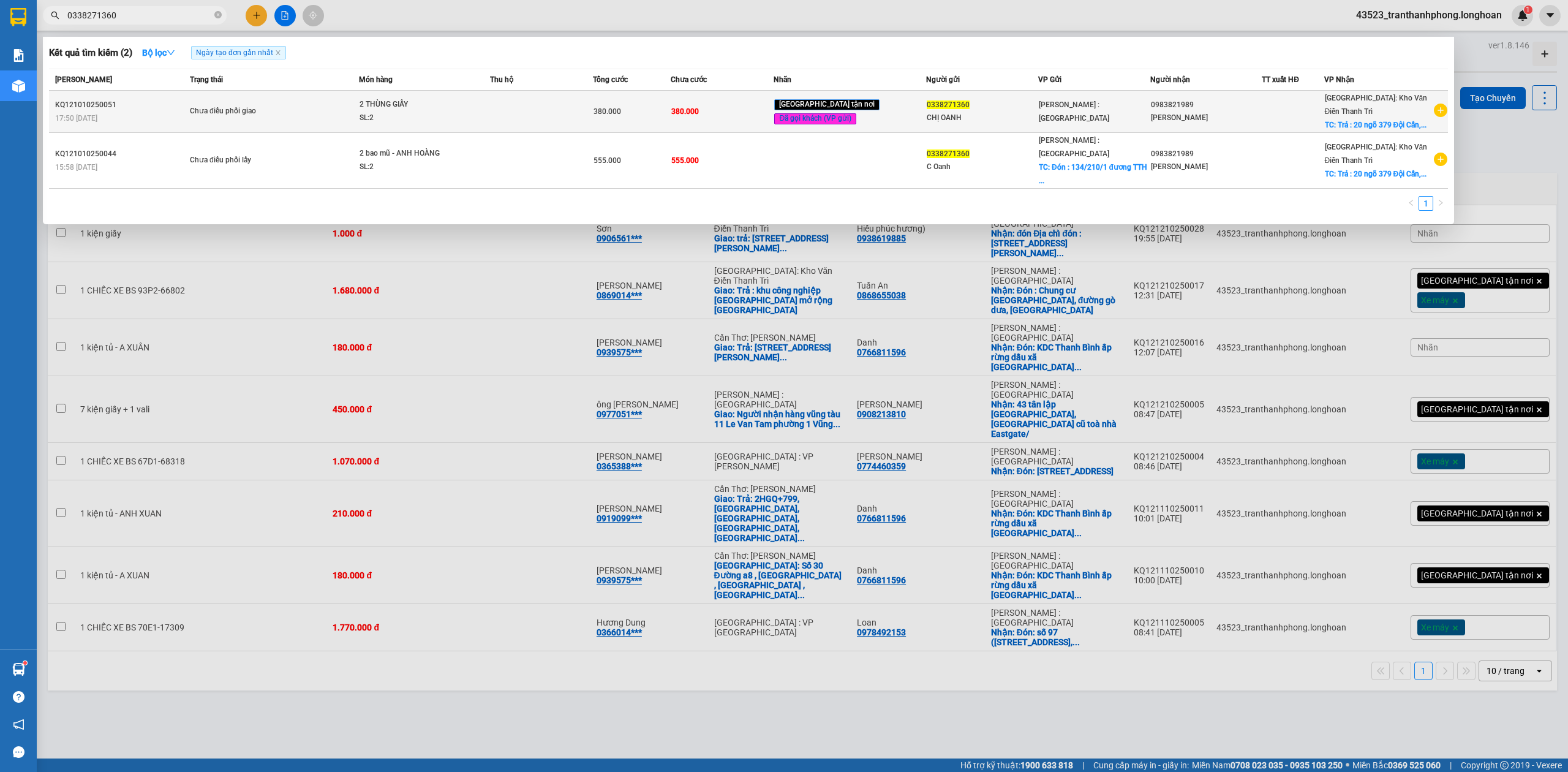
click at [390, 125] on div "SL: 2" at bounding box center [405, 118] width 92 height 13
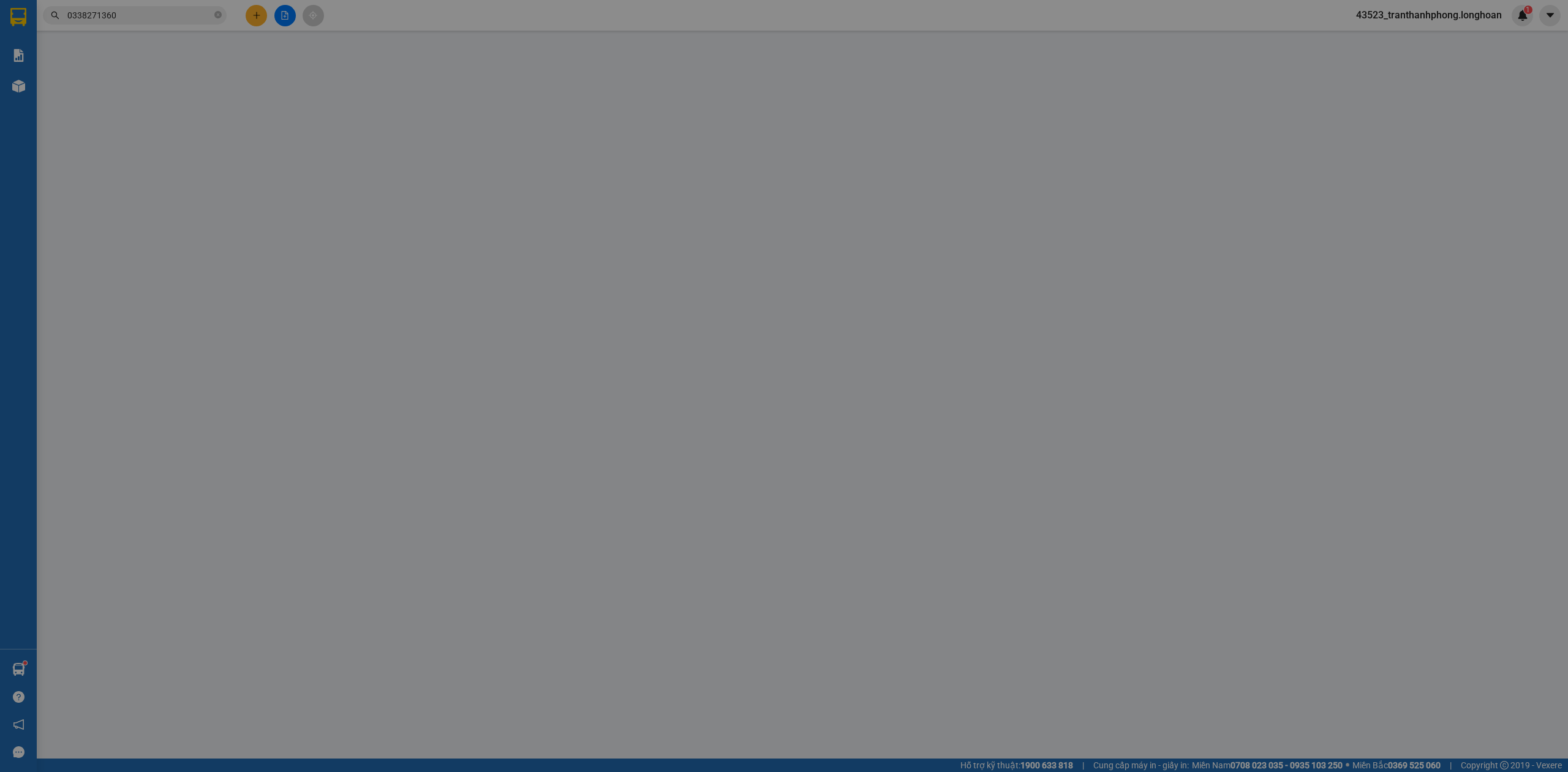
type input "0338271360"
type input "CHỊ OANH"
type input "0983821989"
type input "Vân Anh"
checkbox input "true"
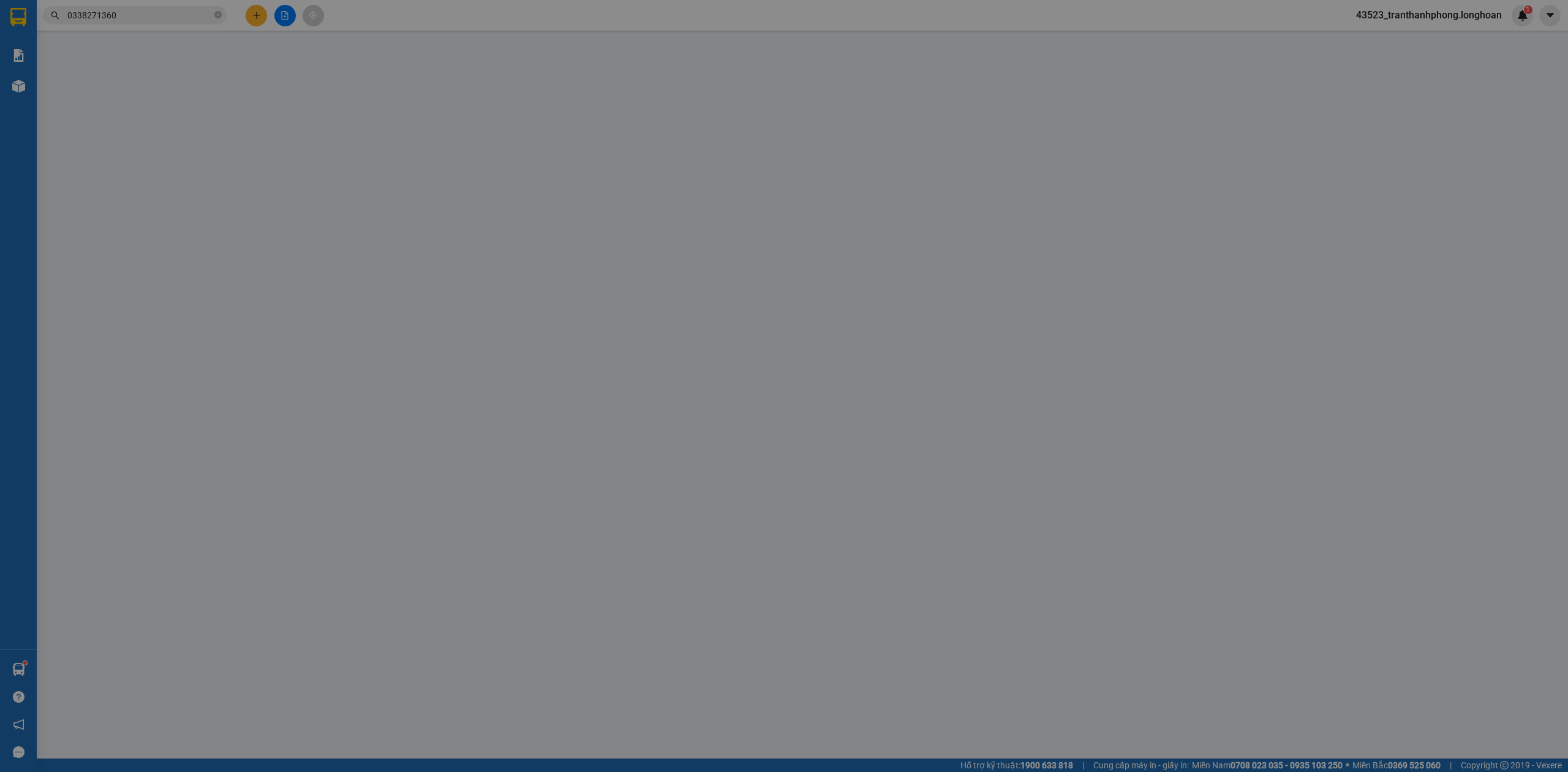
type input "Trả : 20 ngõ 379 Đội Cấn, Ngọc Hà, Hà Nội"
type input "0"
type input "380.000"
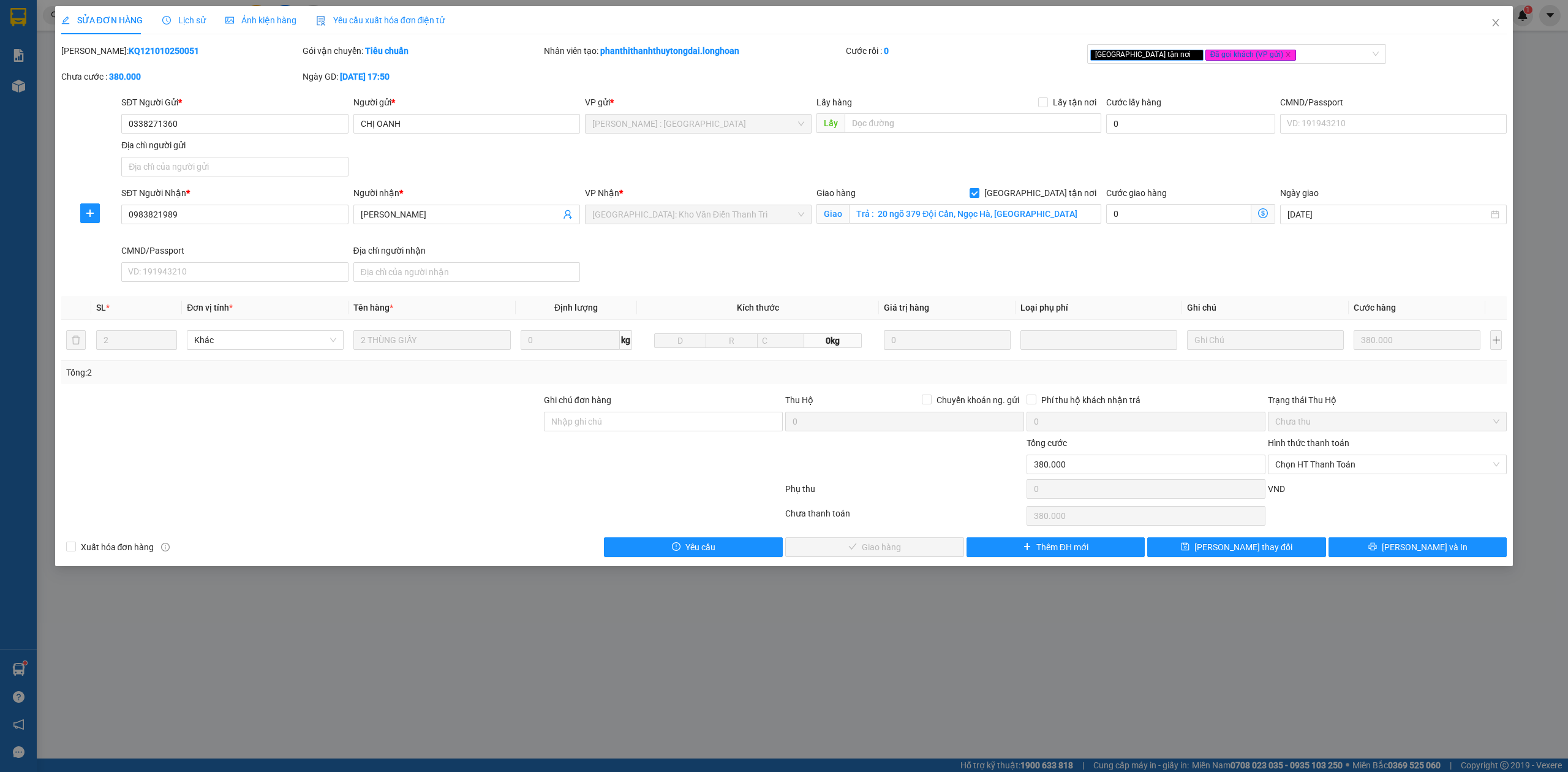
click at [138, 42] on div "SỬA ĐƠN HÀNG Lịch sử Ảnh kiện hàng Yêu cầu xuất hóa đơn điện tử Total Paid Fee …" at bounding box center [784, 281] width 1446 height 551
copy b "KQ121010250051"
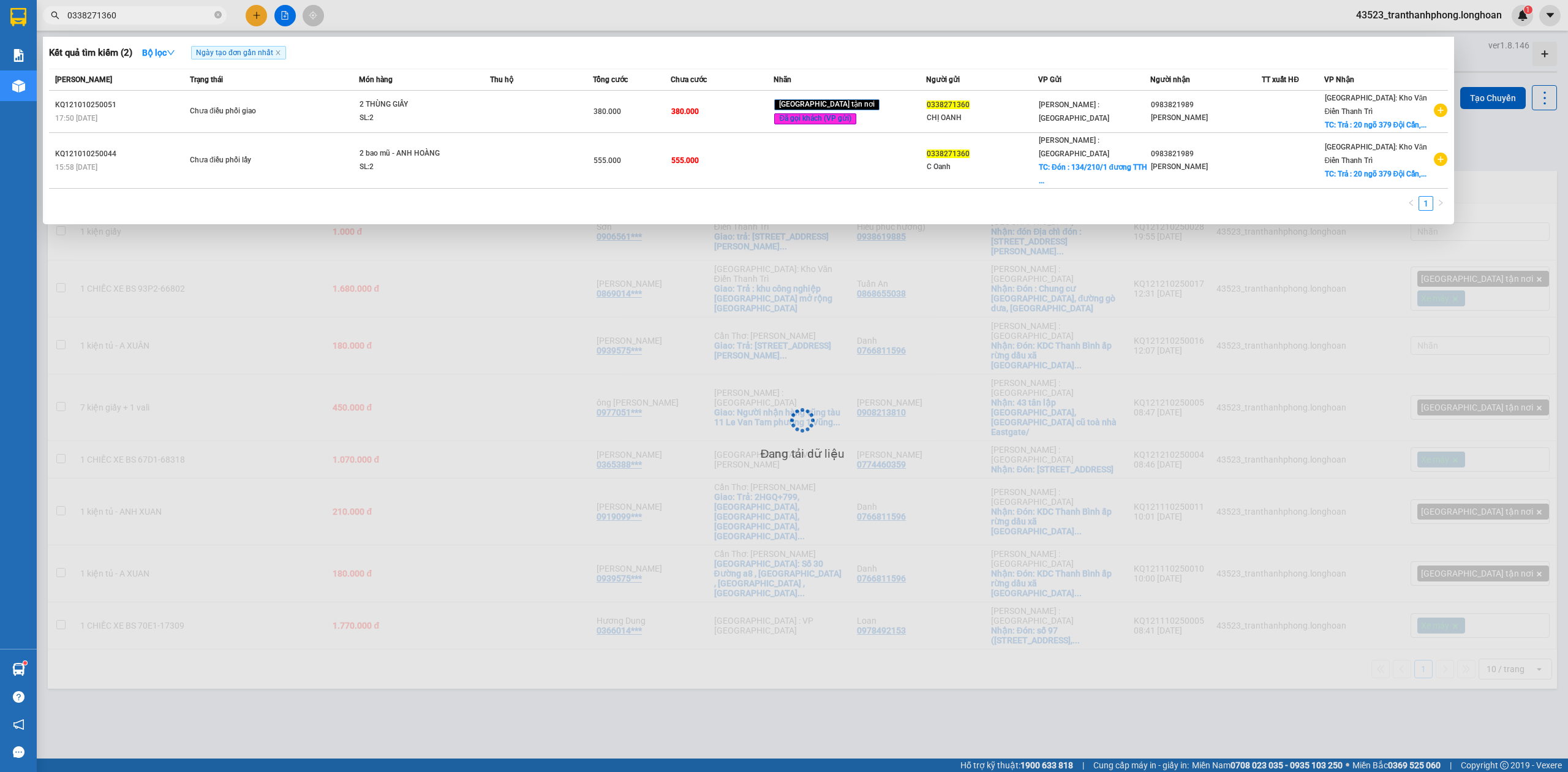
click at [139, 15] on input "0338271360" at bounding box center [139, 15] width 145 height 13
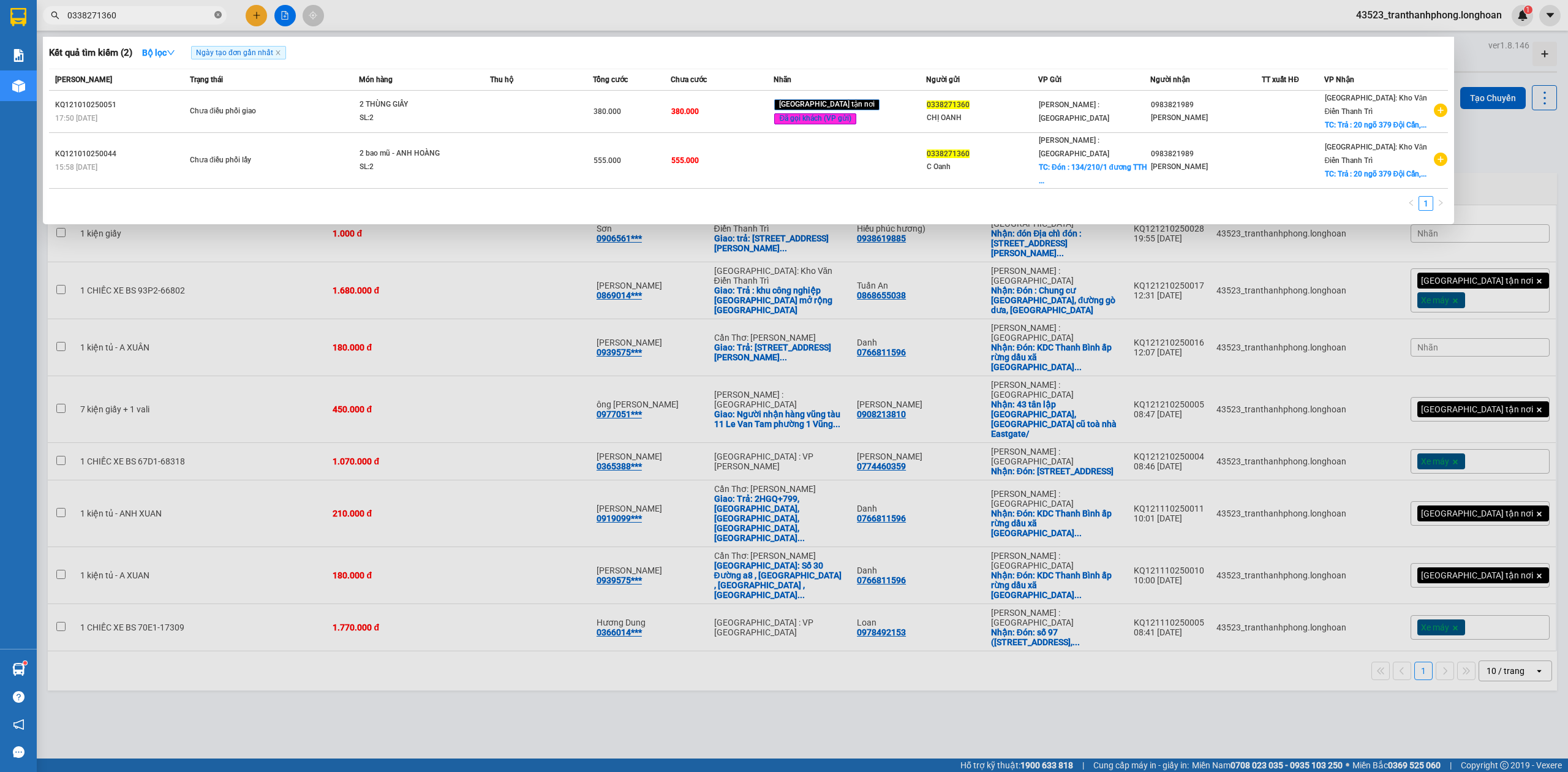
click at [216, 13] on icon "close-circle" at bounding box center [217, 14] width 7 height 7
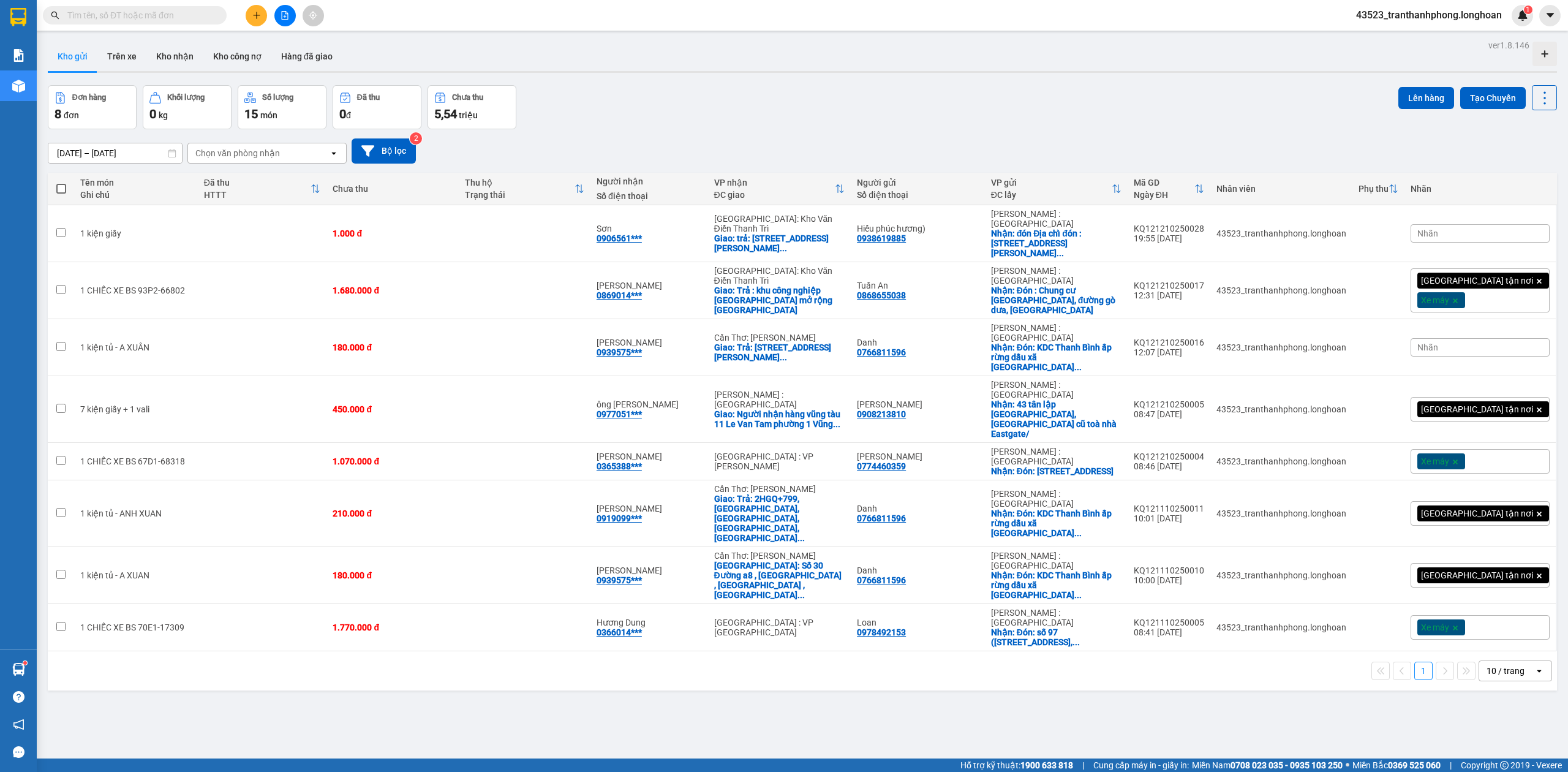
click at [169, 18] on input "text" at bounding box center [139, 15] width 145 height 13
paste input "0338271360"
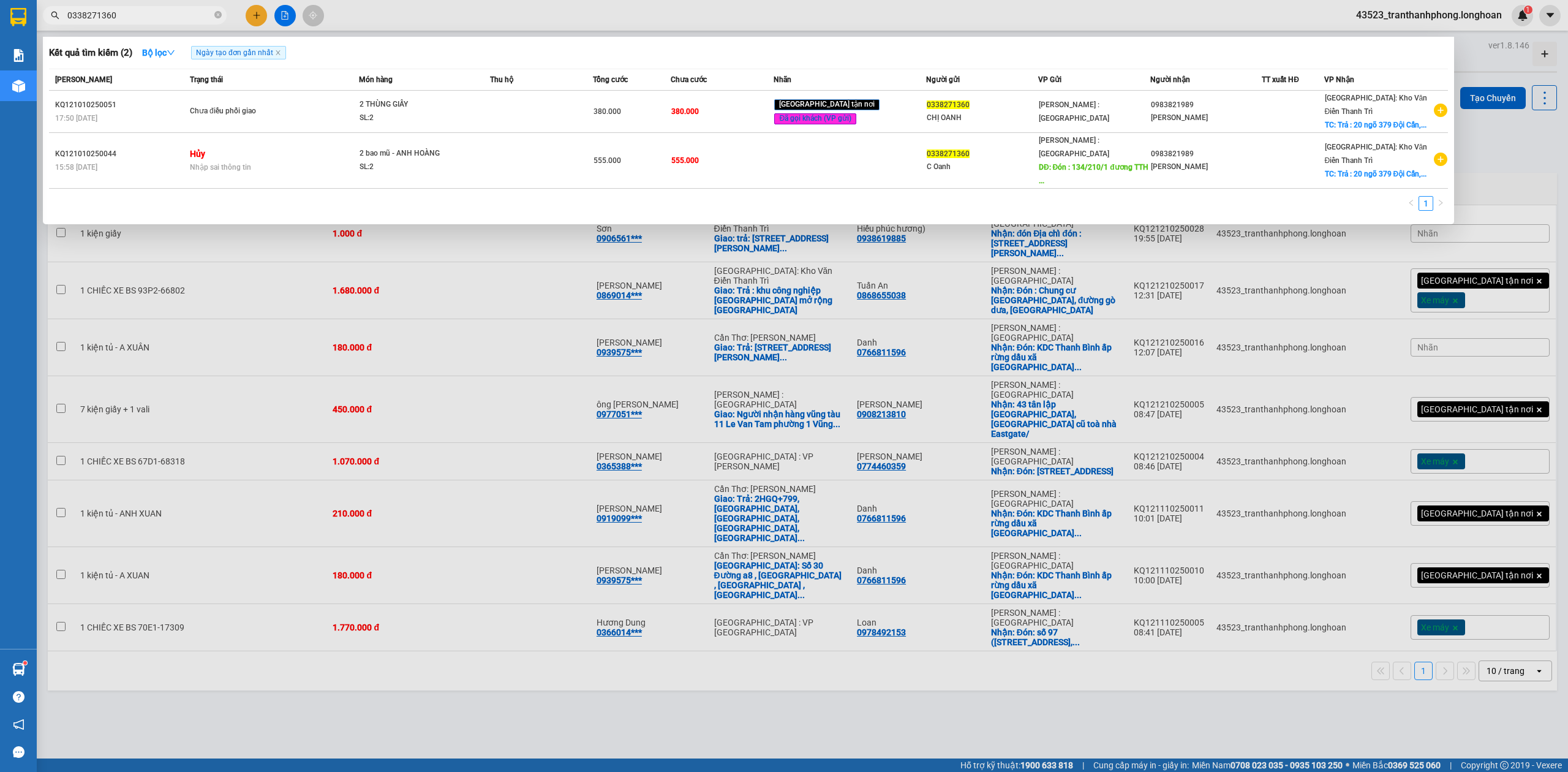
type input "0338271360"
click at [334, 81] on div "Trạng thái" at bounding box center [274, 79] width 168 height 13
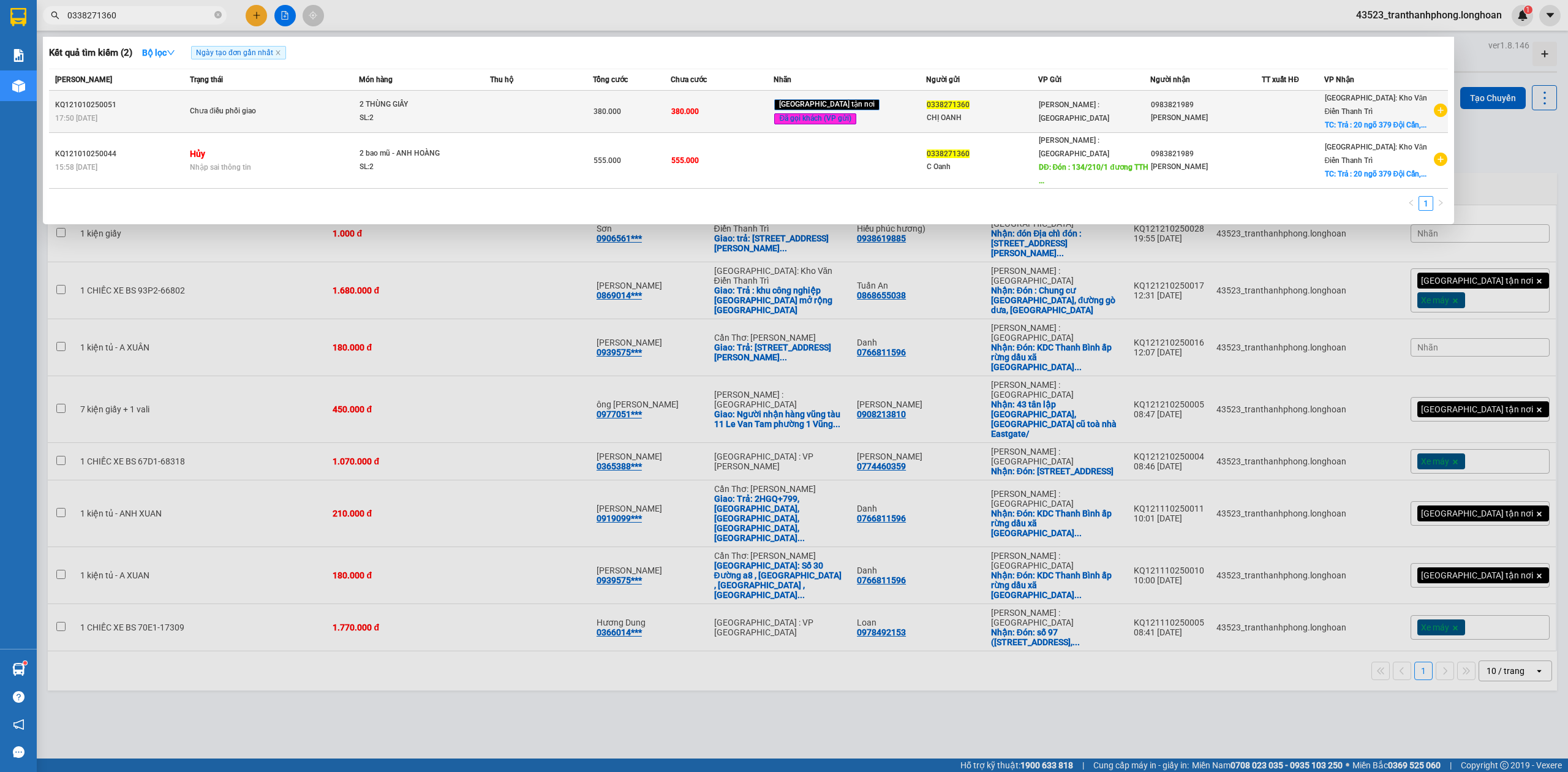
click at [327, 107] on td "Chưa điều phối giao" at bounding box center [272, 112] width 172 height 42
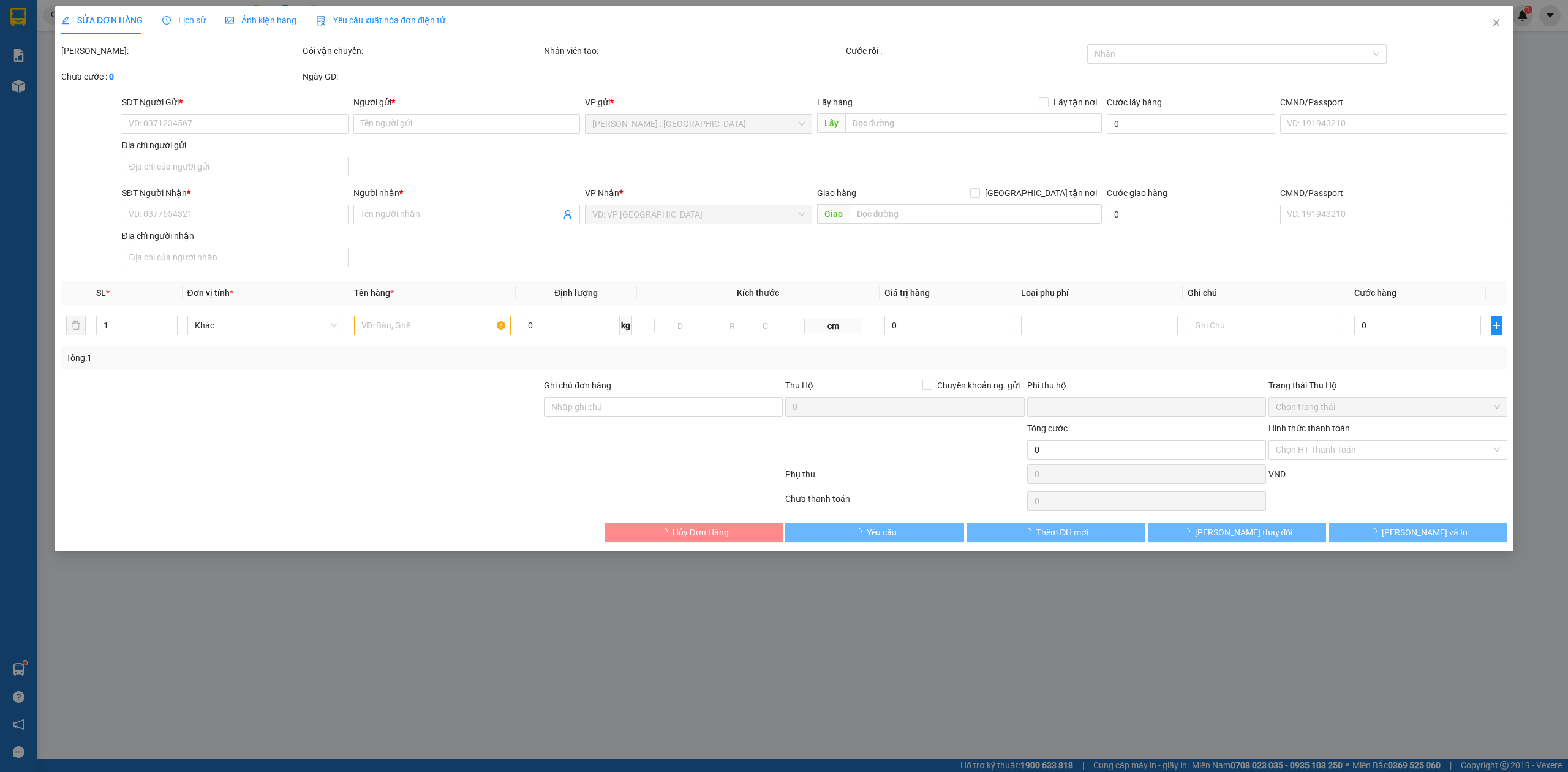
type input "0338271360"
type input "CHỊ OANH"
type input "0983821989"
type input "Vân Anh"
checkbox input "true"
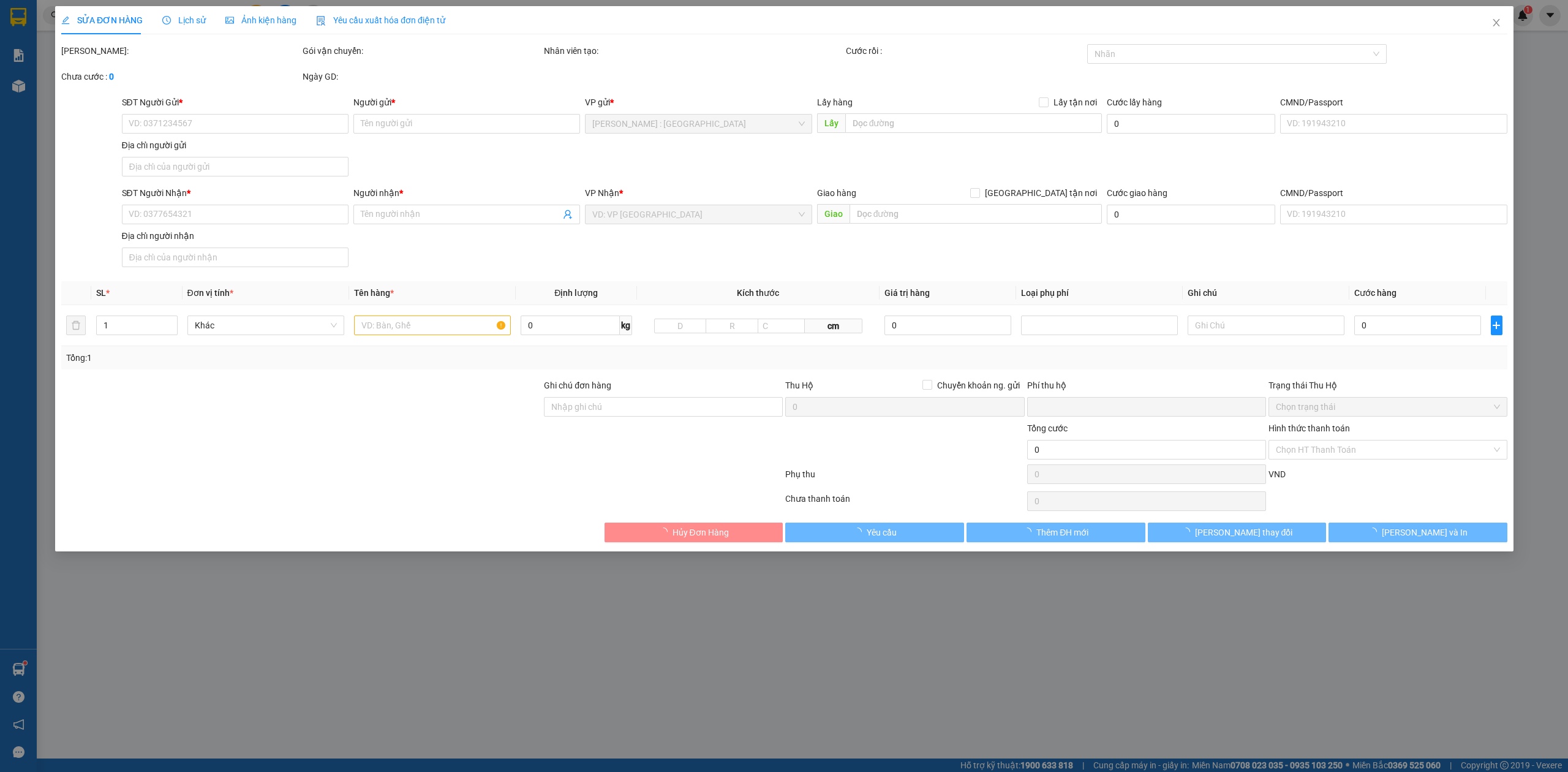
type input "Trả : 20 ngõ 379 Đội Cấn, Ngọc Hà, Hà Nội"
type input "0"
type input "380.000"
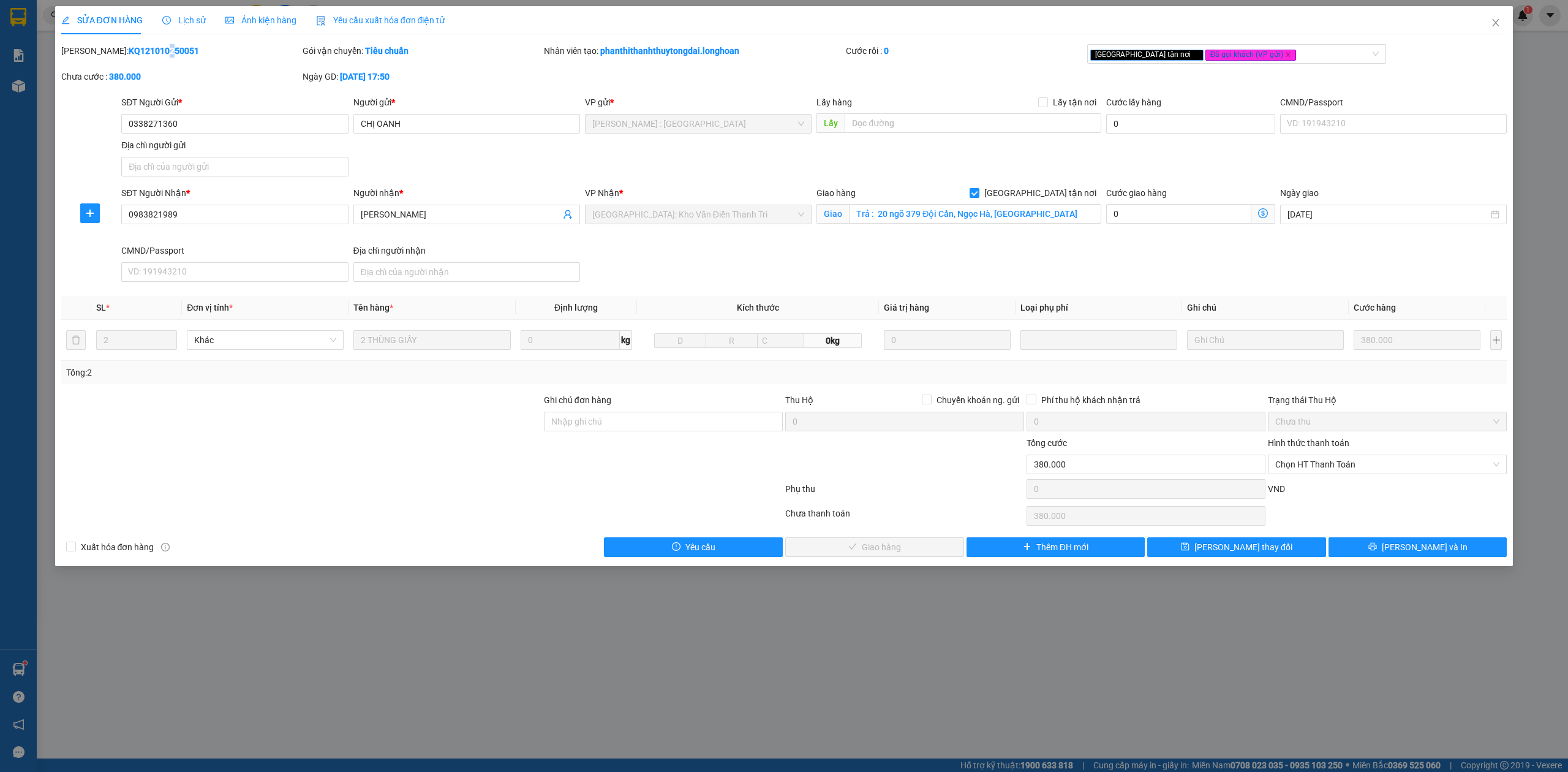
click at [131, 50] on b "KQ121010250051" at bounding box center [164, 51] width 70 height 10
click at [133, 50] on b "KQ121010250051" at bounding box center [164, 51] width 70 height 10
drag, startPoint x: 632, startPoint y: 182, endPoint x: 664, endPoint y: 185, distance: 32.1
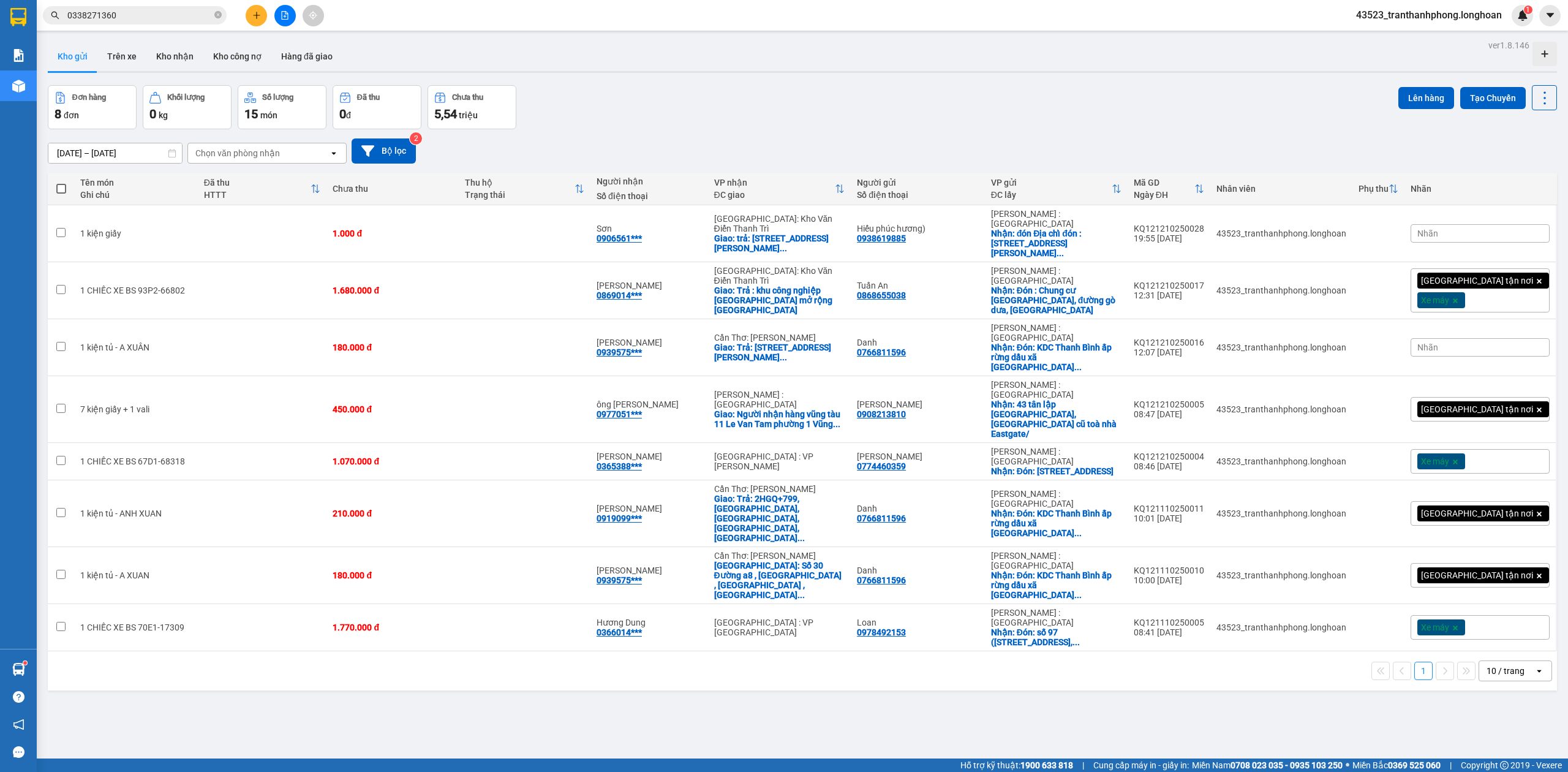
paste input "text"
click at [216, 15] on icon "close-circle" at bounding box center [217, 14] width 7 height 7
paste input "0904934262"
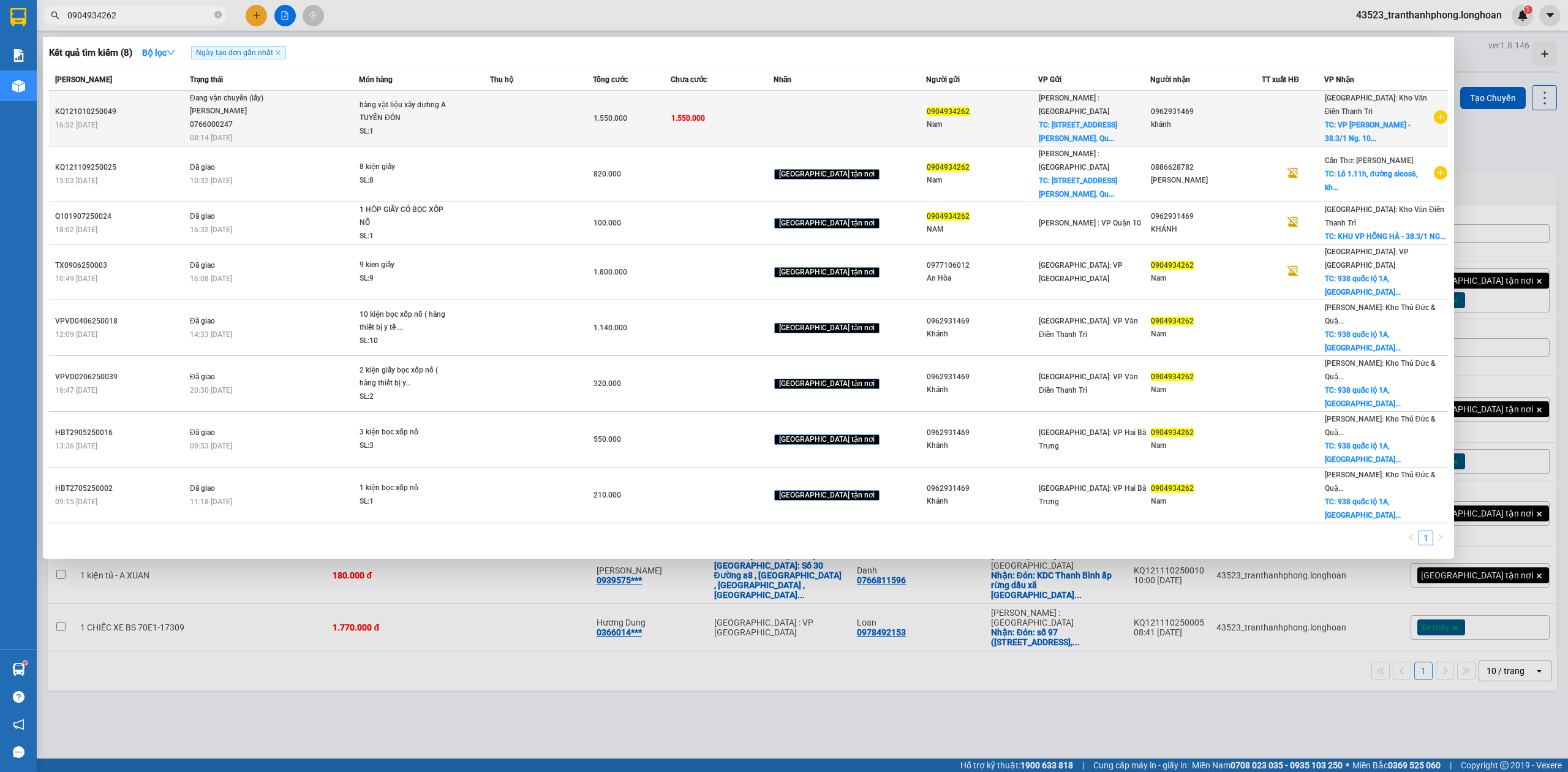
type input "0904934262"
click at [670, 118] on div "1.550.000" at bounding box center [631, 118] width 76 height 13
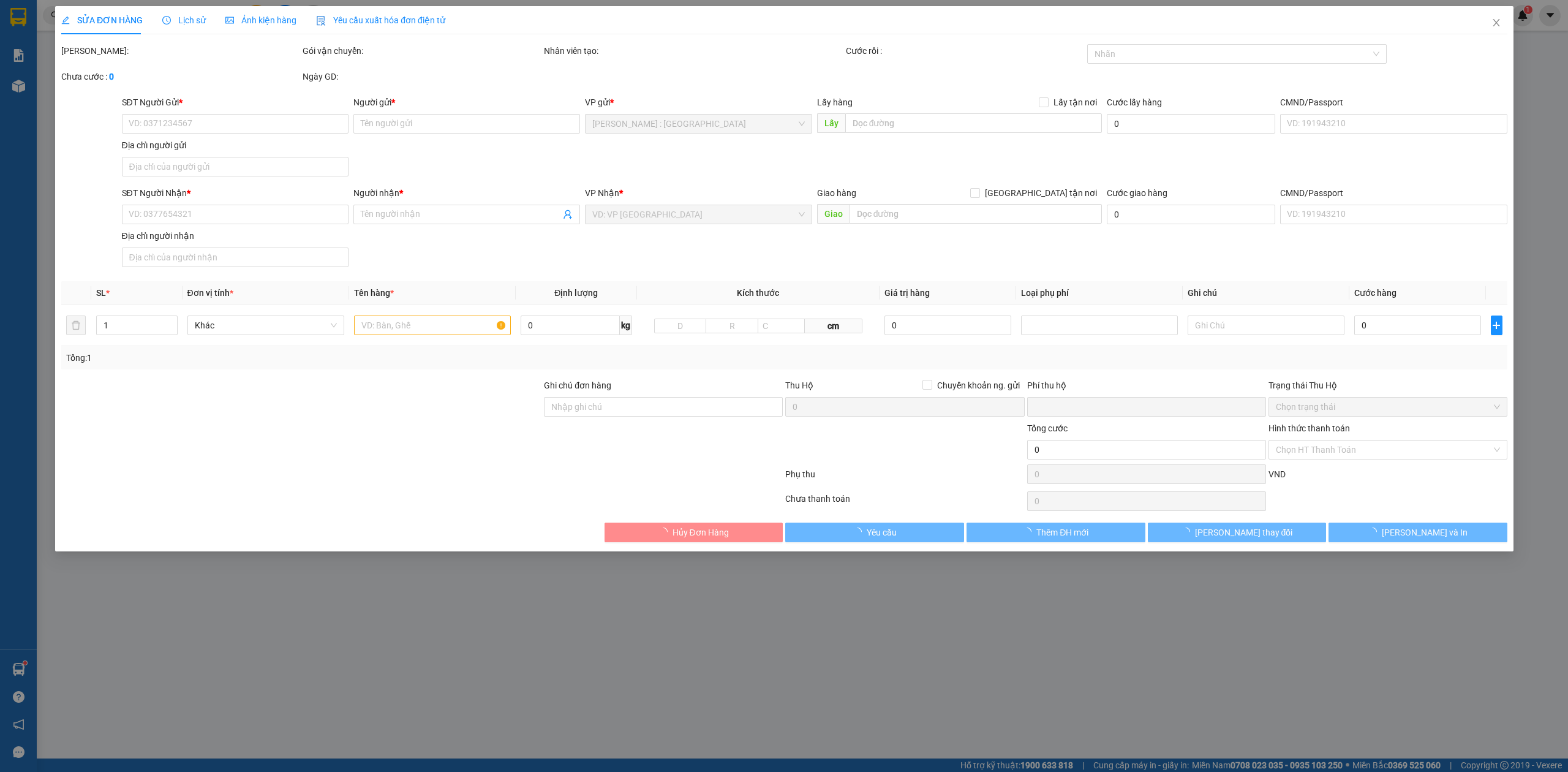
type input "0904934262"
type input "Nam"
checkbox input "true"
type input "373/14 Nguyễn Kiệm, P9. Quận Phú Nhuân, HCM"
type input "0962931469"
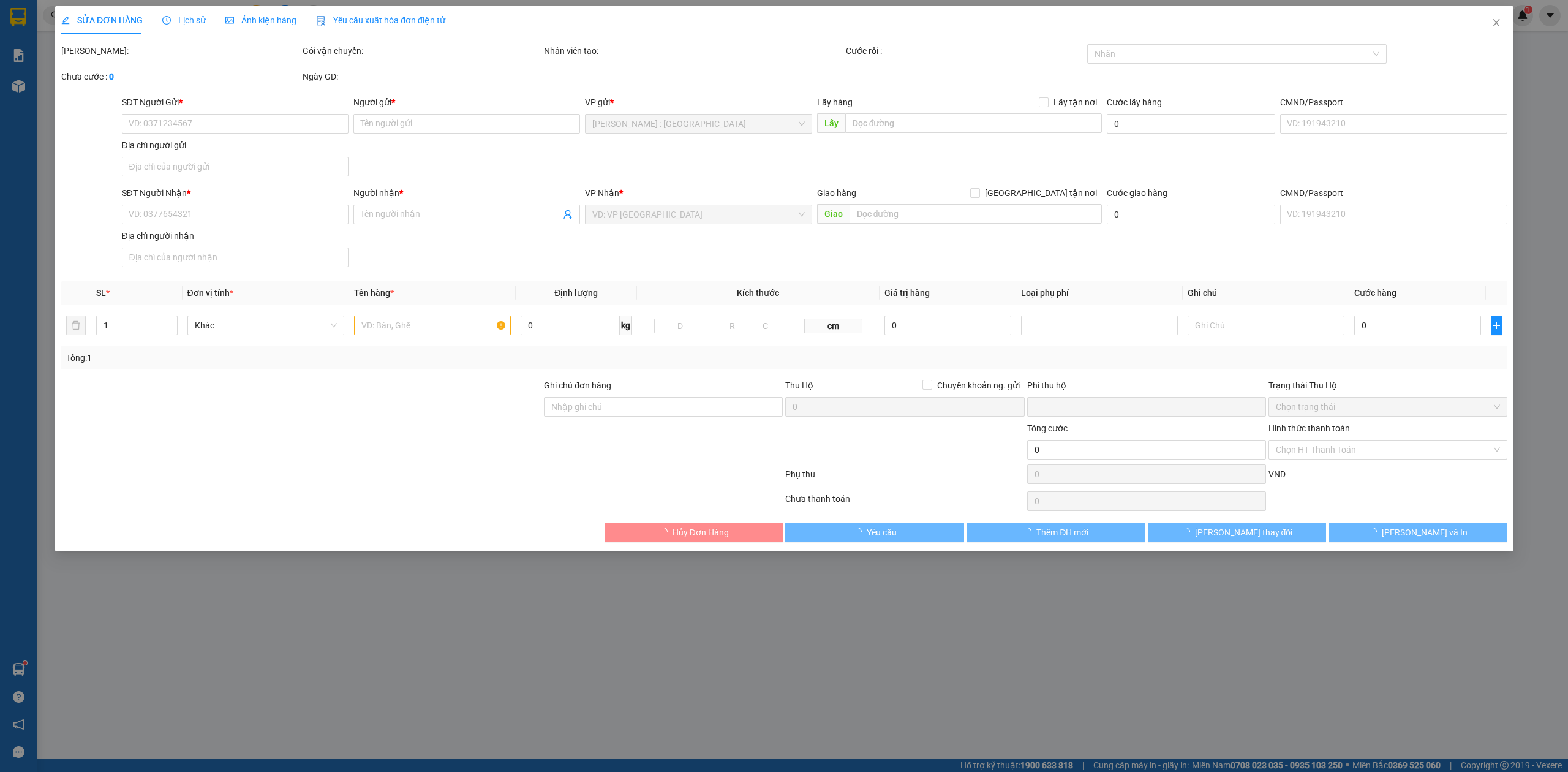
type input "khánh"
checkbox input "true"
type input "VP Hồng Hà - 38.3/1 Ng. 109 Đ. Trường Chinh, Phường Phương Liệt, Hà Nội"
type input "0"
type input "1.550.000"
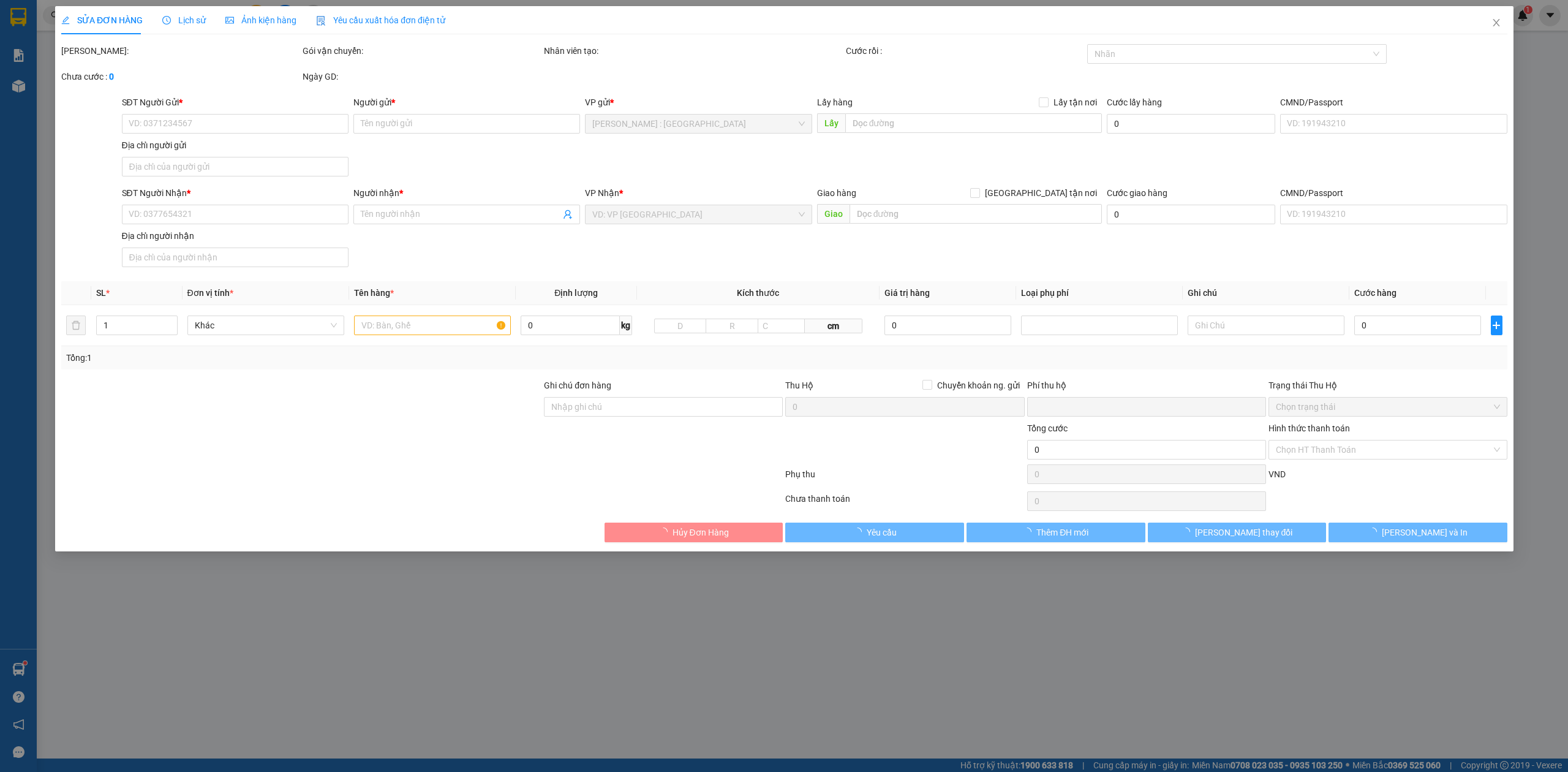
type input "1.550.000"
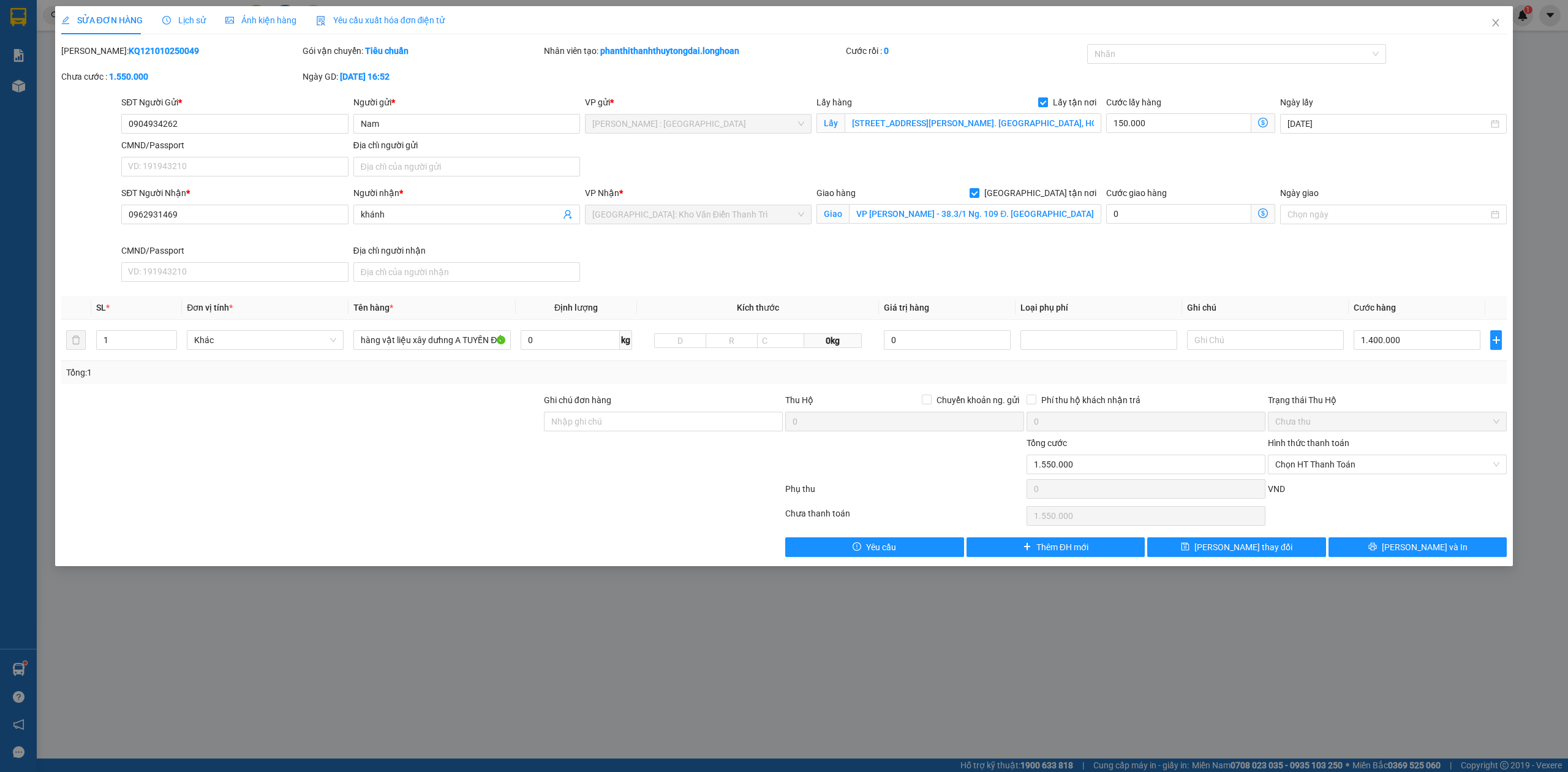
drag, startPoint x: 186, startPoint y: 19, endPoint x: 187, endPoint y: 25, distance: 6.1
click at [185, 20] on span "Lịch sử" at bounding box center [184, 20] width 43 height 10
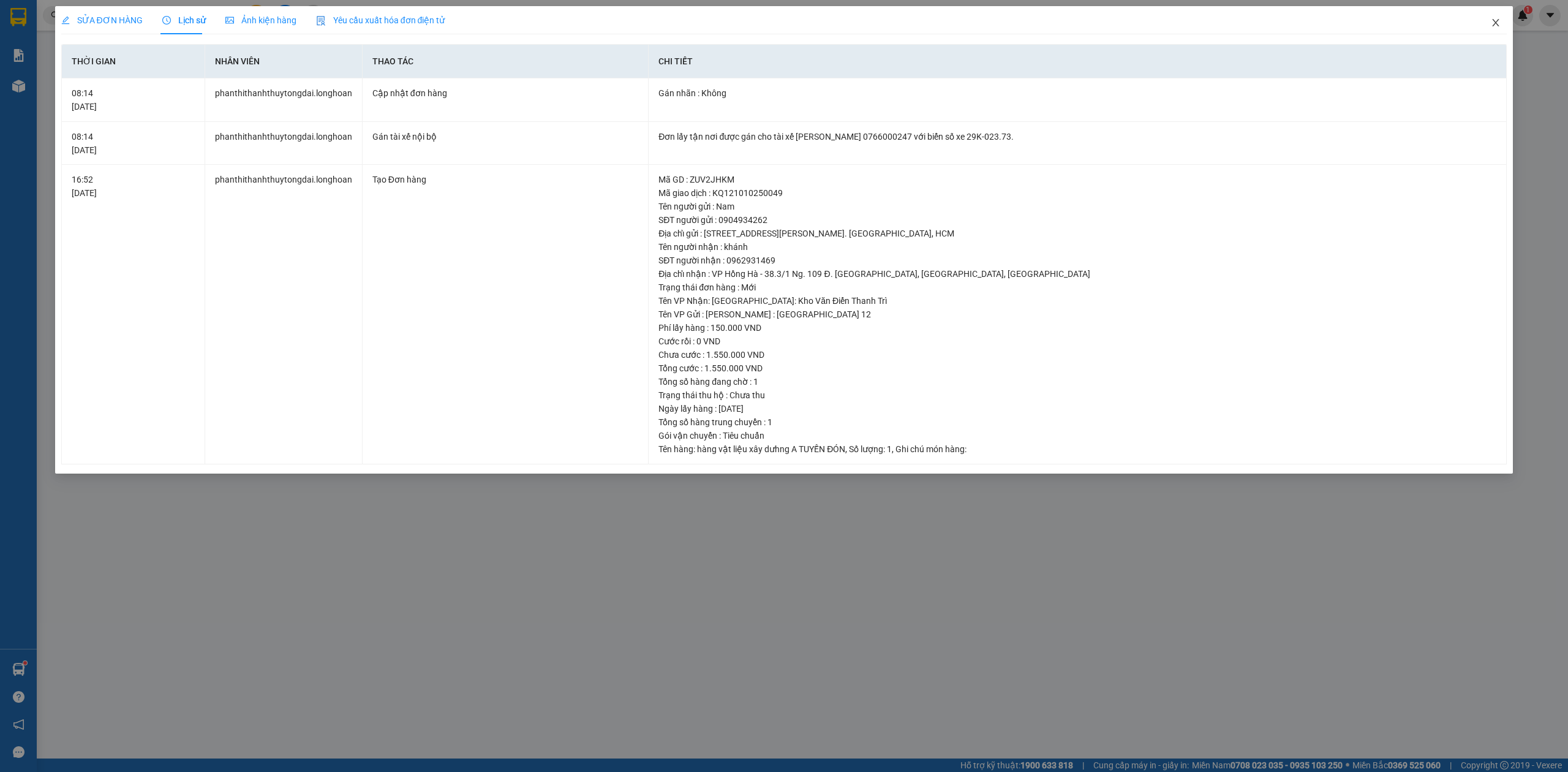
click at [1498, 15] on span "Close" at bounding box center [1496, 24] width 35 height 35
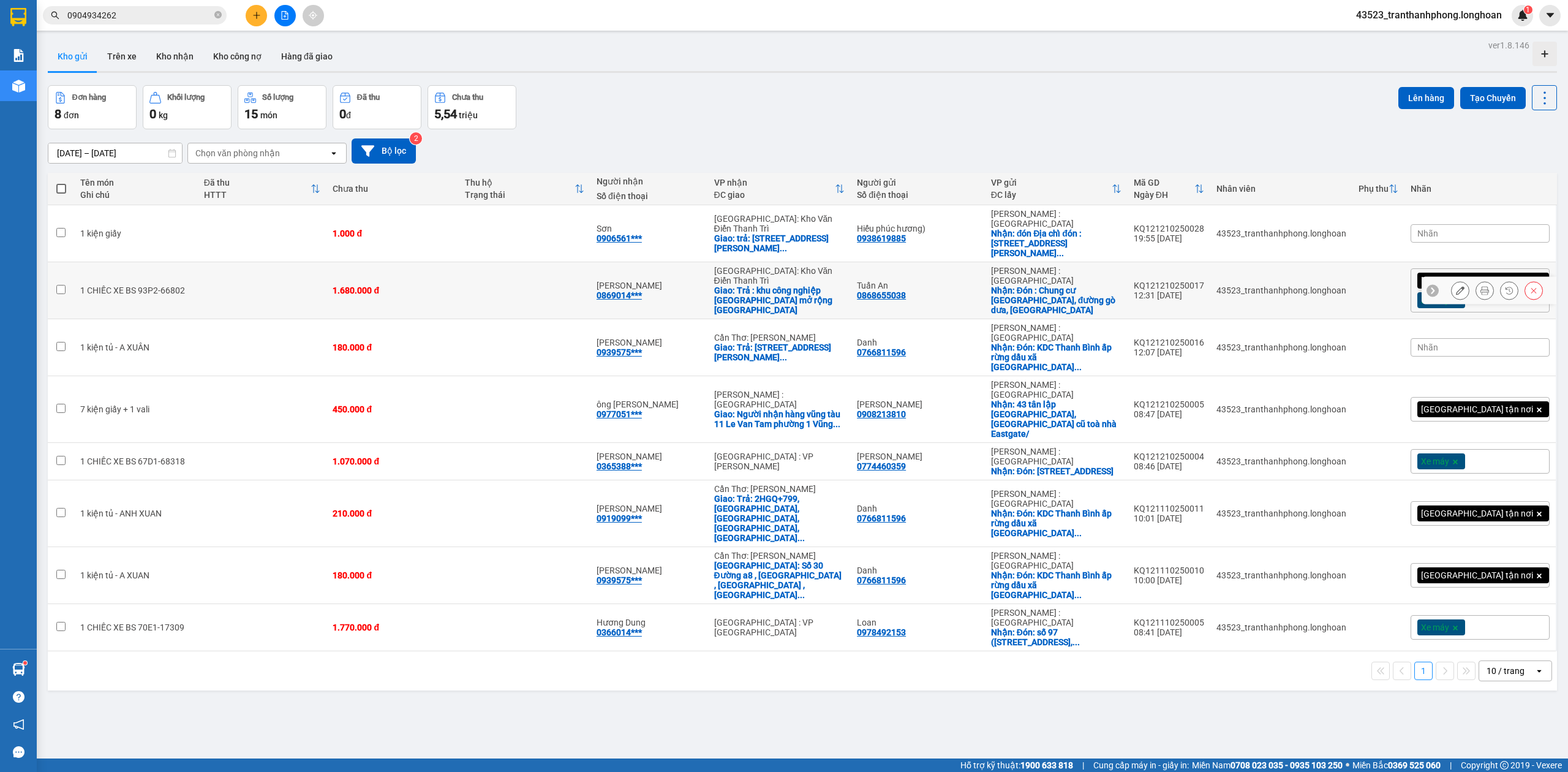
click at [377, 262] on td "1.680.000 đ" at bounding box center [393, 290] width 132 height 57
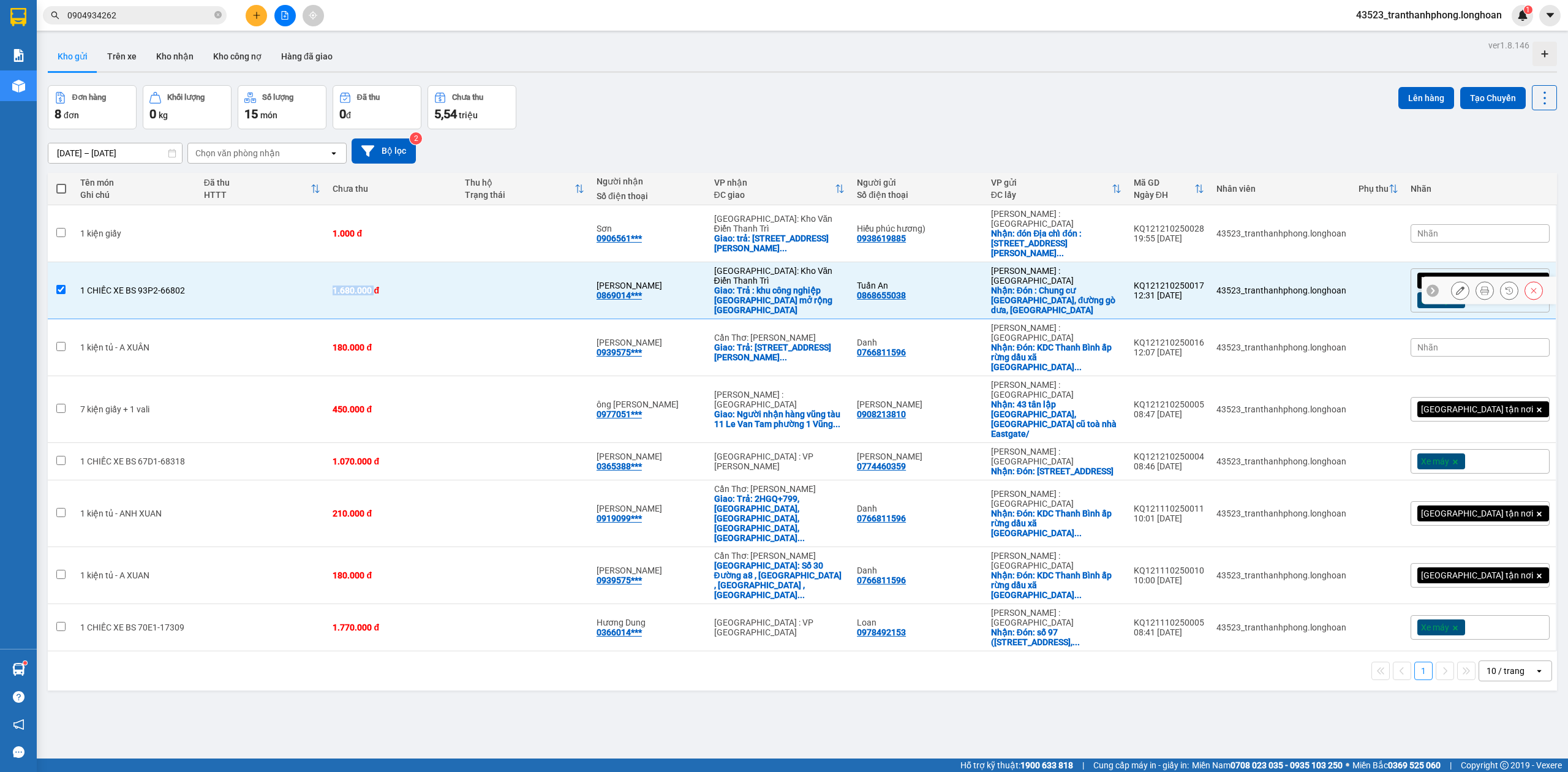
click at [377, 262] on td "1.680.000 đ" at bounding box center [393, 290] width 132 height 57
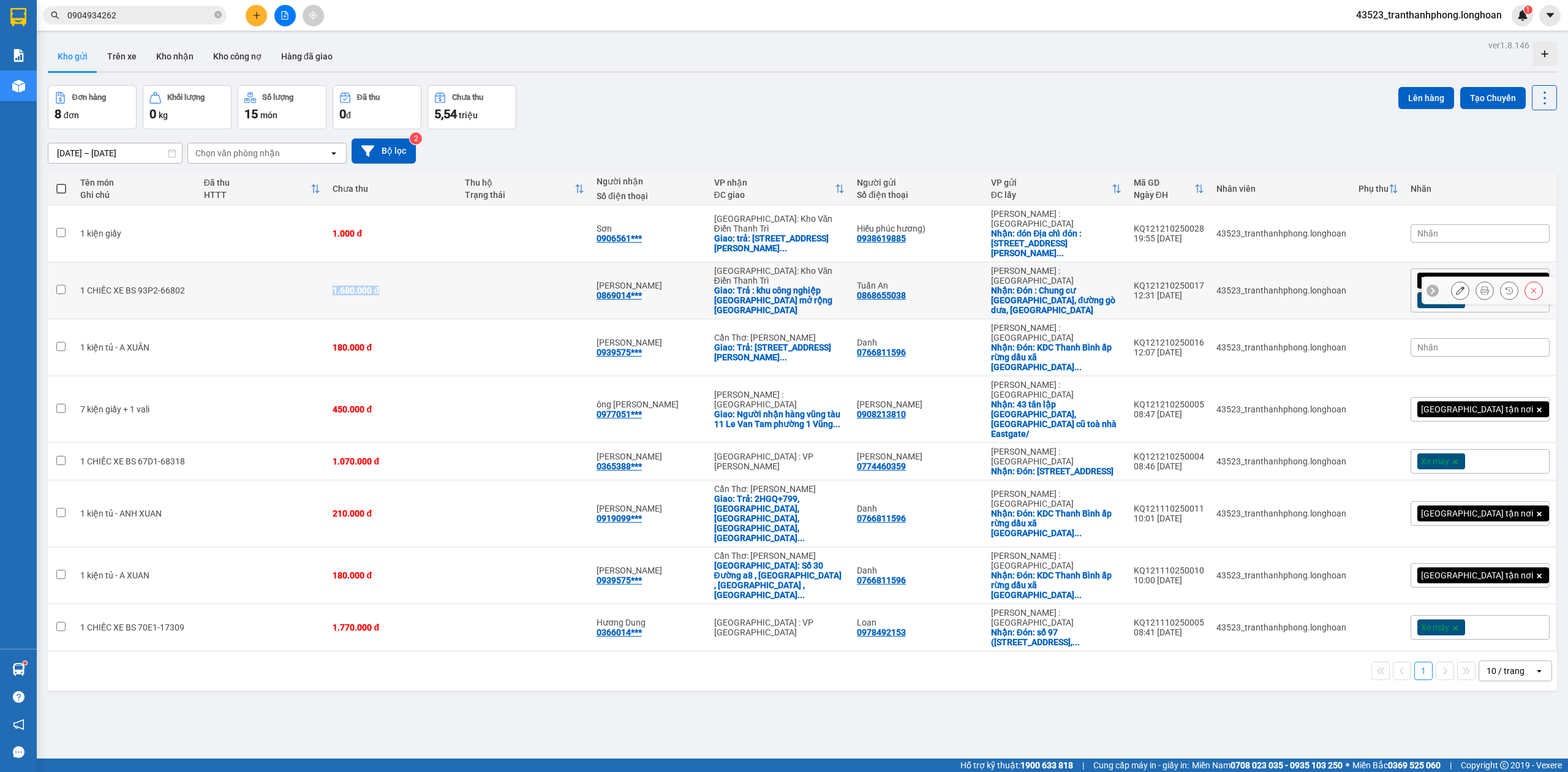
click at [377, 262] on td "1.680.000 đ" at bounding box center [393, 290] width 132 height 57
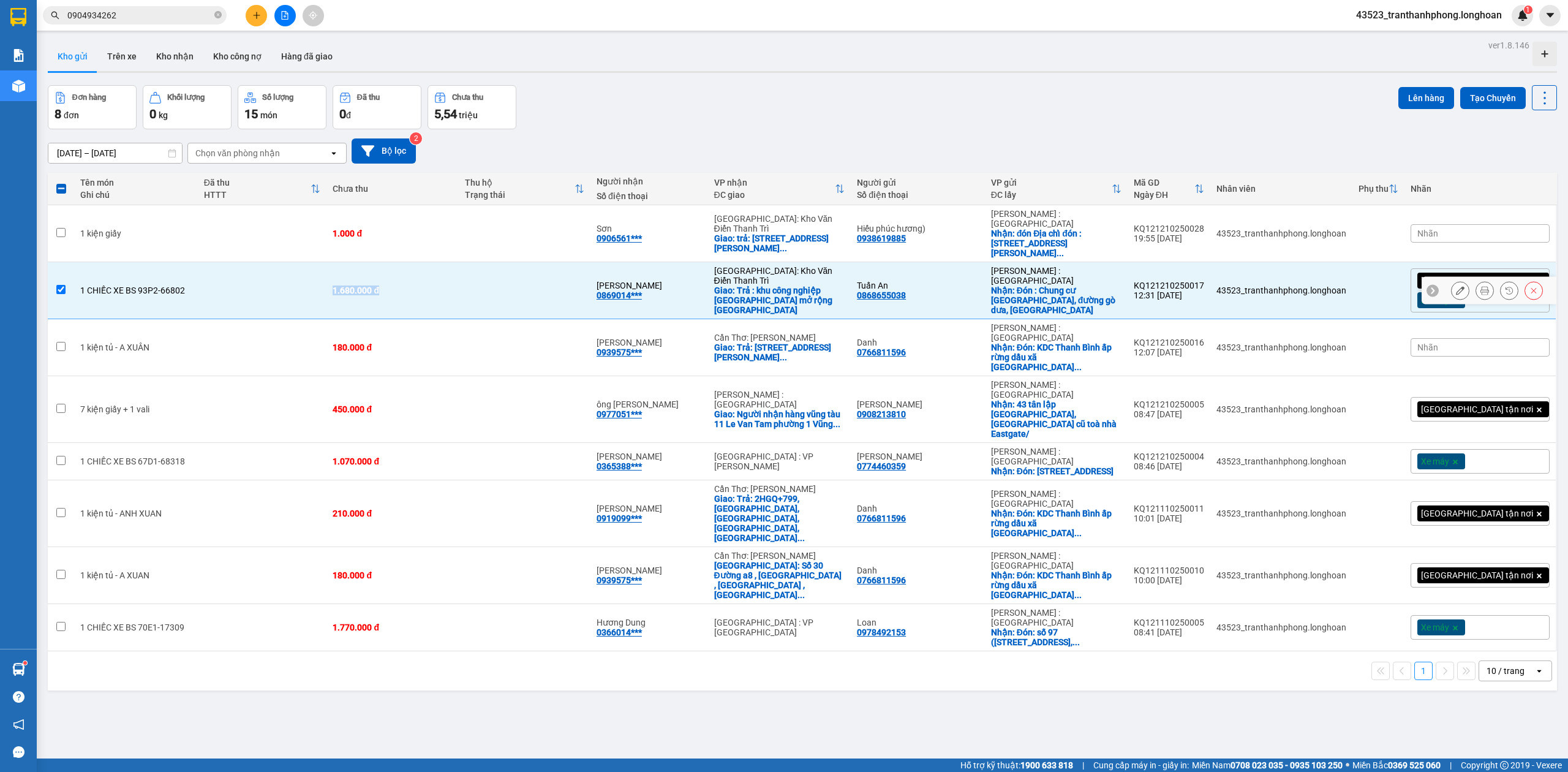
click at [400, 274] on td "1.680.000 đ" at bounding box center [393, 290] width 132 height 57
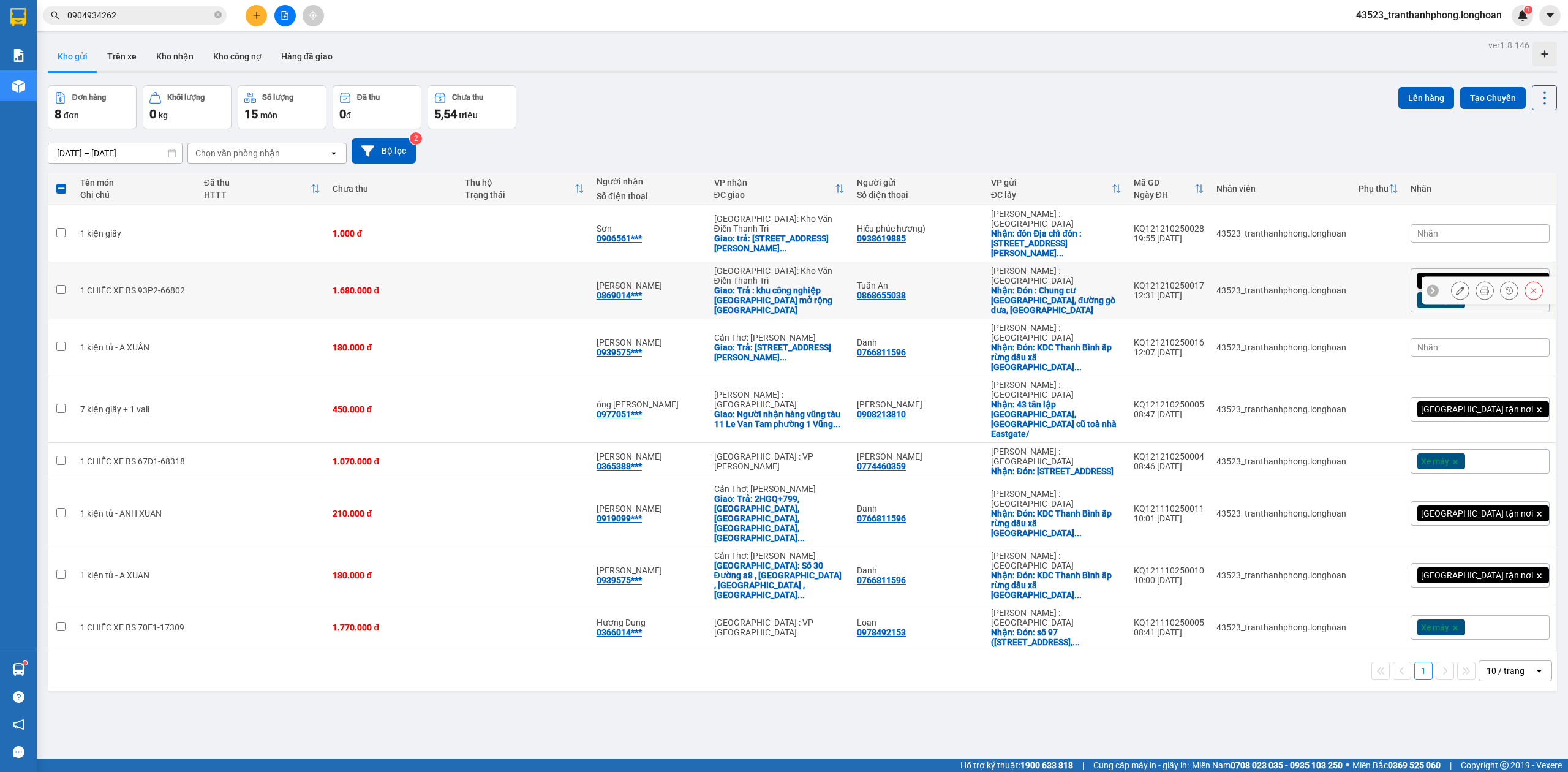
click at [400, 274] on td "1.680.000 đ" at bounding box center [393, 290] width 132 height 57
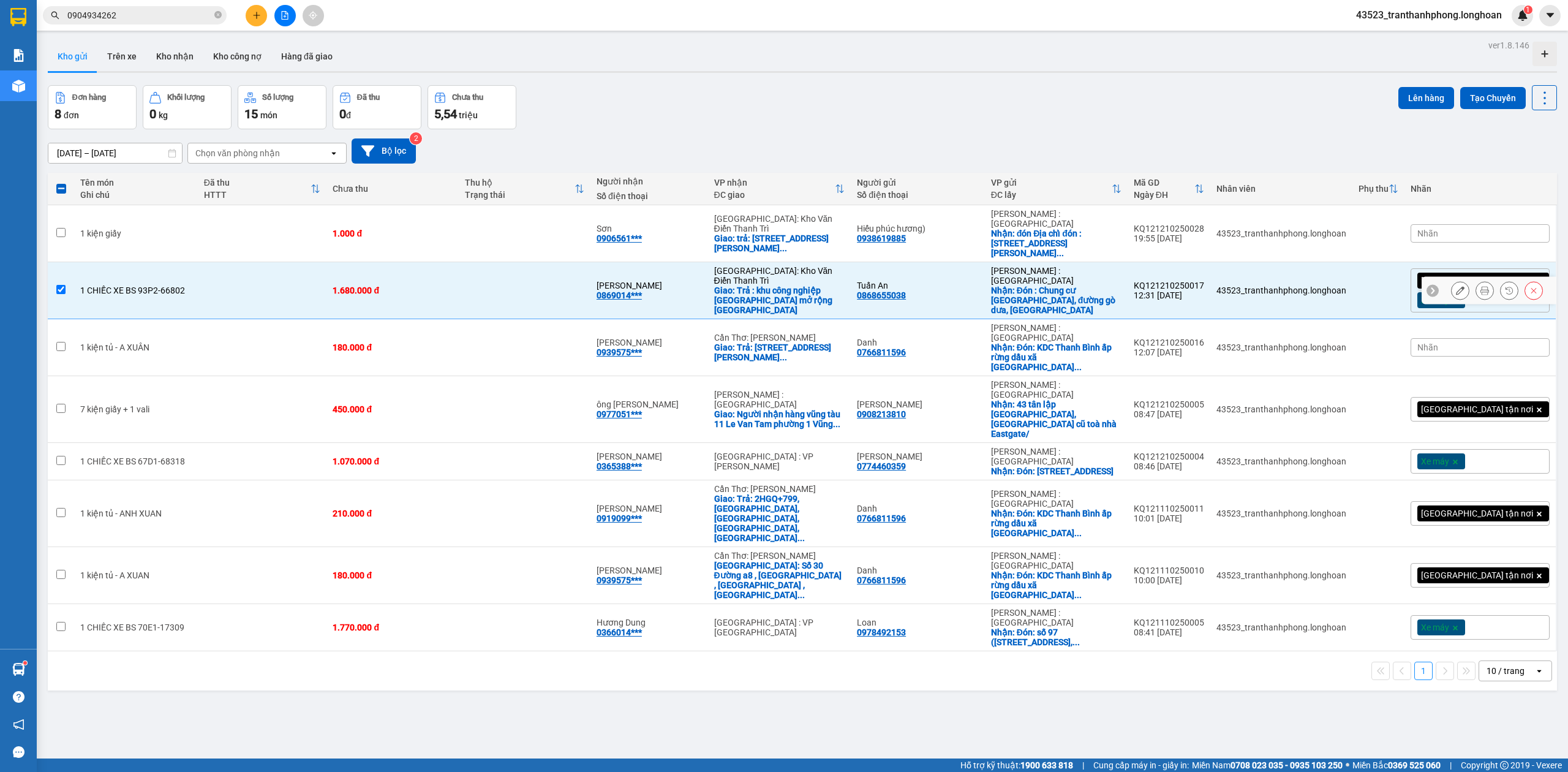
click at [395, 285] on div "1.680.000 đ" at bounding box center [392, 290] width 120 height 10
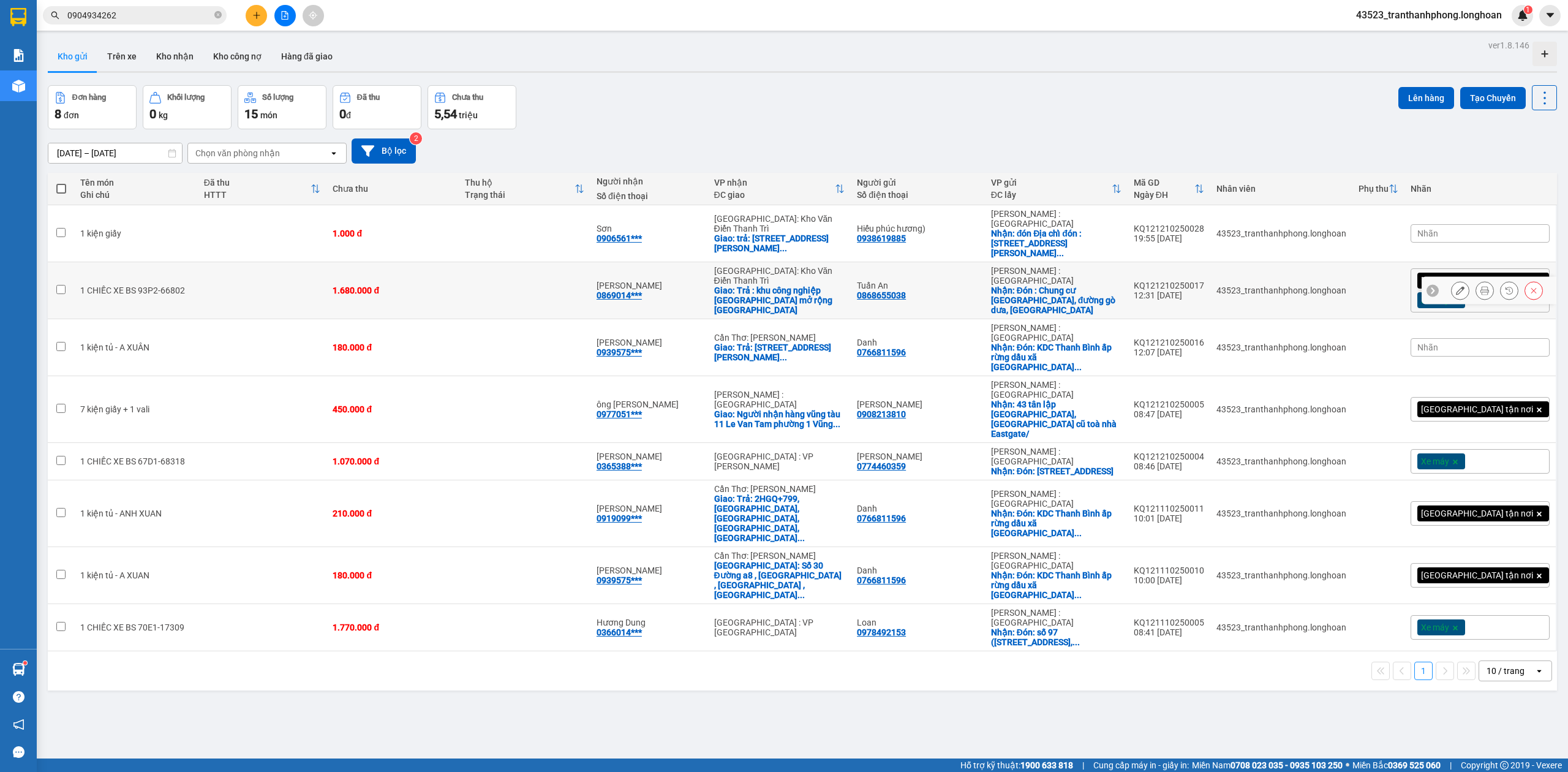
drag, startPoint x: 217, startPoint y: 264, endPoint x: 197, endPoint y: 266, distance: 20.1
click at [216, 265] on td at bounding box center [262, 290] width 129 height 57
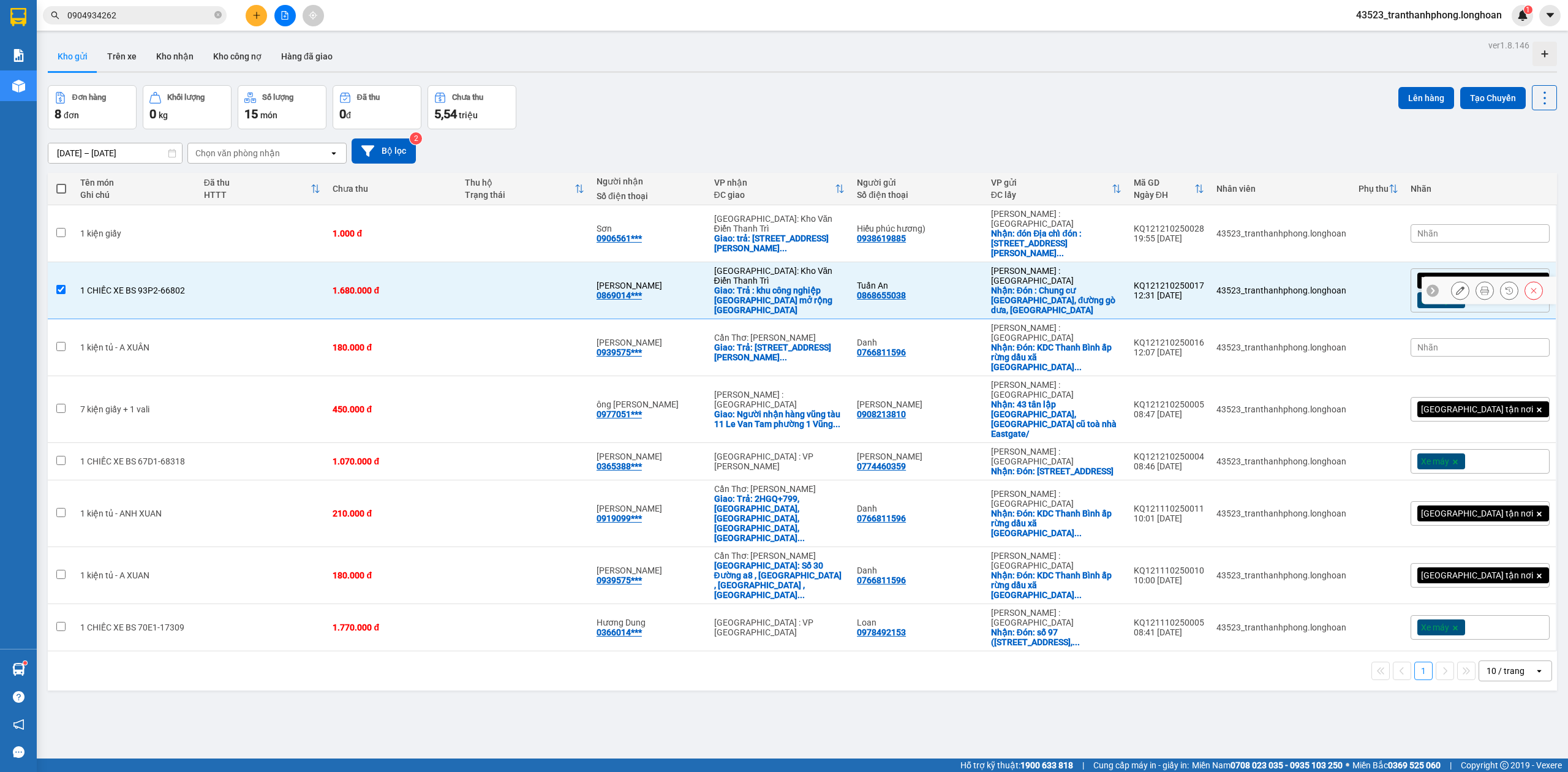
click at [192, 285] on div "1 CHIẾC XE BS 93P2-66802" at bounding box center [136, 290] width 111 height 10
checkbox input "false"
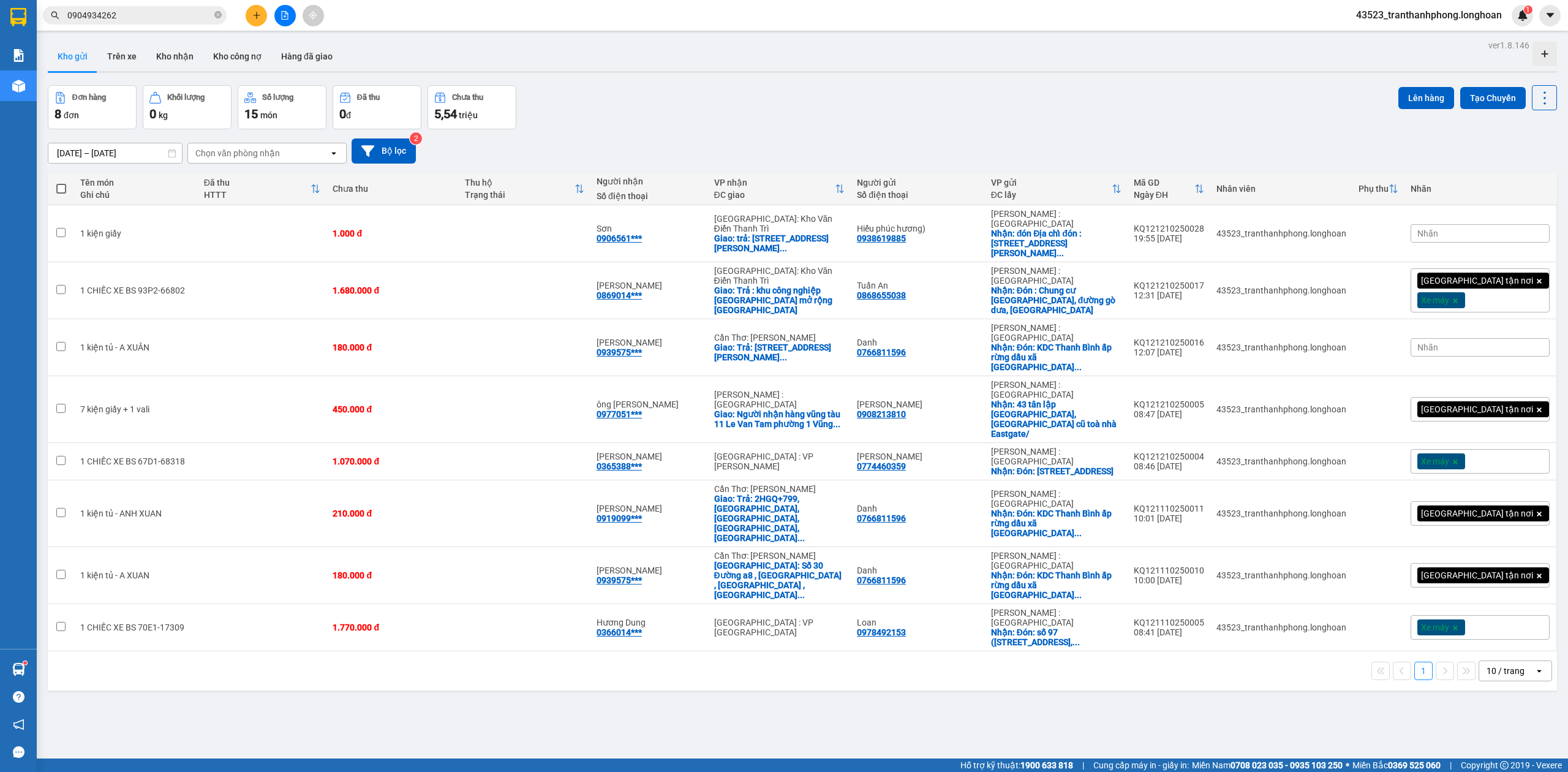
click at [206, 22] on span "0904934262" at bounding box center [134, 15] width 184 height 19
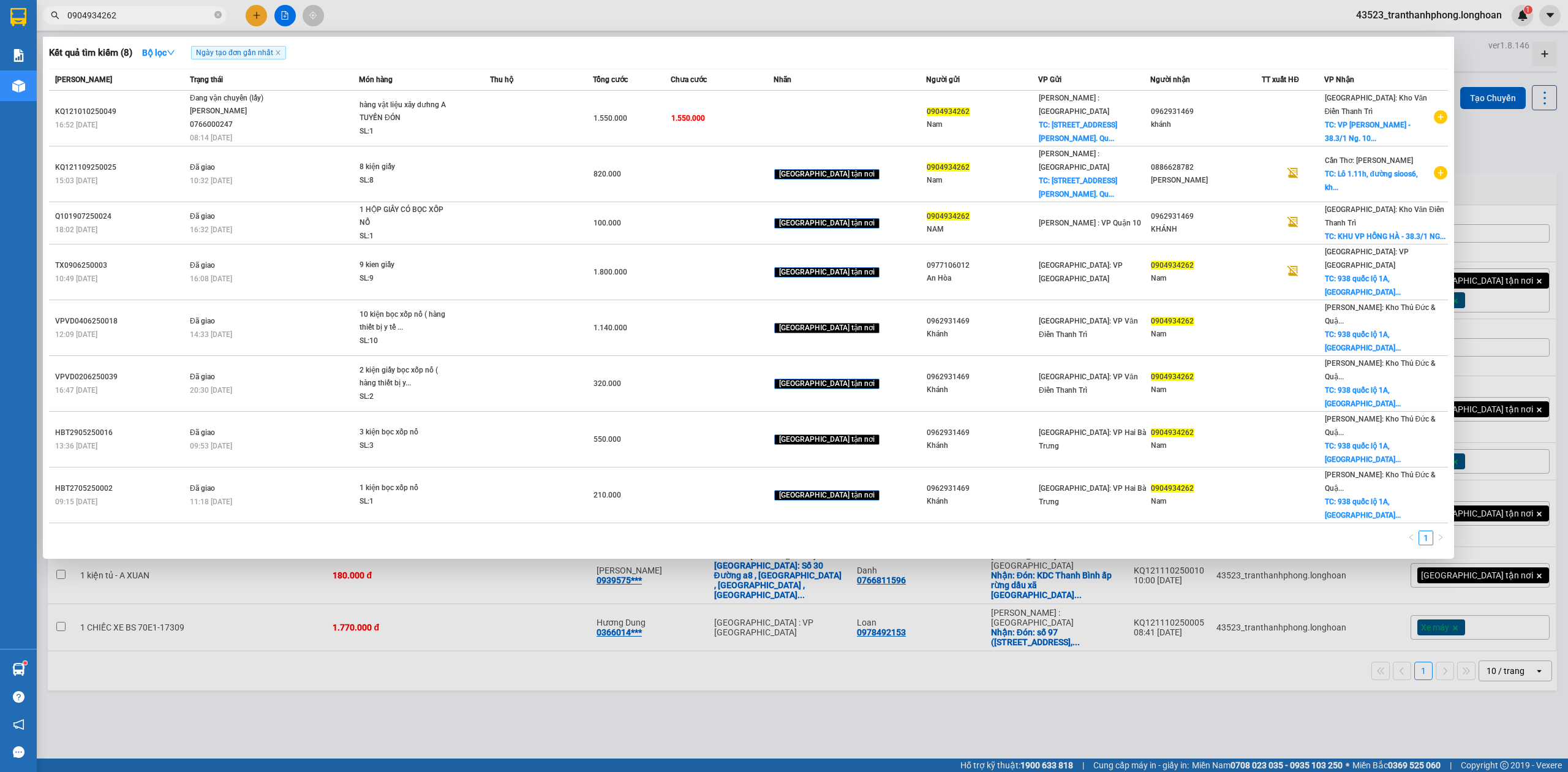
click at [197, 13] on input "0904934262" at bounding box center [139, 15] width 145 height 13
click at [216, 19] on icon "close-circle" at bounding box center [217, 14] width 7 height 7
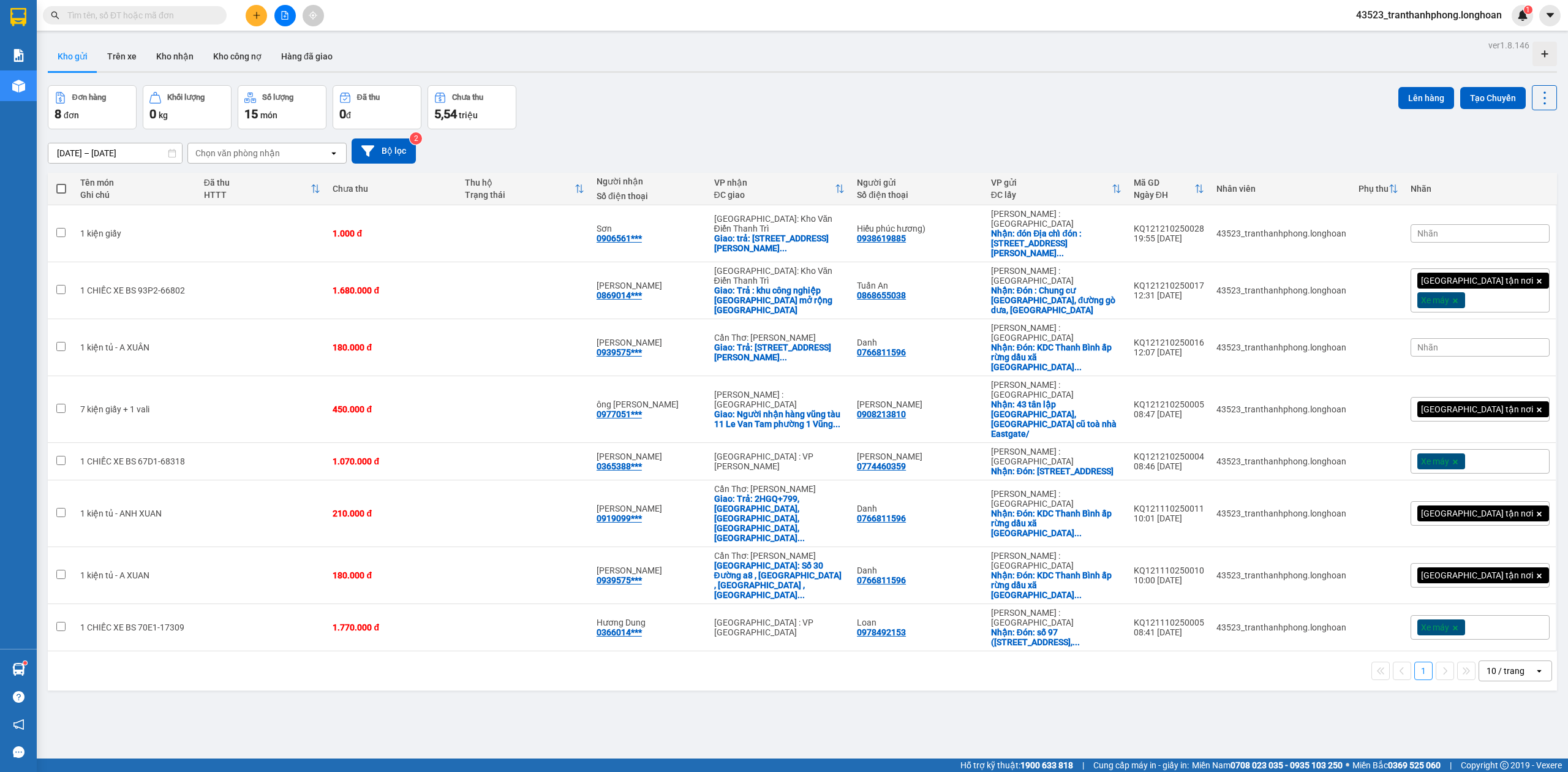
click at [134, 18] on input "text" at bounding box center [139, 15] width 145 height 13
click at [137, 16] on input "text" at bounding box center [139, 15] width 145 height 13
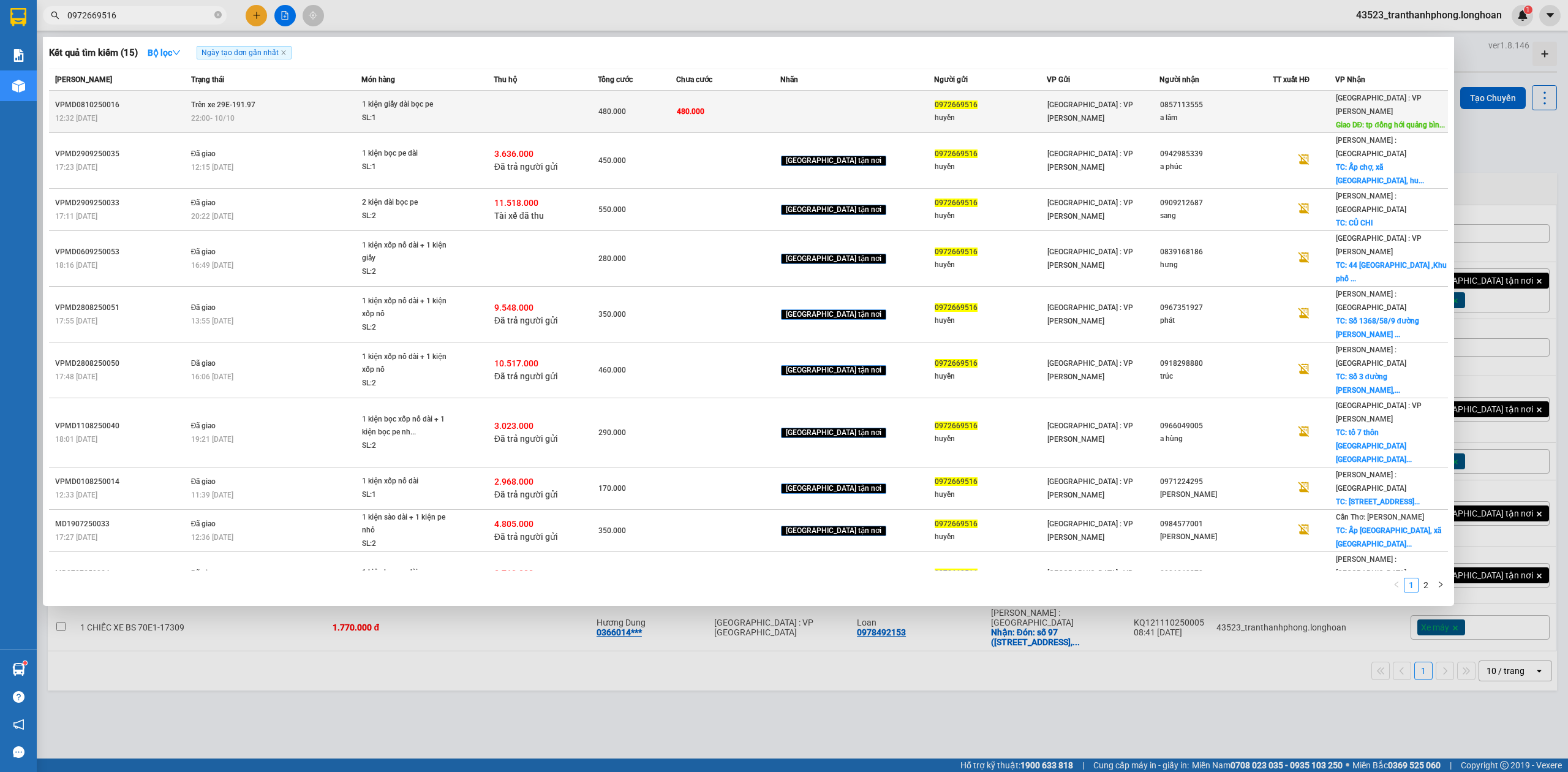
type input "0972669516"
click at [251, 111] on div "22:00 - 10/10" at bounding box center [276, 118] width 170 height 13
click at [216, 100] on span "Trên xe 29E-191.97" at bounding box center [223, 104] width 65 height 8
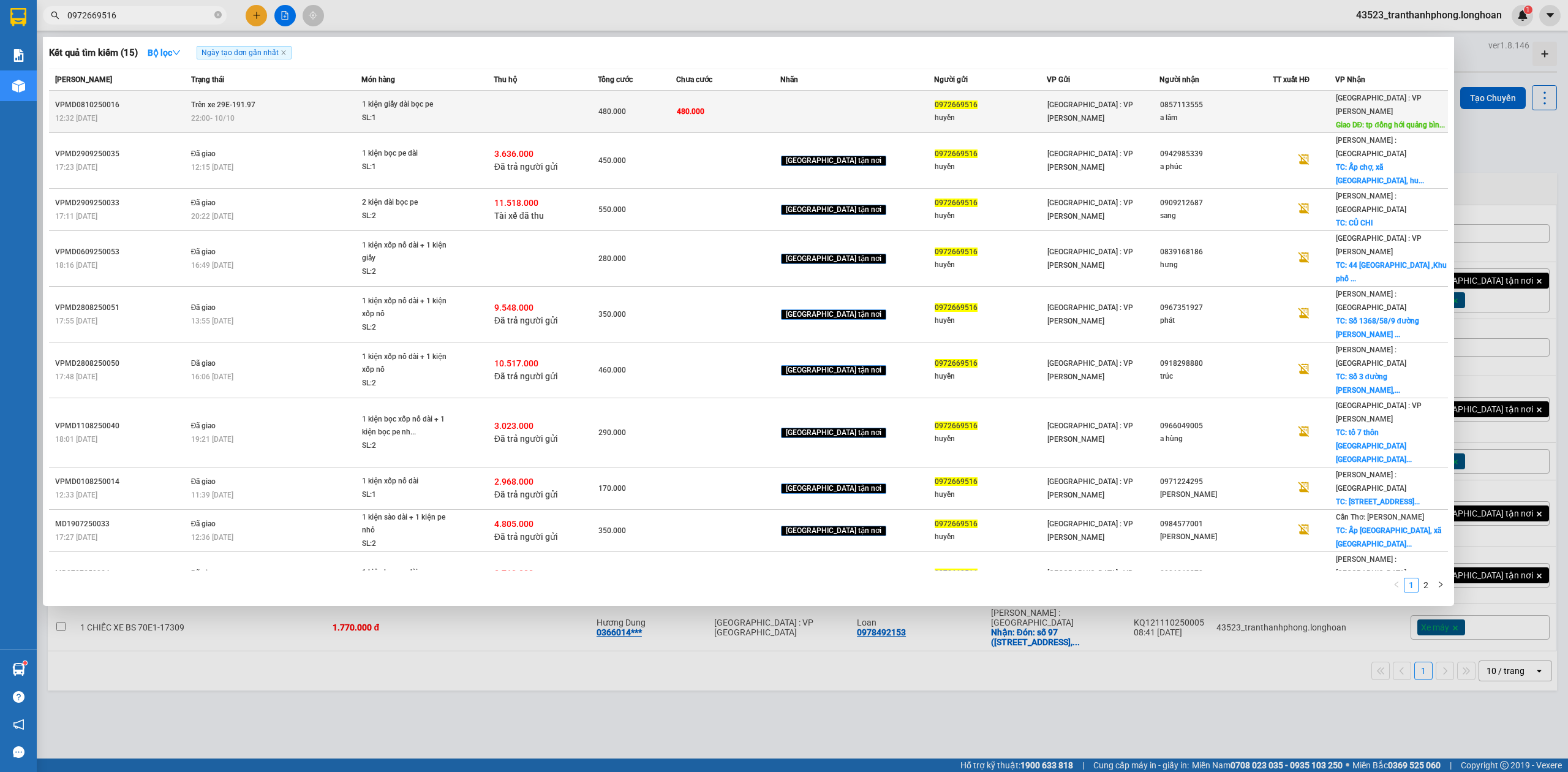
click at [780, 104] on td "480.000" at bounding box center [728, 112] width 104 height 42
click at [1247, 103] on div "0857113555" at bounding box center [1216, 105] width 111 height 13
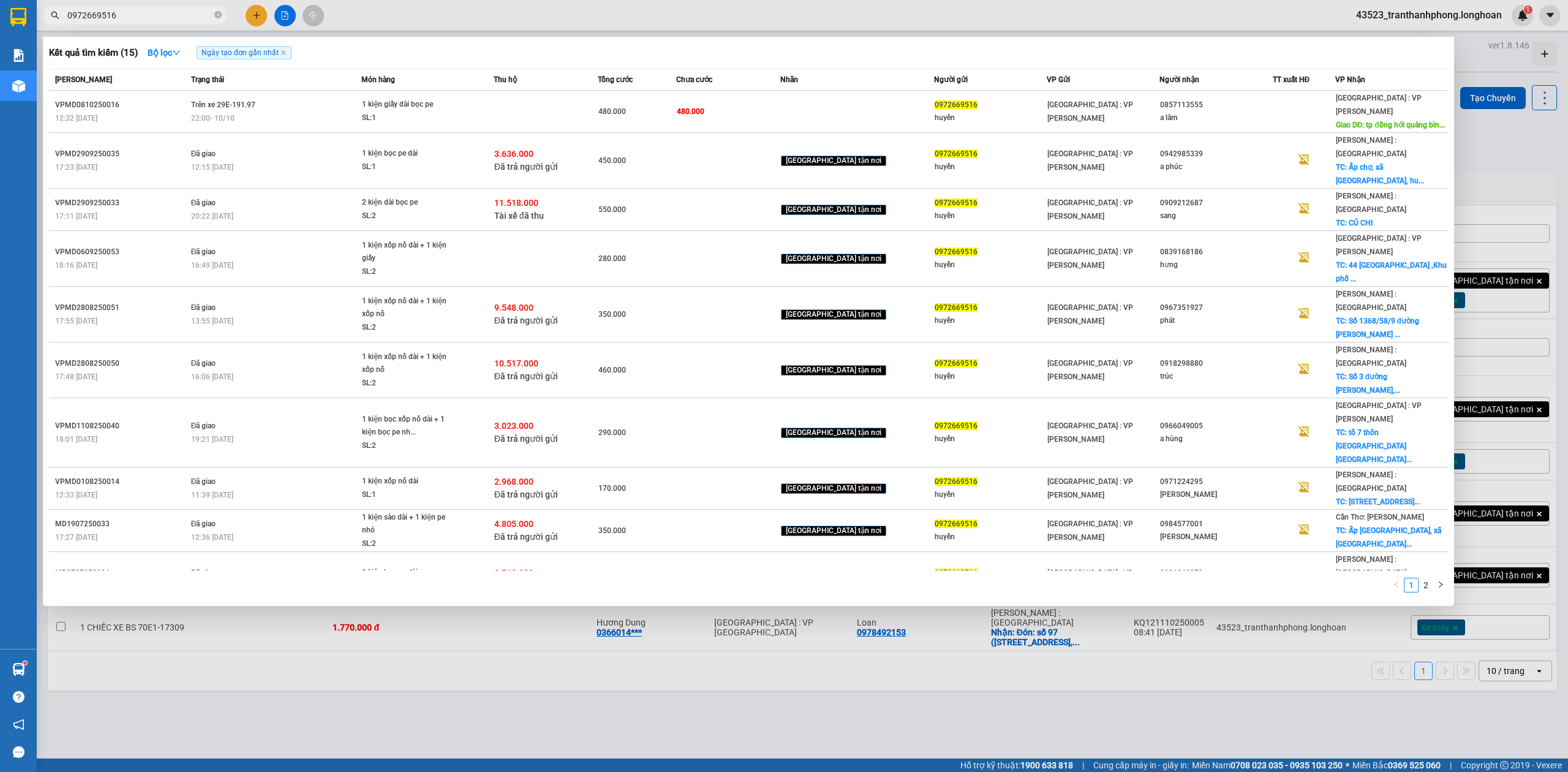
click at [1352, 90] on th "VP Nhận" at bounding box center [1392, 80] width 113 height 22
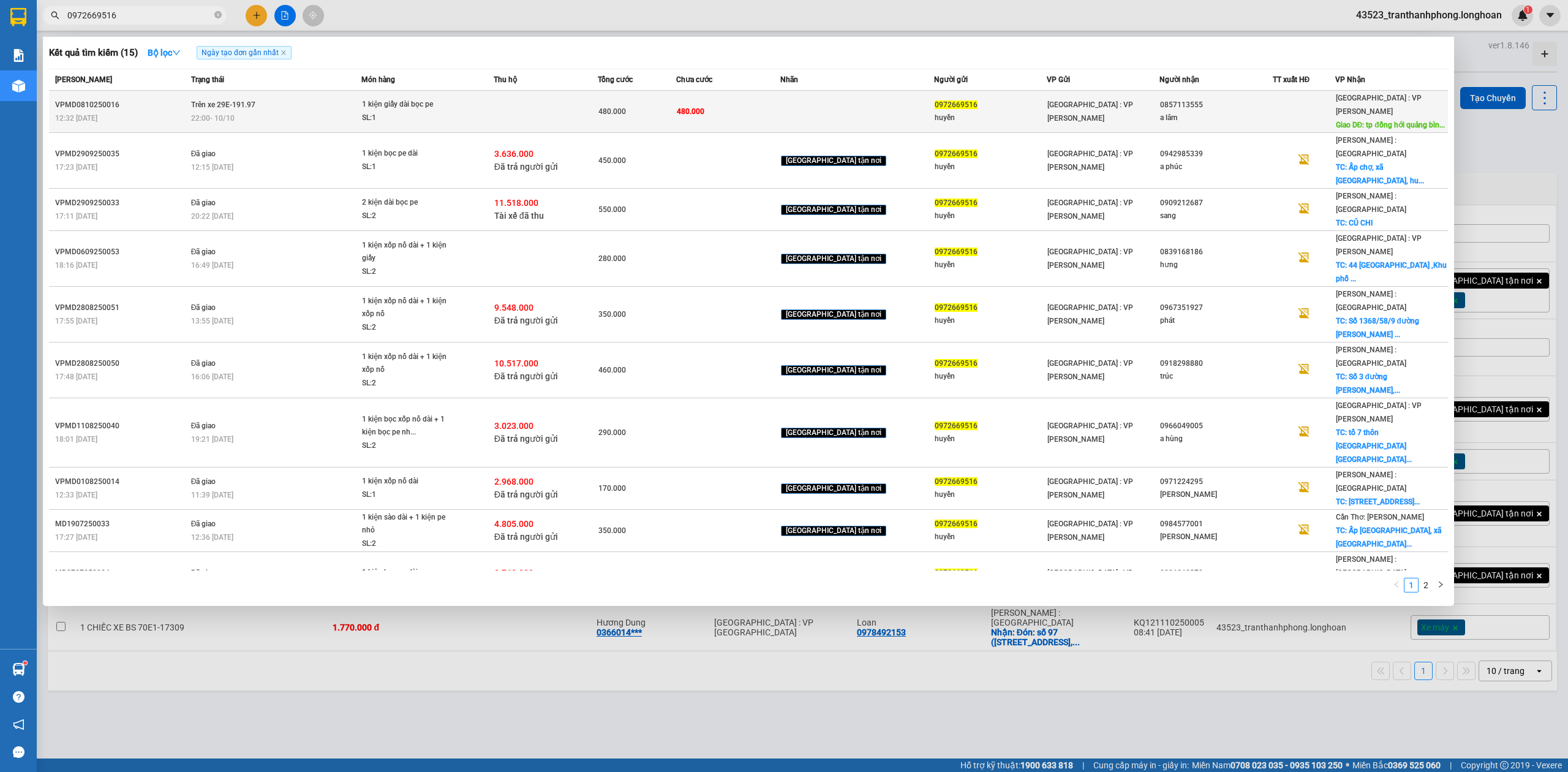
click at [1351, 94] on span "Hà Nội : VP Nam Từ Liêm" at bounding box center [1379, 105] width 86 height 22
click at [1351, 94] on span "Hà Nội : VP Nam Từ Liêm" at bounding box center [1379, 105] width 86 height 22
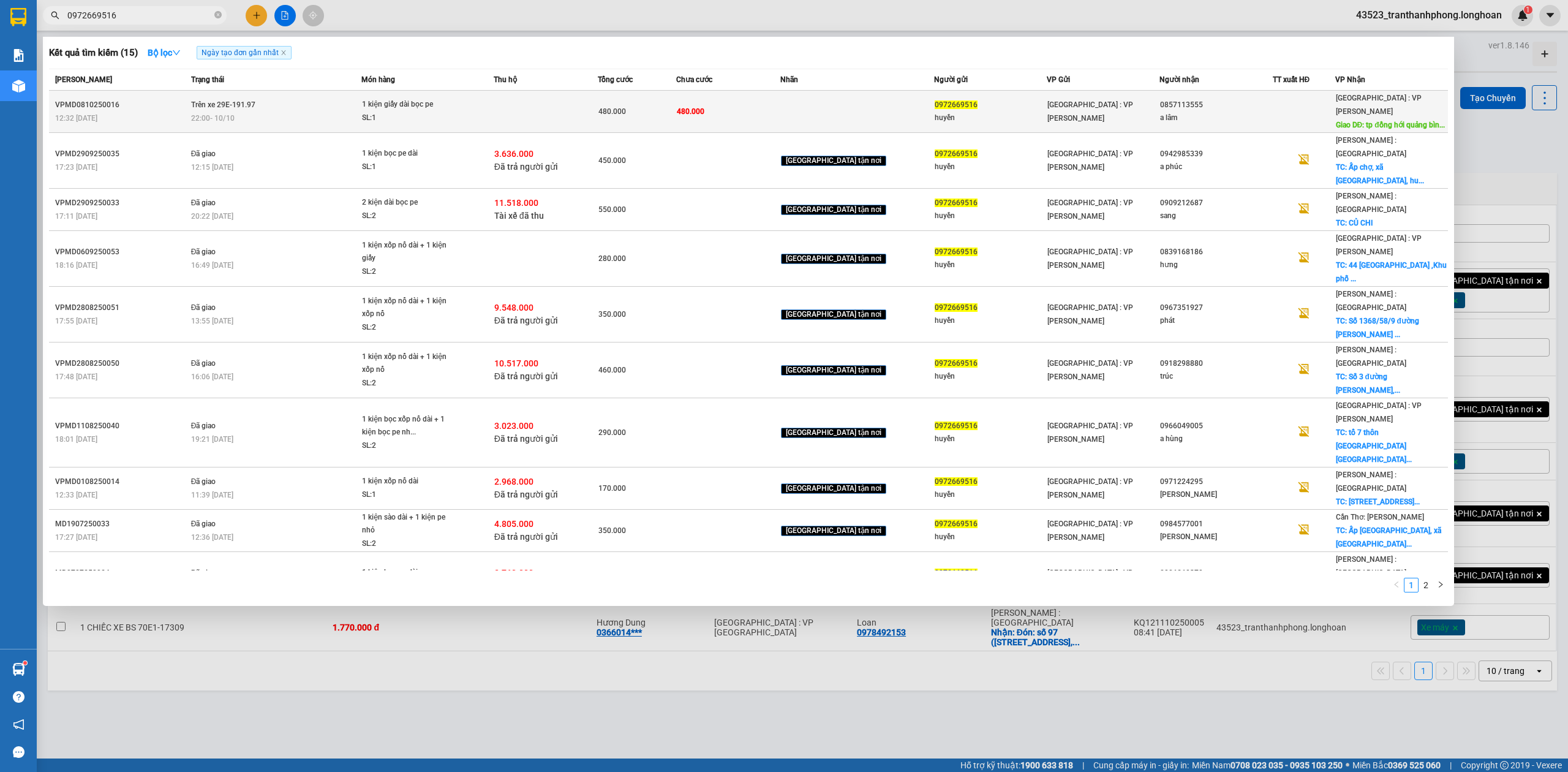
click at [1354, 121] on span "Giao DĐ: tp đồng hới quảng bìn..." at bounding box center [1390, 125] width 109 height 8
click at [1353, 100] on span "Hà Nội : VP Nam Từ Liêm" at bounding box center [1379, 105] width 86 height 22
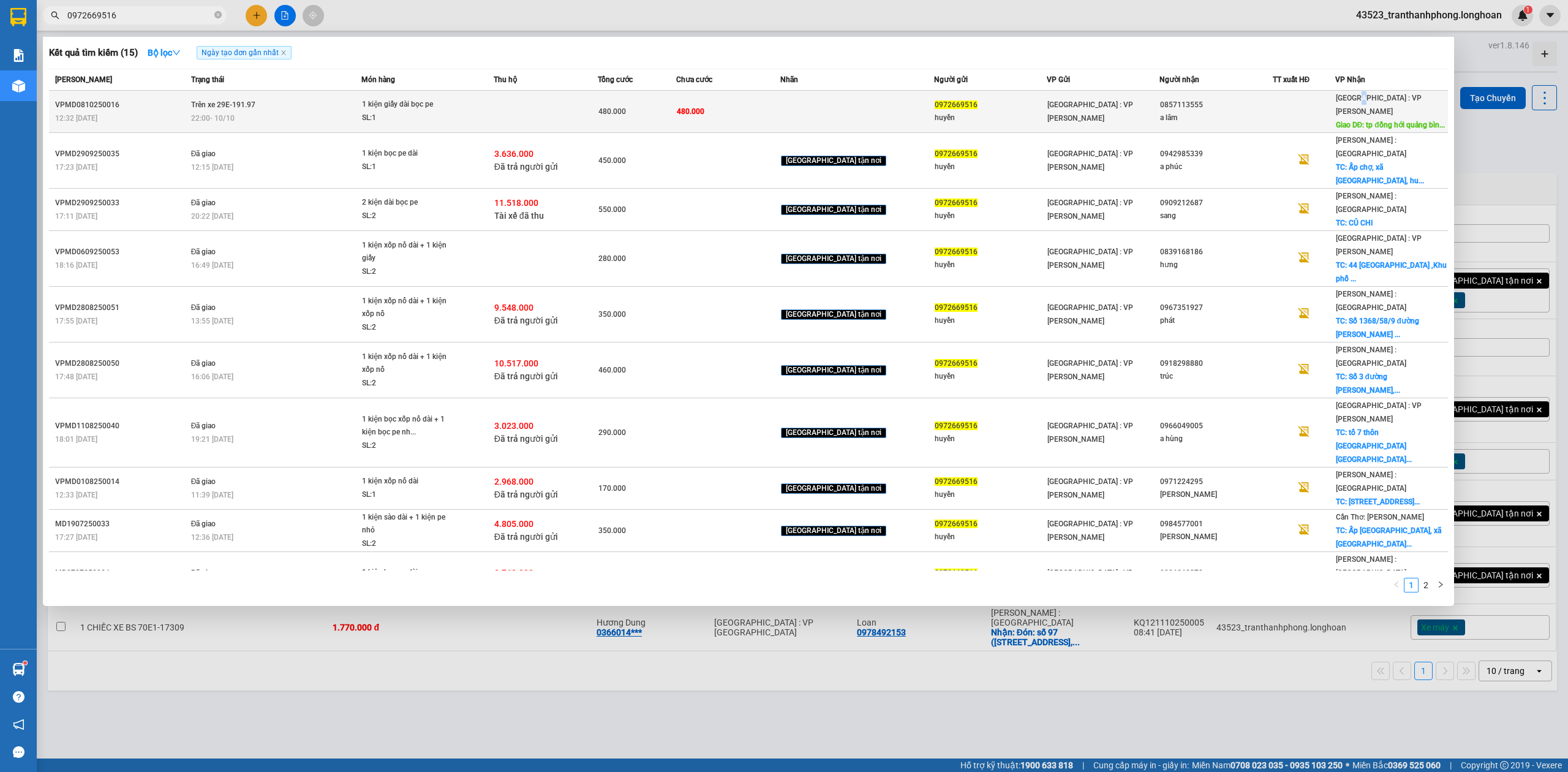
click at [1353, 100] on span "Hà Nội : VP Nam Từ Liêm" at bounding box center [1379, 105] width 86 height 22
click at [1355, 121] on span "Giao DĐ: tp đồng hới quảng bìn..." at bounding box center [1390, 125] width 109 height 8
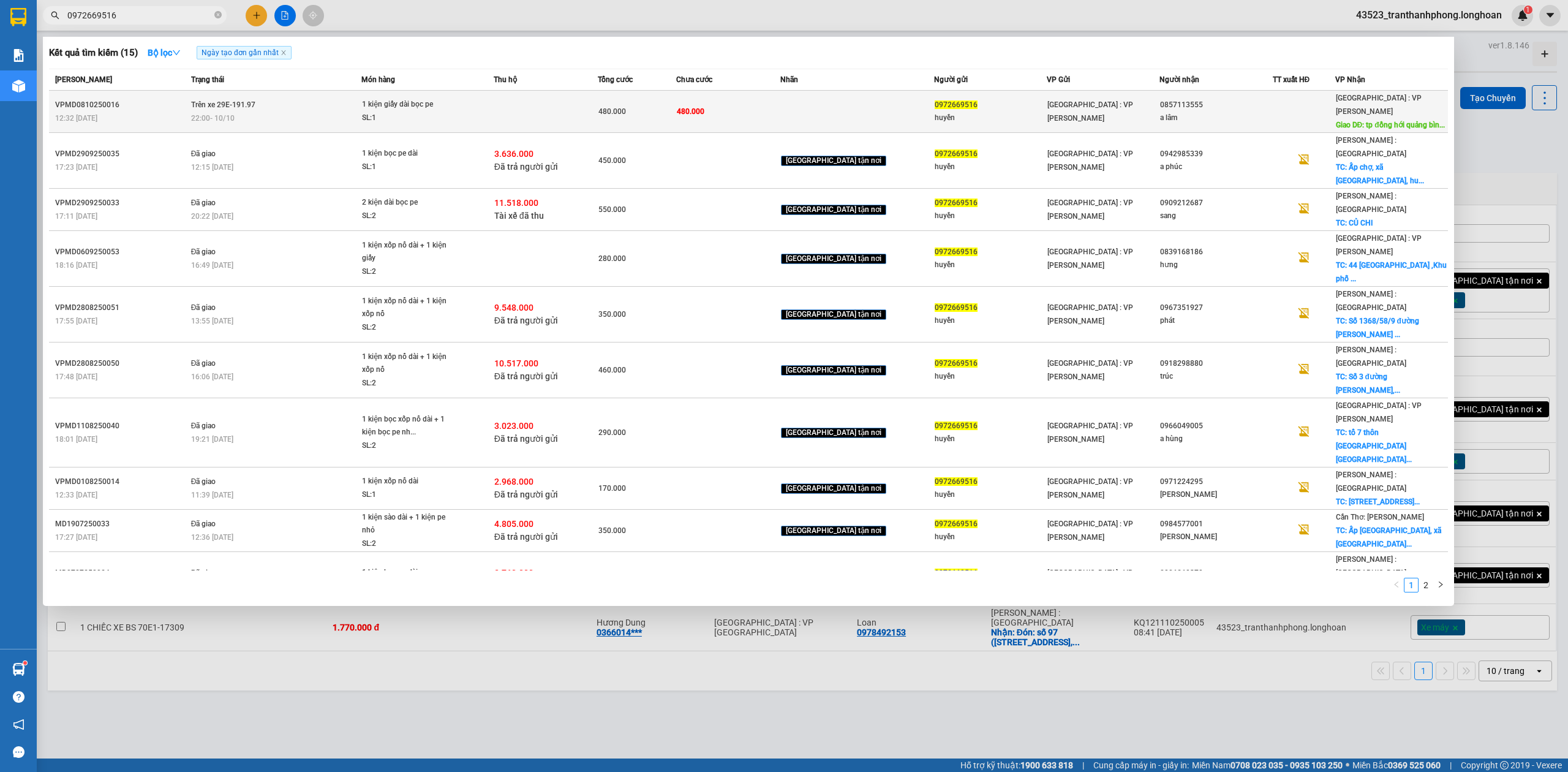
click at [1354, 95] on span "Hà Nội : VP Nam Từ Liêm" at bounding box center [1379, 105] width 86 height 22
click at [1351, 121] on span "Giao DĐ: tp đồng hới quảng bìn..." at bounding box center [1390, 125] width 109 height 8
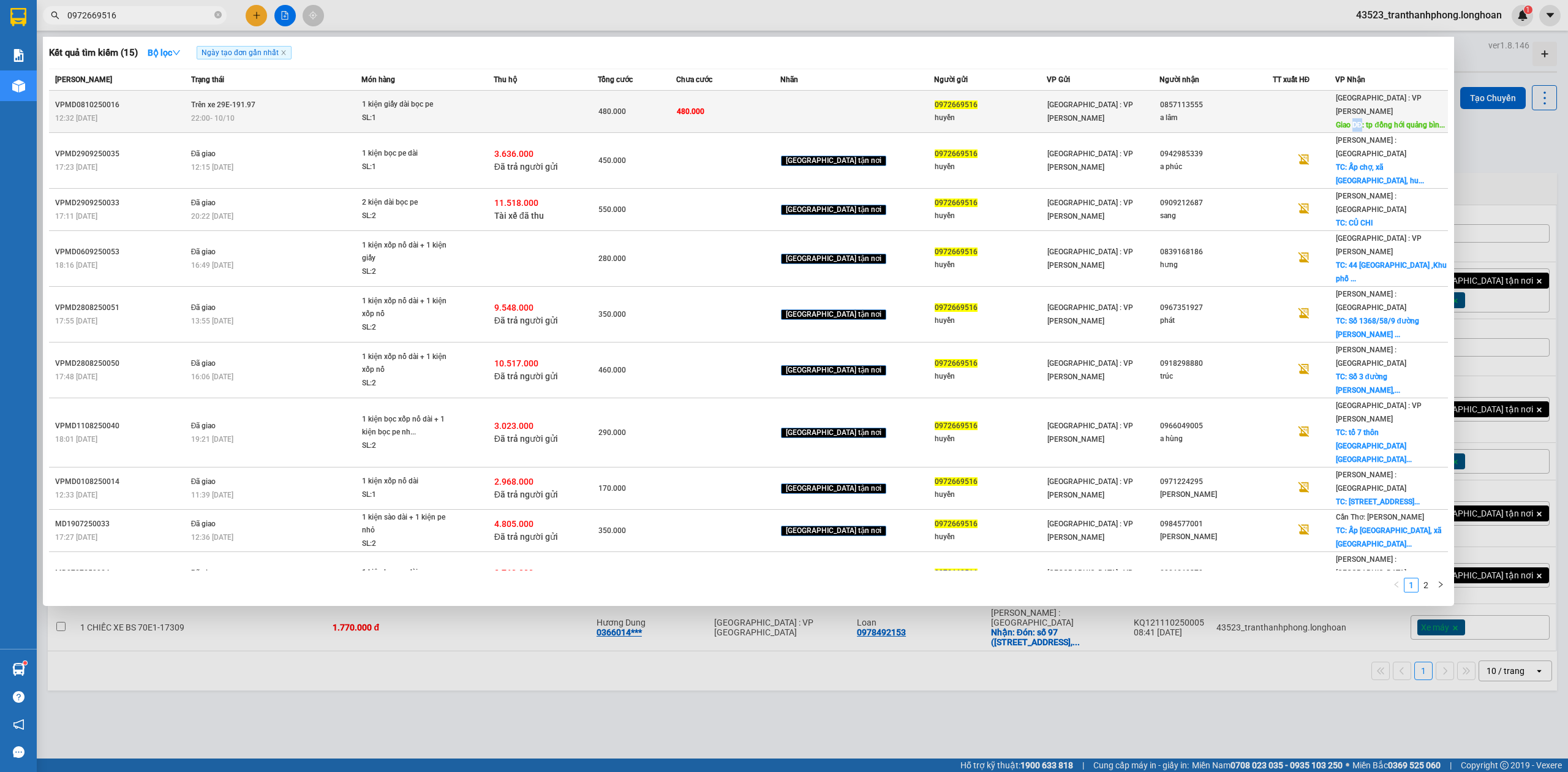
click at [1351, 121] on span "Giao DĐ: tp đồng hới quảng bìn..." at bounding box center [1390, 125] width 109 height 8
click at [1350, 121] on span "Giao DĐ: tp đồng hới quảng bìn..." at bounding box center [1390, 125] width 109 height 8
click at [1349, 121] on span "Giao DĐ: tp đồng hới quảng bìn..." at bounding box center [1390, 125] width 109 height 8
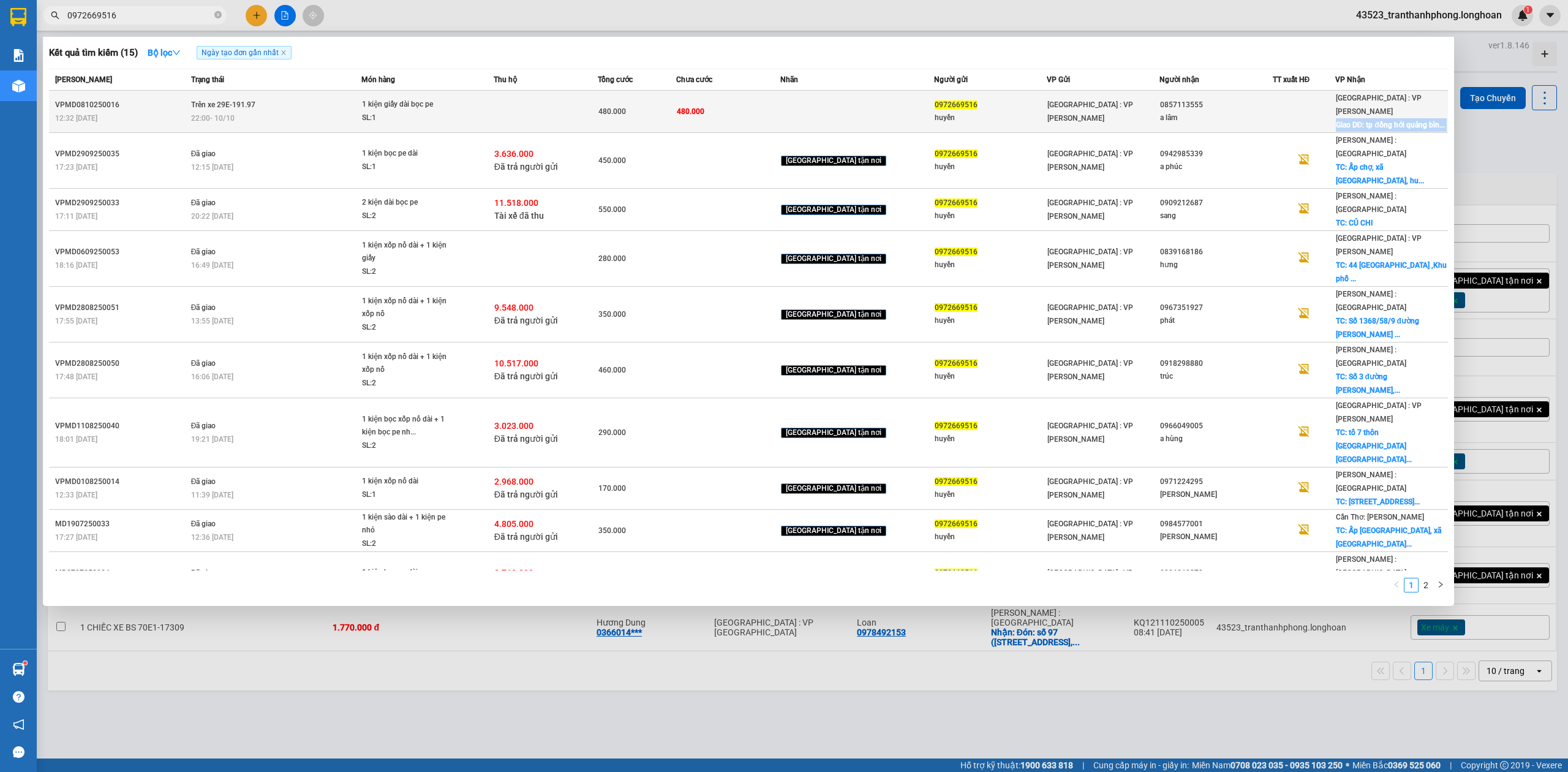
click at [1349, 121] on span "Giao DĐ: tp đồng hới quảng bìn..." at bounding box center [1390, 125] width 109 height 8
click at [840, 104] on td at bounding box center [857, 112] width 153 height 42
click at [289, 99] on td "Trên xe 29E-191.97 22:00 - 10/10" at bounding box center [275, 112] width 174 height 42
click at [935, 100] on span "0972669516" at bounding box center [956, 104] width 43 height 8
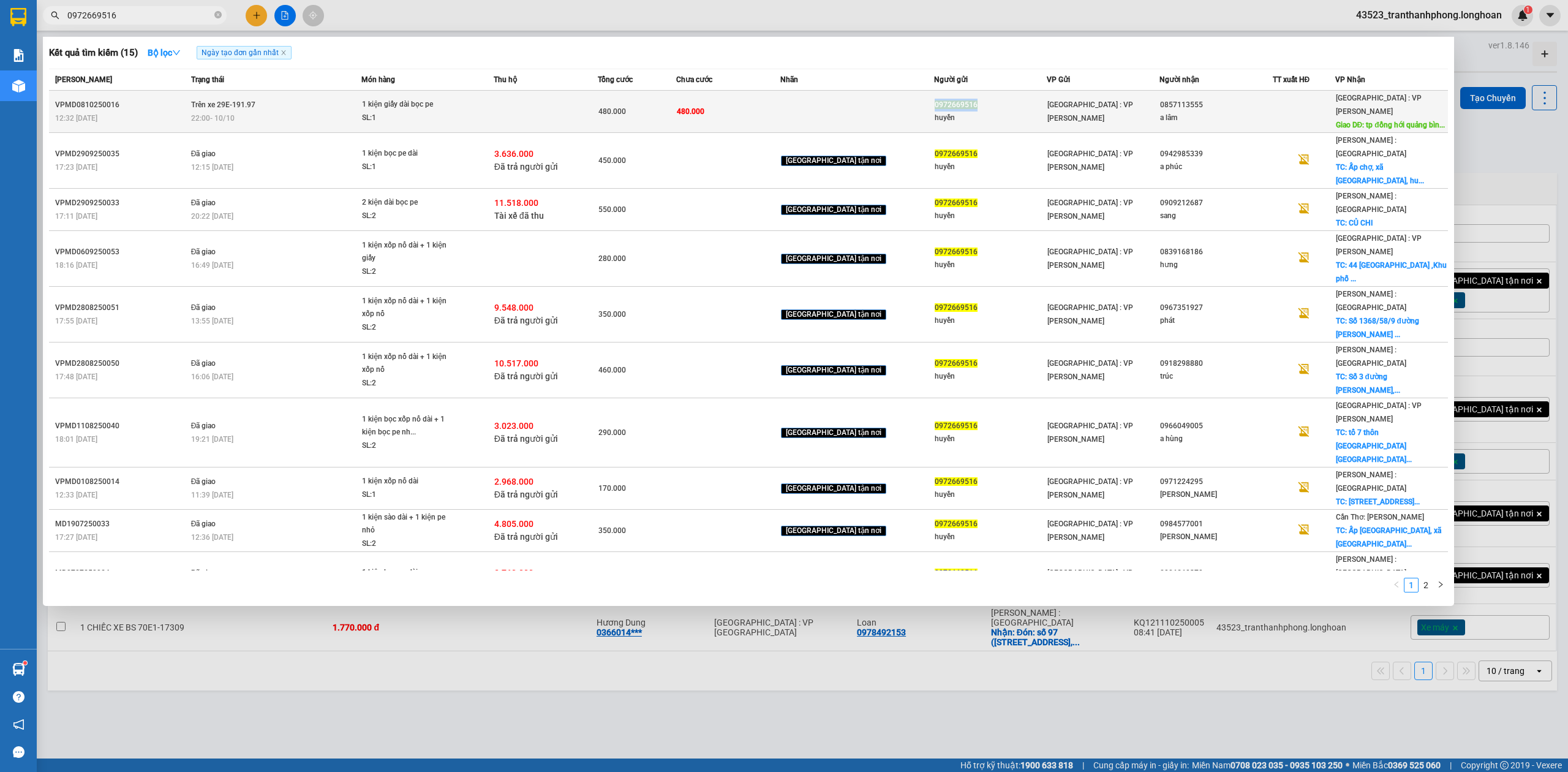
click at [935, 100] on span "0972669516" at bounding box center [956, 104] width 43 height 8
drag, startPoint x: 989, startPoint y: 118, endPoint x: 1000, endPoint y: 107, distance: 15.6
click at [991, 116] on tbody "VPMD0810250016 12:32 - 08/10 Trên xe 29E-191.97 22:00 - 10/10 1 kiện giấy dài b…" at bounding box center [749, 349] width 1399 height 517
click at [994, 111] on div "huyền" at bounding box center [991, 118] width 111 height 13
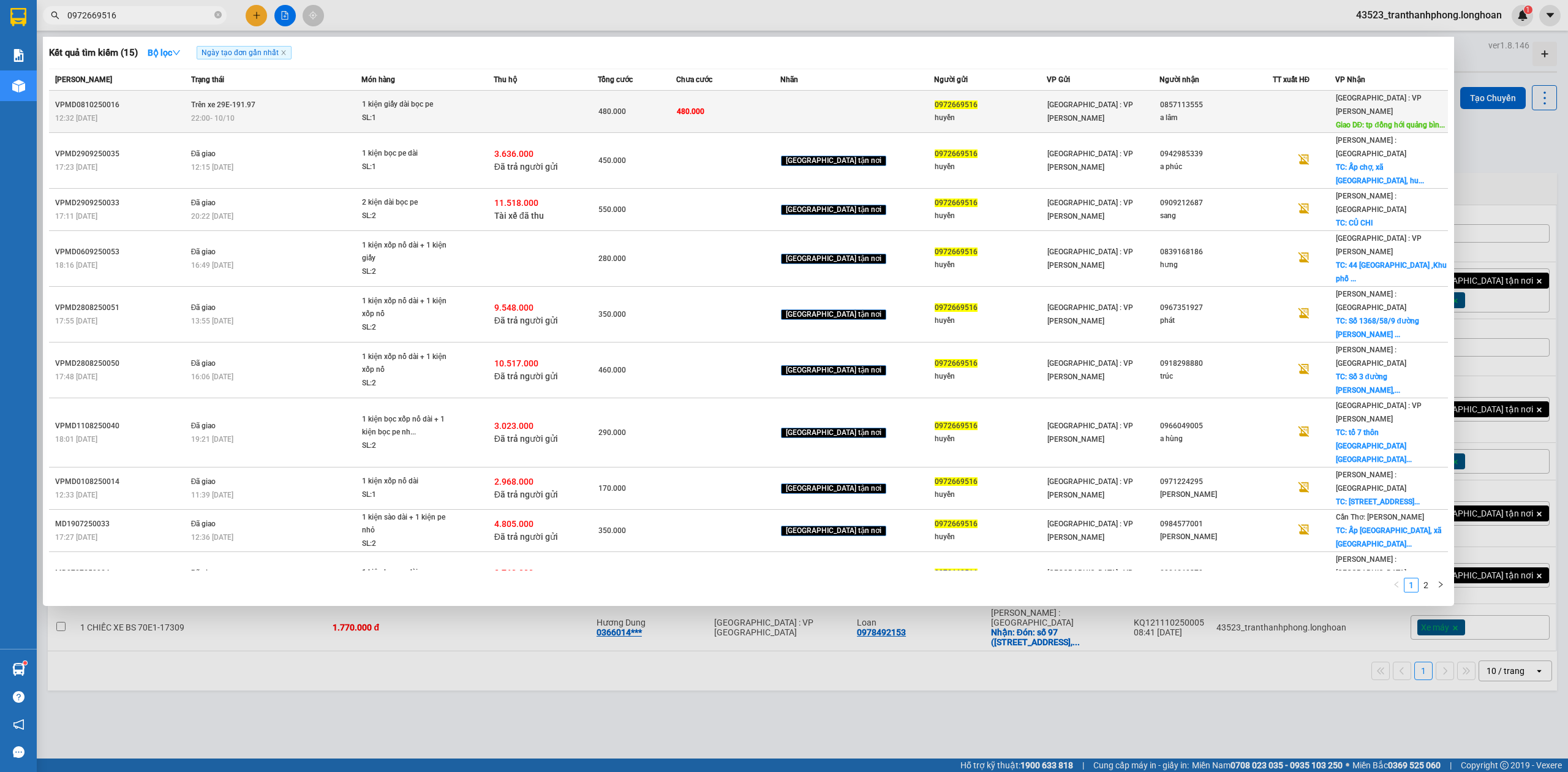
click at [973, 111] on div "huyền" at bounding box center [991, 118] width 111 height 13
click at [994, 98] on div "0972669516" at bounding box center [991, 105] width 111 height 13
click at [1047, 107] on span "Hà Nội : VP Nam Từ Liêm" at bounding box center [1090, 111] width 86 height 22
click at [1049, 104] on span "Hà Nội : VP Nam Từ Liêm" at bounding box center [1090, 111] width 86 height 22
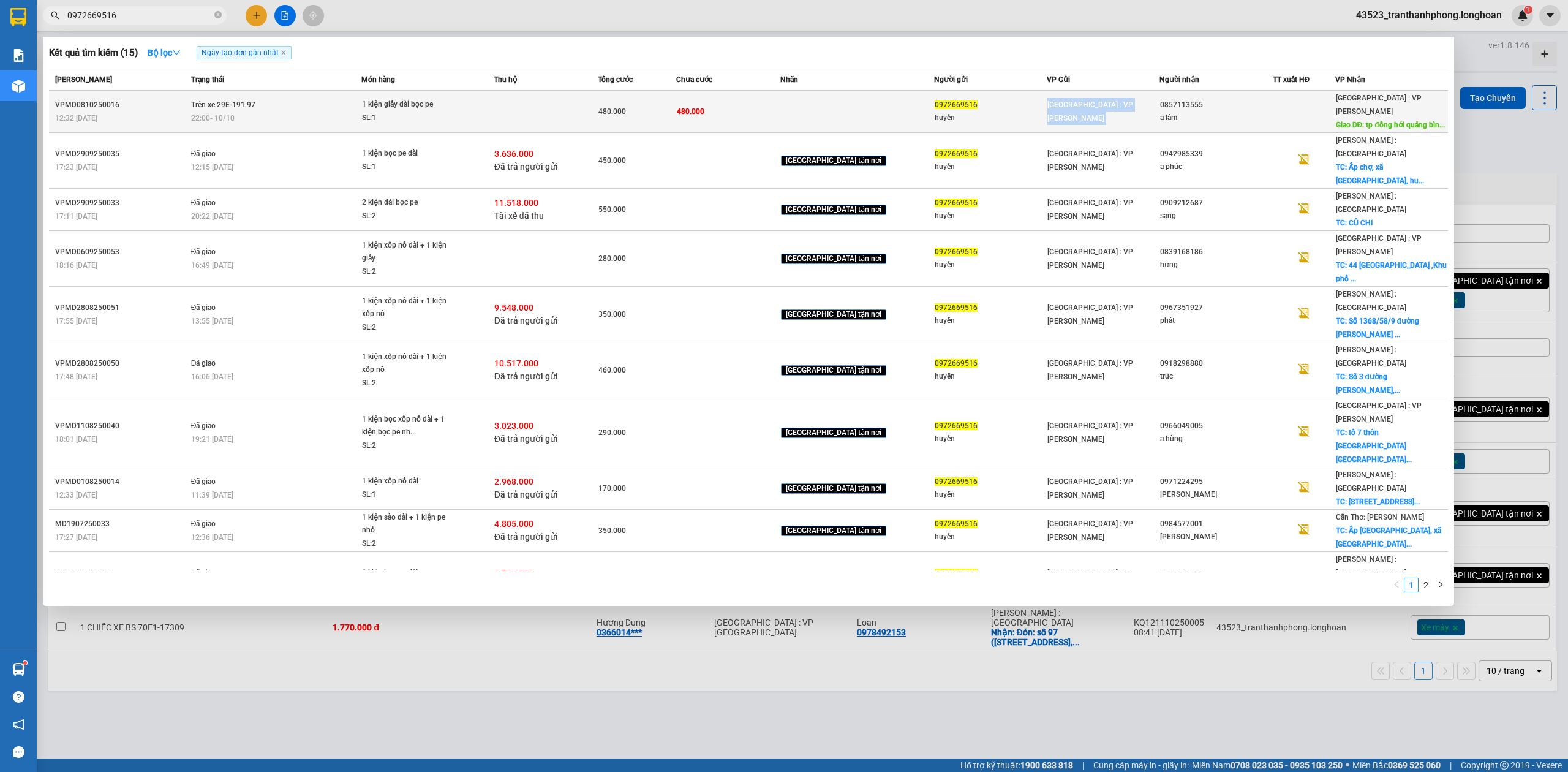
click at [1049, 104] on span "Hà Nội : VP Nam Từ Liêm" at bounding box center [1090, 111] width 86 height 22
click at [1047, 101] on span "Hà Nội : VP Nam Từ Liêm" at bounding box center [1090, 111] width 86 height 22
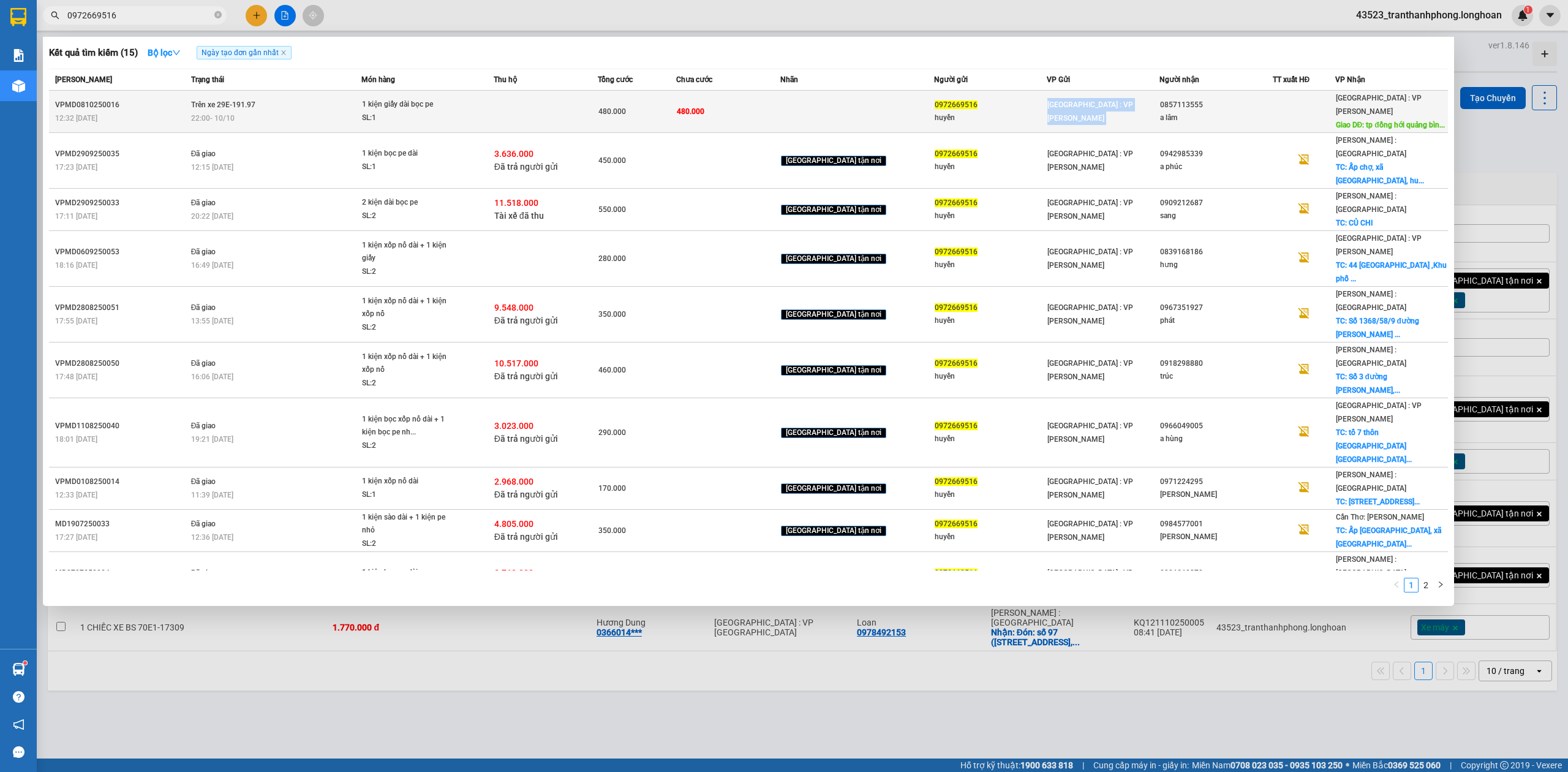
click at [1047, 101] on span "Hà Nội : VP Nam Từ Liêm" at bounding box center [1090, 111] width 86 height 22
click at [1047, 106] on span "Hà Nội : VP Nam Từ Liêm" at bounding box center [1090, 111] width 86 height 22
click at [1047, 107] on span "Hà Nội : VP Nam Từ Liêm" at bounding box center [1090, 111] width 86 height 22
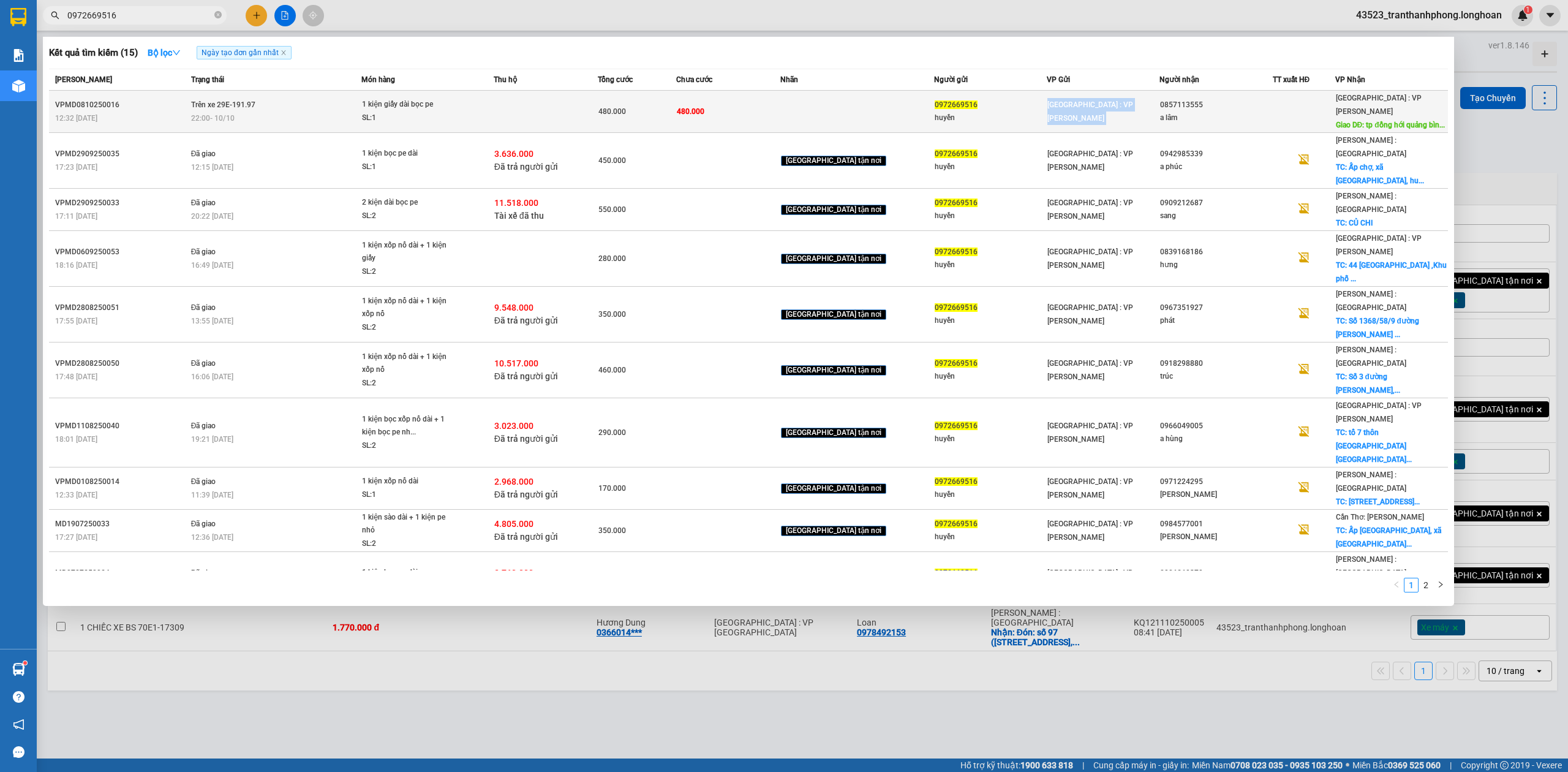
click at [1047, 107] on span "Hà Nội : VP Nam Từ Liêm" at bounding box center [1090, 111] width 86 height 22
click at [1060, 101] on span "Hà Nội : VP Nam Từ Liêm" at bounding box center [1090, 111] width 86 height 22
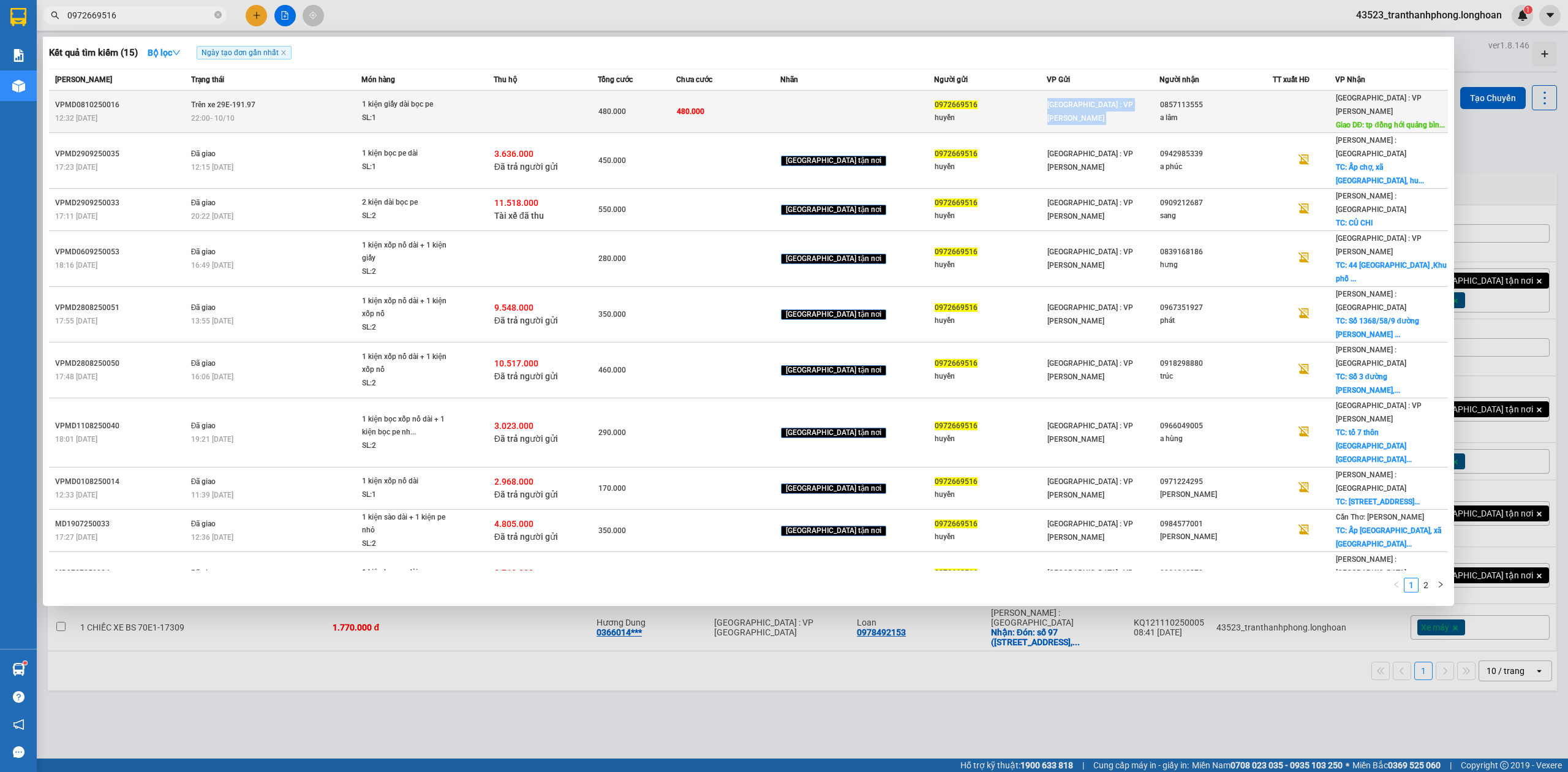
click at [1060, 101] on span "Hà Nội : VP Nam Từ Liêm" at bounding box center [1090, 111] width 86 height 22
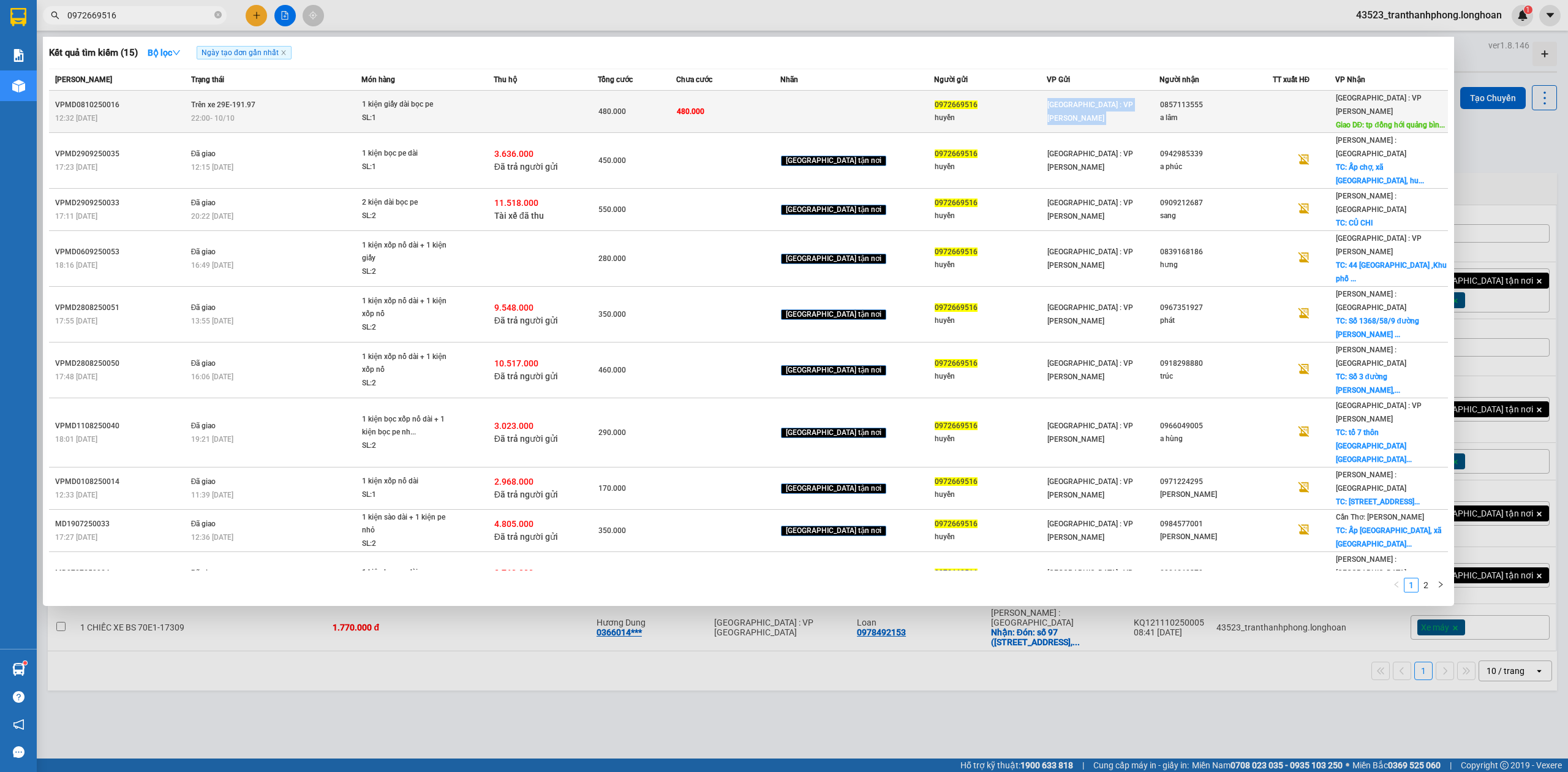
click at [1060, 101] on span "Hà Nội : VP Nam Từ Liêm" at bounding box center [1090, 111] width 86 height 22
click at [1047, 104] on span "Hà Nội : VP Nam Từ Liêm" at bounding box center [1090, 111] width 86 height 22
click at [1063, 104] on span "Hà Nội : VP Nam Từ Liêm" at bounding box center [1090, 111] width 86 height 22
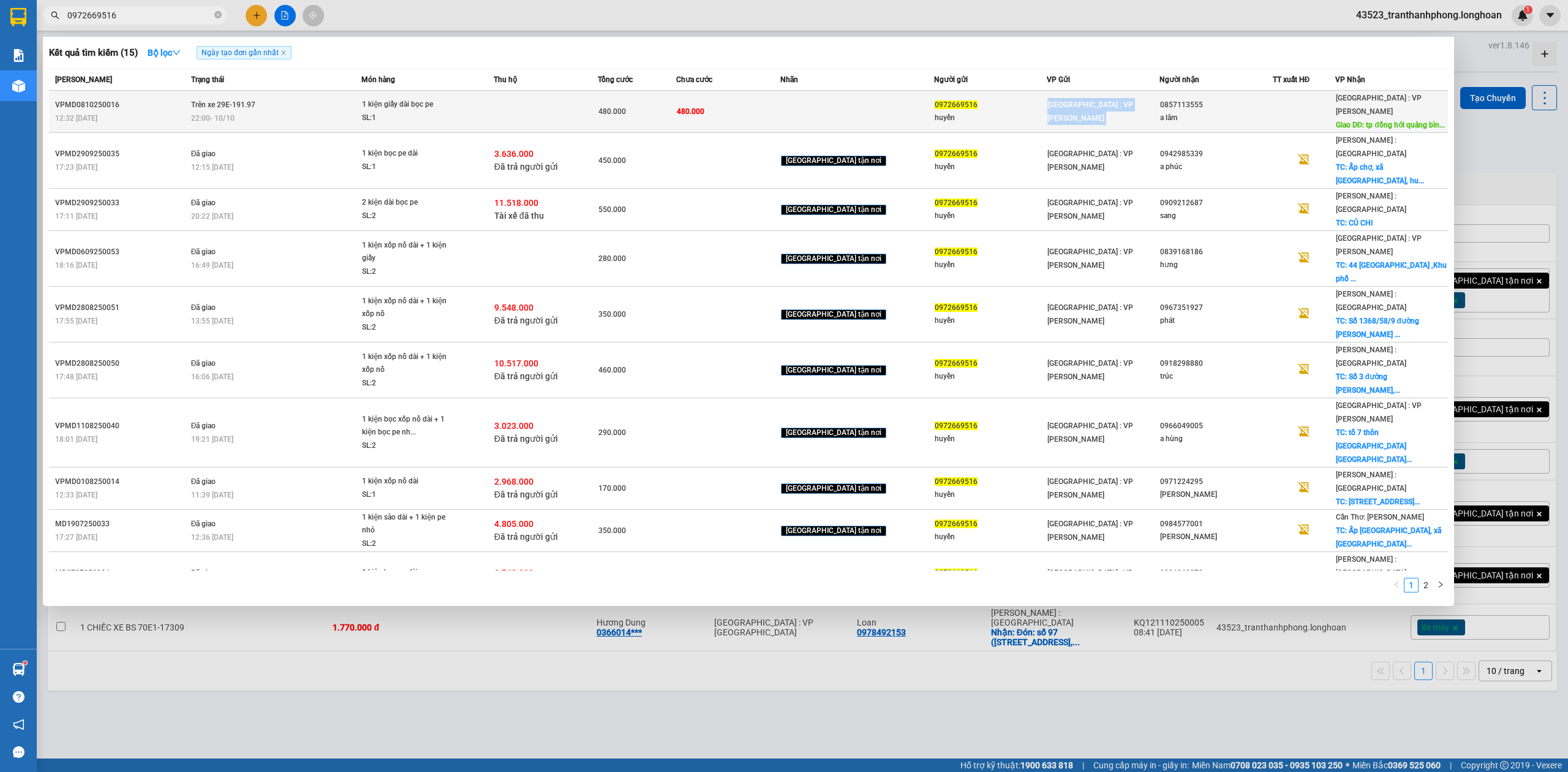
click at [1063, 104] on span "Hà Nội : VP Nam Từ Liêm" at bounding box center [1090, 111] width 86 height 22
click at [749, 118] on td "480.000" at bounding box center [728, 112] width 104 height 42
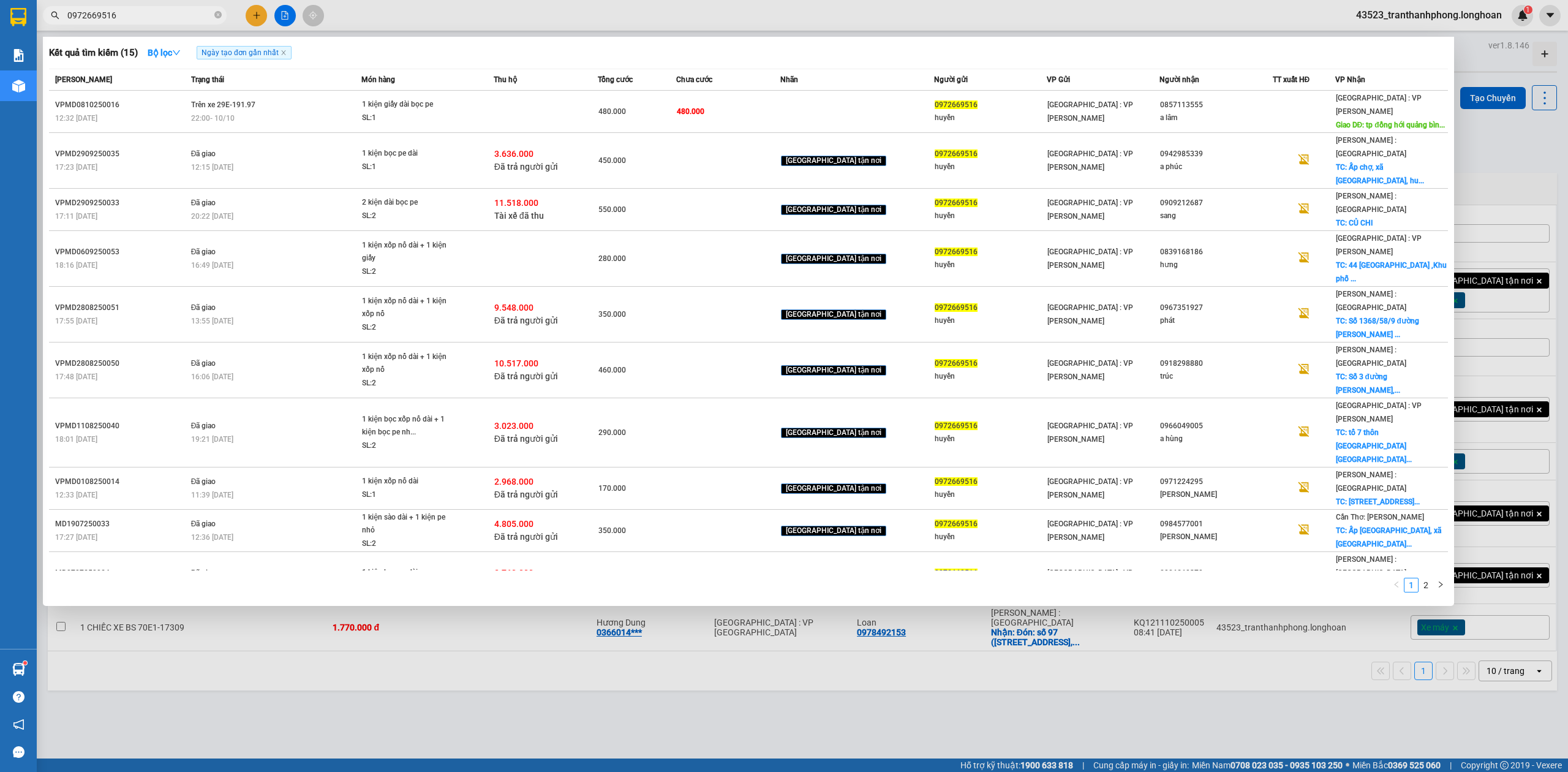
click at [934, 86] on th "Người gửi" at bounding box center [991, 80] width 113 height 22
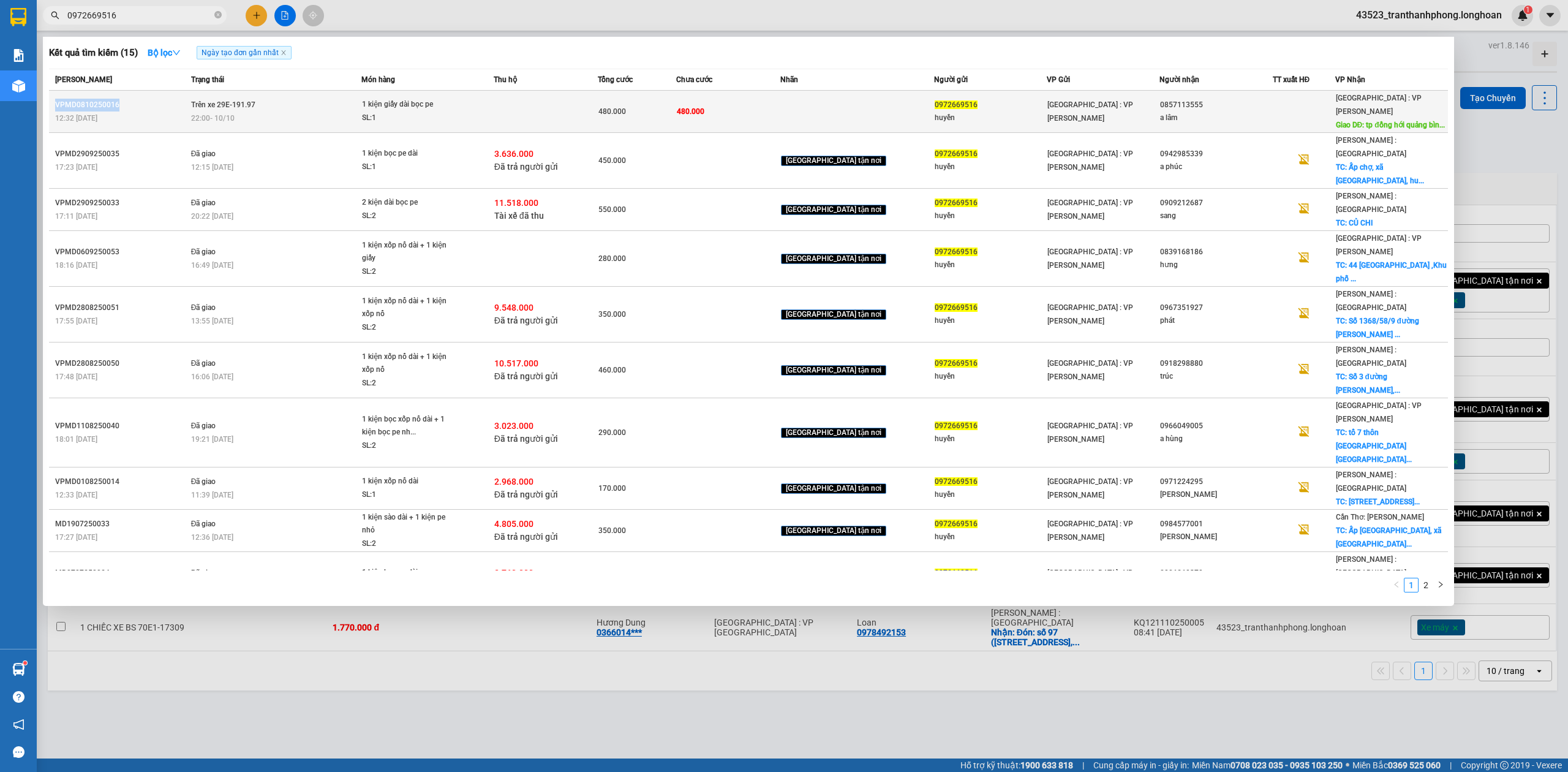
click at [934, 86] on th "Người gửi" at bounding box center [991, 80] width 113 height 22
click at [935, 98] on div "0972669516" at bounding box center [991, 105] width 111 height 13
drag, startPoint x: 918, startPoint y: 92, endPoint x: 920, endPoint y: 98, distance: 6.3
click at [935, 100] on span "0972669516" at bounding box center [956, 104] width 43 height 8
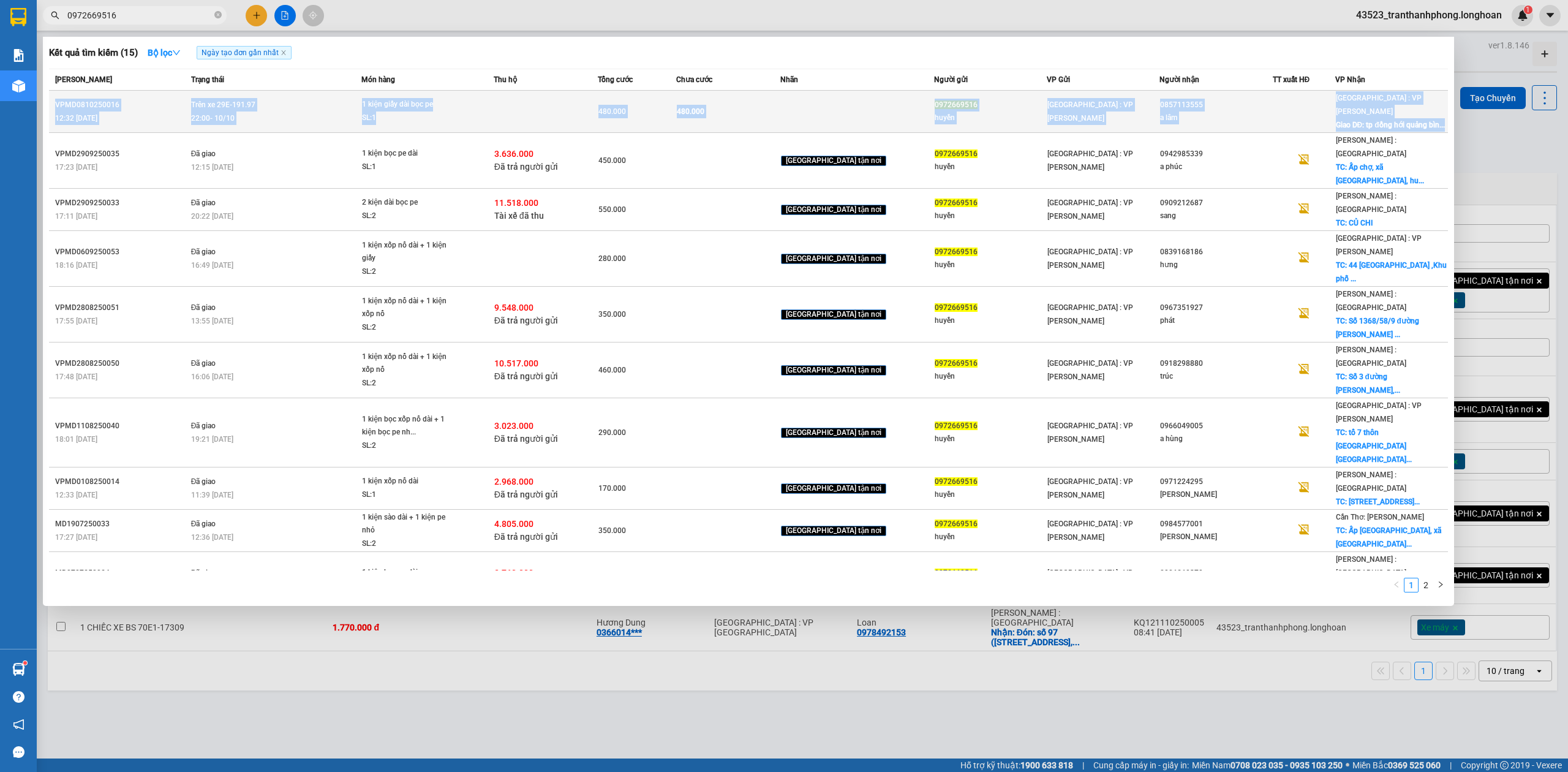
drag, startPoint x: 55, startPoint y: 97, endPoint x: 1443, endPoint y: 111, distance: 1388.1
click at [1443, 111] on tr "VPMD0810250016 12:32 - 08/10 Trên xe 29E-191.97 22:00 - 10/10 1 kiện giấy dài b…" at bounding box center [749, 112] width 1399 height 42
click at [1415, 121] on span "Giao DĐ: tp đồng hới quảng bìn..." at bounding box center [1390, 125] width 109 height 8
click at [941, 111] on div "huyền" at bounding box center [991, 118] width 111 height 13
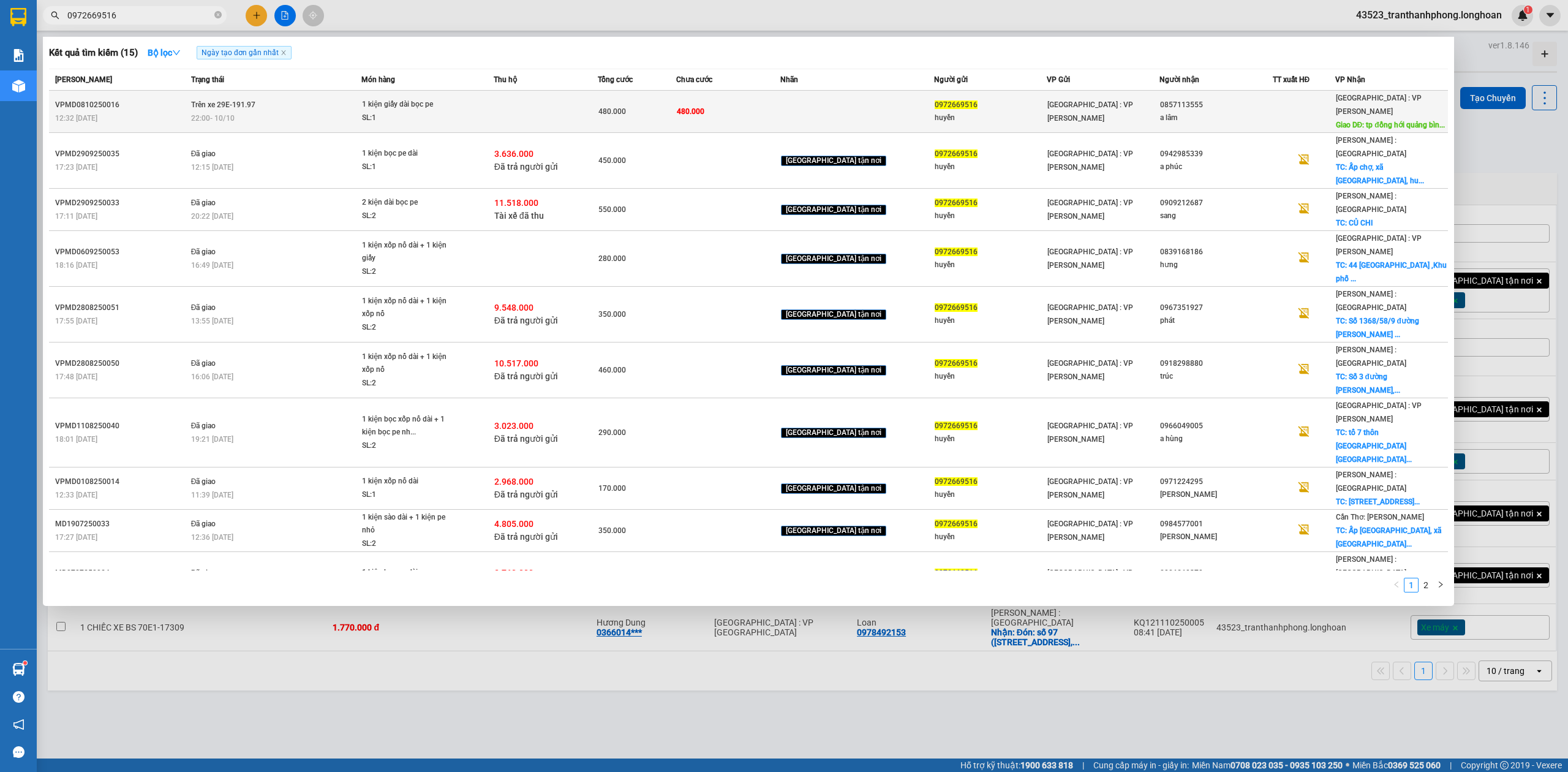
click at [937, 100] on span "0972669516" at bounding box center [956, 104] width 43 height 8
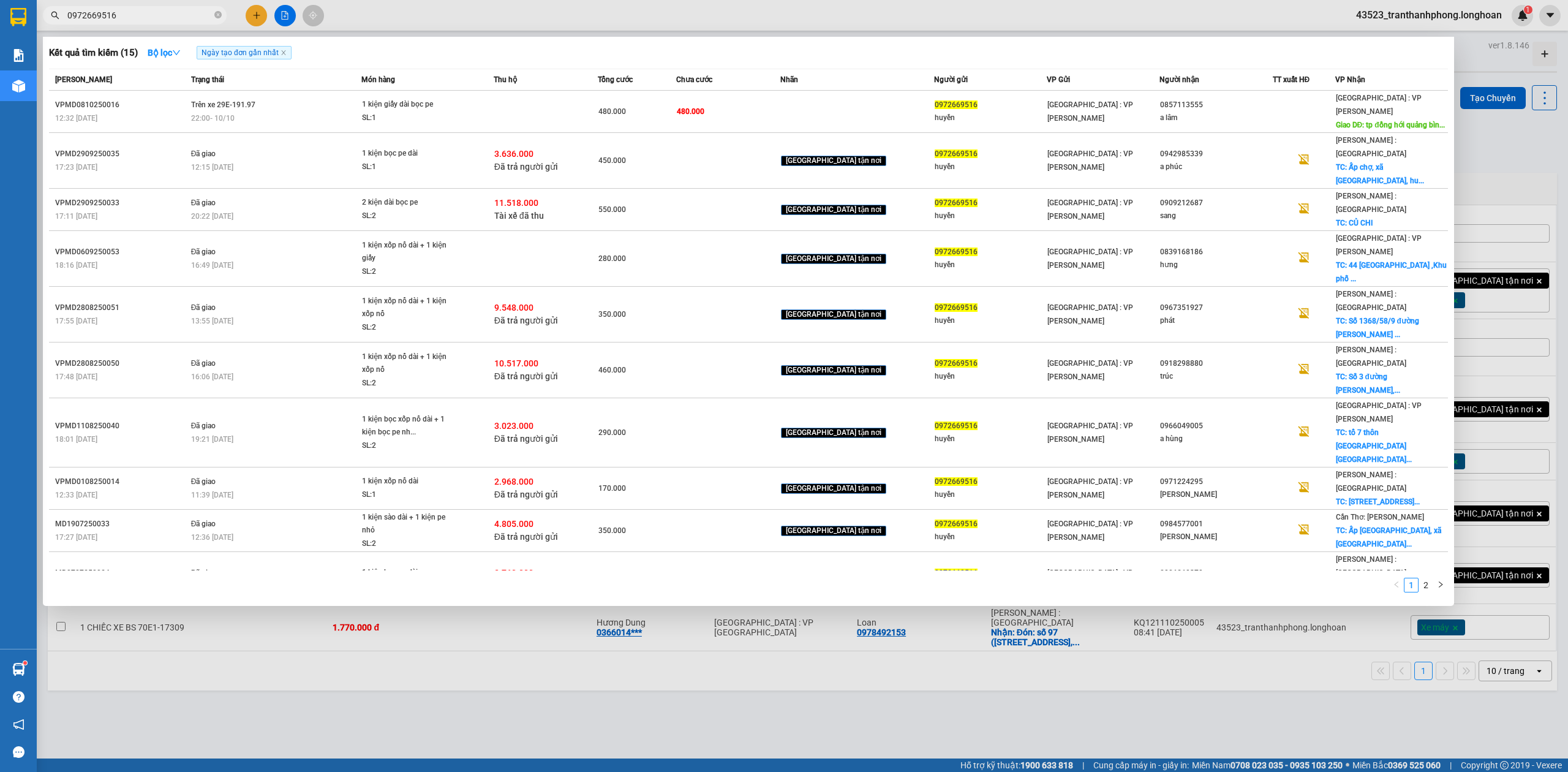
click at [856, 697] on div at bounding box center [784, 386] width 1568 height 772
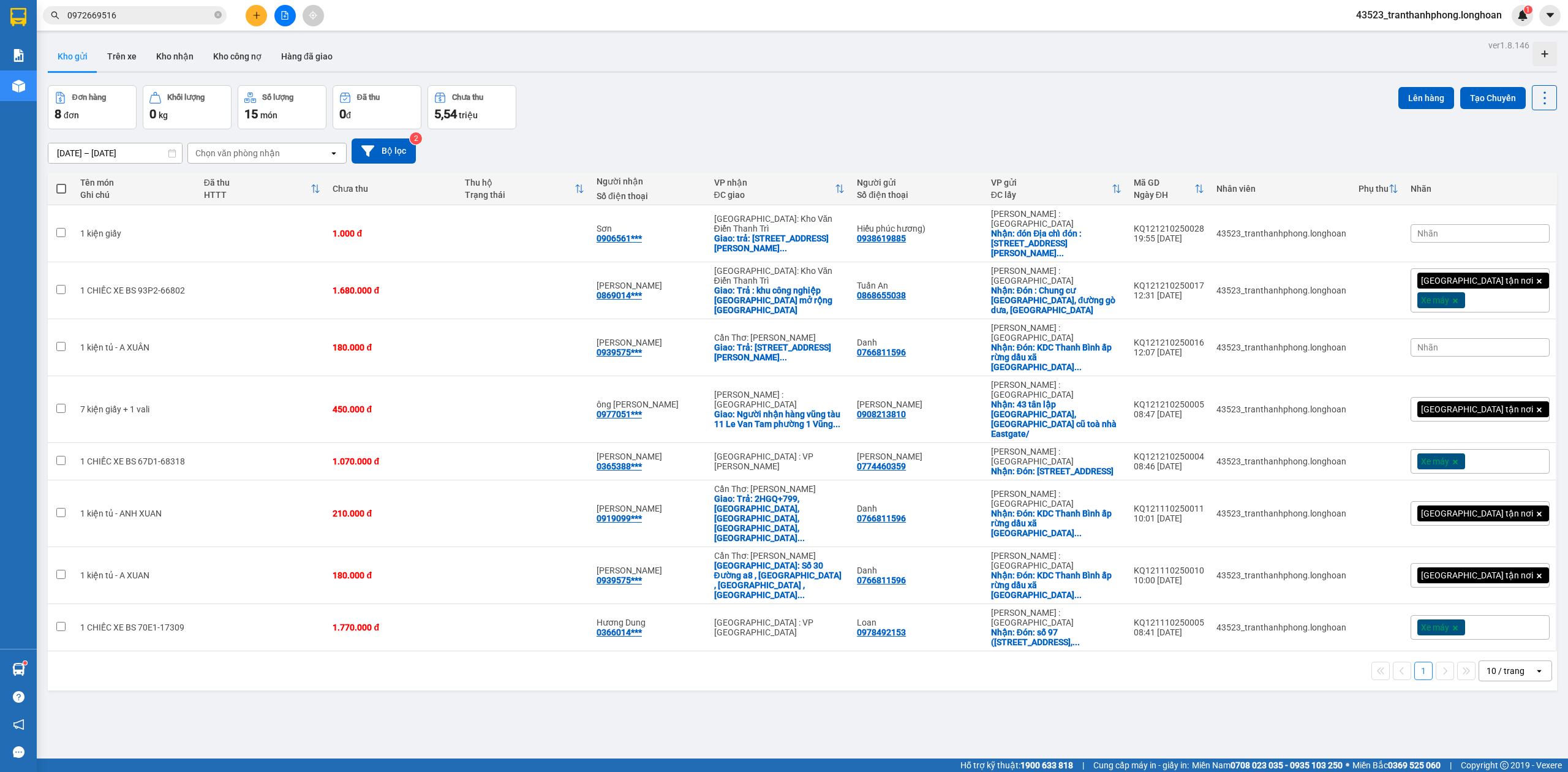
click at [166, 15] on input "0972669516" at bounding box center [139, 15] width 145 height 13
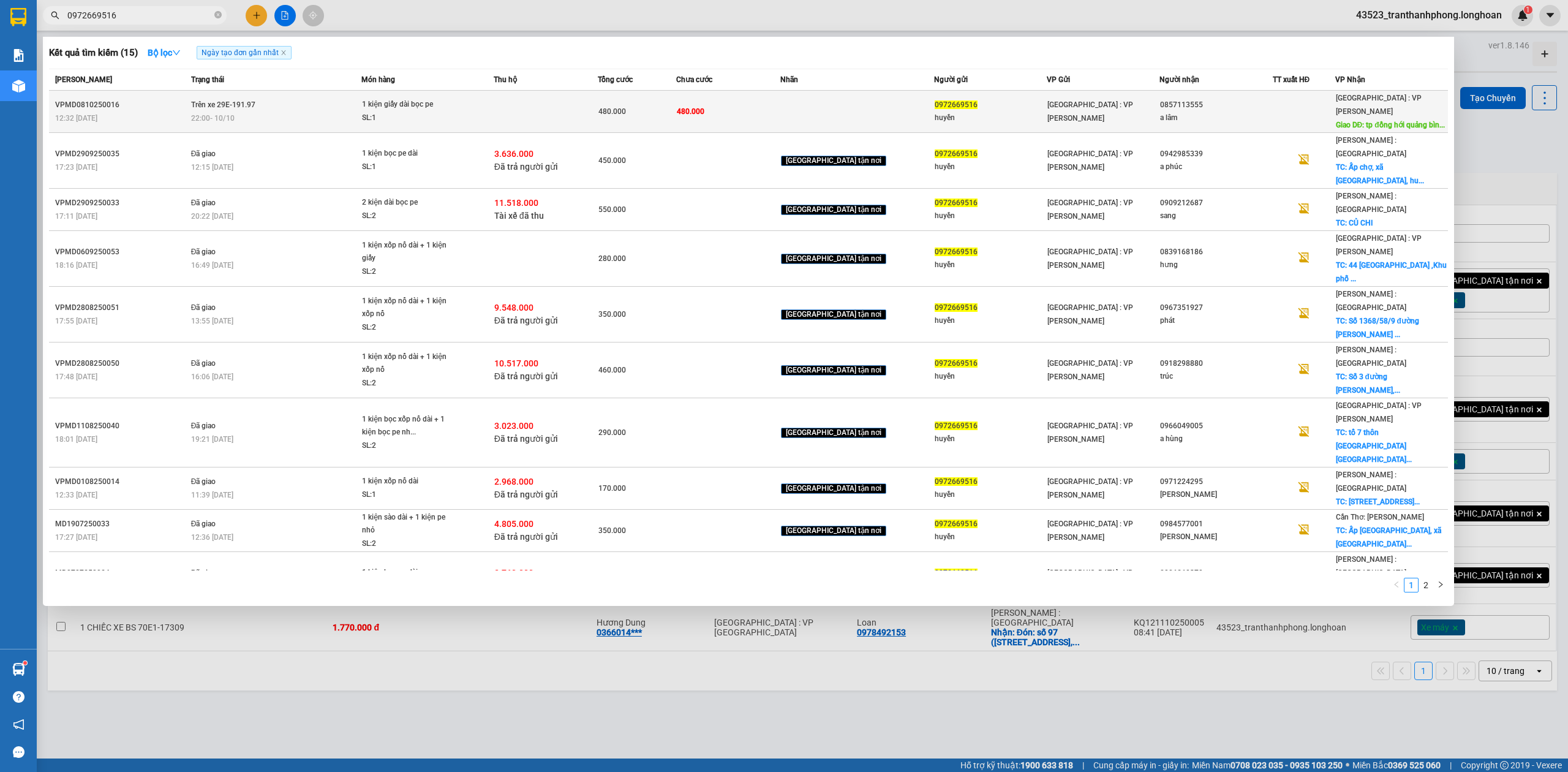
click at [780, 107] on td "480.000" at bounding box center [728, 112] width 104 height 42
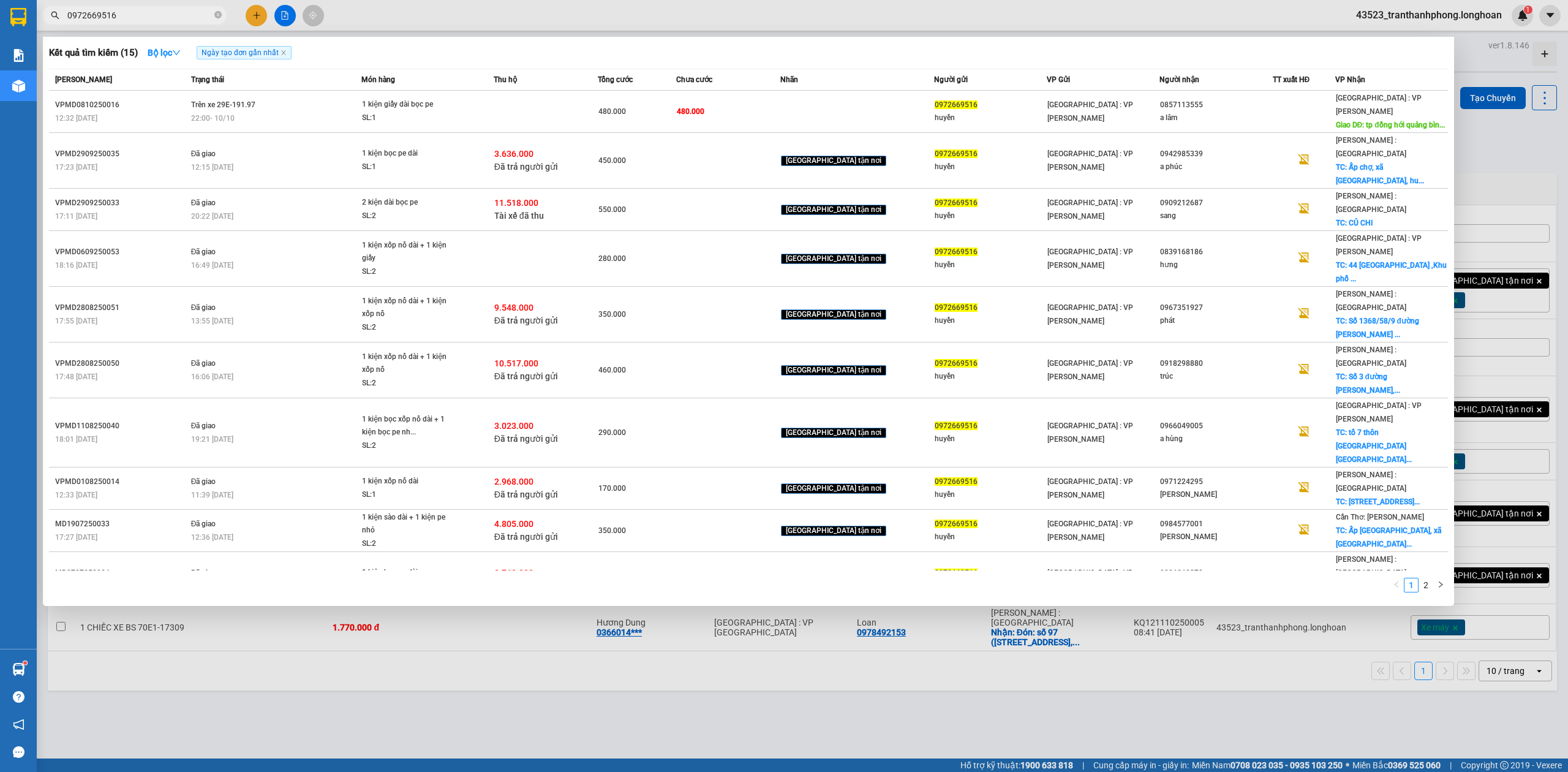
click at [213, 12] on span "0972669516" at bounding box center [134, 15] width 184 height 19
click at [218, 15] on icon "close-circle" at bounding box center [217, 14] width 7 height 7
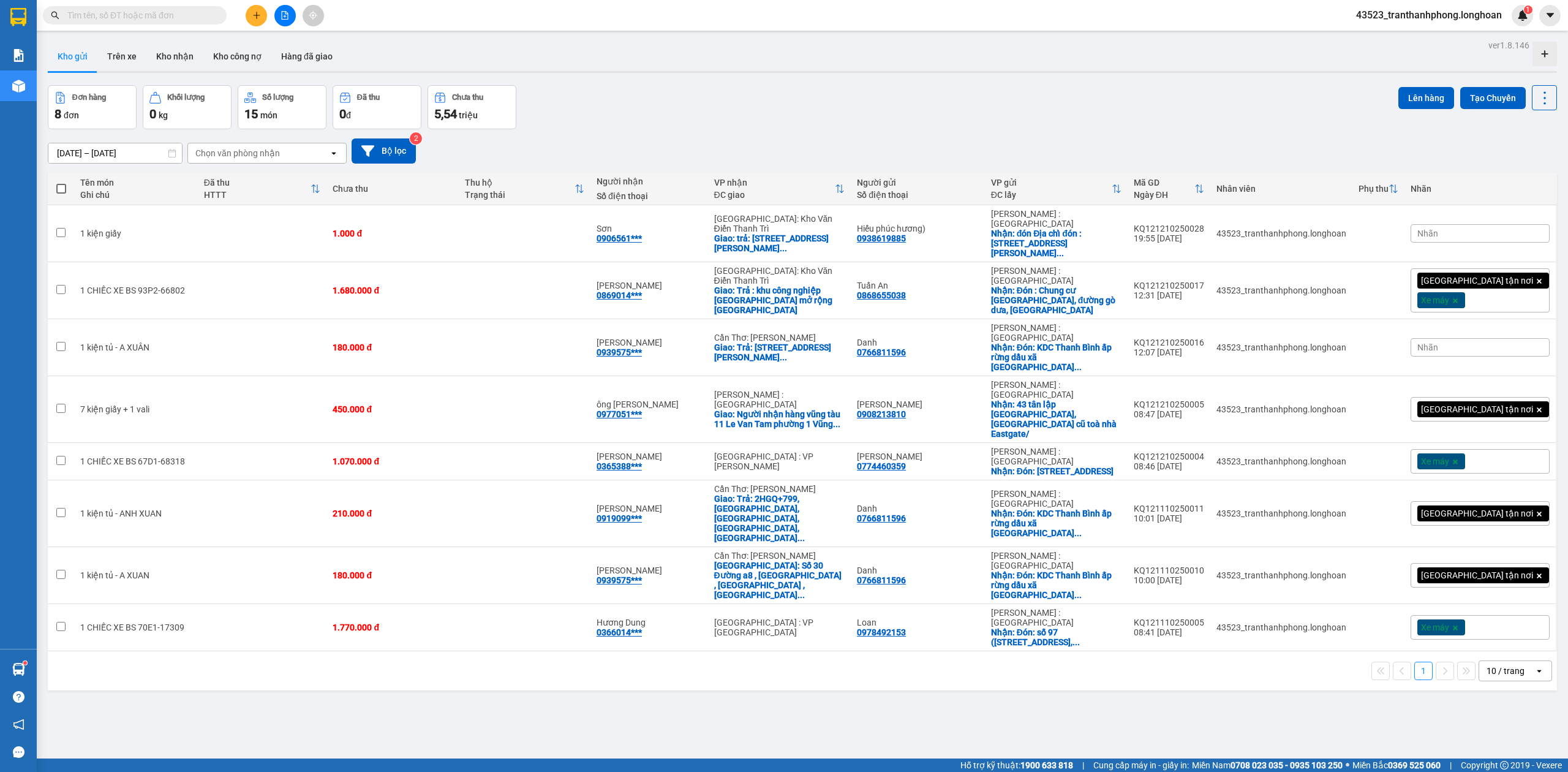
paste input "0904934262"
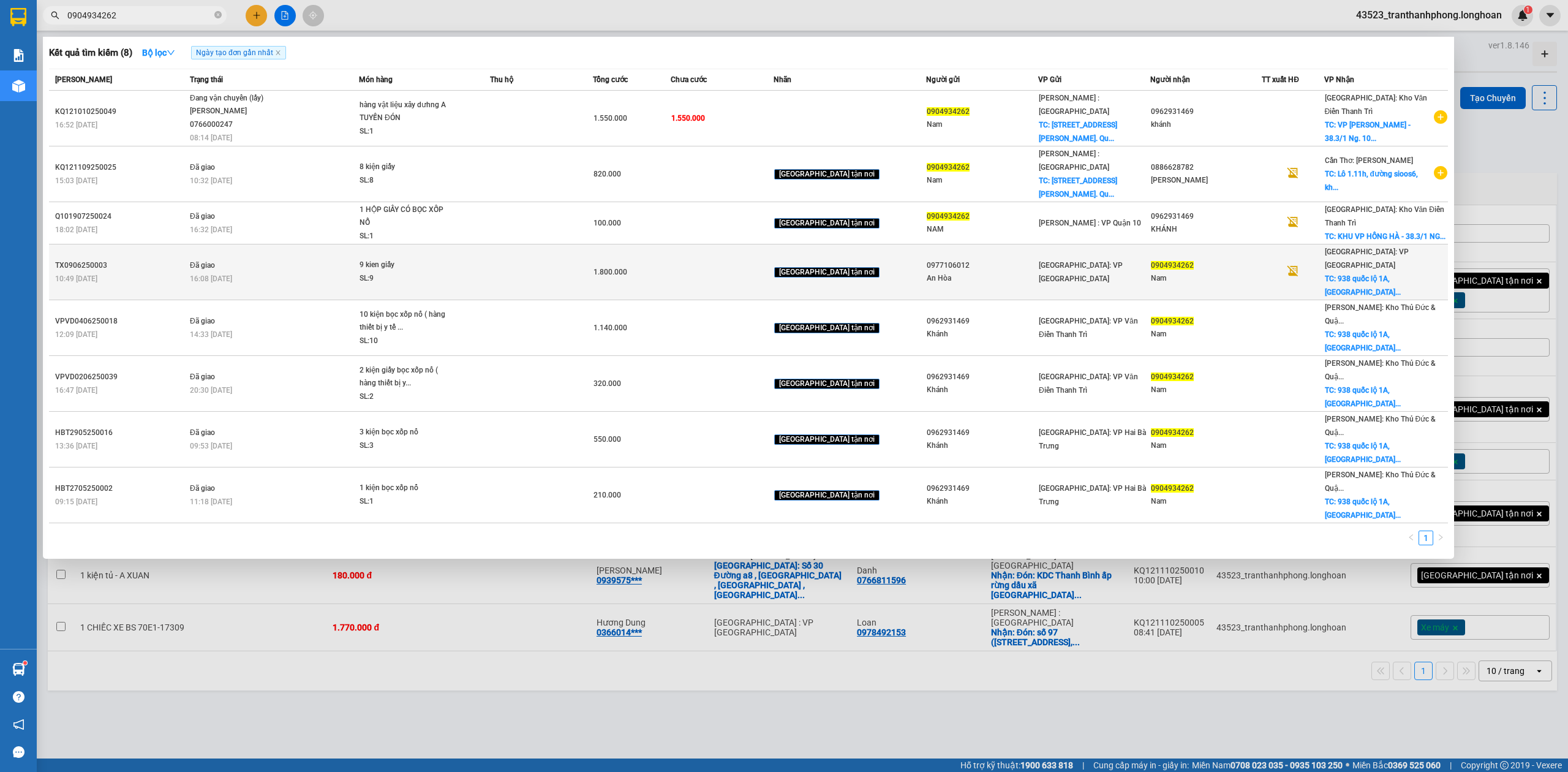
type input "0904934262"
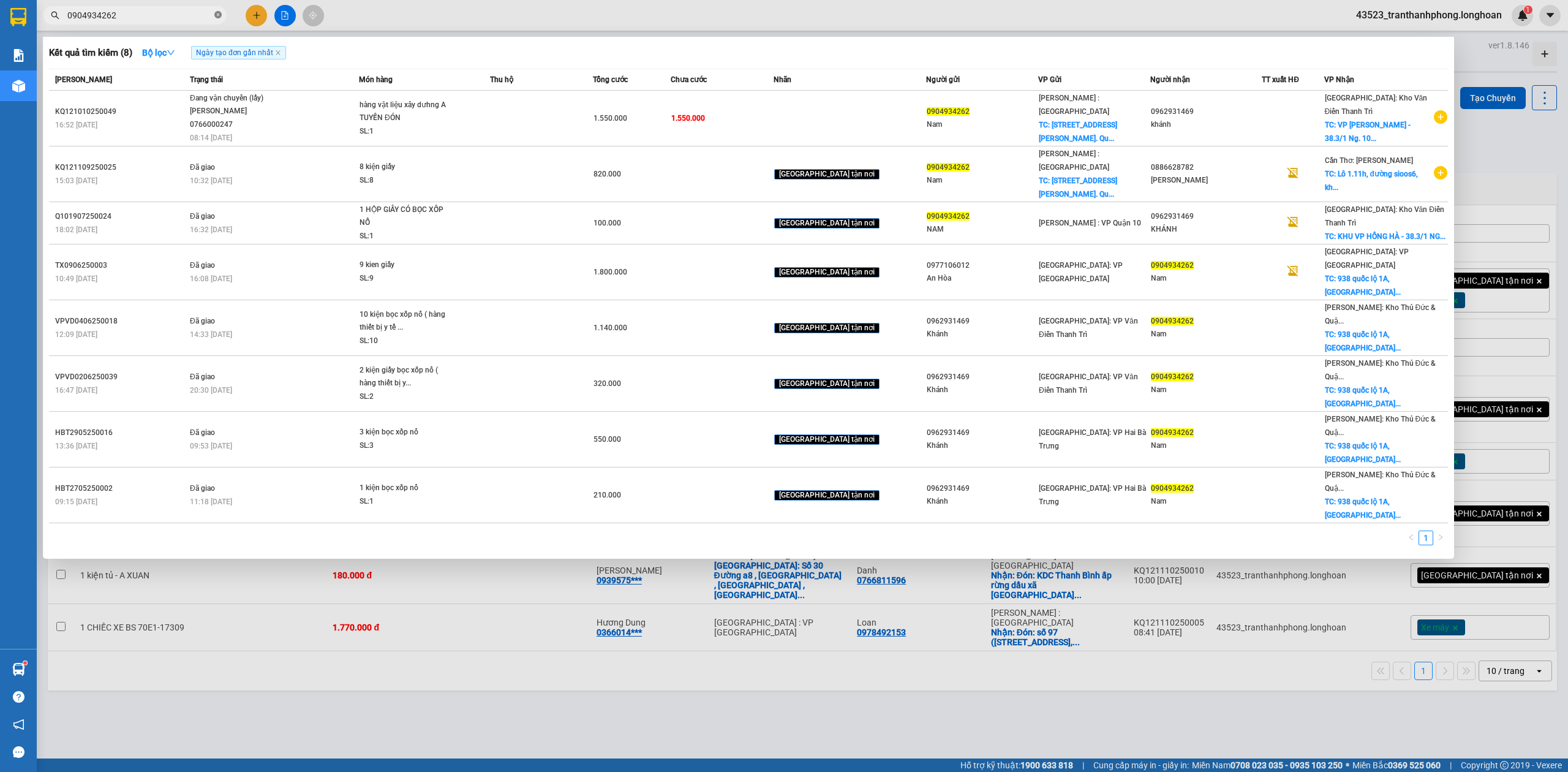
paste input "text"
click at [214, 17] on icon "close-circle" at bounding box center [217, 14] width 7 height 7
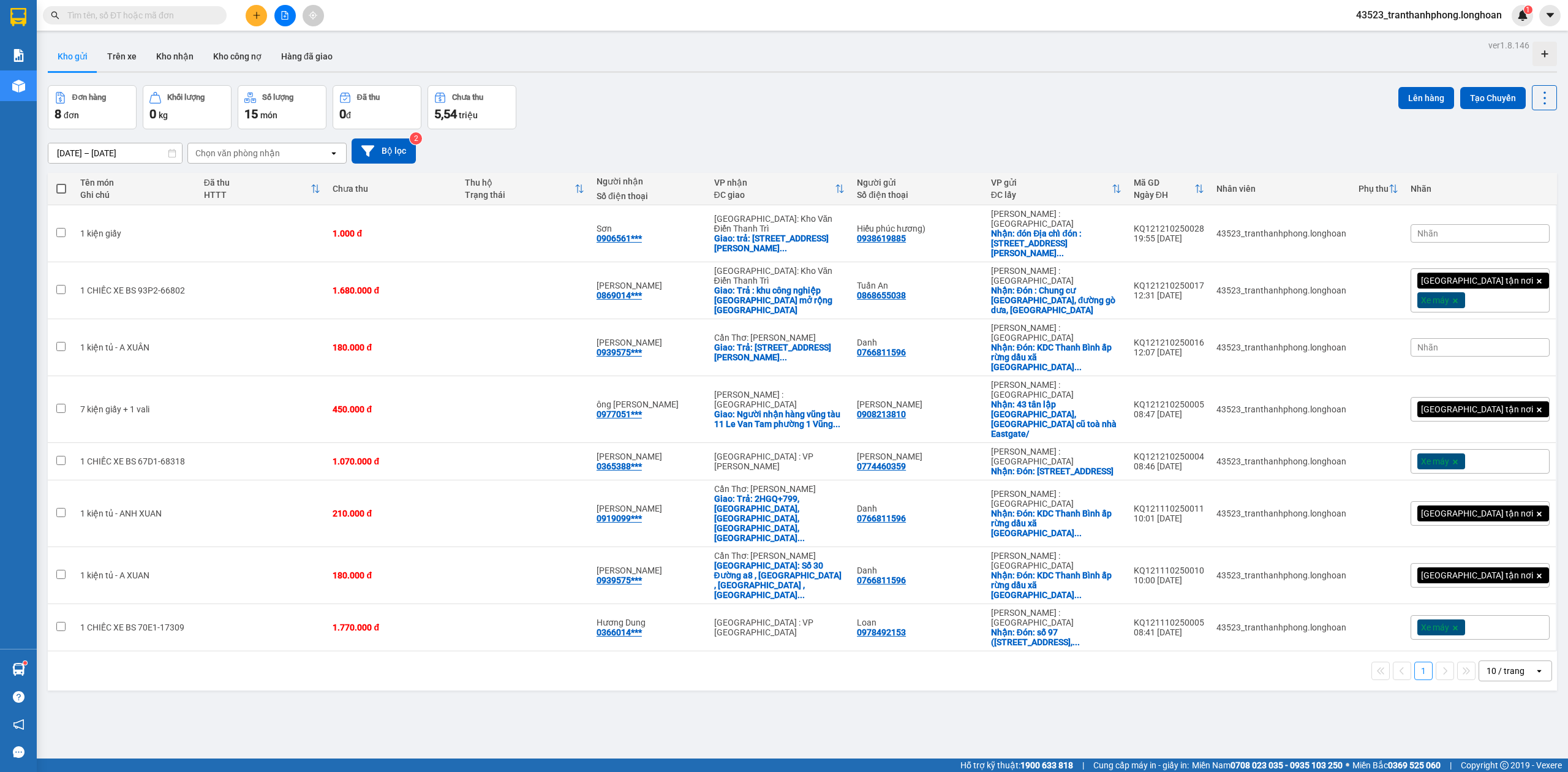
paste input "0904934262"
type input "0904934262"
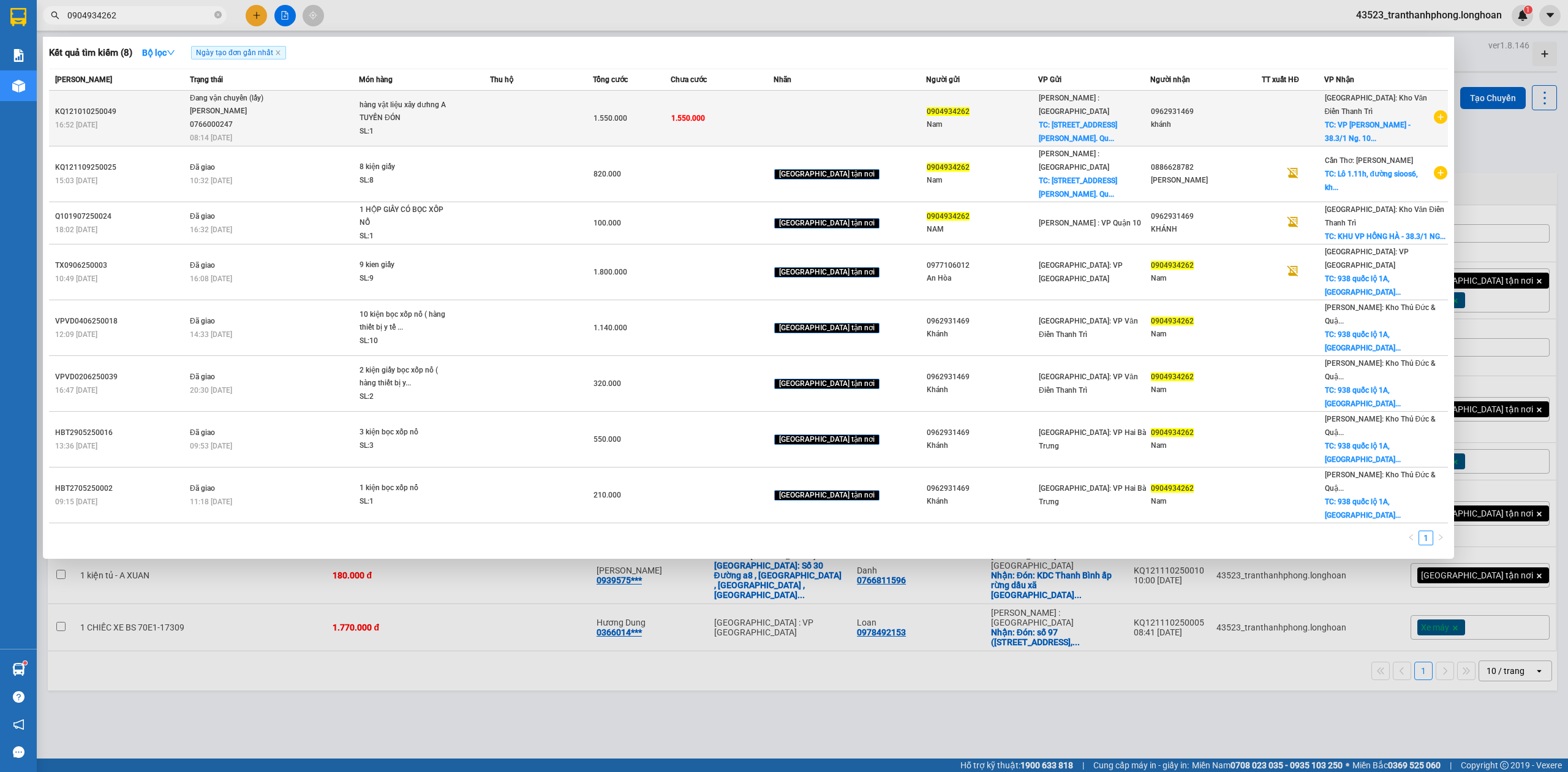
click at [336, 123] on span "Đang vận chuyển (lấy) NGUYỄN MINH TUYẾN 0766000247 08:14 - 11/10" at bounding box center [274, 117] width 168 height 51
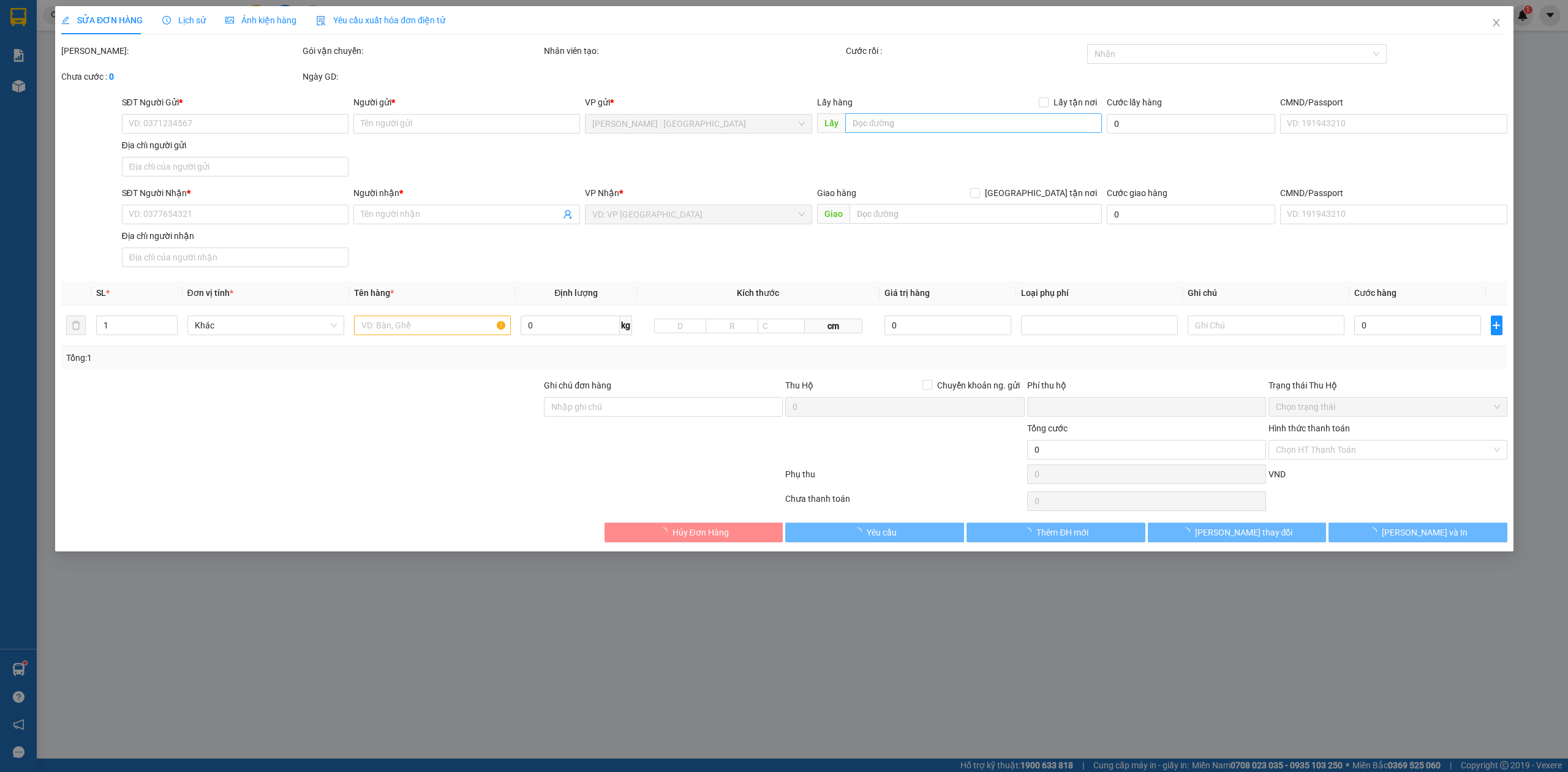
type input "0904934262"
type input "Nam"
checkbox input "true"
type input "373/14 Nguyễn Kiệm, P9. Quận Phú Nhuân, HCM"
type input "0962931469"
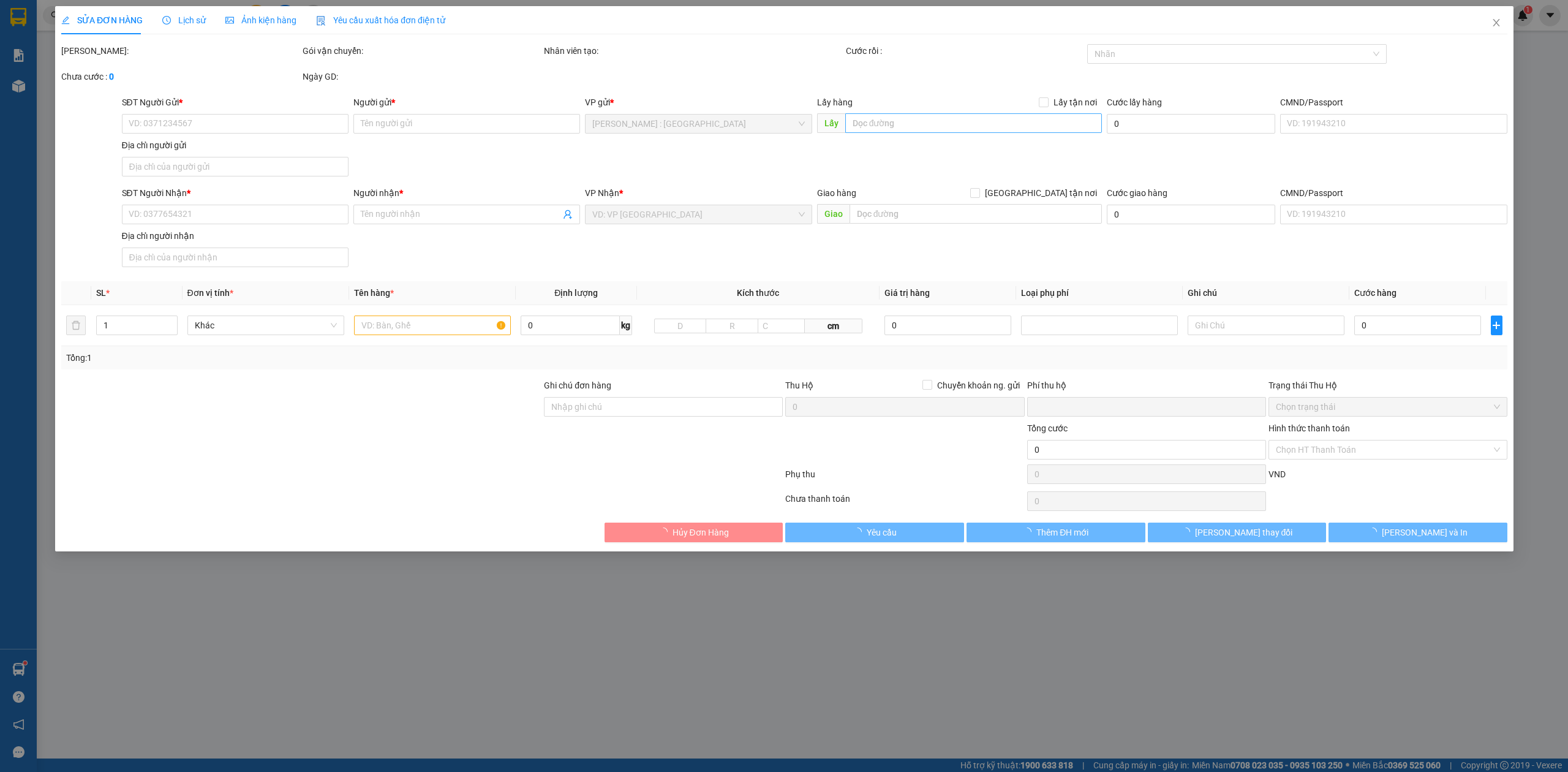
type input "khánh"
checkbox input "true"
type input "VP Hồng Hà - 38.3/1 Ng. 109 Đ. Trường Chinh, Phường Phương Liệt, Hà Nội"
type input "0"
type input "1.550.000"
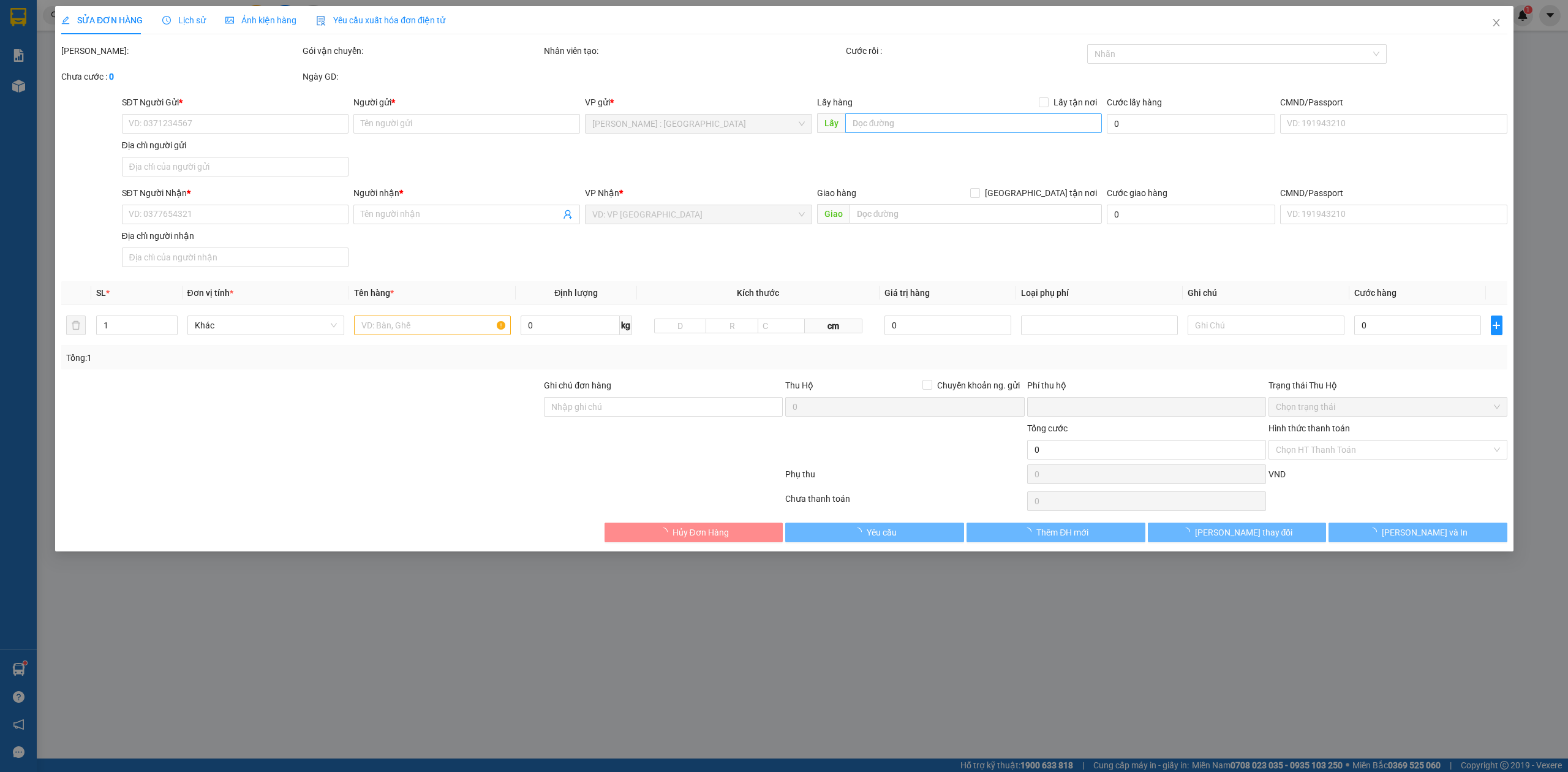
type input "1.550.000"
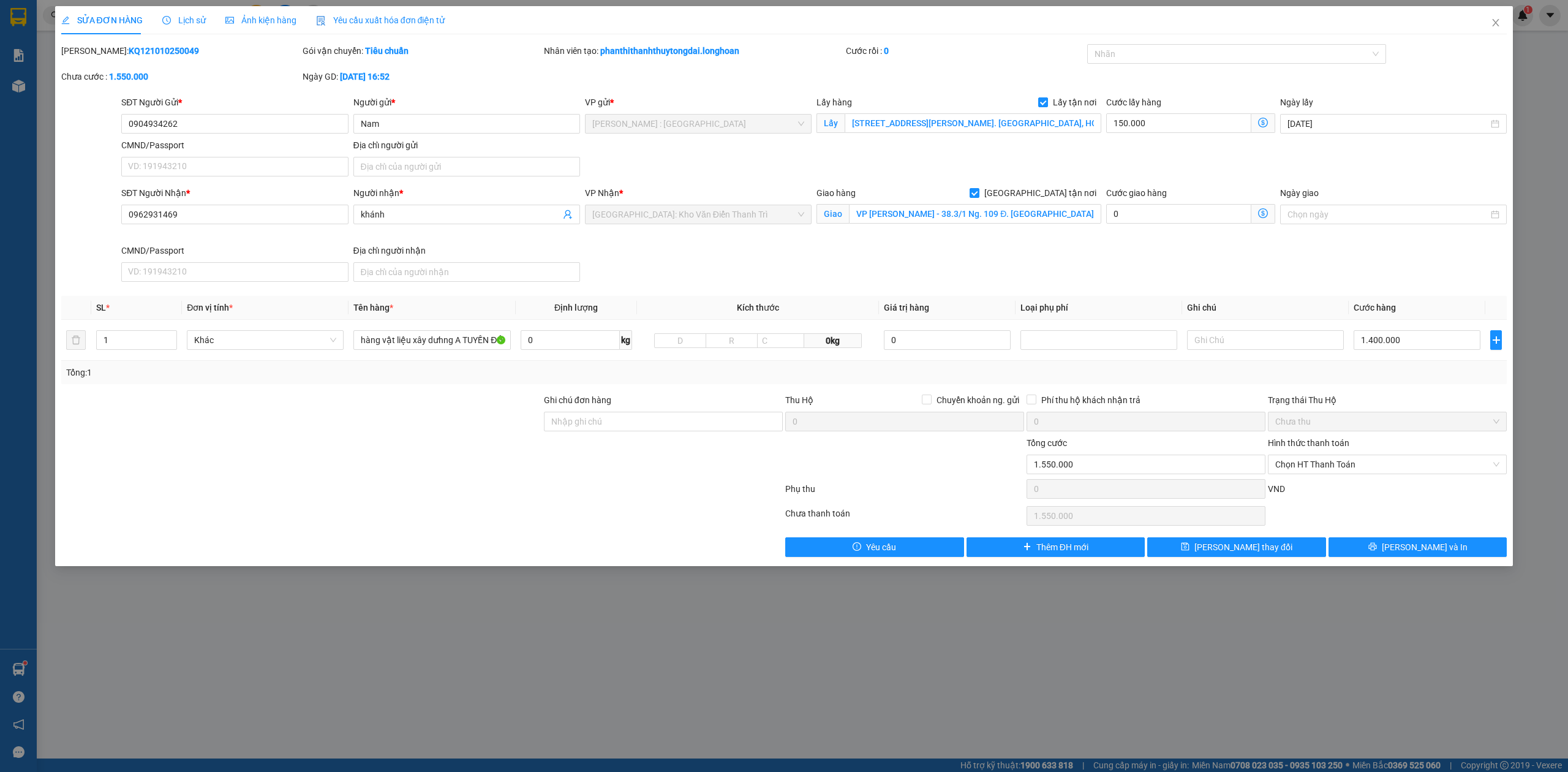
click at [180, 8] on div "Lịch sử" at bounding box center [184, 20] width 43 height 28
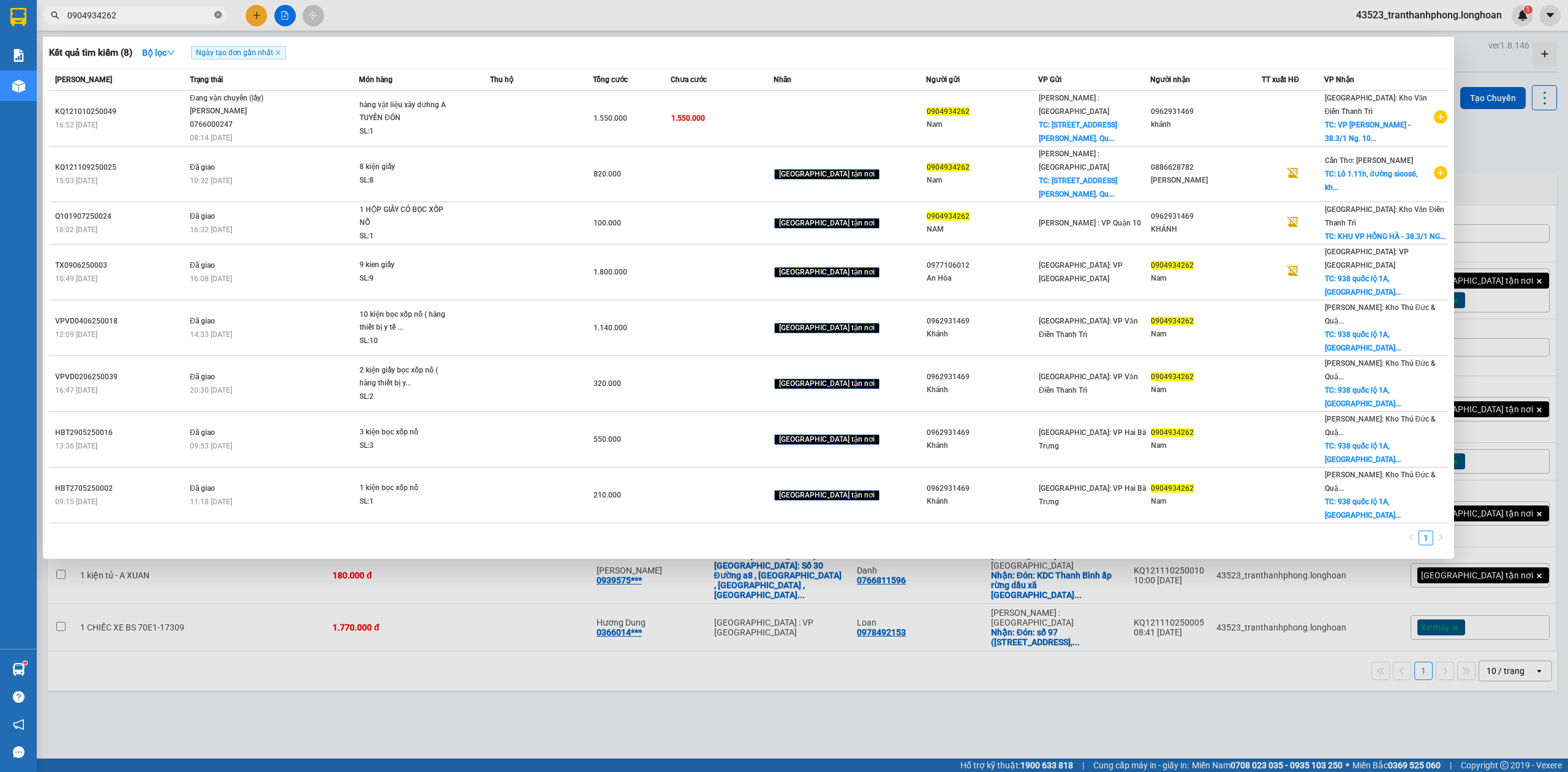
paste input "0972345812"
type input "09049342620972345812"
click at [216, 17] on icon "close-circle" at bounding box center [217, 14] width 7 height 7
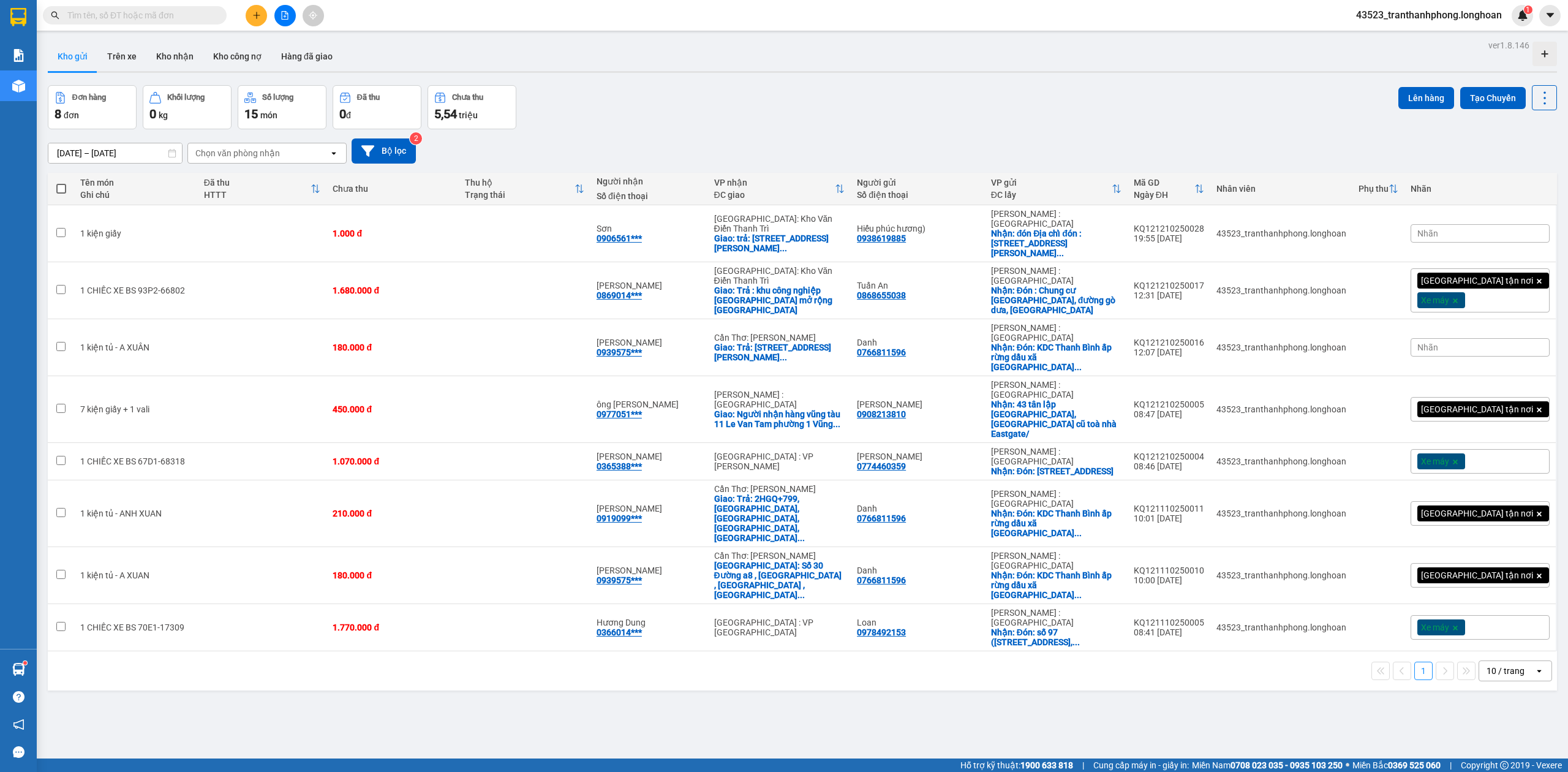
paste input "0972345812"
click at [202, 8] on input "0972345812" at bounding box center [139, 15] width 145 height 13
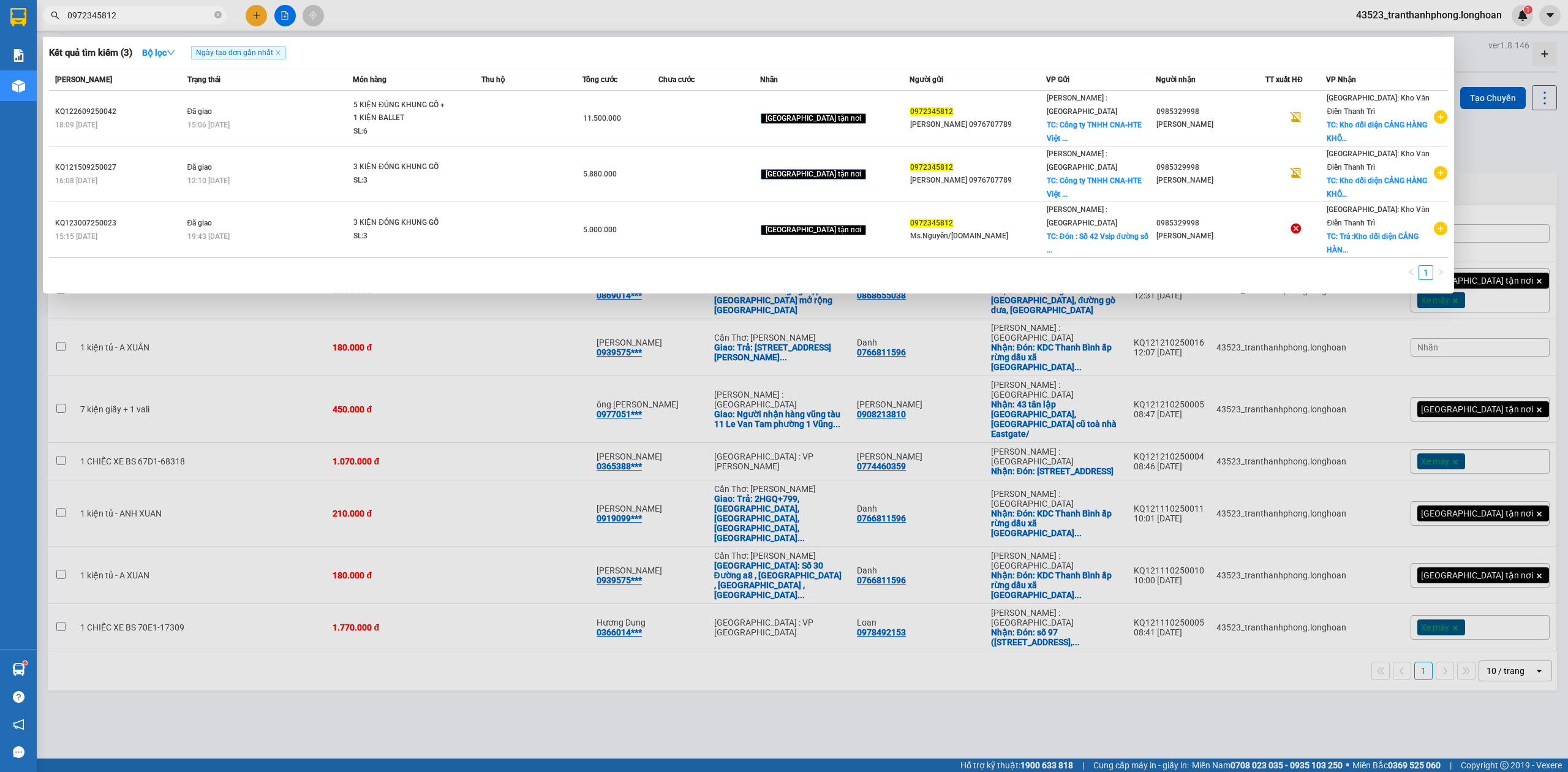
click at [213, 15] on span "0972345812" at bounding box center [134, 15] width 184 height 19
paste input "0972345812"
type input "09723458120972345812"
click at [219, 15] on icon "close-circle" at bounding box center [217, 14] width 7 height 7
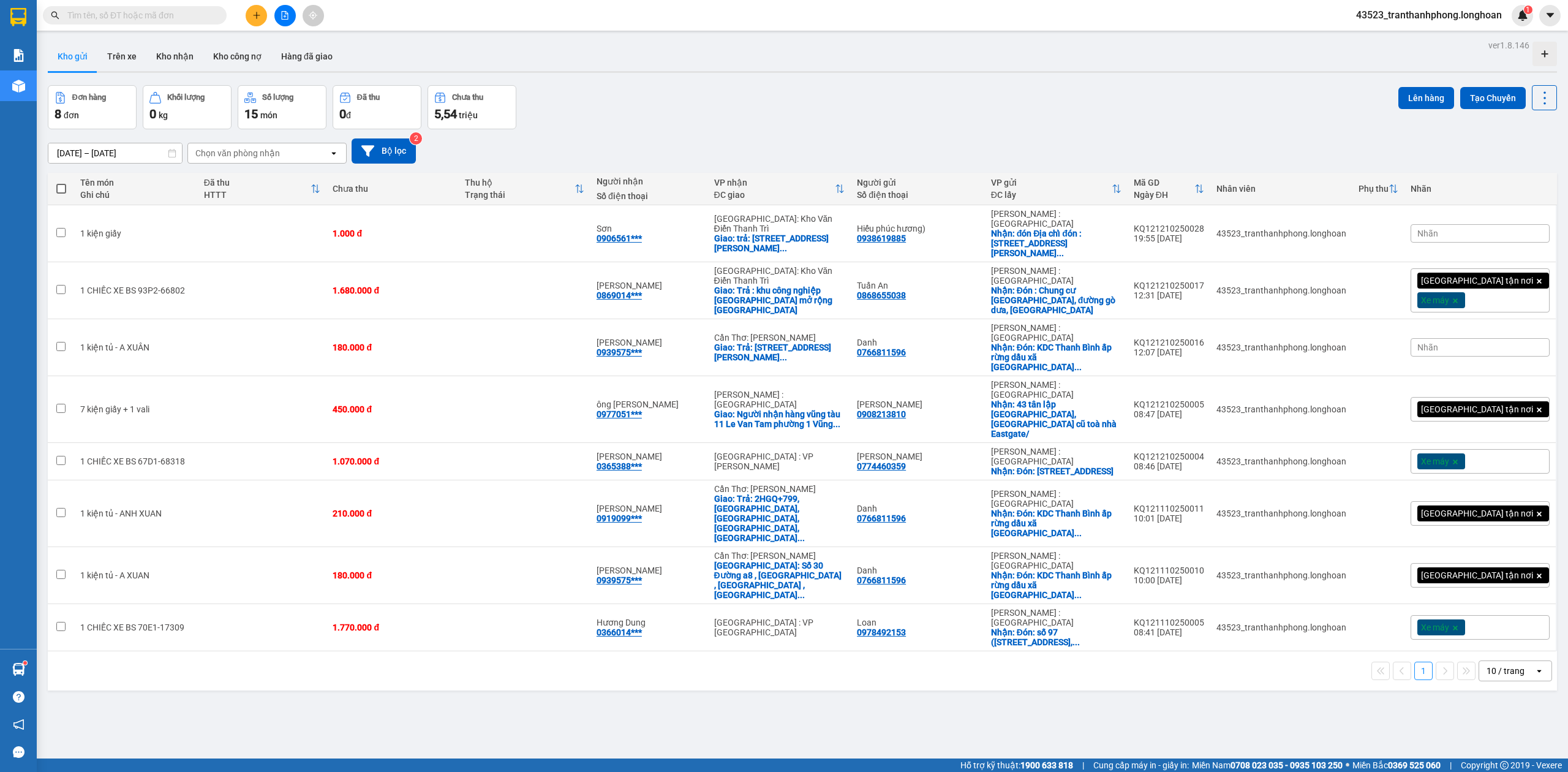
paste input "0972345812"
type input "0972345812"
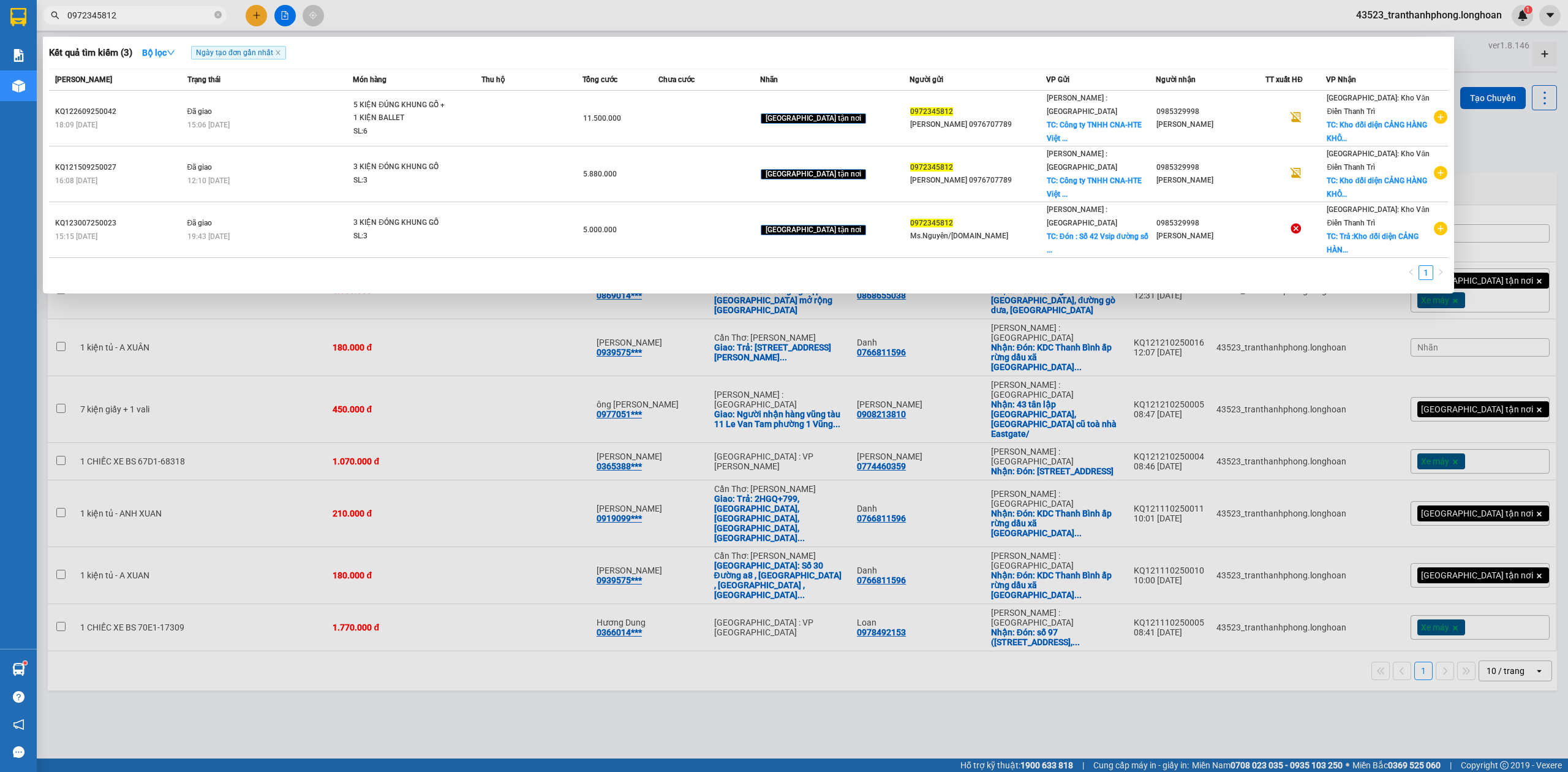
click at [208, 12] on input "0972345812" at bounding box center [139, 15] width 145 height 13
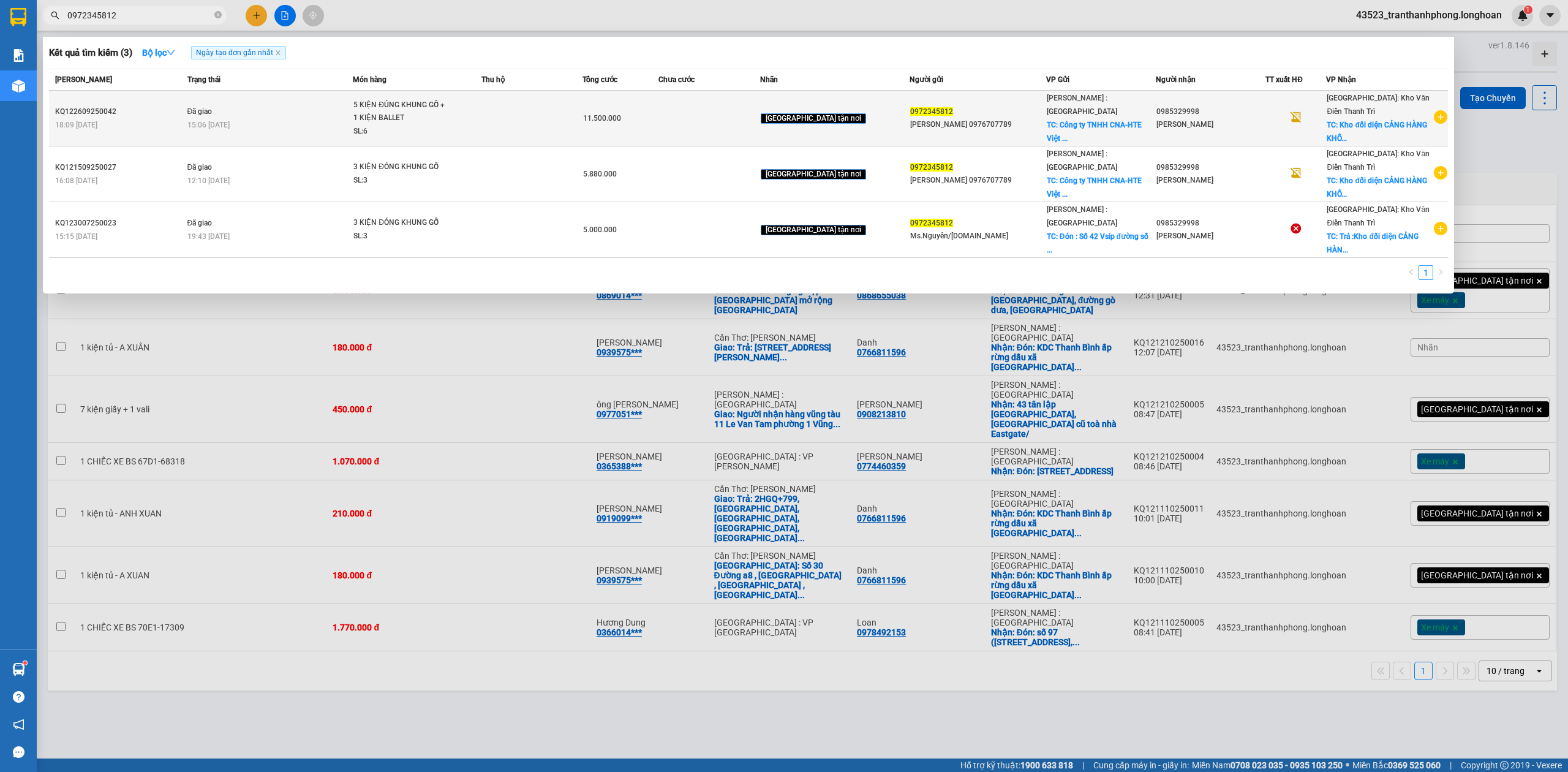
click at [168, 110] on div "KQ122609250042" at bounding box center [119, 112] width 129 height 13
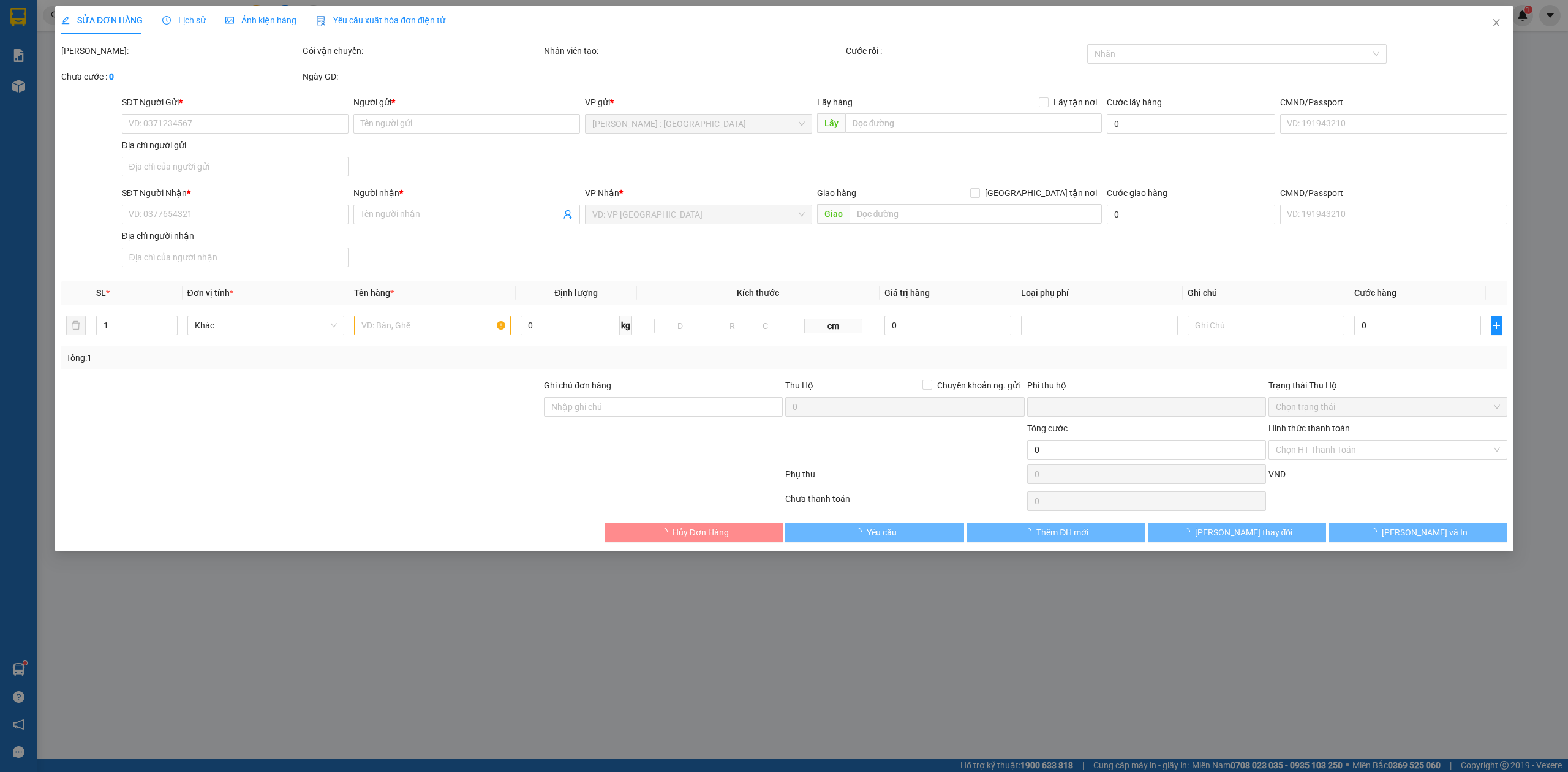
type input "0972345812"
type input "Minh Tuan 0976707789"
checkbox input "true"
type input "Công ty TNHH CNA-HTE Việt Nam Số 42 Đường Số 4, KCN VSIP1, Thuận An, Bình Dương"
type input "0985329998"
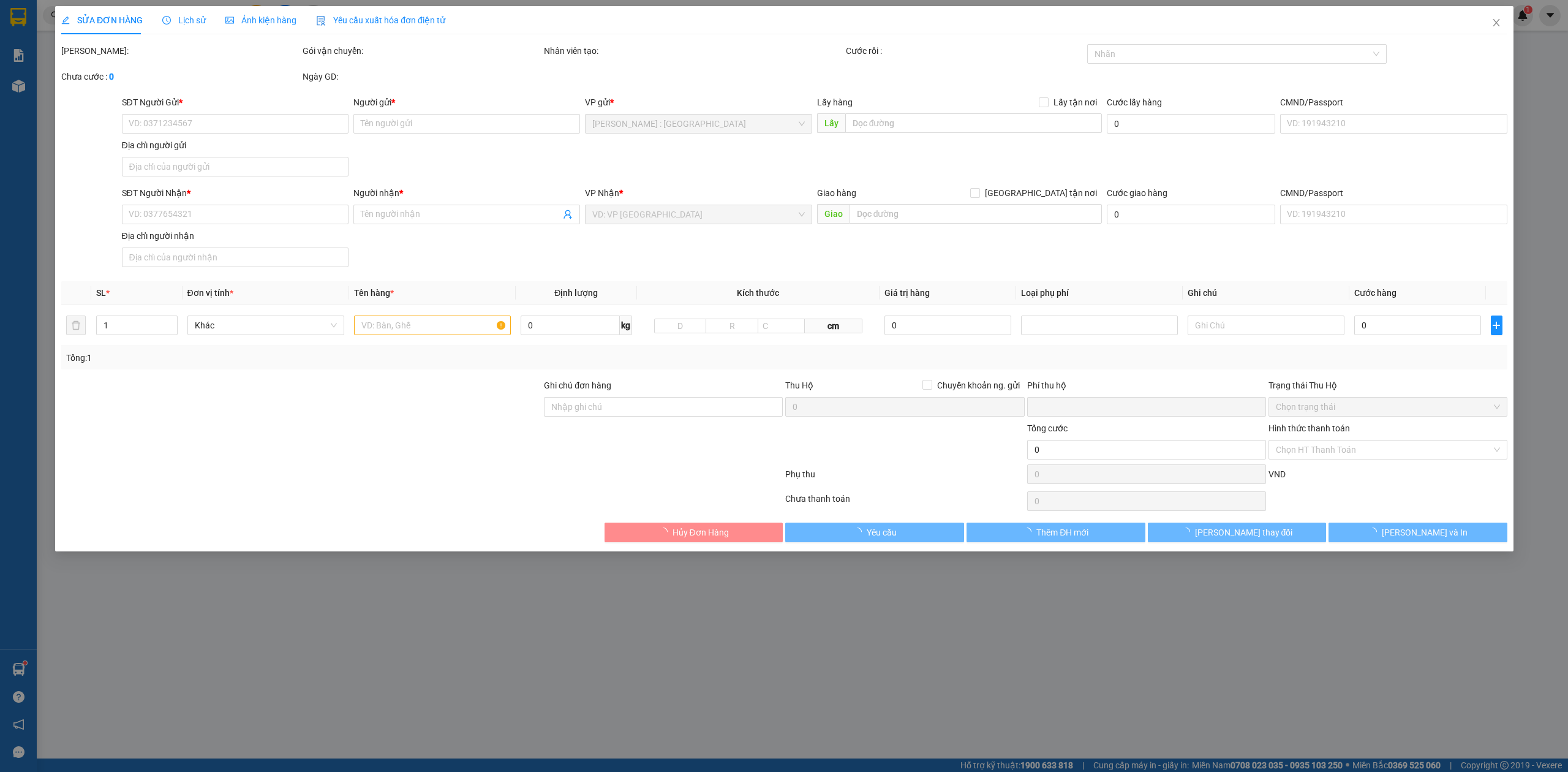
type input "Nguyễn Hoan"
checkbox input "true"
type input "Kho đối diện CẢNG HÀNG KHÔNG QUỐC TẾ NỘI BÀI , XÃ PHÚ MINH , SÓC SƠN , HN"
type input "XE TẢI BỐC"
type input "0"
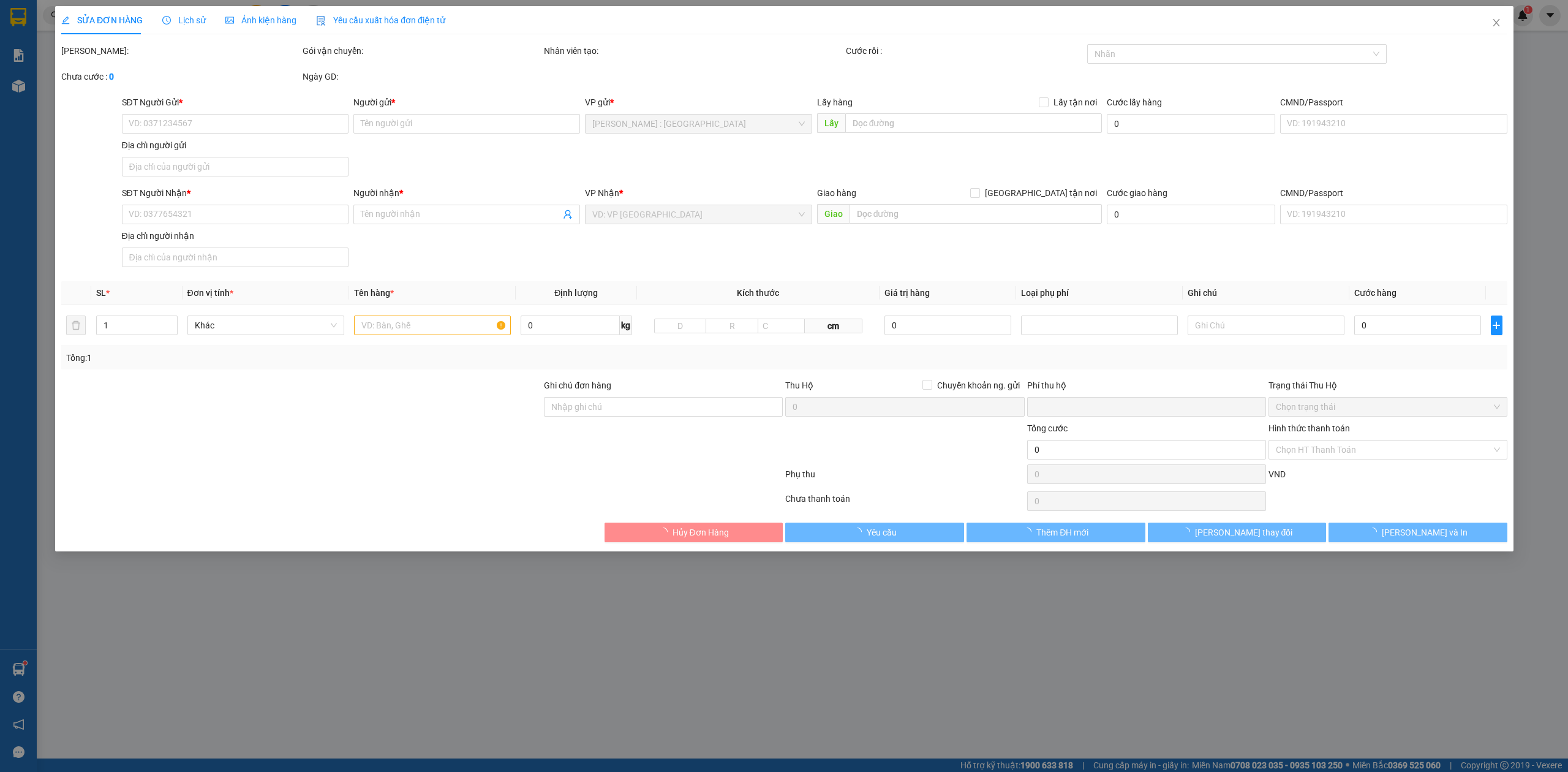
type input "11.500.000"
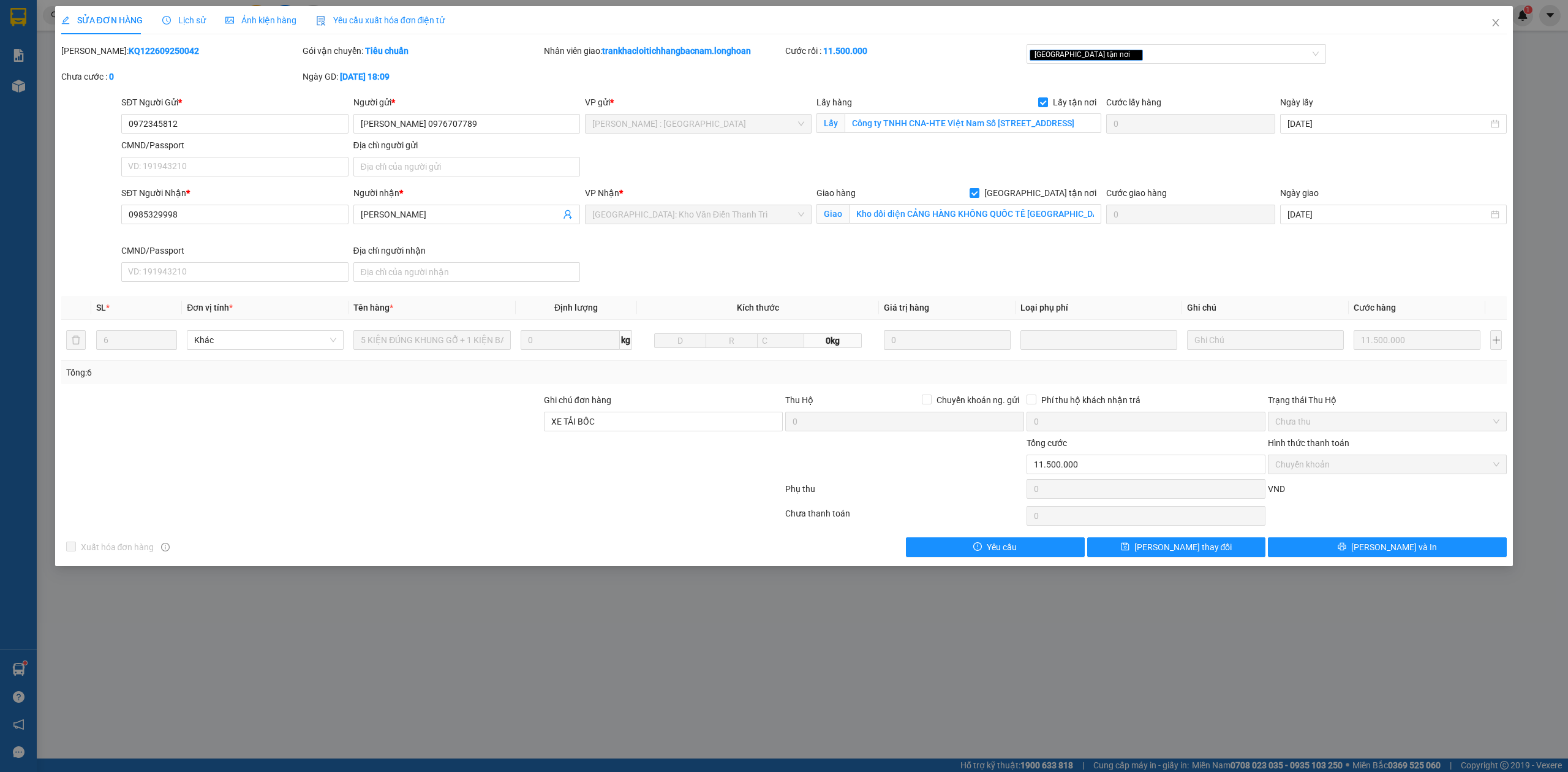
click at [134, 56] on div "Mã ĐH: KQ122609250042" at bounding box center [181, 51] width 239 height 13
click at [134, 52] on b "KQ122609250042" at bounding box center [164, 51] width 70 height 10
copy b "KQ122609250042"
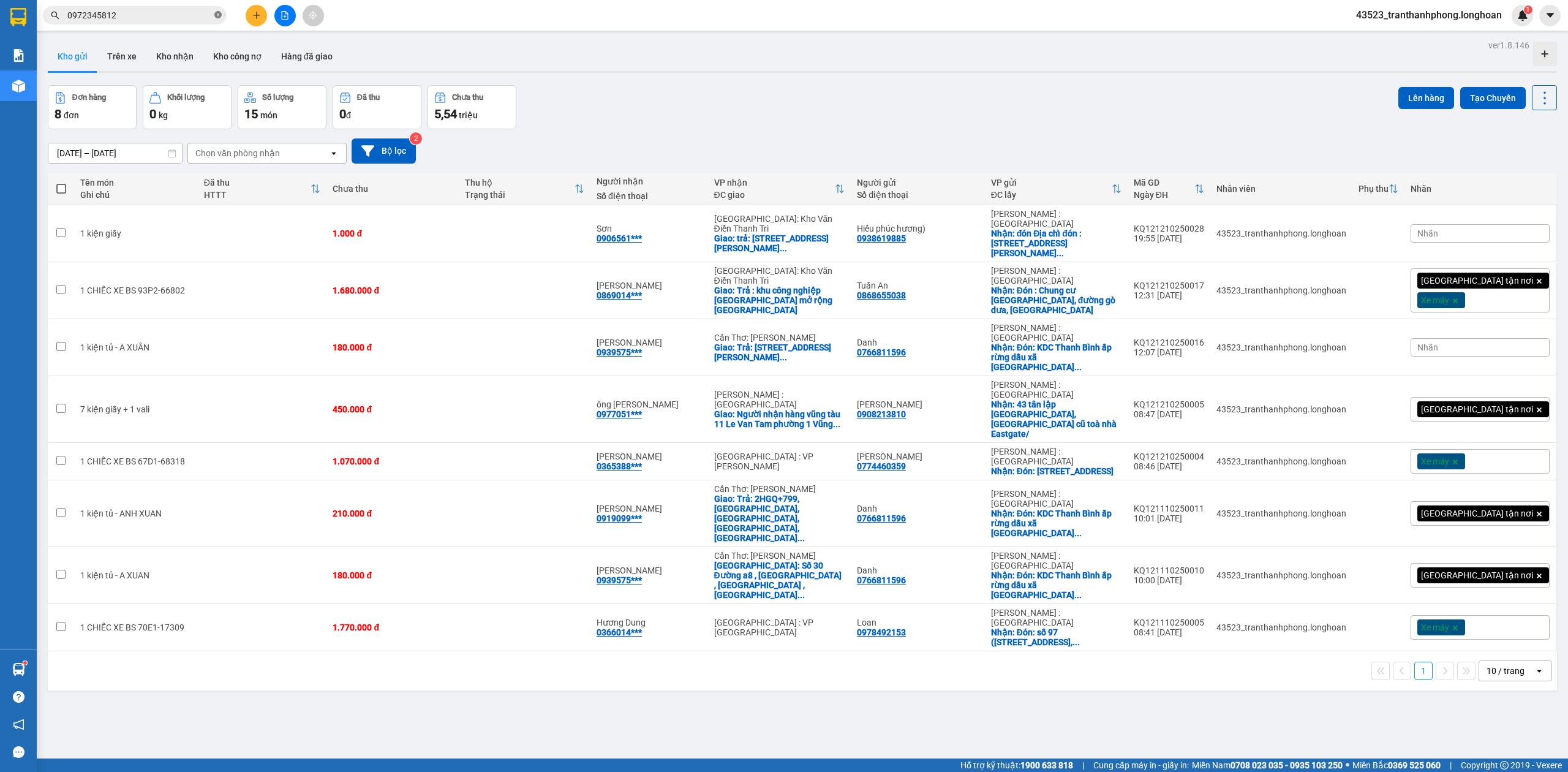
click at [214, 18] on icon "close-circle" at bounding box center [217, 14] width 7 height 7
paste input "0568661963"
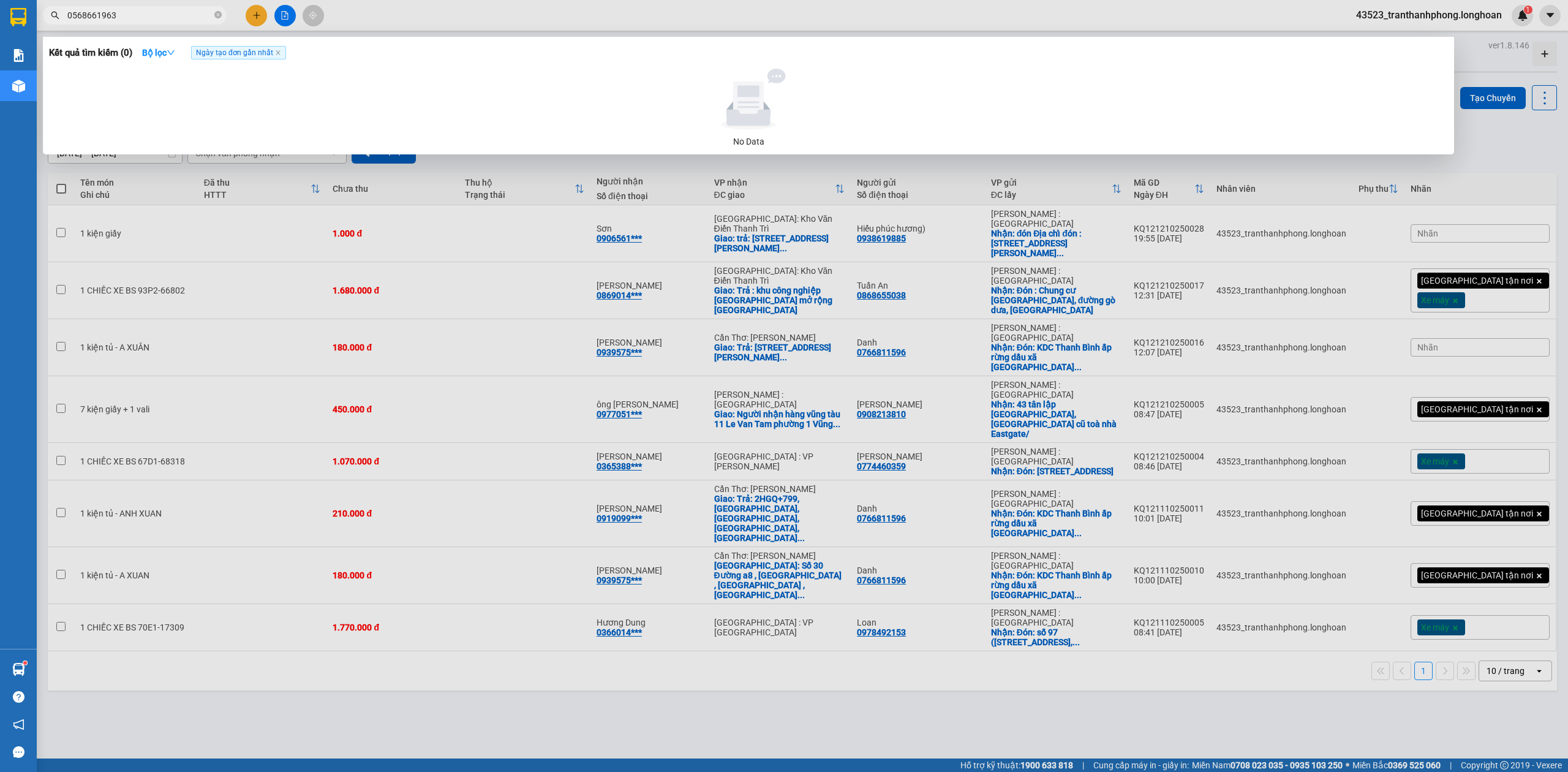
type input "0568661963"
click at [218, 8] on span "0568661963" at bounding box center [134, 15] width 184 height 19
click at [219, 11] on icon "close-circle" at bounding box center [217, 14] width 7 height 7
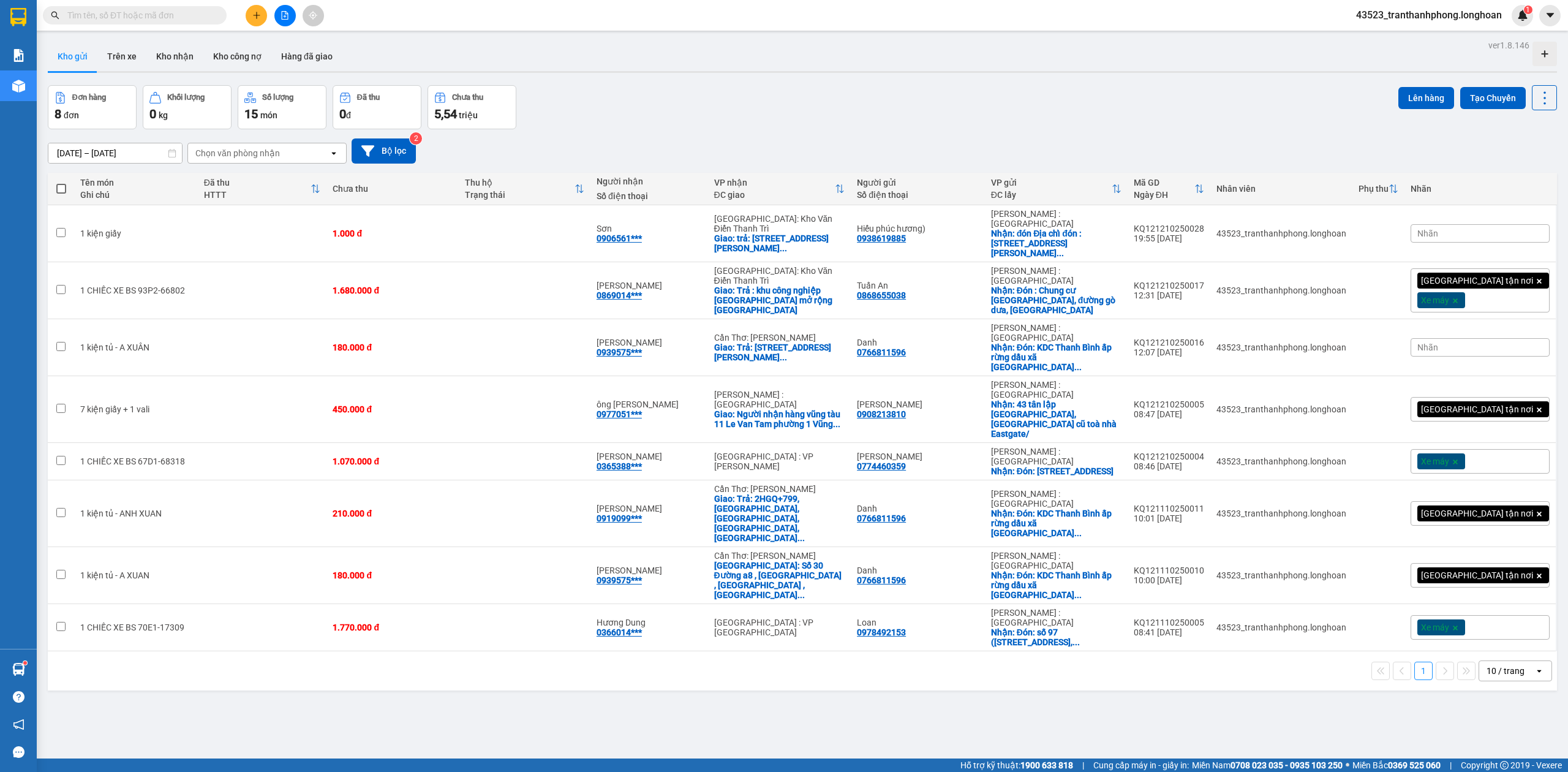
paste input "0778126050"
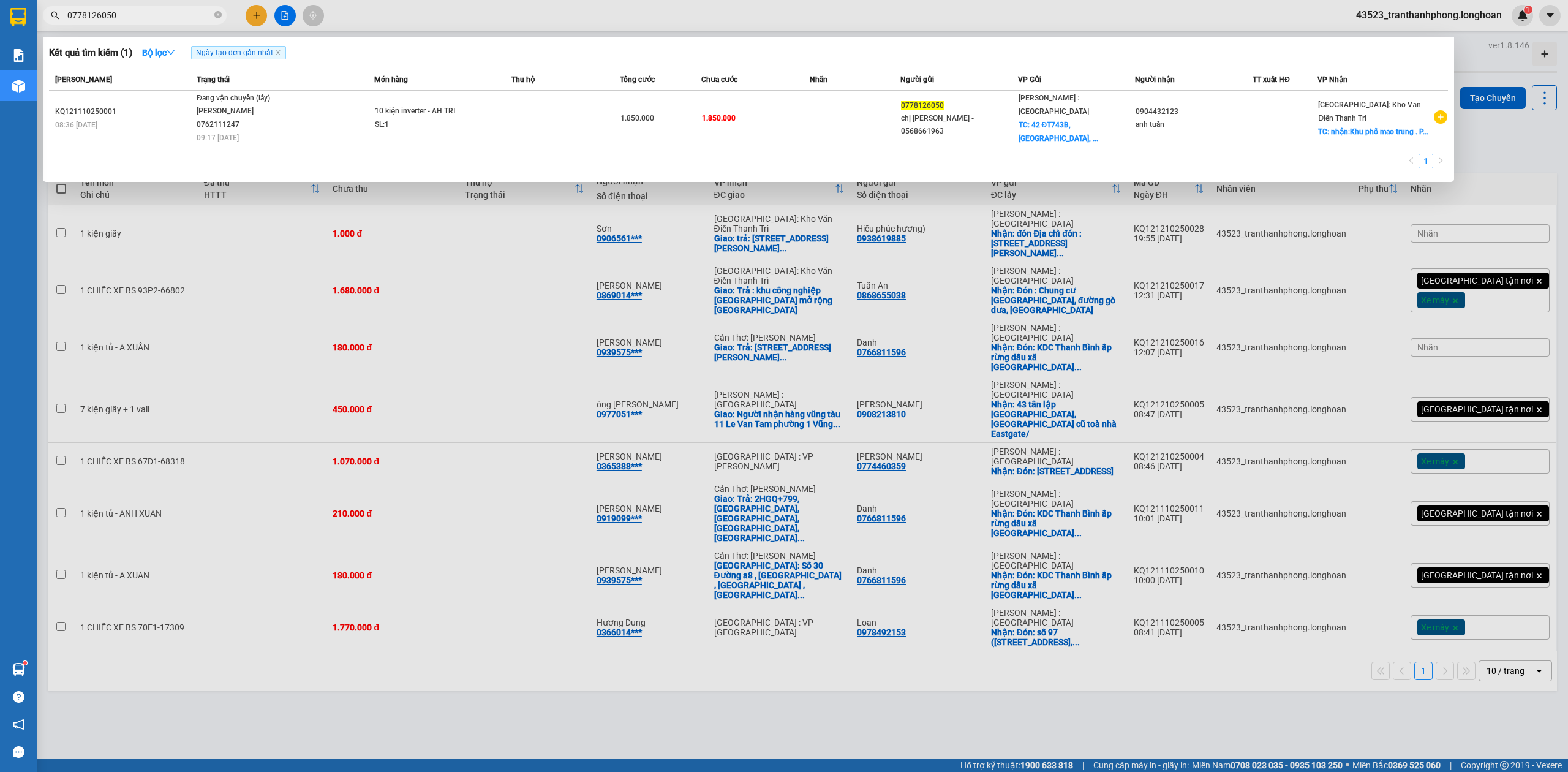
type input "0778126050"
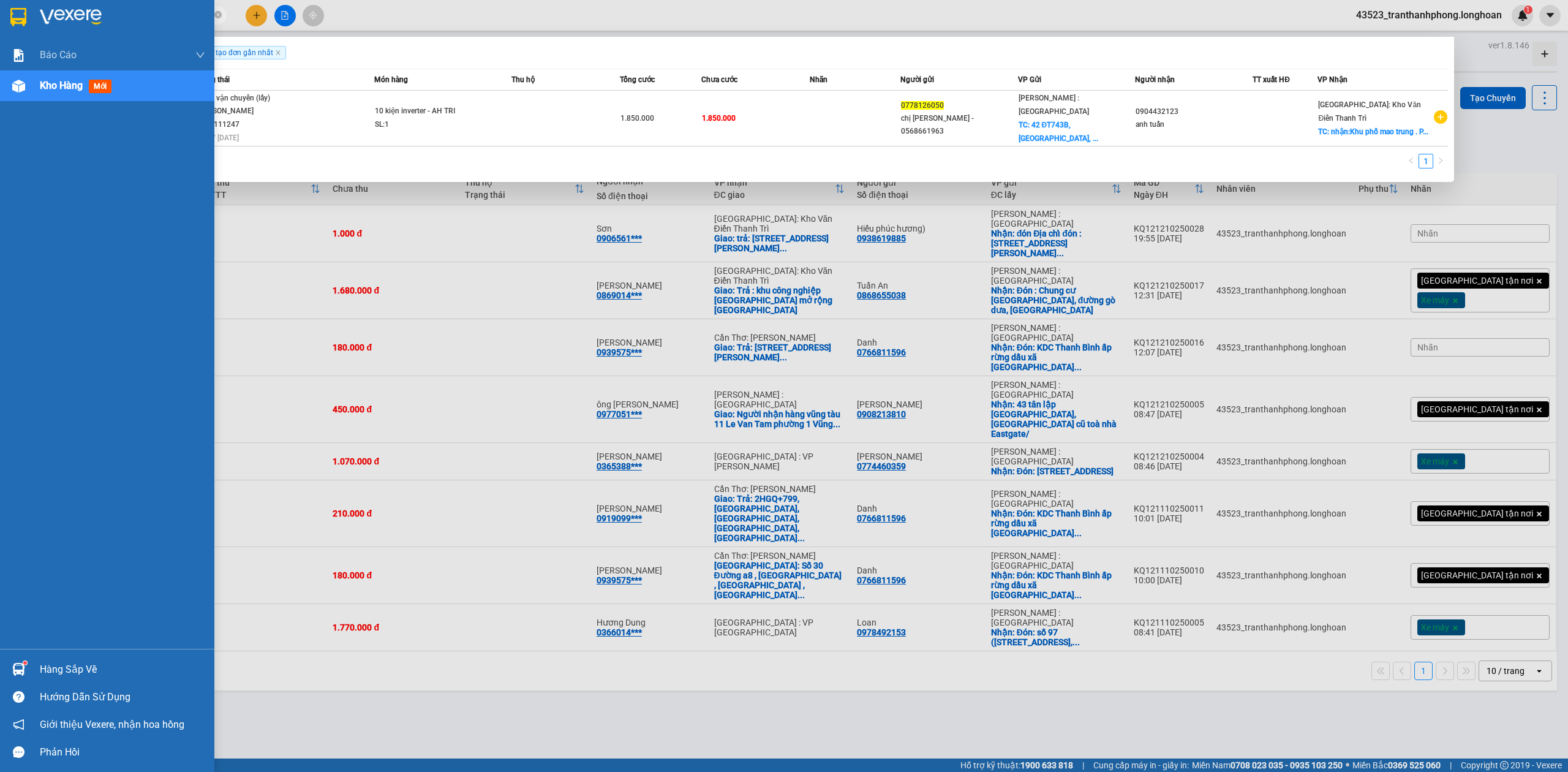
click at [4, 15] on div at bounding box center [107, 20] width 214 height 40
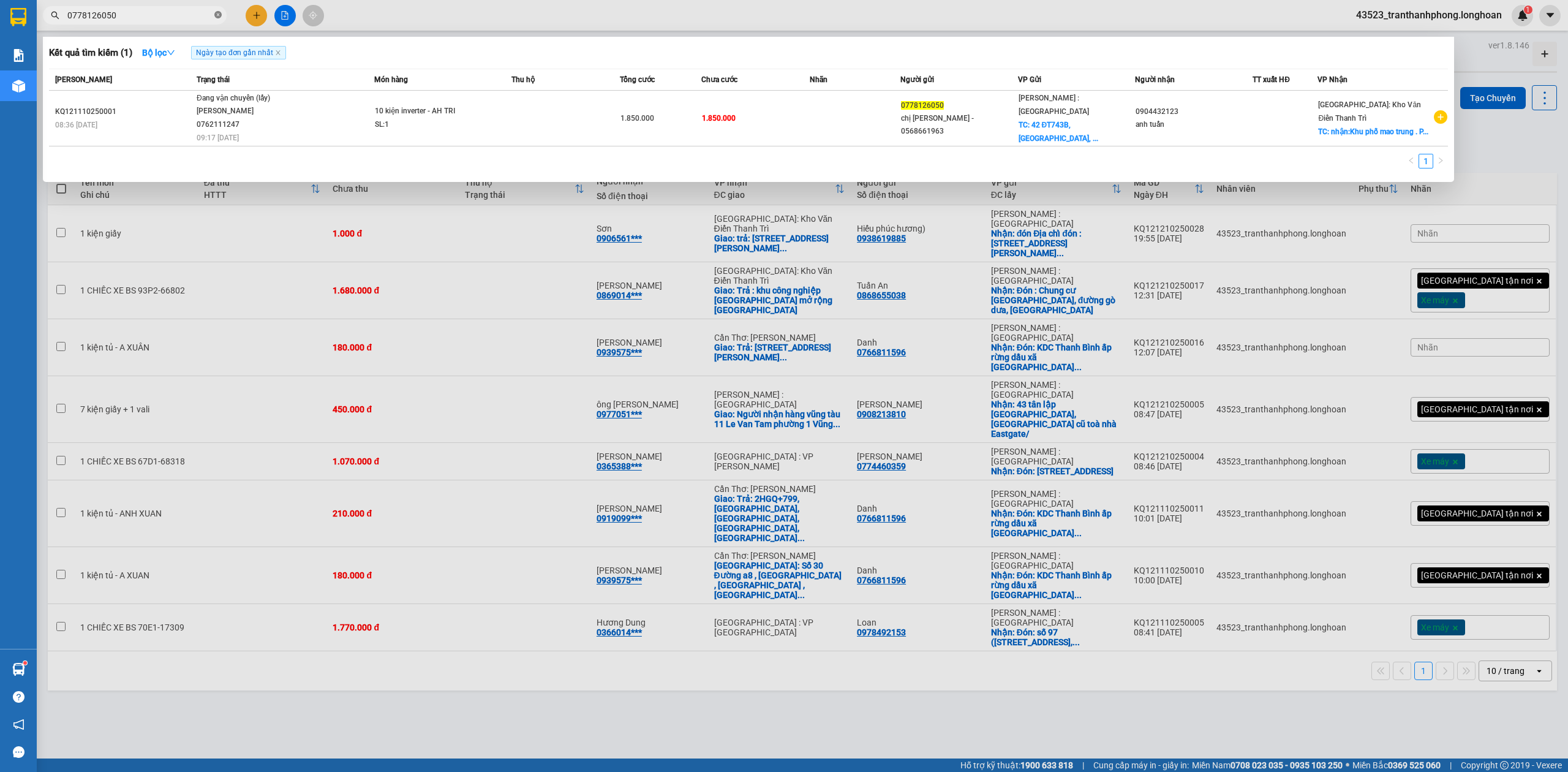
click at [218, 10] on span at bounding box center [217, 15] width 7 height 12
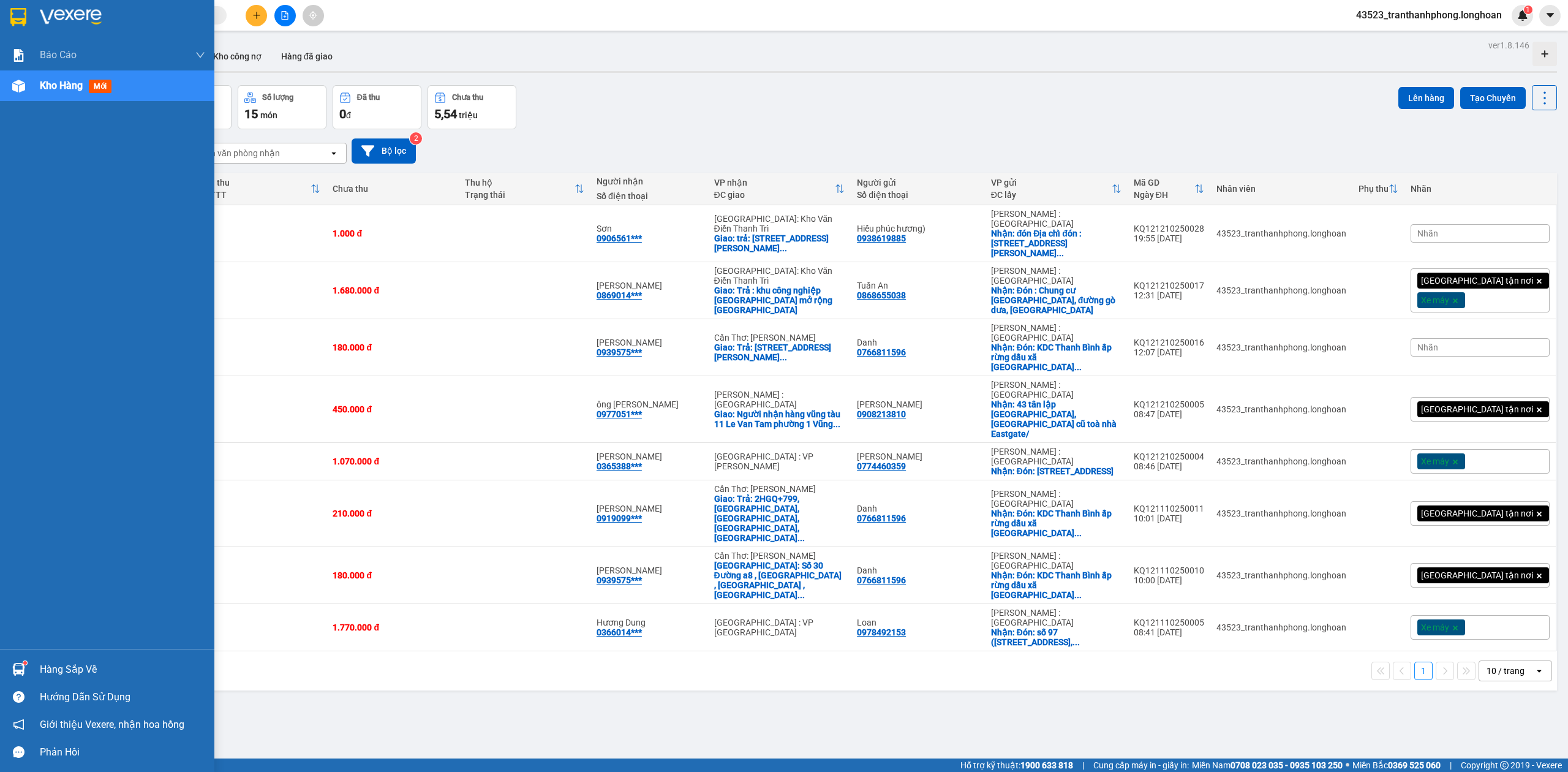
click at [18, 25] on img at bounding box center [18, 17] width 16 height 19
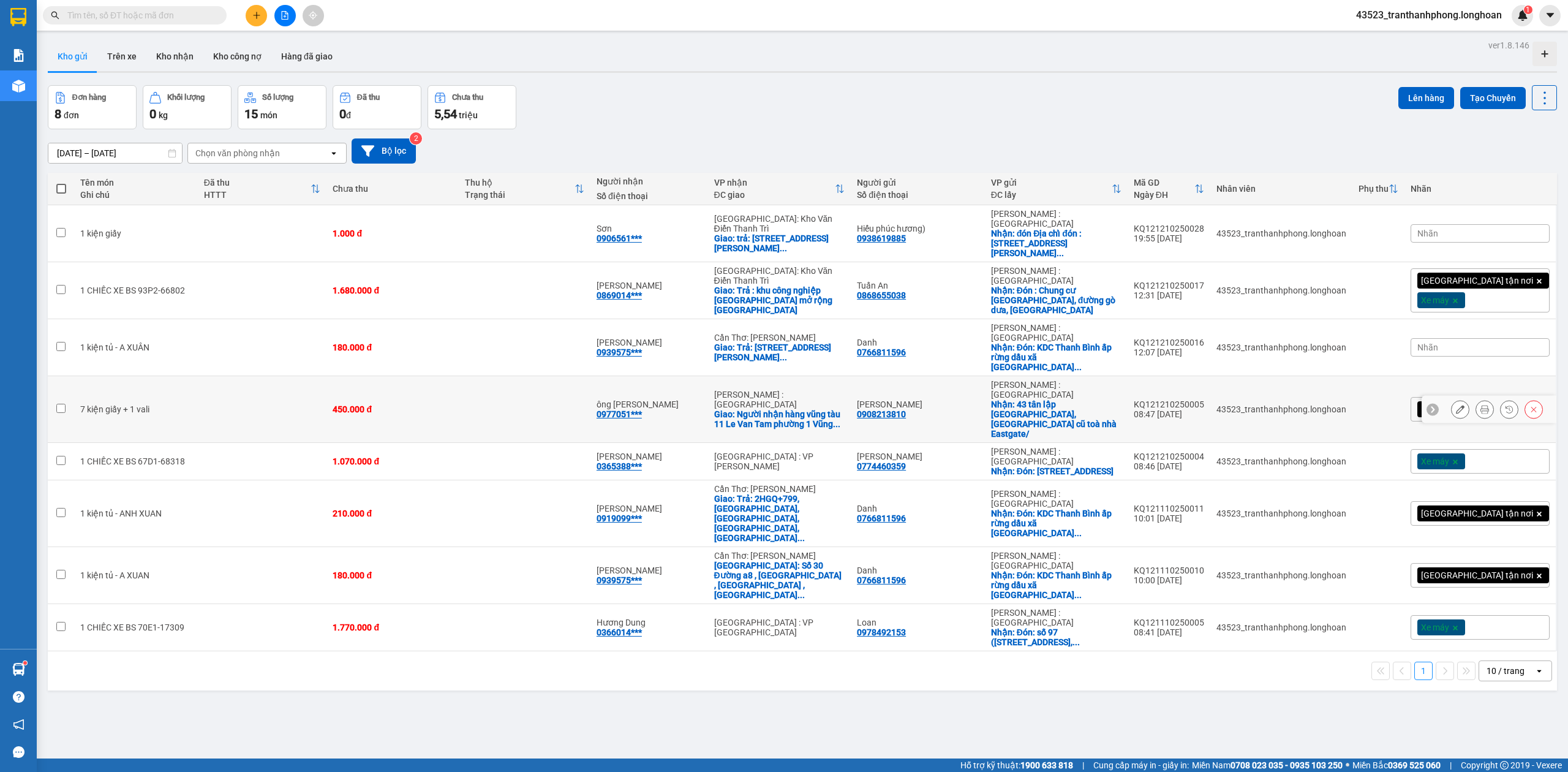
click at [1299, 376] on td "43523_tranthanhphong.longhoan" at bounding box center [1282, 409] width 142 height 67
checkbox input "true"
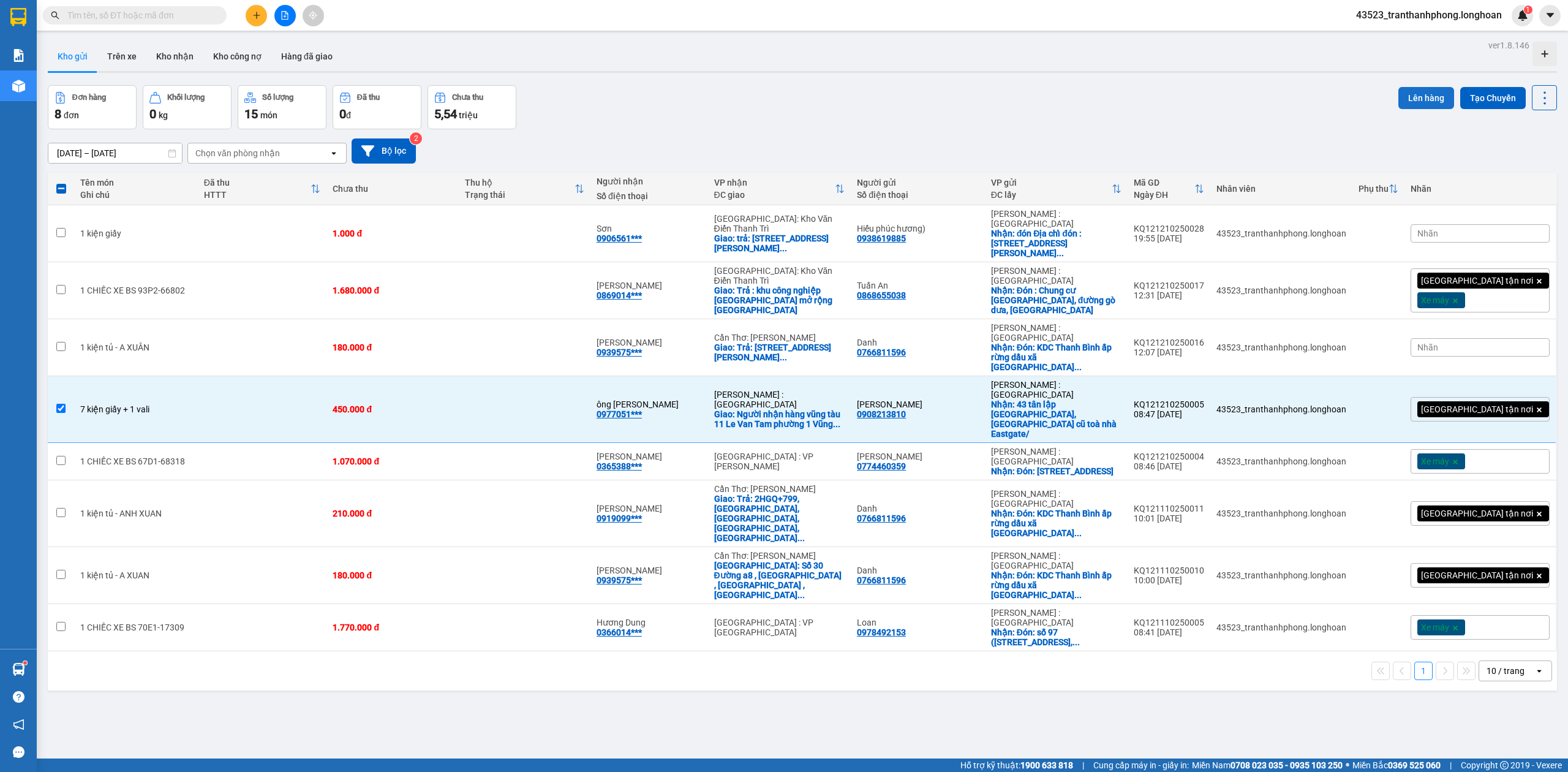
click at [1400, 101] on button "Lên hàng" at bounding box center [1426, 98] width 56 height 22
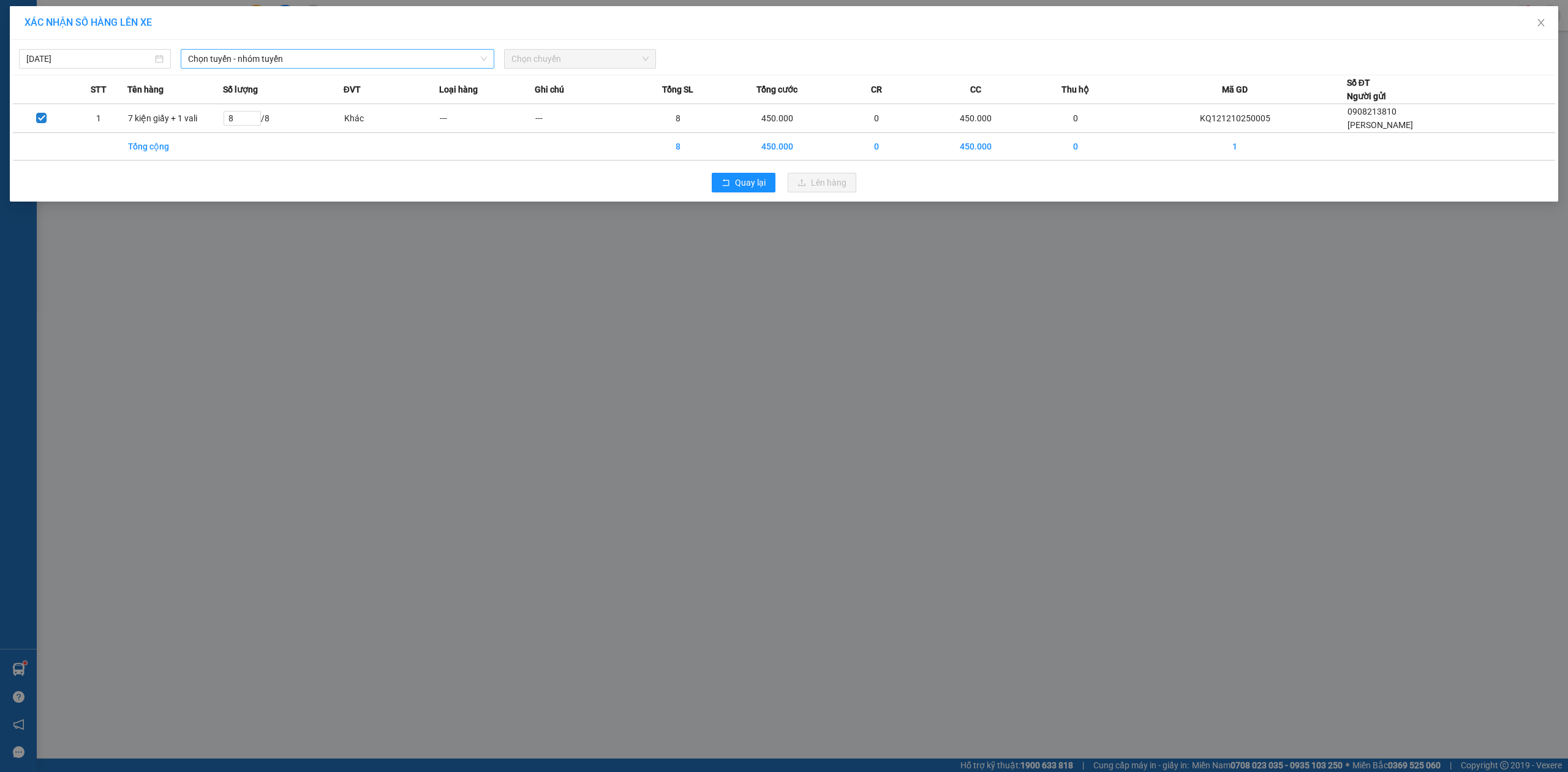
click at [283, 56] on span "Chọn tuyến - nhóm tuyến" at bounding box center [337, 59] width 299 height 19
type input "B"
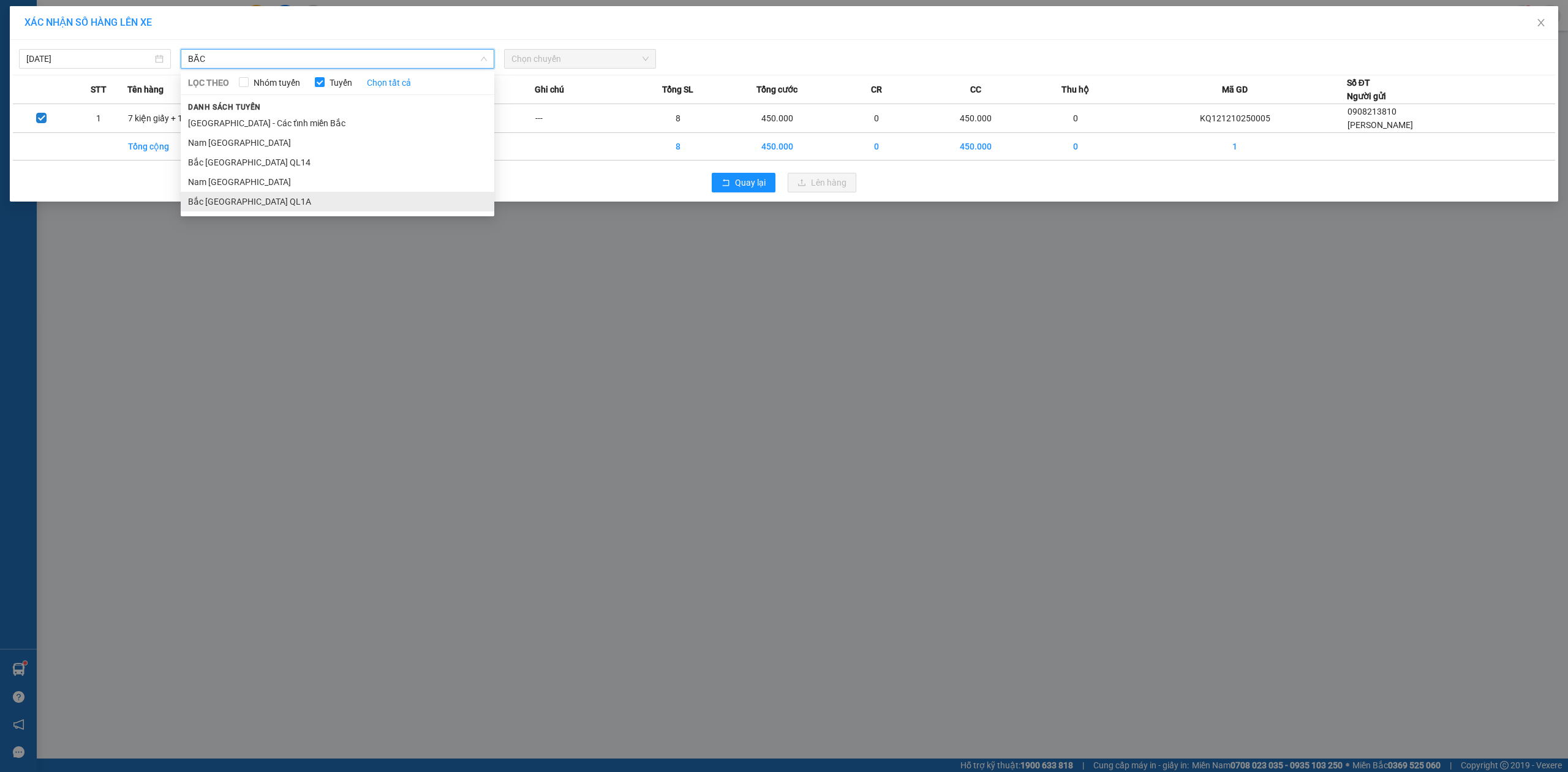
type input "BẮC"
drag, startPoint x: 255, startPoint y: 203, endPoint x: 210, endPoint y: 184, distance: 48.8
click at [255, 202] on li "Bắc [GEOGRAPHIC_DATA] QL1A" at bounding box center [338, 201] width 313 height 20
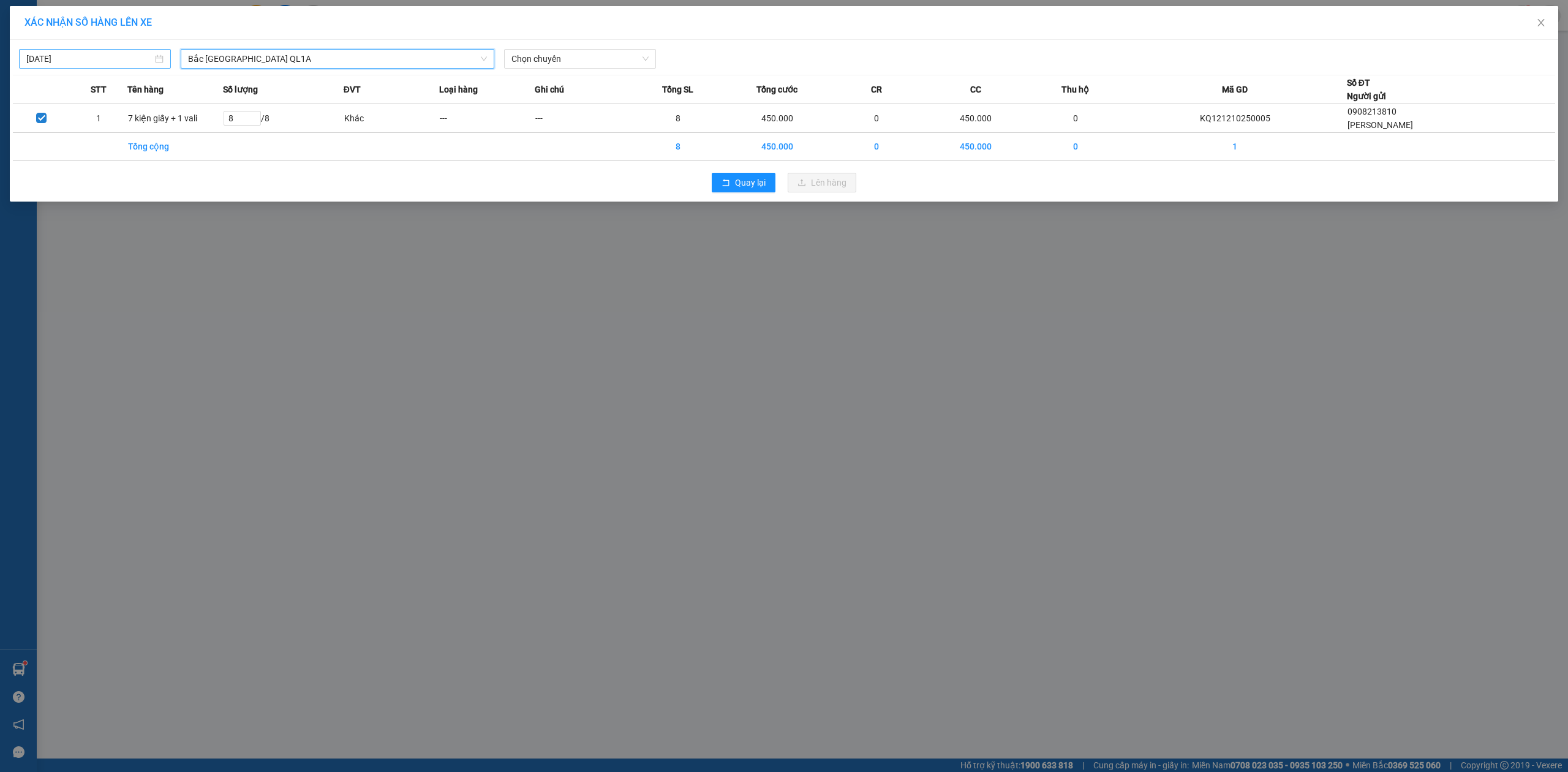
click at [123, 65] on div "[DATE]" at bounding box center [95, 59] width 152 height 20
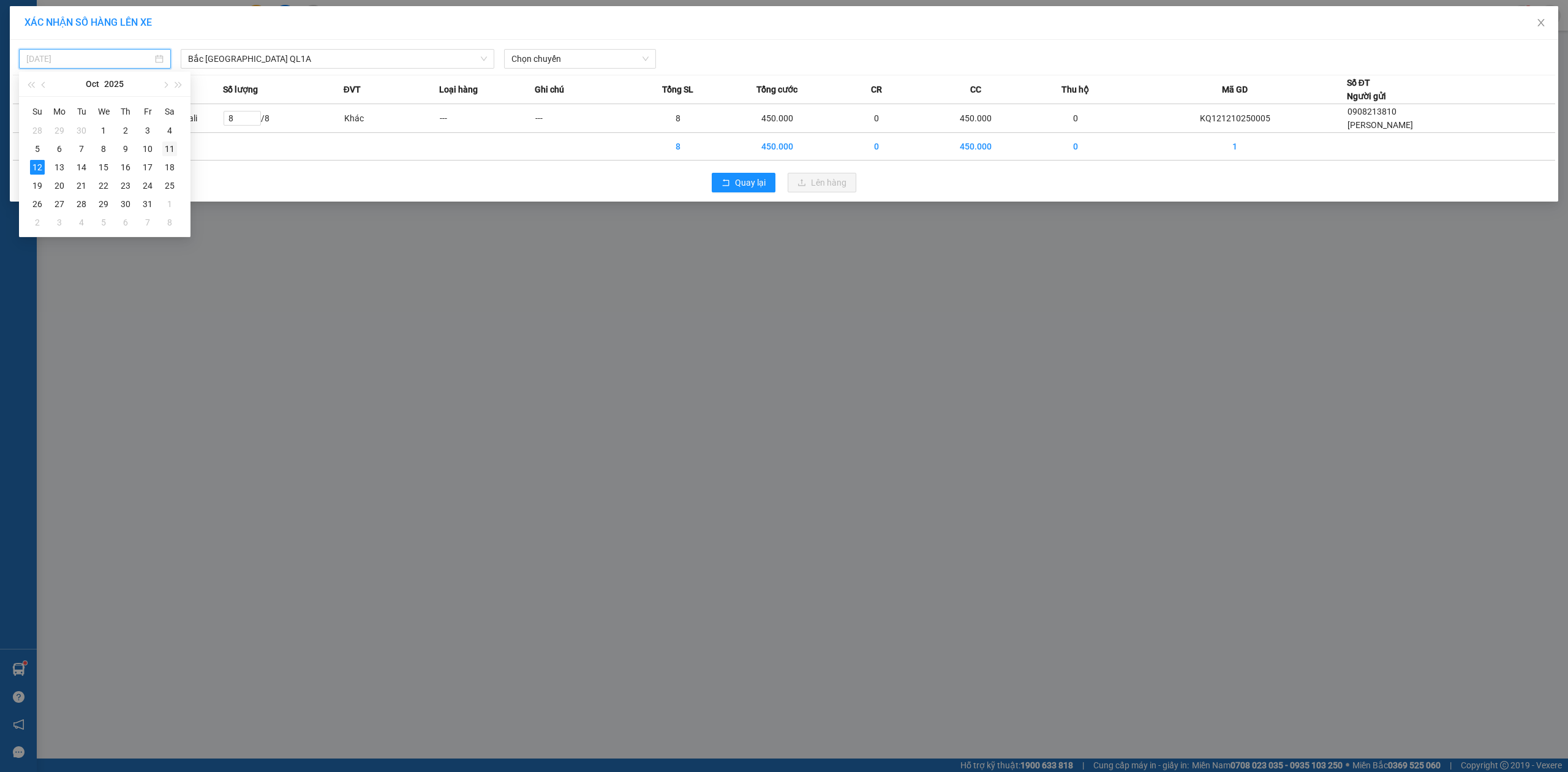
click at [167, 150] on div "11" at bounding box center [169, 148] width 15 height 15
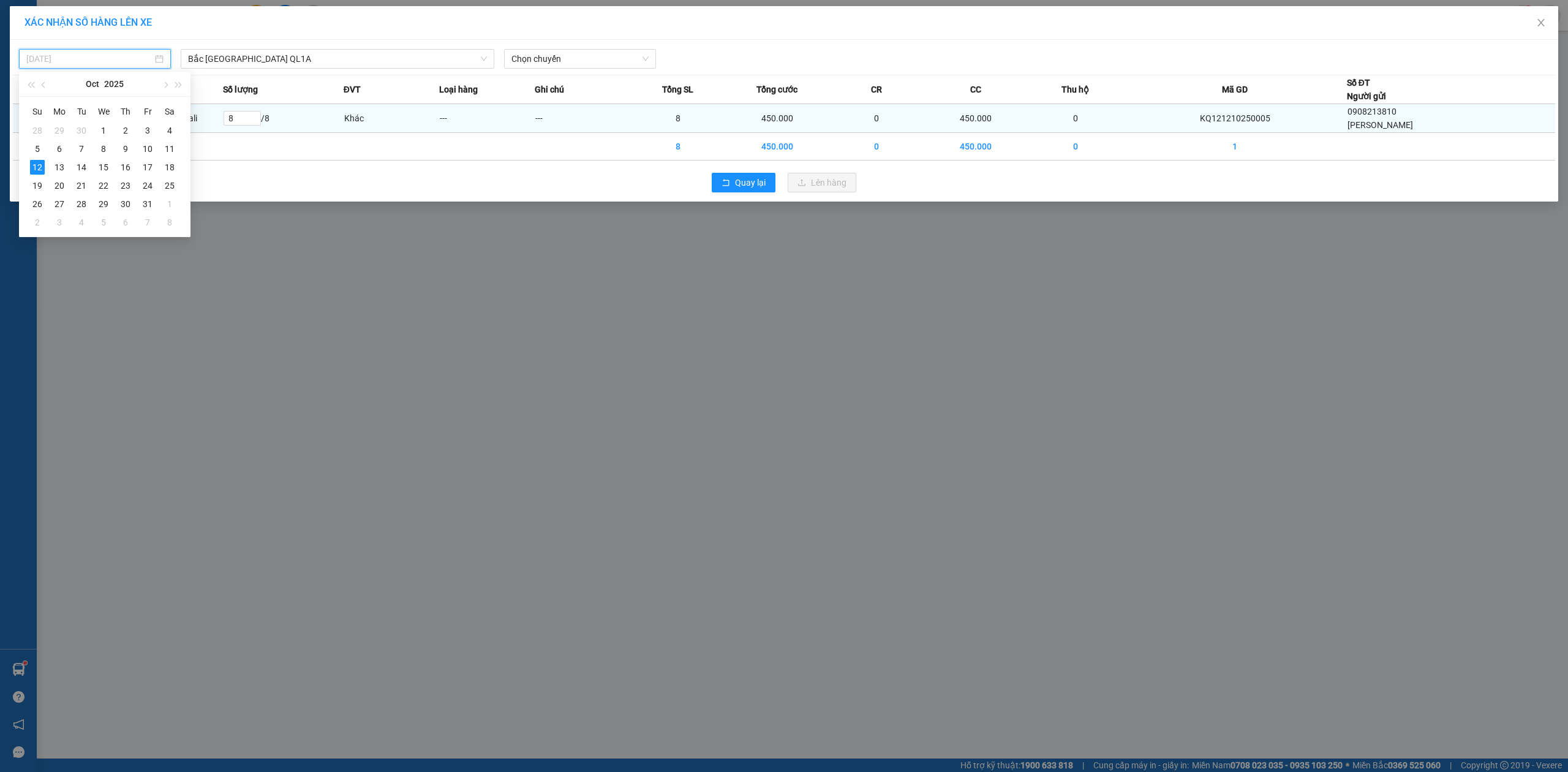
type input "[DATE]"
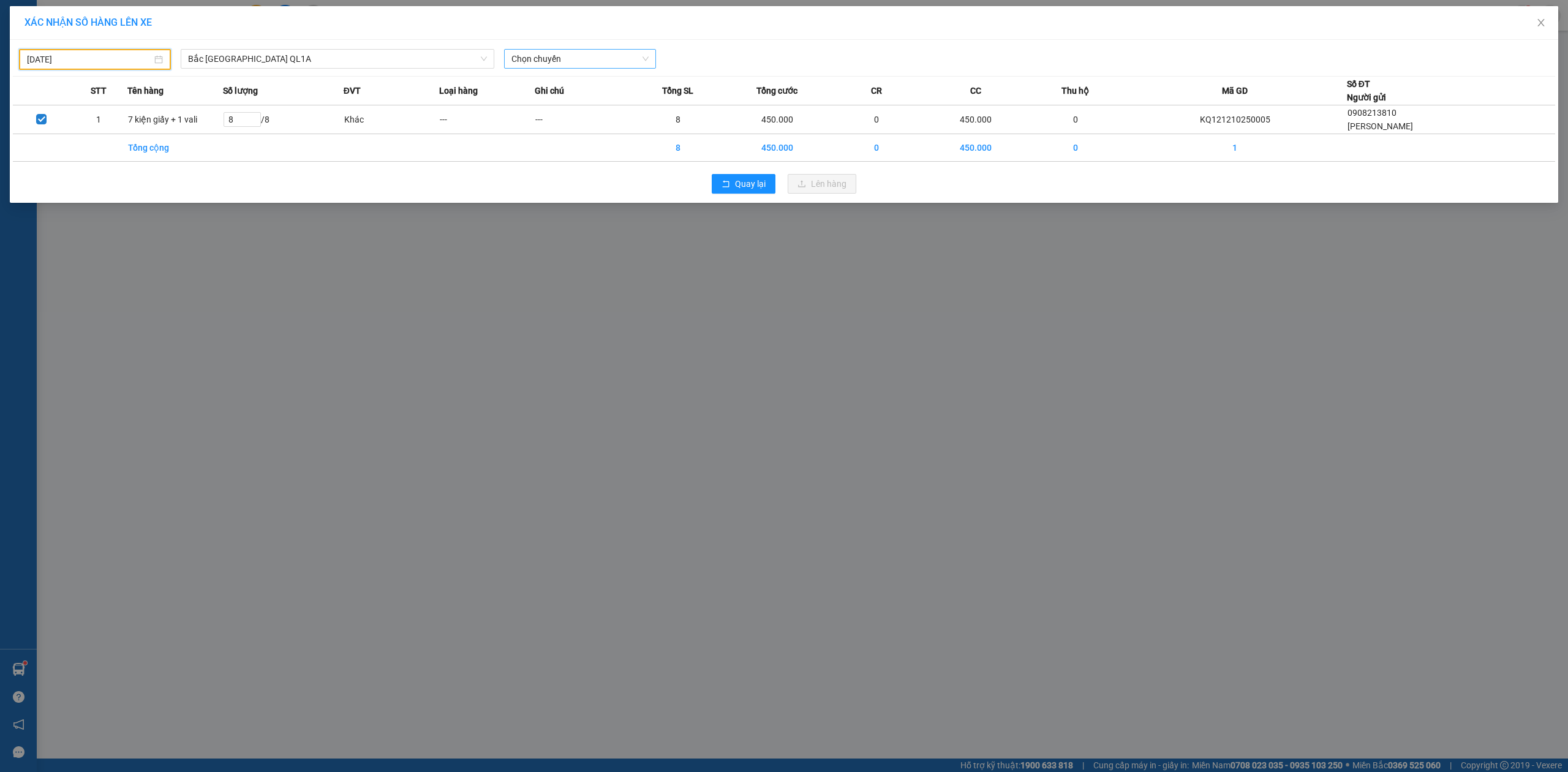
drag, startPoint x: 545, startPoint y: 58, endPoint x: 552, endPoint y: 69, distance: 13.0
click at [547, 59] on span "Chọn chuyến" at bounding box center [580, 59] width 137 height 19
drag, startPoint x: 560, startPoint y: 118, endPoint x: 669, endPoint y: 167, distance: 119.5
click at [560, 119] on div "23:00 (TC) - 29H-954.95" at bounding box center [559, 122] width 95 height 13
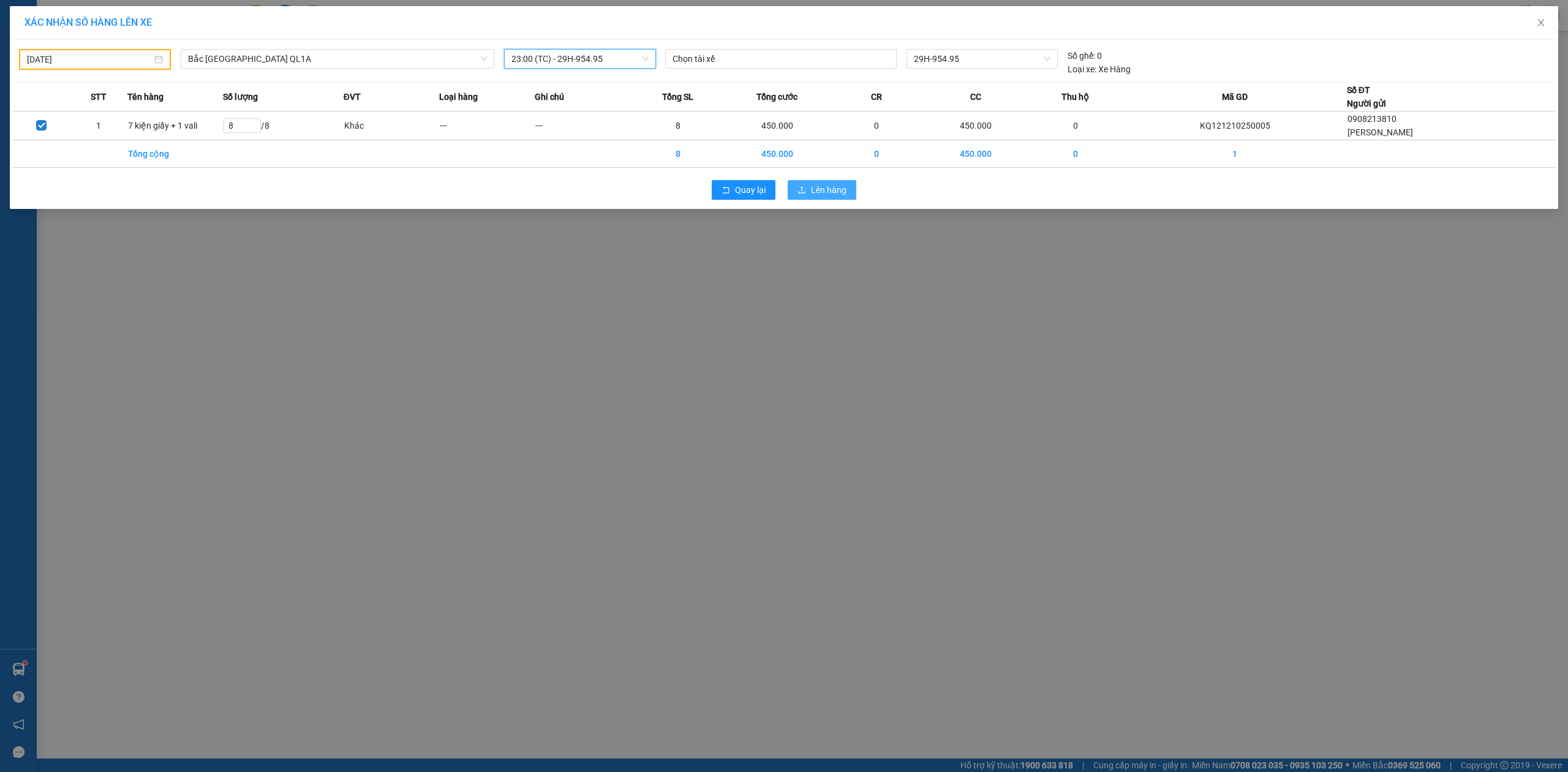
click at [828, 195] on span "Lên hàng" at bounding box center [829, 189] width 36 height 13
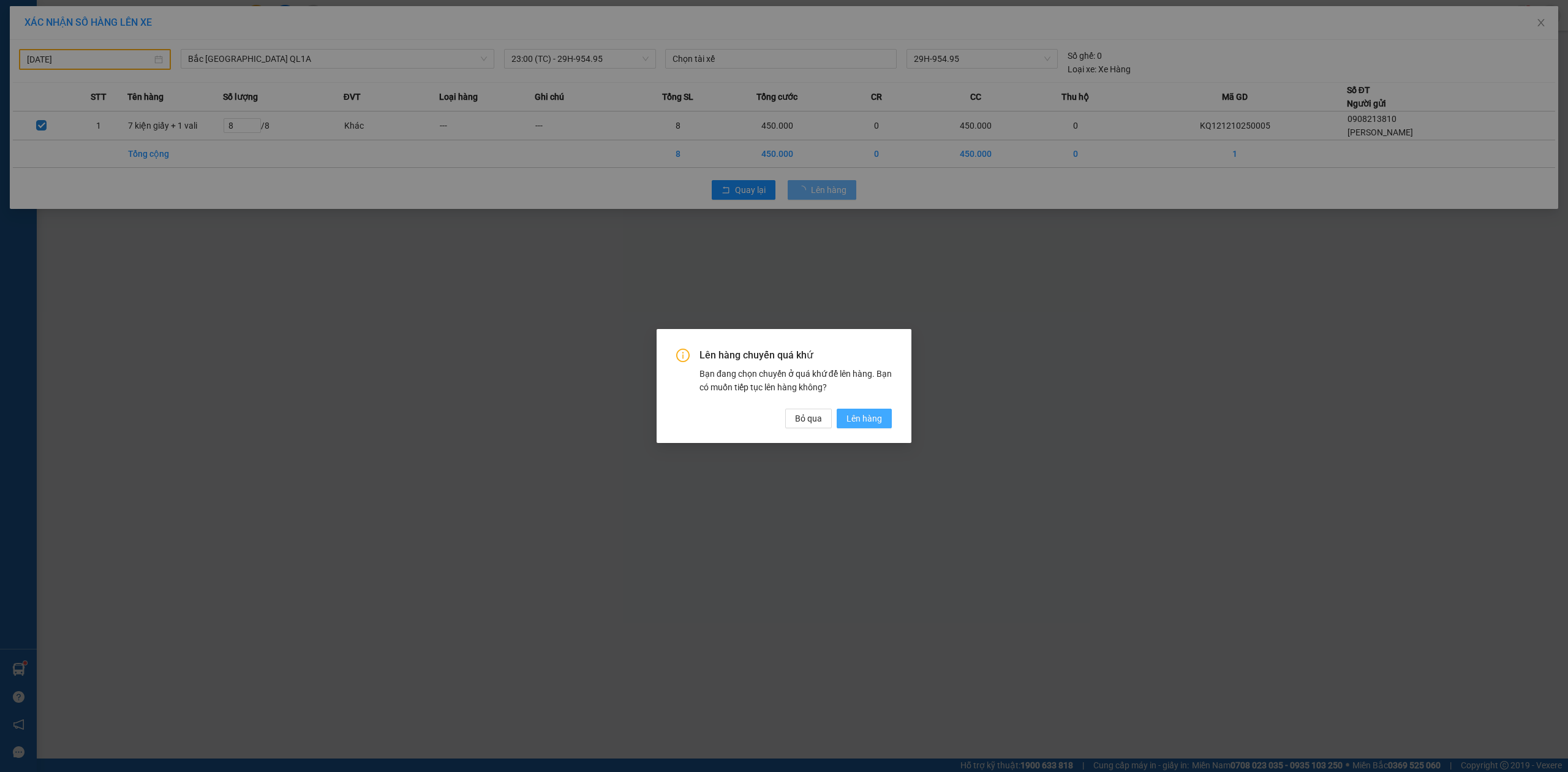
click at [868, 418] on span "Lên hàng" at bounding box center [865, 418] width 36 height 13
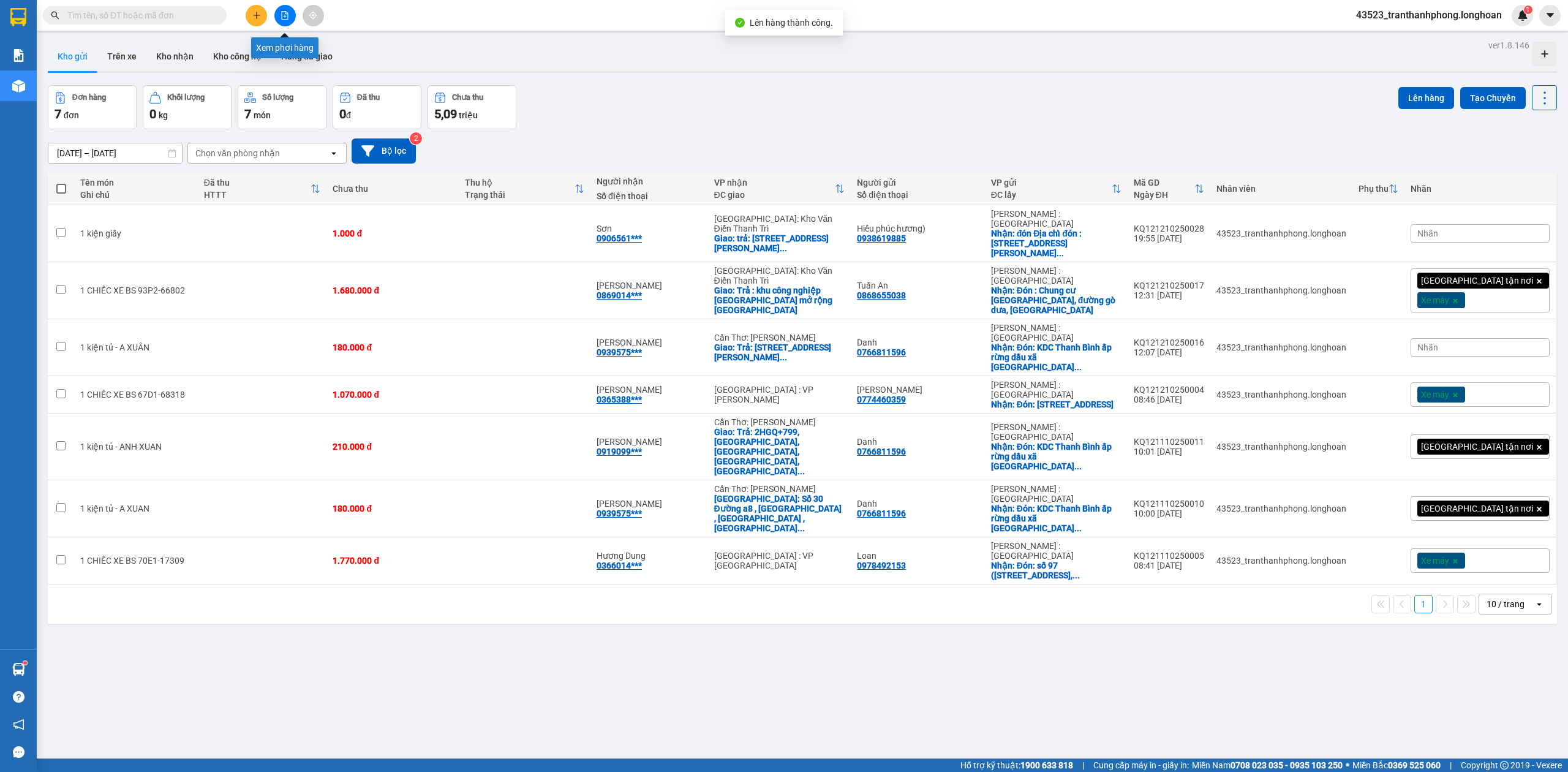
click at [281, 17] on icon "file-add" at bounding box center [285, 15] width 8 height 8
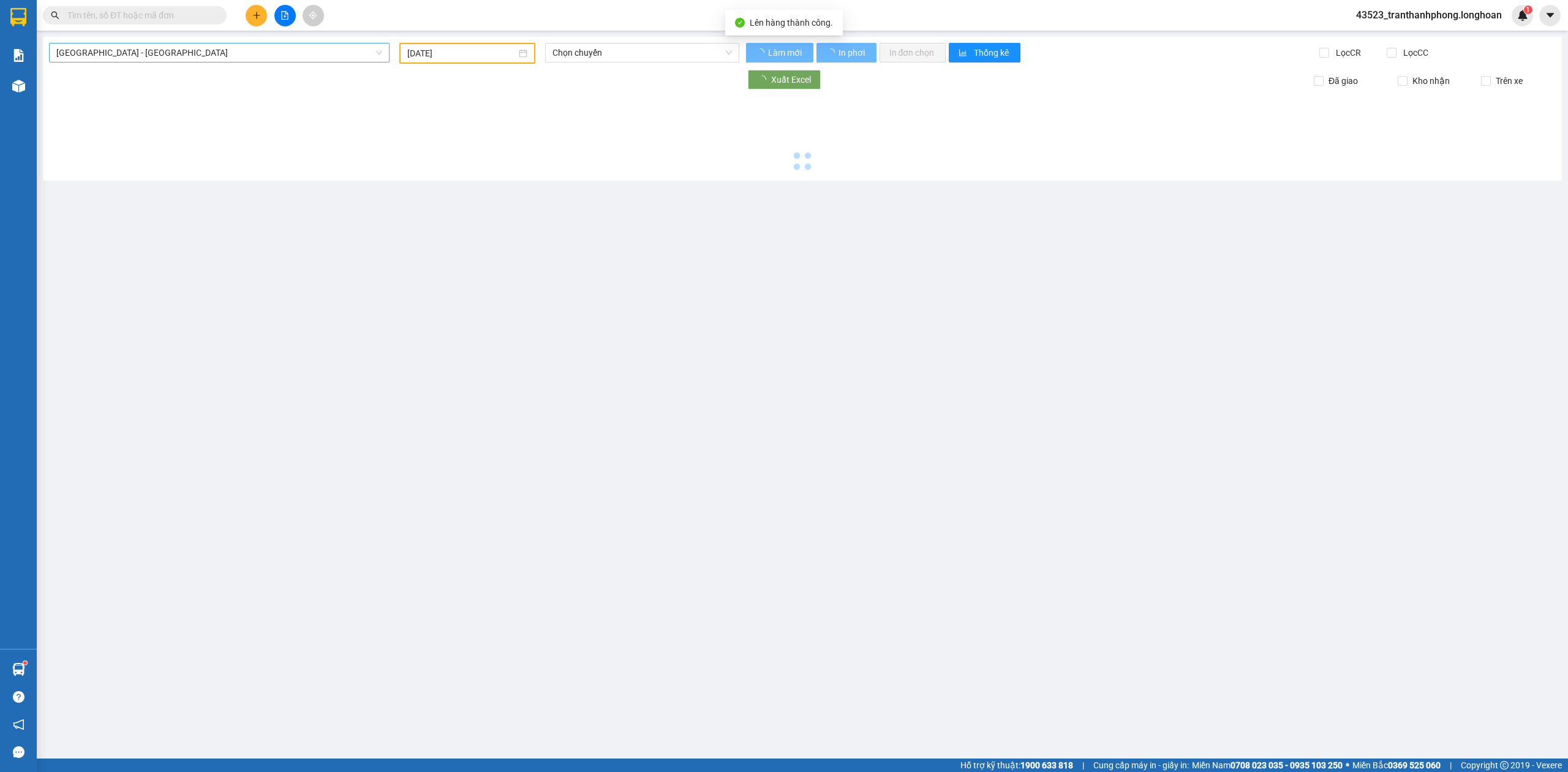
type input "[DATE]"
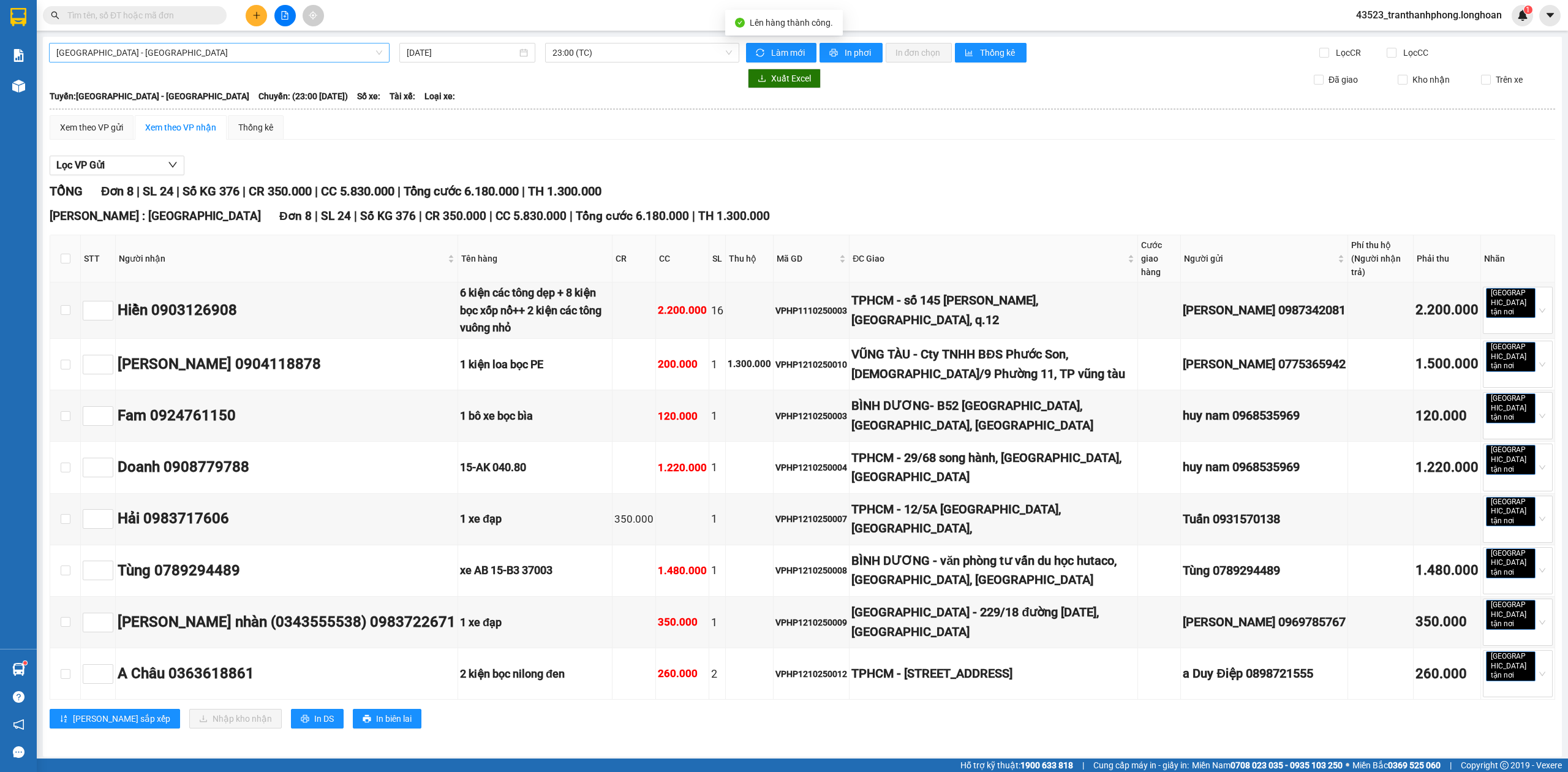
click at [196, 54] on span "Hải Phòng - Hà Nội" at bounding box center [219, 52] width 326 height 19
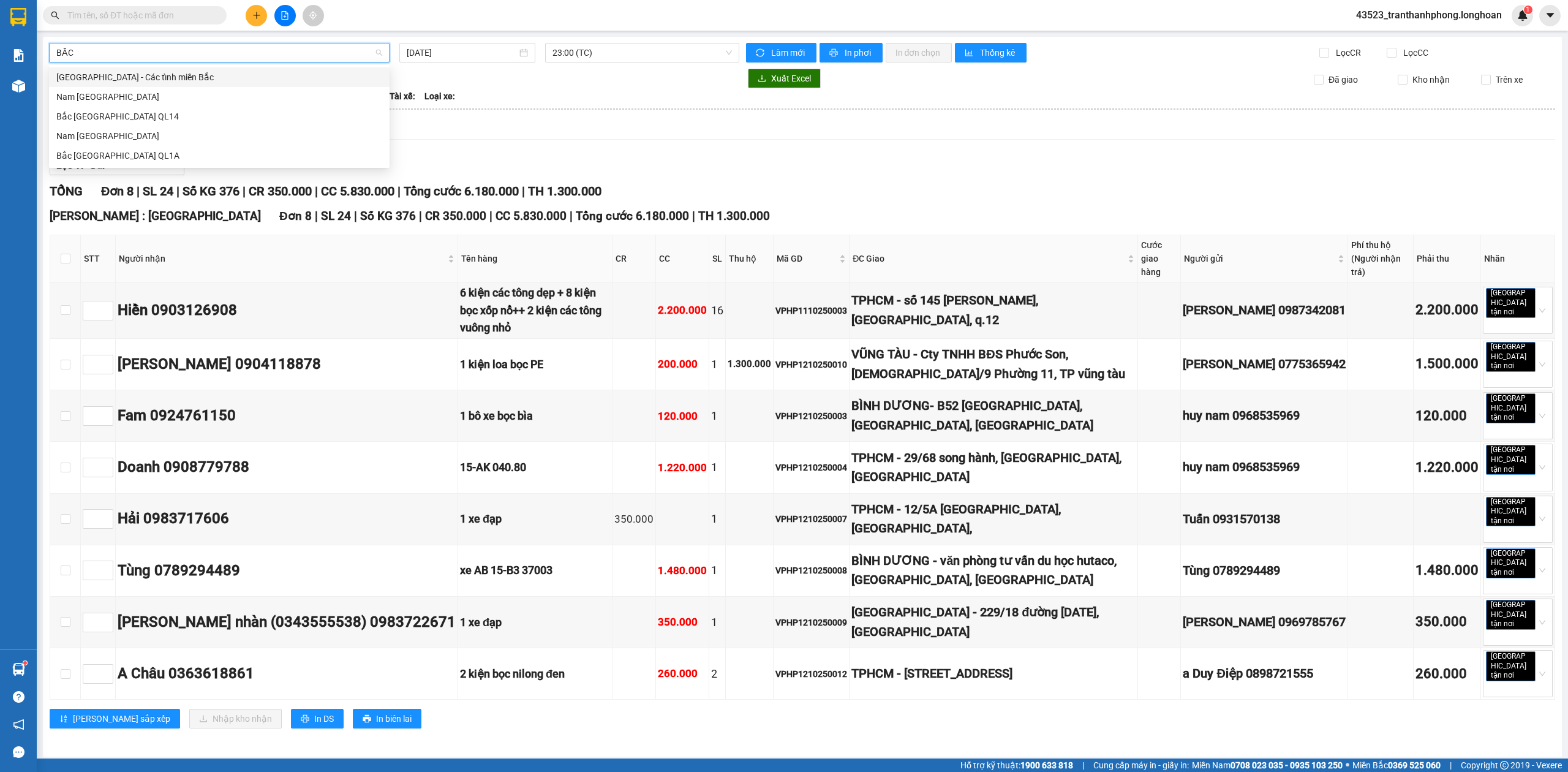
type input "BẮC"
click at [143, 162] on div "Bắc Trung Nam QL1A" at bounding box center [219, 155] width 326 height 13
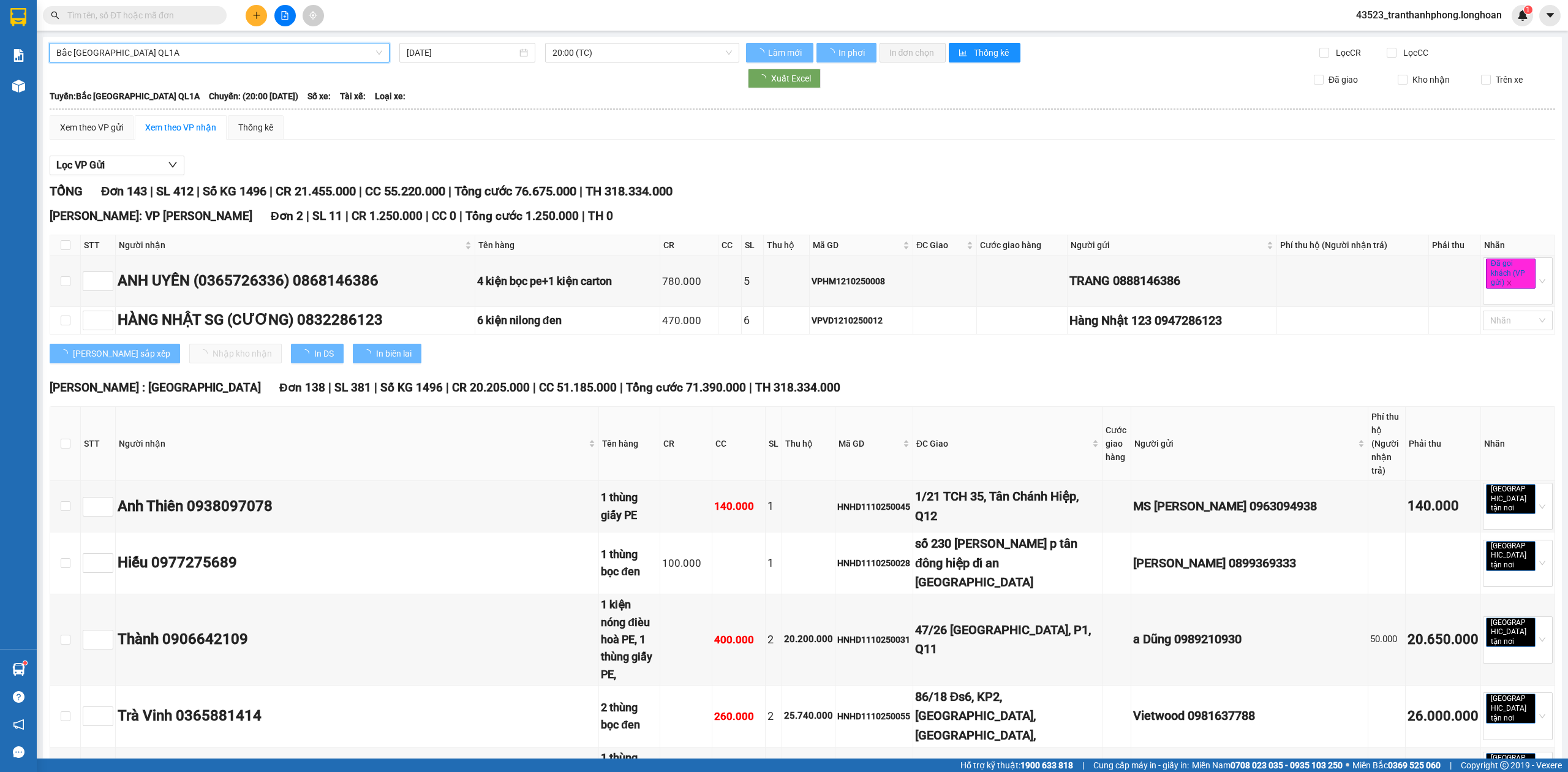
click at [461, 55] on input "[DATE]" at bounding box center [462, 52] width 110 height 13
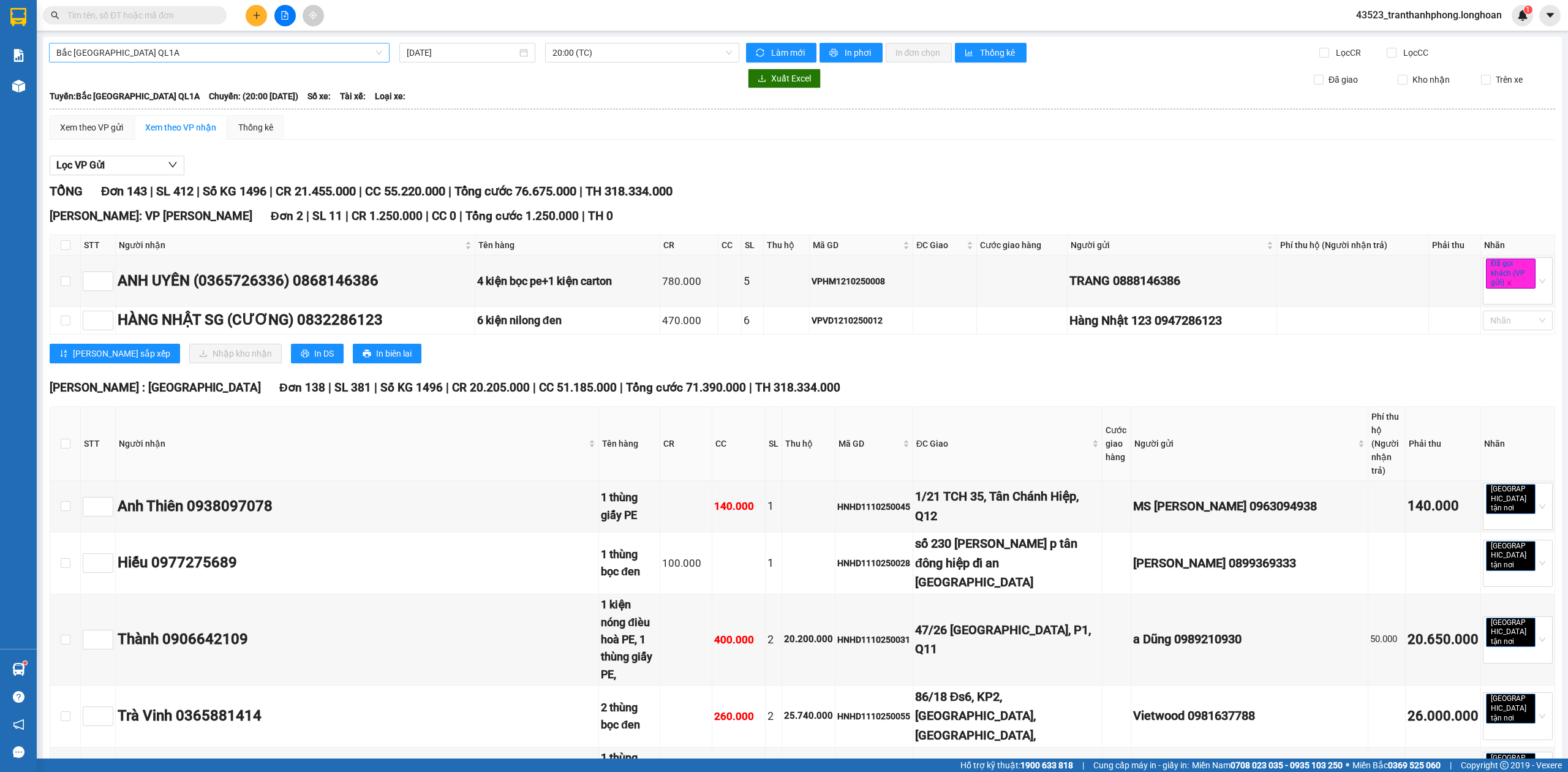
click at [638, 51] on span "20:00 (TC)" at bounding box center [643, 52] width 180 height 19
click at [476, 59] on input "[DATE]" at bounding box center [462, 52] width 110 height 13
click at [543, 143] on div "11" at bounding box center [547, 143] width 15 height 15
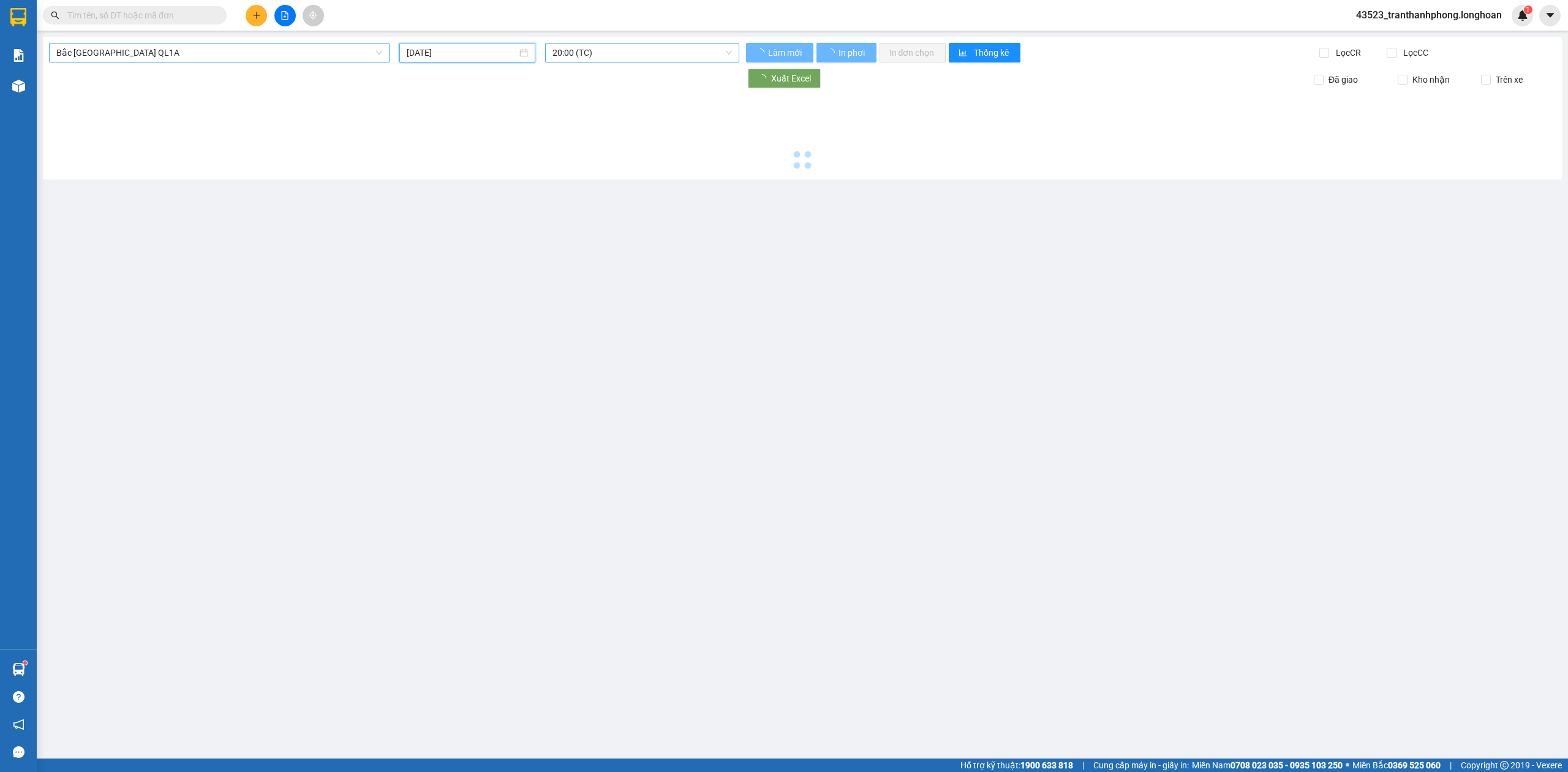
click at [652, 45] on span "20:00 (TC)" at bounding box center [643, 52] width 180 height 19
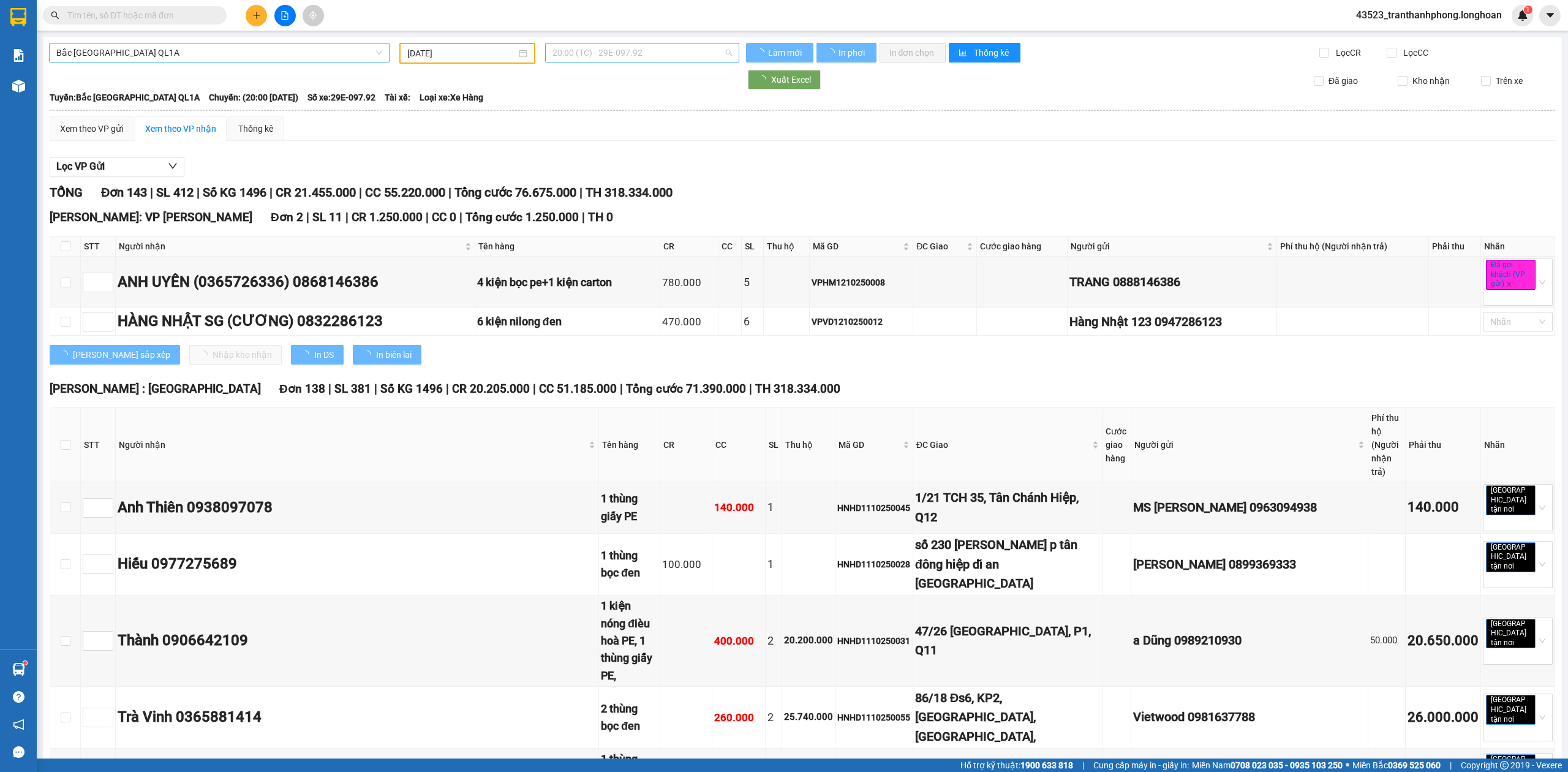
type input "11/10/2025"
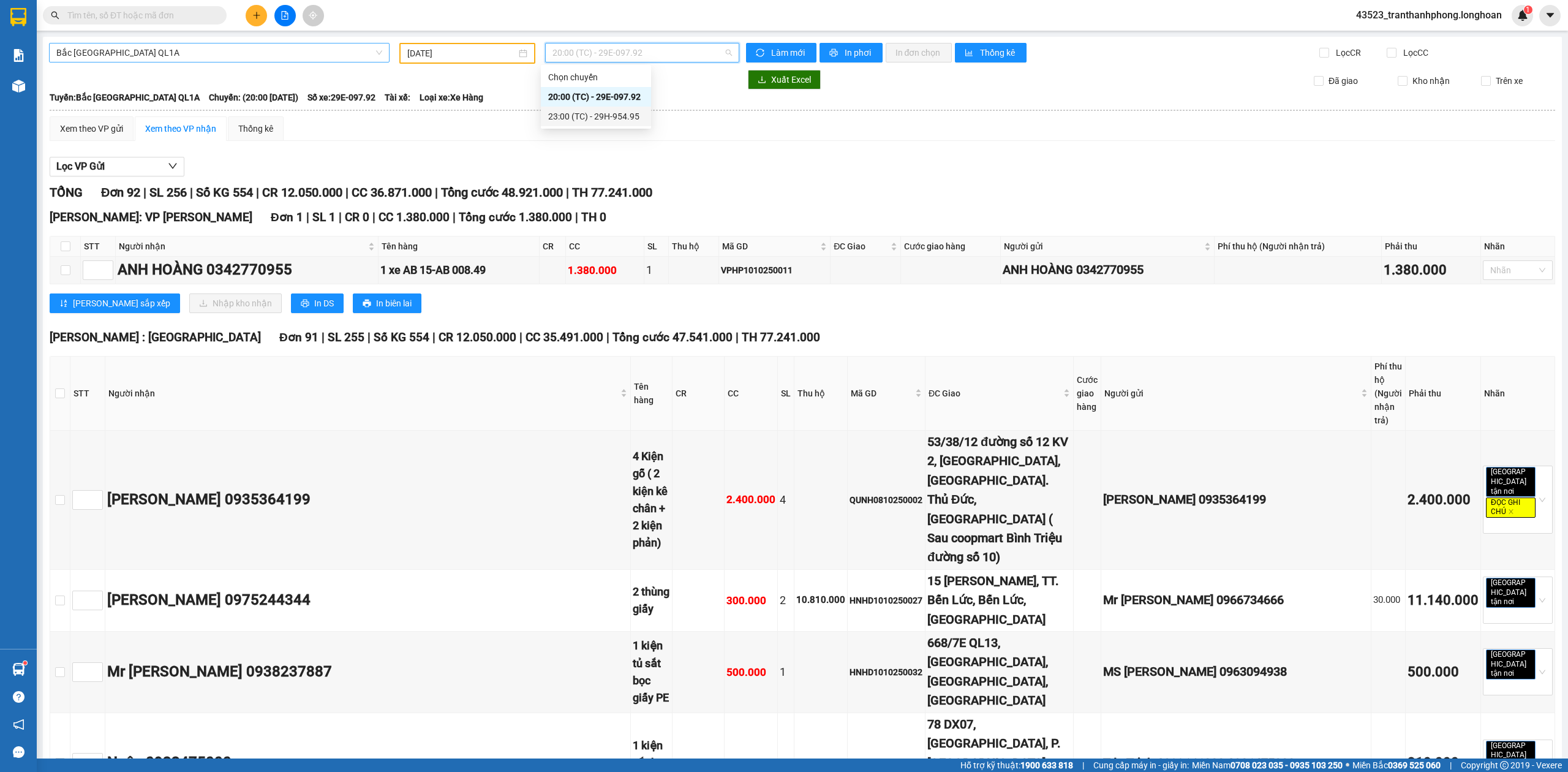
click at [596, 118] on div "23:00 (TC) - 29H-954.95" at bounding box center [595, 116] width 95 height 13
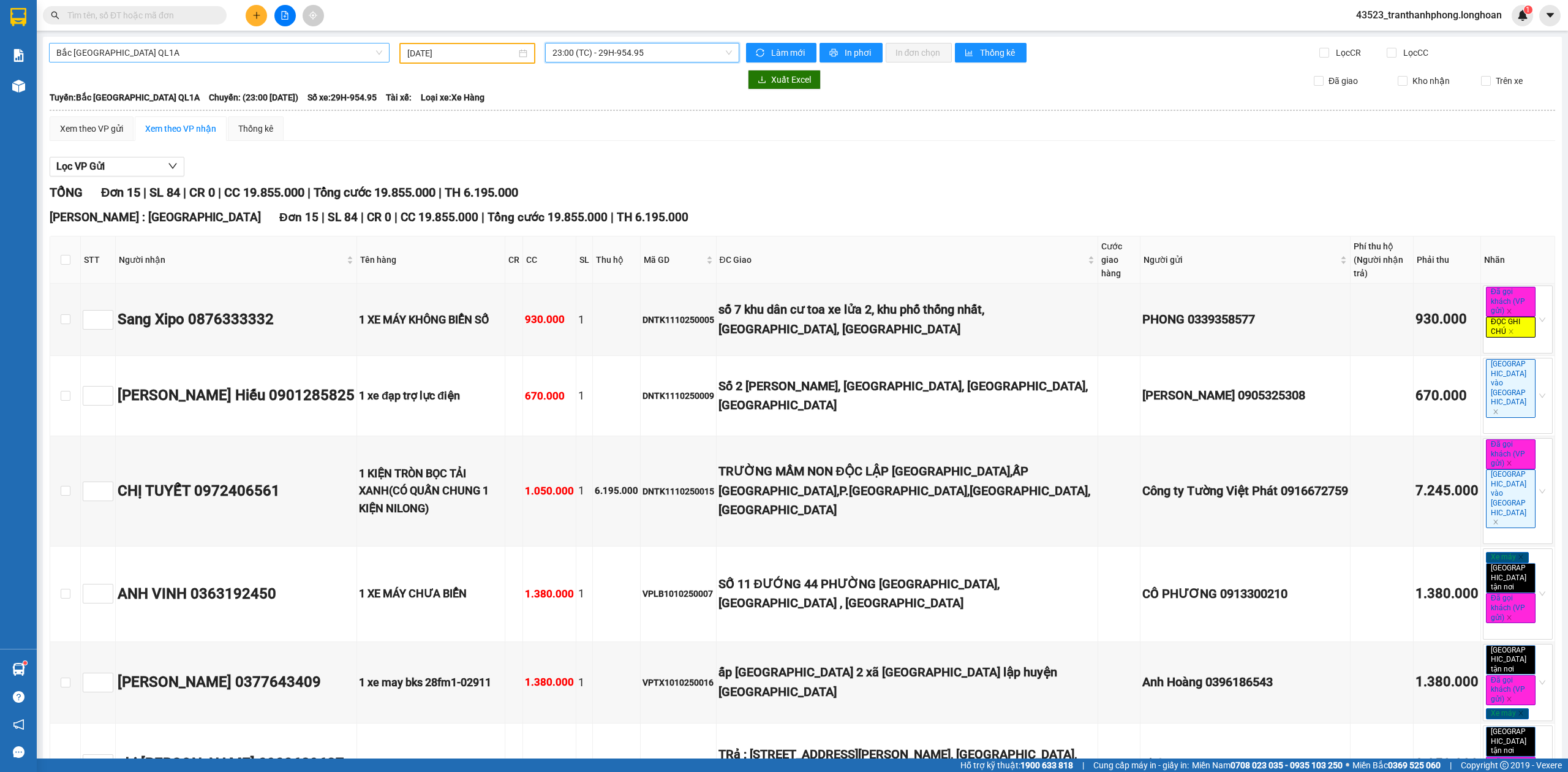
scroll to position [554, 0]
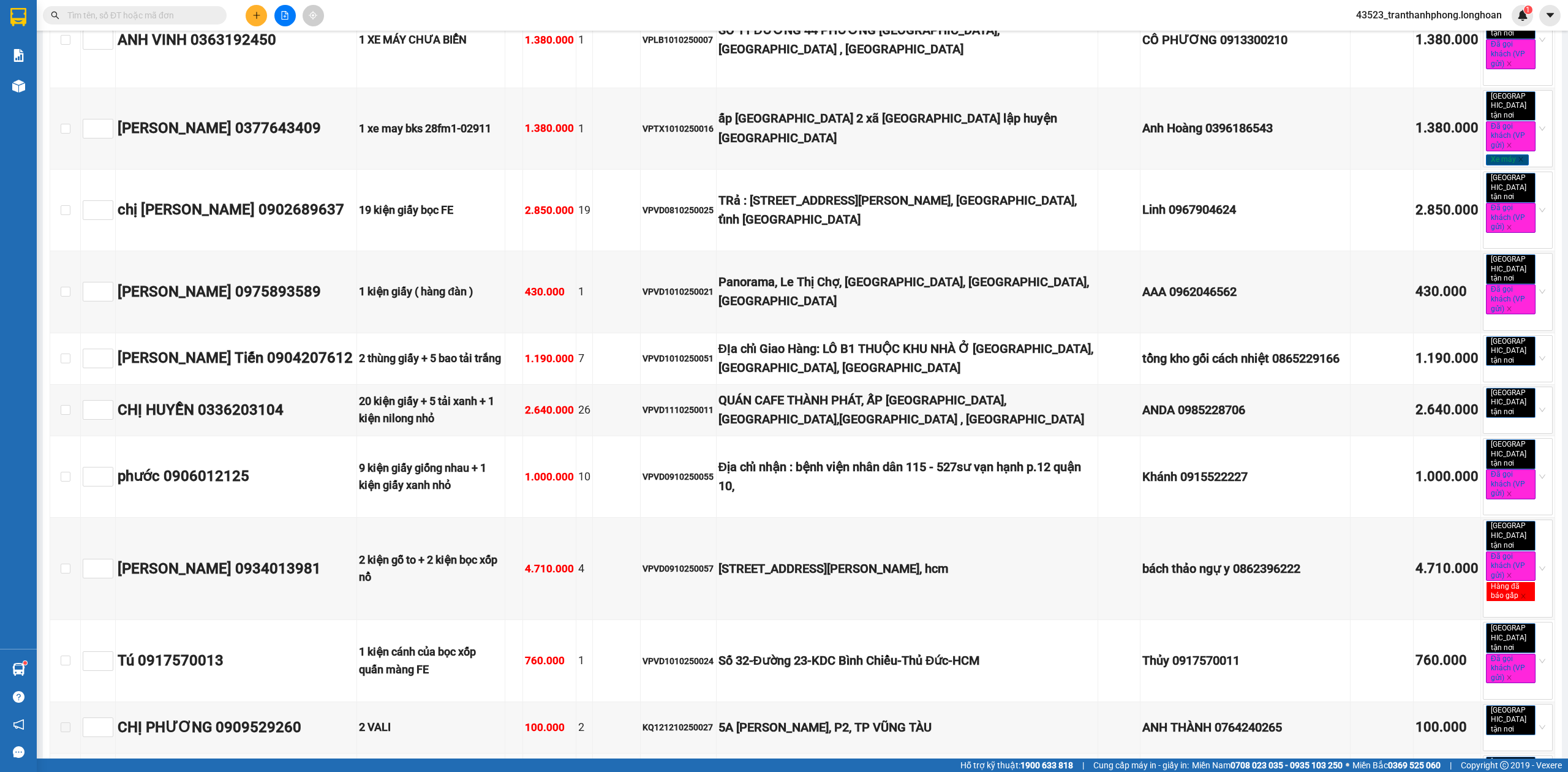
click at [59, 753] on td at bounding box center [66, 779] width 31 height 51
click at [60, 753] on td at bounding box center [66, 779] width 31 height 51
click at [62, 771] on input "checkbox" at bounding box center [65, 778] width 10 height 10
checkbox input "true"
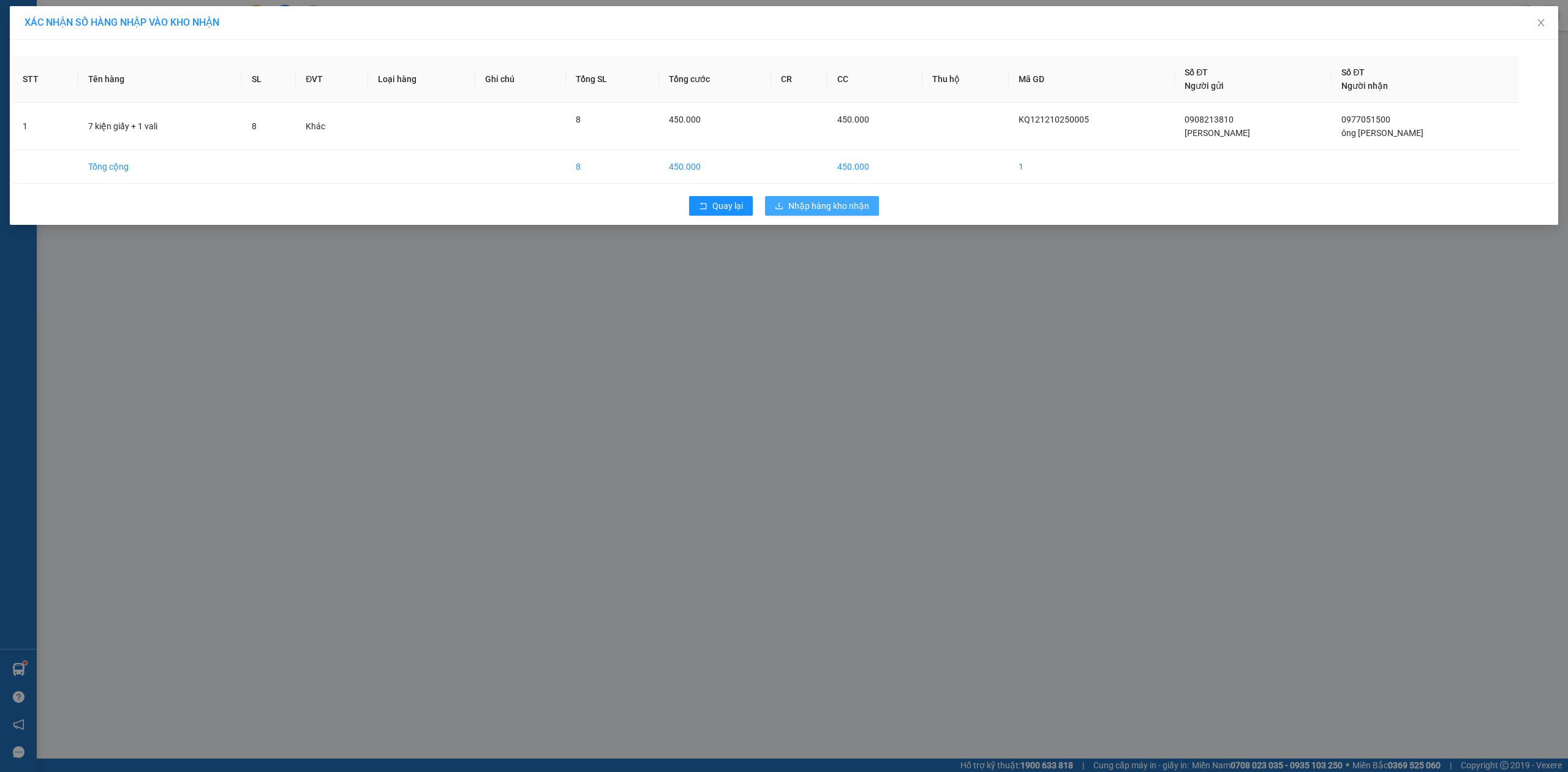
click at [829, 211] on span "Nhập hàng kho nhận" at bounding box center [829, 205] width 81 height 13
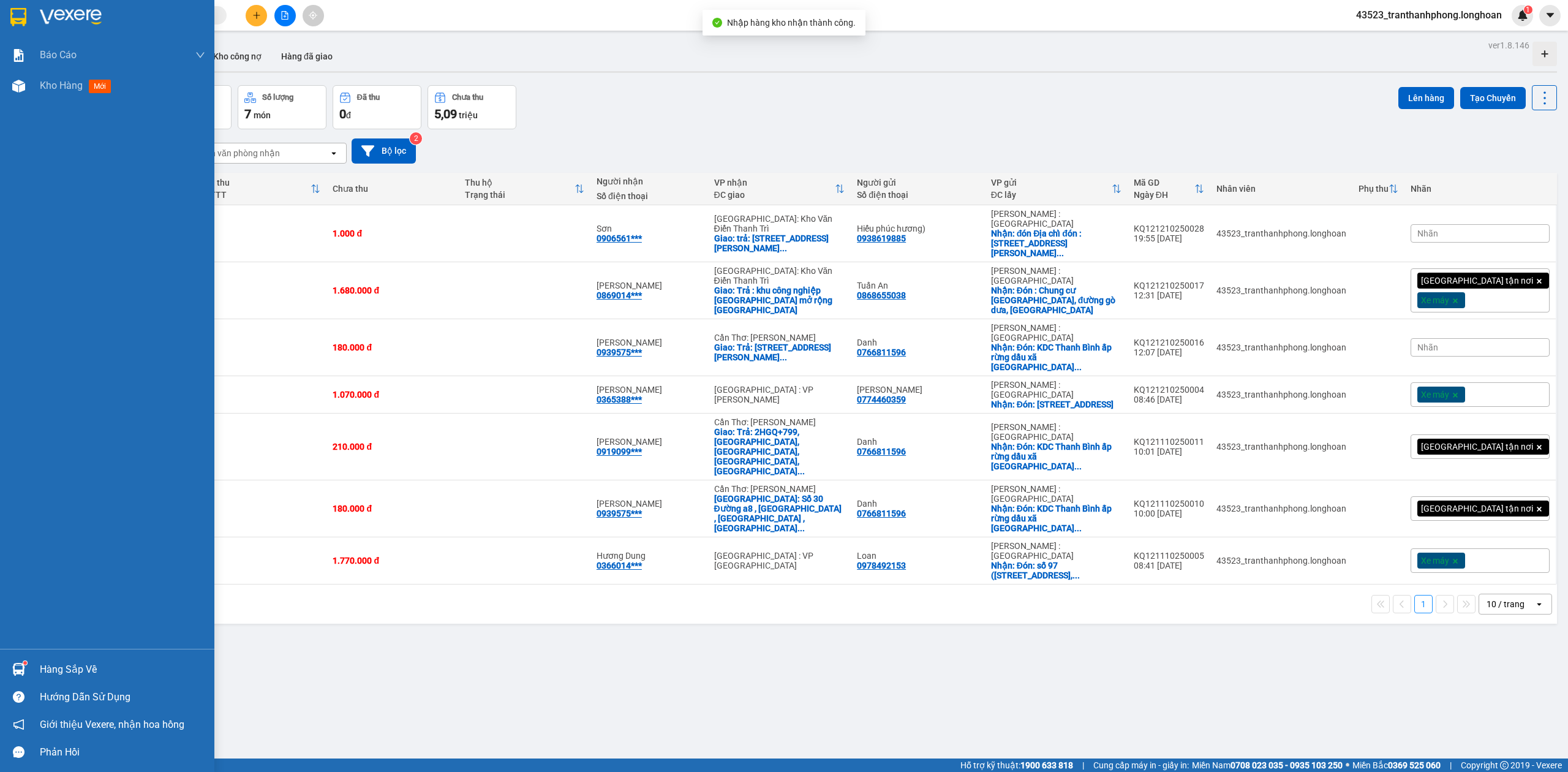
click at [10, 23] on img at bounding box center [18, 17] width 16 height 19
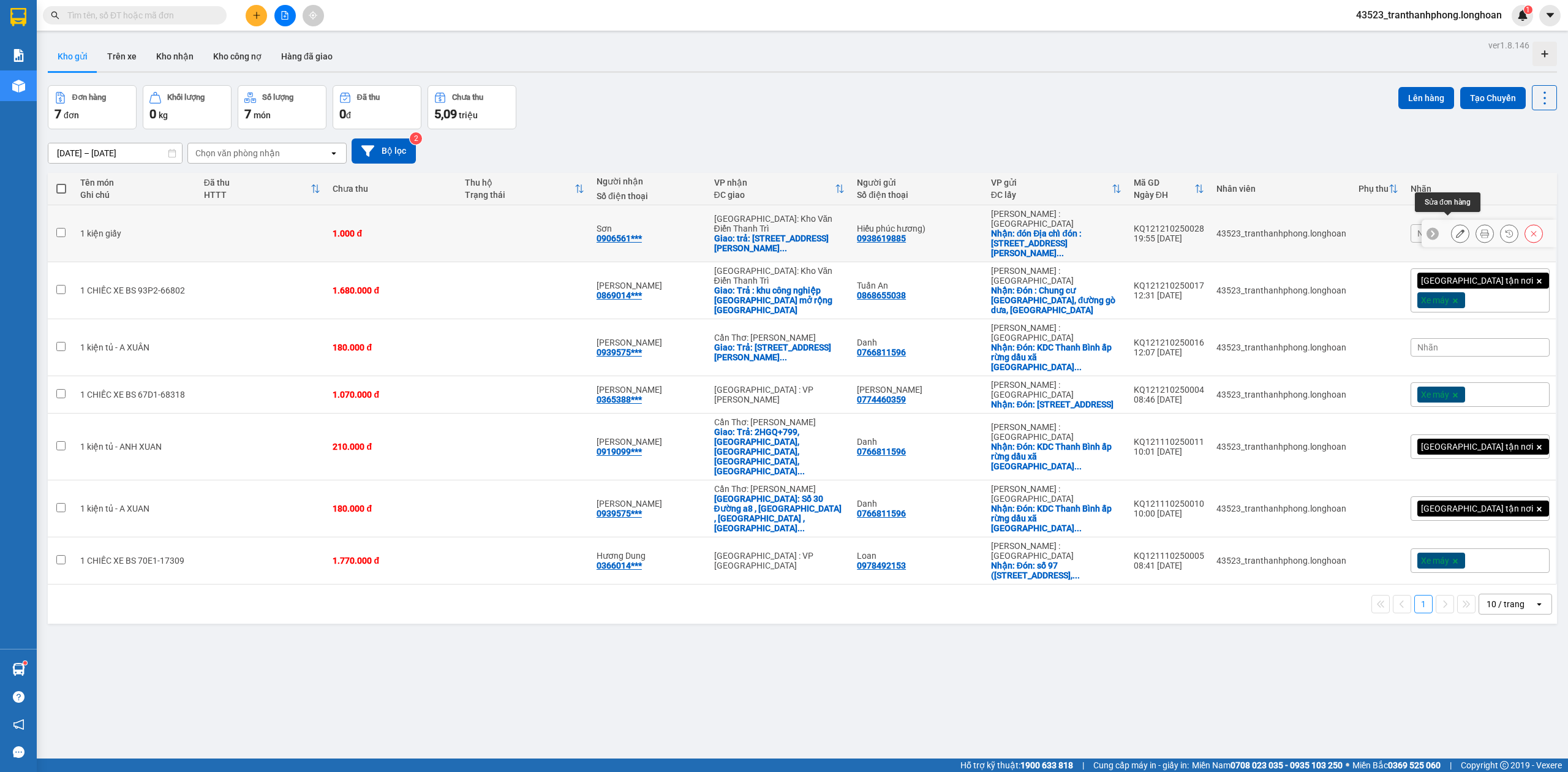
click at [1456, 229] on icon at bounding box center [1460, 233] width 8 height 8
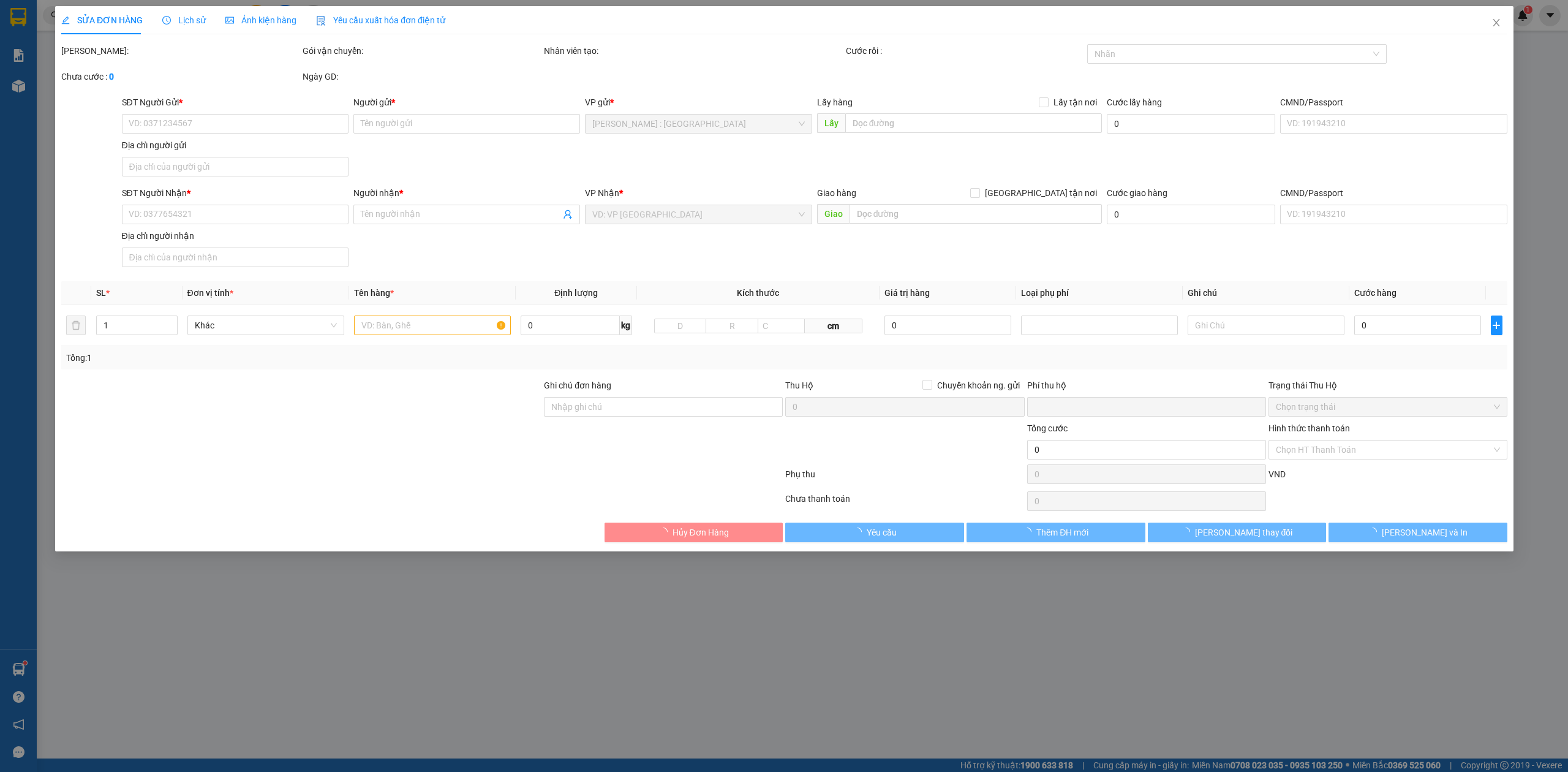
type input "0938619885"
type input "Hiếu phúc hương)"
checkbox input "true"
type input "đón Địa chỉ đón : 36a [PERSON_NAME] , [GEOGRAPHIC_DATA],[GEOGRAPHIC_DATA] , [GE…"
type input "0906561975"
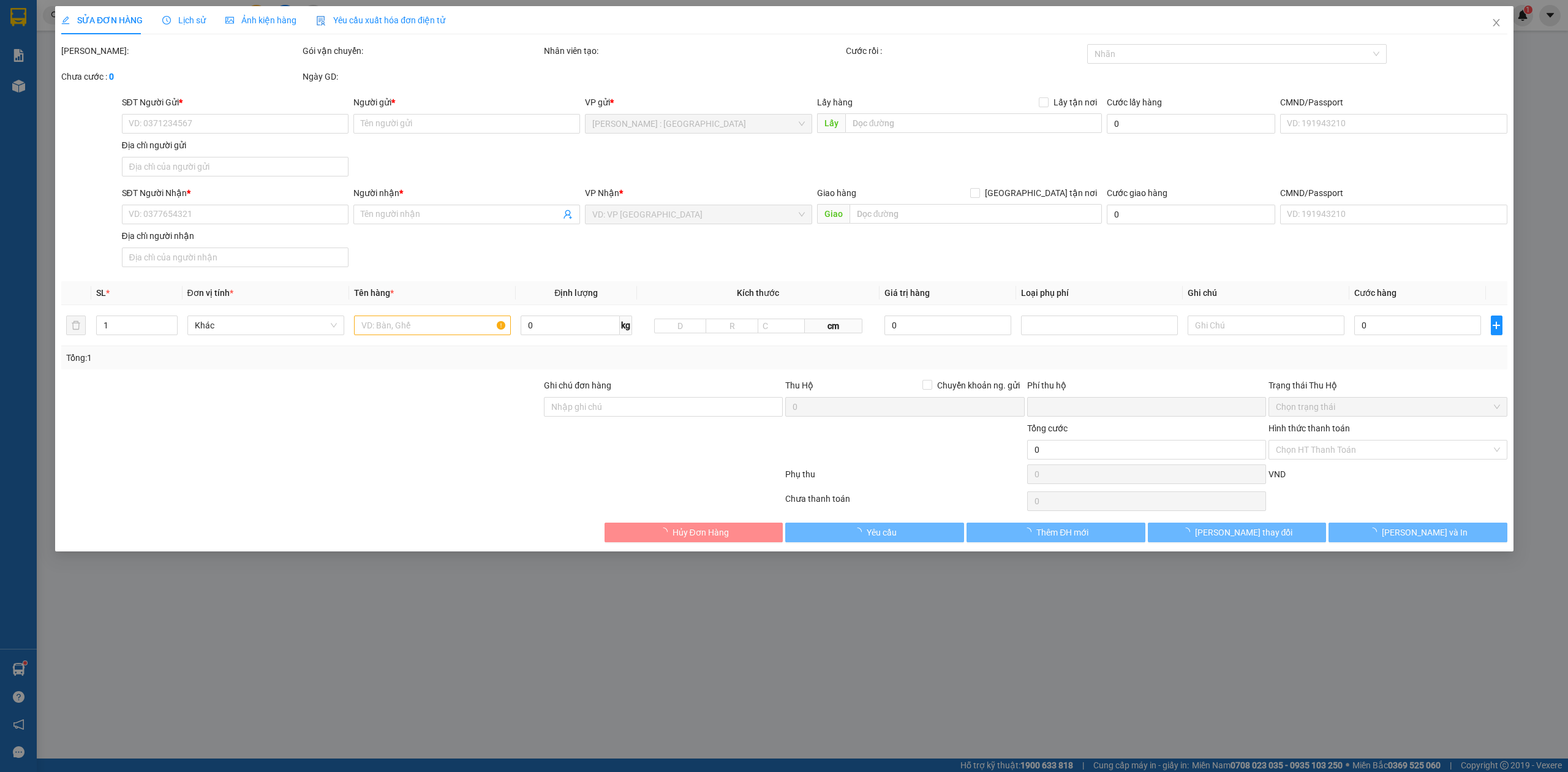
type input "Sơn"
checkbox input "true"
type input "trả: [STREET_ADDRESS][PERSON_NAME] ."
type input "0"
type input "1.000"
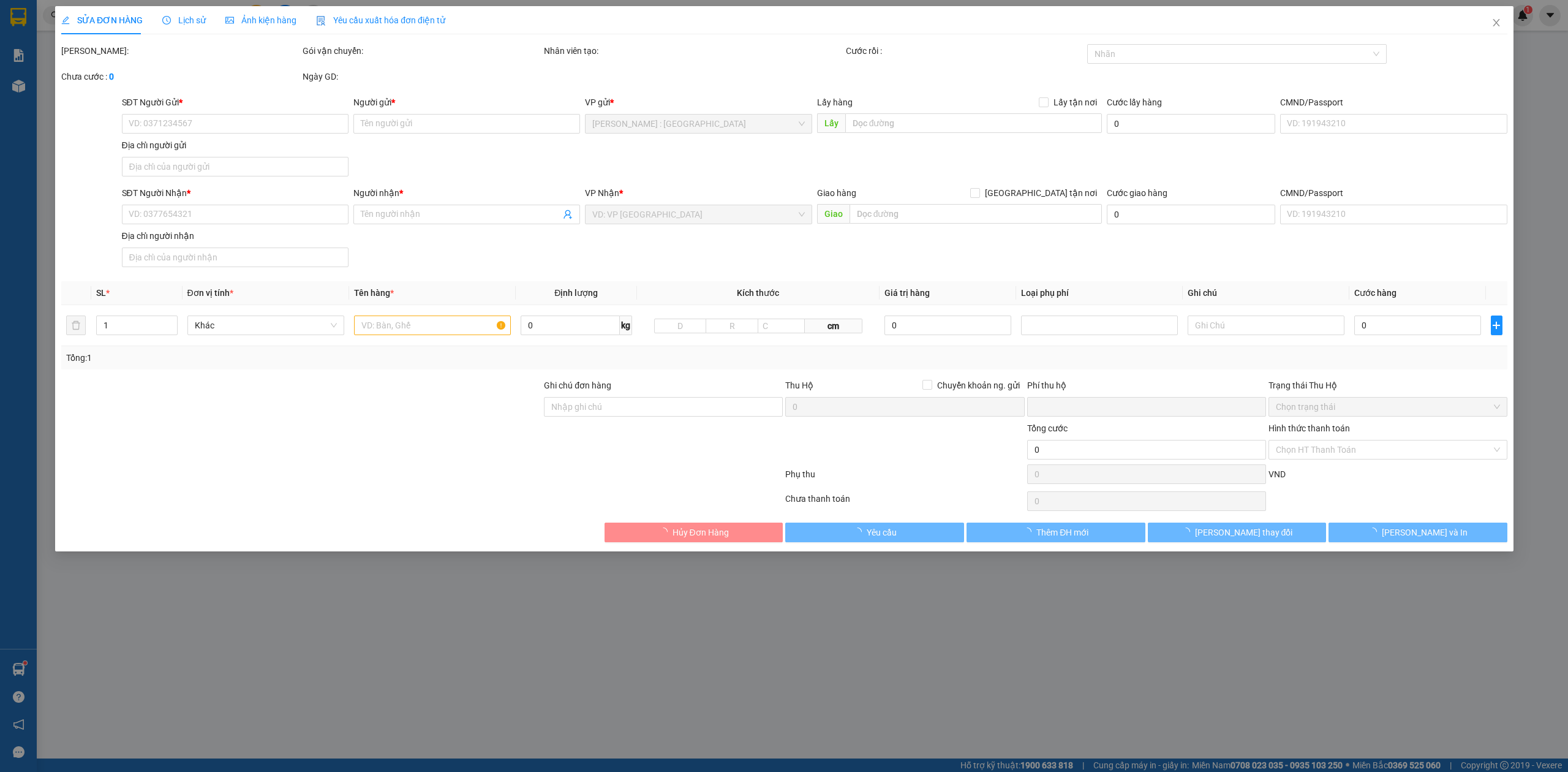
type input "1.000"
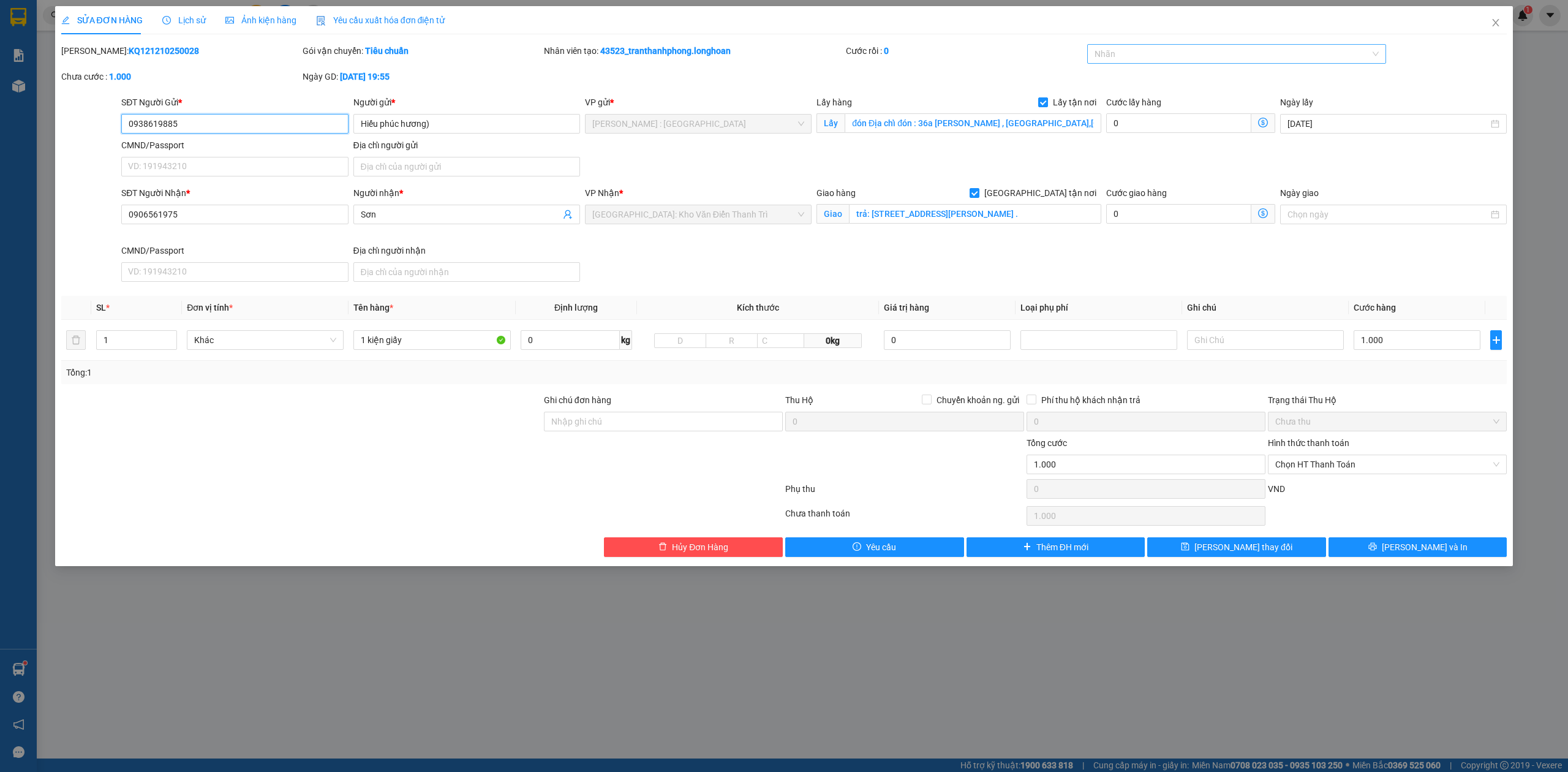
click at [1161, 61] on div at bounding box center [1231, 54] width 281 height 15
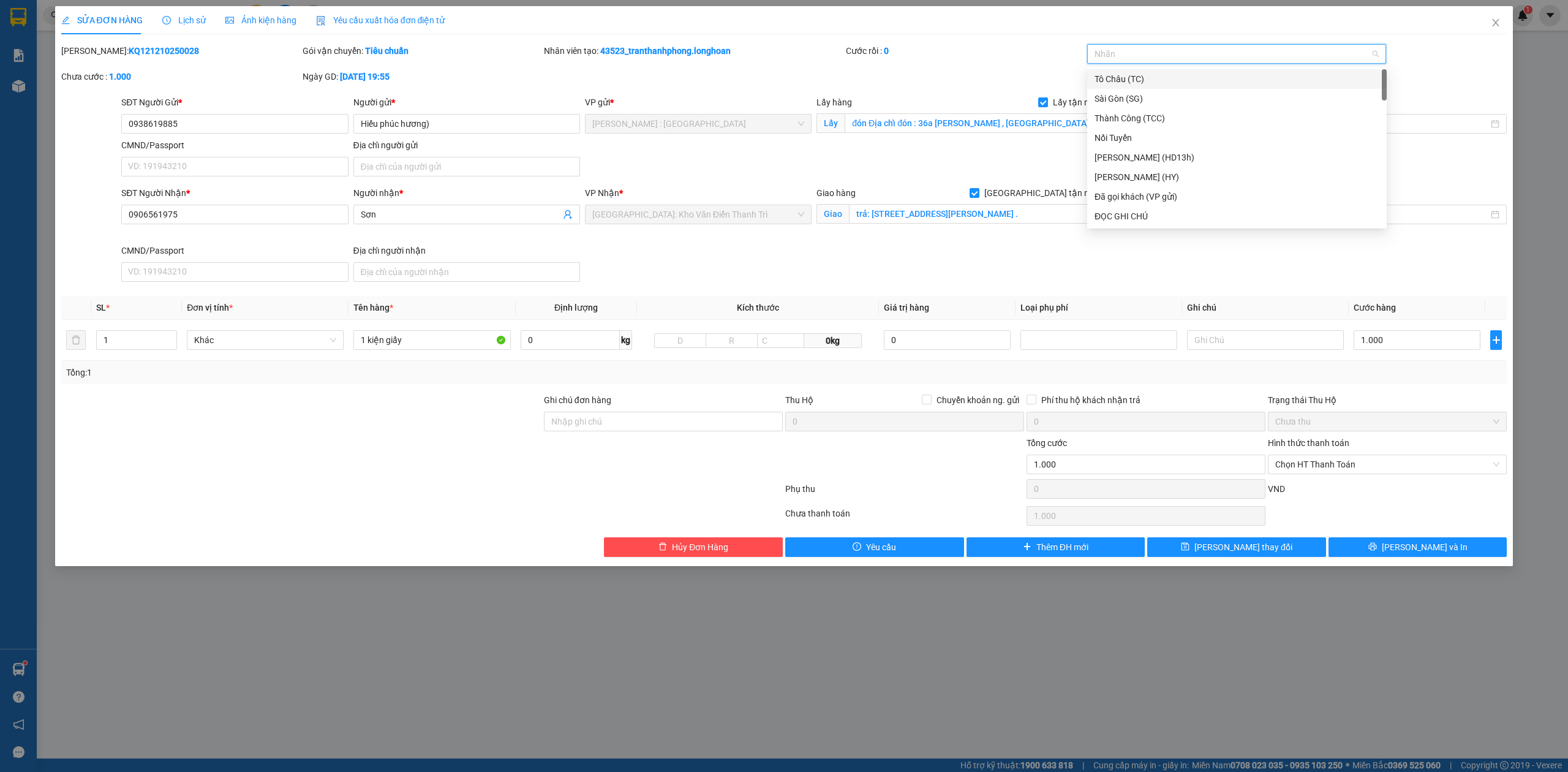
type input "G"
click at [1125, 221] on div "[GEOGRAPHIC_DATA] tận nơi" at bounding box center [1237, 216] width 285 height 13
click at [1076, 267] on div "SĐT Người Nhận * 0906561975 Người nhận * Sơn VP Nhận * Hà Nội: Kho Văn Điển Tha…" at bounding box center [814, 236] width 1390 height 100
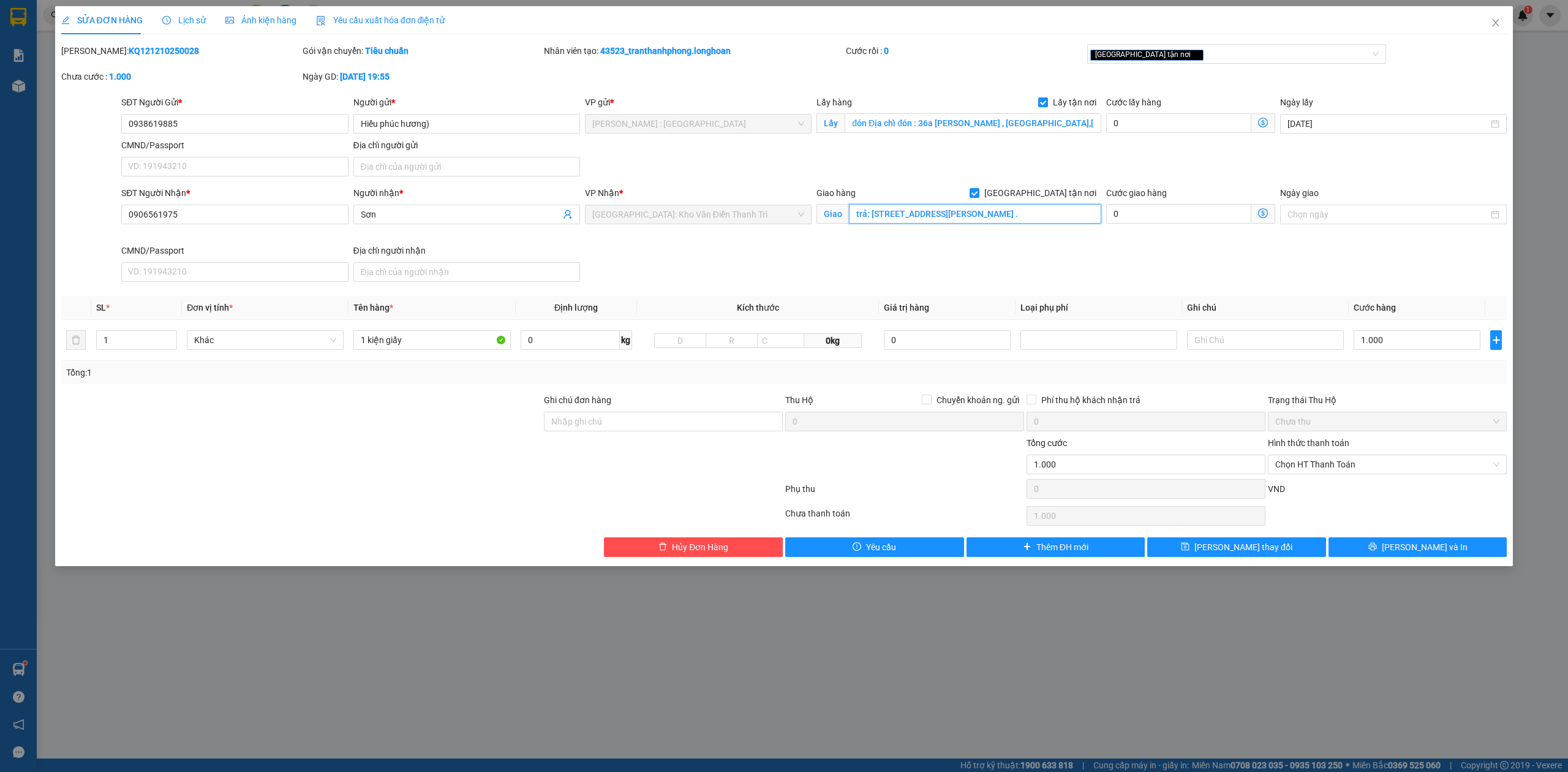
click at [1006, 218] on input "trả: [STREET_ADDRESS][PERSON_NAME] ." at bounding box center [975, 214] width 253 height 20
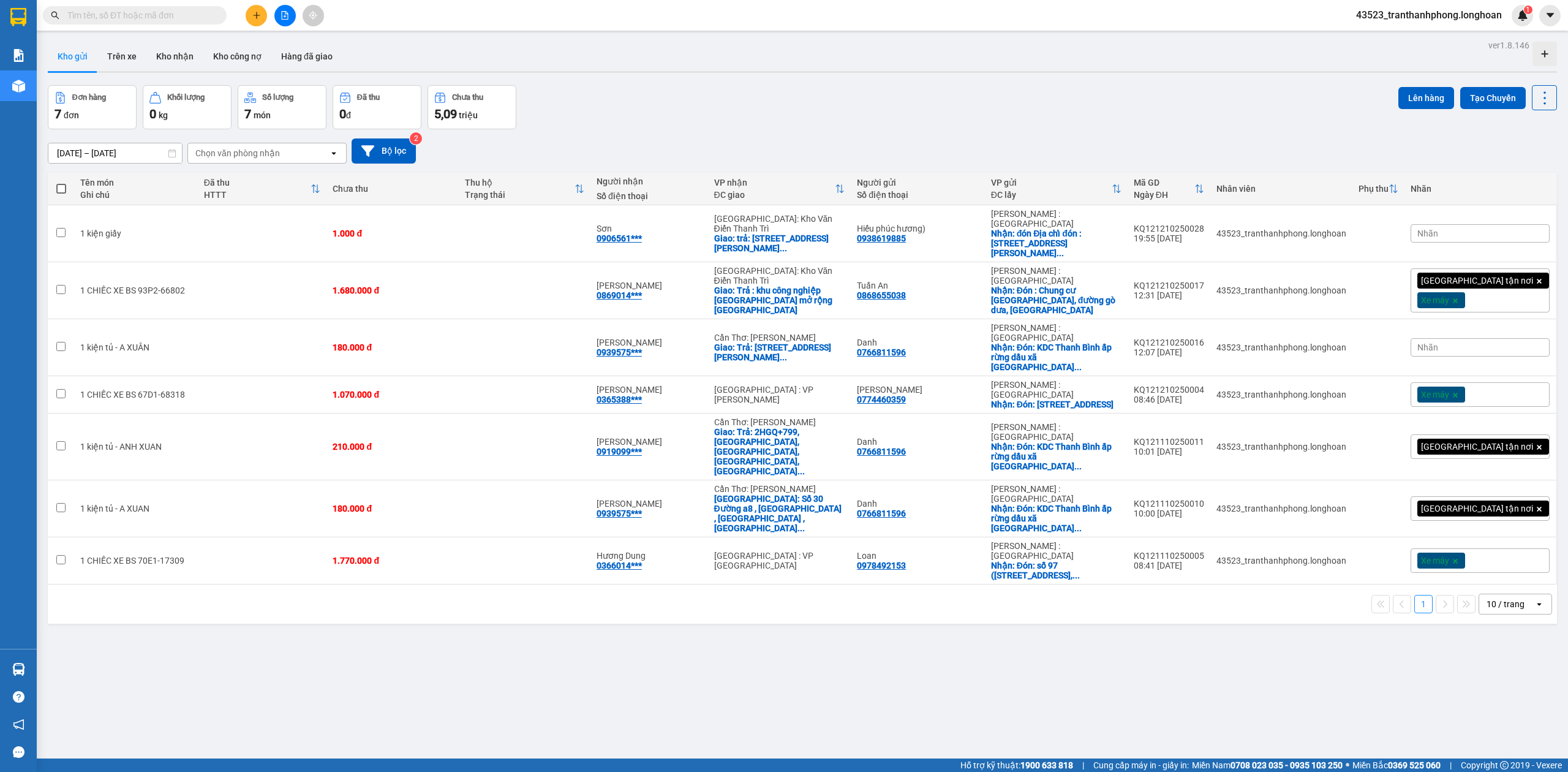
click at [113, 11] on input "text" at bounding box center [139, 15] width 145 height 13
click at [115, 13] on input "text" at bounding box center [139, 15] width 145 height 13
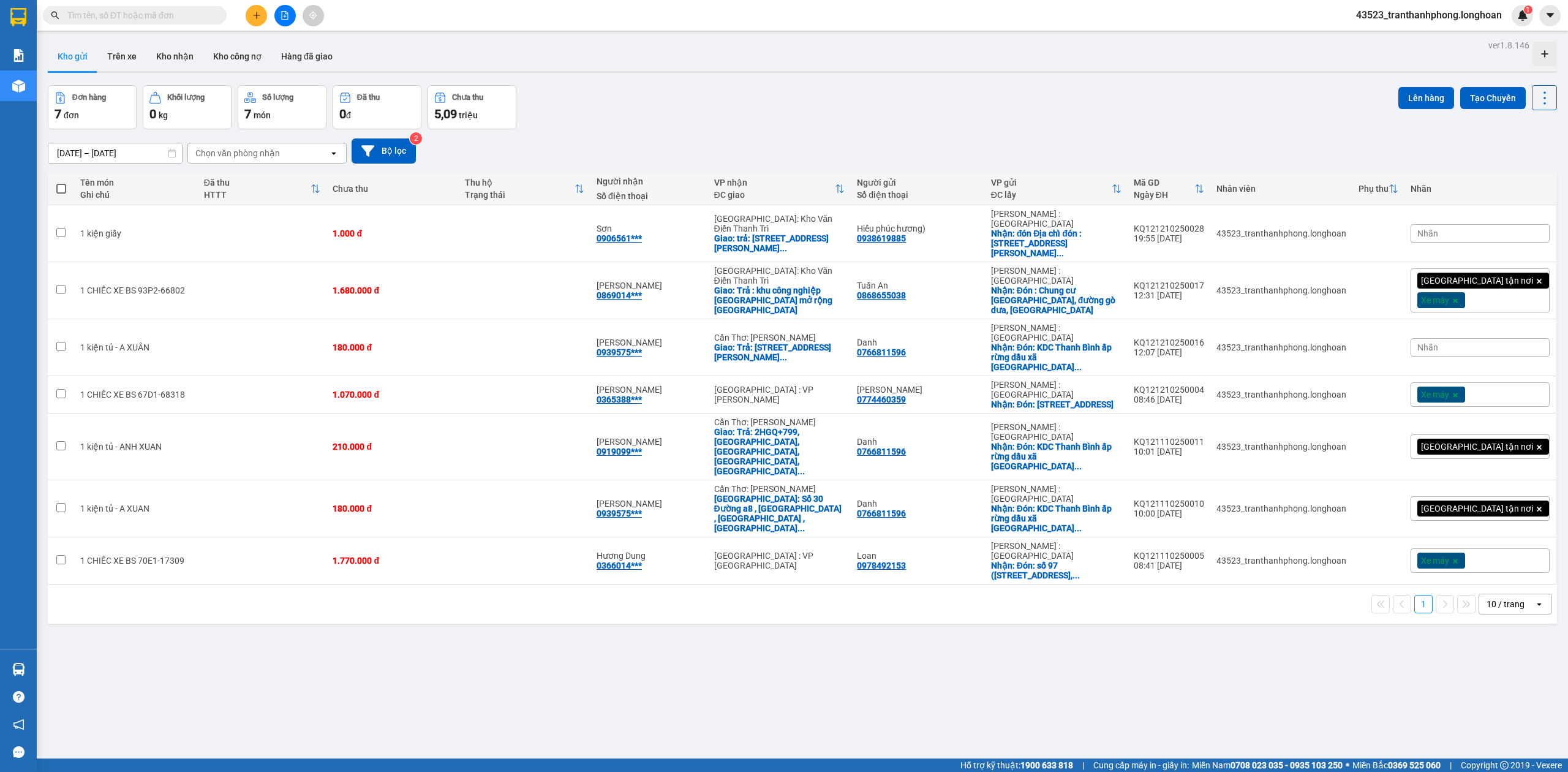
click at [115, 13] on input "text" at bounding box center [139, 15] width 145 height 13
click at [115, 12] on input "text" at bounding box center [139, 15] width 145 height 13
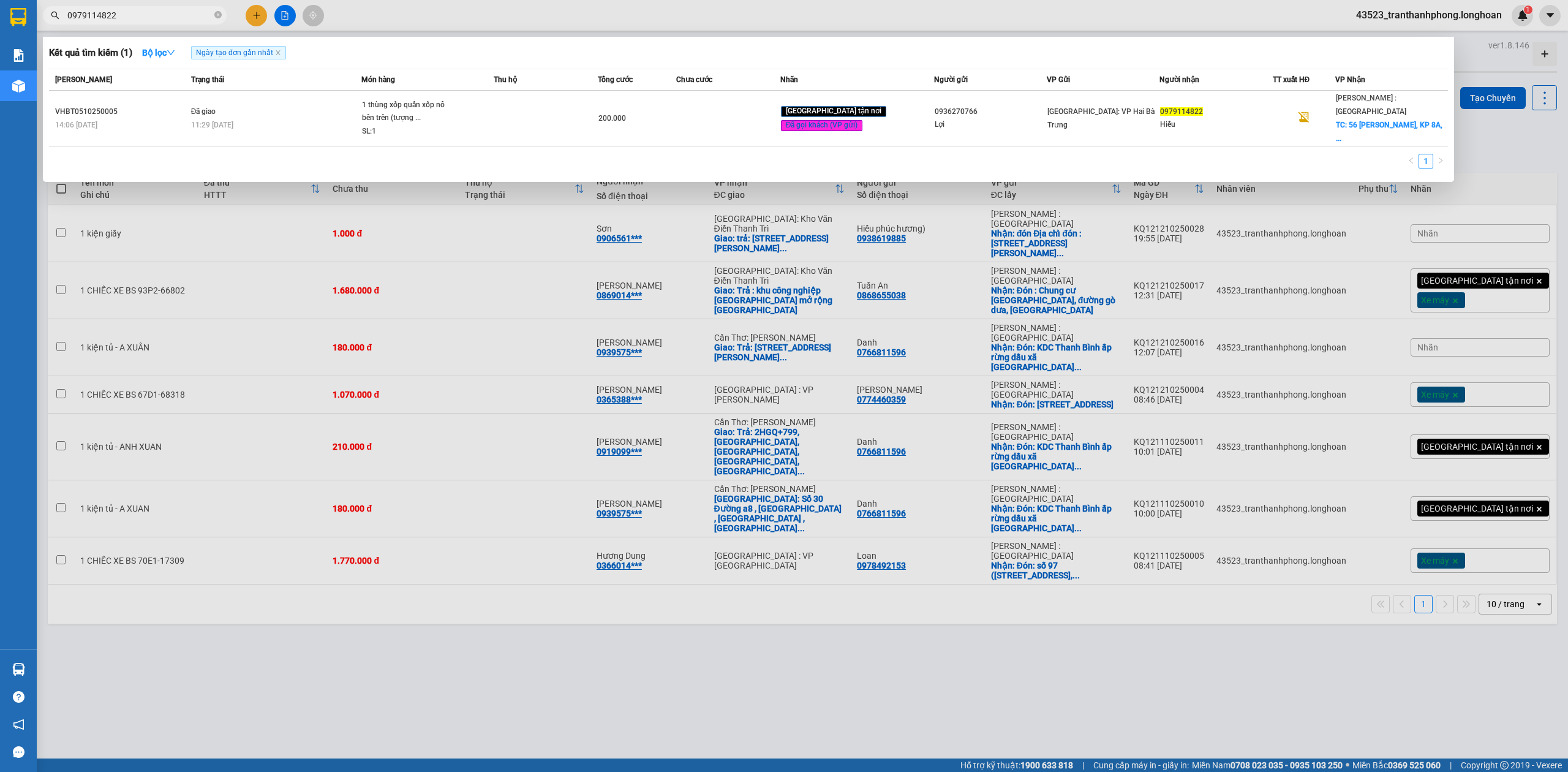
type input "0979114822"
click at [611, 581] on div at bounding box center [784, 386] width 1568 height 772
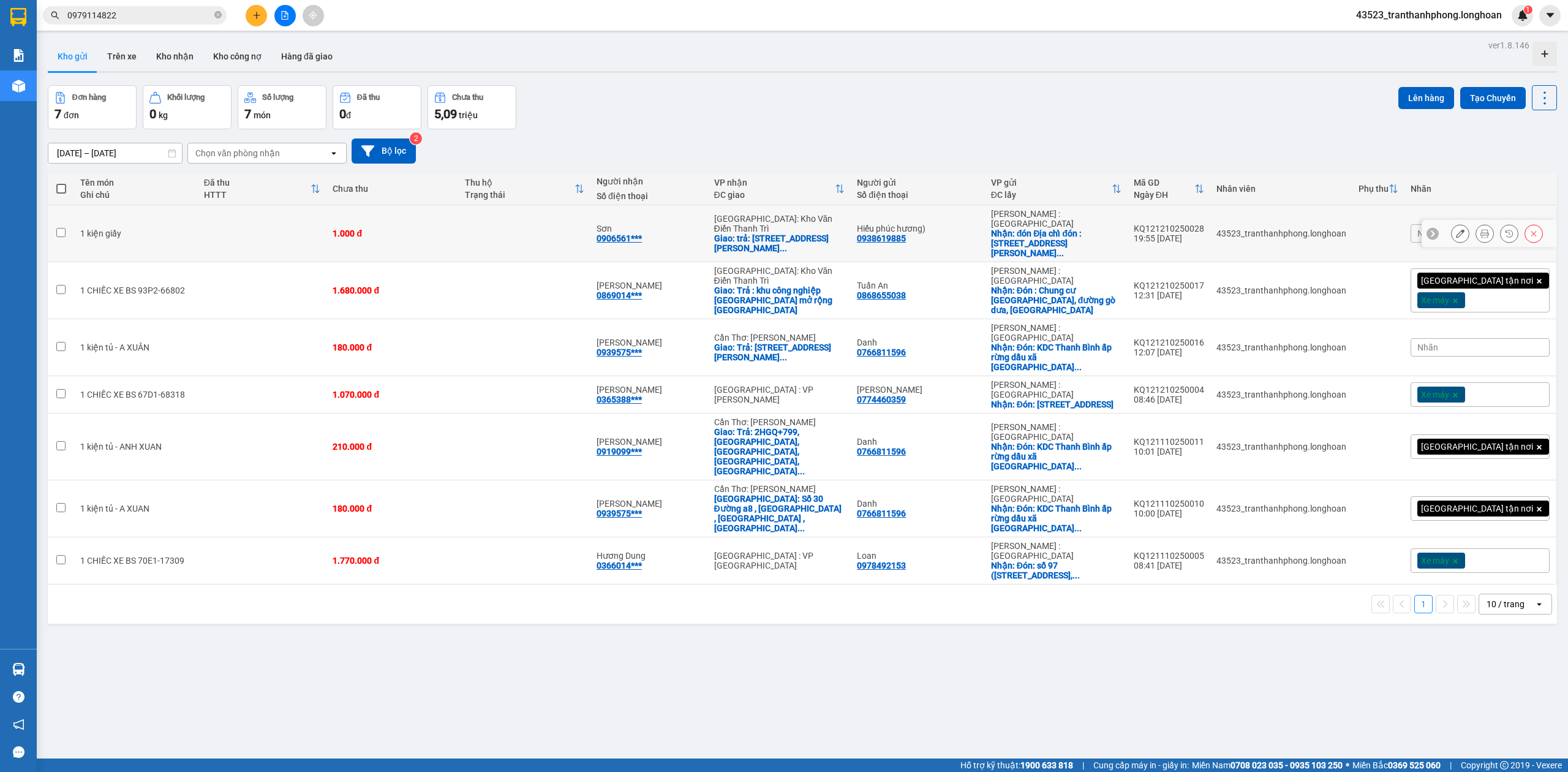
click at [1456, 229] on icon at bounding box center [1460, 233] width 8 height 8
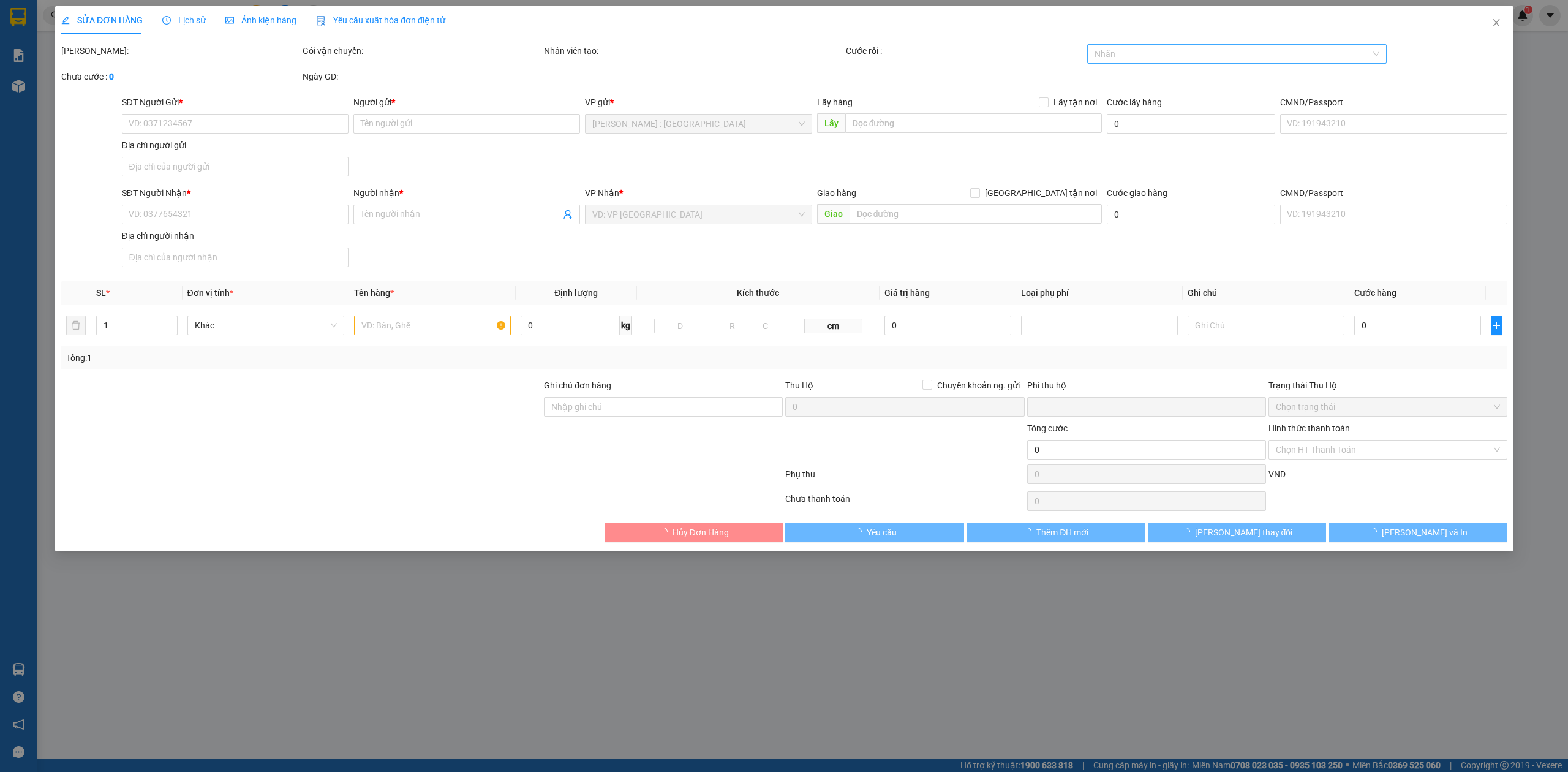
type input "0938619885"
type input "Hiếu phúc hương)"
checkbox input "true"
type input "đón Địa chỉ đón : 36a [PERSON_NAME] , [GEOGRAPHIC_DATA],[GEOGRAPHIC_DATA] , [GE…"
type input "0906561975"
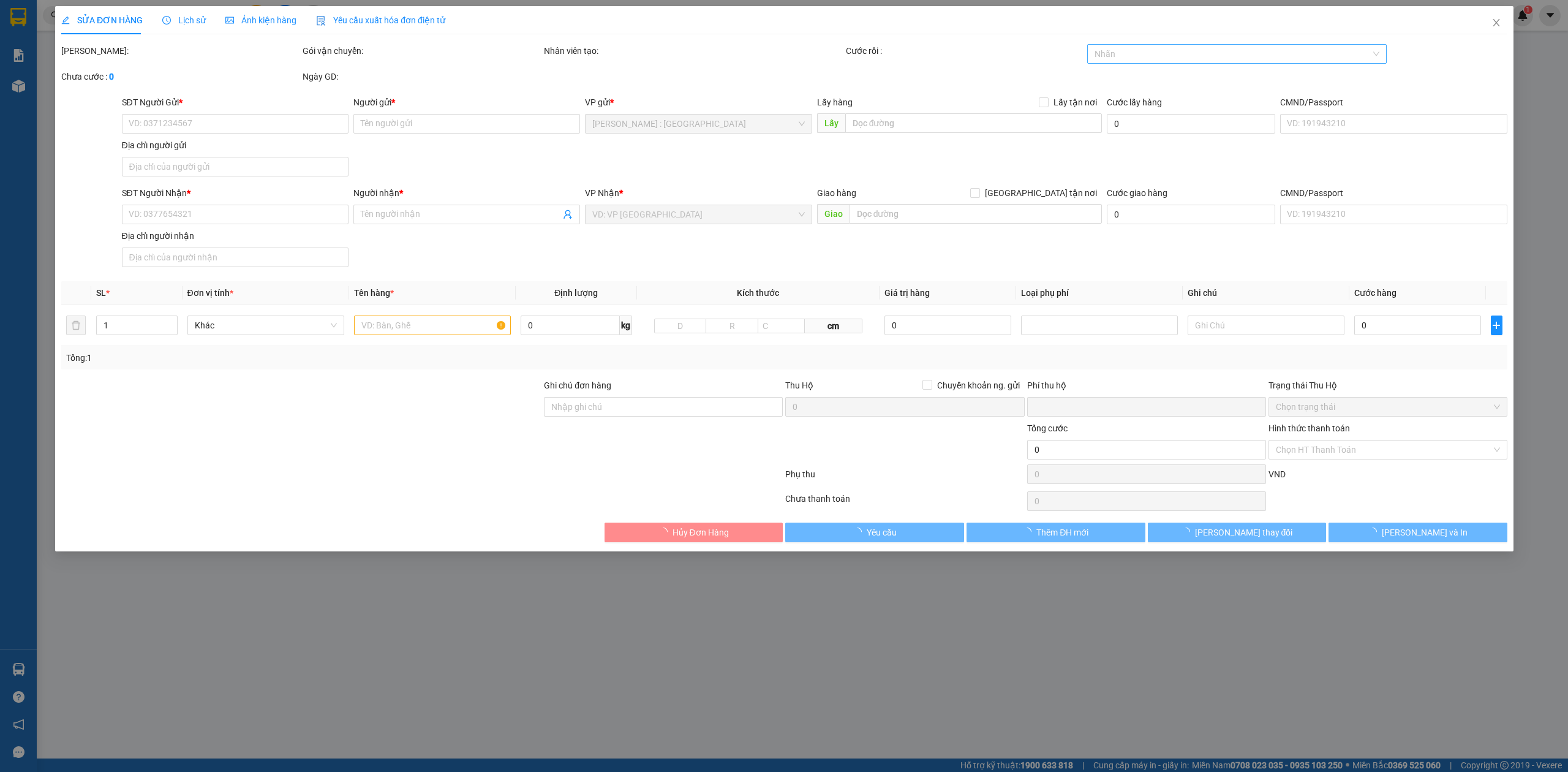
type input "Sơn"
checkbox input "true"
type input "trả: [STREET_ADDRESS][PERSON_NAME] ."
type input "0"
type input "1.000"
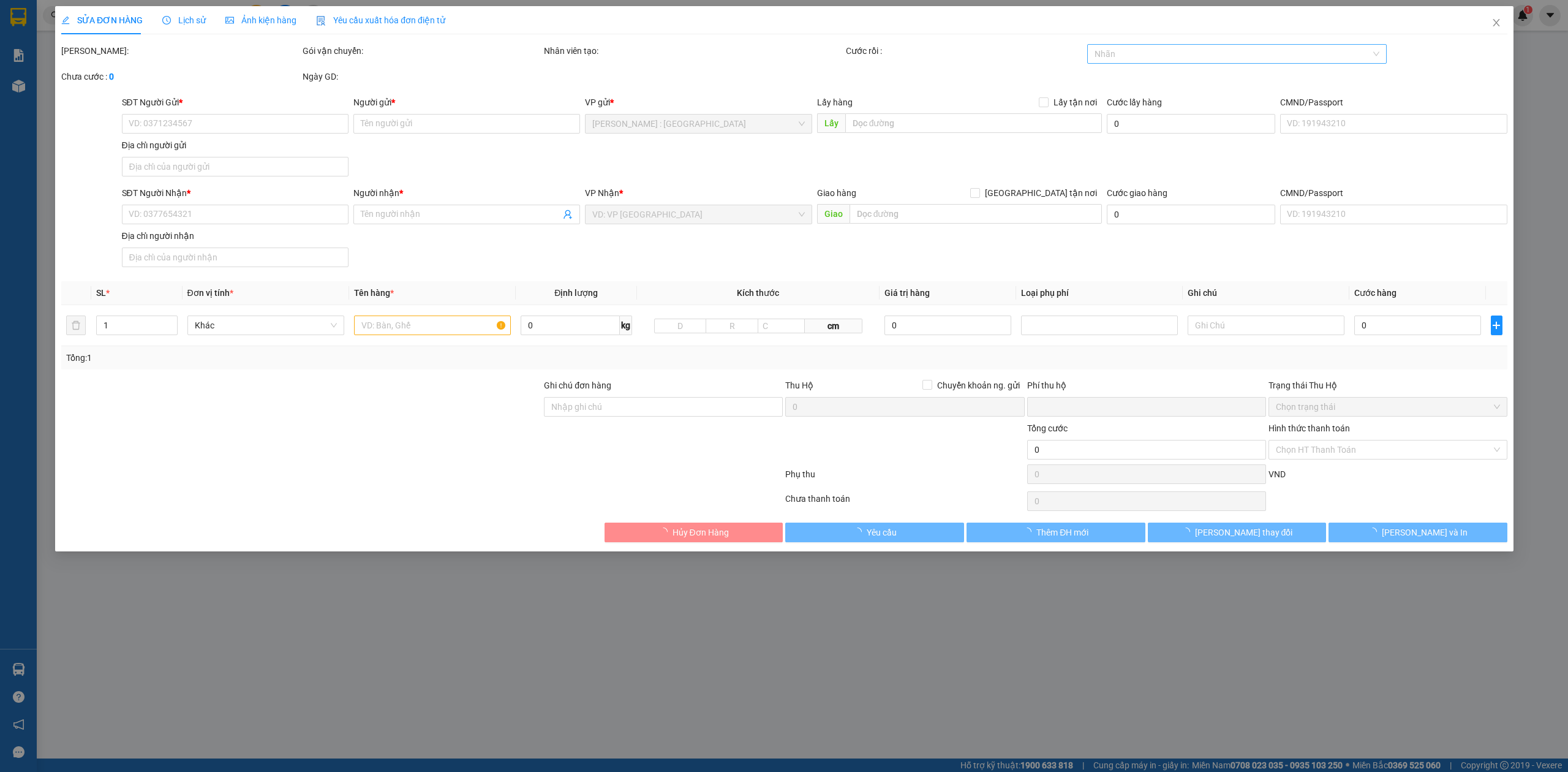
type input "1.000"
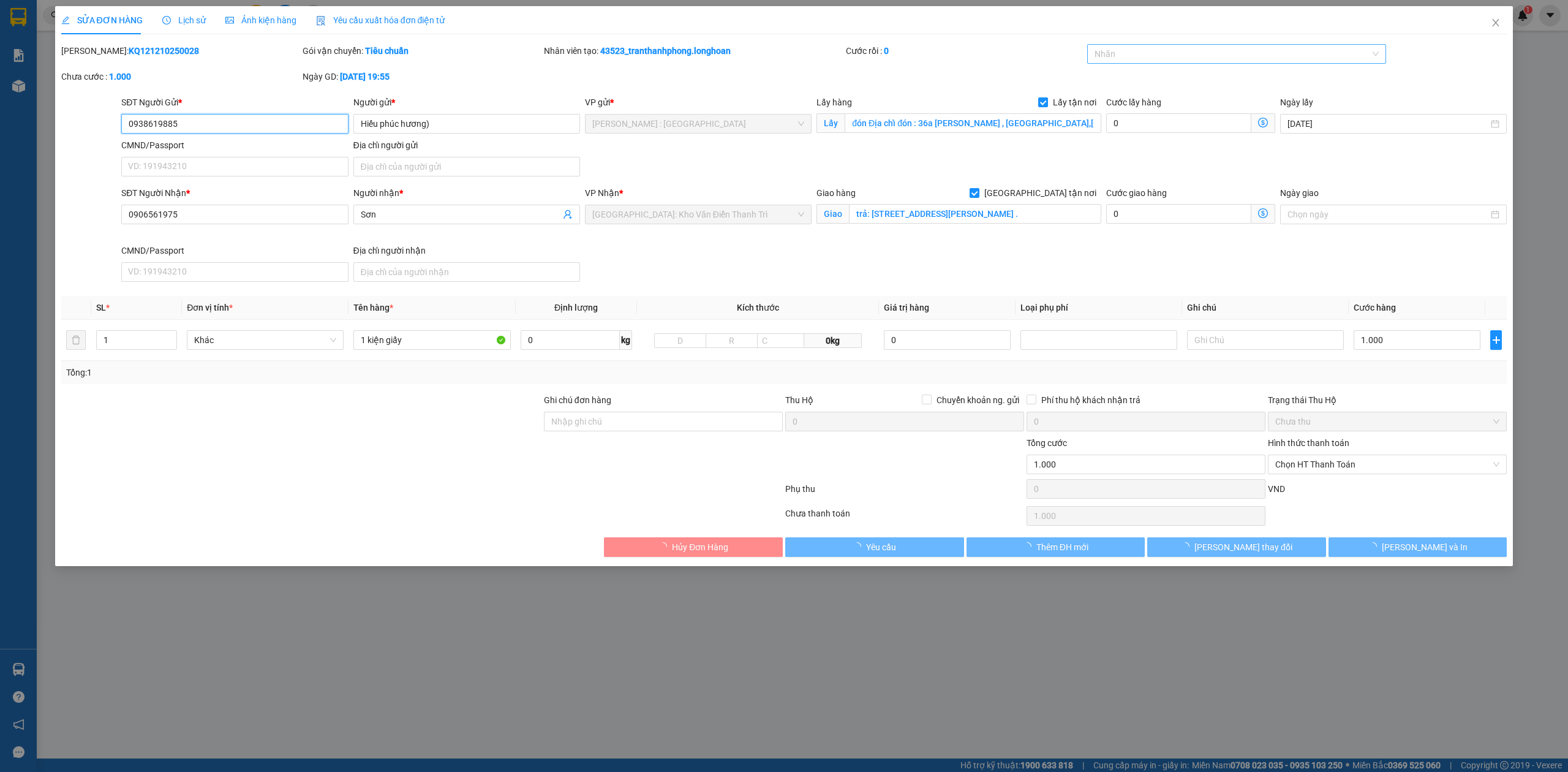
click at [1212, 58] on div at bounding box center [1231, 54] width 281 height 15
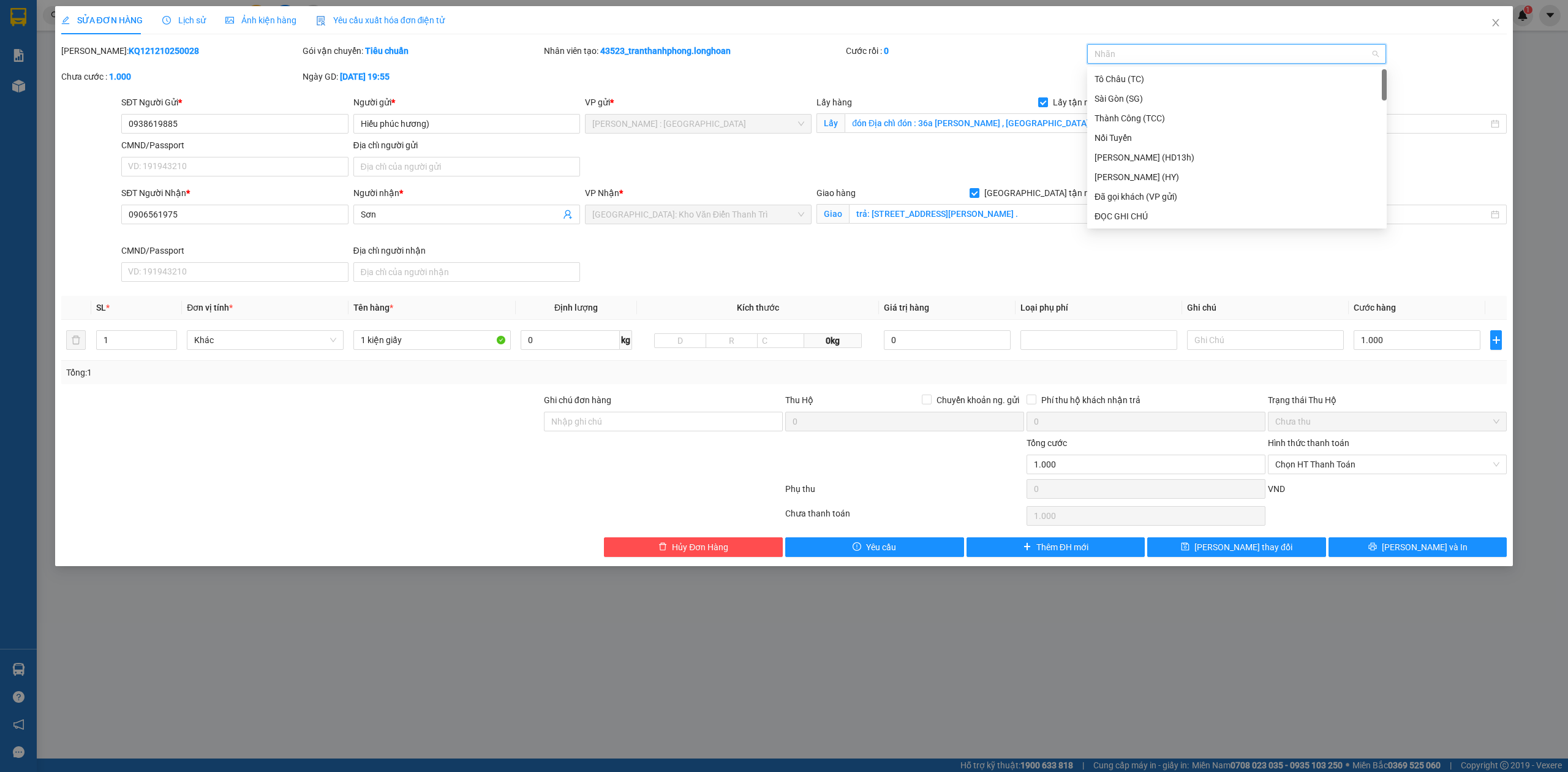
type input "G"
drag, startPoint x: 1133, startPoint y: 219, endPoint x: 1047, endPoint y: 226, distance: 86.3
click at [1130, 218] on div "[GEOGRAPHIC_DATA] tận nơi" at bounding box center [1237, 216] width 285 height 13
click at [1397, 366] on div "Tổng: 1" at bounding box center [784, 372] width 1446 height 23
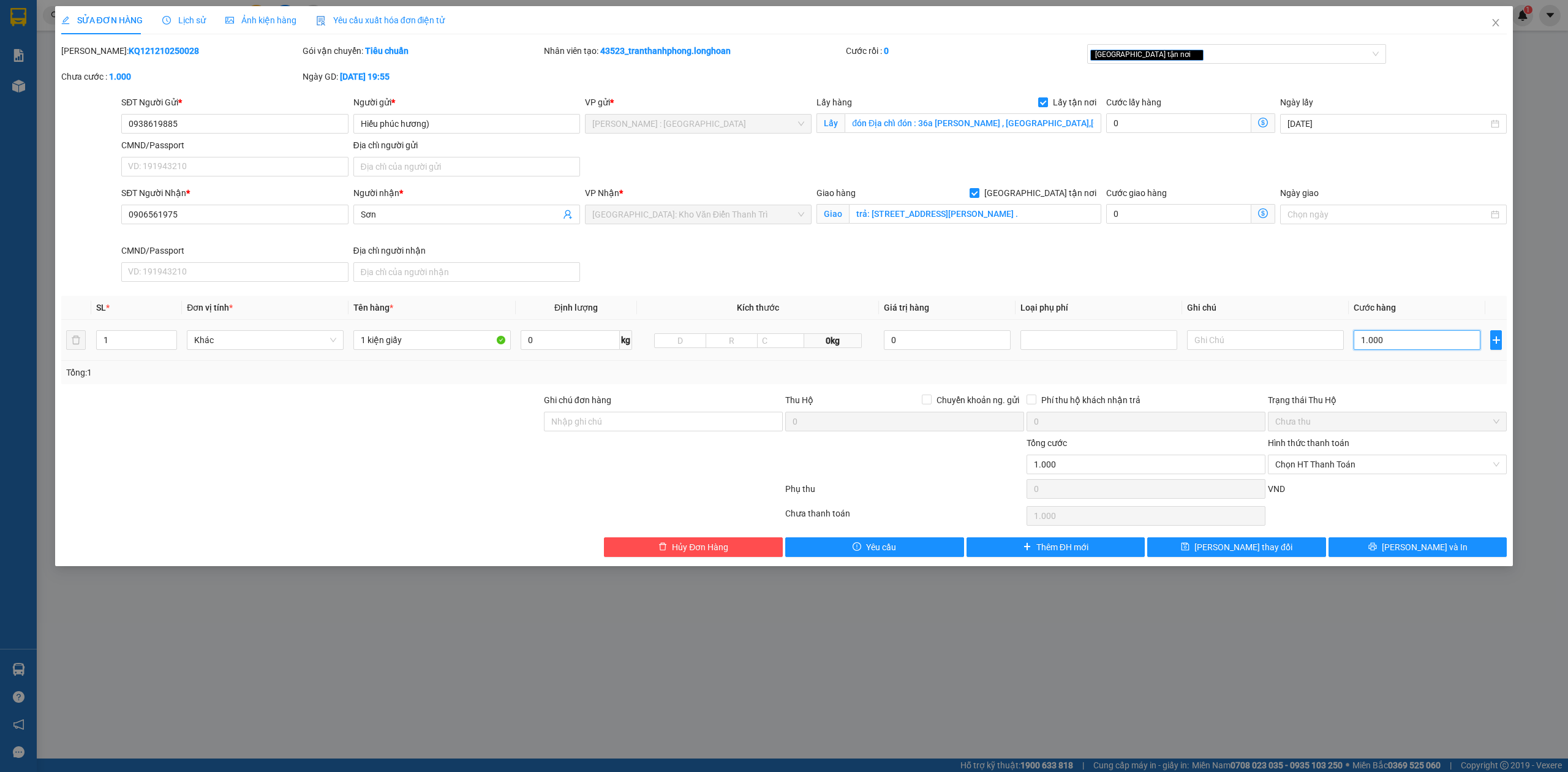
click at [1429, 346] on input "1.000" at bounding box center [1417, 340] width 127 height 20
type input "1"
type input "18"
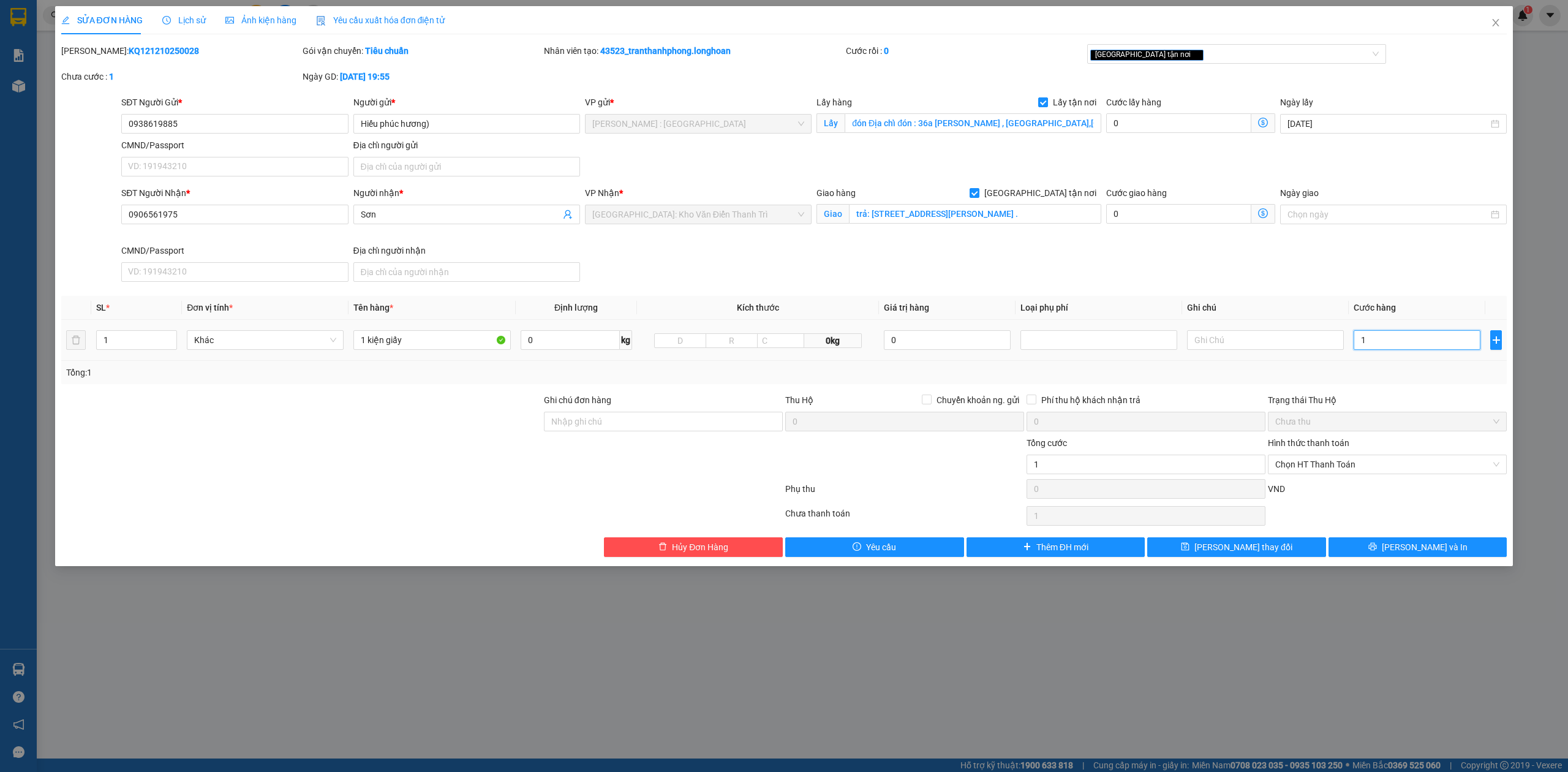
type input "18"
type input "180"
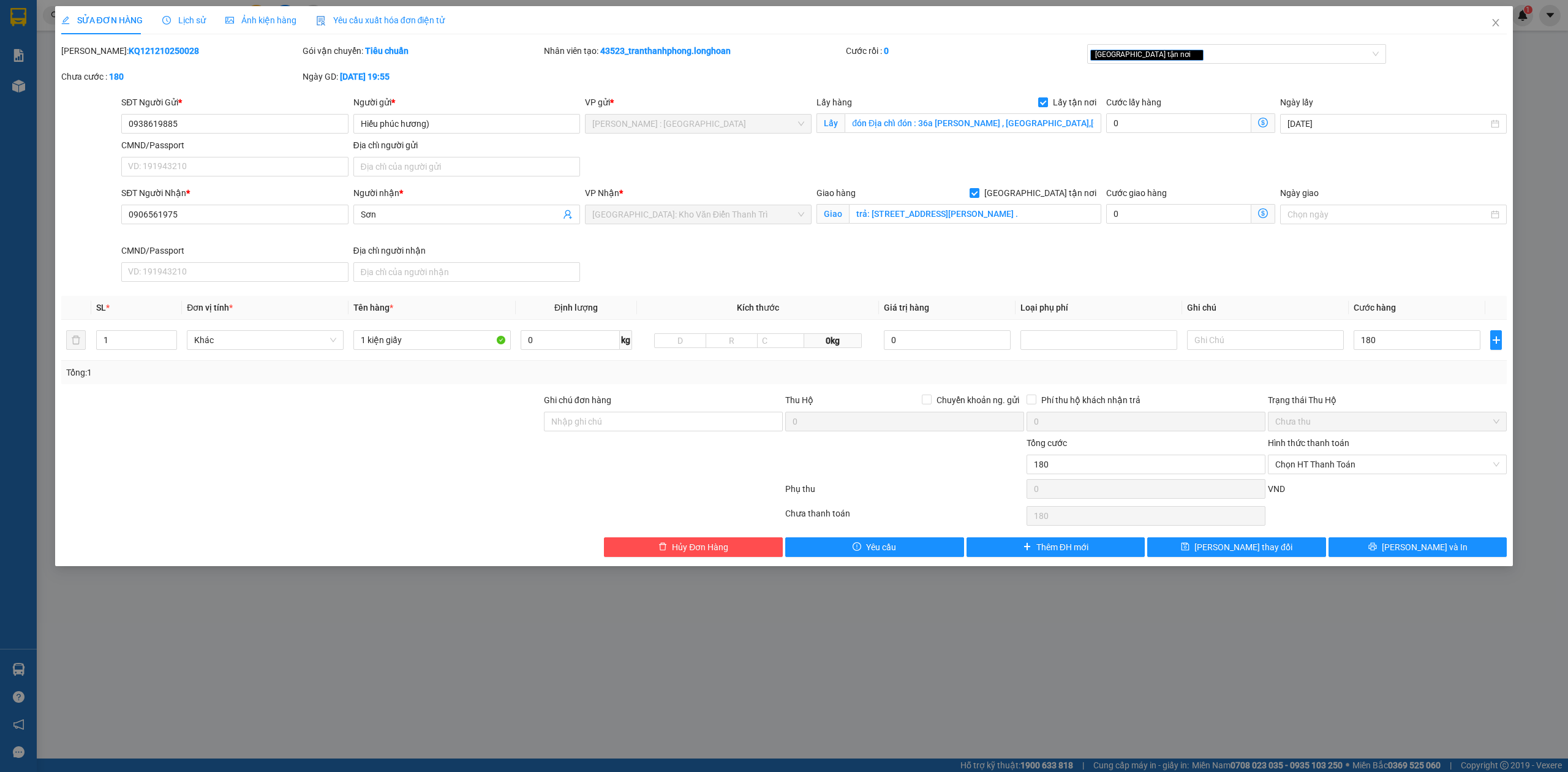
type input "180.000"
click at [447, 539] on div "Total Paid Fee 0 Total UnPaid Fee 1.000 Cash Collection Total Fee Mã ĐH: KQ1212…" at bounding box center [784, 301] width 1446 height 513
click at [615, 428] on input "Ghi chú đơn hàng" at bounding box center [664, 421] width 239 height 20
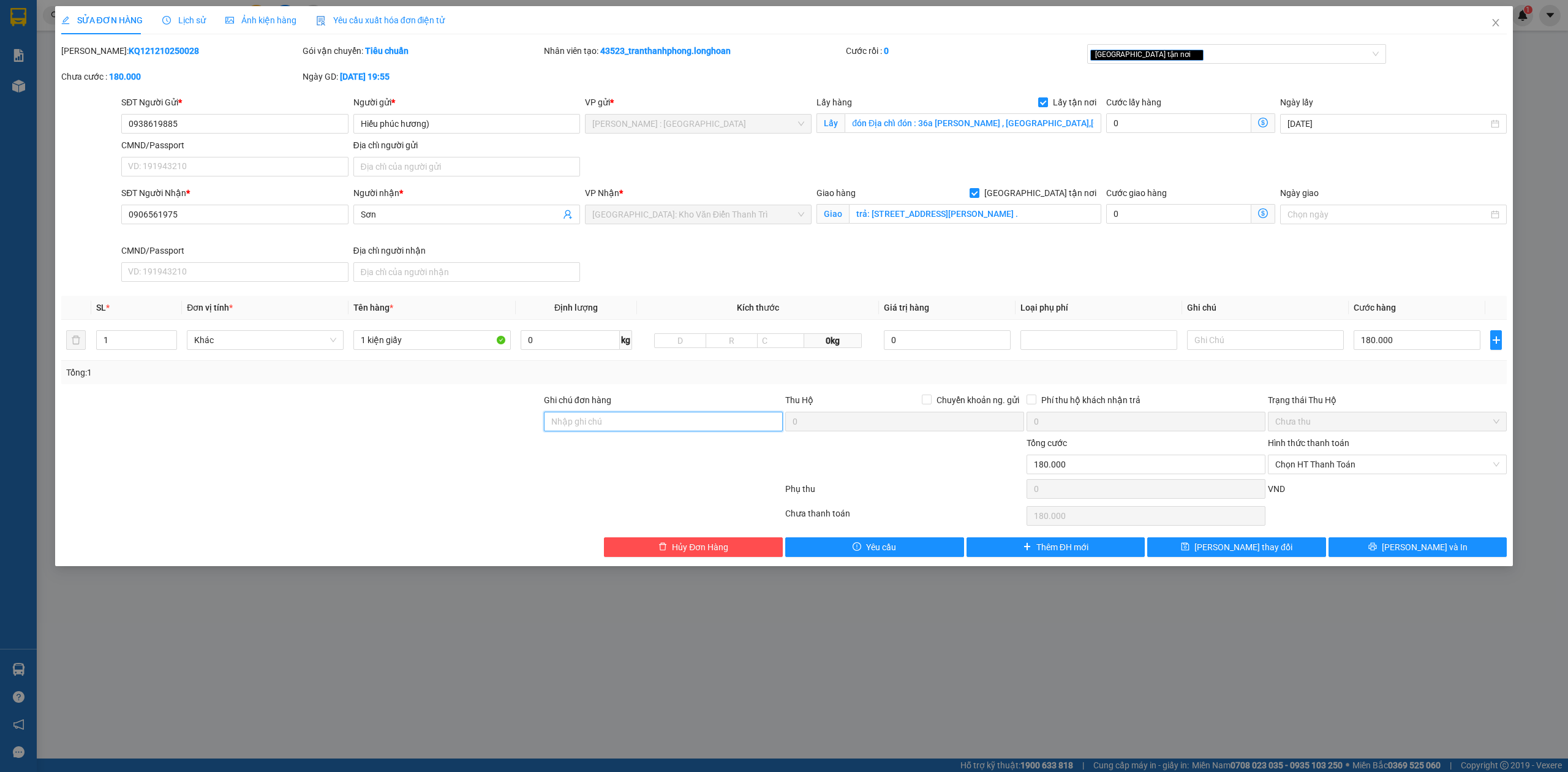
click at [617, 422] on input "Ghi chú đơn hàng" at bounding box center [664, 421] width 239 height 20
type input "NHẬN THEO KIỆN-GIAO NGUYÊN KIỆN - HƯ VỠ KHÔNG ĐỀN"
drag, startPoint x: 1454, startPoint y: 547, endPoint x: 1429, endPoint y: 545, distance: 25.1
click at [1453, 547] on button "[PERSON_NAME] và In" at bounding box center [1418, 547] width 179 height 20
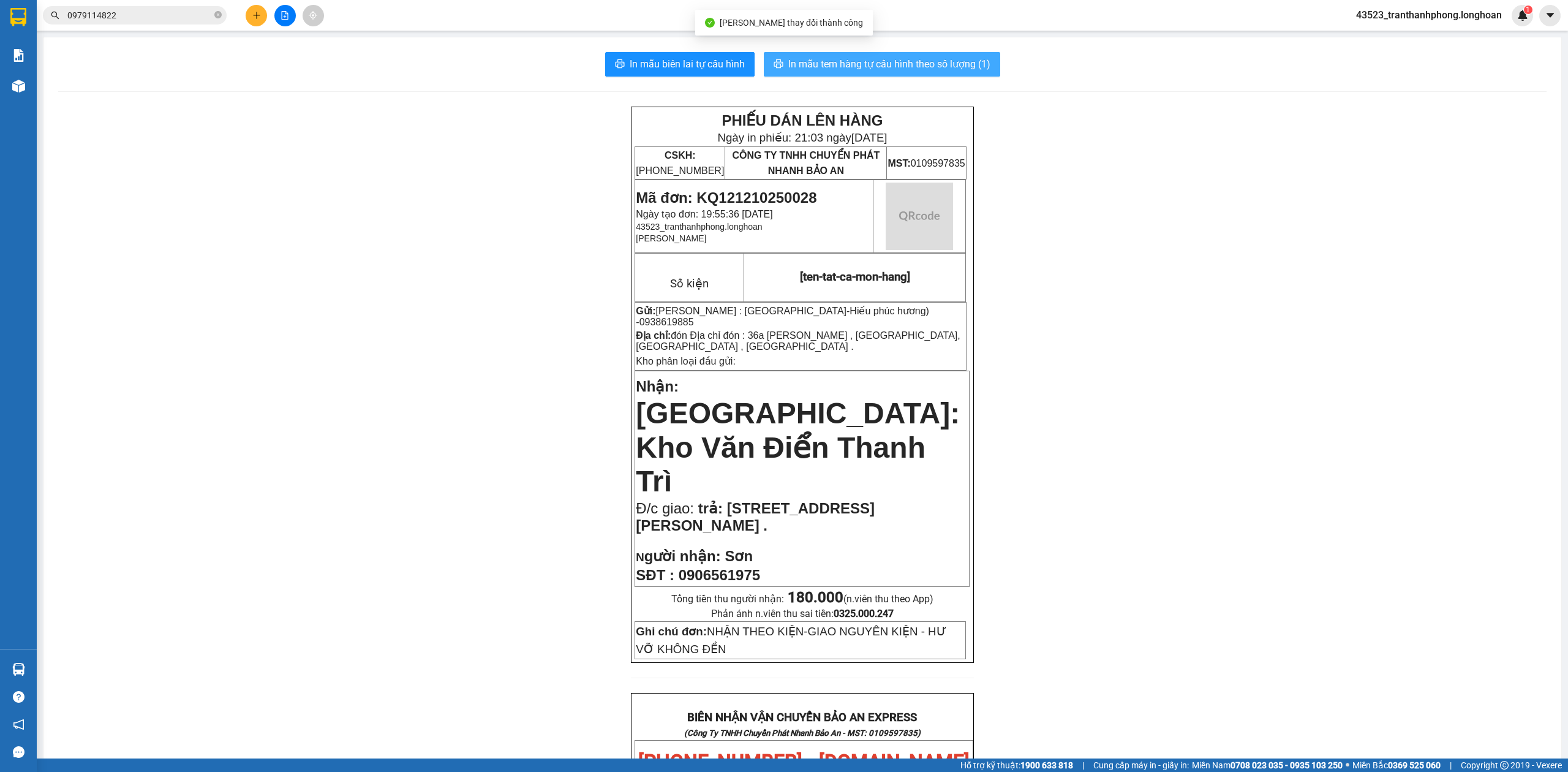
drag, startPoint x: 919, startPoint y: 49, endPoint x: 922, endPoint y: 66, distance: 17.3
click at [920, 49] on div "In mẫu biên lai tự cấu hình In mẫu tem hàng tự cấu hình theo số lượng (1) PHIẾU…" at bounding box center [802, 721] width 1517 height 1367
click at [921, 65] on span "In mẫu tem hàng tự cấu hình theo số lượng (1)" at bounding box center [890, 64] width 202 height 15
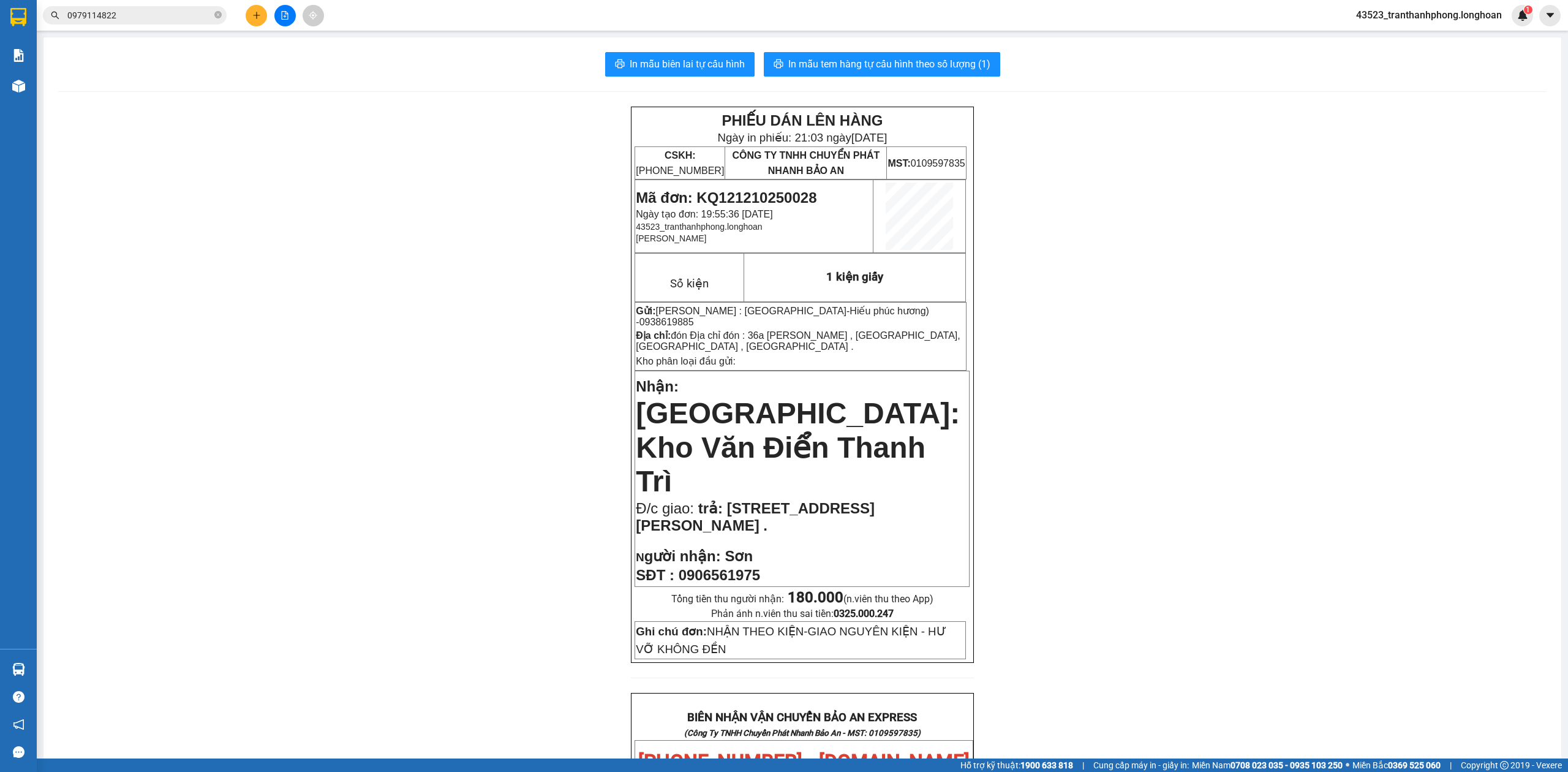
scroll to position [629, 0]
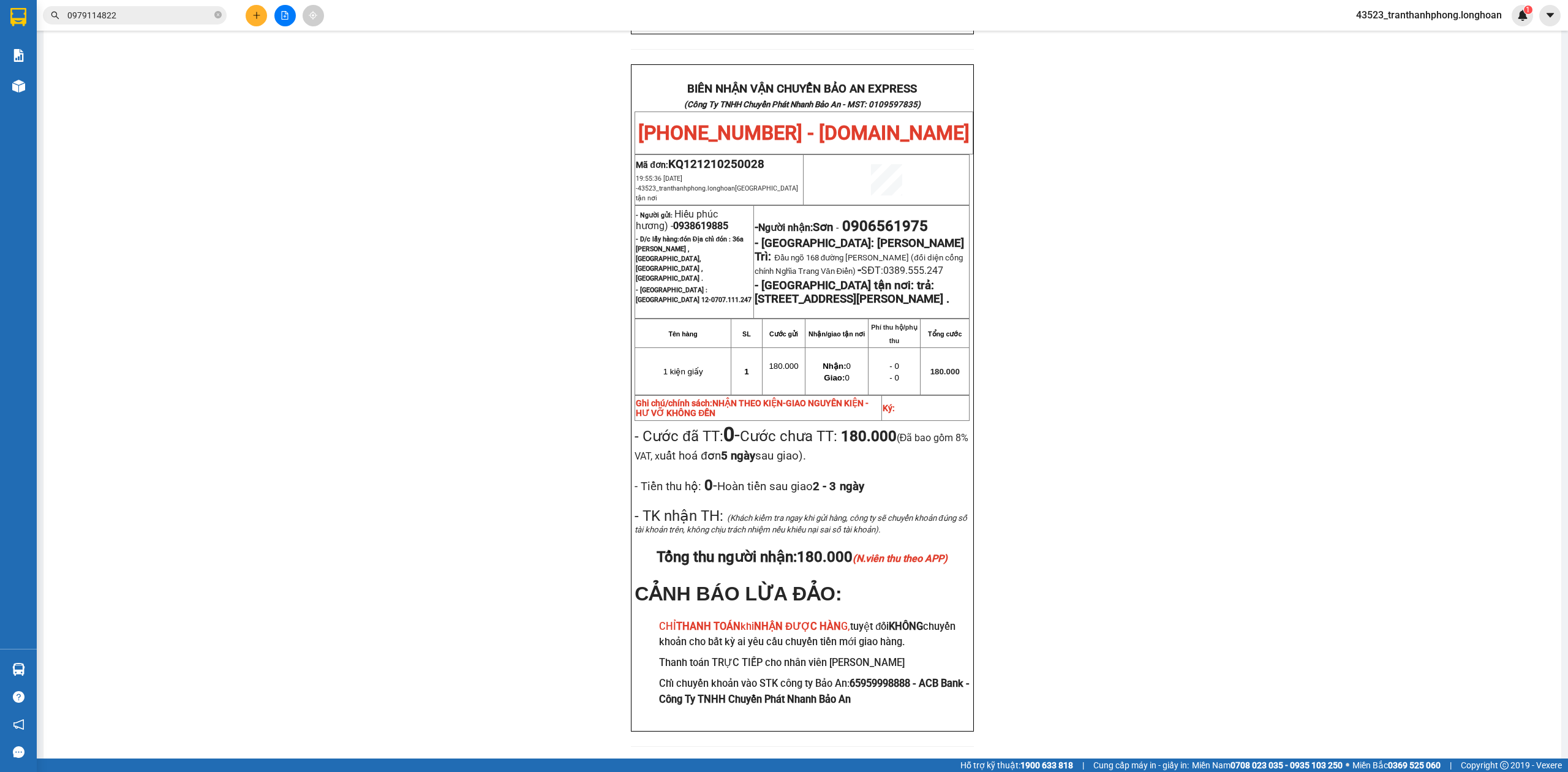
click at [696, 220] on span "0938619885" at bounding box center [701, 226] width 55 height 12
copy span "0938619885"
click at [1095, 214] on div "PHIẾU DÁN LÊN HÀNG Ngày in phiếu: 21:03 [DATE] CSKH: [PHONE_NUMBER] CÔNG TY TNH…" at bounding box center [802, 120] width 1488 height 1284
click at [704, 220] on span "0938619885" at bounding box center [701, 226] width 55 height 12
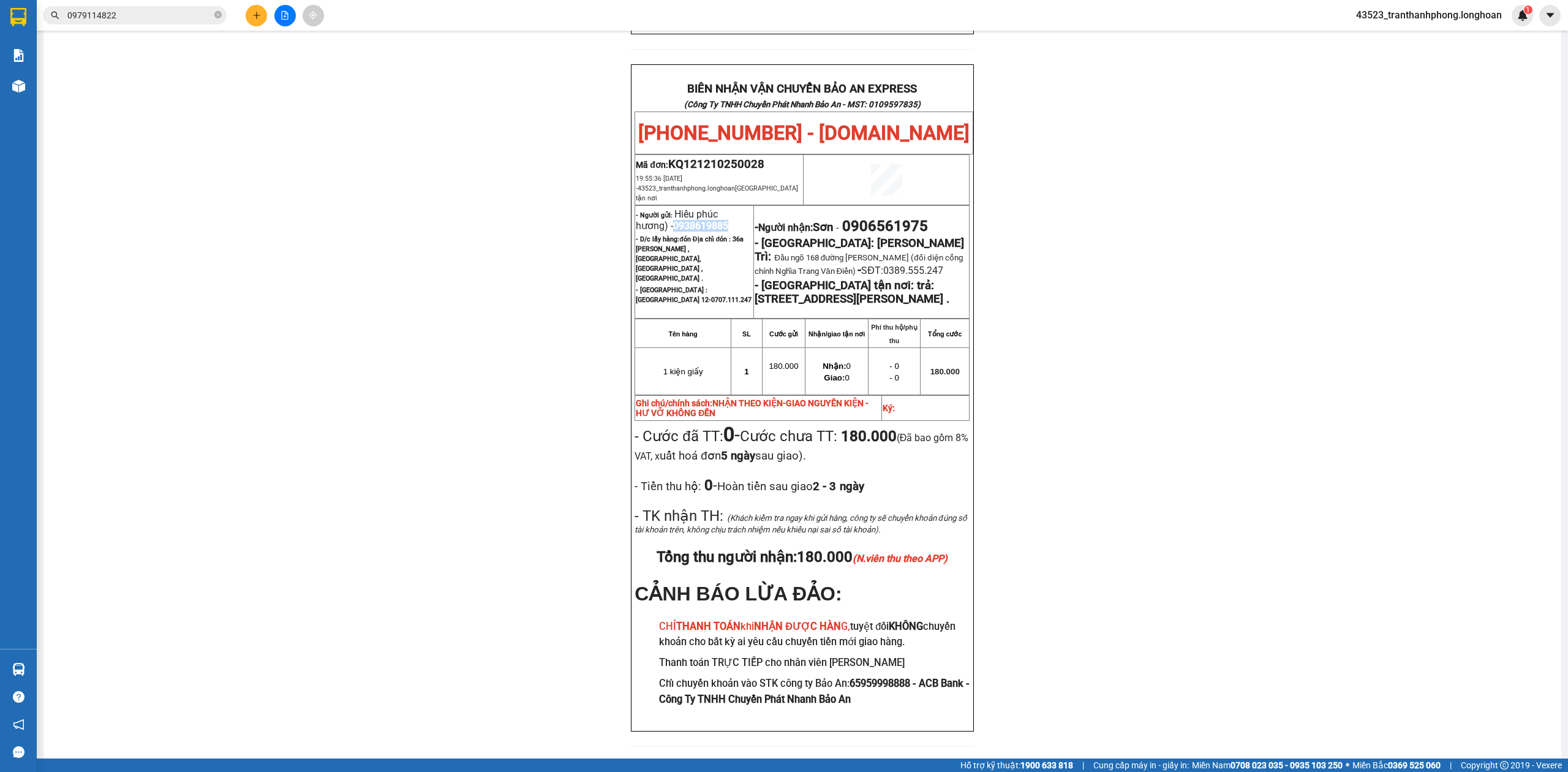
click at [704, 220] on span "0938619885" at bounding box center [701, 226] width 55 height 12
copy span "0938619885"
drag, startPoint x: 1294, startPoint y: 285, endPoint x: 1239, endPoint y: 297, distance: 56.3
click at [1292, 287] on div "PHIẾU DÁN LÊN HÀNG Ngày in phiếu: 21:03 [DATE] CSKH: [PHONE_NUMBER] CÔNG TY TNH…" at bounding box center [802, 120] width 1488 height 1284
click at [325, 140] on div "PHIẾU DÁN LÊN HÀNG Ngày in phiếu: 21:03 [DATE] CSKH: [PHONE_NUMBER] CÔNG TY TNH…" at bounding box center [802, 120] width 1488 height 1284
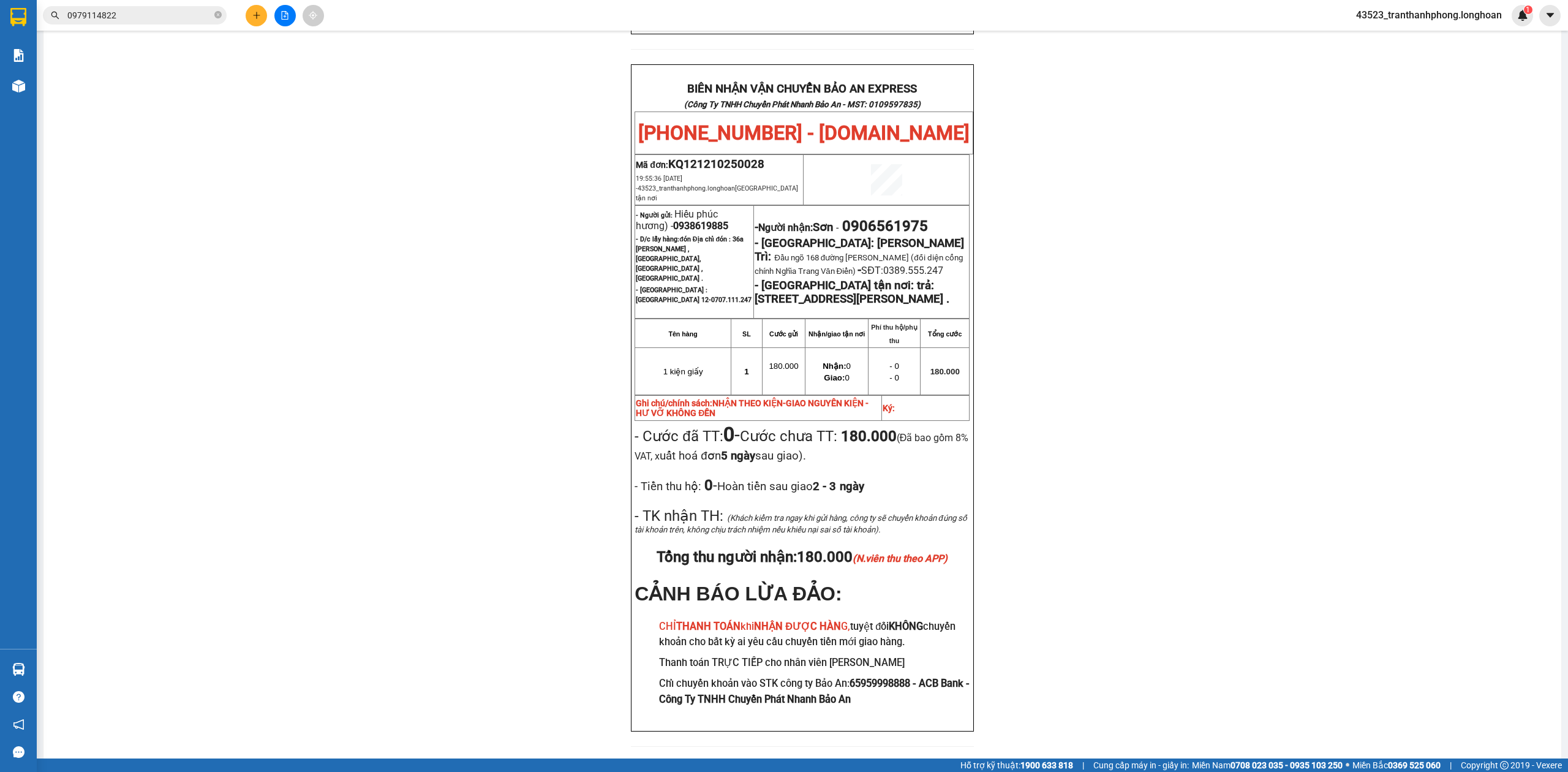
click at [710, 220] on span "0938619885" at bounding box center [701, 226] width 55 height 12
copy span "0938619885"
click at [1121, 237] on div "PHIẾU DÁN LÊN HÀNG Ngày in phiếu: 21:03 [DATE] CSKH: [PHONE_NUMBER] CÔNG TY TNH…" at bounding box center [802, 120] width 1488 height 1284
click at [899, 217] on span "0906561975" at bounding box center [885, 226] width 86 height 17
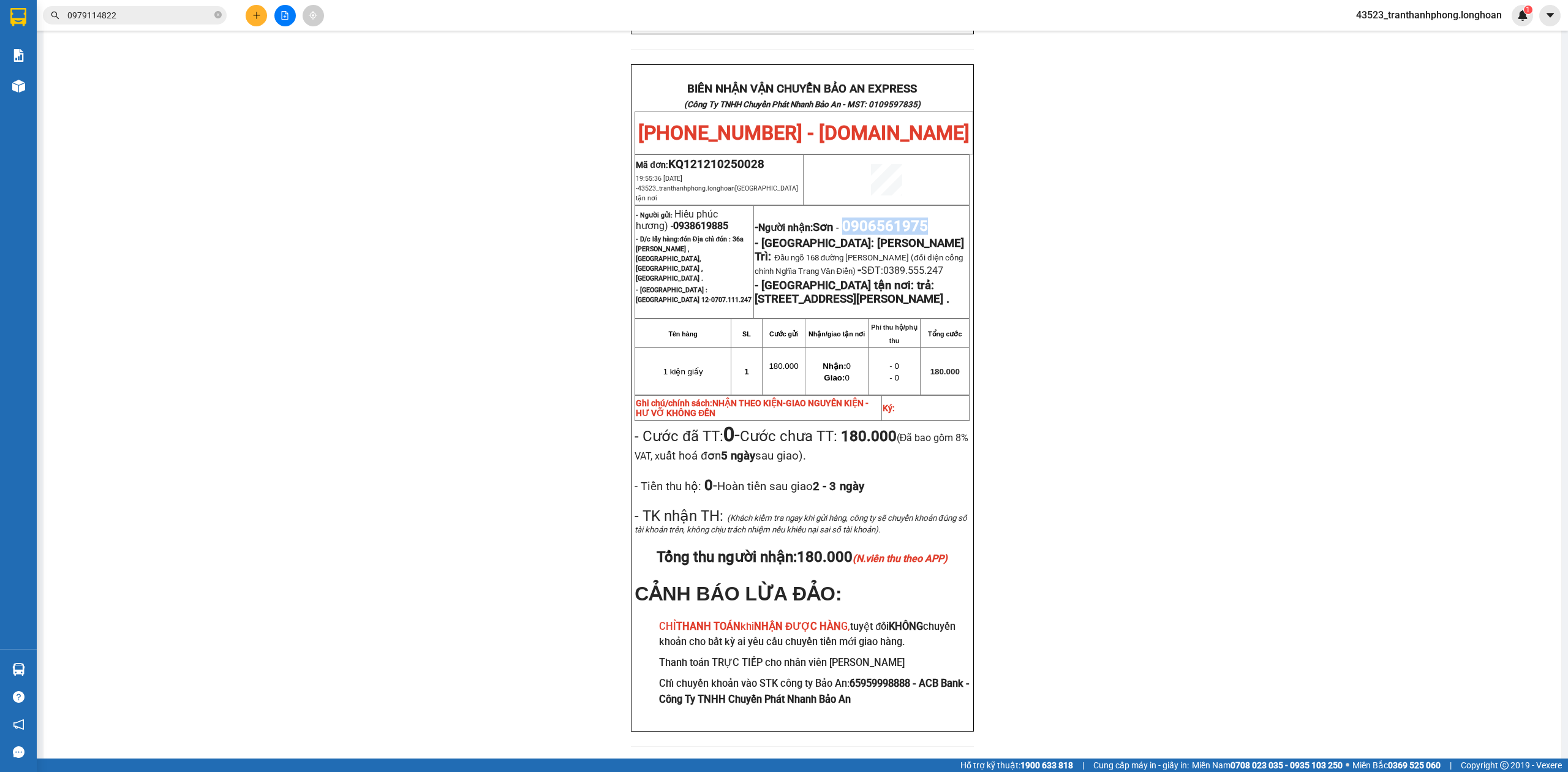
click at [899, 217] on span "0906561975" at bounding box center [885, 226] width 86 height 17
copy span "0906561975"
click at [1287, 175] on div "PHIẾU DÁN LÊN HÀNG Ngày in phiếu: 21:03 [DATE] CSKH: [PHONE_NUMBER] CÔNG TY TNH…" at bounding box center [802, 120] width 1488 height 1284
